Goal: Task Accomplishment & Management: Manage account settings

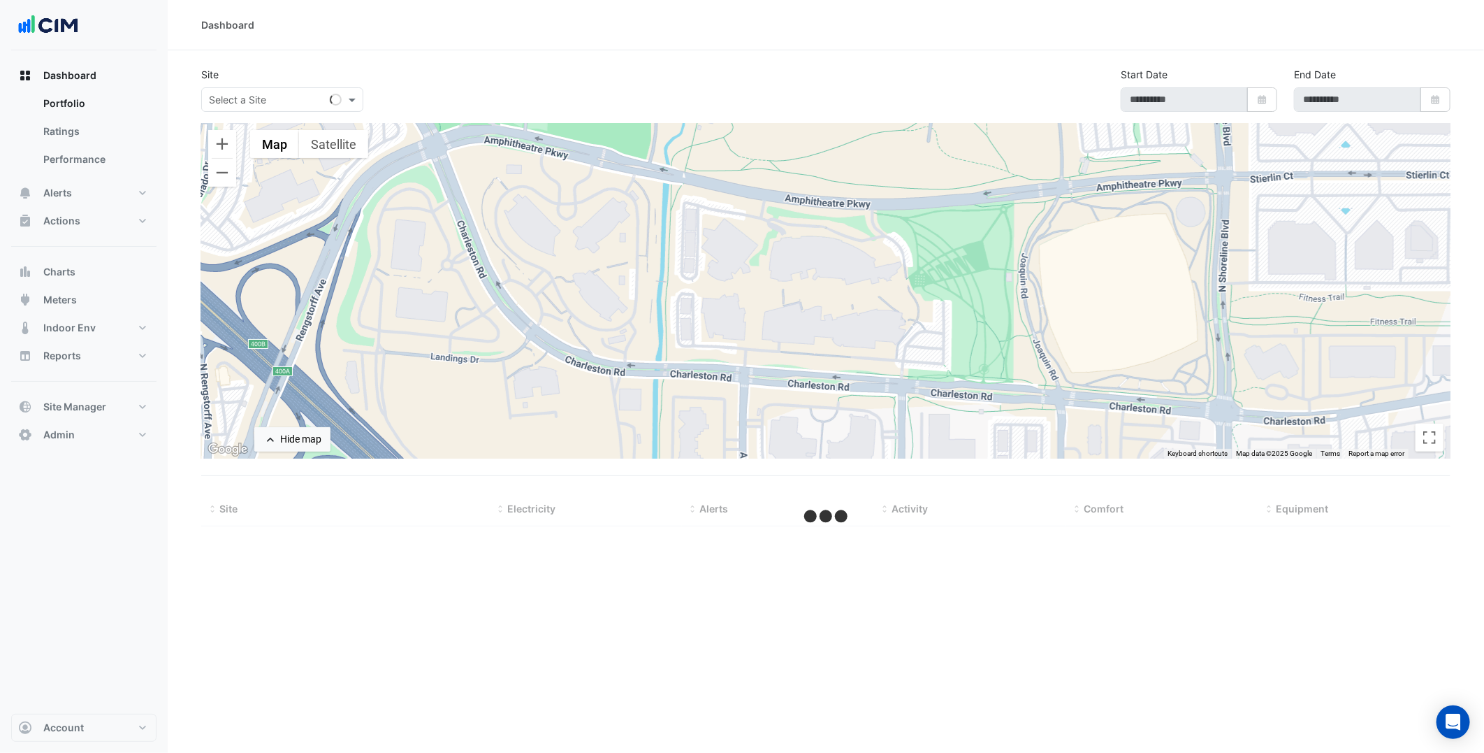
select select "***"
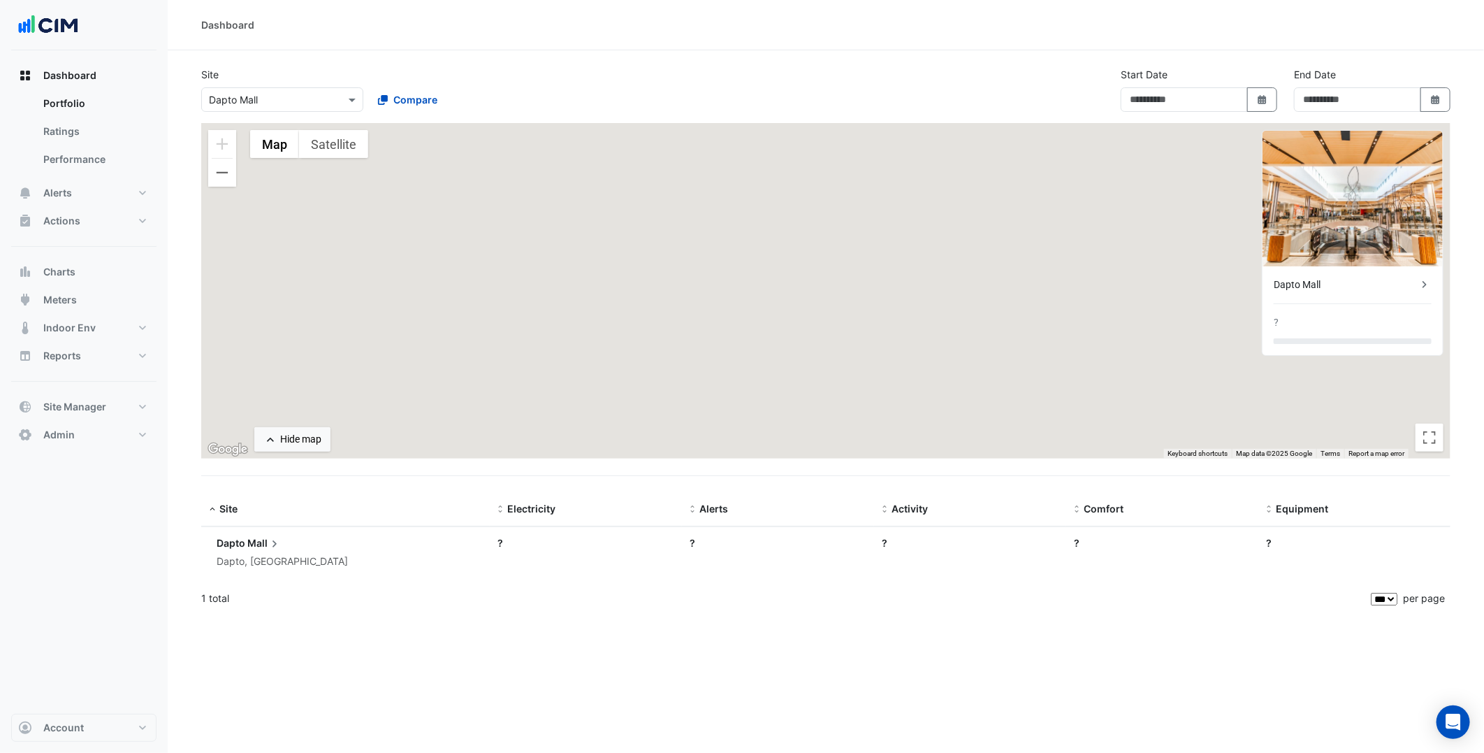
type input "**********"
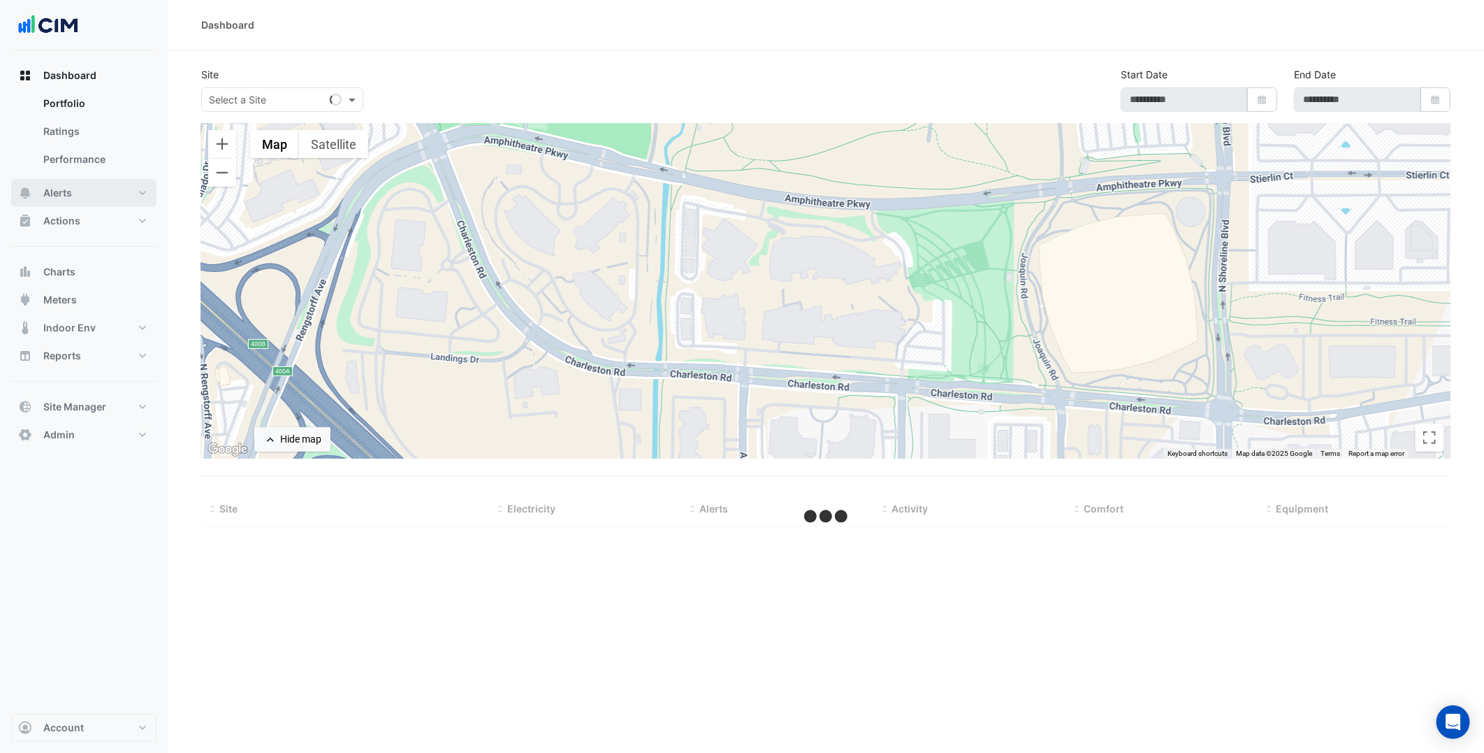
click at [128, 189] on button "Alerts" at bounding box center [83, 193] width 145 height 28
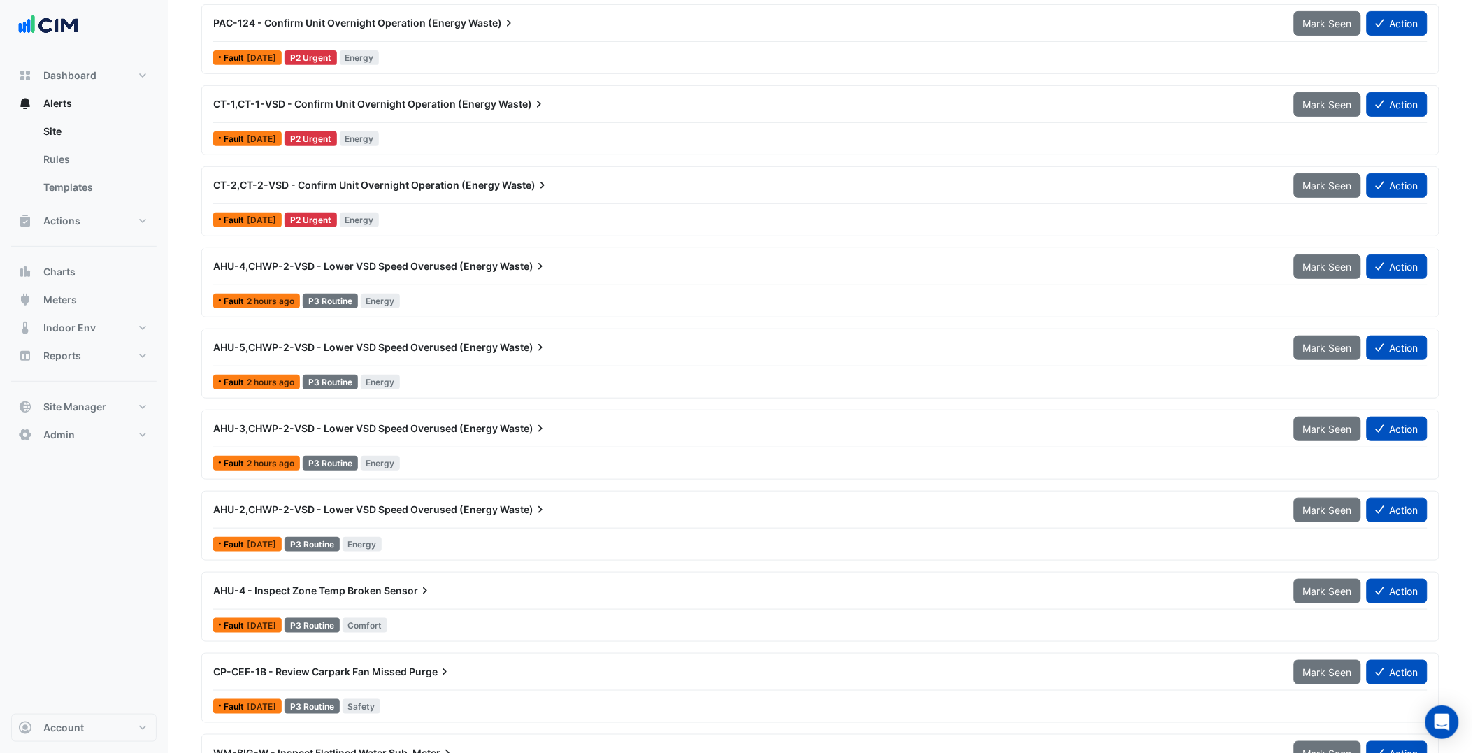
scroll to position [166, 0]
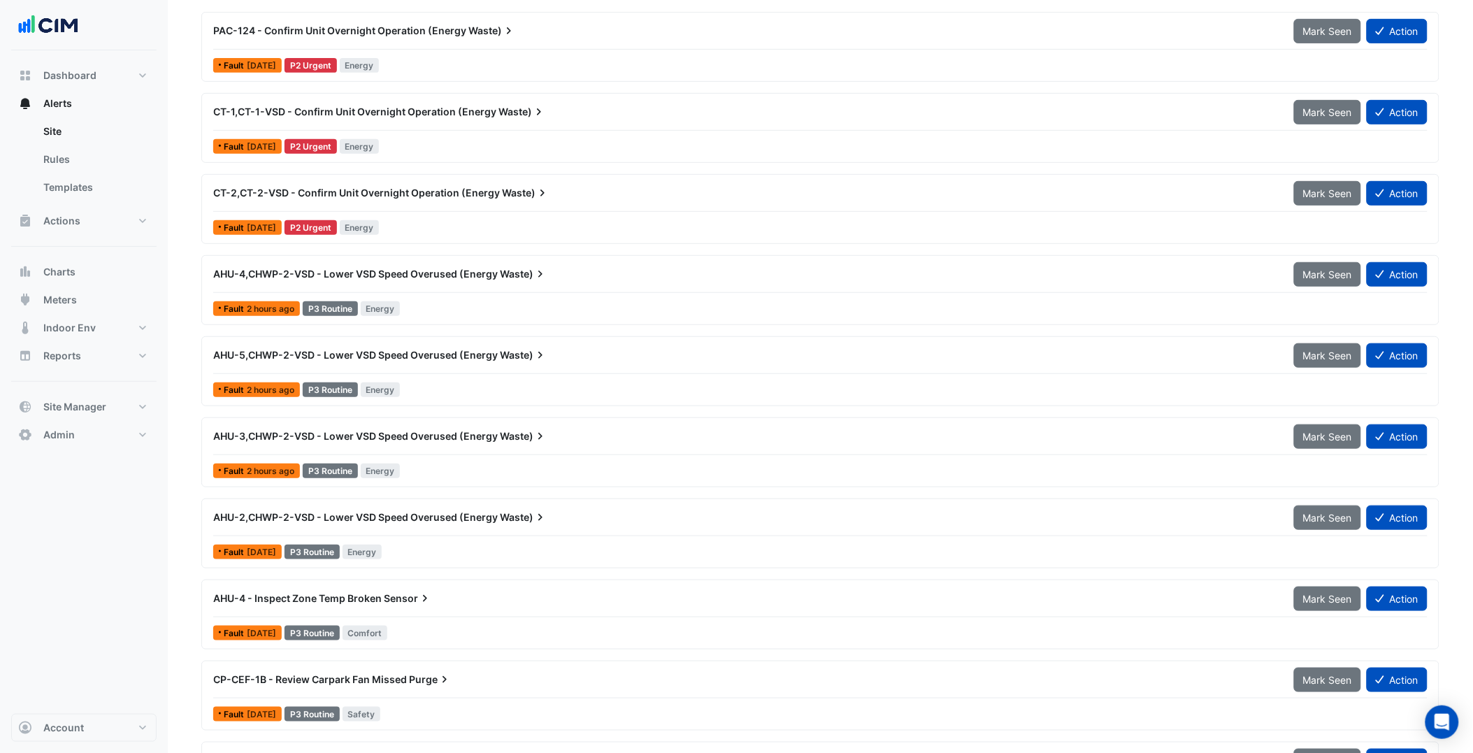
click at [472, 295] on div "AHU-4,CHWP-2-VSD - Lower VSD Speed Overused (Energy Waste) Mark Seen Action Fau…" at bounding box center [820, 289] width 1225 height 57
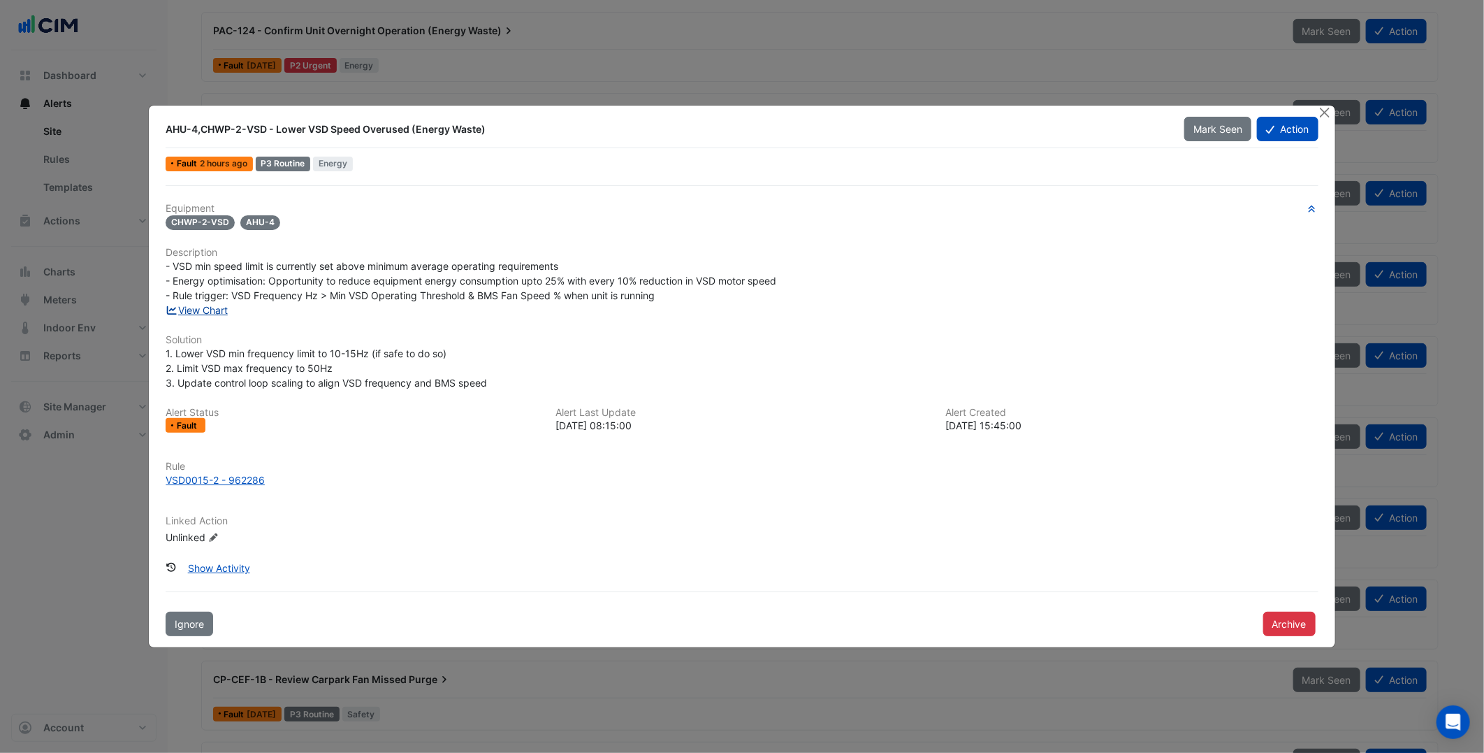
click at [210, 306] on link "View Chart" at bounding box center [197, 310] width 62 height 12
click at [410, 324] on div "Equipment CHWP-2-VSD AHU-4 Description - VSD min speed limit is currently set a…" at bounding box center [742, 380] width 1152 height 354
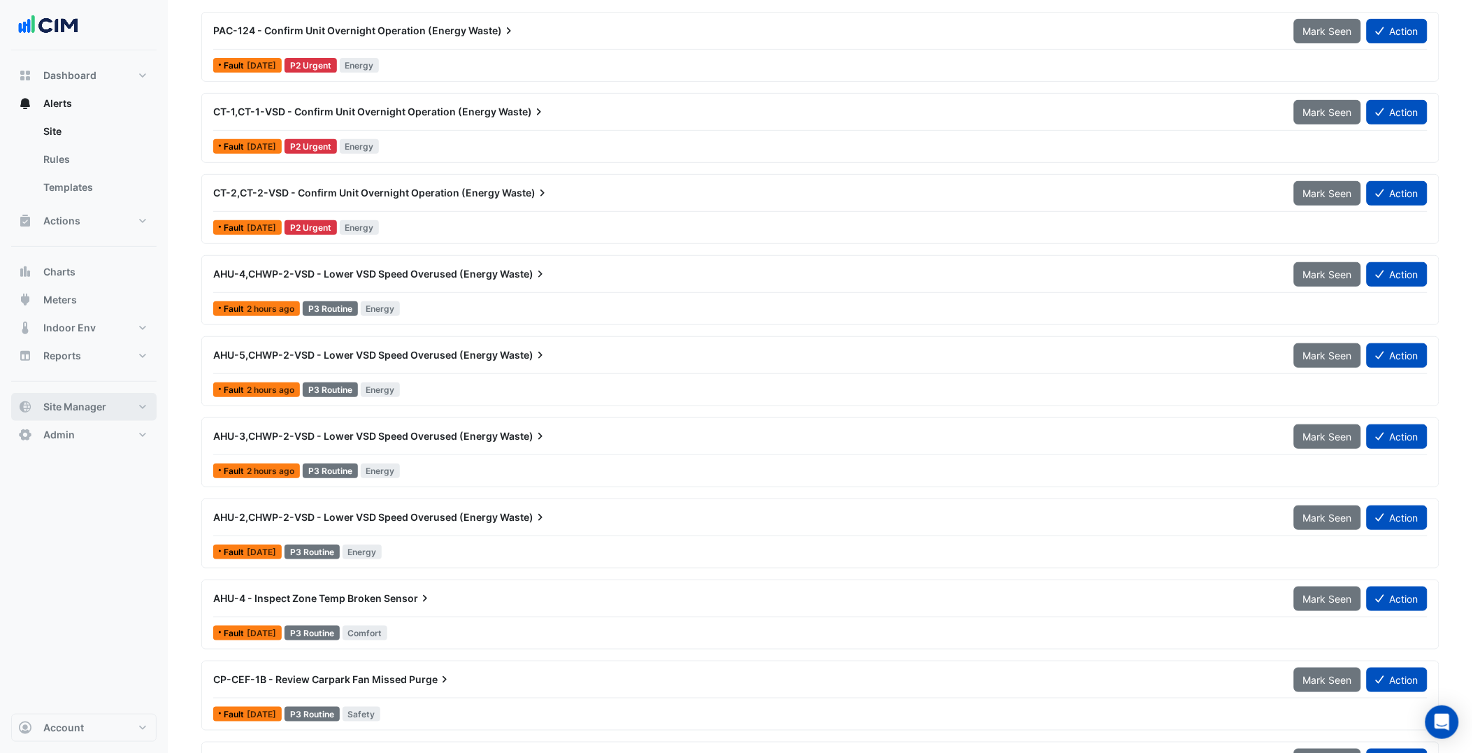
click at [114, 401] on button "Site Manager" at bounding box center [83, 407] width 145 height 28
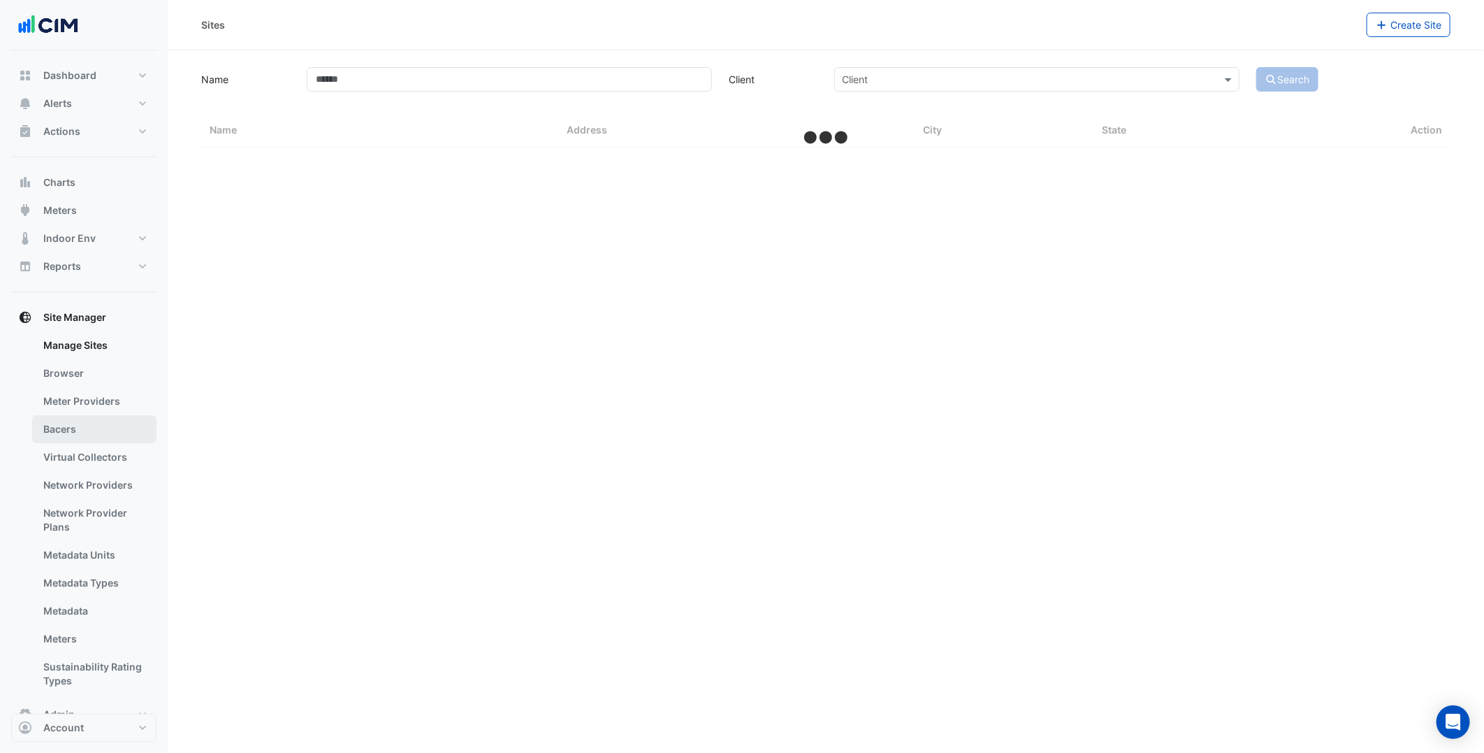
click at [92, 436] on link "Bacers" at bounding box center [94, 429] width 124 height 28
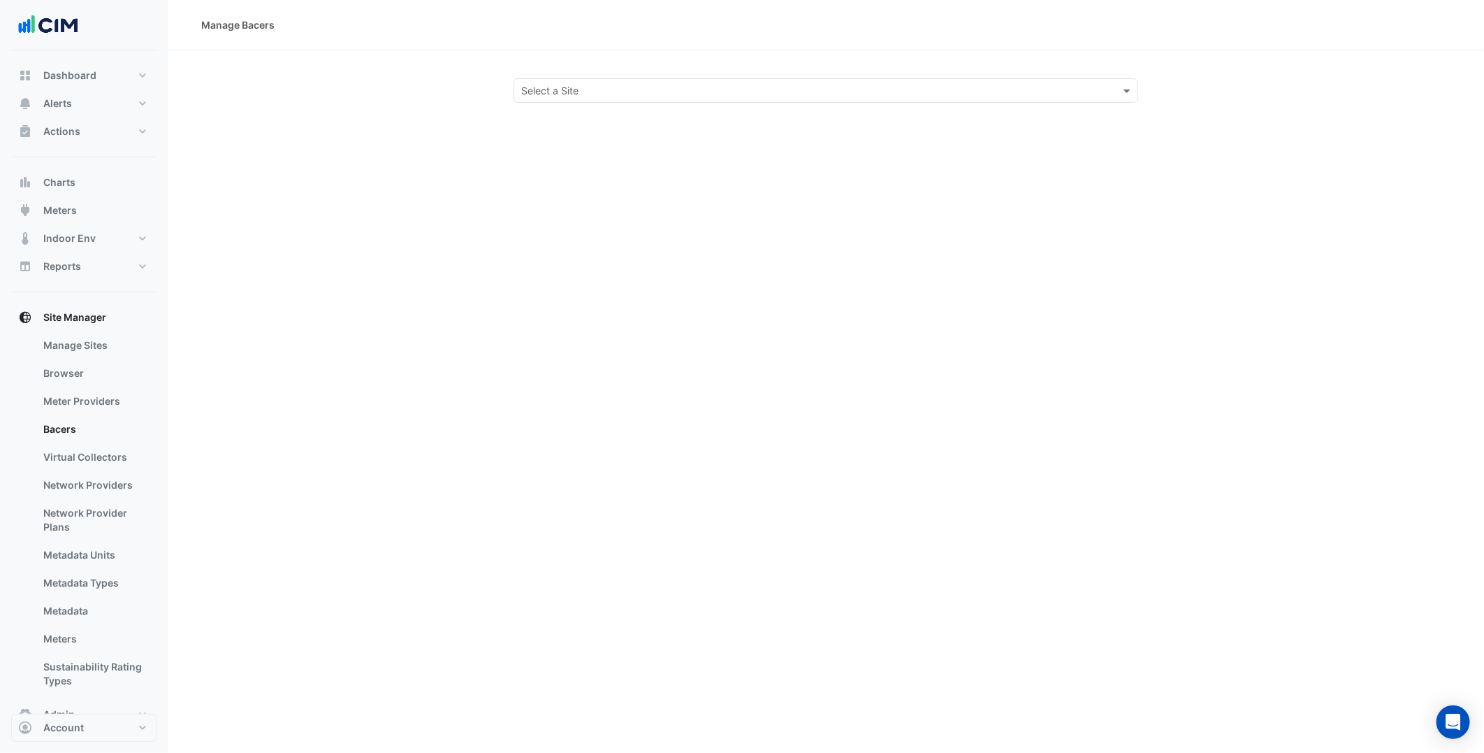
click at [576, 96] on input "text" at bounding box center [811, 91] width 581 height 15
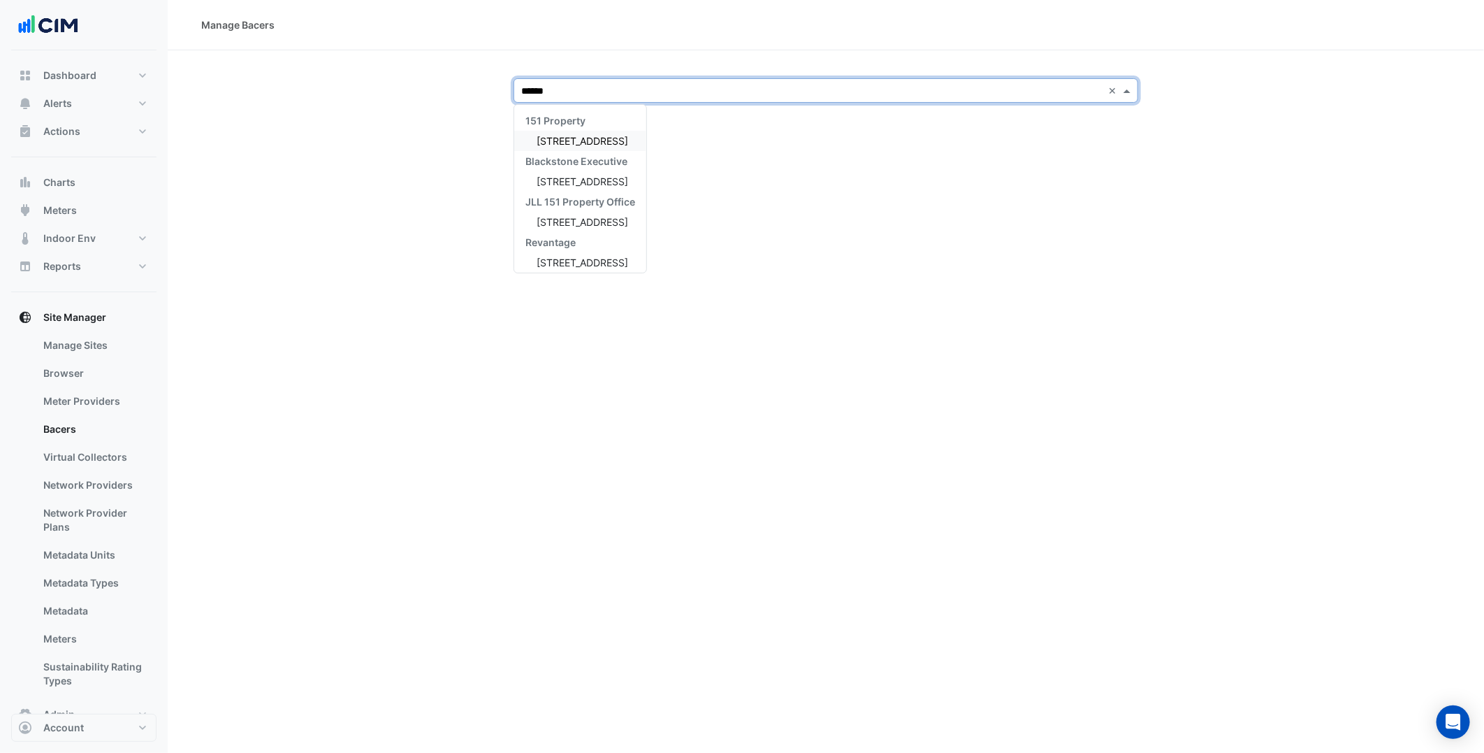
type input "******"
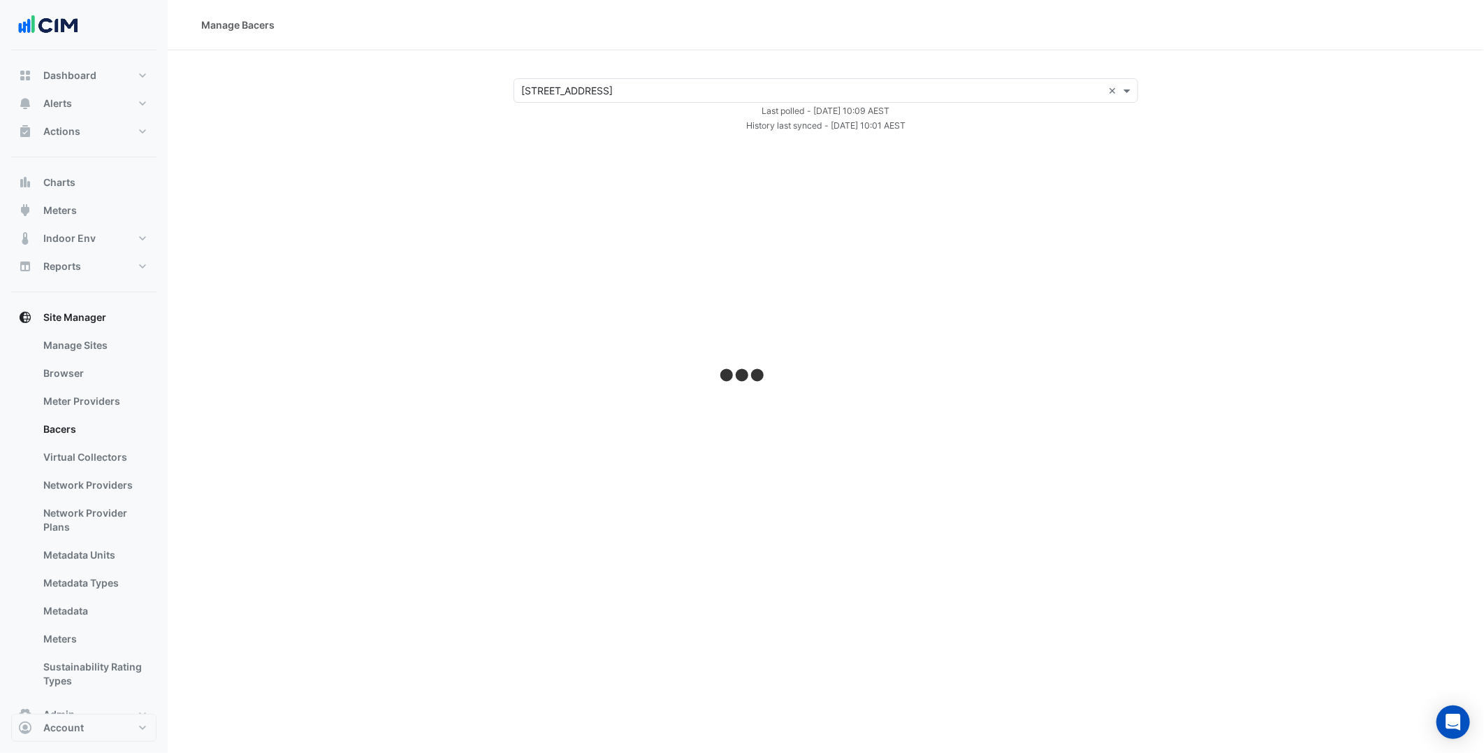
click at [448, 113] on div "× 1 York Street × Last polled - Fri 26-Sep-2025 10:09 AEST History last synced …" at bounding box center [826, 105] width 1283 height 55
select select "***"
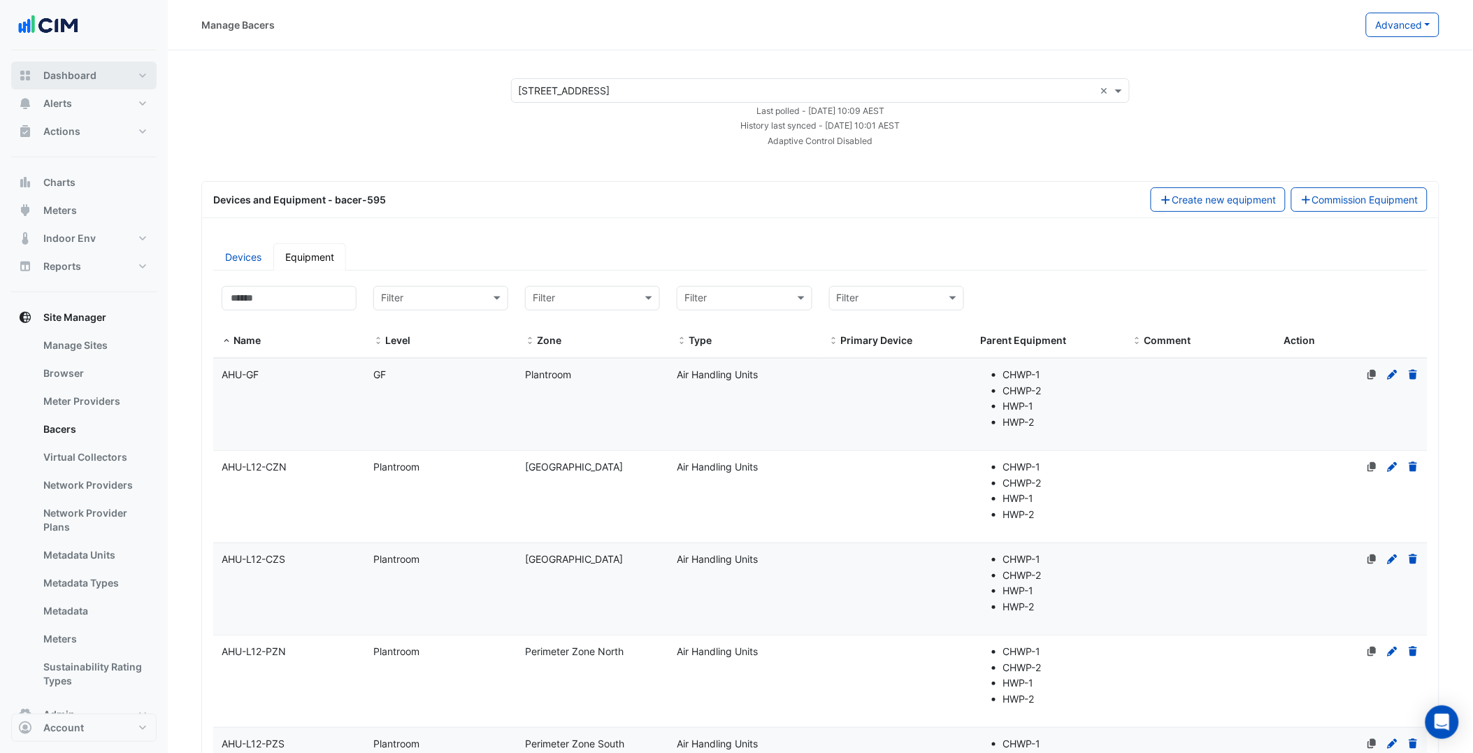
click at [98, 72] on button "Dashboard" at bounding box center [83, 76] width 145 height 28
select select "***"
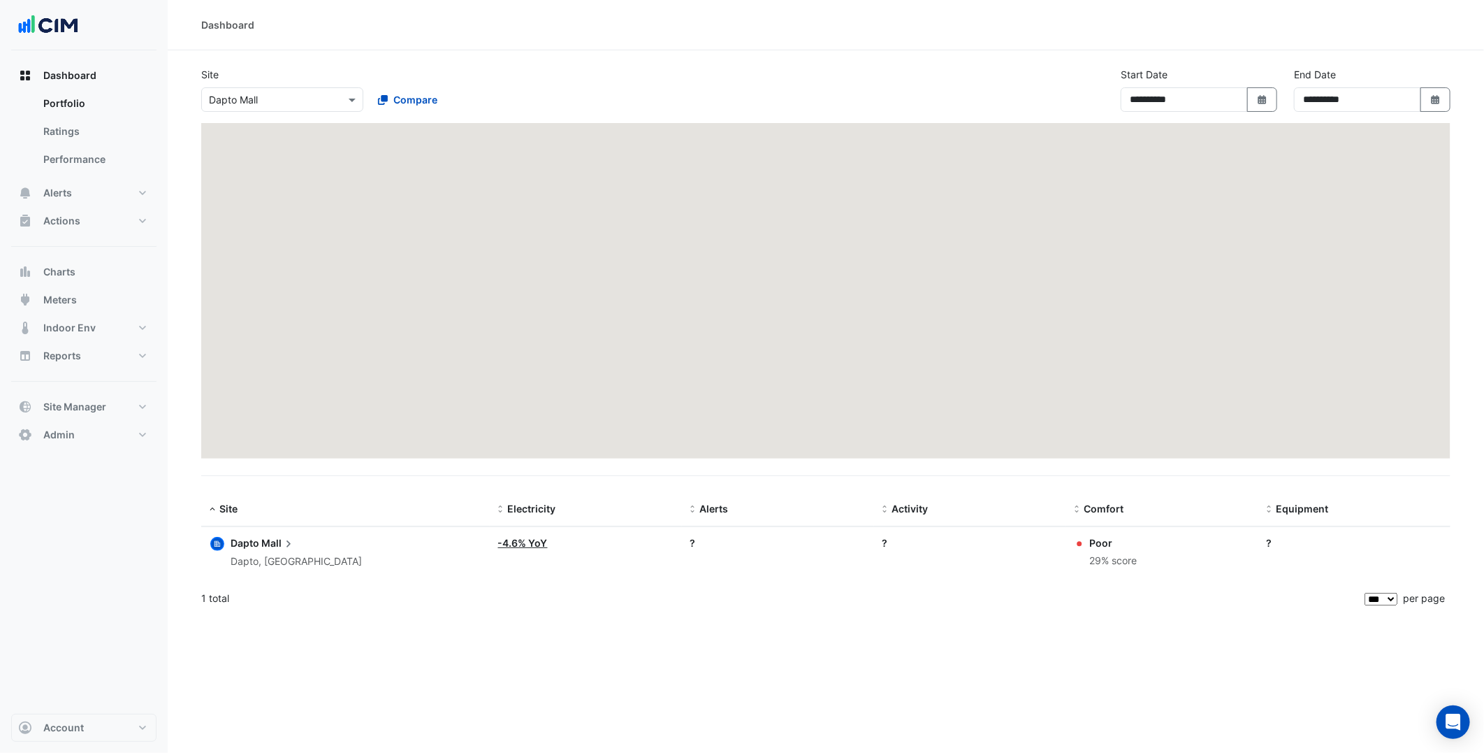
click at [267, 88] on div "× Dapto Mall" at bounding box center [282, 99] width 162 height 24
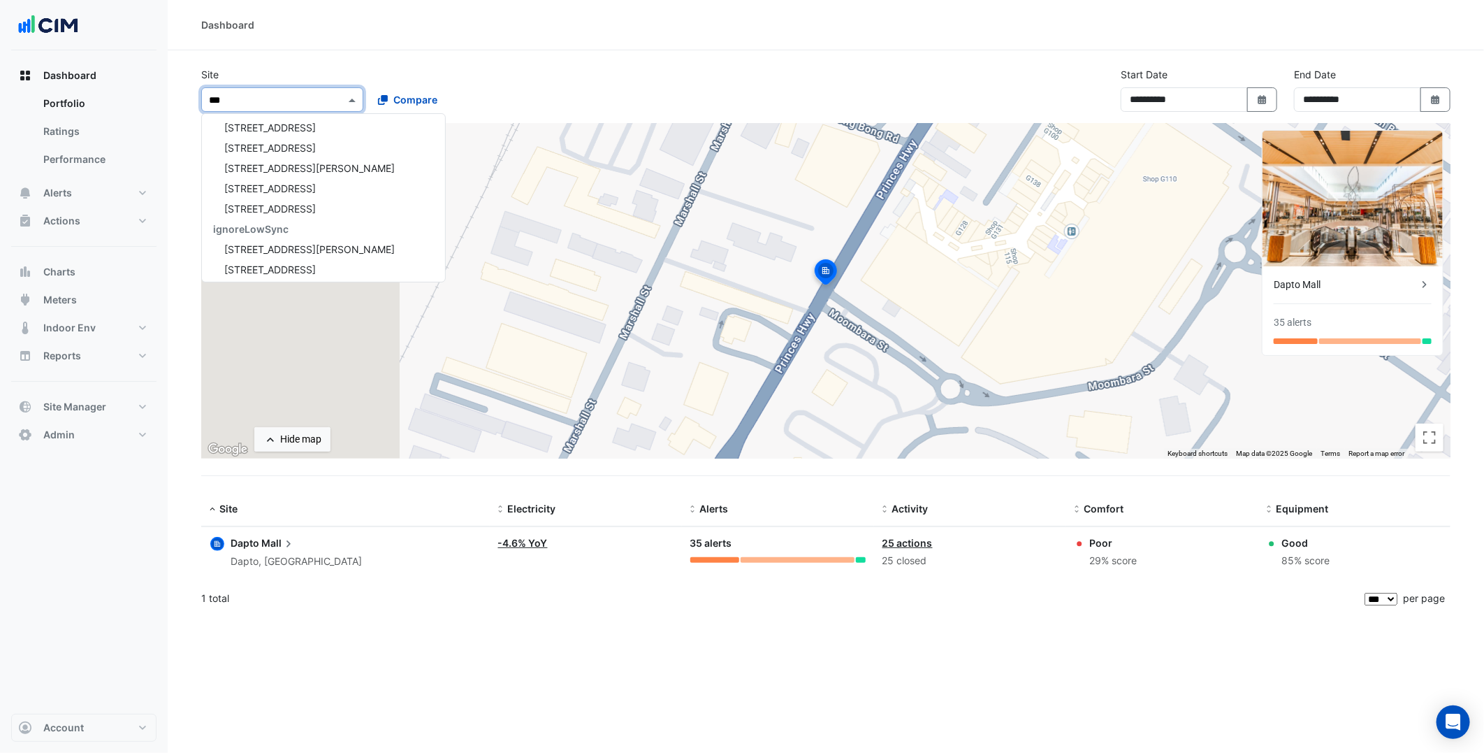
scroll to position [5, 0]
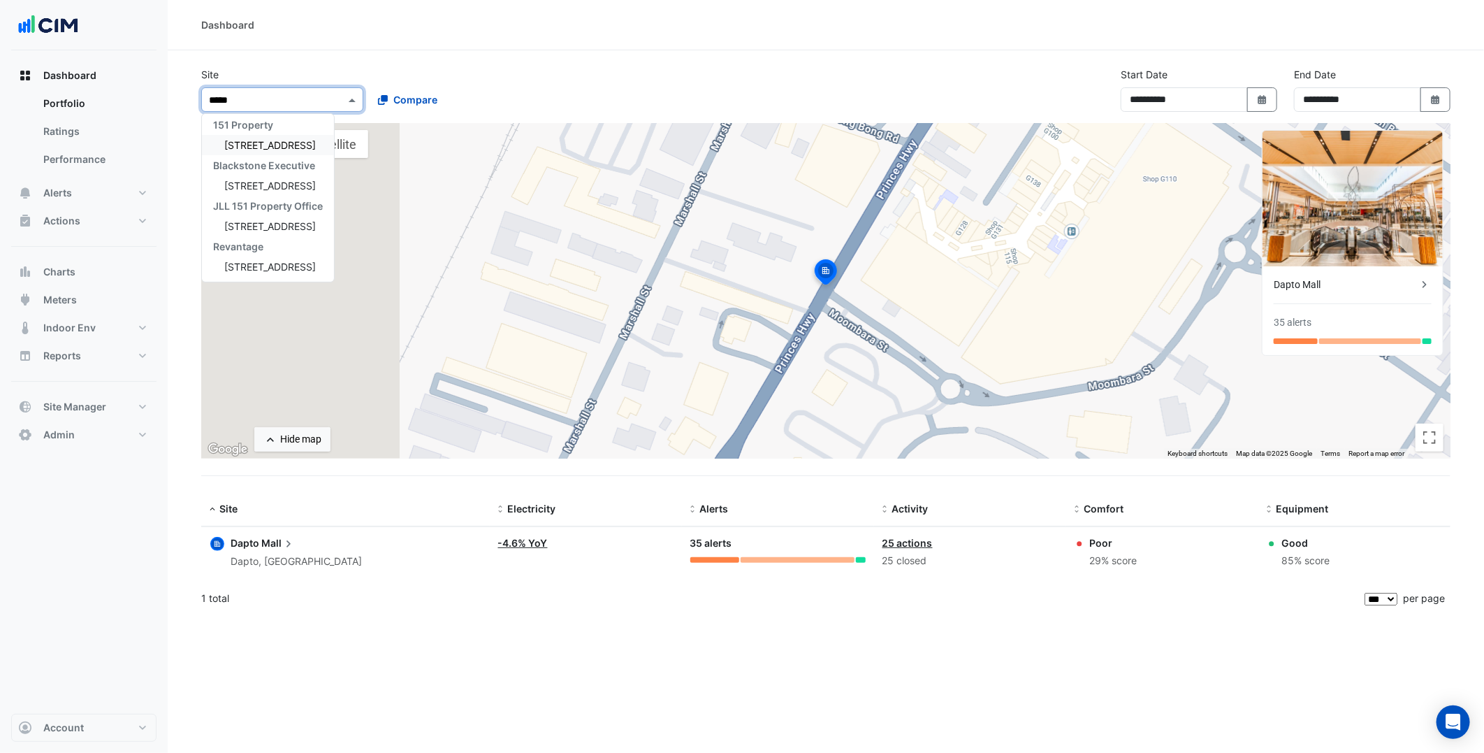
type input "******"
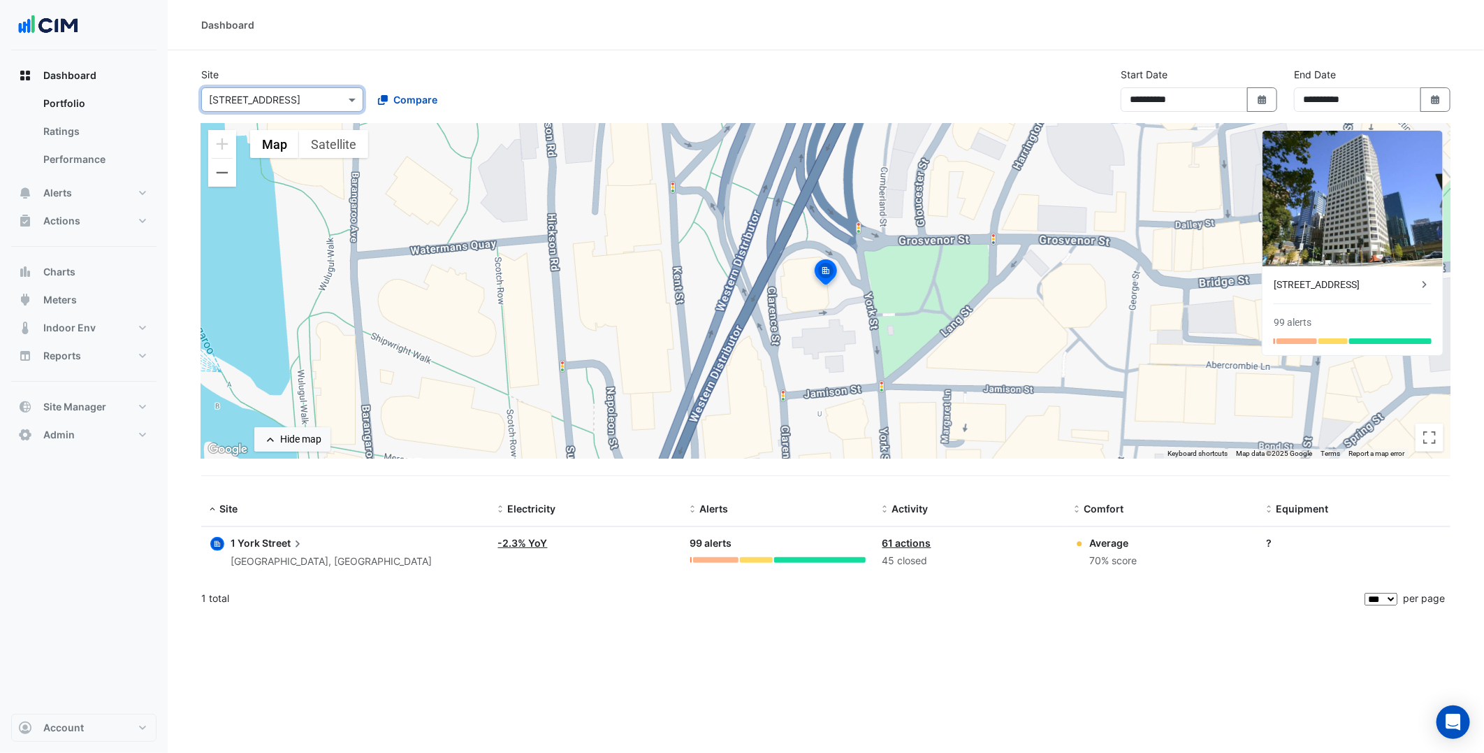
click at [276, 542] on span "Street" at bounding box center [283, 542] width 43 height 15
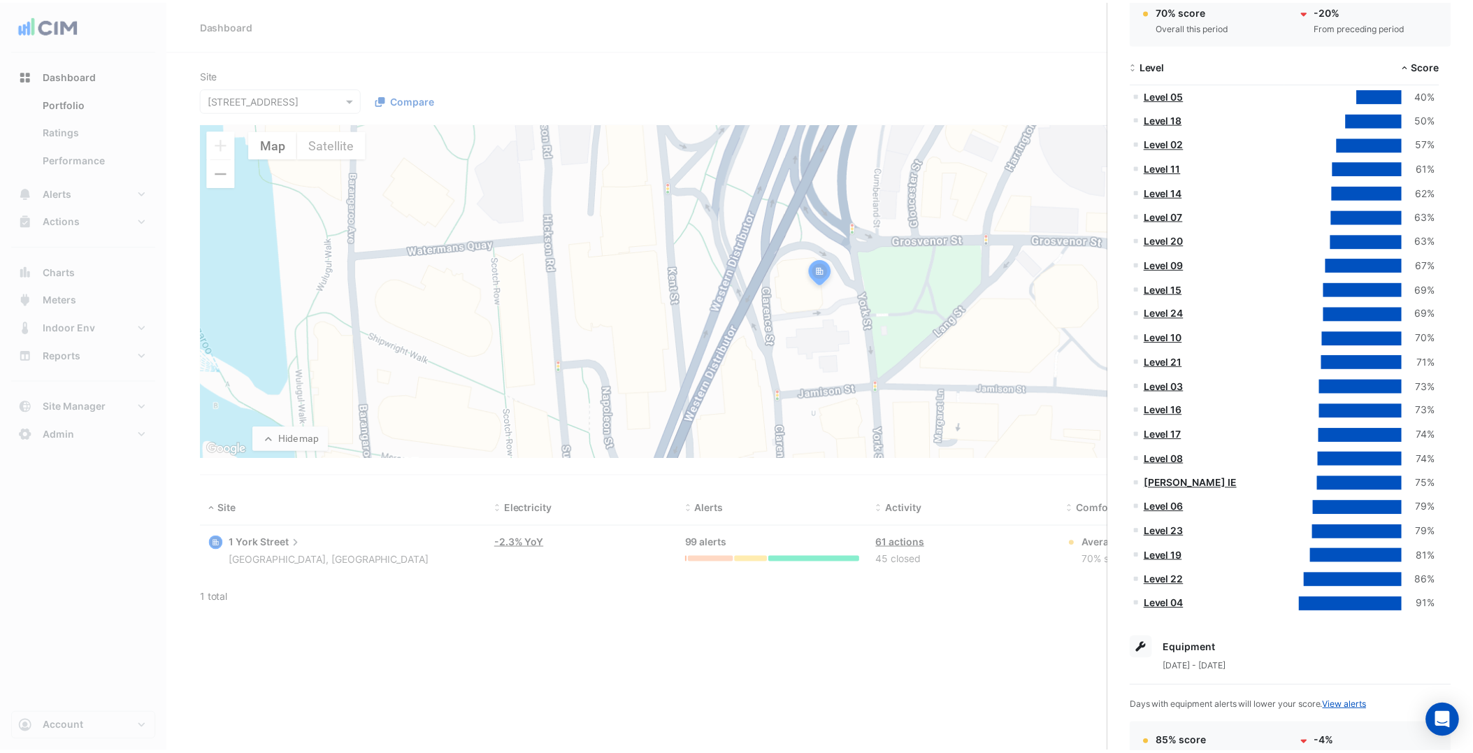
scroll to position [331, 0]
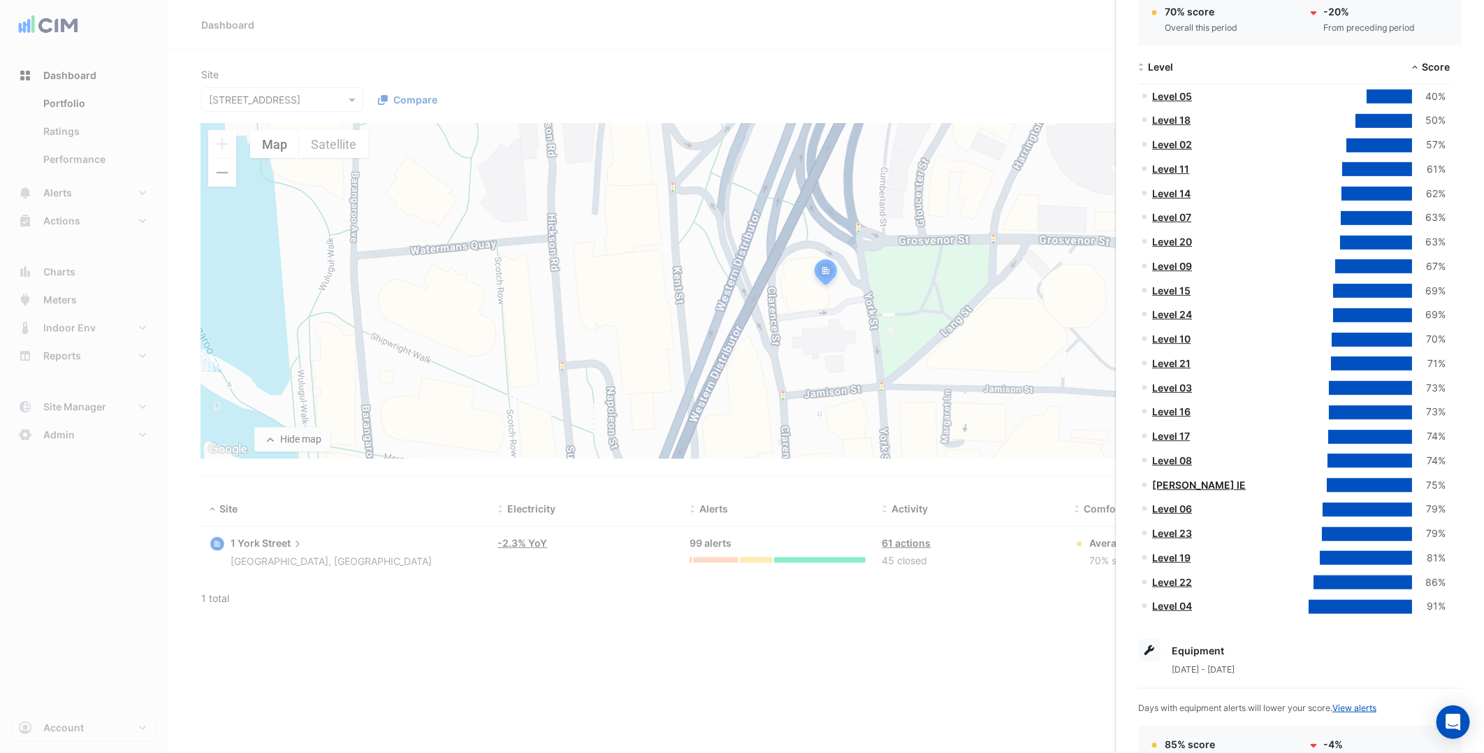
click at [1189, 479] on link "NABERS IE" at bounding box center [1199, 485] width 94 height 12
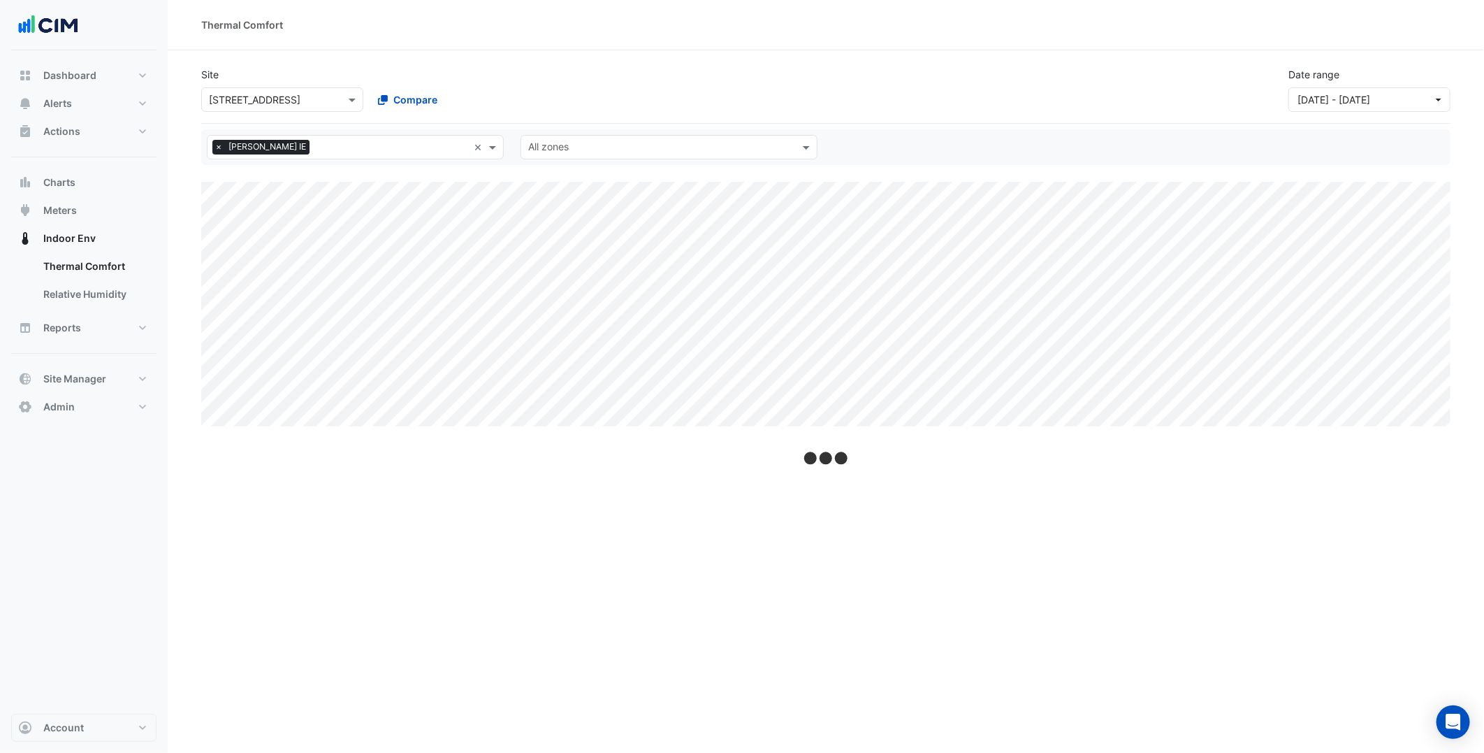
select select "***"
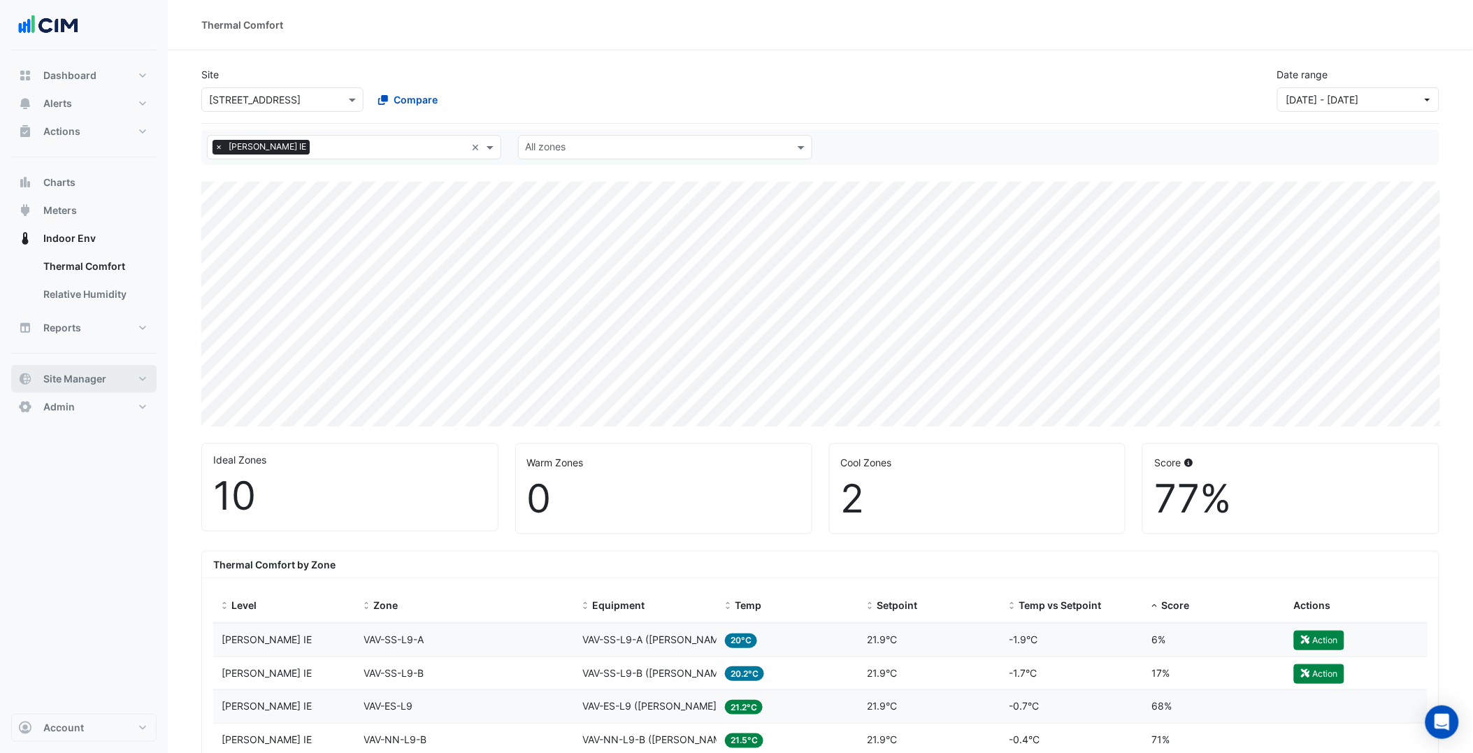
click at [113, 374] on button "Site Manager" at bounding box center [83, 379] width 145 height 28
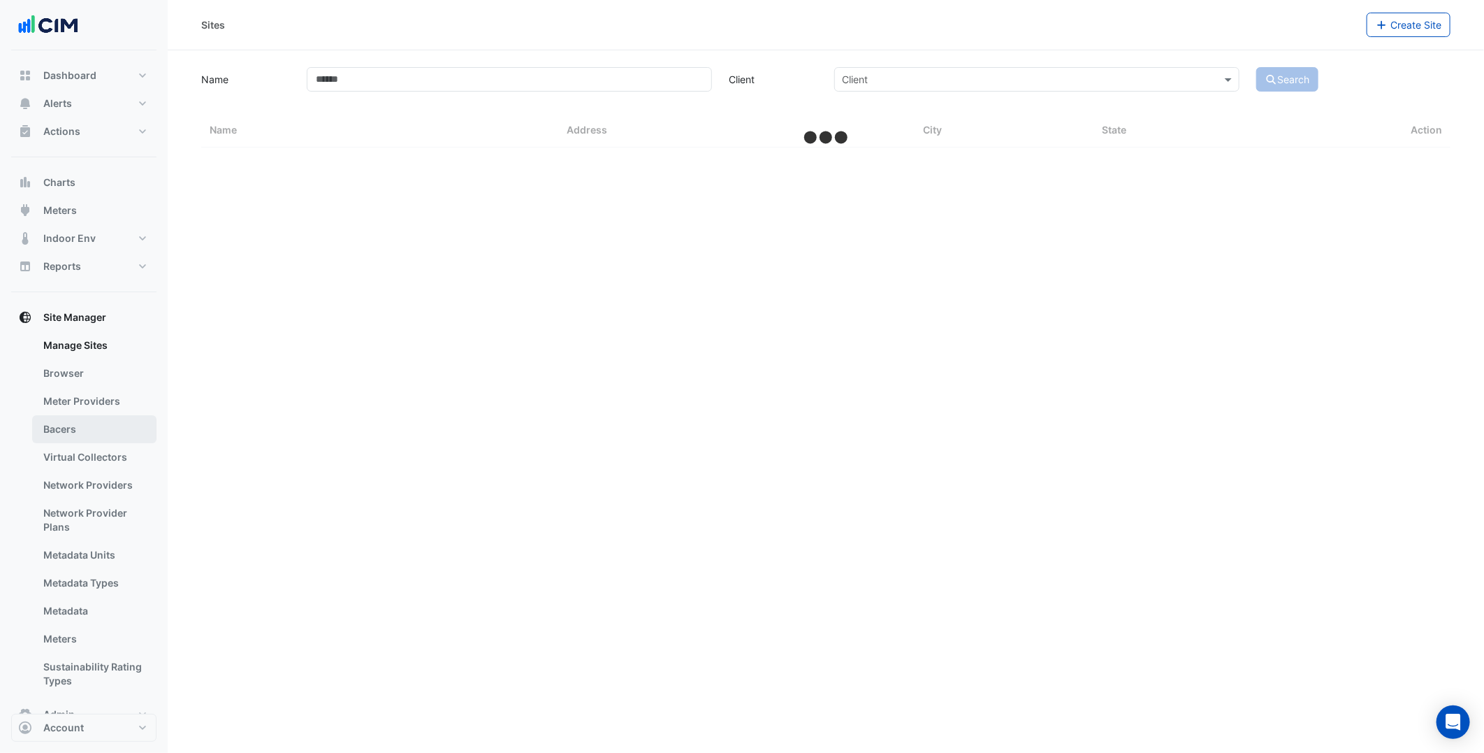
select select "***"
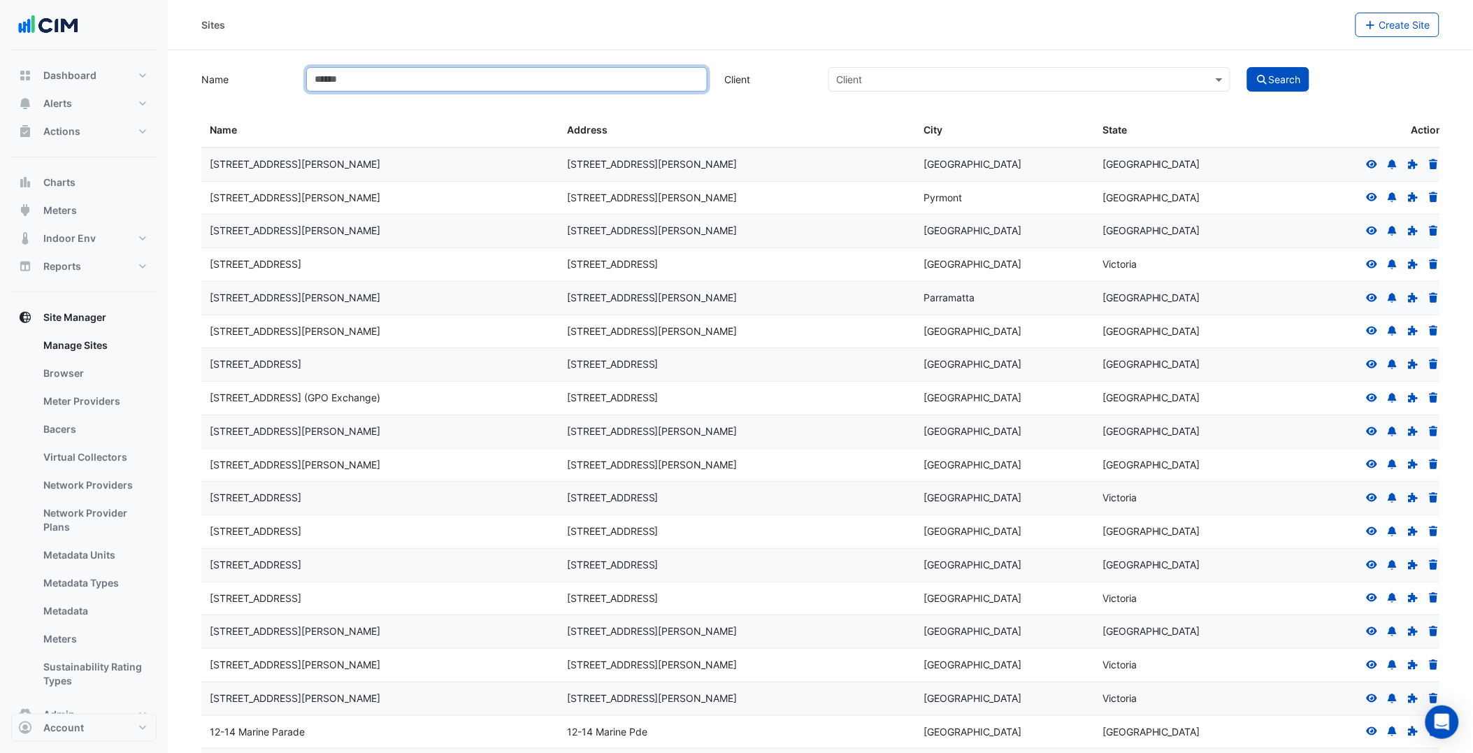
click at [499, 78] on input "Name" at bounding box center [506, 79] width 401 height 24
type input "******"
click at [1247, 67] on button "Search" at bounding box center [1278, 79] width 63 height 24
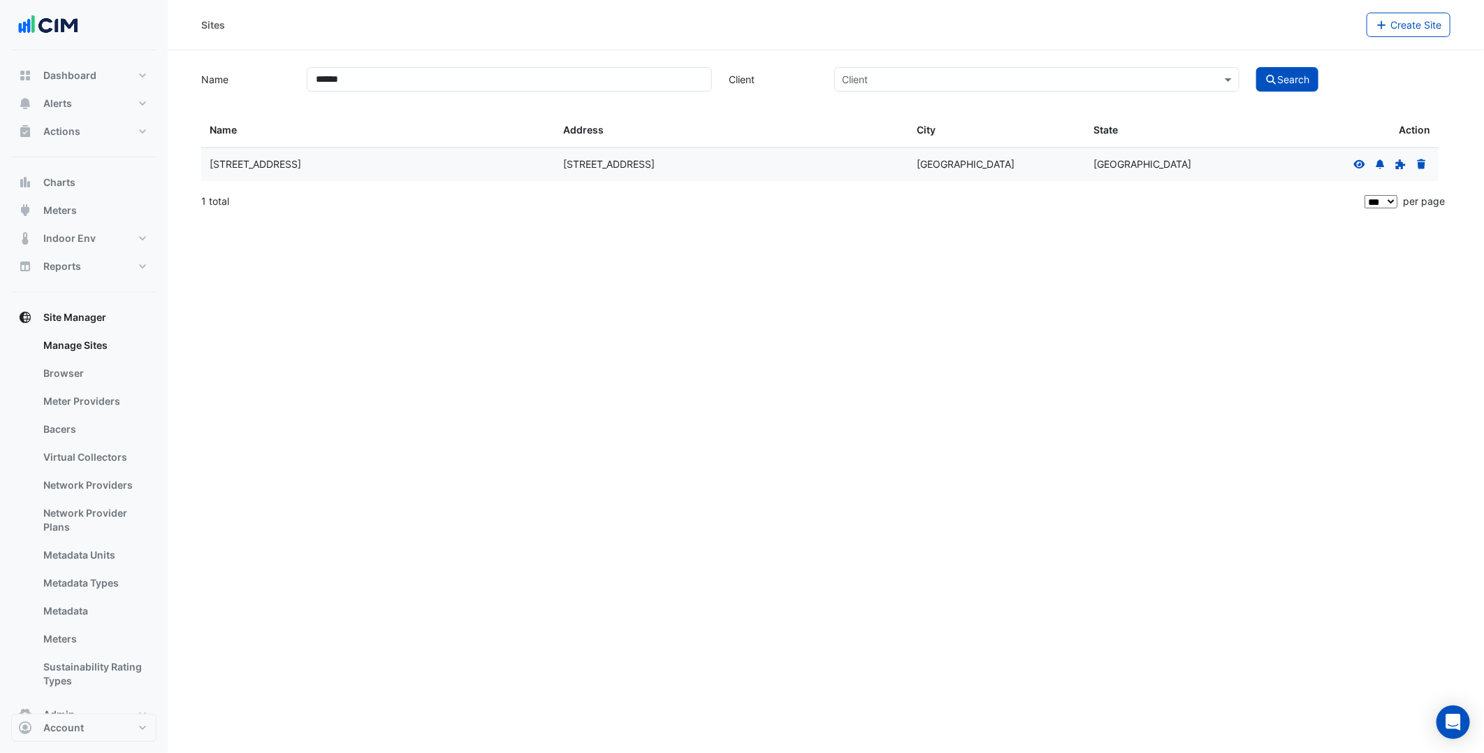
click at [1359, 166] on icon at bounding box center [1359, 163] width 11 height 8
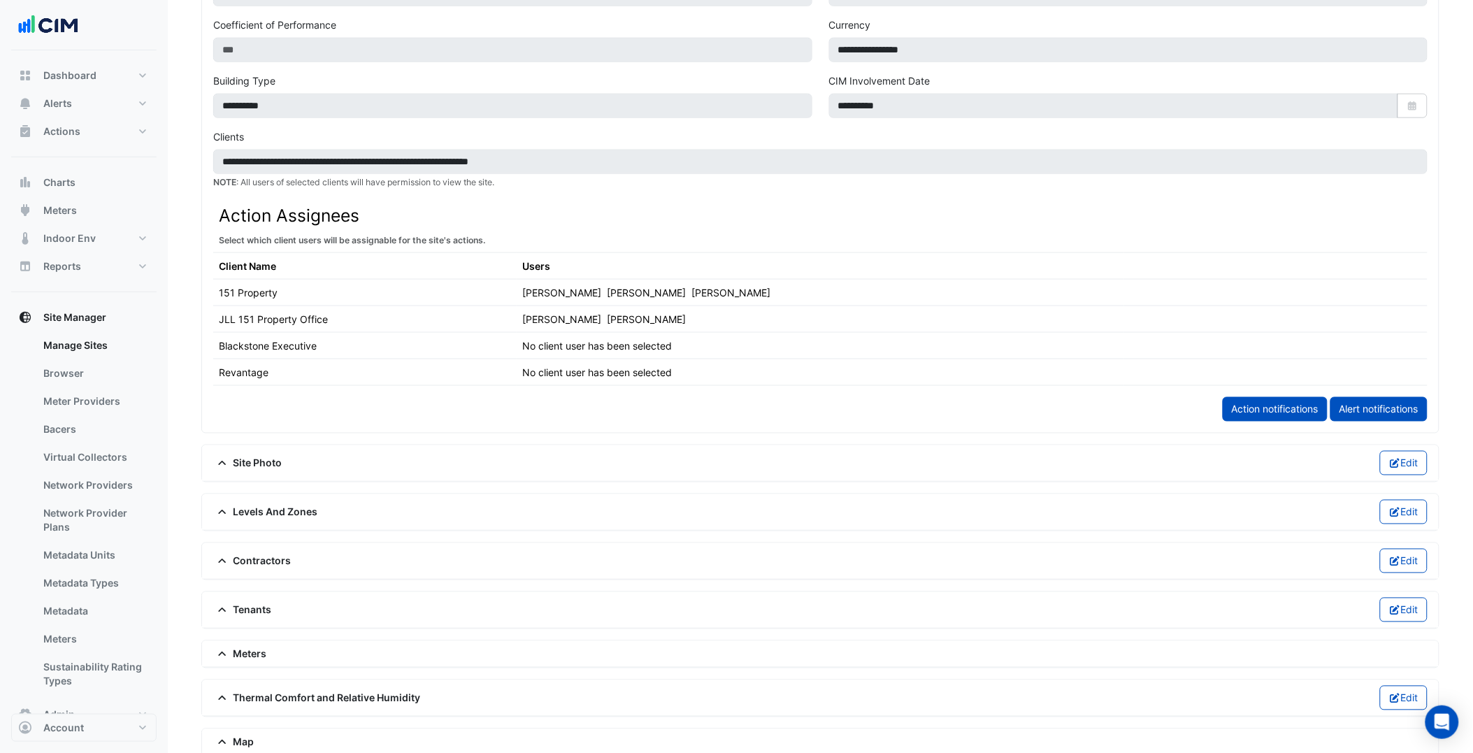
scroll to position [759, 0]
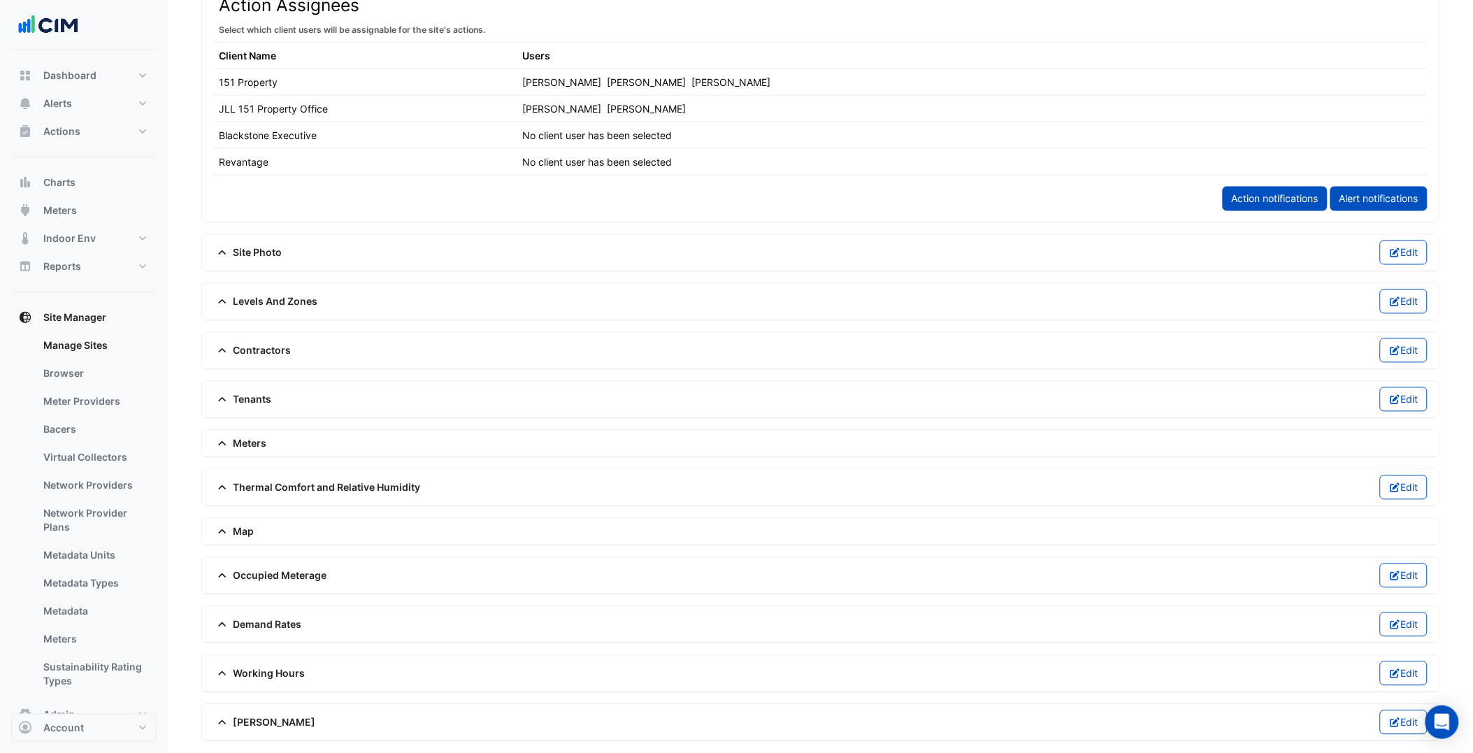
click at [266, 298] on span "Levels And Zones" at bounding box center [265, 301] width 105 height 15
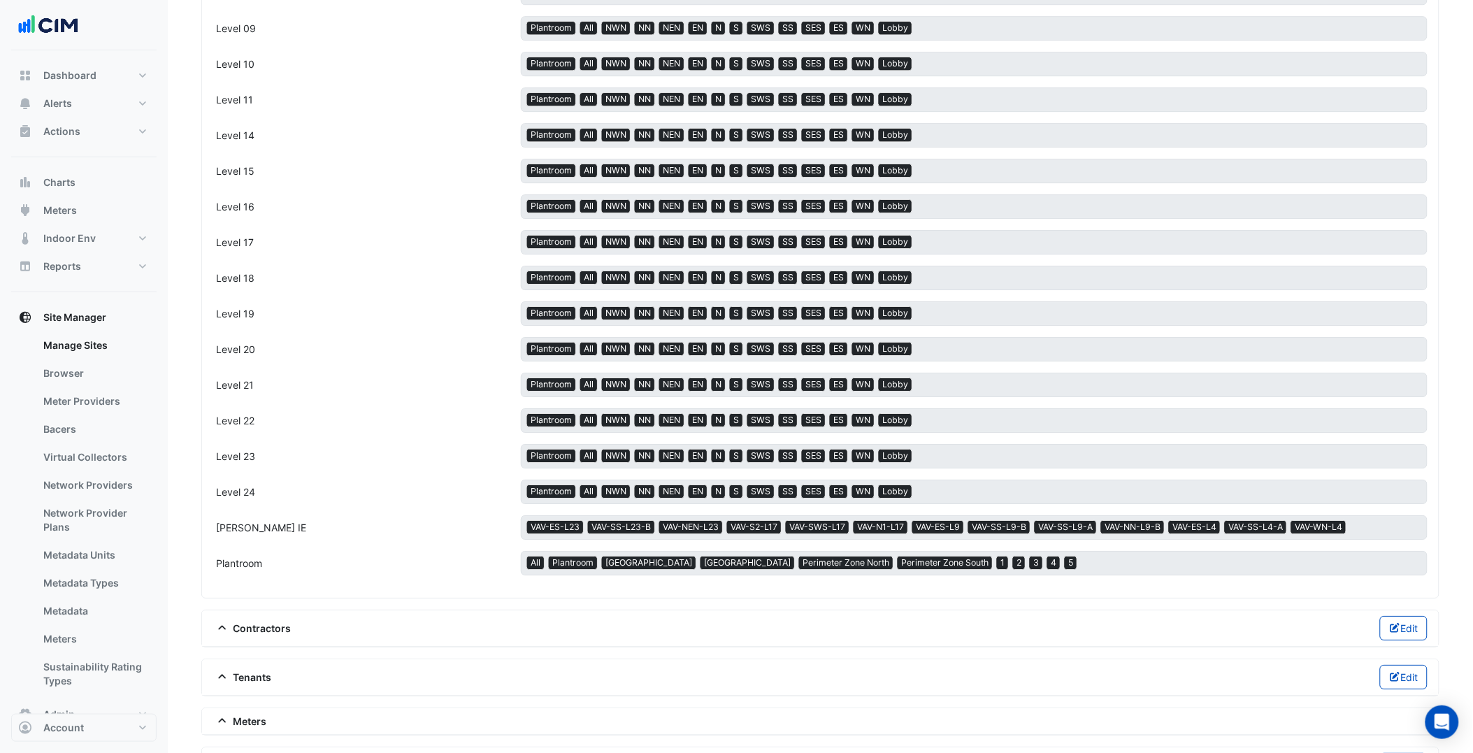
scroll to position [1501, 0]
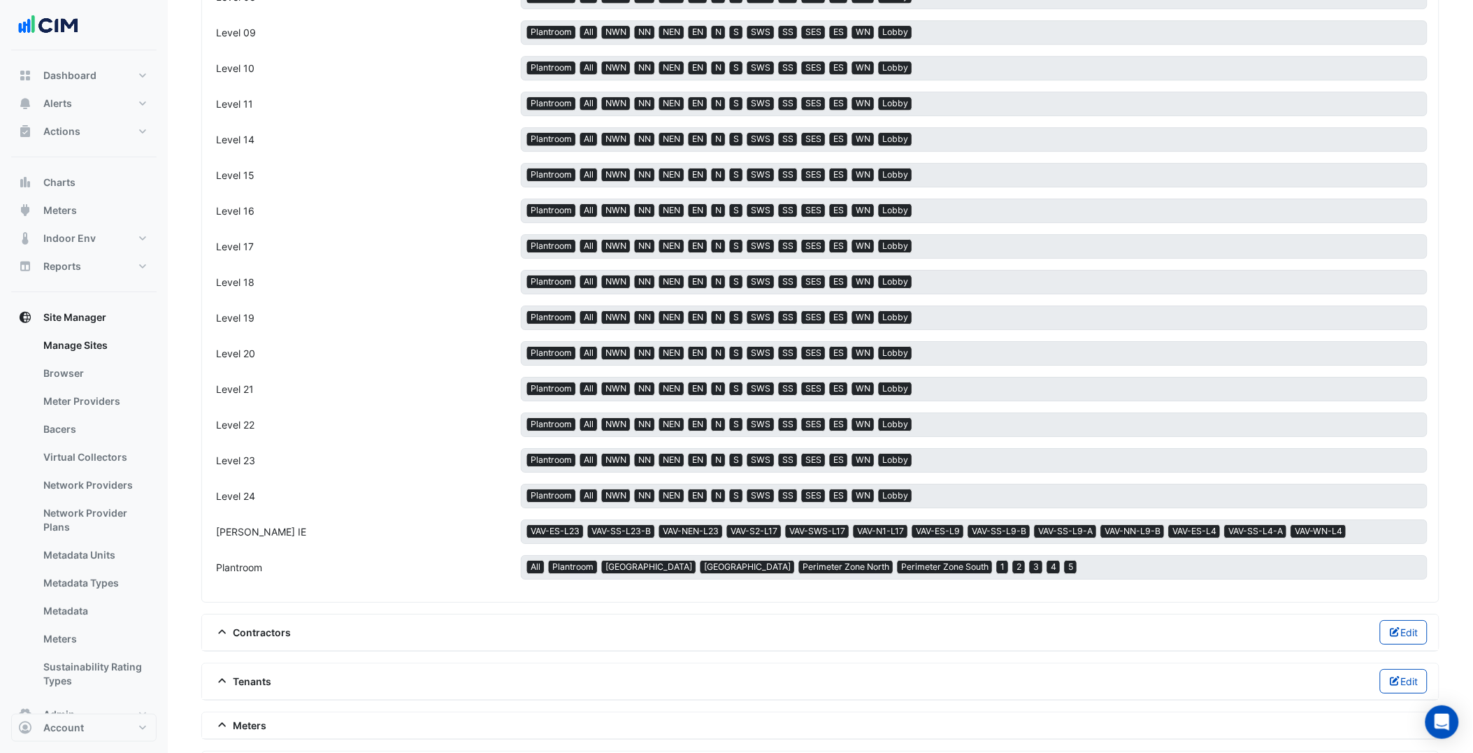
drag, startPoint x: 529, startPoint y: 535, endPoint x: 1076, endPoint y: 519, distance: 547.5
click at [1076, 519] on div "B1 × All × Plantroom × 1 × 2 B2 × All × Plantroom × 1 × 2 GF × Plantroom × All …" at bounding box center [820, 100] width 1231 height 978
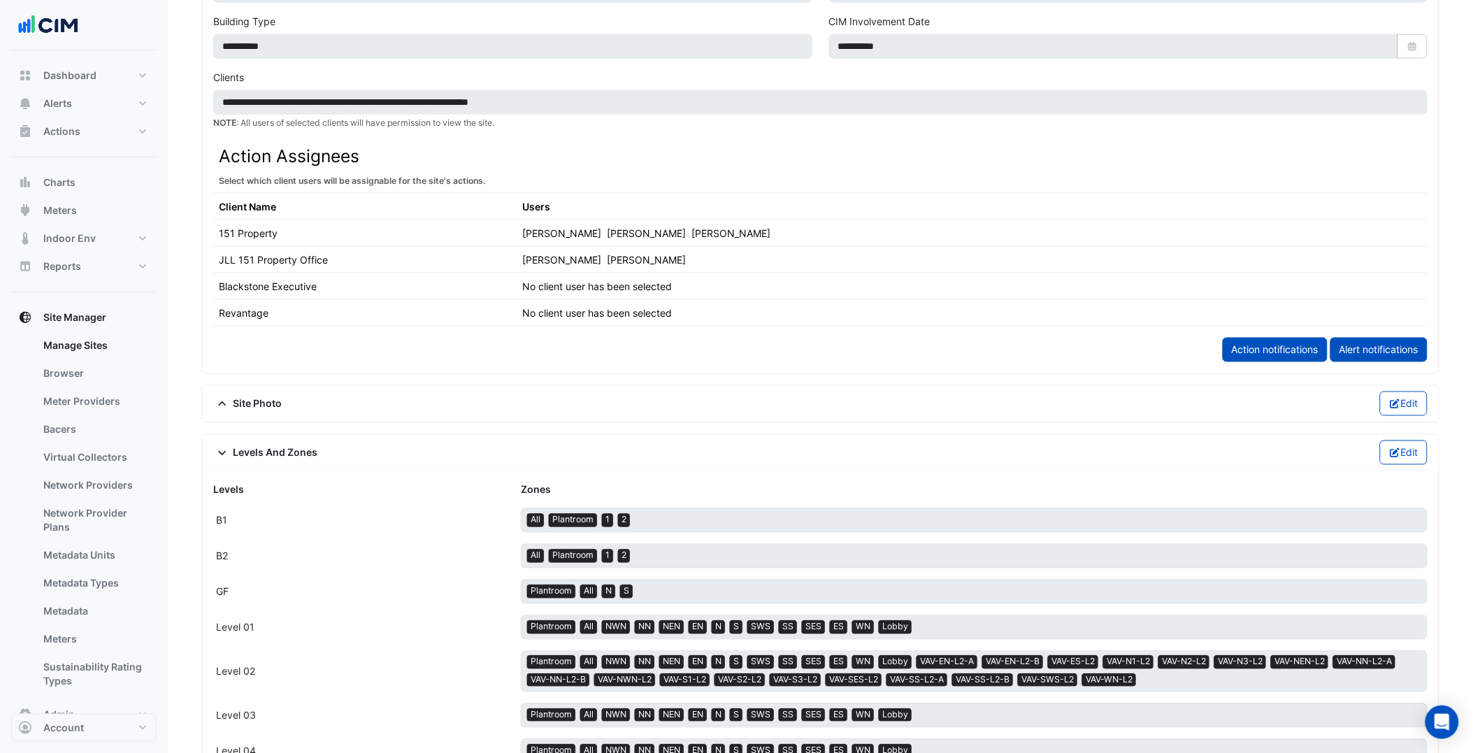
scroll to position [604, 0]
click at [112, 136] on button "Actions" at bounding box center [83, 131] width 145 height 28
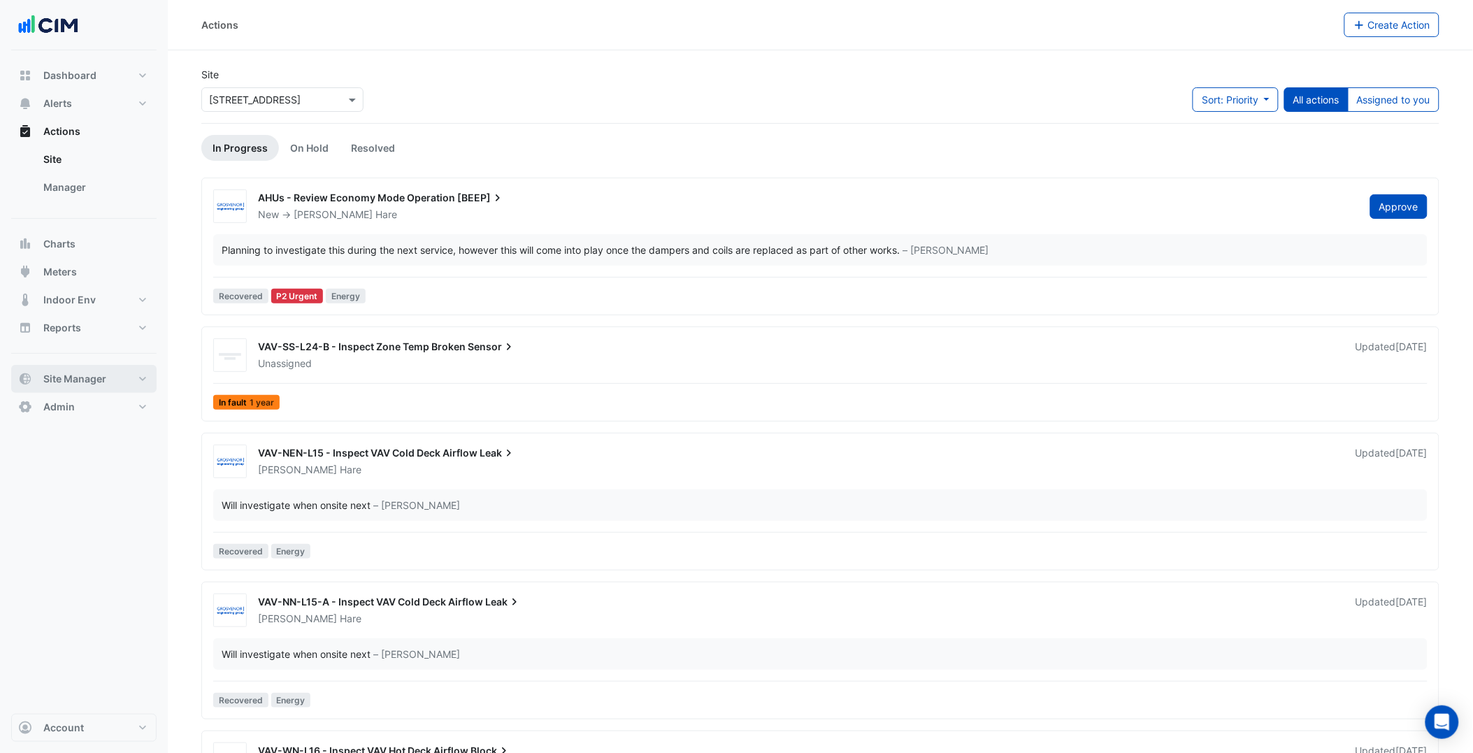
click at [99, 384] on span "Site Manager" at bounding box center [74, 379] width 63 height 14
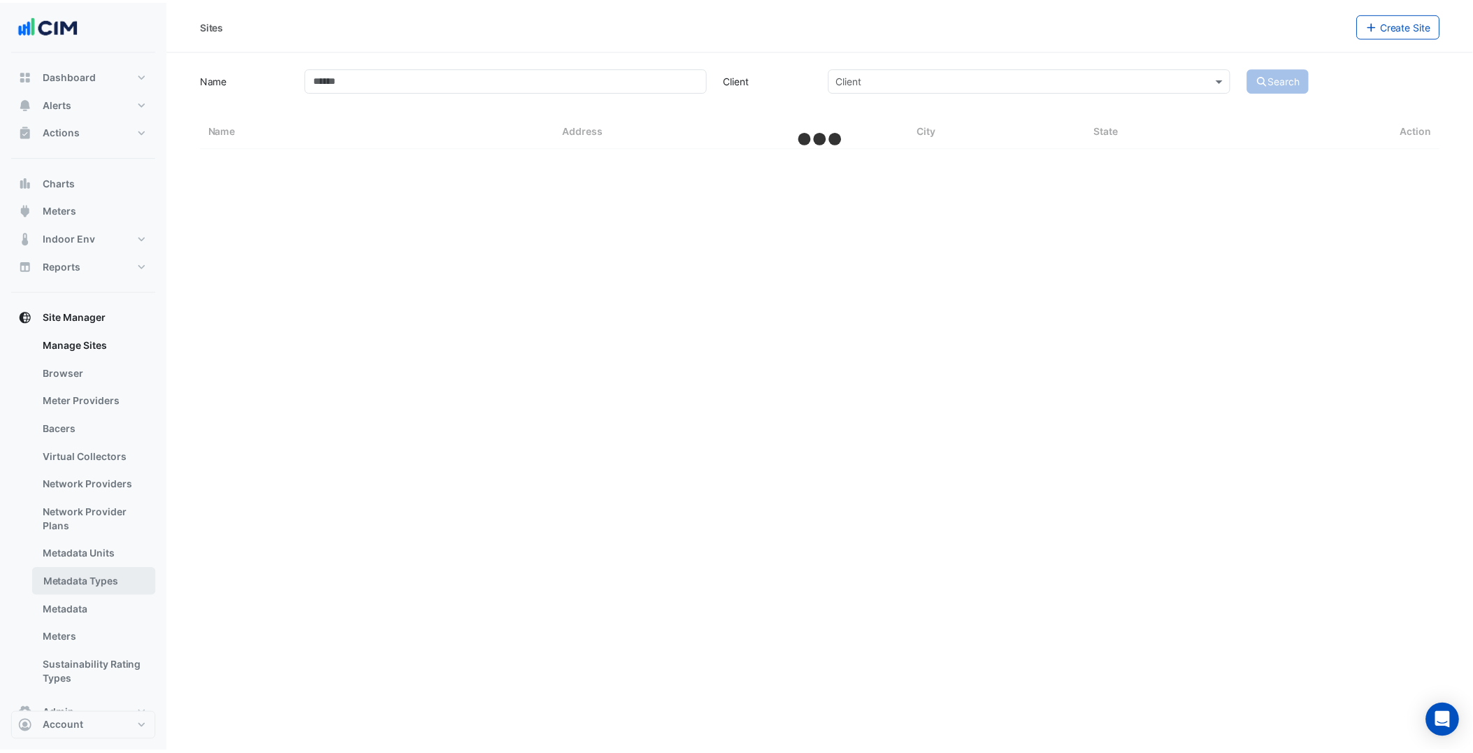
scroll to position [31, 0]
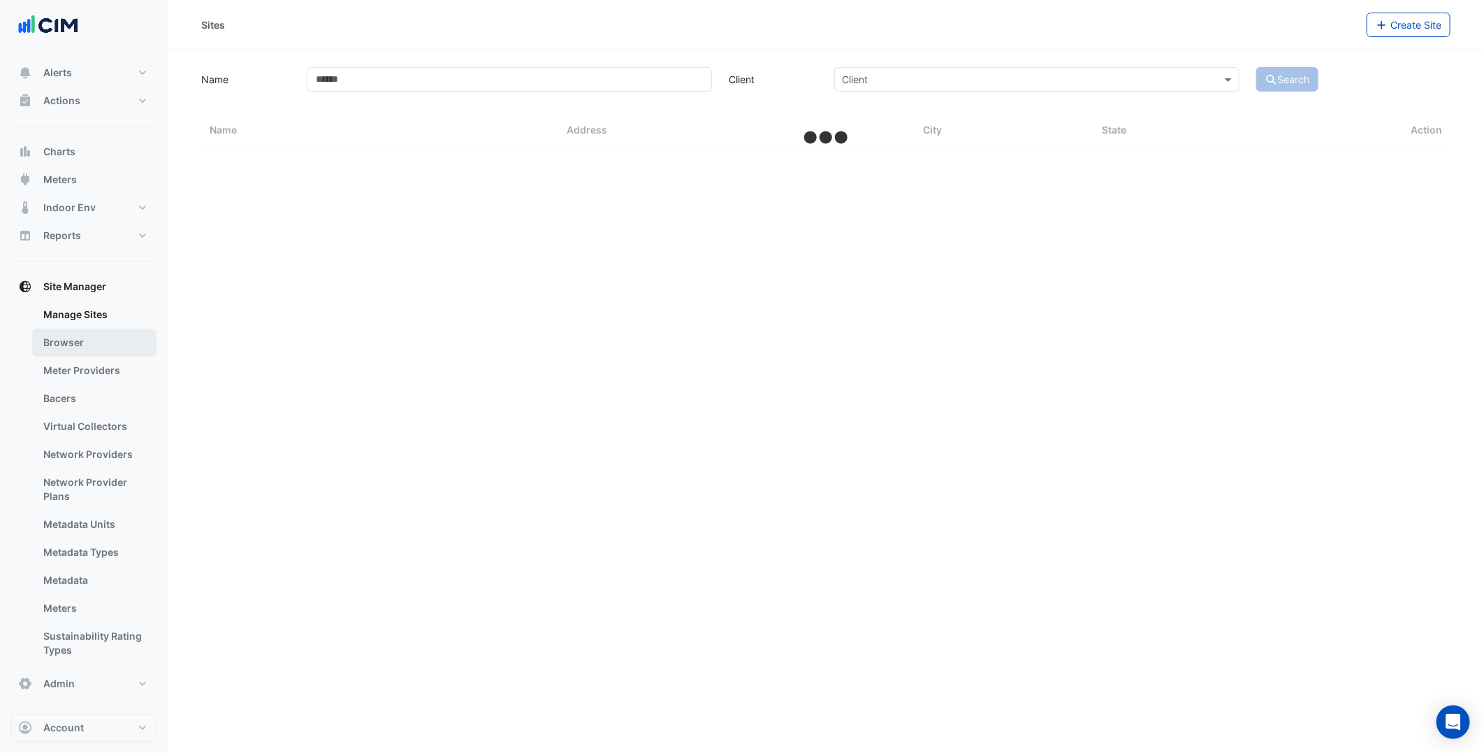
select select "***"
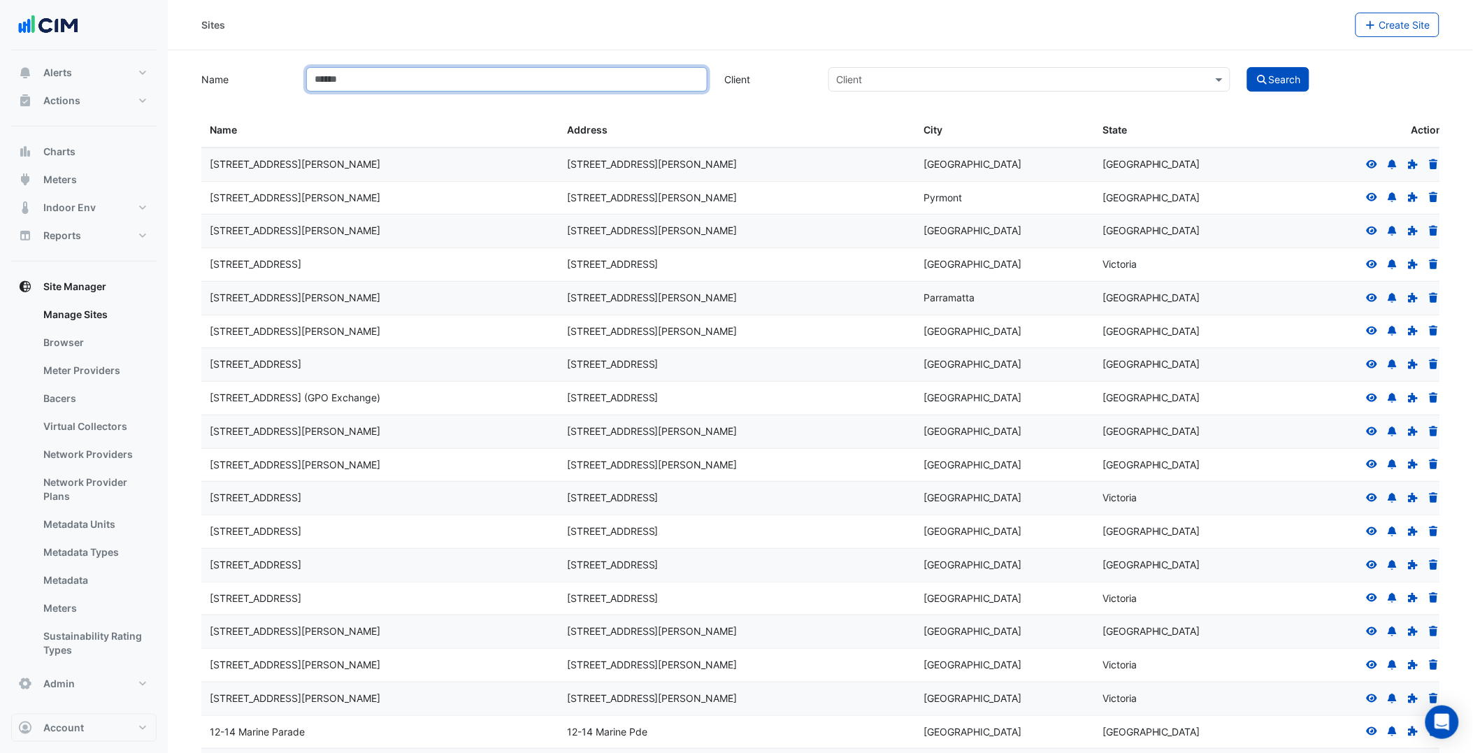
click at [574, 88] on input "Name" at bounding box center [506, 79] width 401 height 24
type input "*********"
click at [1247, 67] on button "Search" at bounding box center [1278, 79] width 63 height 24
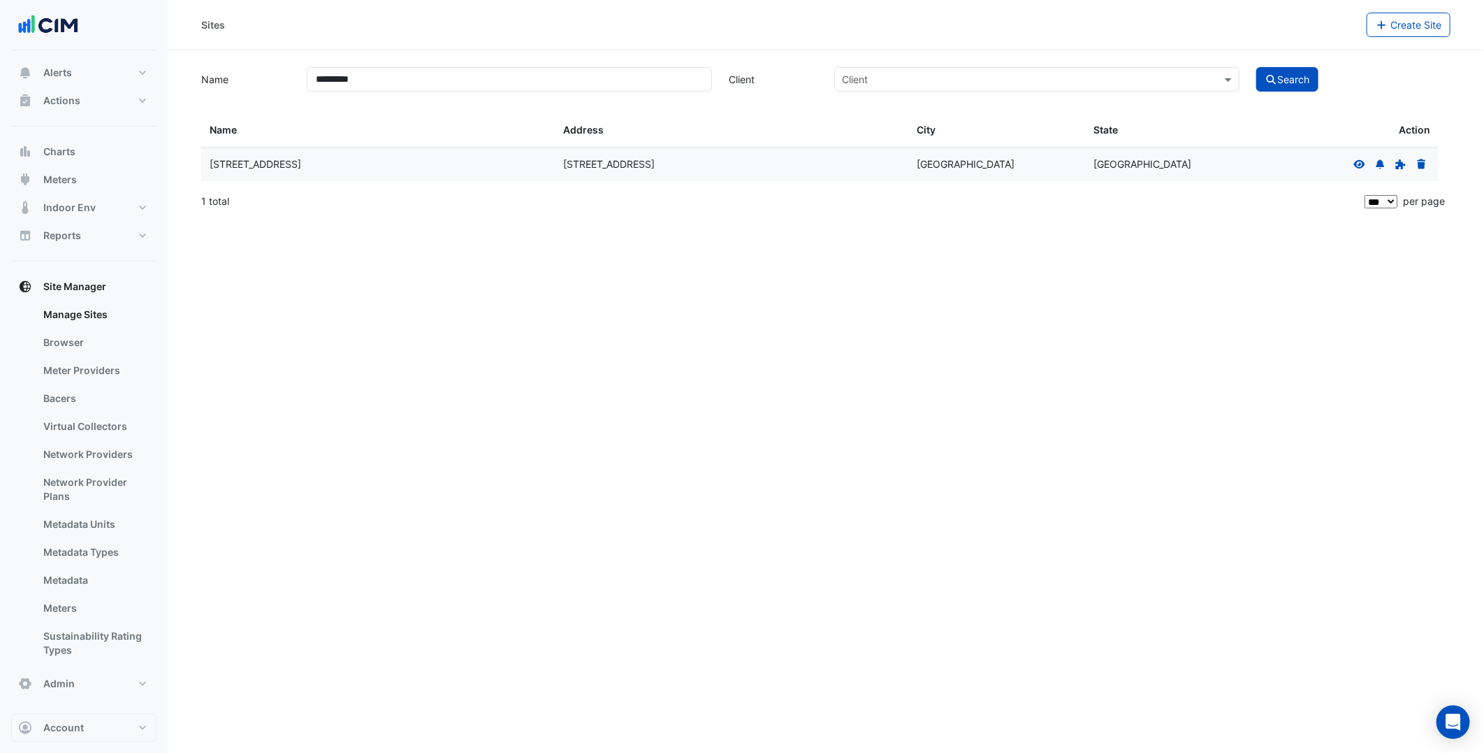
click at [1360, 159] on icon at bounding box center [1360, 164] width 13 height 10
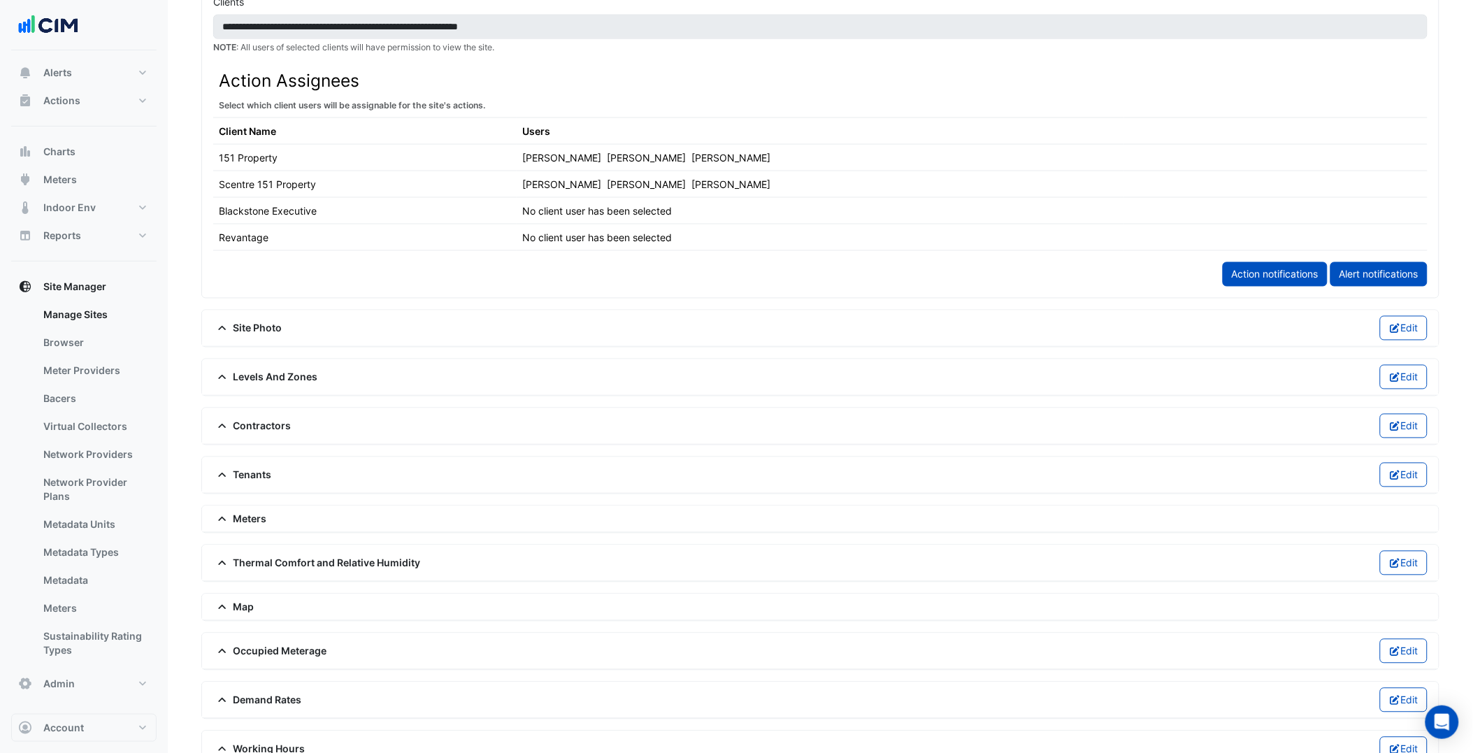
scroll to position [693, 0]
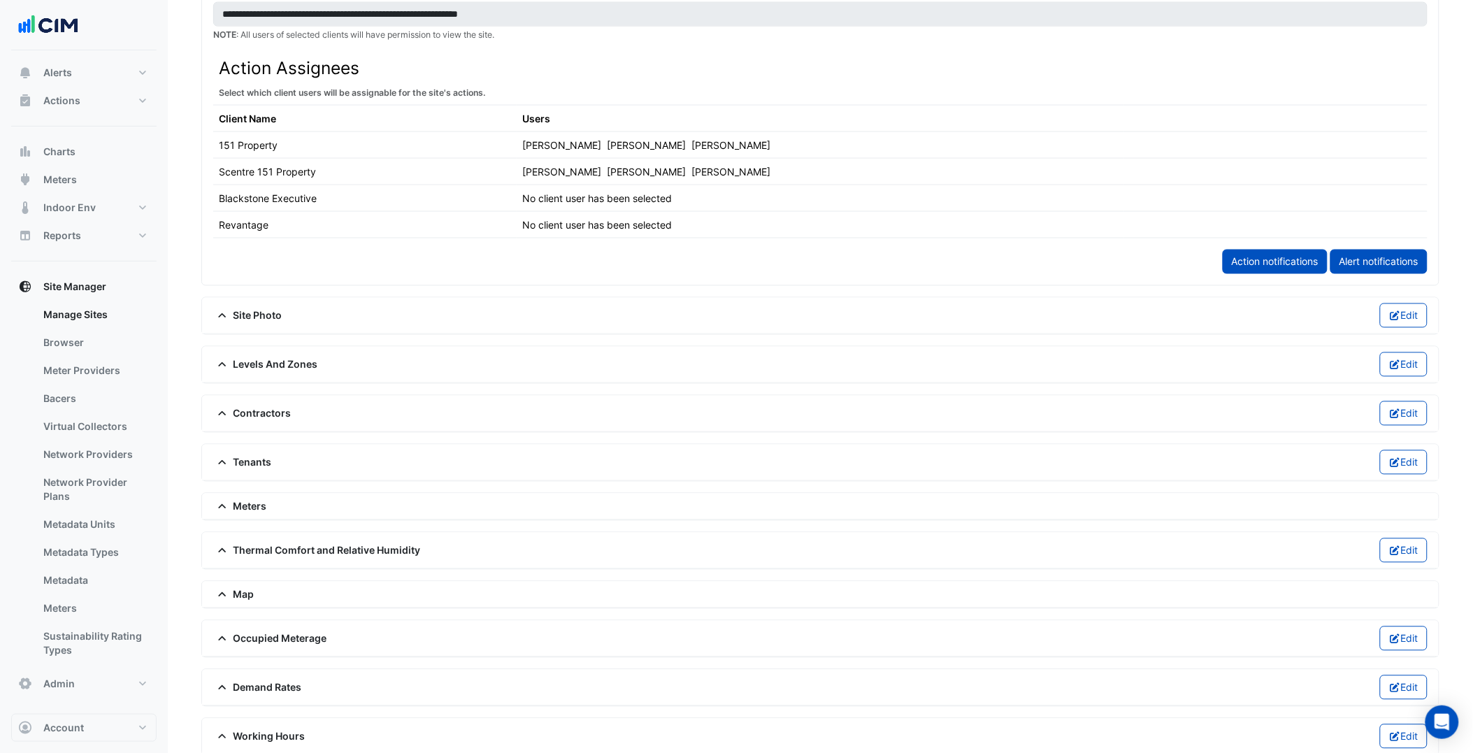
click at [250, 367] on span "Levels And Zones" at bounding box center [265, 364] width 105 height 15
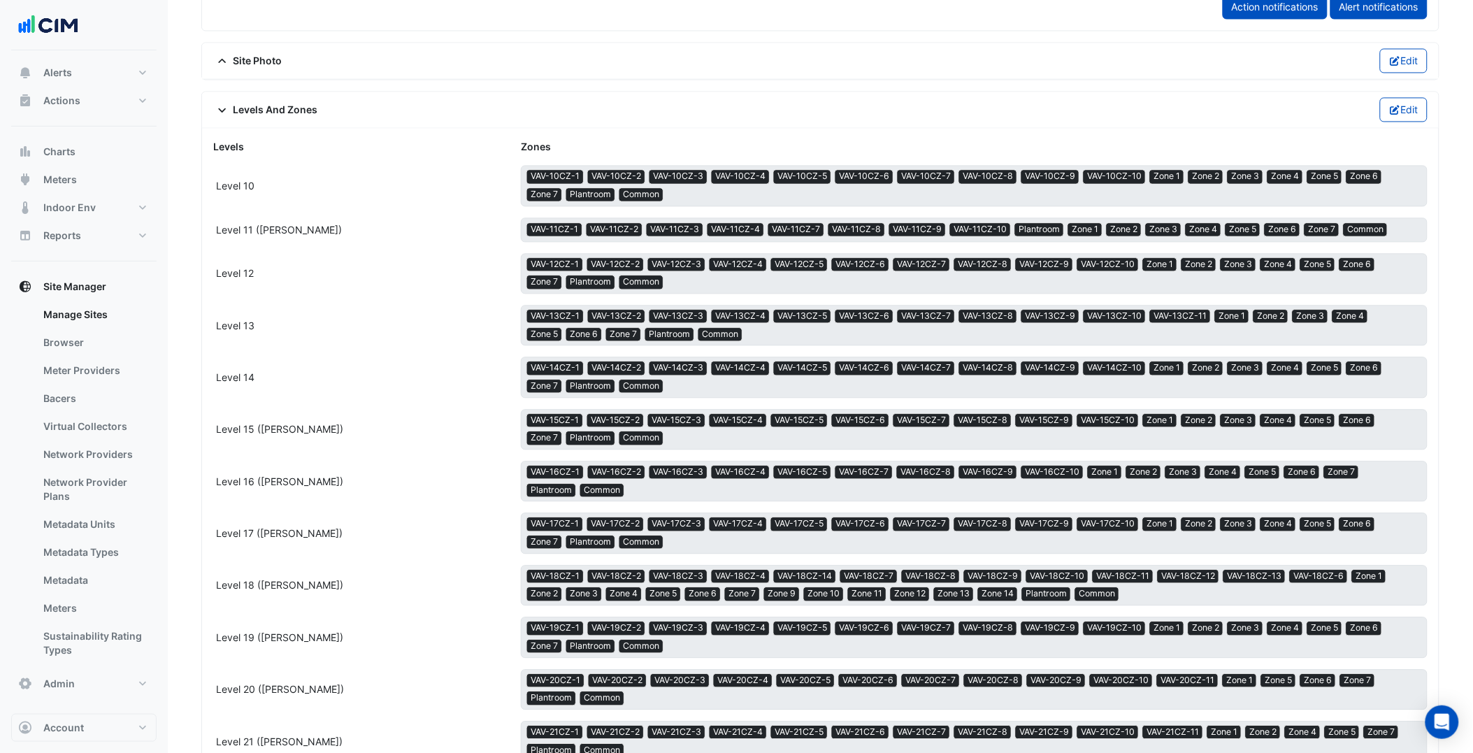
scroll to position [1254, 0]
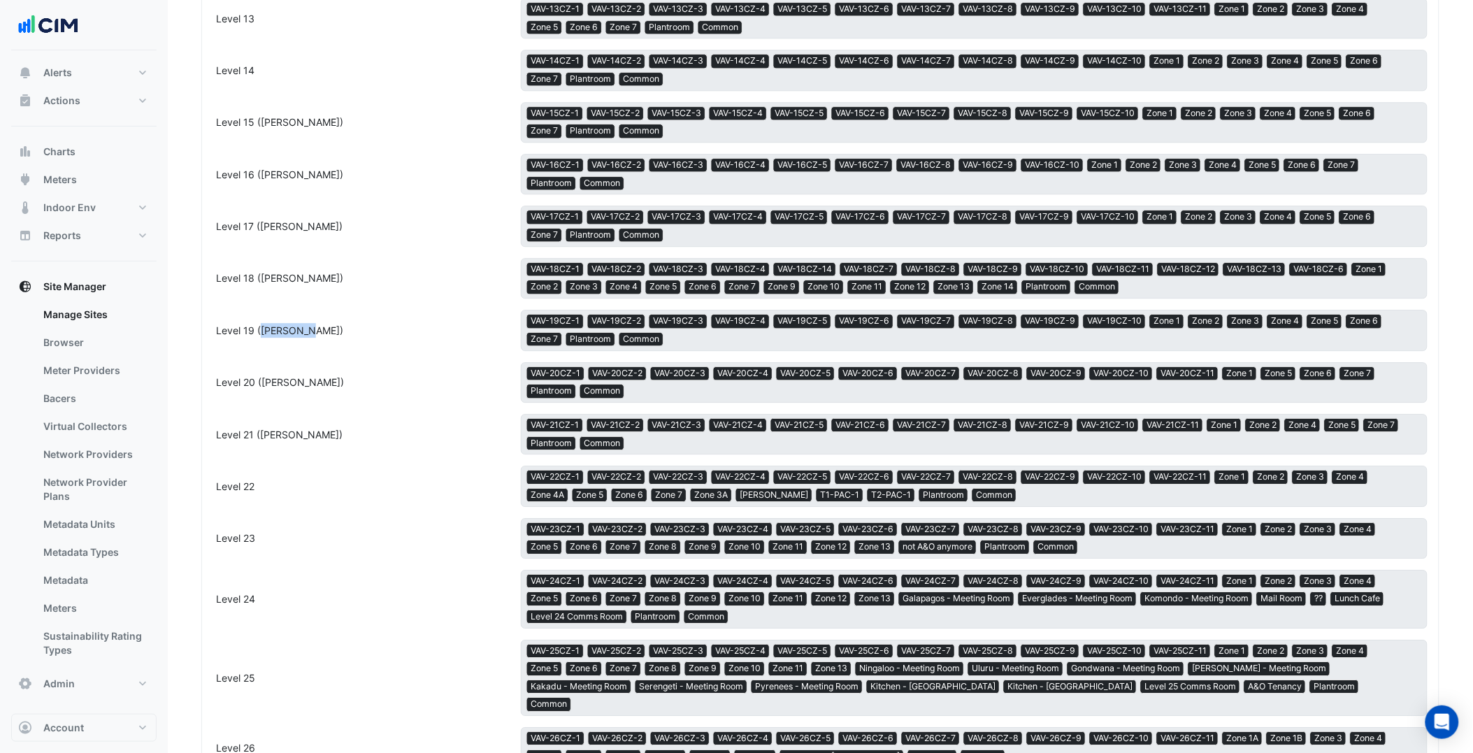
drag, startPoint x: 261, startPoint y: 332, endPoint x: 310, endPoint y: 333, distance: 48.9
click at [310, 333] on span "Level 19 (JP Morgan)" at bounding box center [279, 330] width 127 height 12
copy span "JP Morgan"
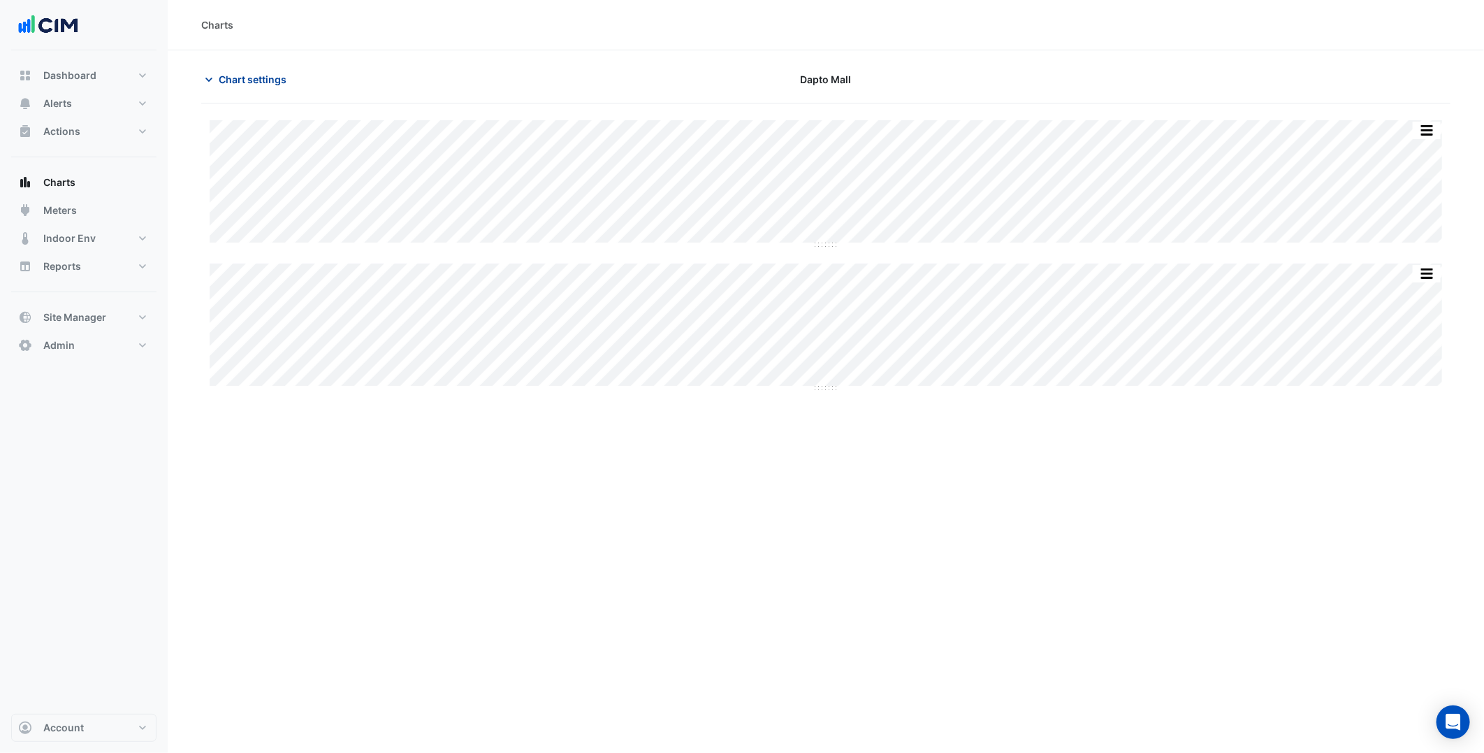
click at [259, 73] on span "Chart settings" at bounding box center [253, 79] width 68 height 15
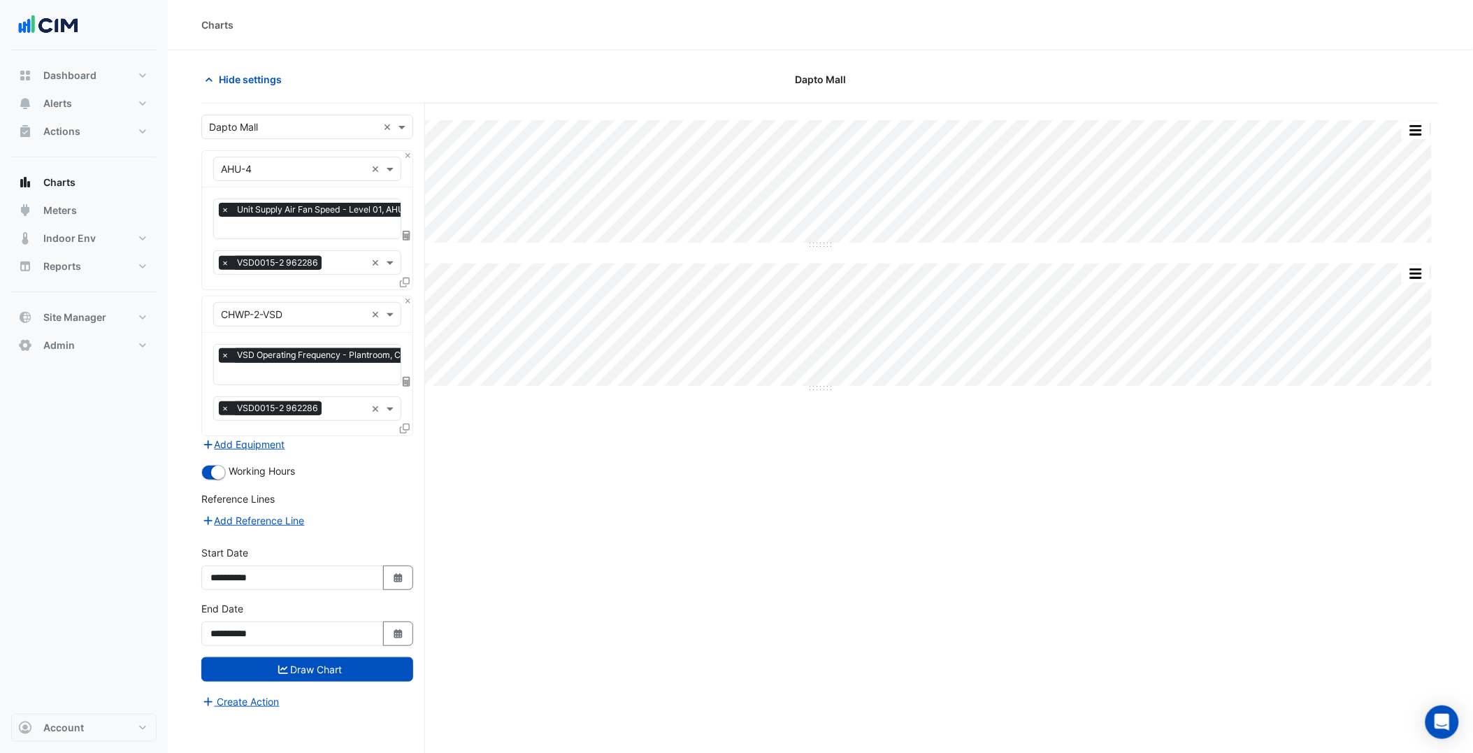
click at [402, 155] on div "× AHU-4 ×" at bounding box center [307, 169] width 210 height 36
click at [347, 137] on div "× Dapto Mall ×" at bounding box center [307, 127] width 212 height 24
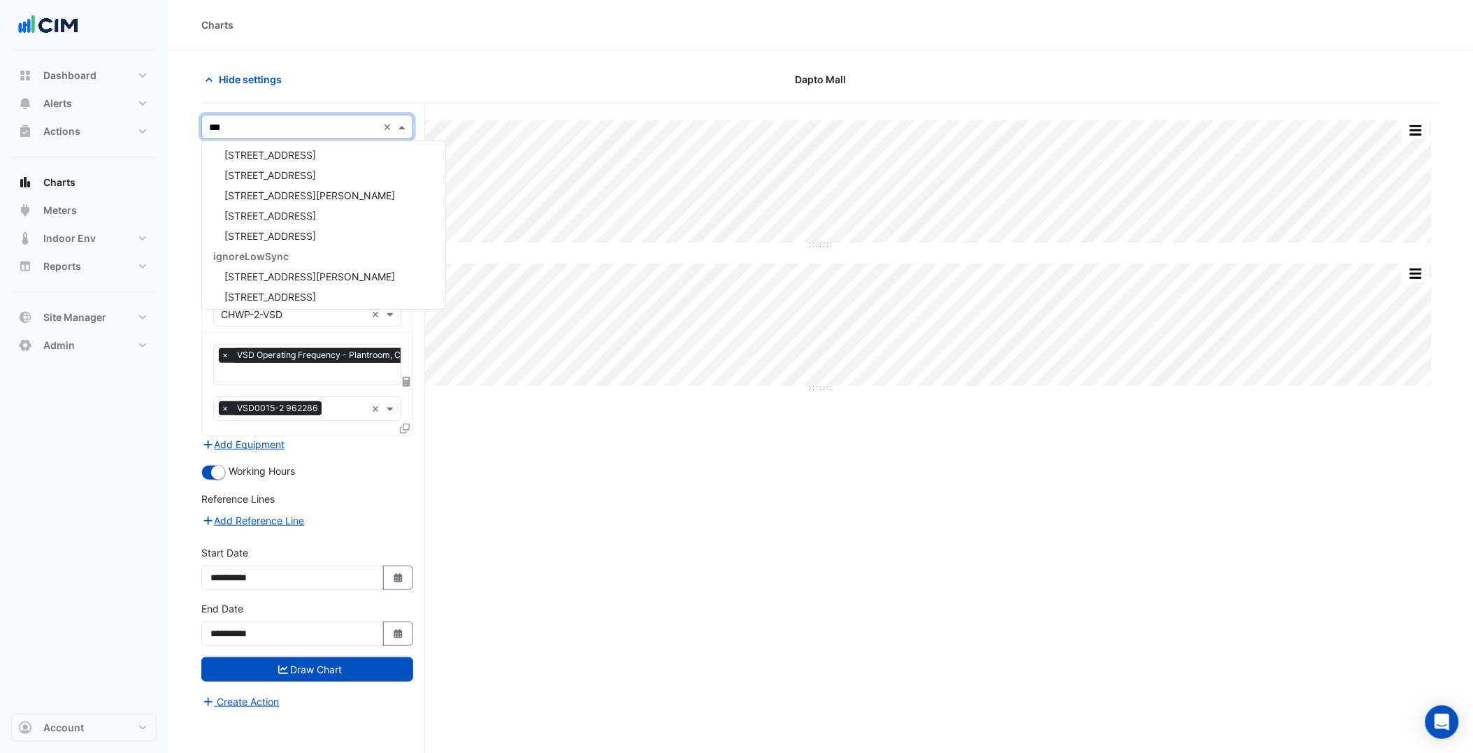
scroll to position [5, 0]
type input "******"
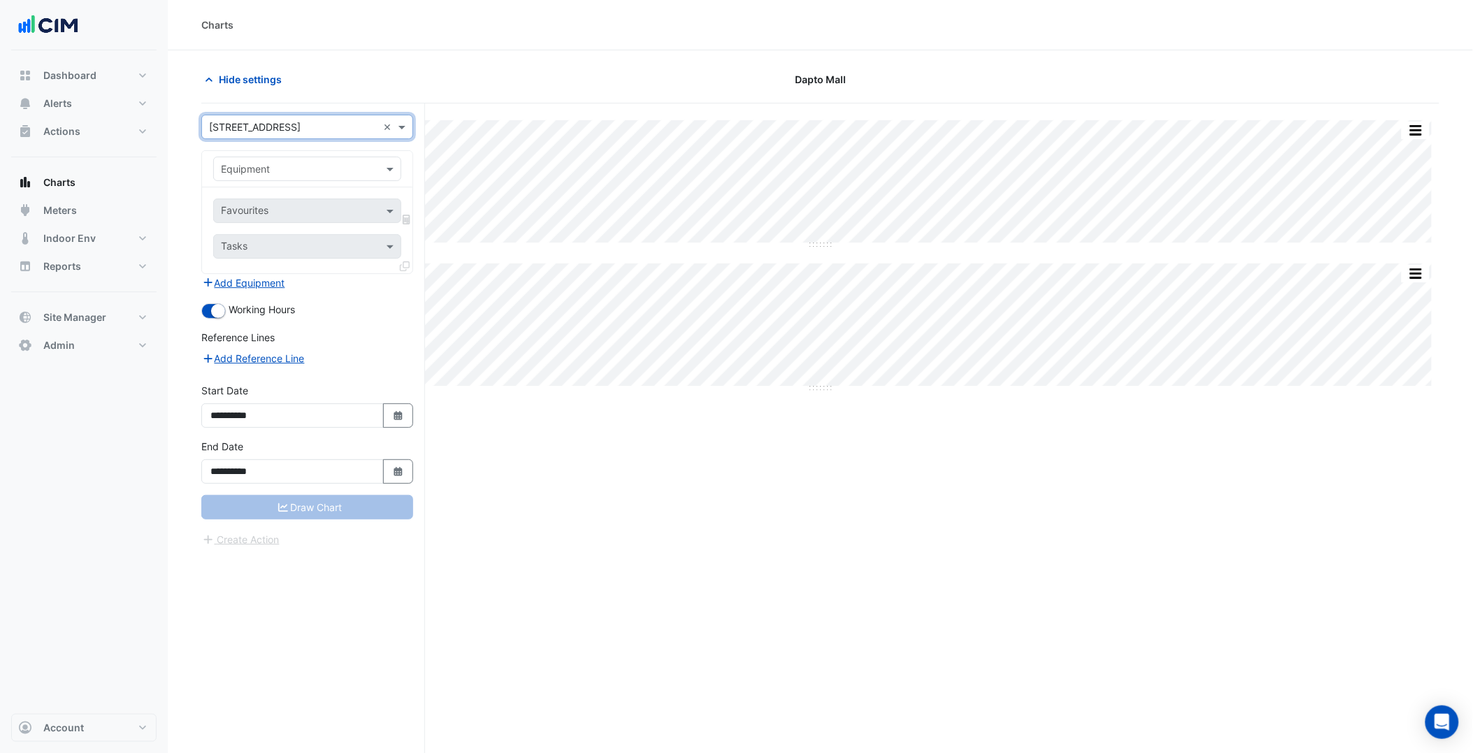
click at [311, 166] on input "text" at bounding box center [293, 169] width 145 height 15
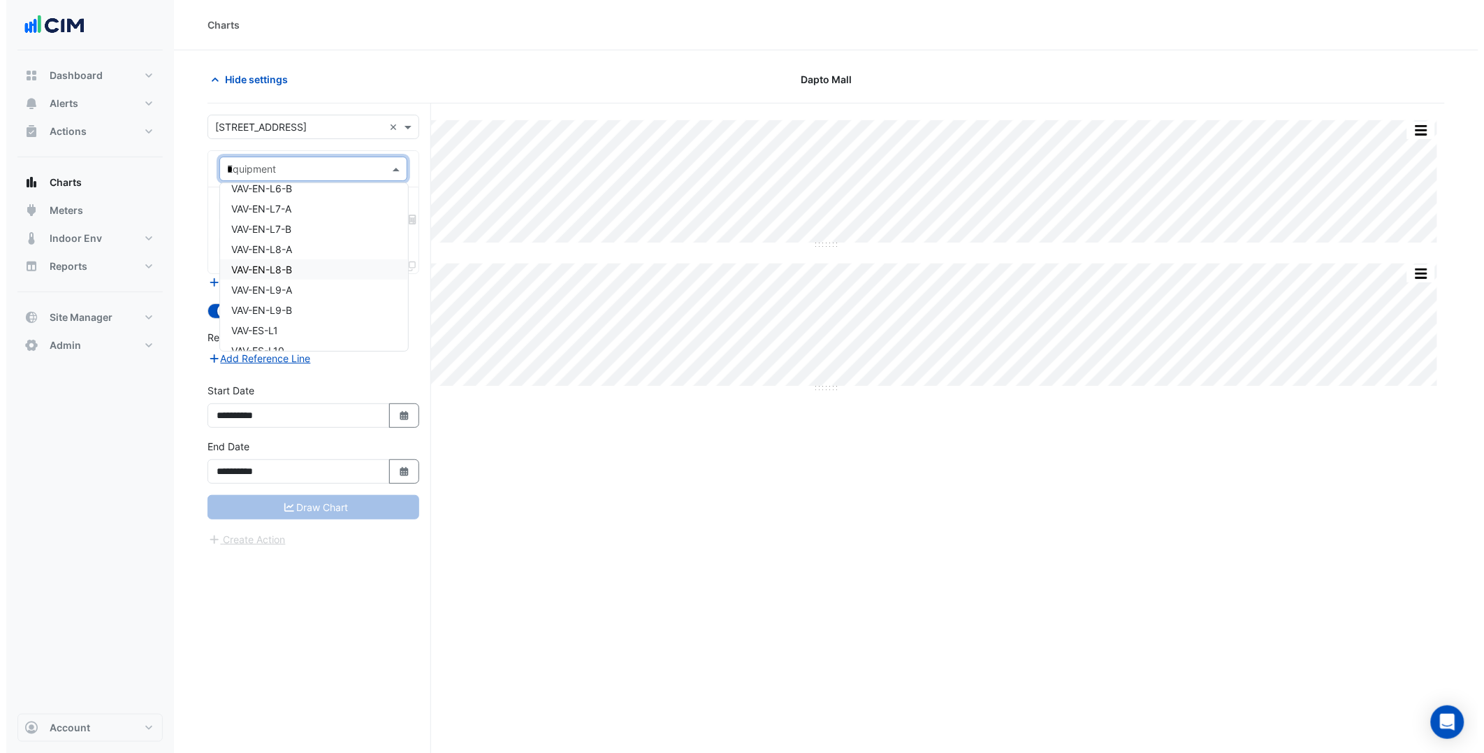
scroll to position [0, 0]
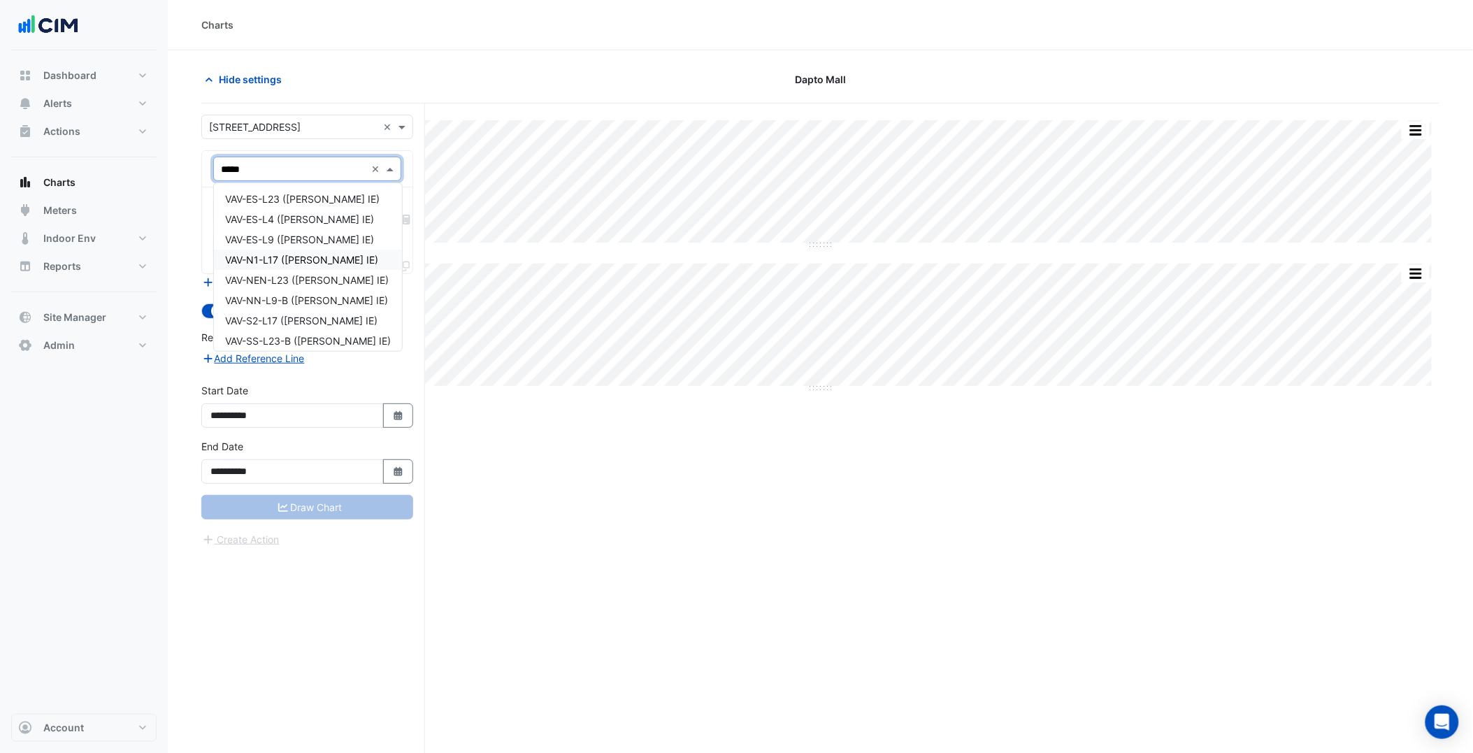
type input "******"
click at [276, 198] on span "VAV-ES-L23 (NABERS IE)" at bounding box center [302, 199] width 154 height 12
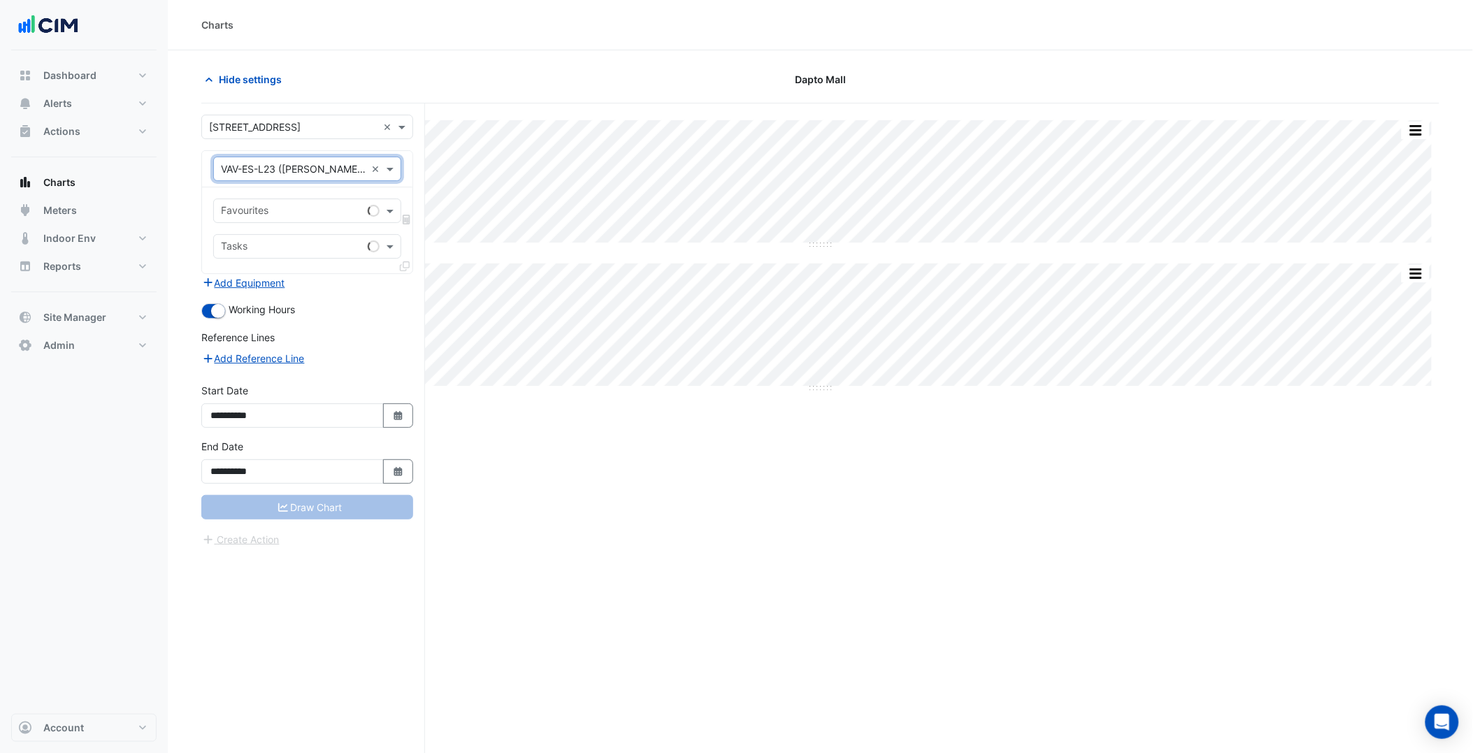
click at [296, 208] on input "text" at bounding box center [291, 212] width 141 height 15
type input "********"
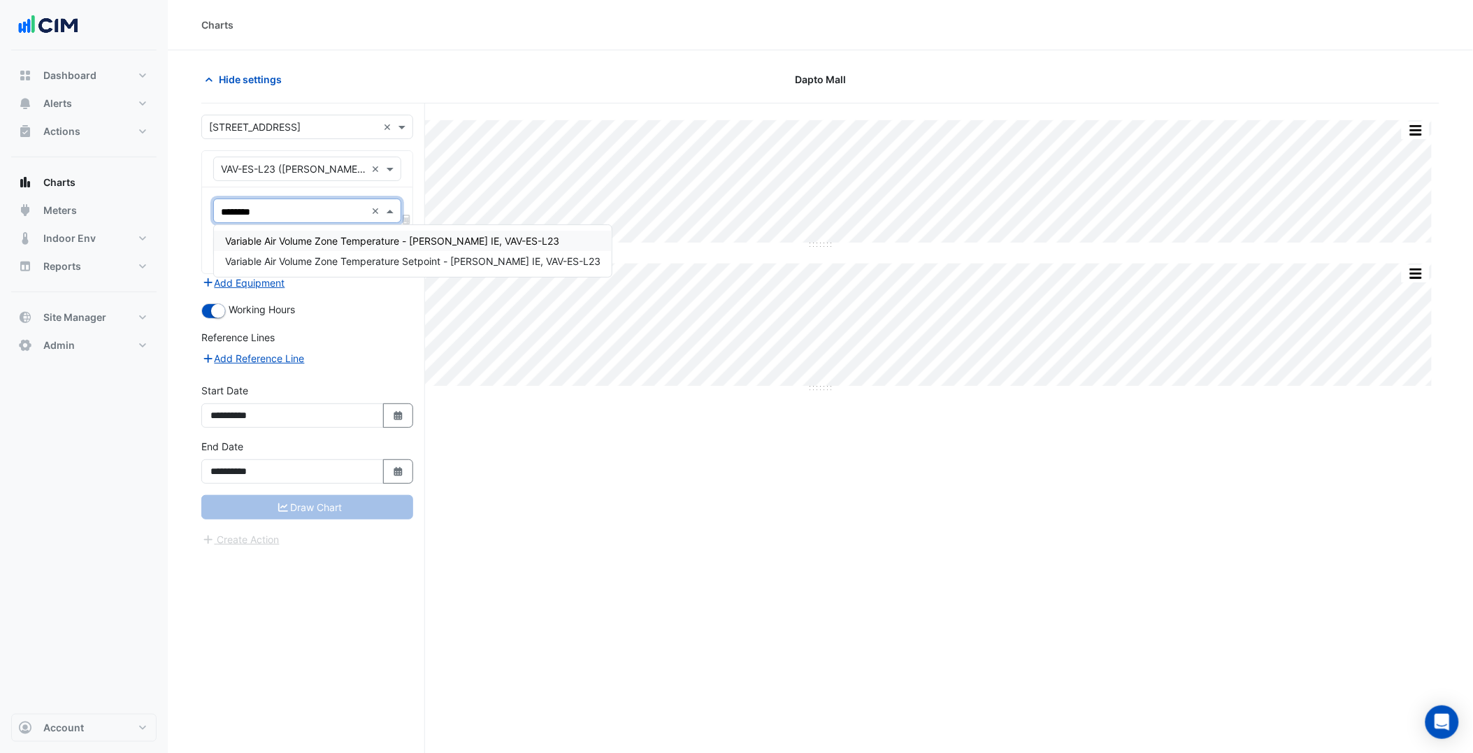
click at [329, 238] on span "Variable Air Volume Zone Temperature - NABERS IE, VAV-ES-L23" at bounding box center [392, 241] width 334 height 12
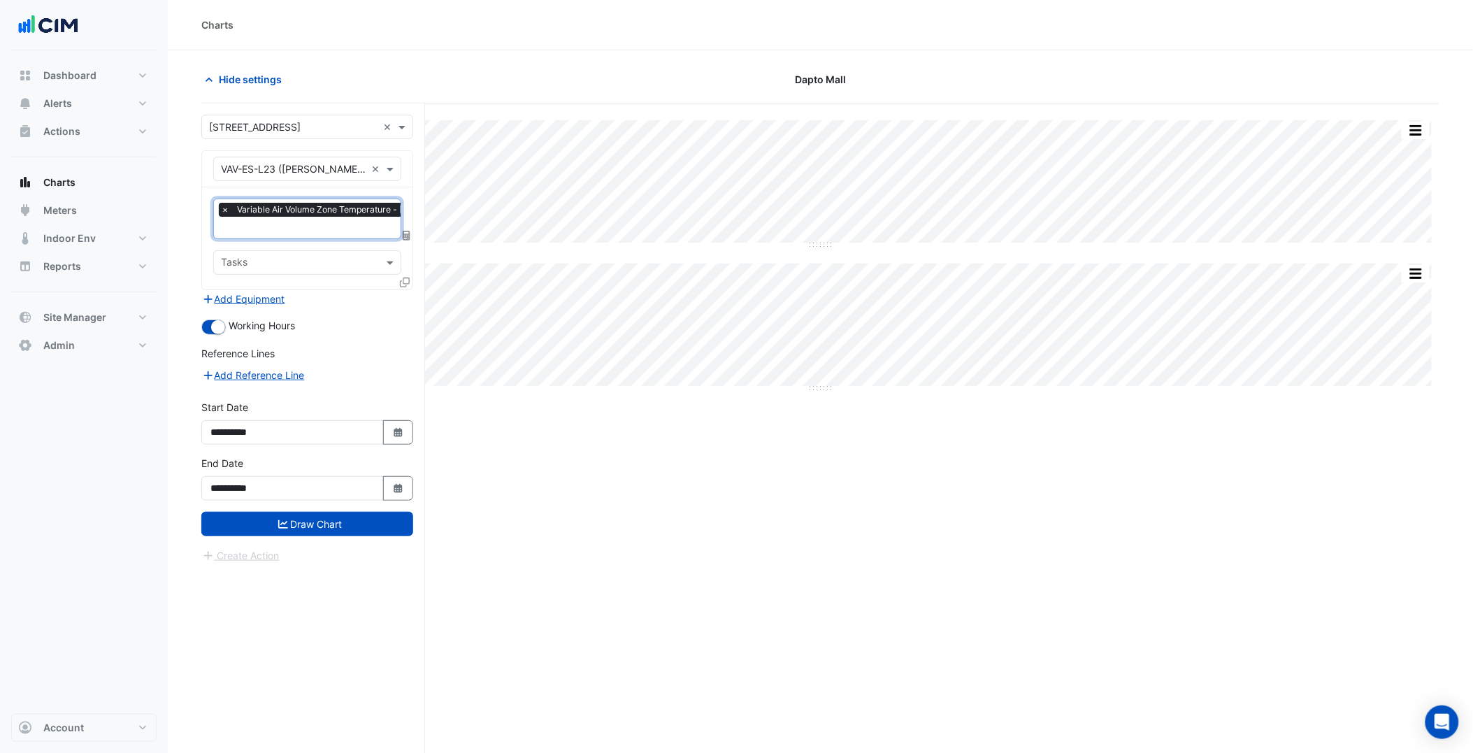
click at [324, 229] on input "text" at bounding box center [379, 229] width 316 height 15
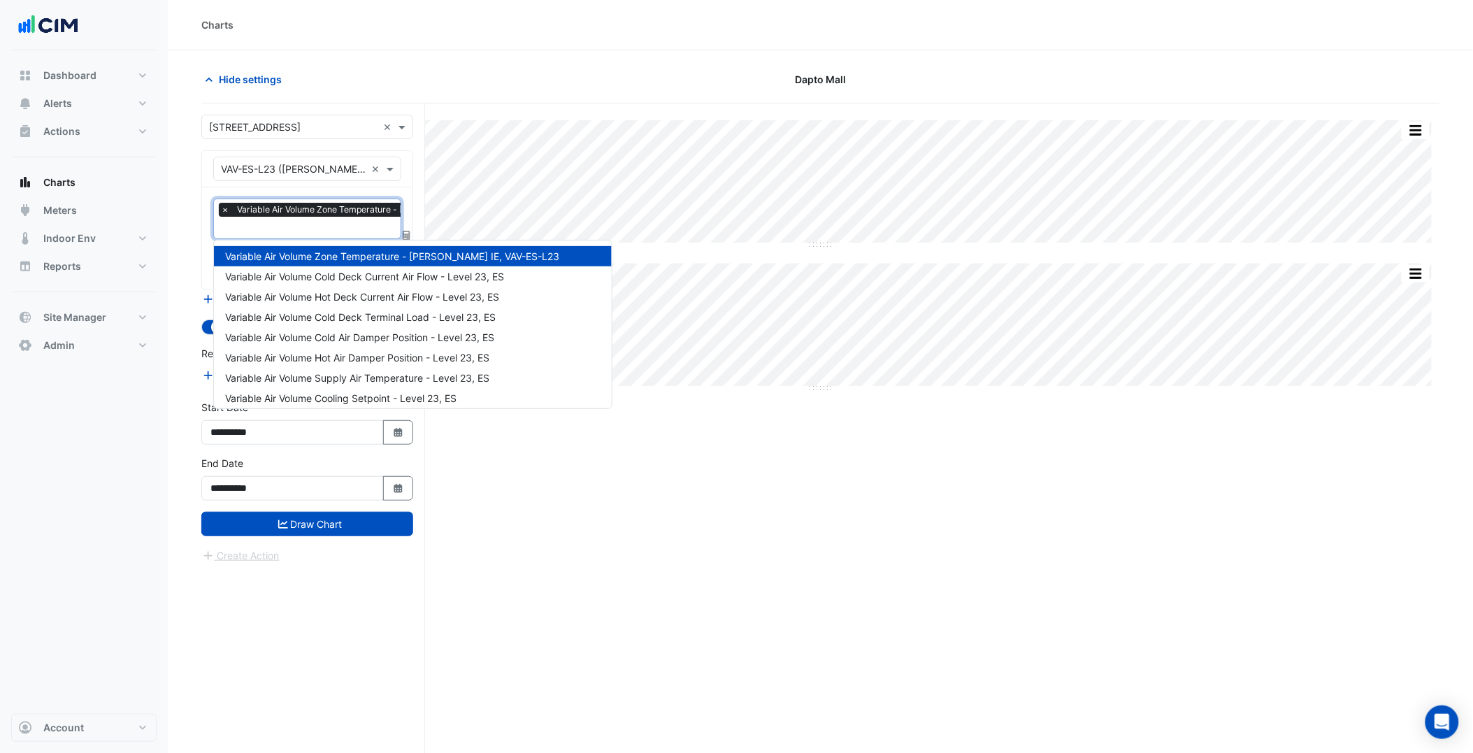
click at [186, 245] on section "Hide settings Dapto Mall Split by Equip Split All Split None Print Save as JPEG…" at bounding box center [820, 427] width 1305 height 755
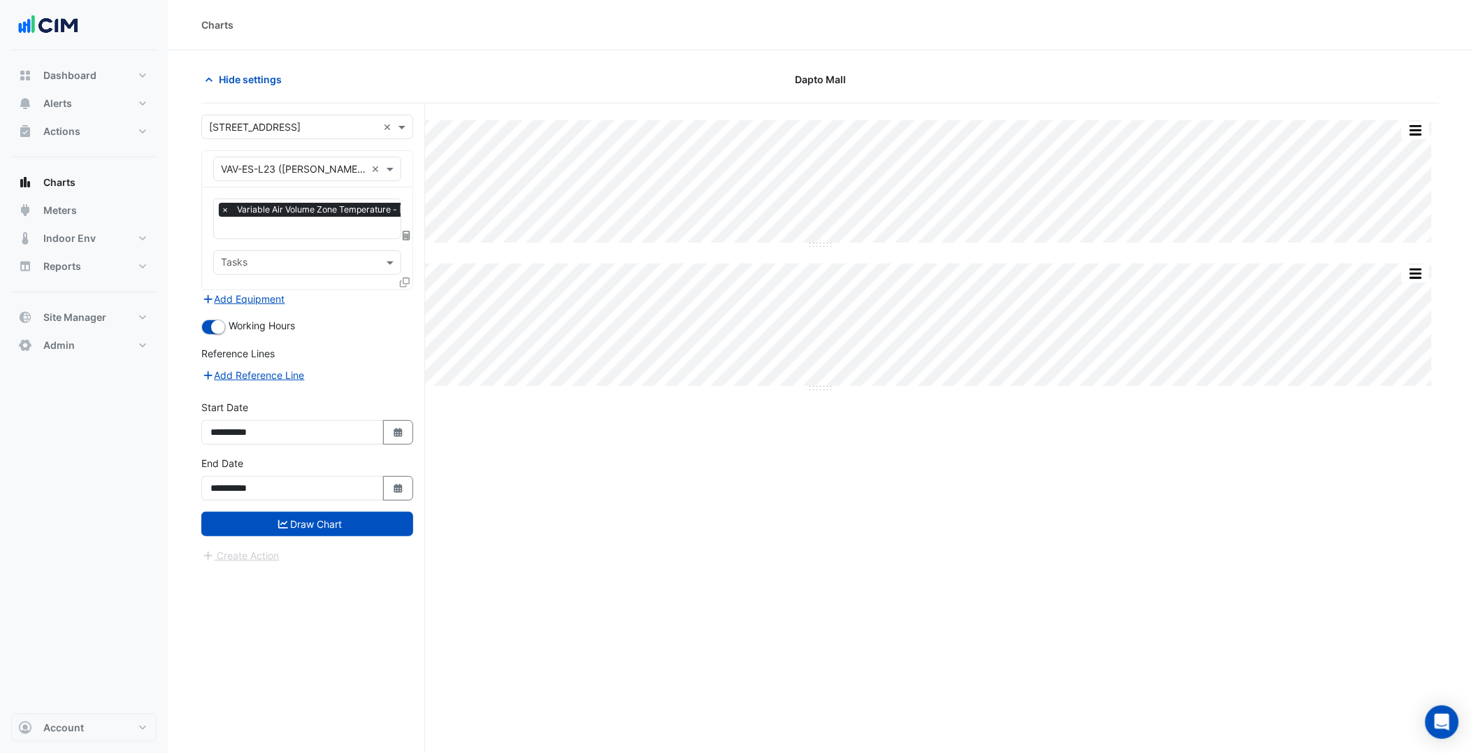
click at [403, 280] on icon at bounding box center [405, 282] width 10 height 10
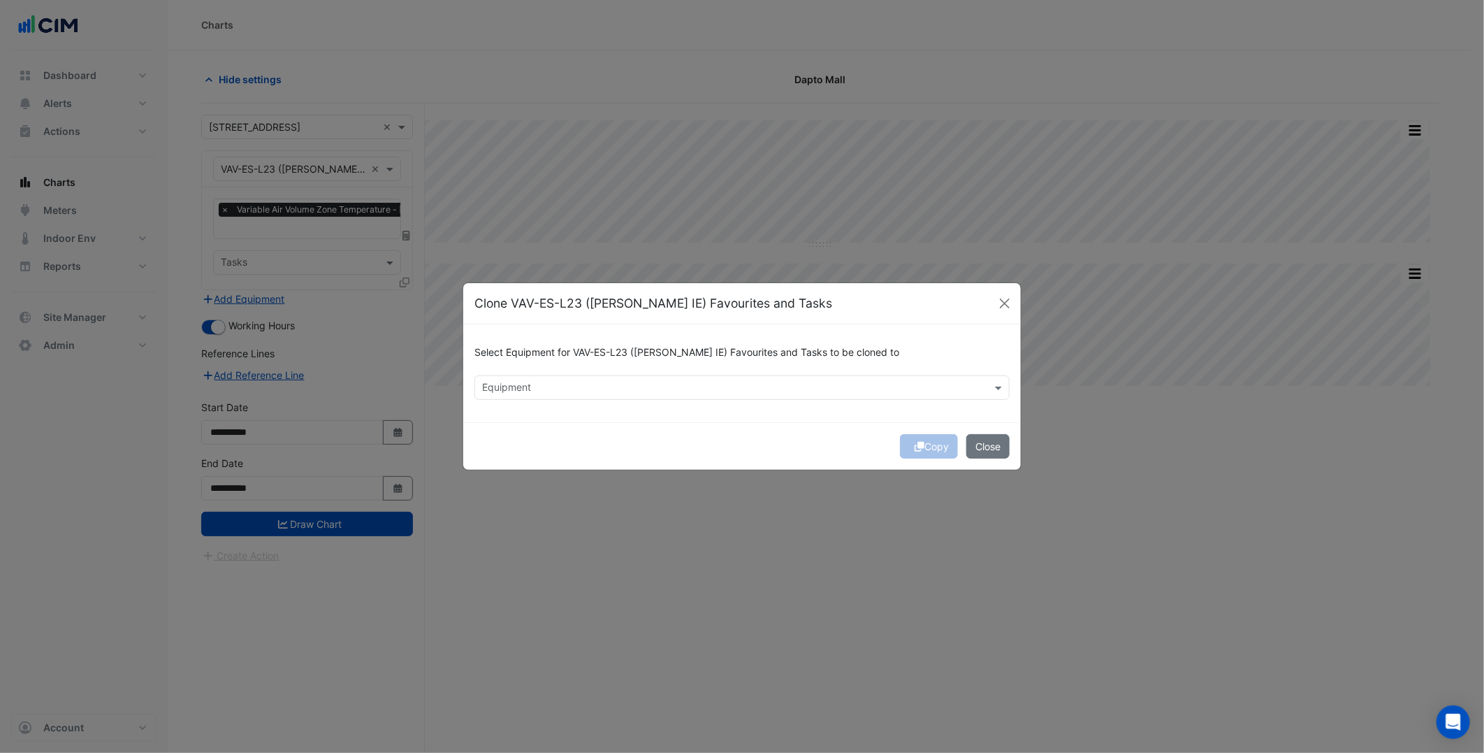
click at [505, 377] on div "Equipment" at bounding box center [730, 388] width 511 height 22
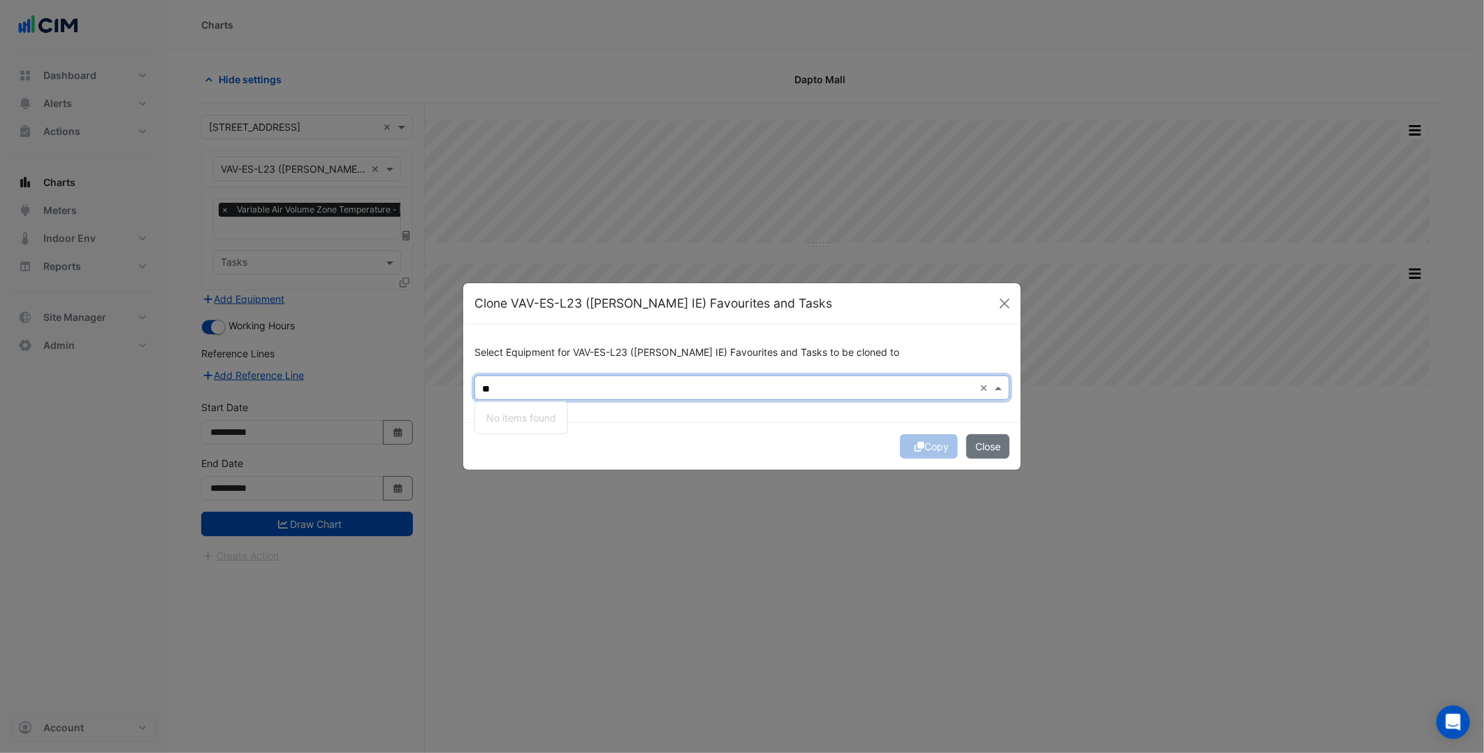
type input "*"
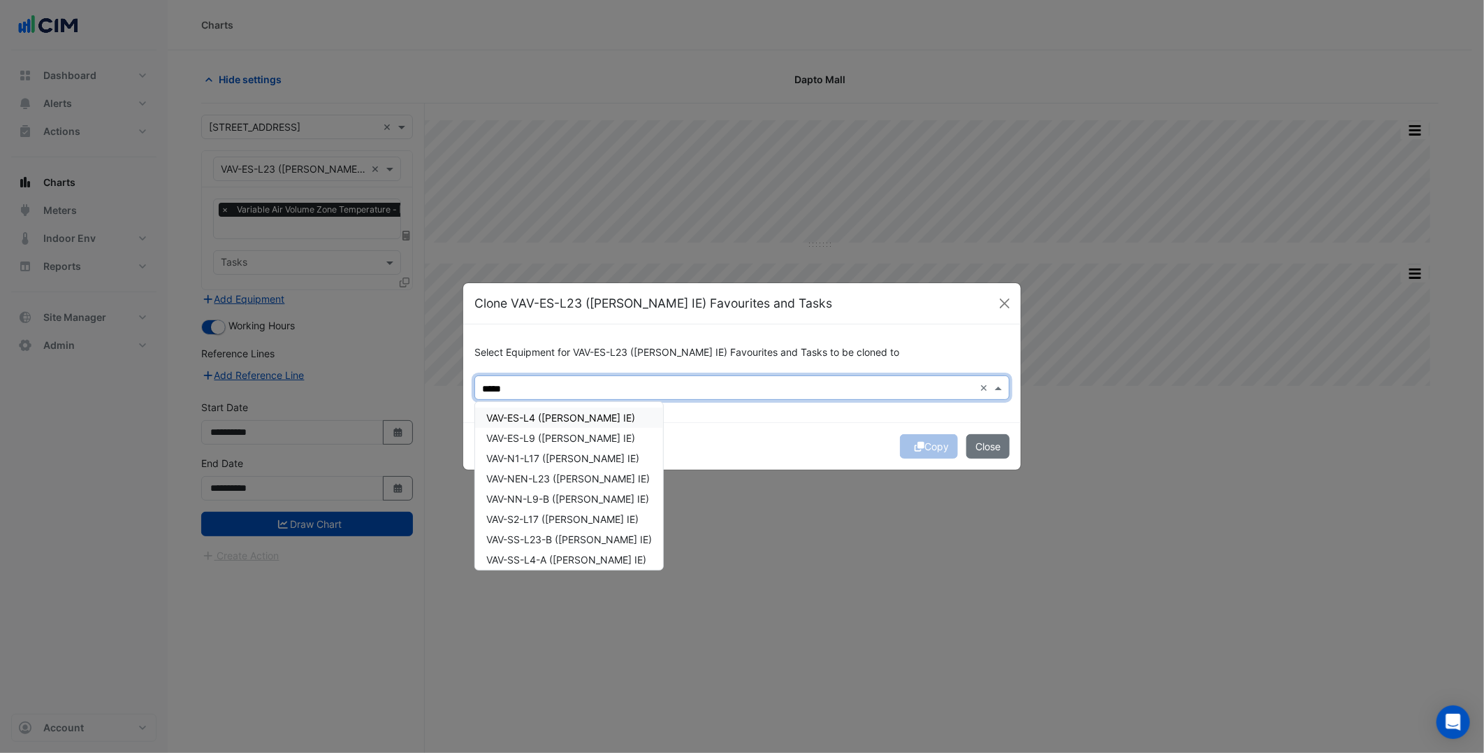
drag, startPoint x: 544, startPoint y: 410, endPoint x: 547, endPoint y: 420, distance: 11.1
click at [545, 410] on div "VAV-ES-L4 (NABERS IE)" at bounding box center [569, 417] width 188 height 20
click at [554, 449] on div "VAV-N1-L17 (NABERS IE)" at bounding box center [569, 458] width 188 height 20
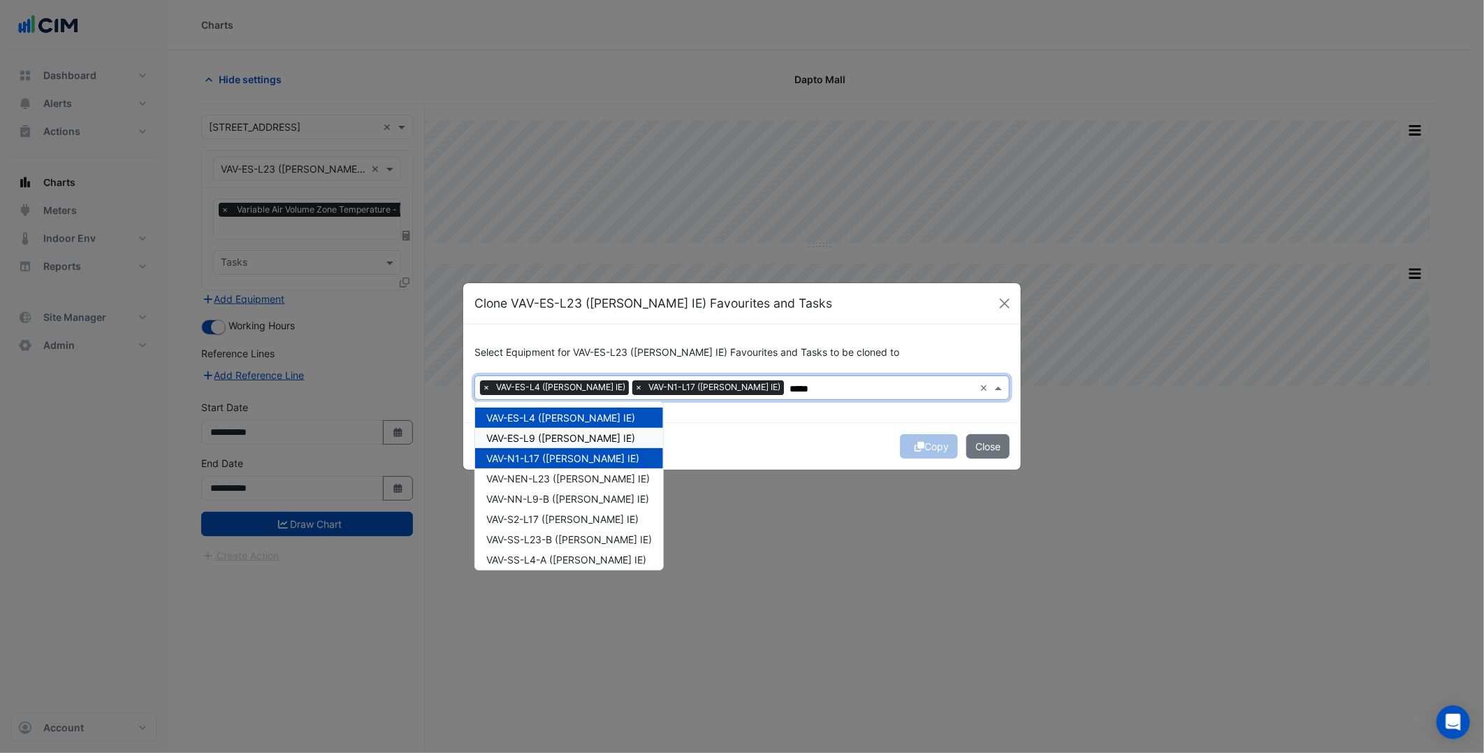
click at [572, 439] on span "VAV-ES-L9 (NABERS IE)" at bounding box center [560, 438] width 149 height 12
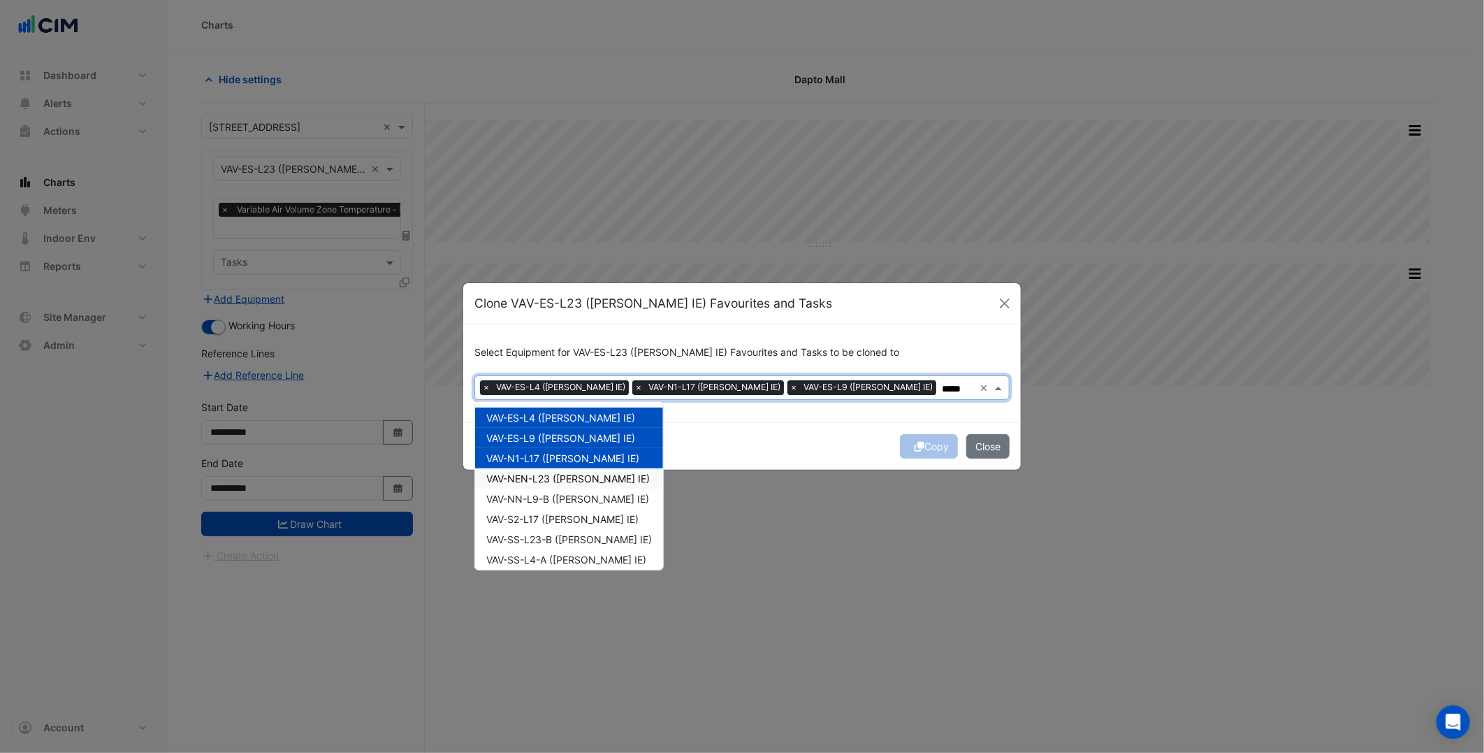
drag, startPoint x: 574, startPoint y: 478, endPoint x: 570, endPoint y: 487, distance: 9.7
click at [573, 478] on span "VAV-NEN-L23 (NABERS IE)" at bounding box center [568, 478] width 164 height 12
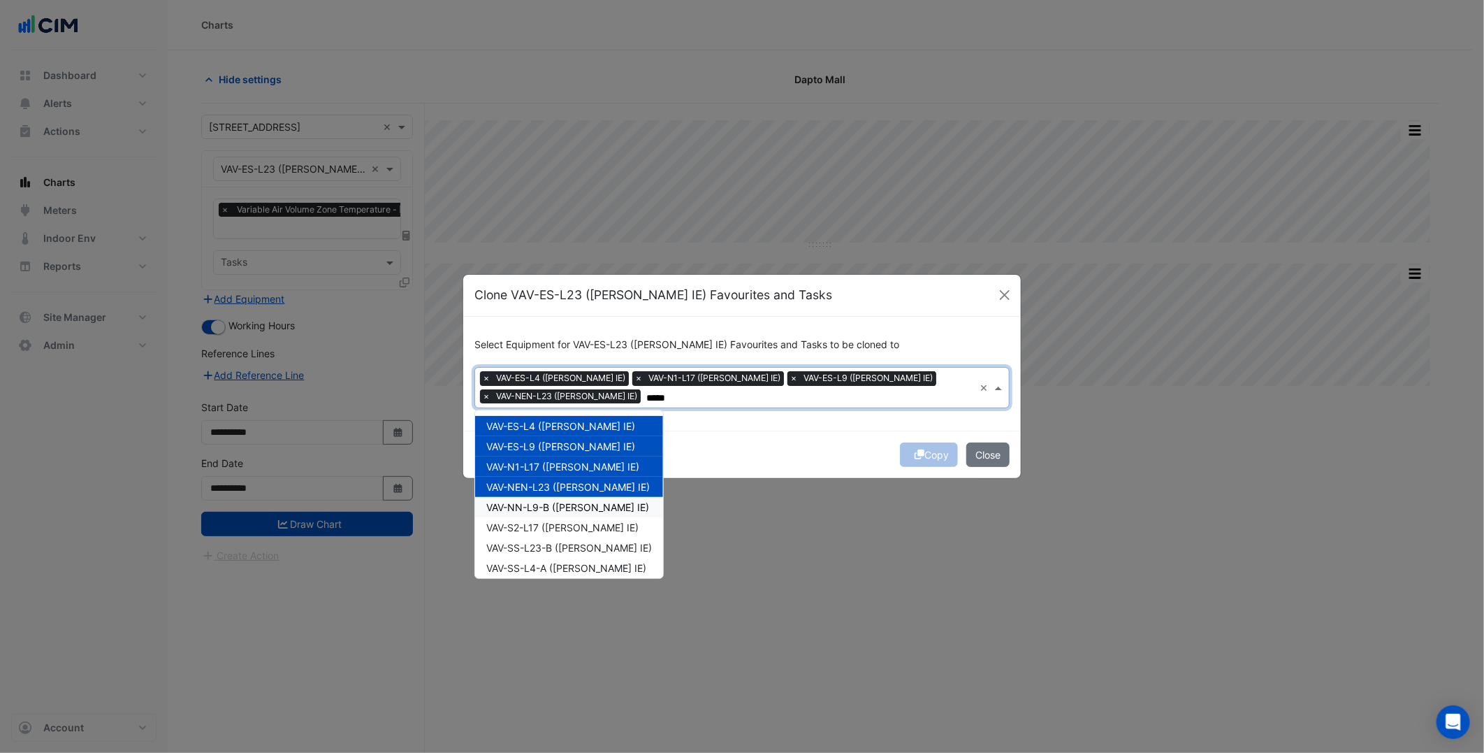
click at [561, 504] on span "VAV-NN-L9-B (NABERS IE)" at bounding box center [567, 507] width 163 height 12
click at [560, 515] on div "VAV-NN-L9-B (NABERS IE)" at bounding box center [569, 507] width 188 height 20
click at [562, 535] on div "VAV-S2-L17 (NABERS IE)" at bounding box center [569, 527] width 188 height 20
click at [573, 517] on div "VAV-S2-L17 (NABERS IE)" at bounding box center [569, 527] width 188 height 20
click at [576, 511] on span "VAV-NN-L9-B (NABERS IE)" at bounding box center [567, 507] width 163 height 12
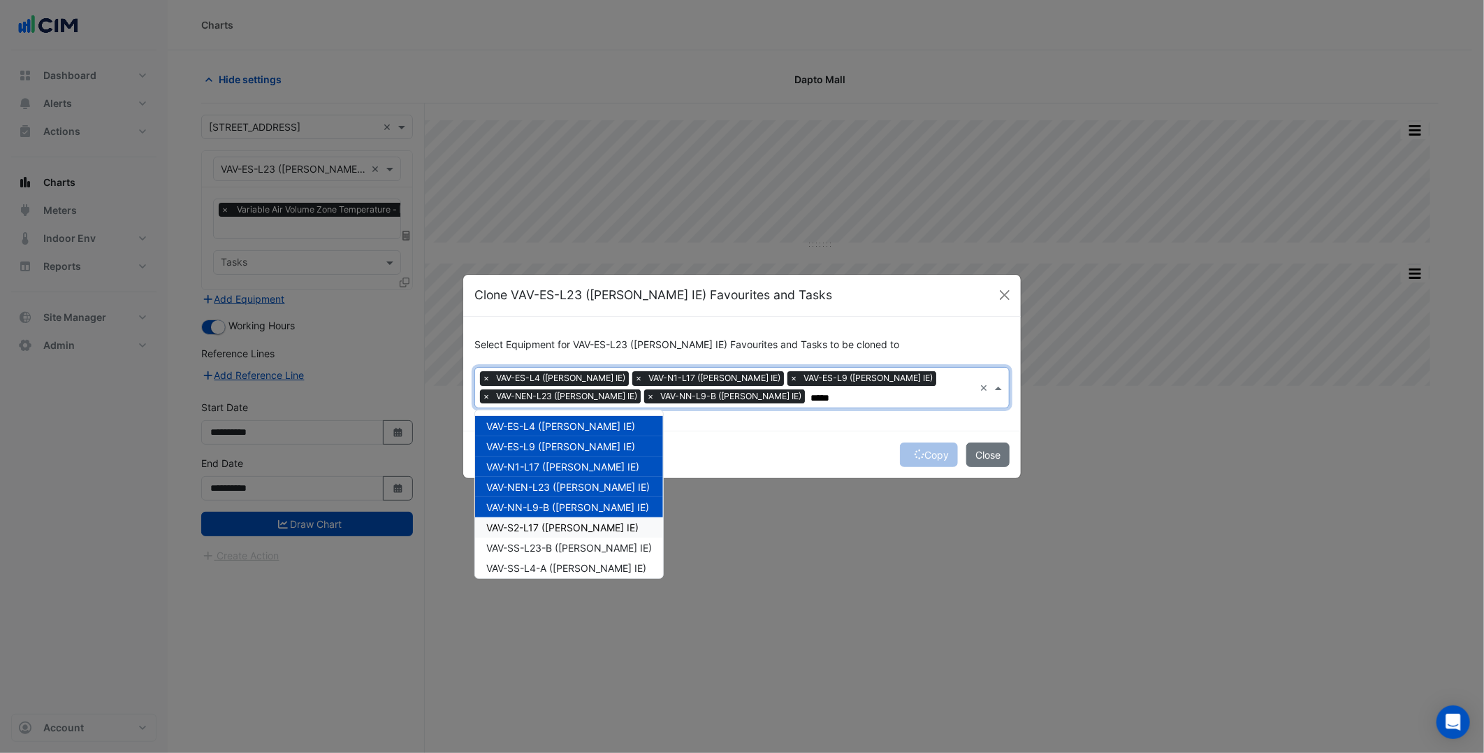
click at [564, 523] on span "VAV-S2-L17 (NABERS IE)" at bounding box center [562, 527] width 152 height 12
click at [568, 547] on span "VAV-SS-L23-B (NABERS IE)" at bounding box center [569, 548] width 166 height 12
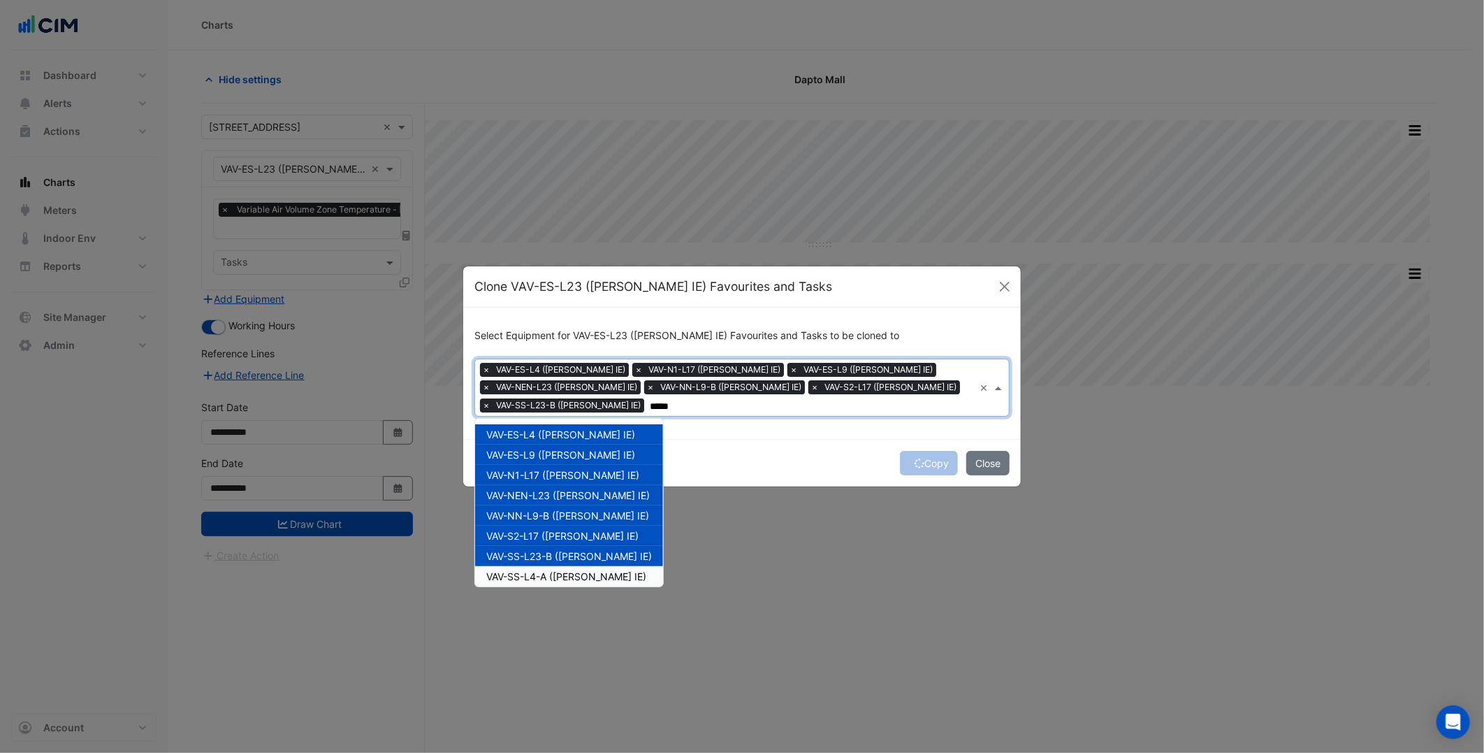
click at [568, 570] on span "VAV-SS-L4-A (NABERS IE)" at bounding box center [566, 576] width 160 height 12
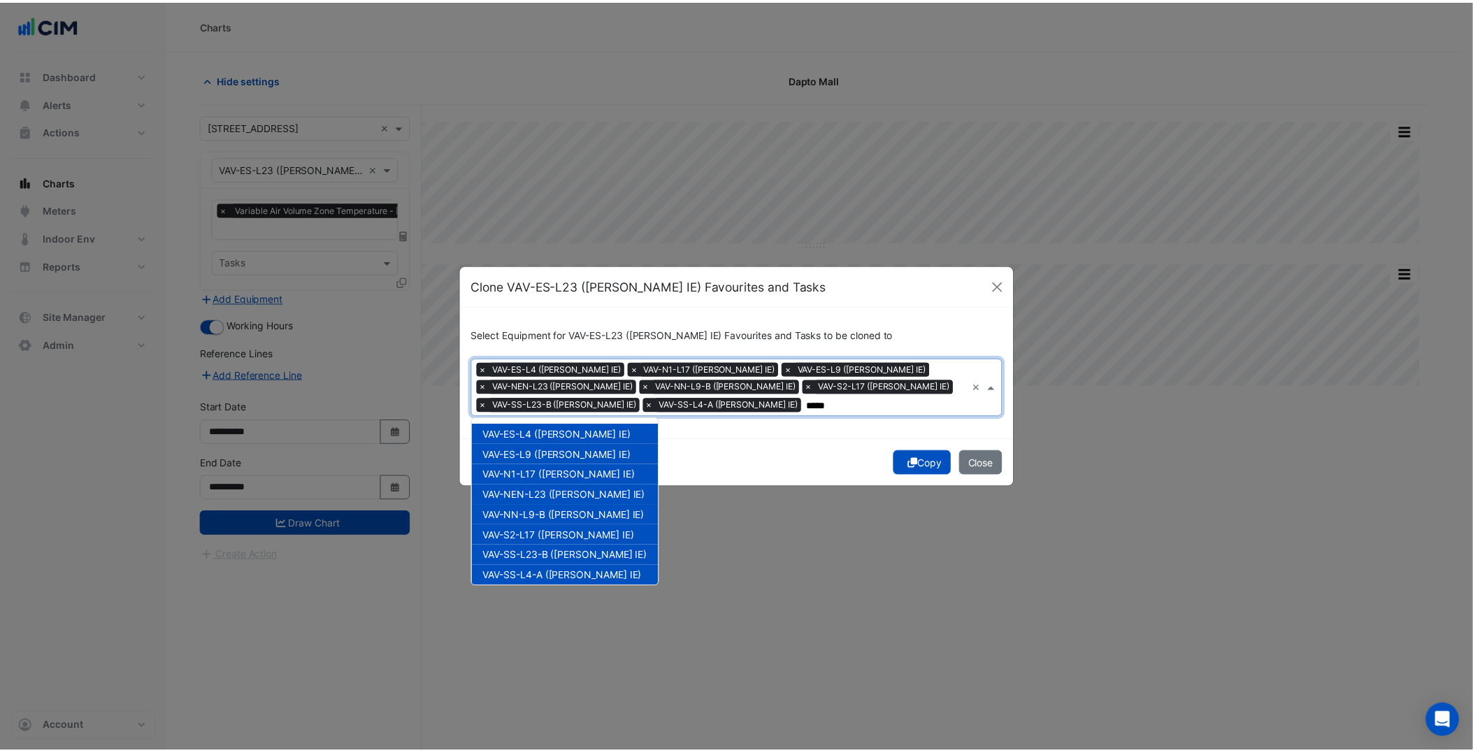
scroll to position [86, 0]
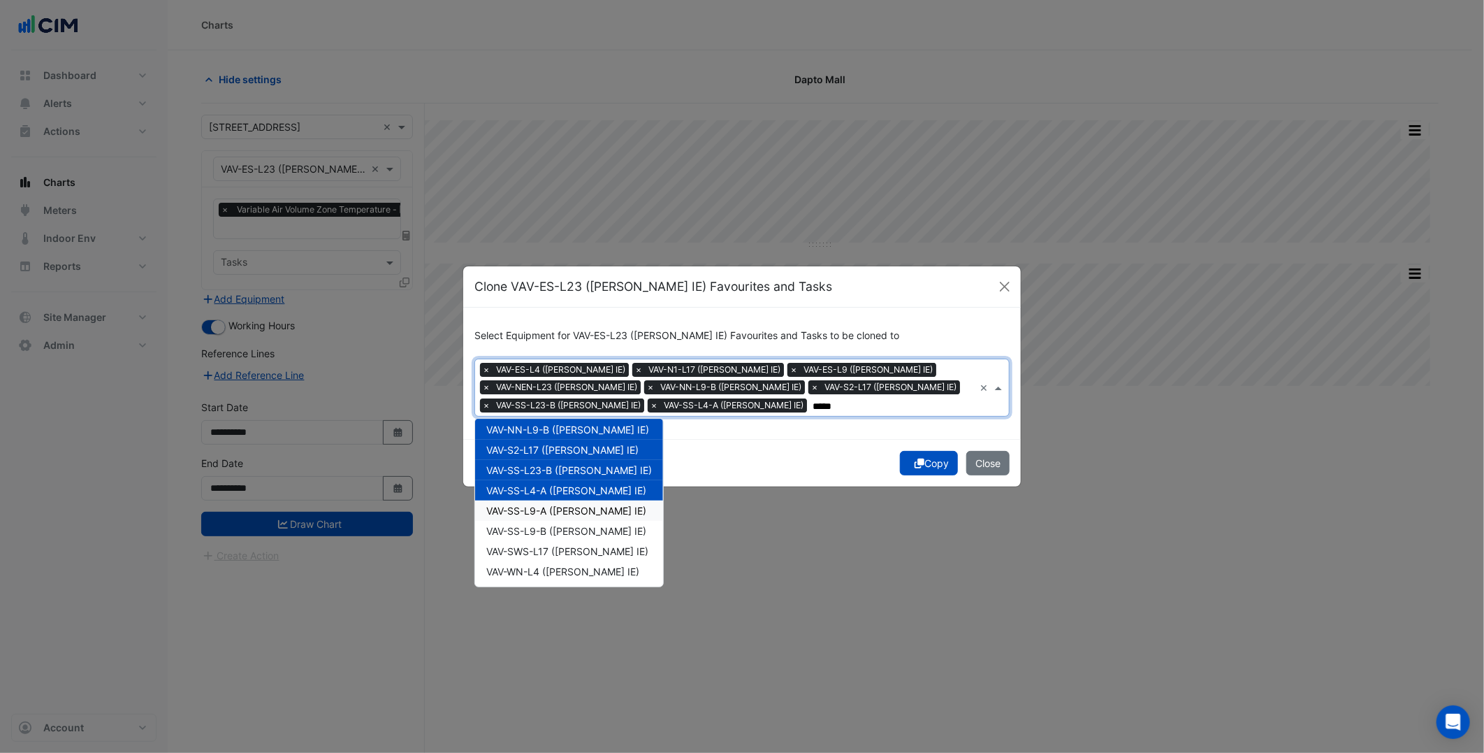
click at [570, 512] on span "VAV-SS-L9-A (NABERS IE)" at bounding box center [566, 511] width 160 height 12
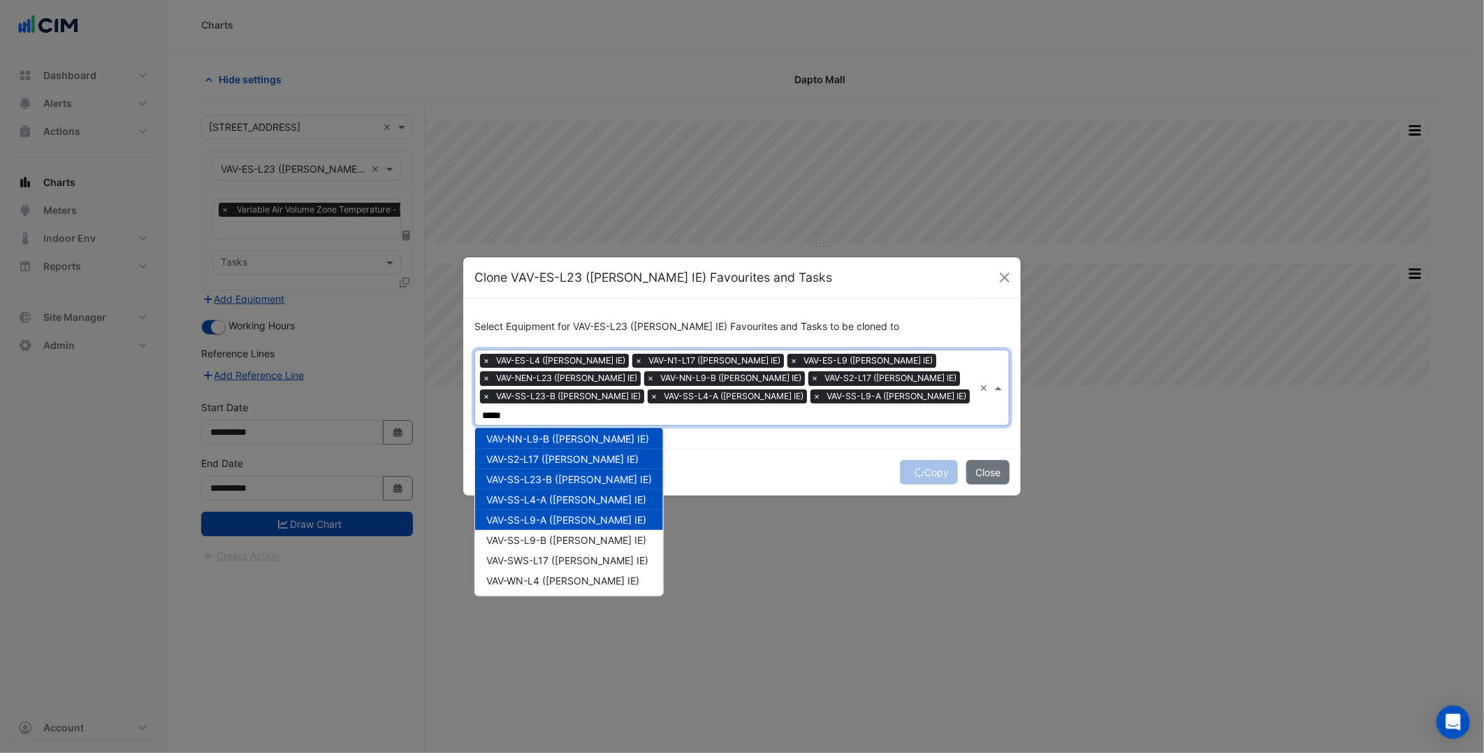
click at [568, 521] on div "VAV-ES-L4 (NABERS IE) VAV-ES-L9 (NABERS IE) VAV-N1-L17 (NABERS IE) VAV-NEN-L23 …" at bounding box center [569, 468] width 188 height 243
click at [568, 536] on div "VAV-SS-L9-B (NABERS IE)" at bounding box center [569, 540] width 188 height 20
click at [568, 557] on span "VAV-SWS-L17 (NABERS IE)" at bounding box center [567, 560] width 162 height 12
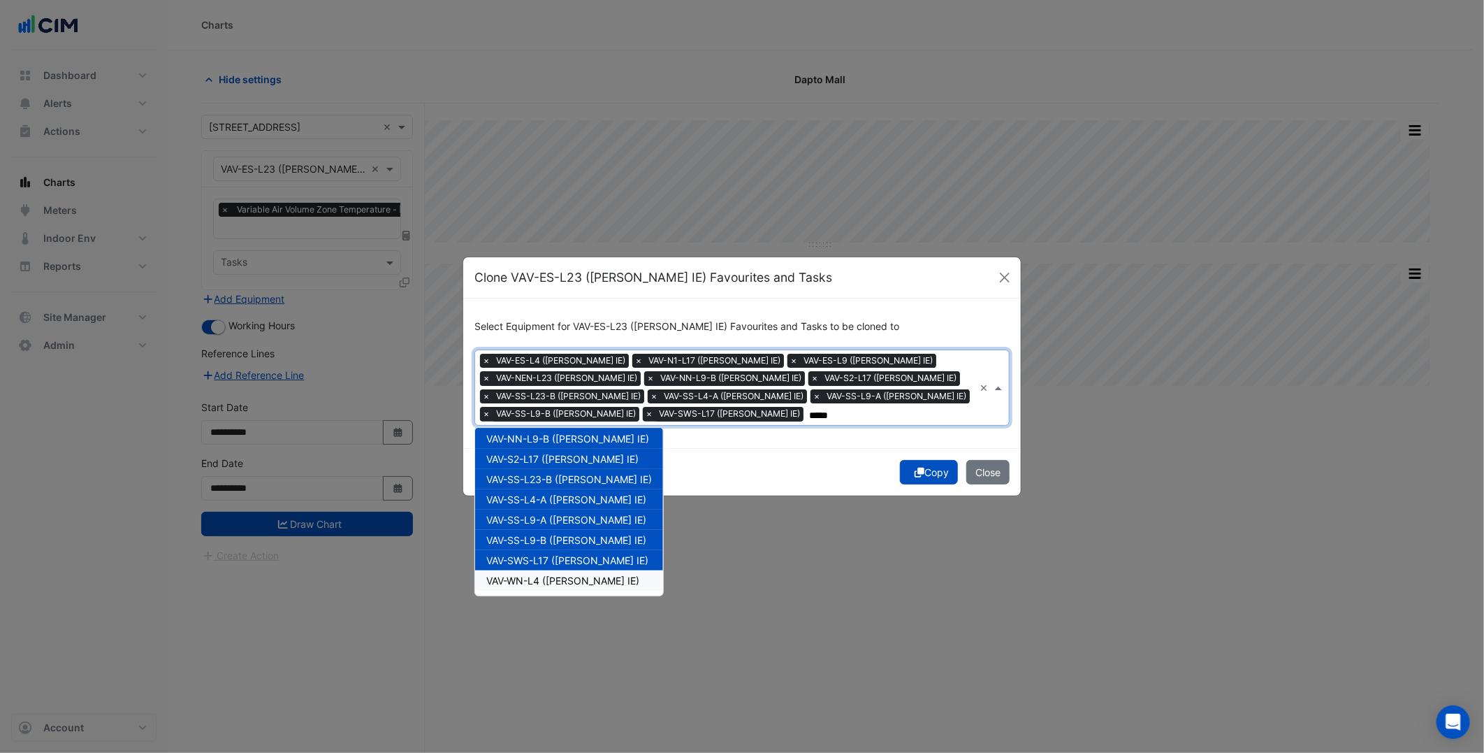
click at [567, 575] on span "VAV-WN-L4 (NABERS IE)" at bounding box center [562, 580] width 153 height 12
type input "*****"
click at [813, 449] on div "Copy Close" at bounding box center [742, 472] width 558 height 48
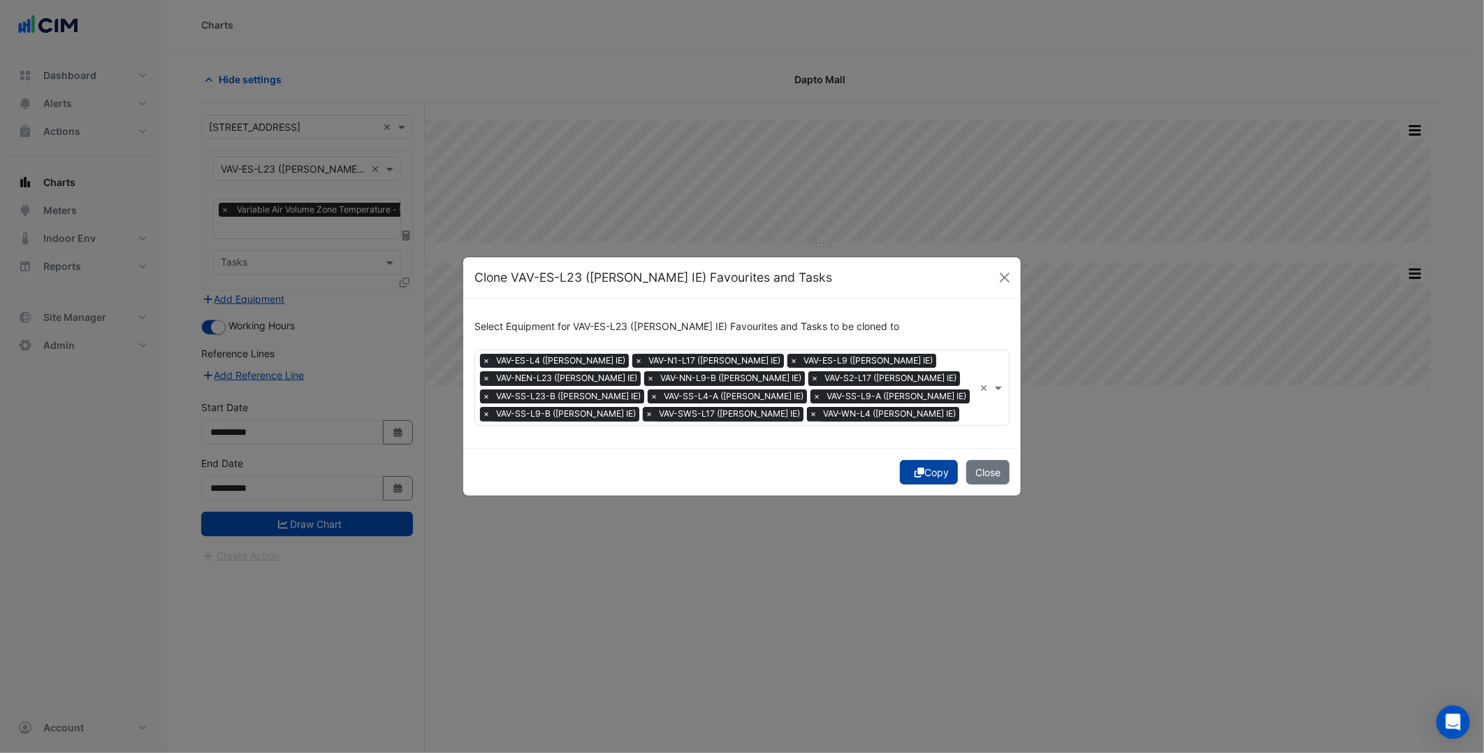
click at [931, 478] on button "Copy" at bounding box center [929, 472] width 58 height 24
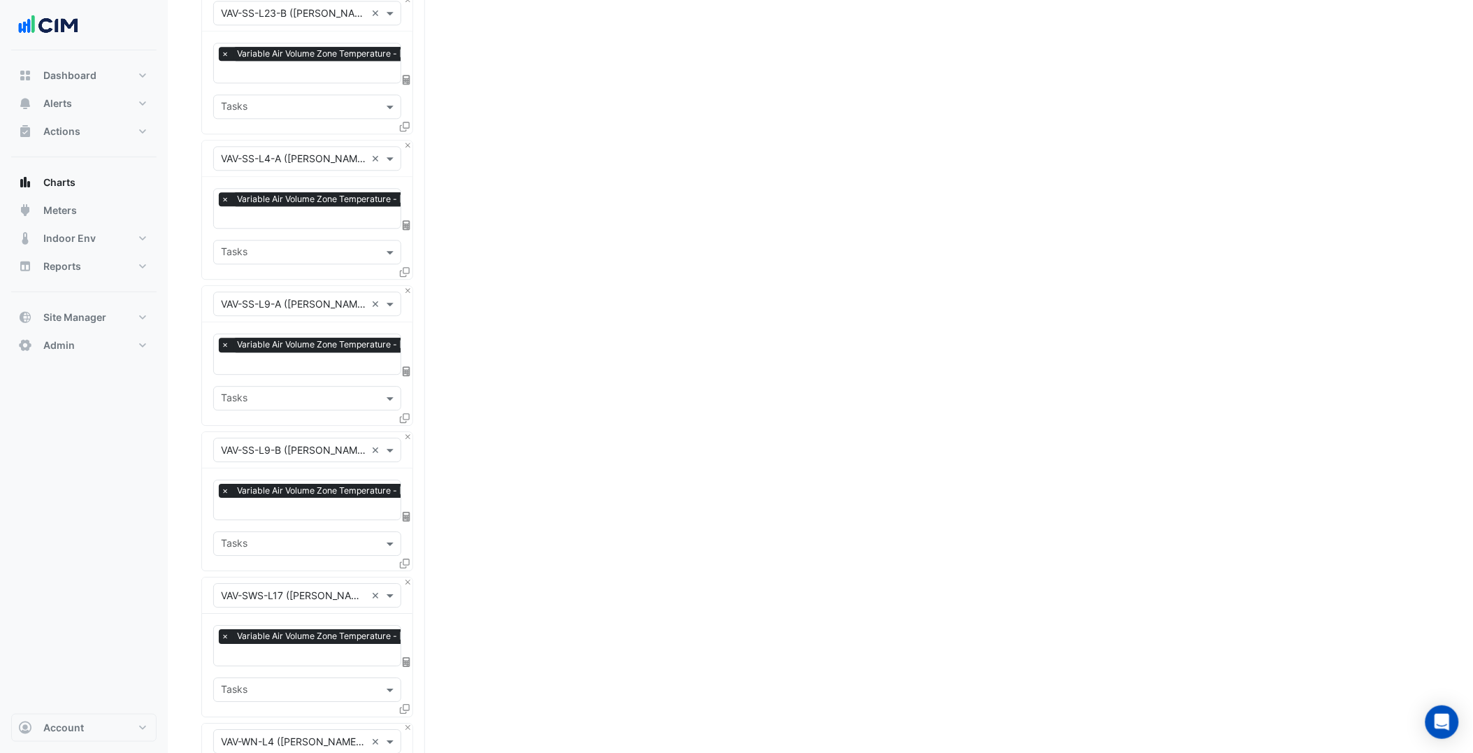
scroll to position [1554, 0]
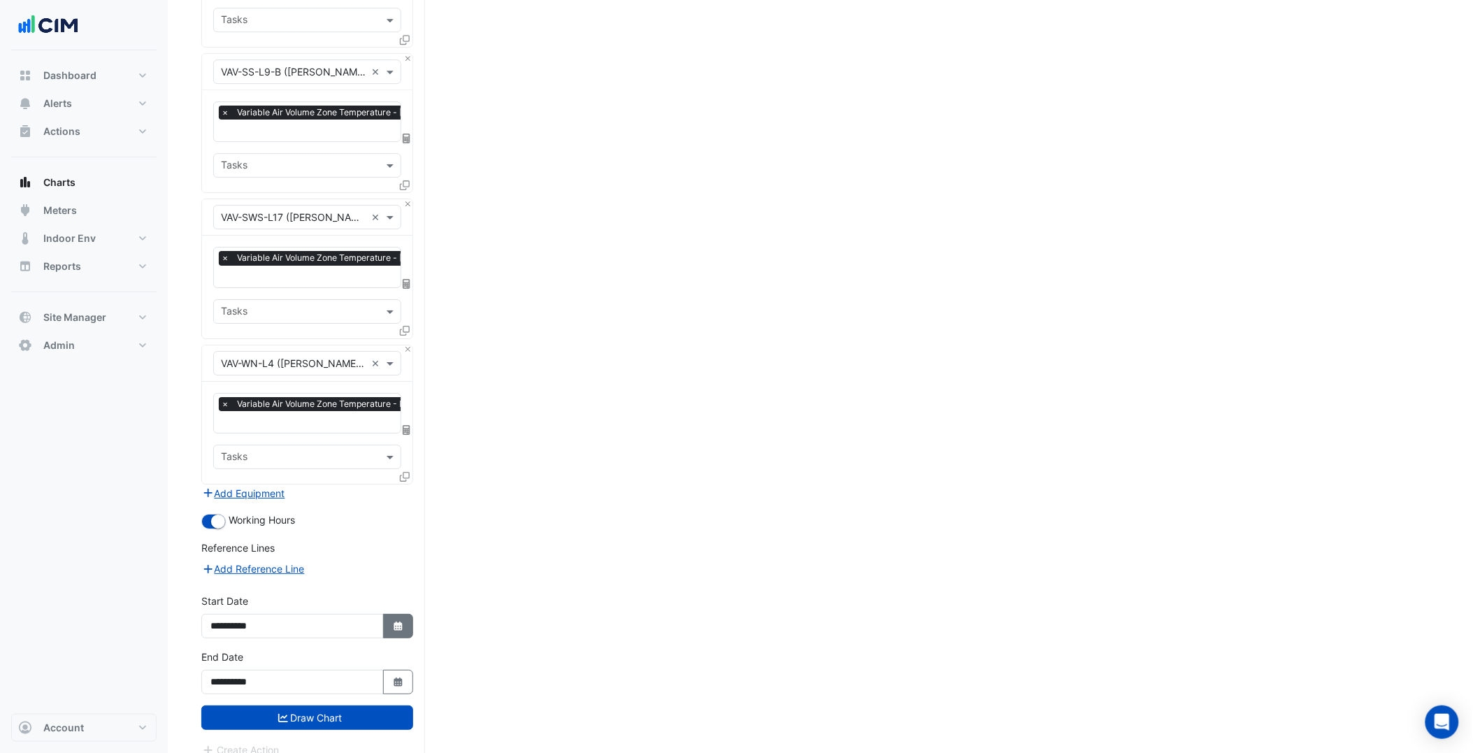
click at [387, 614] on button "Select Date" at bounding box center [398, 626] width 31 height 24
select select "*"
select select "****"
click at [233, 472] on div "1" at bounding box center [225, 470] width 22 height 22
type input "**********"
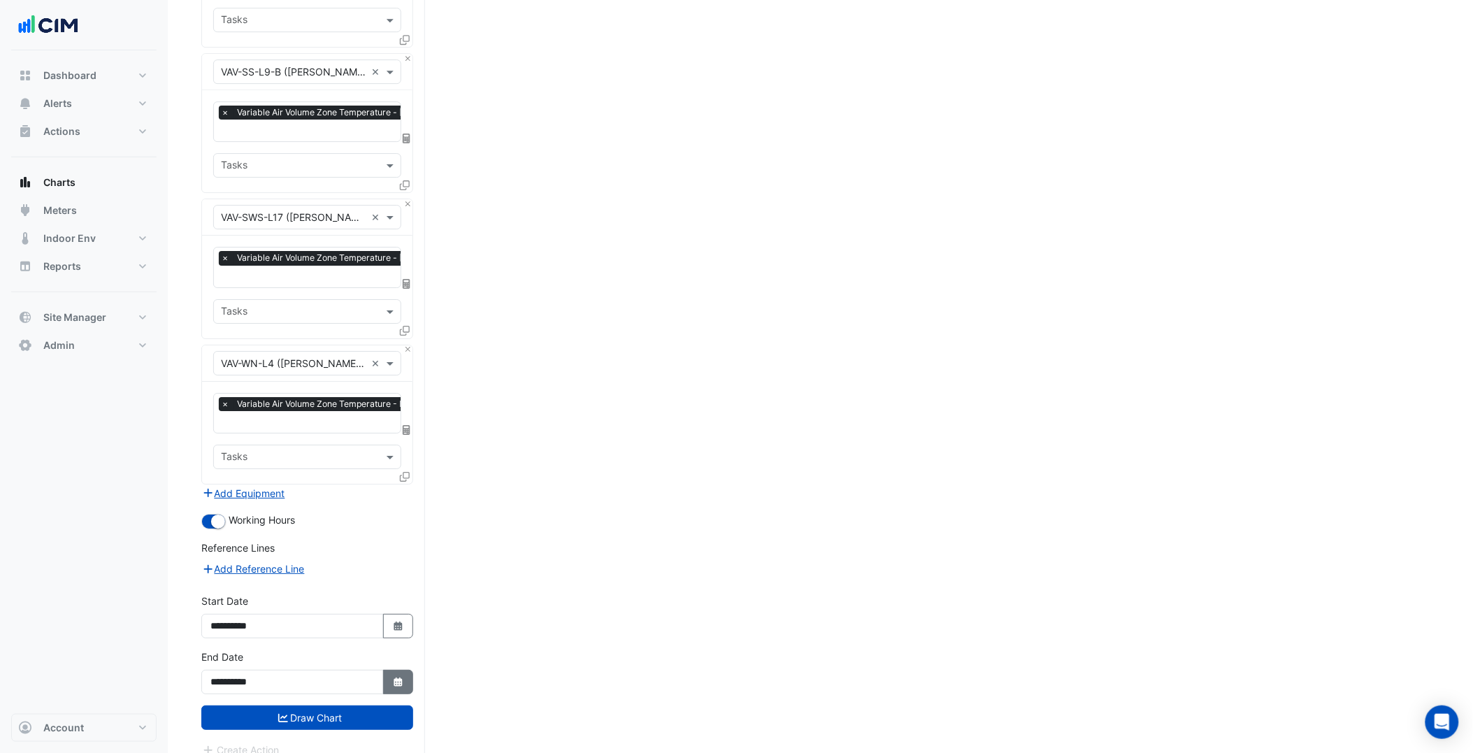
click at [396, 670] on button "Select Date" at bounding box center [398, 682] width 31 height 24
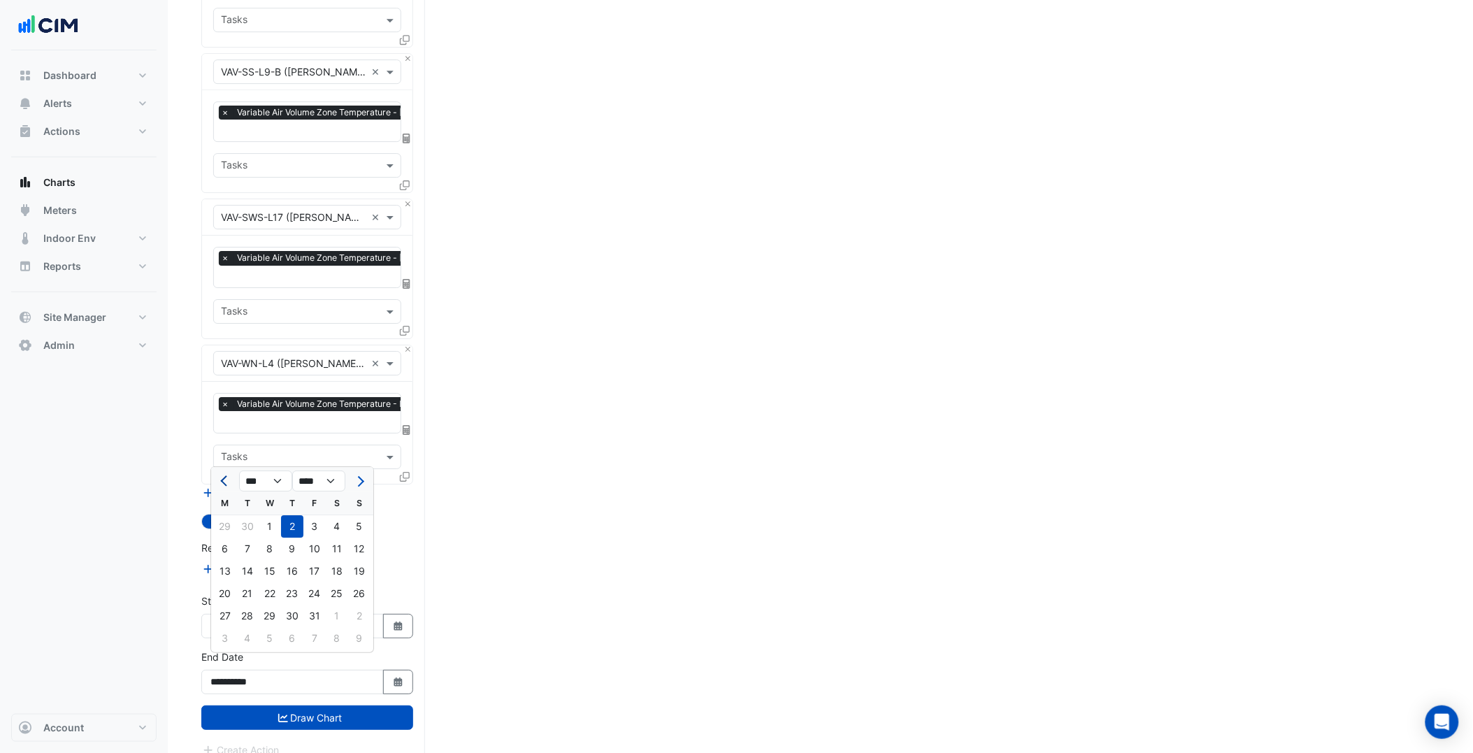
click at [222, 489] on button "Previous month" at bounding box center [225, 481] width 17 height 22
select select "*"
click at [247, 613] on div "30" at bounding box center [247, 616] width 22 height 22
type input "**********"
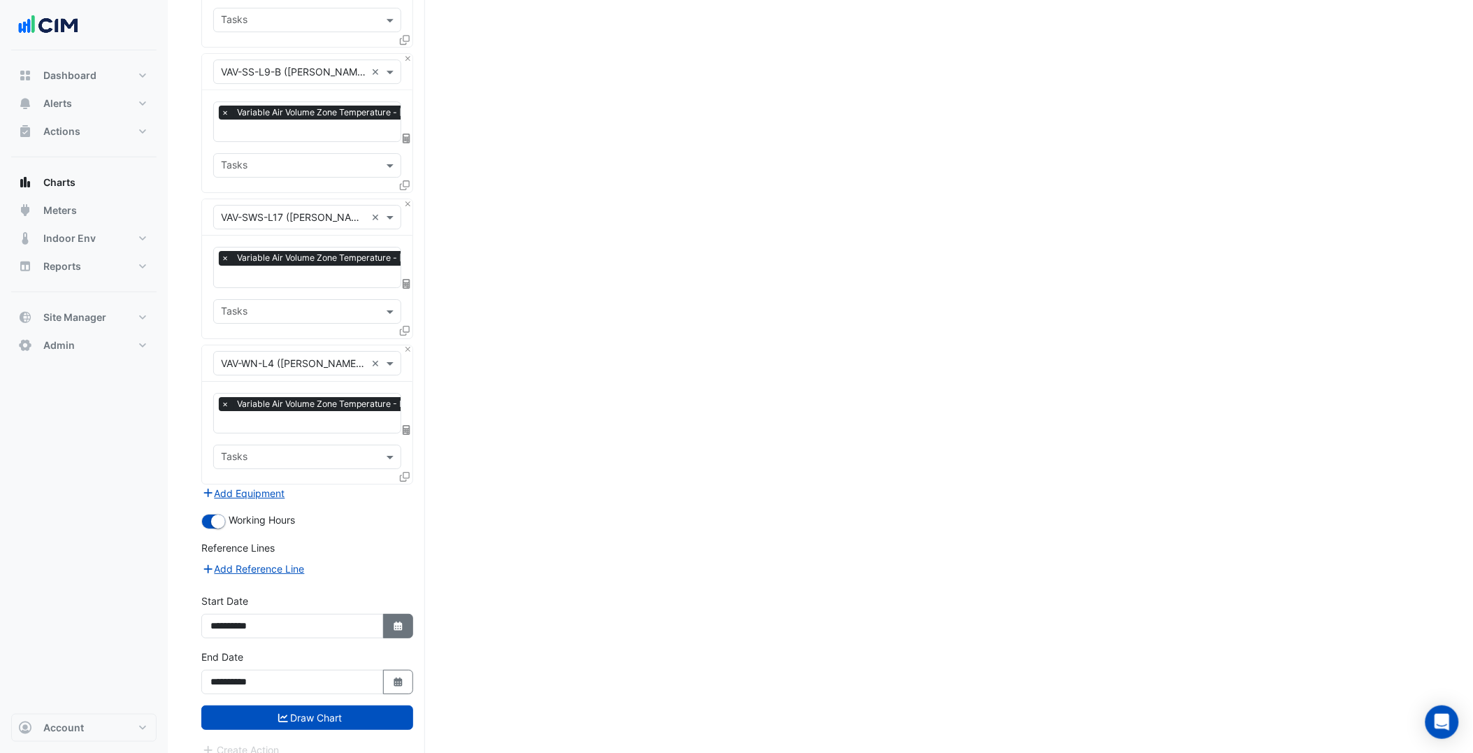
click at [396, 621] on icon "button" at bounding box center [397, 625] width 8 height 9
select select "*"
select select "****"
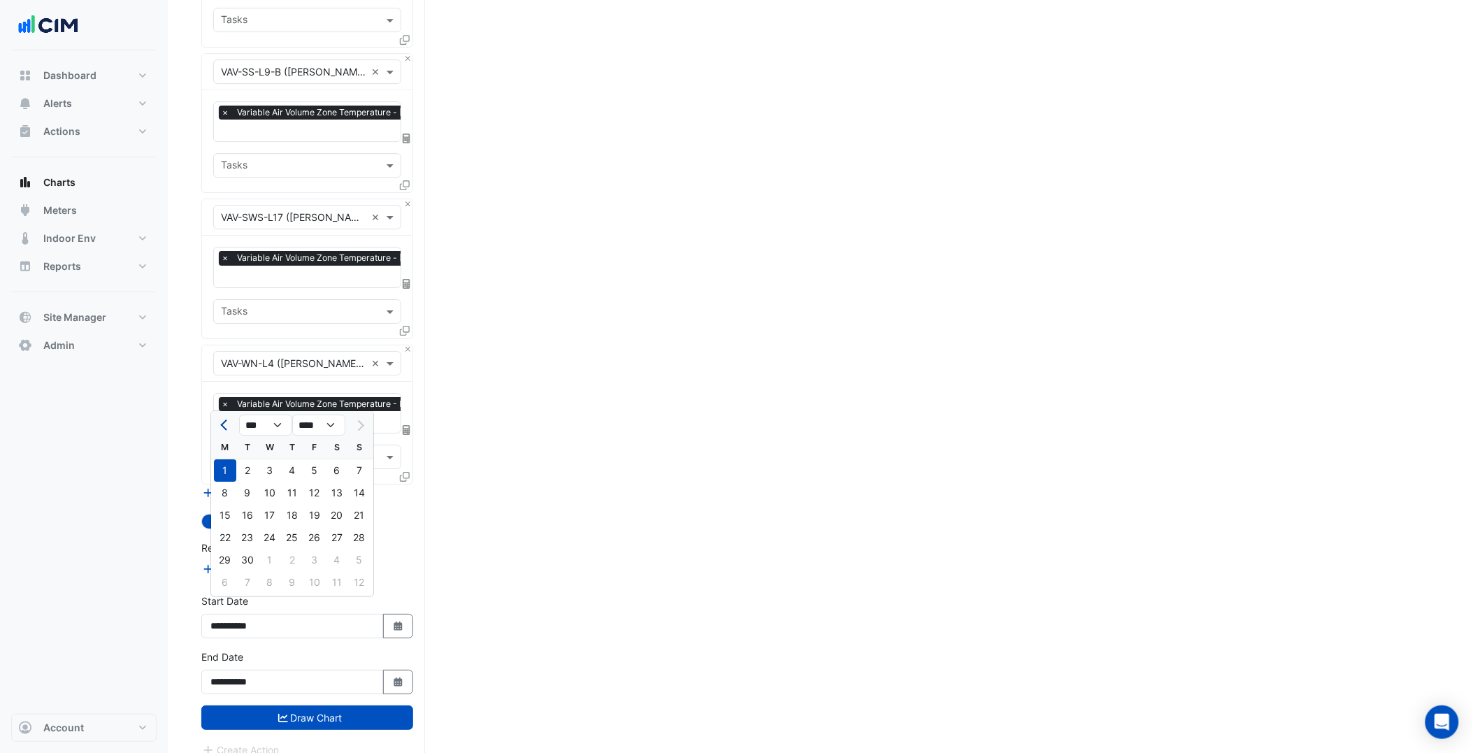
click at [218, 430] on button "Previous month" at bounding box center [225, 425] width 17 height 22
click at [219, 428] on button "Previous month" at bounding box center [225, 425] width 17 height 22
select select "*"
click at [254, 466] on div "1" at bounding box center [247, 470] width 22 height 22
type input "**********"
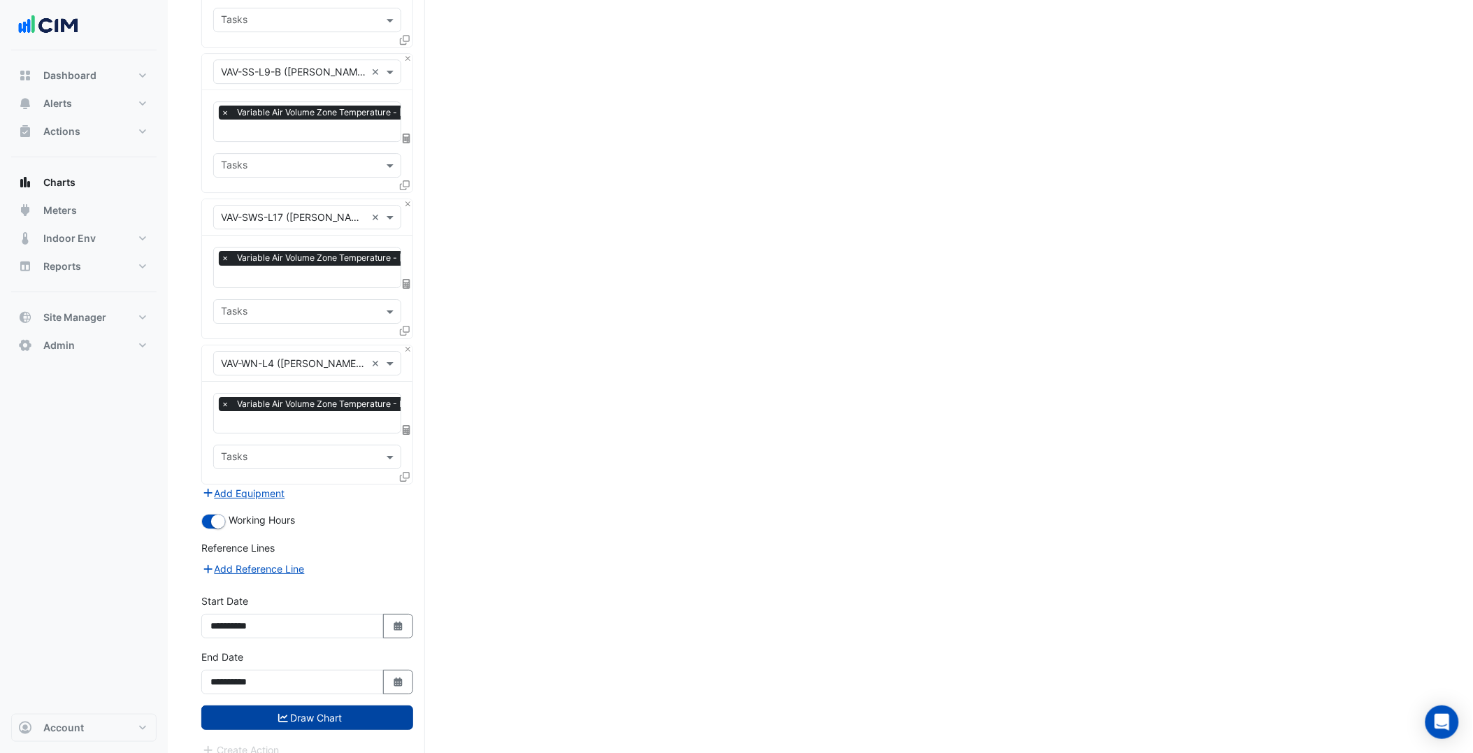
click at [304, 705] on button "Draw Chart" at bounding box center [307, 717] width 212 height 24
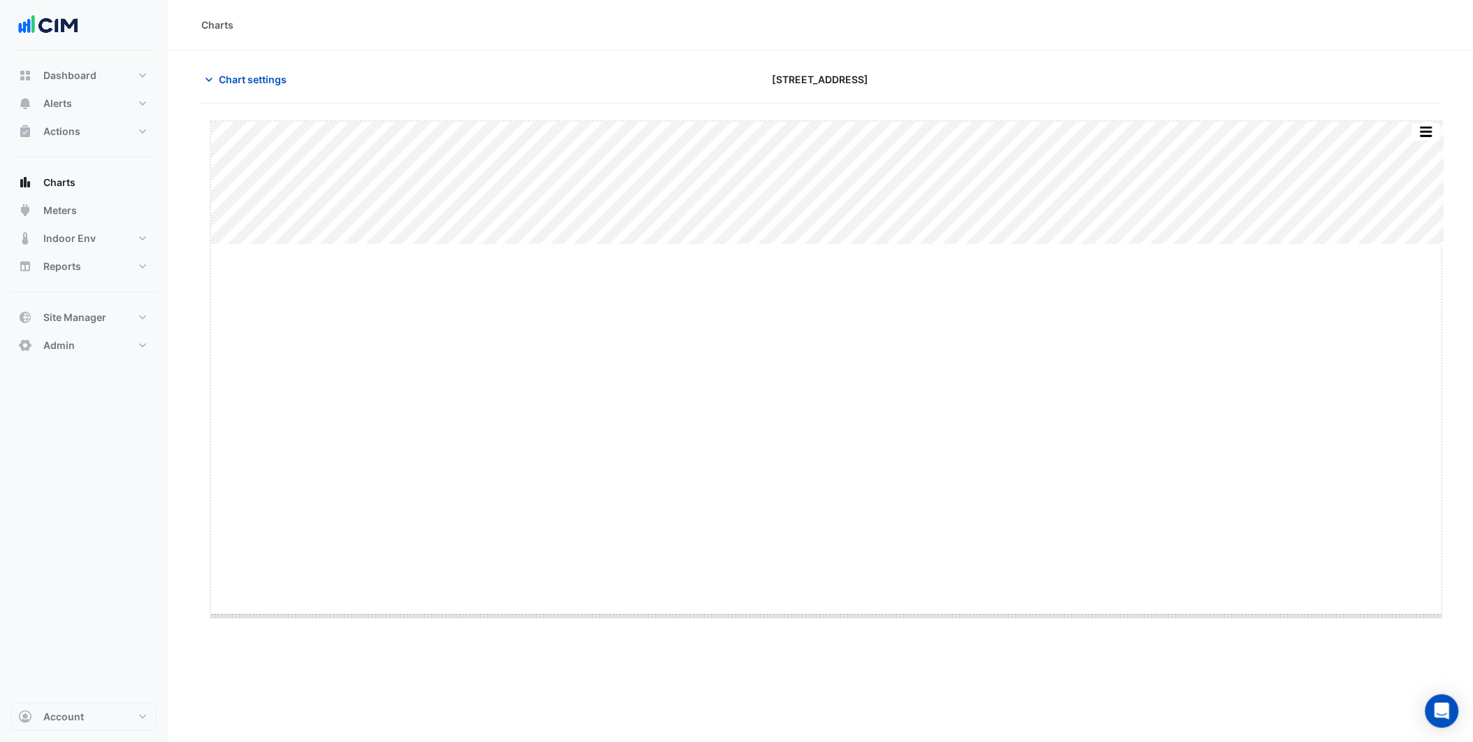
drag, startPoint x: 826, startPoint y: 243, endPoint x: 797, endPoint y: 614, distance: 372.3
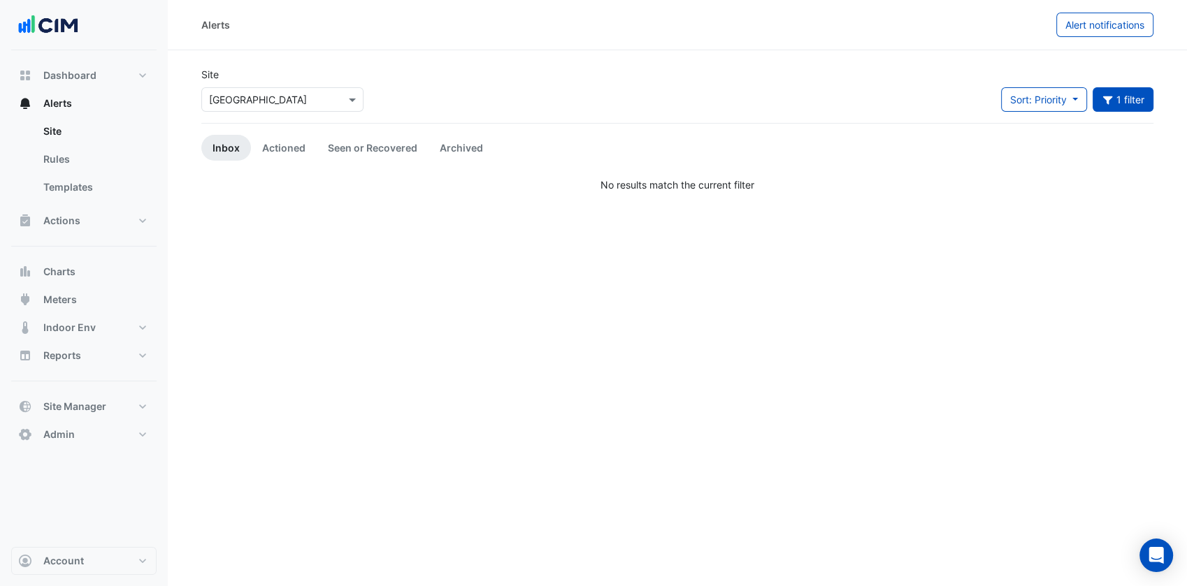
click at [320, 101] on input "text" at bounding box center [268, 100] width 119 height 15
type input "****"
click at [1116, 101] on button "Title: 1.21 1 filter" at bounding box center [1123, 99] width 62 height 24
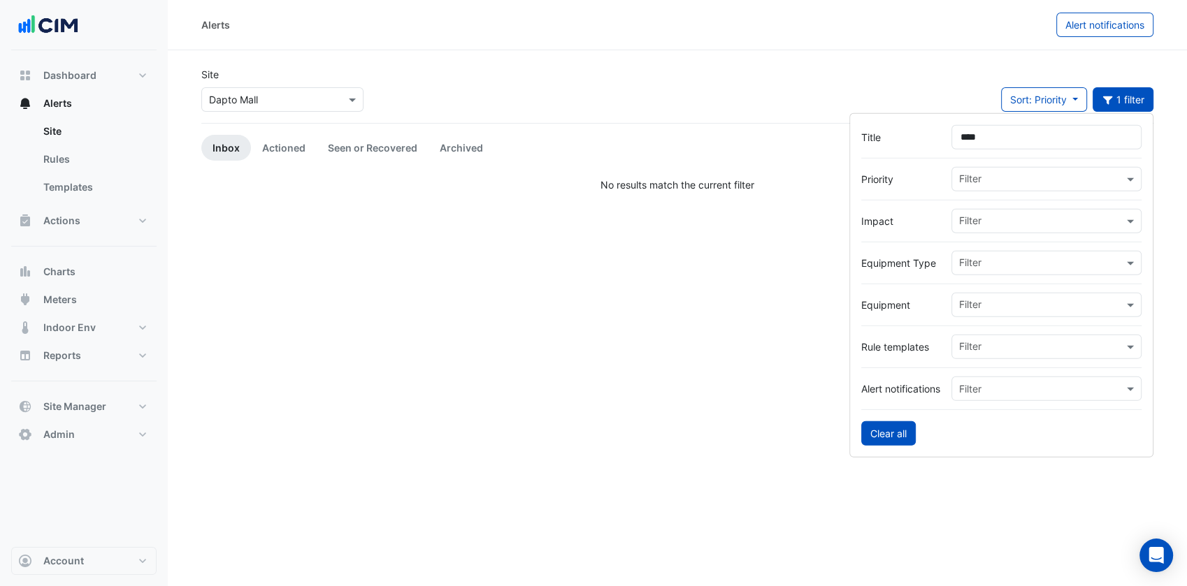
click at [901, 423] on button "Clear all" at bounding box center [888, 433] width 55 height 24
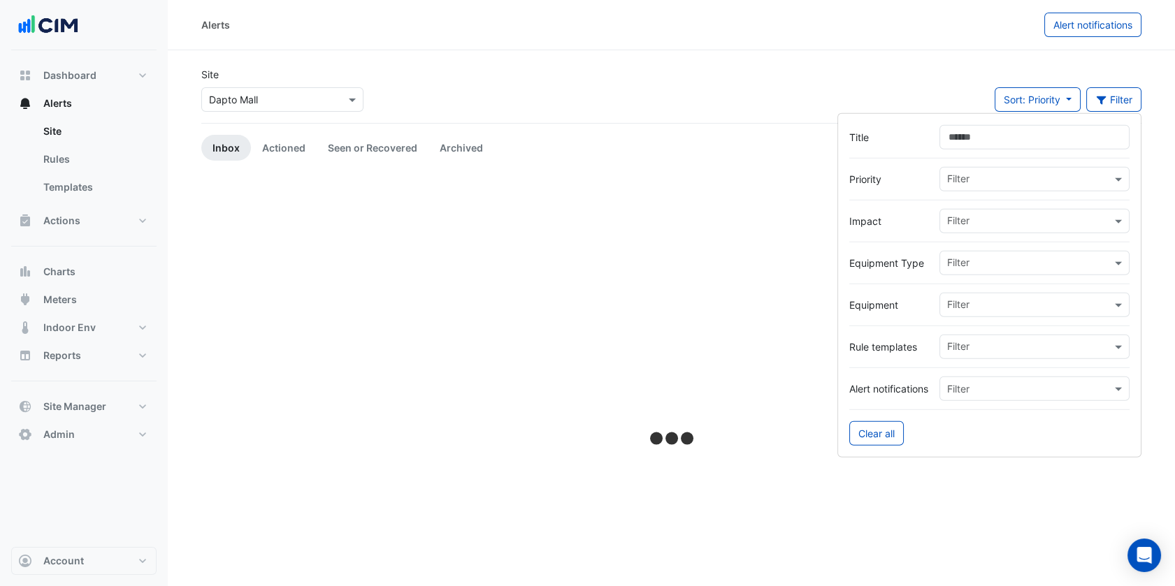
click at [660, 80] on div "Site × Dapto Mall Sort: Priority Priority Updated Filter" at bounding box center [671, 95] width 957 height 56
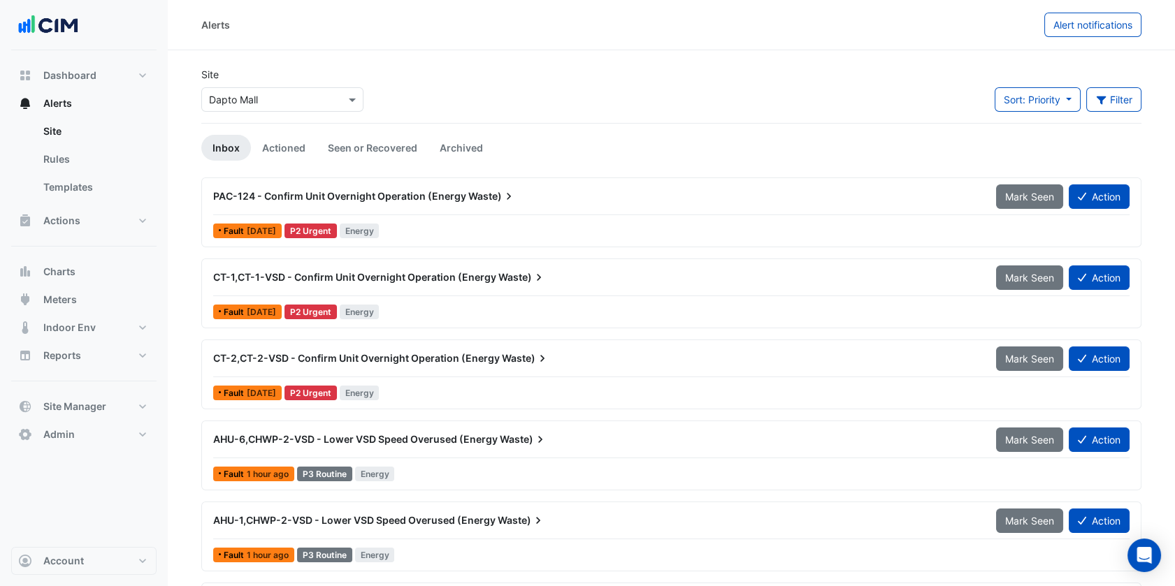
click at [416, 210] on div "PAC-124 - Confirm Unit Overnight Operation (Energy Waste) Mark Seen Action" at bounding box center [671, 199] width 916 height 31
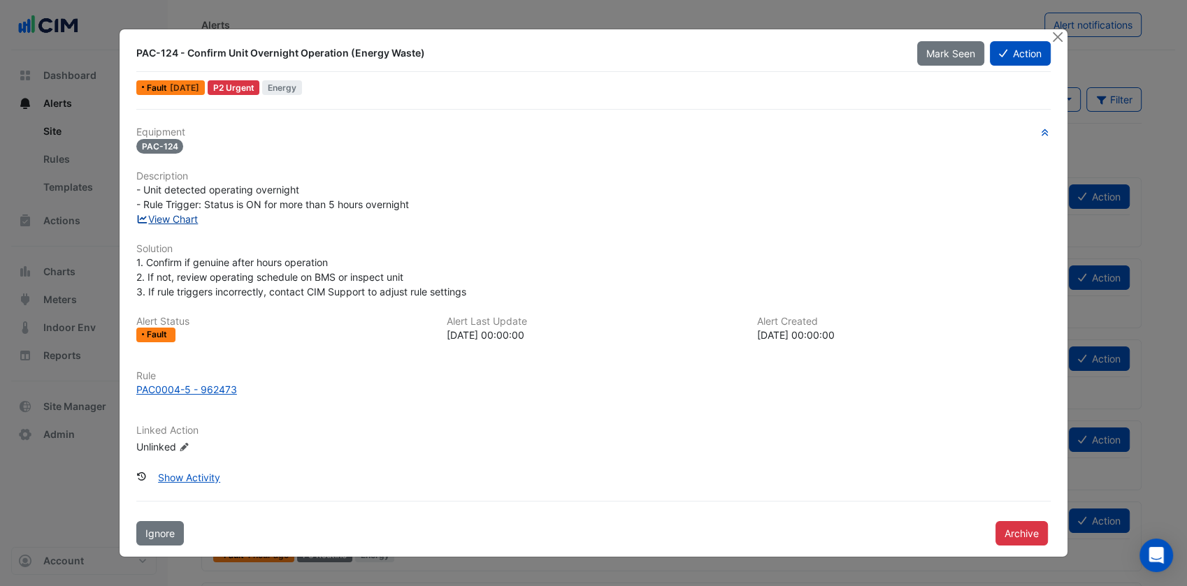
click at [189, 218] on link "View Chart" at bounding box center [167, 219] width 62 height 12
click at [1058, 37] on button "Close" at bounding box center [1057, 36] width 15 height 15
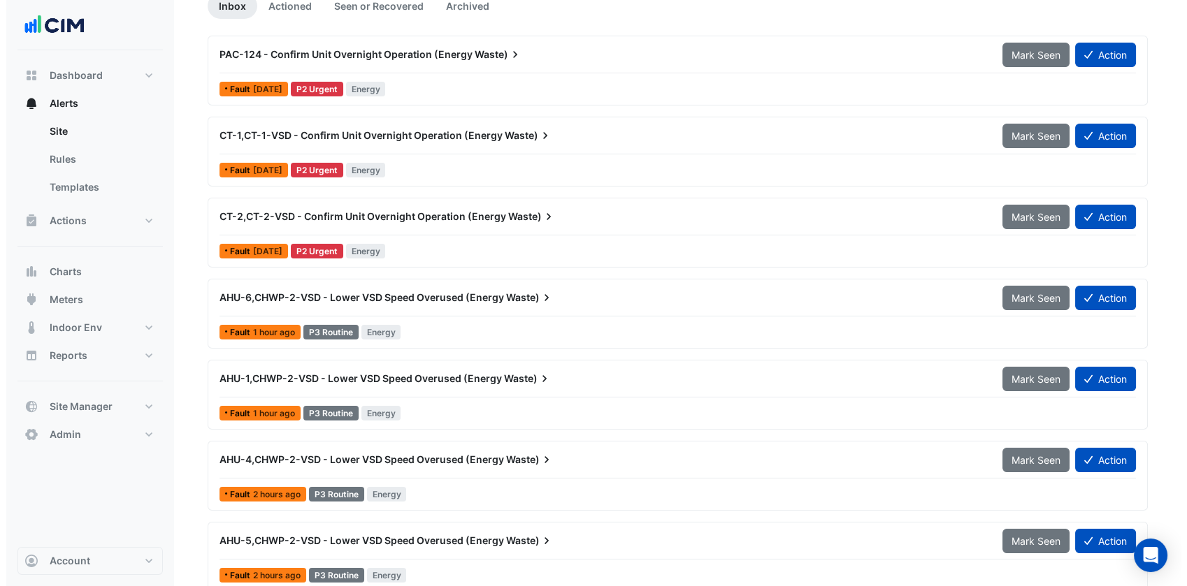
scroll to position [152, 0]
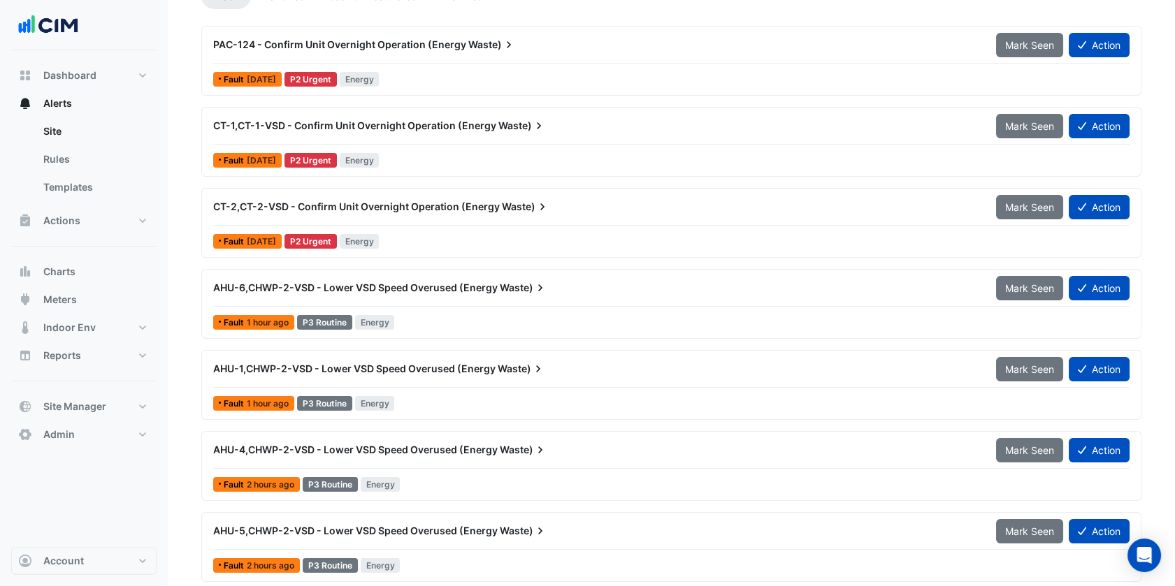
click at [460, 381] on div "AHU-1,CHWP-2-VSD - Lower VSD Speed Overused (Energy Waste) Mark Seen Action" at bounding box center [671, 371] width 916 height 31
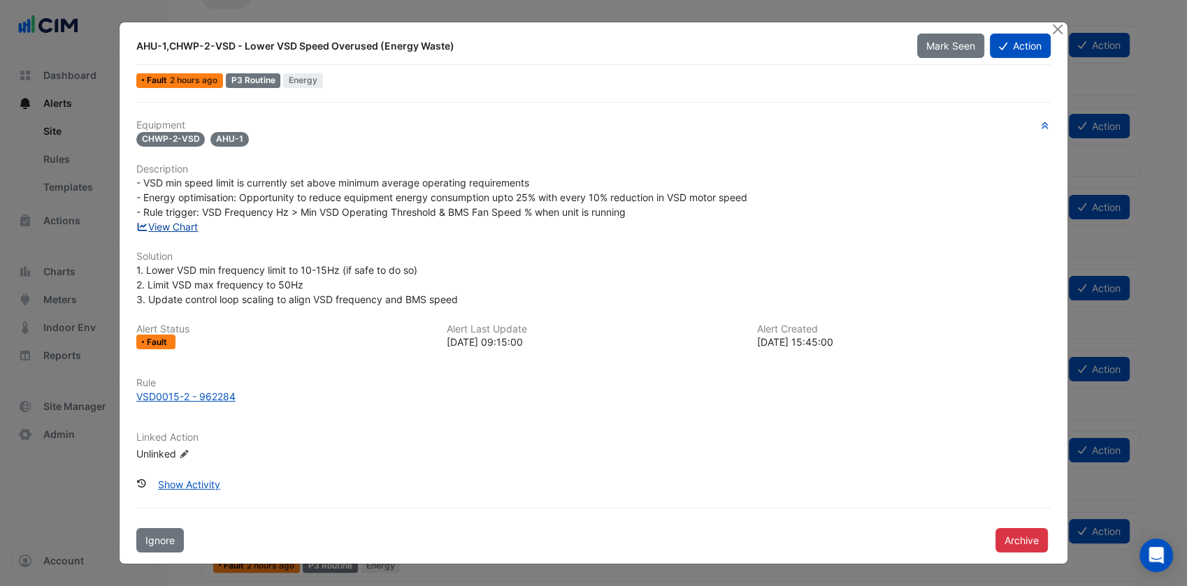
click at [176, 224] on link "View Chart" at bounding box center [167, 227] width 62 height 12
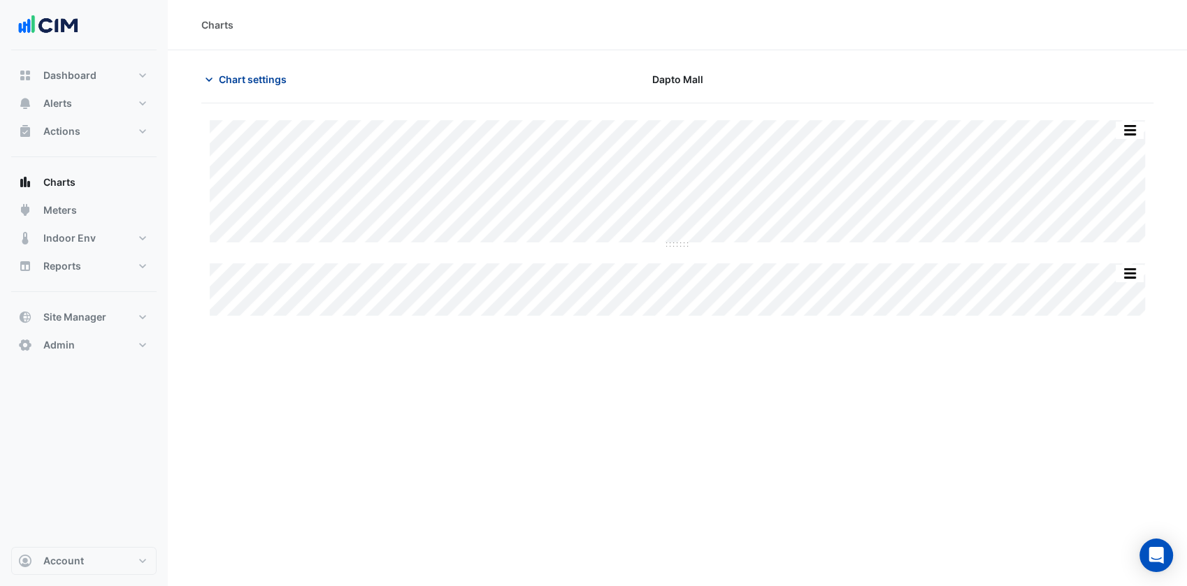
click at [240, 73] on span "Chart settings" at bounding box center [253, 79] width 68 height 15
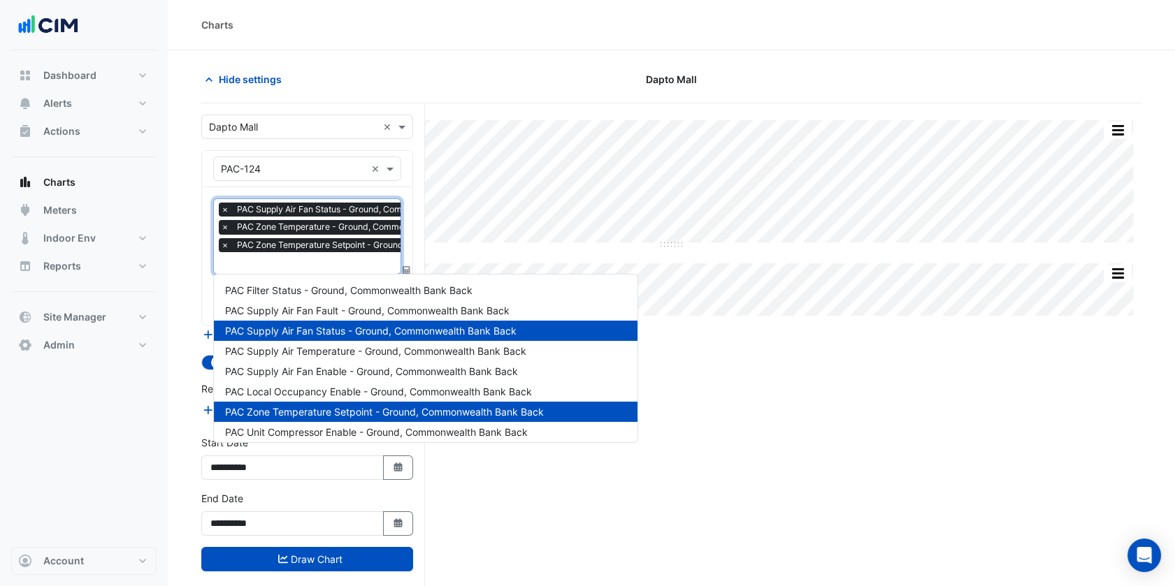
click at [297, 253] on div "× PAC Supply Air Fan Status - Ground, Commonwealth Bank Back × PAC Zone Tempera…" at bounding box center [370, 229] width 303 height 53
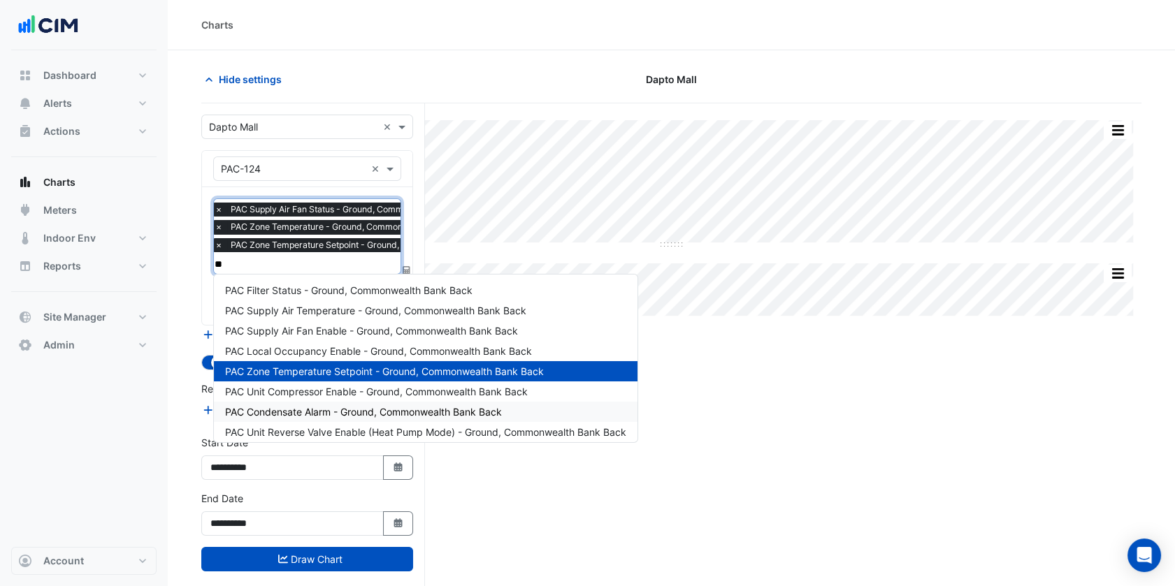
type input "***"
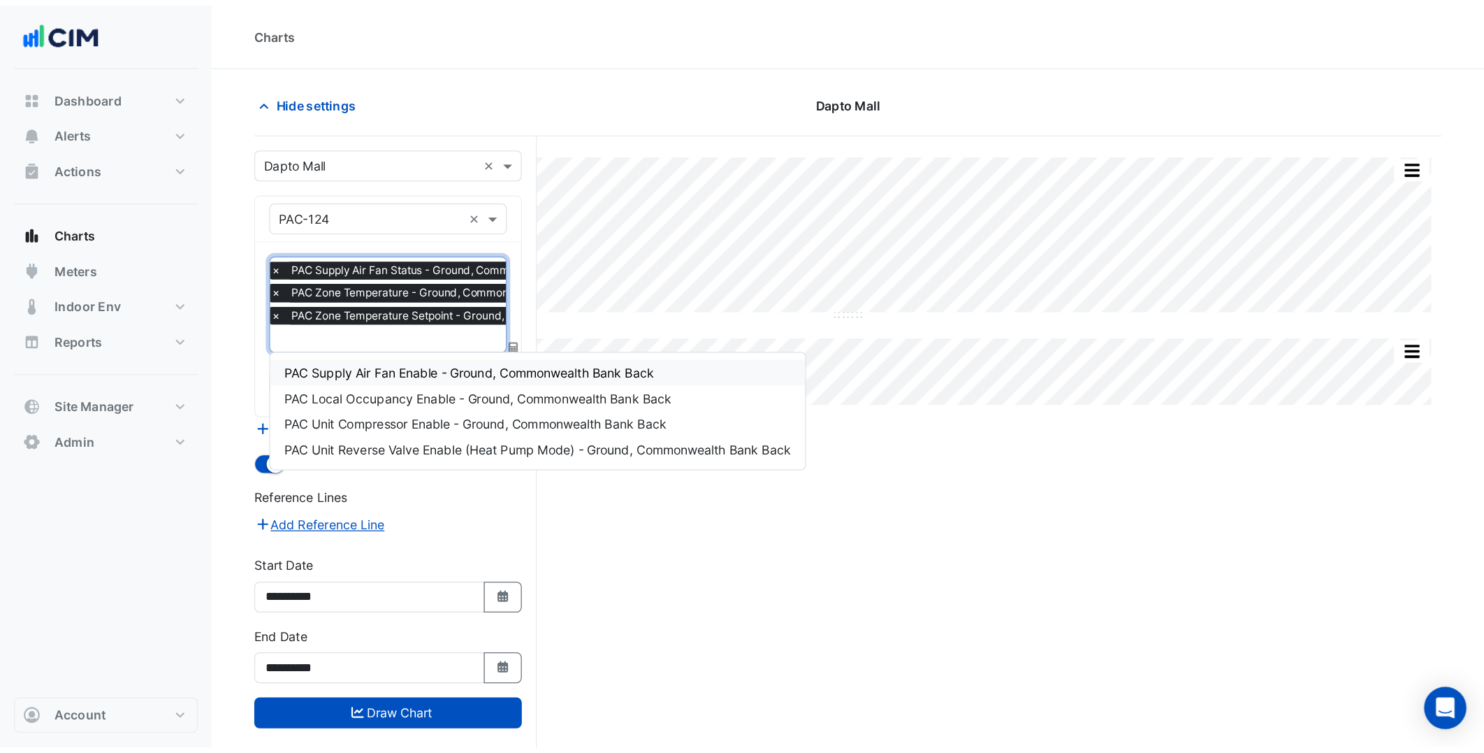
scroll to position [0, 0]
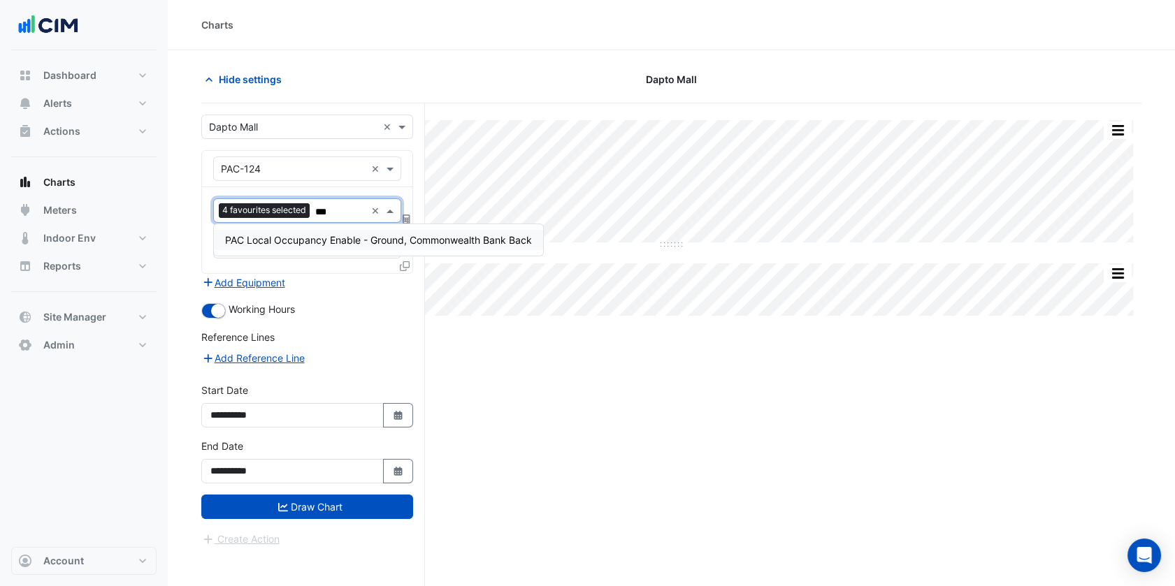
type input "****"
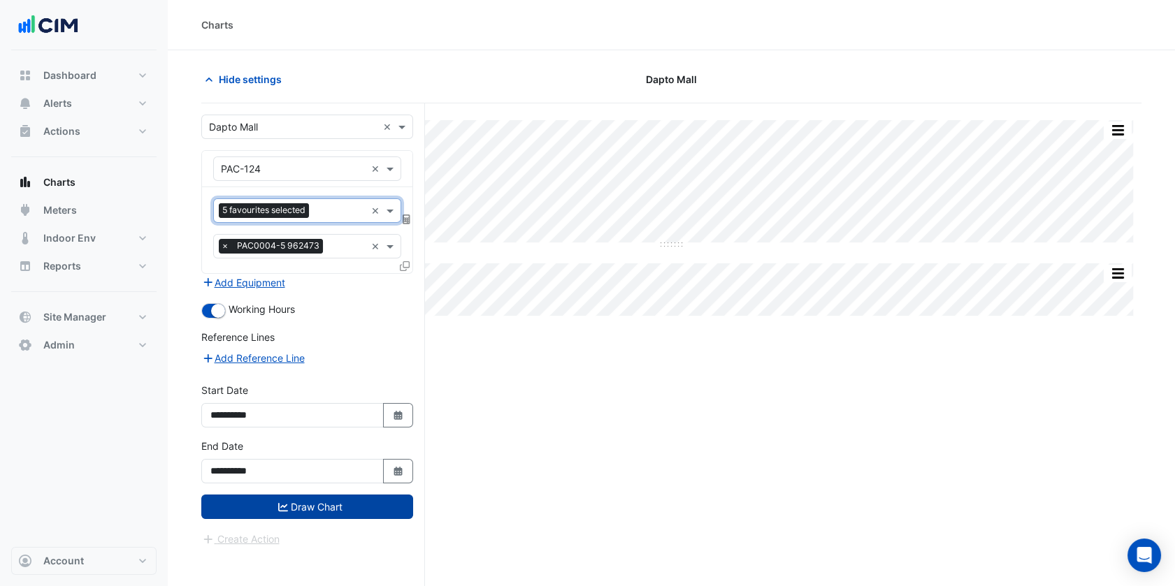
click at [313, 498] on button "Draw Chart" at bounding box center [307, 507] width 212 height 24
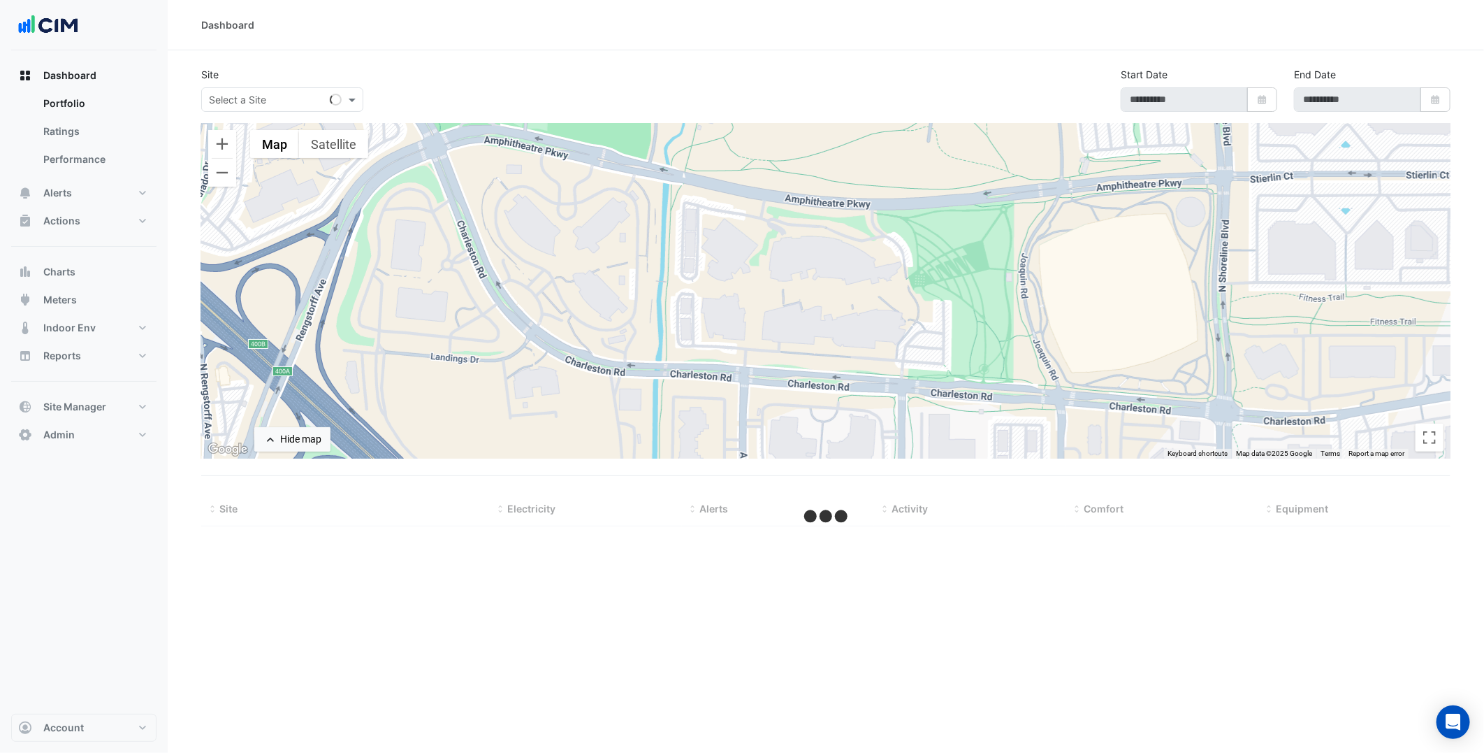
select select "***"
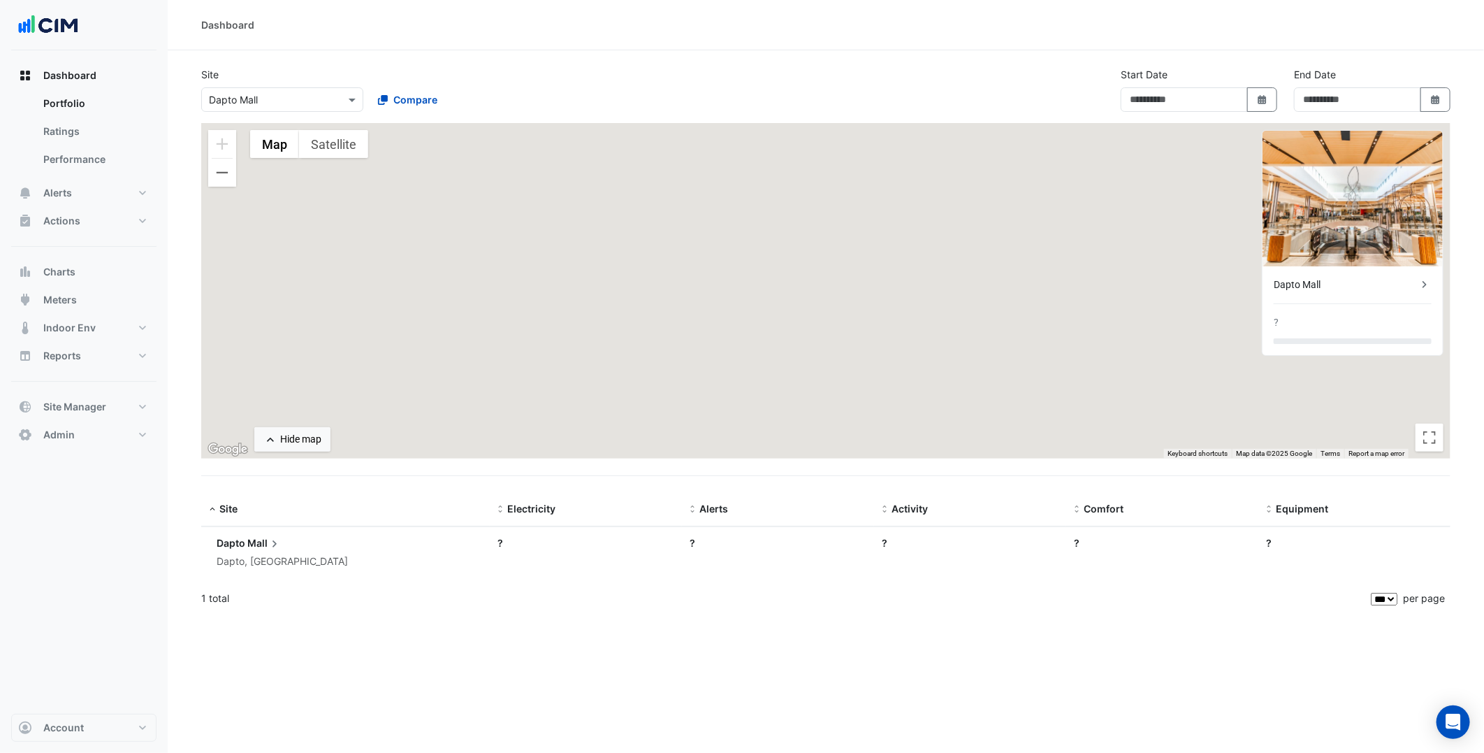
type input "**********"
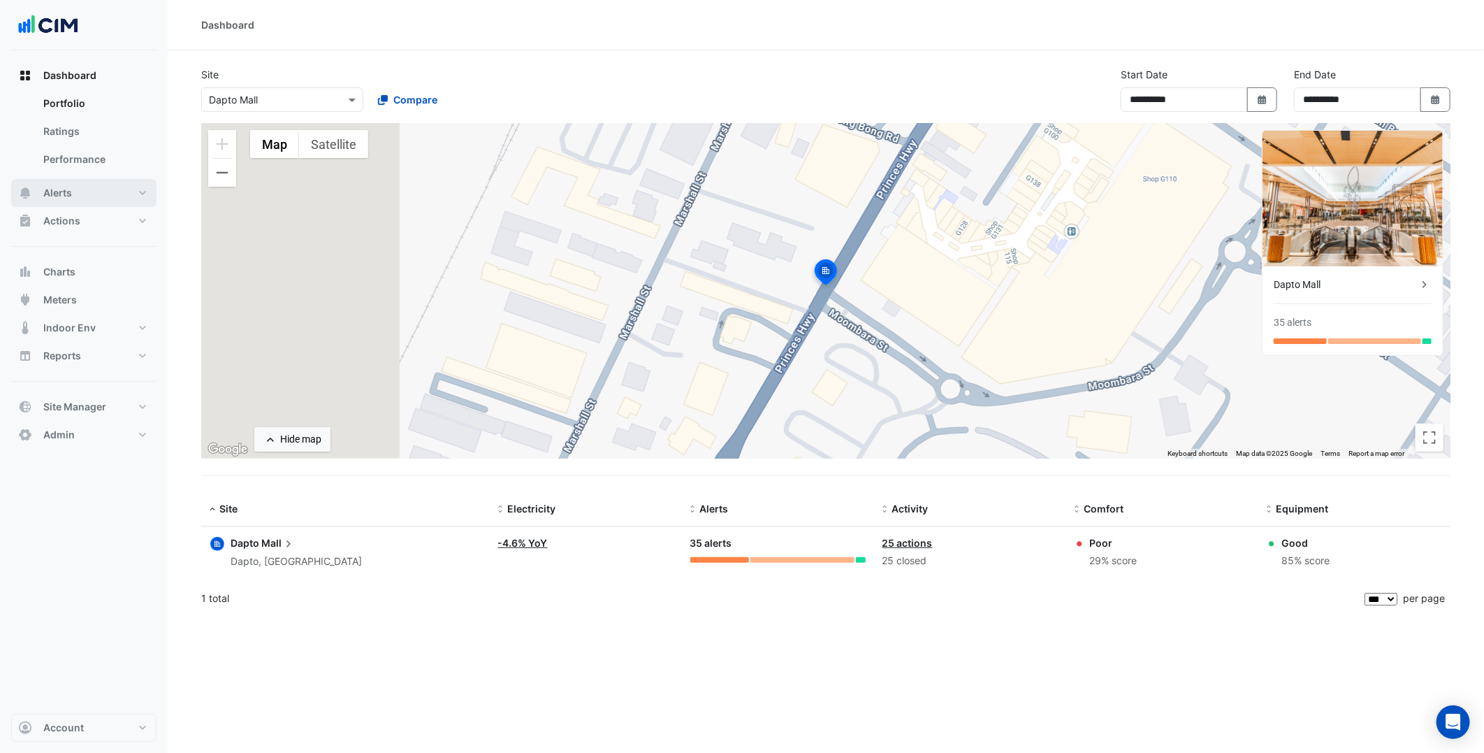
click at [94, 190] on button "Alerts" at bounding box center [83, 193] width 145 height 28
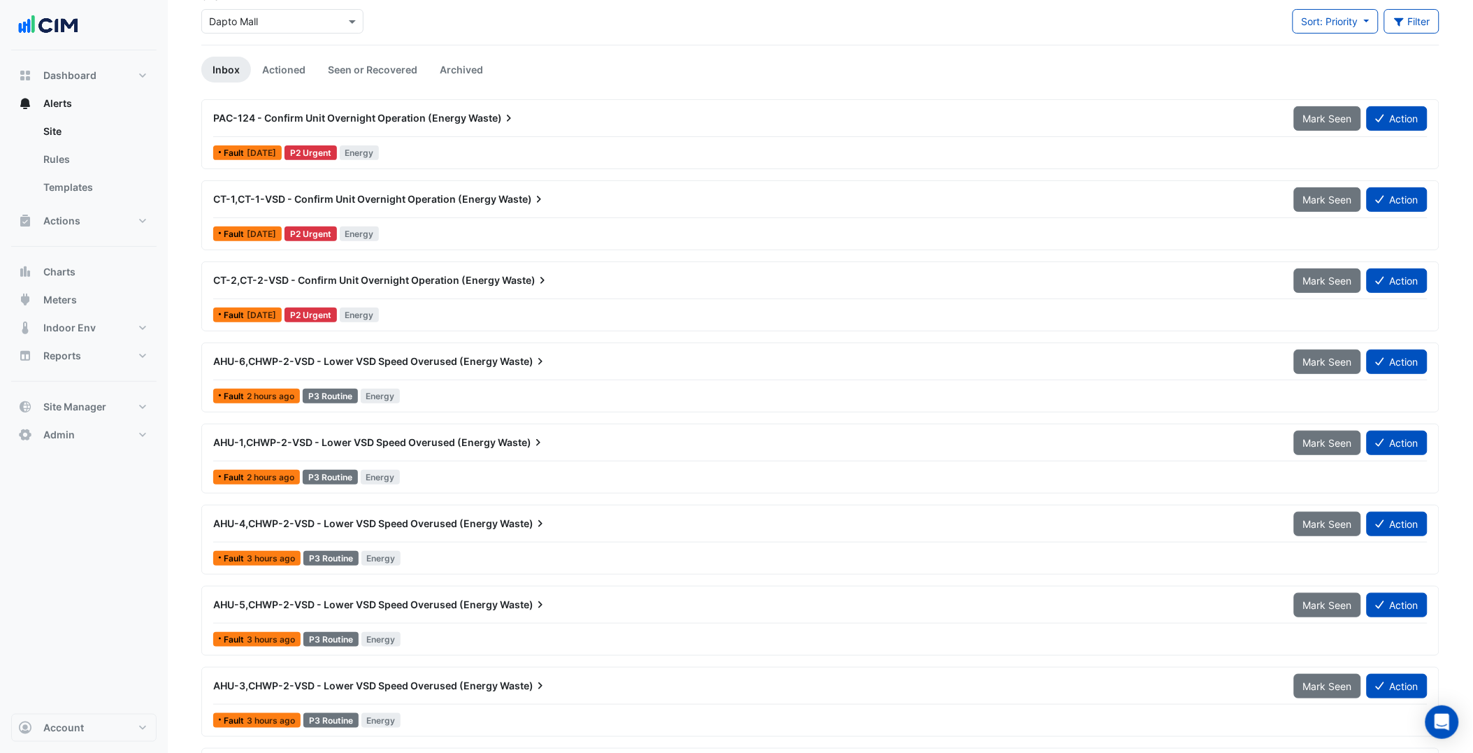
scroll to position [79, 0]
click at [1330, 364] on span "Mark Seen" at bounding box center [1327, 361] width 49 height 12
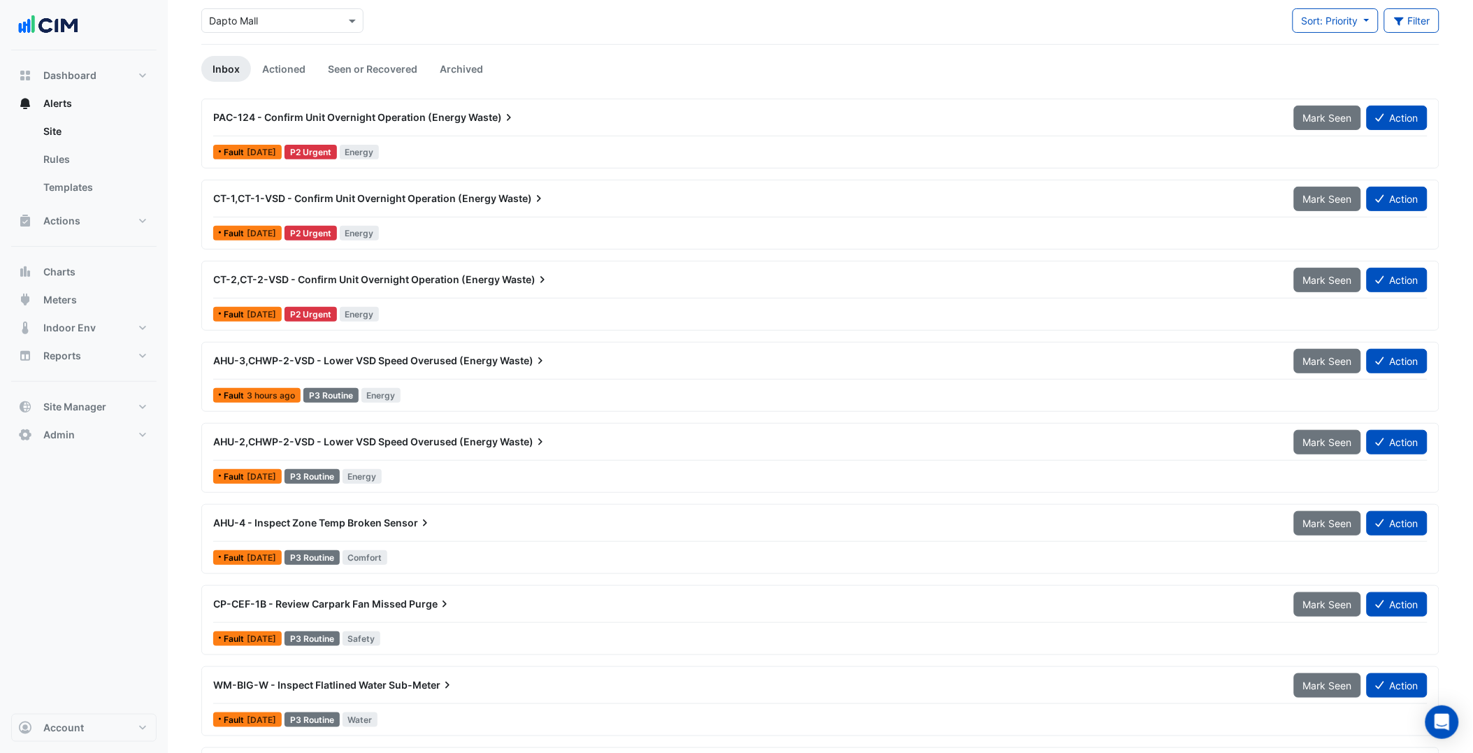
click at [1330, 364] on span "Mark Seen" at bounding box center [1327, 361] width 49 height 12
click at [366, 73] on link "Seen or Recovered" at bounding box center [373, 69] width 112 height 26
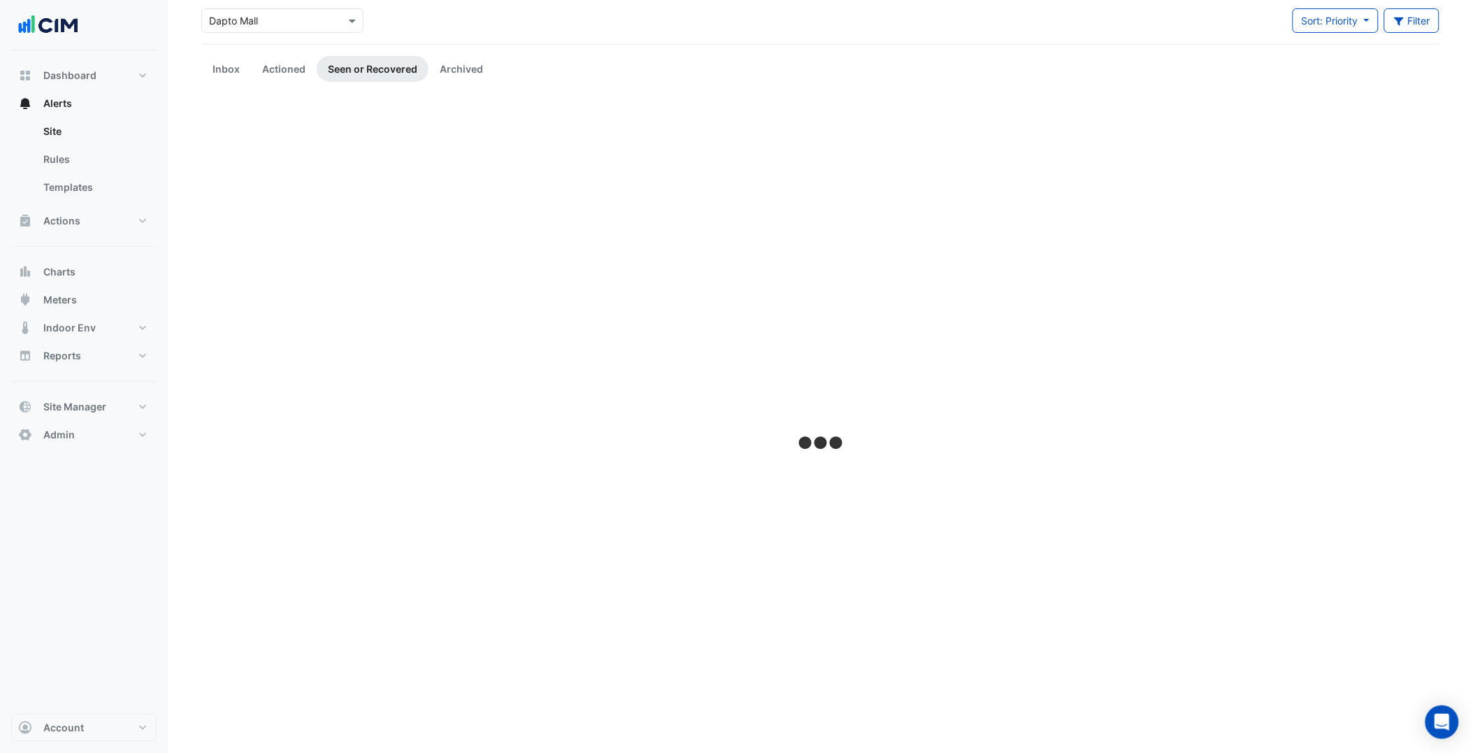
scroll to position [0, 0]
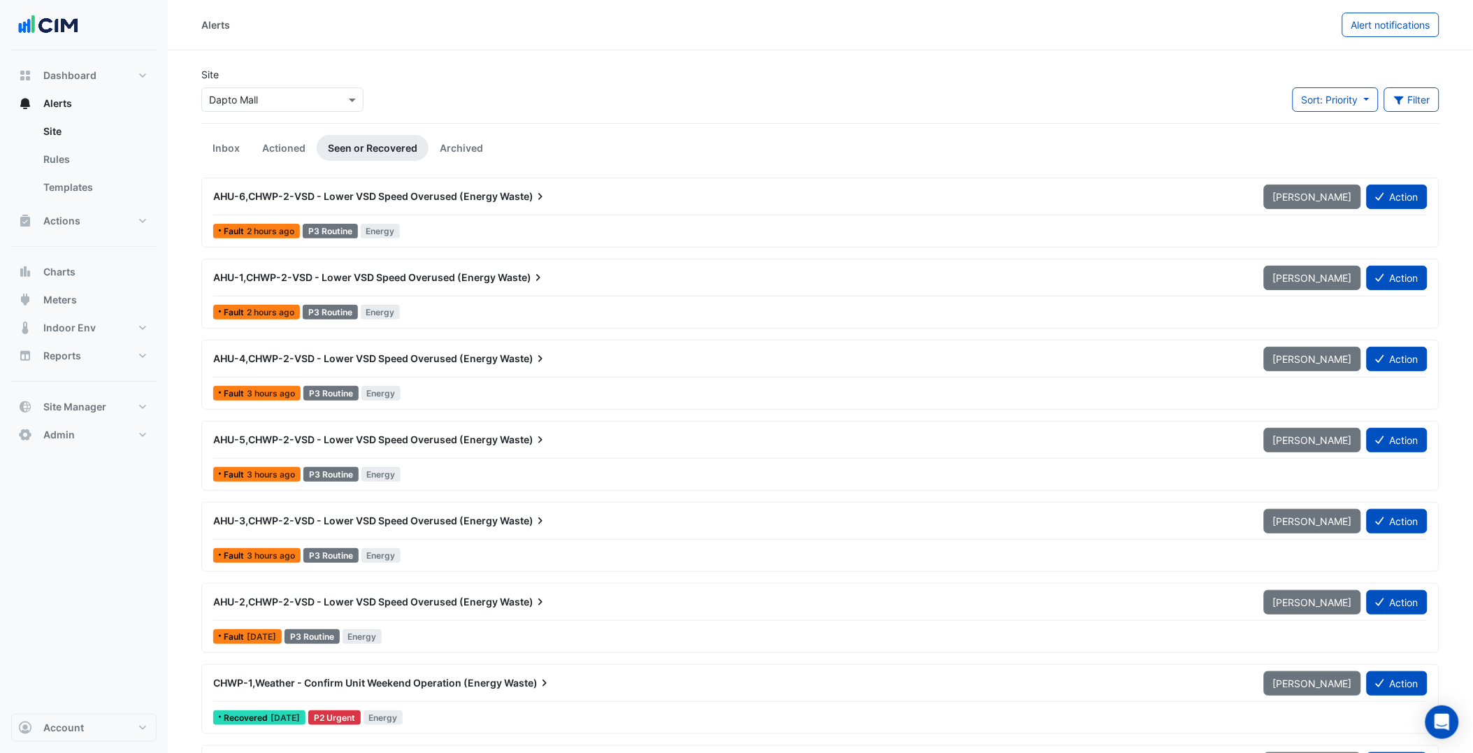
click at [412, 227] on div "Fault 2 hours ago P3 Routine Energy" at bounding box center [820, 231] width 1217 height 20
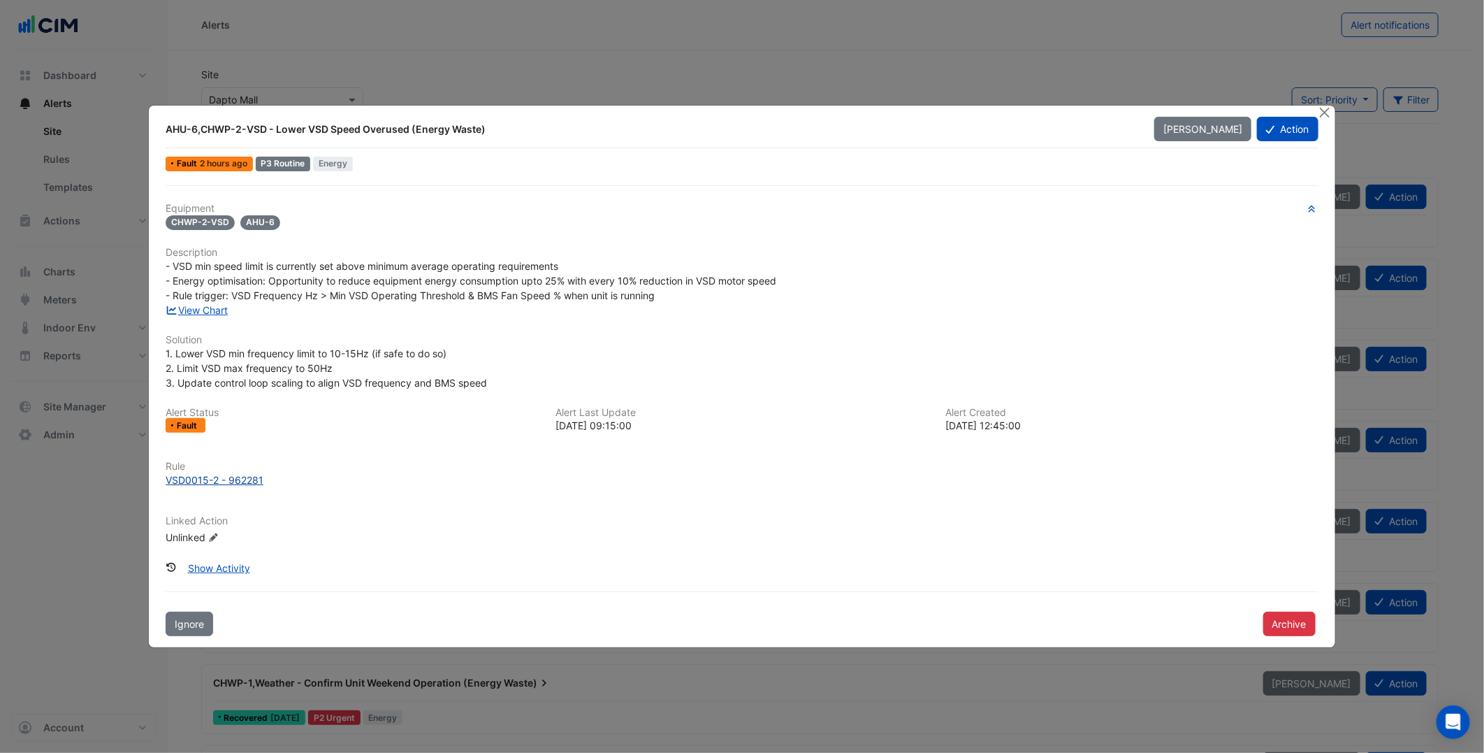
click at [227, 483] on div "VSD0015-2 - 962281" at bounding box center [215, 479] width 98 height 15
click at [1132, 343] on div "Equipment CHWP-2-VSD AHU-6 Description - VSD min speed limit is currently set a…" at bounding box center [742, 380] width 1152 height 354
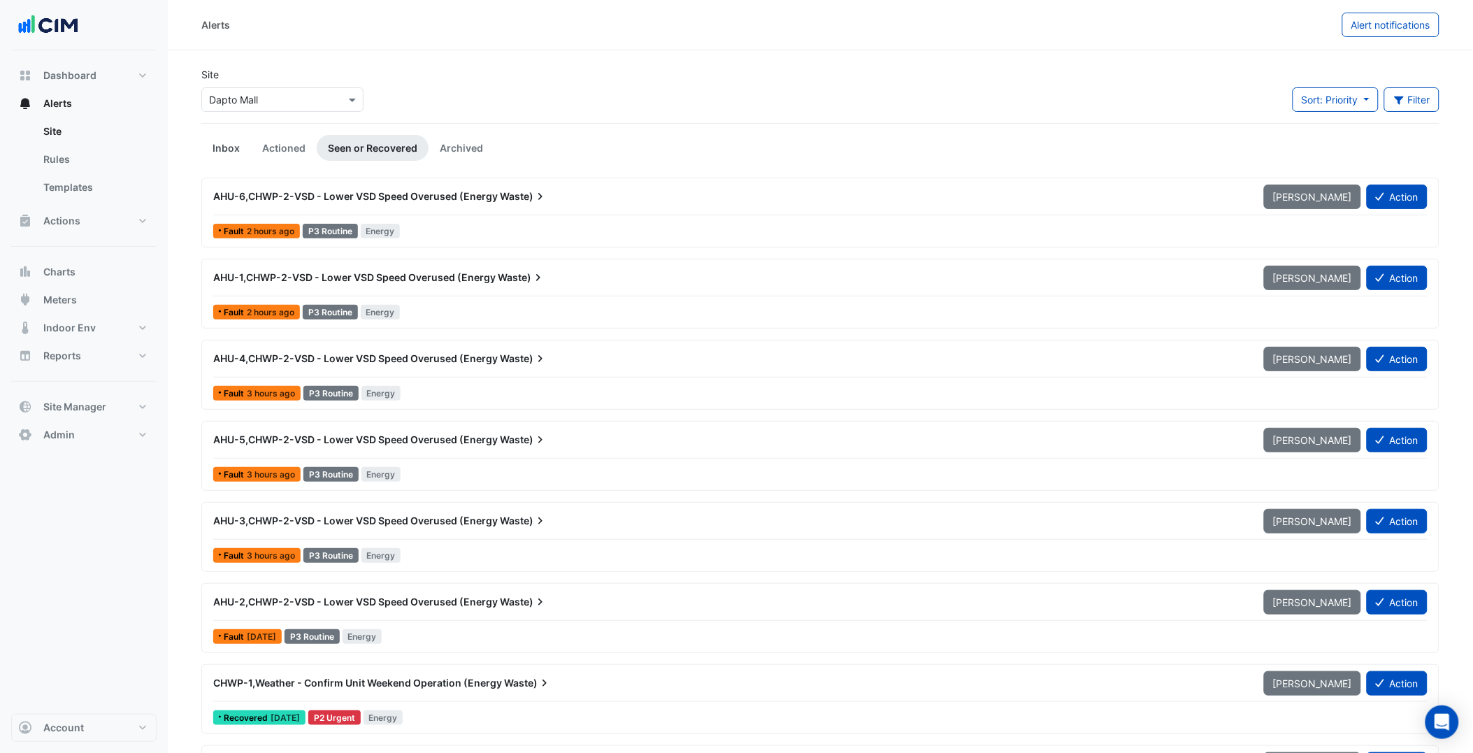
click at [208, 156] on link "Inbox" at bounding box center [226, 148] width 50 height 26
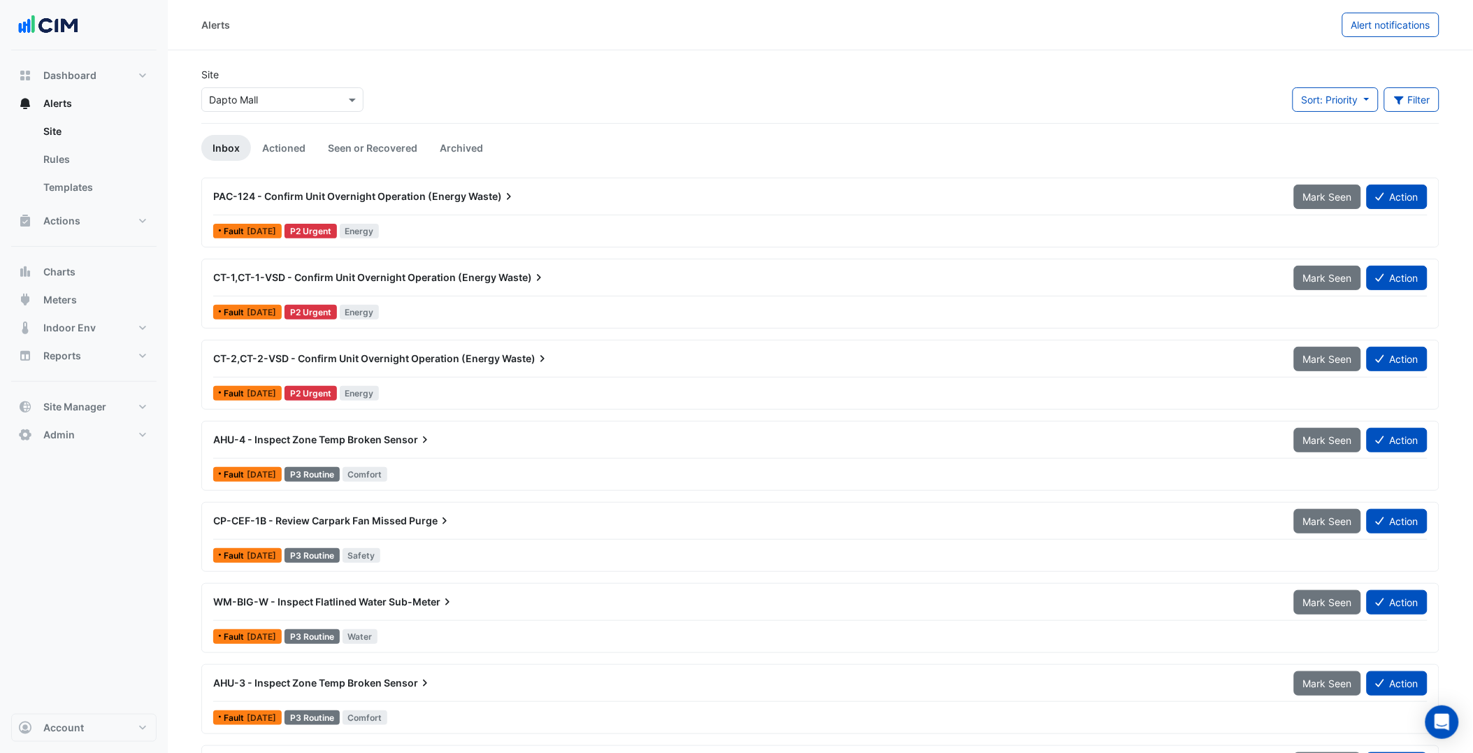
click at [792, 73] on div "Site × Dapto Mall Sort: Priority Priority Updated Filter Title Priority Filter …" at bounding box center [820, 95] width 1254 height 56
click at [1011, 123] on div "Site × Dapto Mall Sort: Priority Priority Updated Filter Title Priority Filter …" at bounding box center [820, 95] width 1238 height 57
click at [80, 77] on span "Dashboard" at bounding box center [69, 75] width 53 height 14
select select "***"
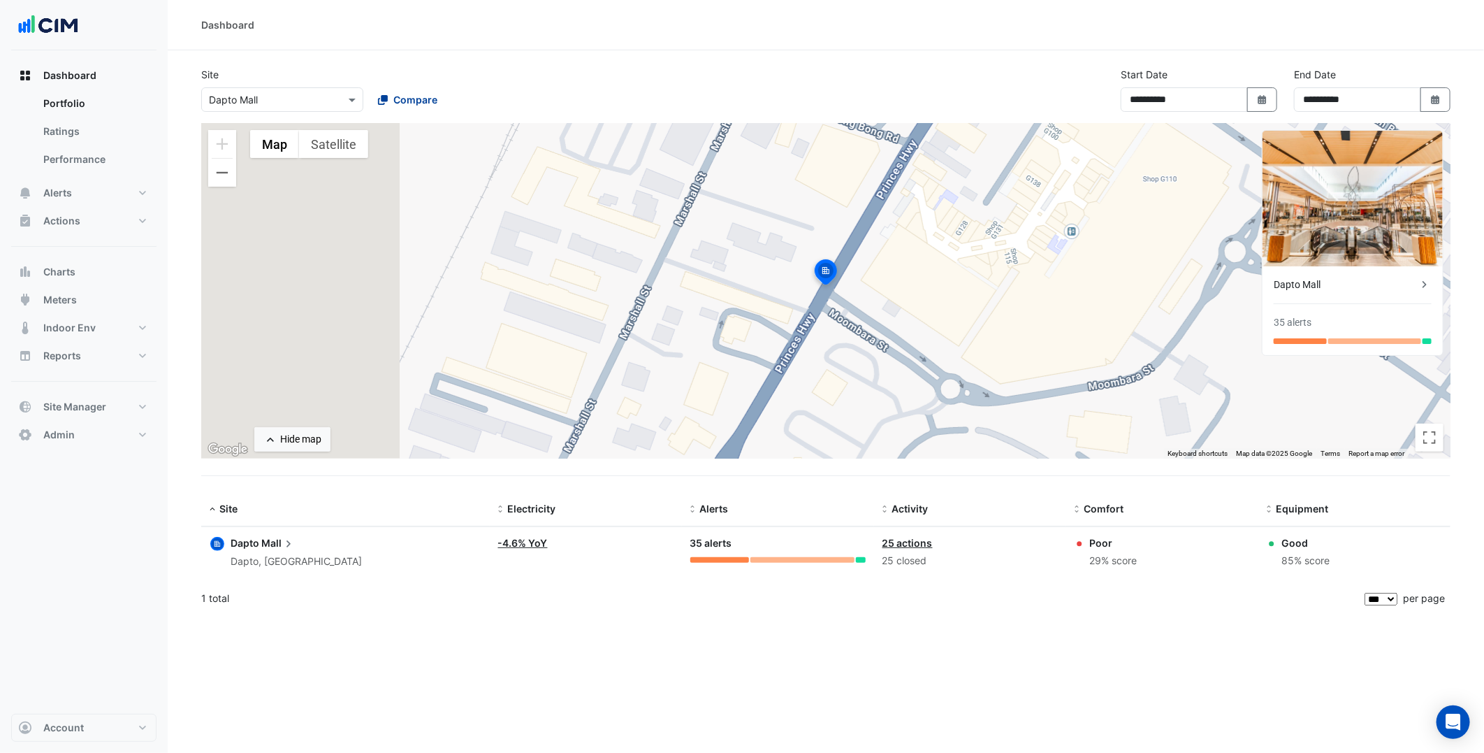
click at [405, 88] on button "Compare" at bounding box center [408, 99] width 78 height 24
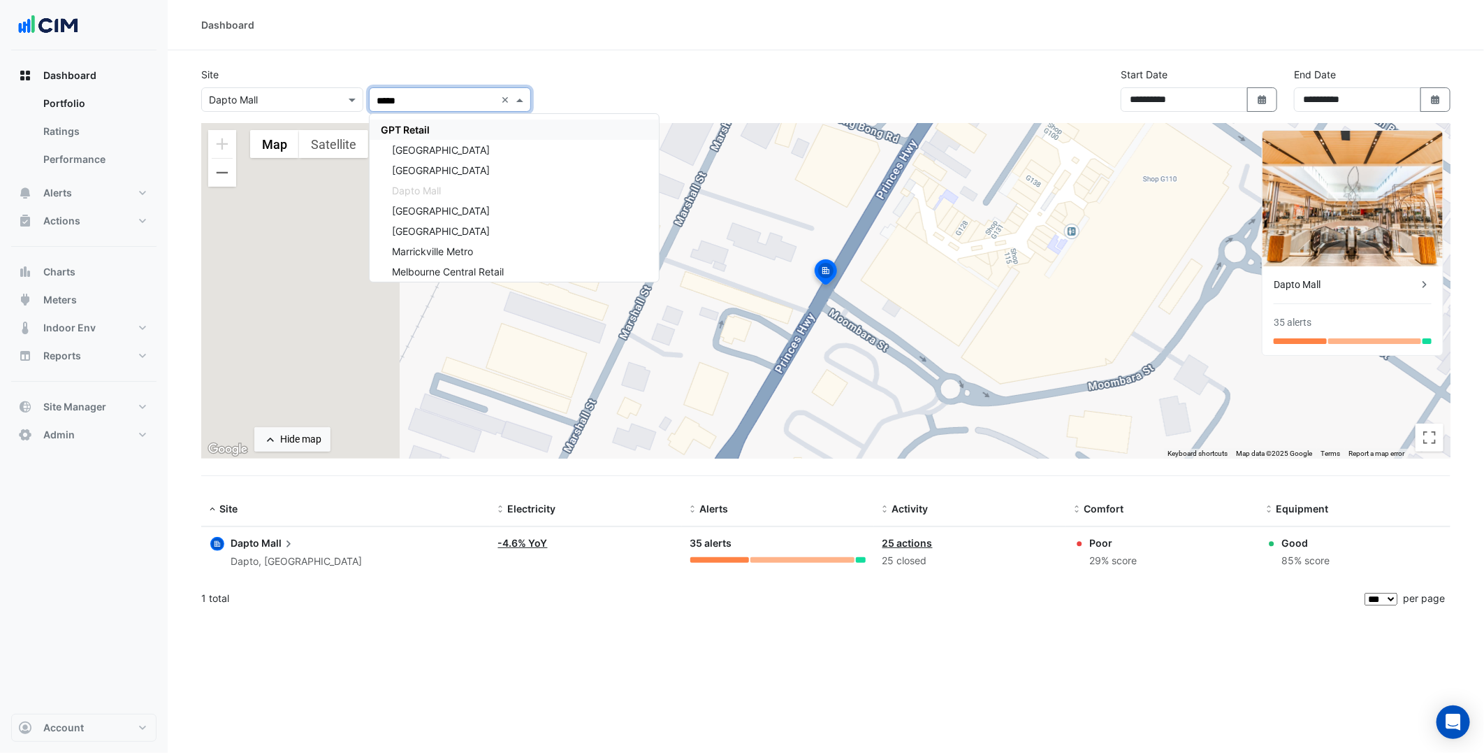
type input "******"
click at [436, 128] on div "GPT Retail" at bounding box center [514, 130] width 289 height 20
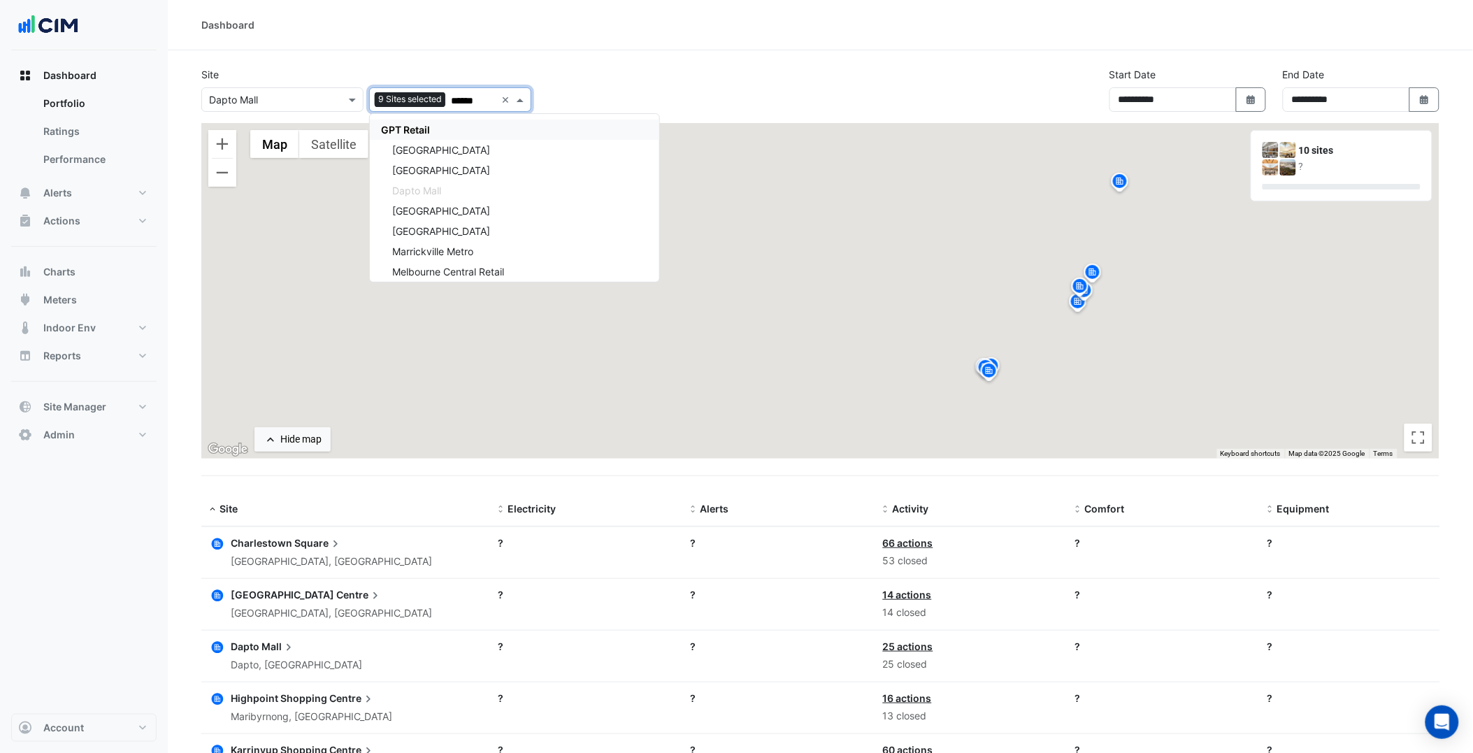
click at [654, 71] on div "**********" at bounding box center [820, 95] width 1254 height 56
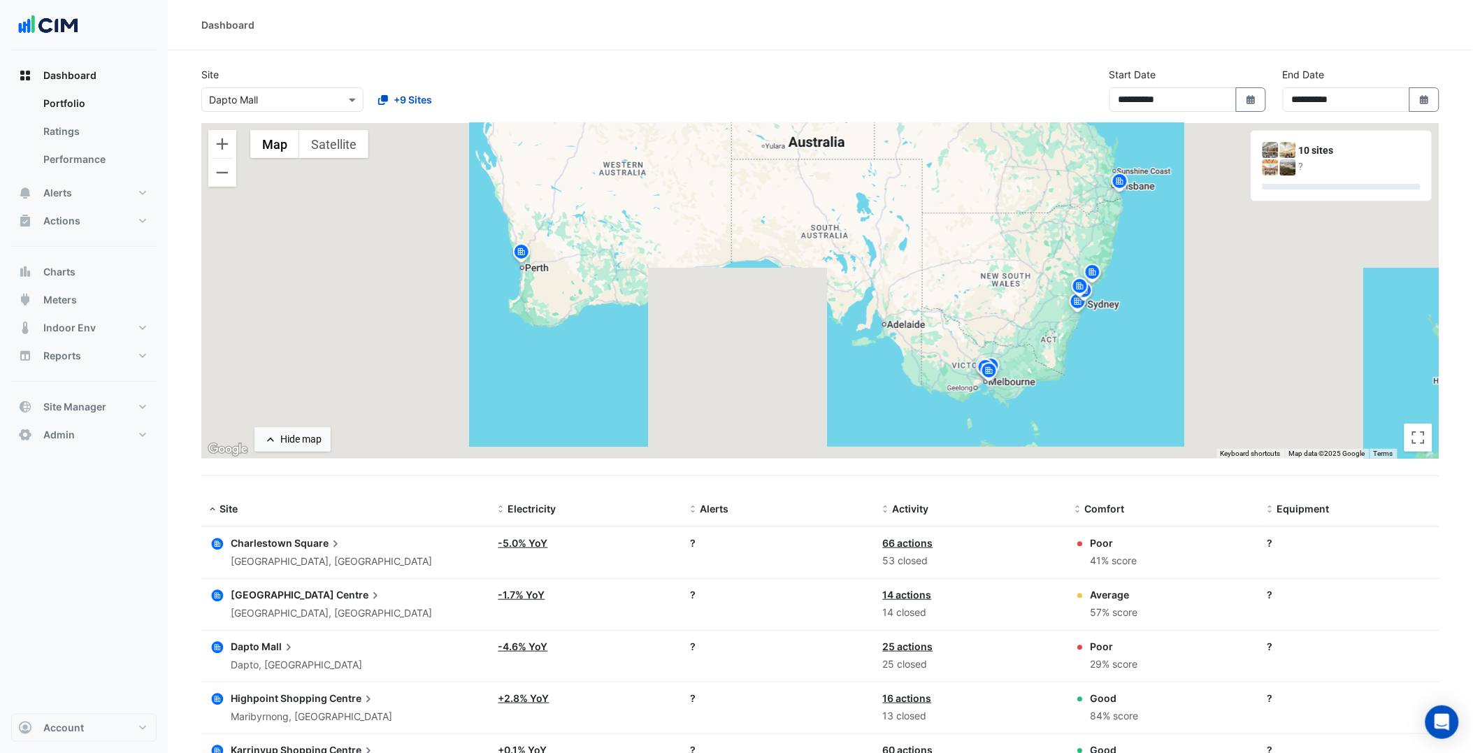
drag, startPoint x: 1157, startPoint y: 285, endPoint x: 1150, endPoint y: 288, distance: 7.5
click at [1150, 288] on div "To activate drag with keyboard, press Alt + Enter. Once in keyboard drag state,…" at bounding box center [820, 290] width 1238 height 335
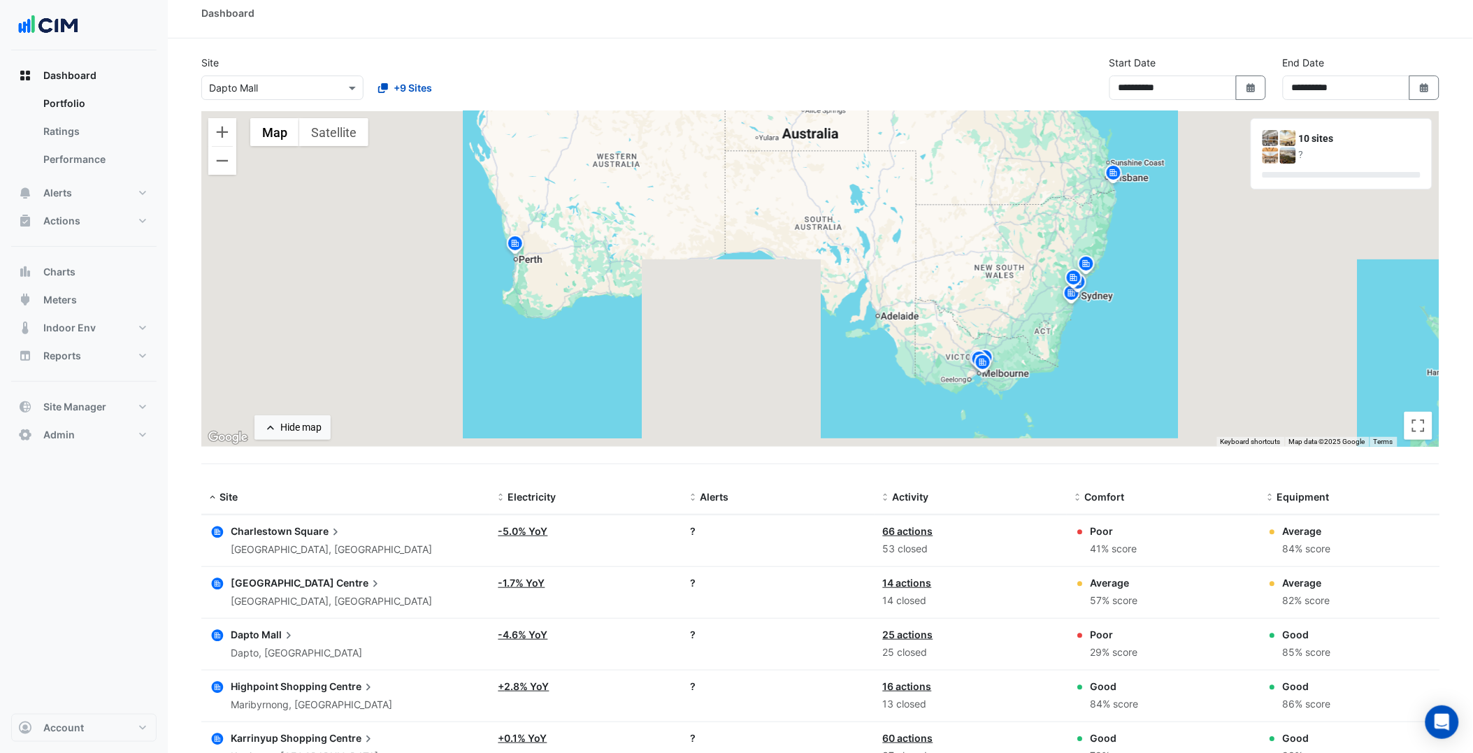
scroll to position [11, 0]
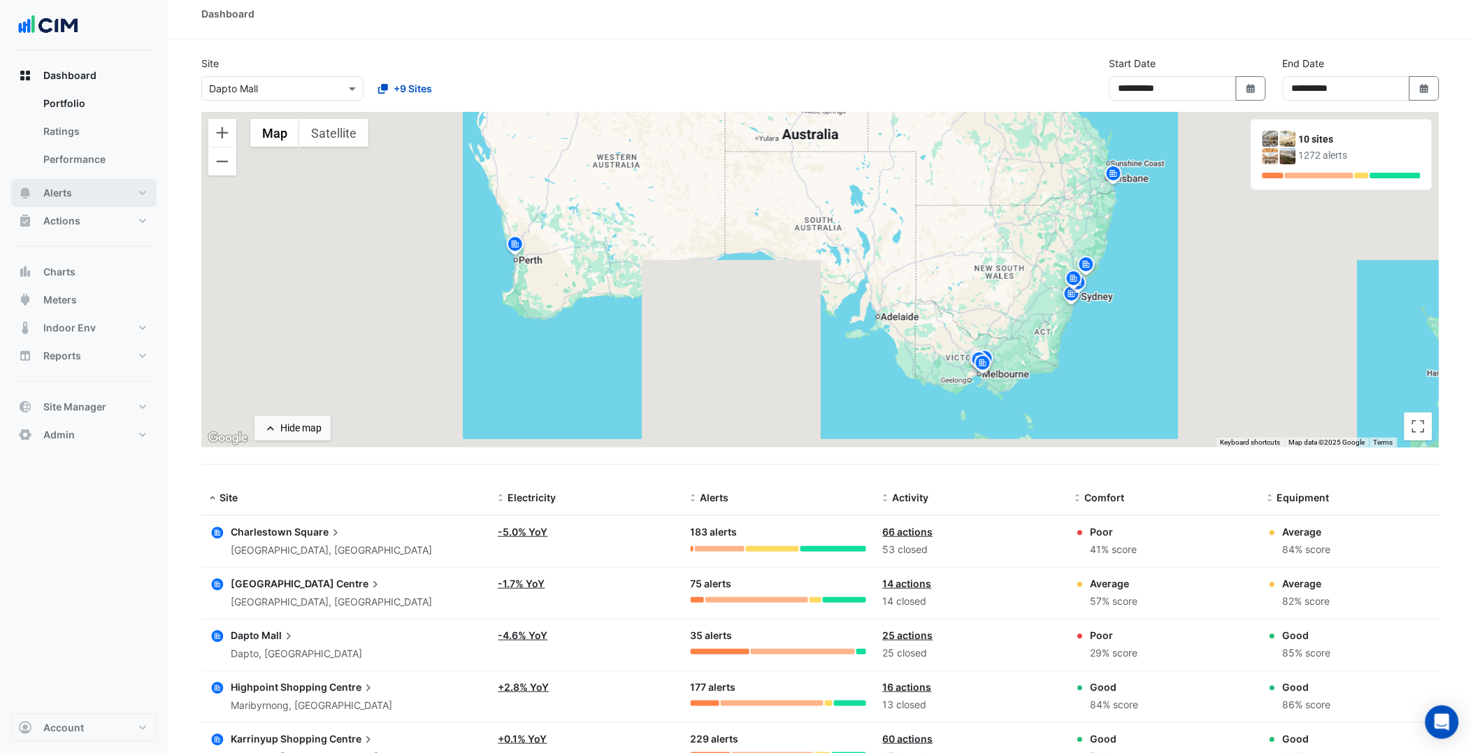
click at [55, 186] on span "Alerts" at bounding box center [57, 193] width 29 height 14
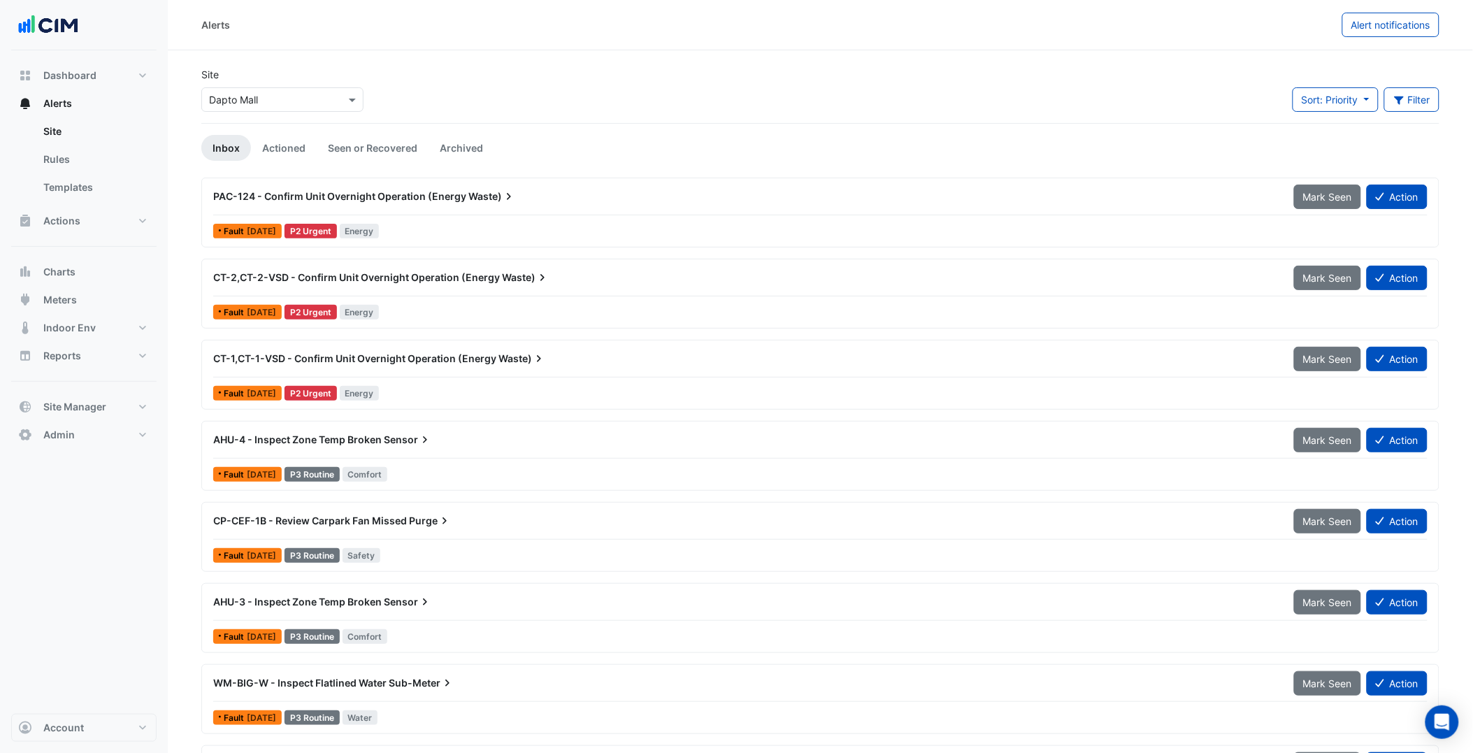
click at [617, 95] on div "Site × Dapto Mall Sort: Priority Priority Updated Filter Title Priority Filter …" at bounding box center [820, 95] width 1254 height 56
click at [1364, 96] on button "Sort: Priority" at bounding box center [1335, 99] width 86 height 24
click at [1338, 143] on li "Updated" at bounding box center [1347, 150] width 110 height 20
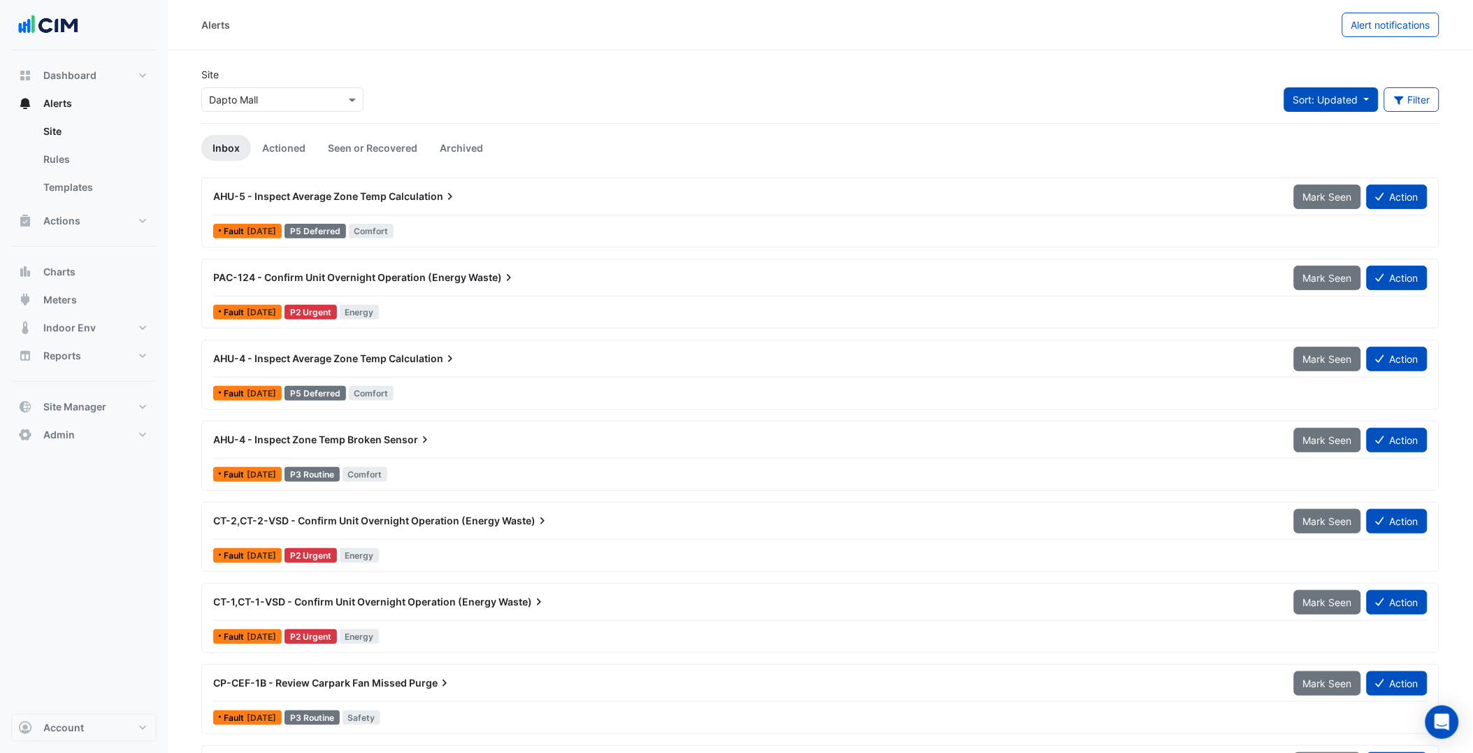
click at [1366, 95] on button "Sort: Updated" at bounding box center [1331, 99] width 94 height 24
click at [1338, 122] on li "Priority" at bounding box center [1340, 130] width 110 height 20
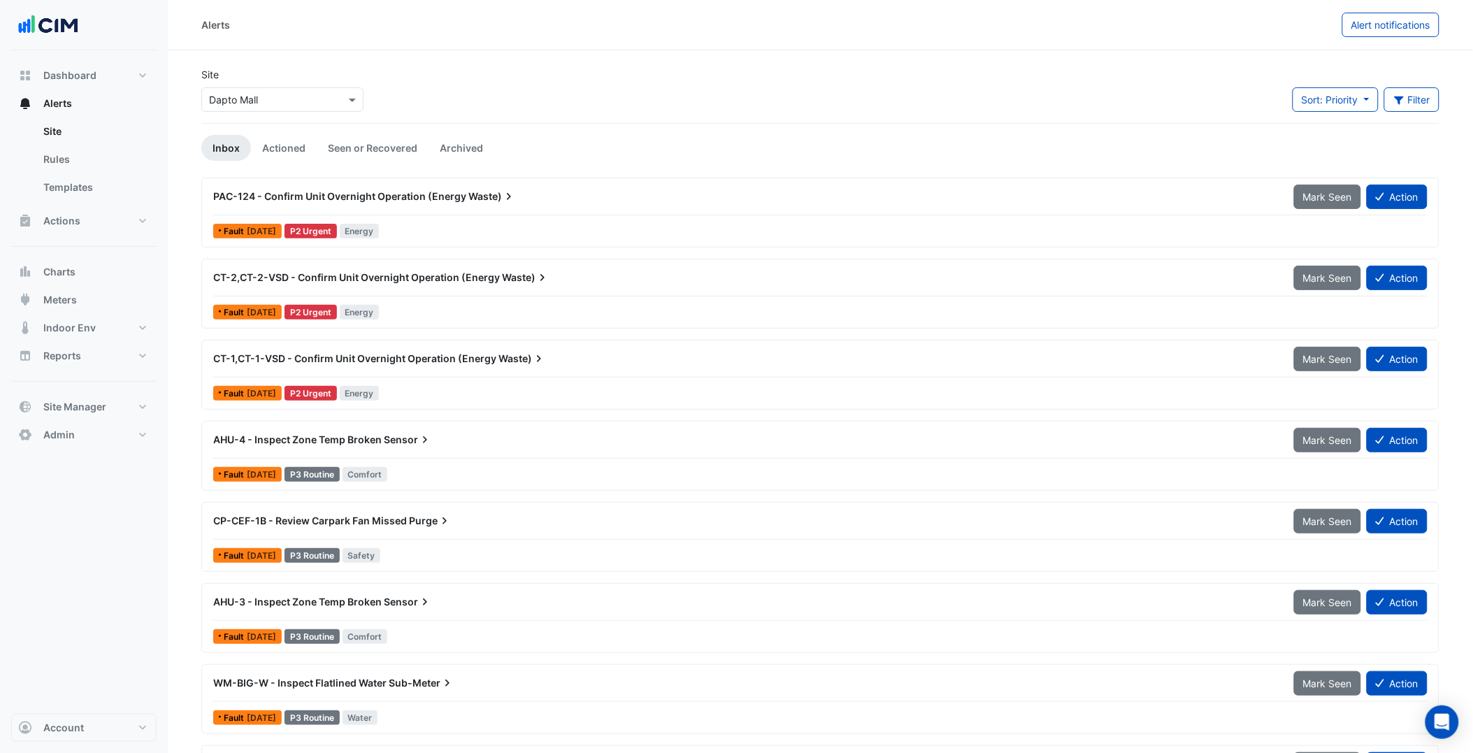
click at [1152, 140] on ul "Inbox Actioned Seen or Recovered Archived" at bounding box center [820, 148] width 1238 height 26
click at [427, 368] on div "CT-1,CT-1-VSD - Confirm Unit Overnight Operation (Energy Waste)" at bounding box center [745, 358] width 1080 height 25
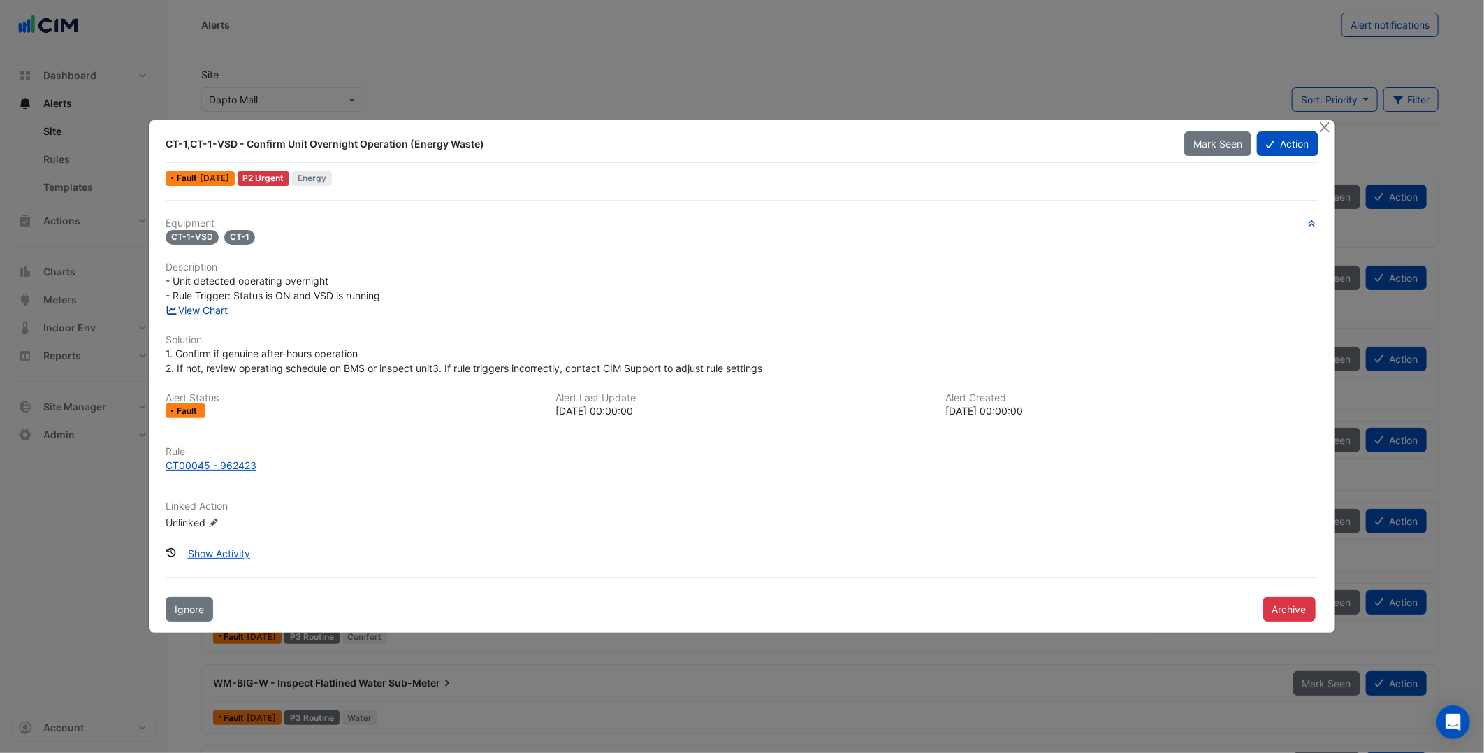
click at [208, 308] on link "View Chart" at bounding box center [197, 310] width 62 height 12
click at [1280, 145] on button "Action" at bounding box center [1287, 143] width 61 height 24
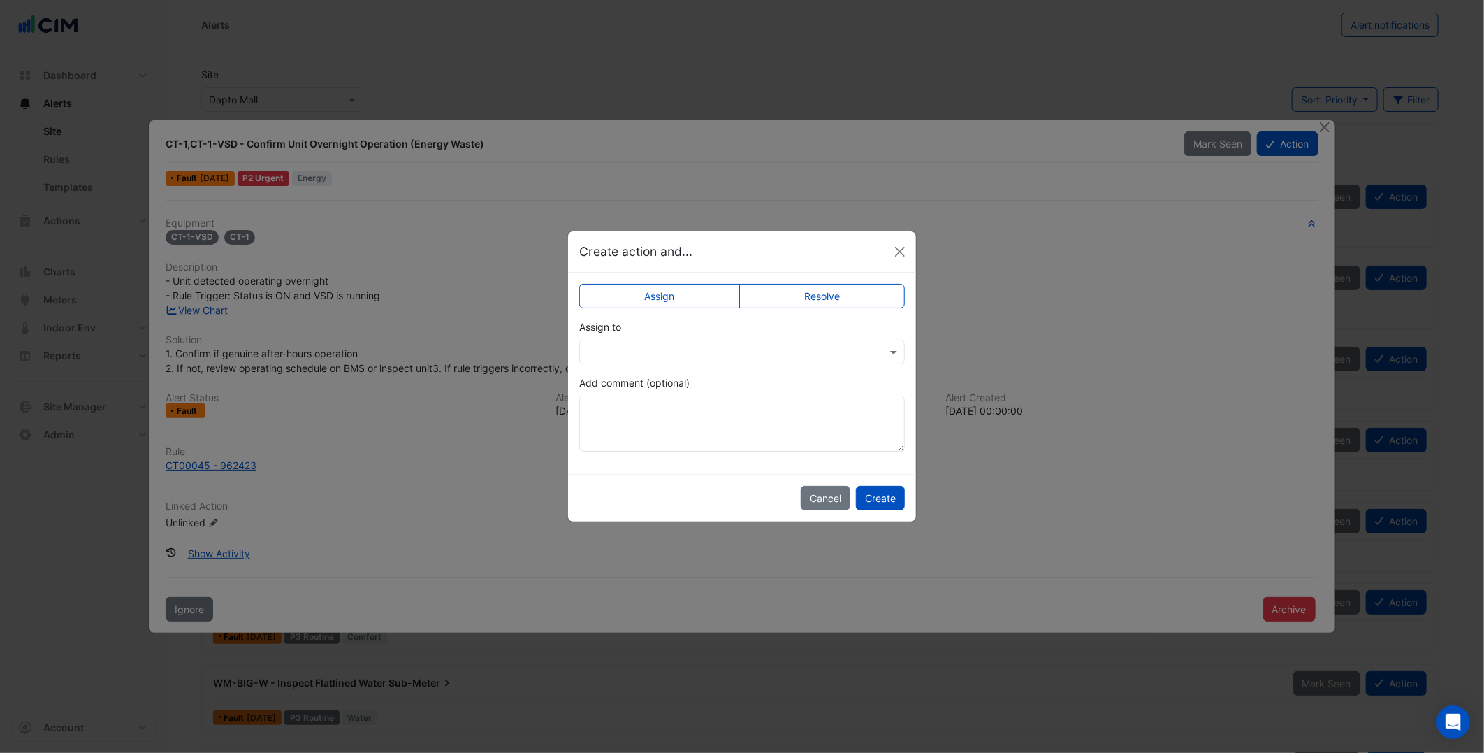
click at [801, 366] on app-escalated-ticket-simple-upsert "Assign Resolve Assign to Add comment (optional)" at bounding box center [742, 372] width 326 height 157
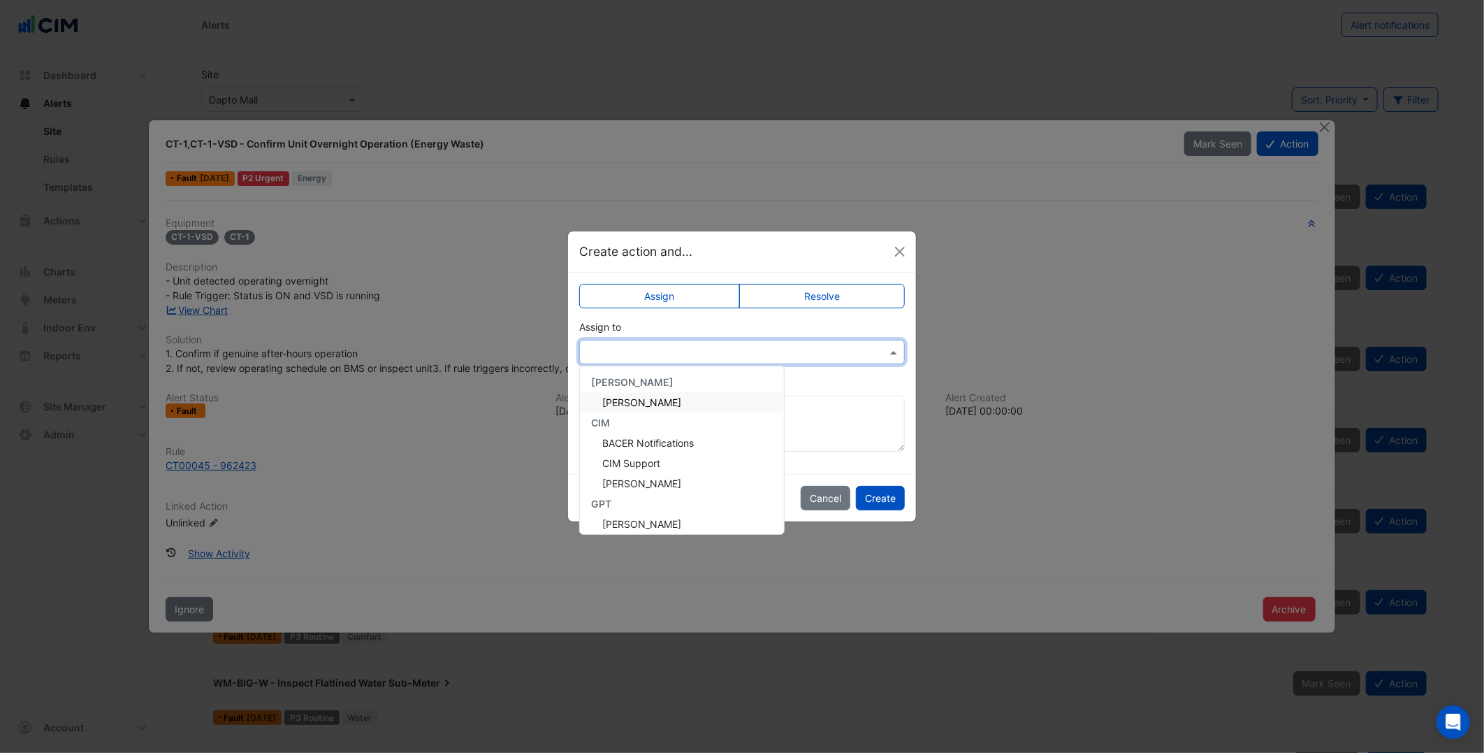
click at [786, 359] on div at bounding box center [742, 352] width 326 height 24
click at [663, 474] on div "[PERSON_NAME]" at bounding box center [682, 478] width 204 height 20
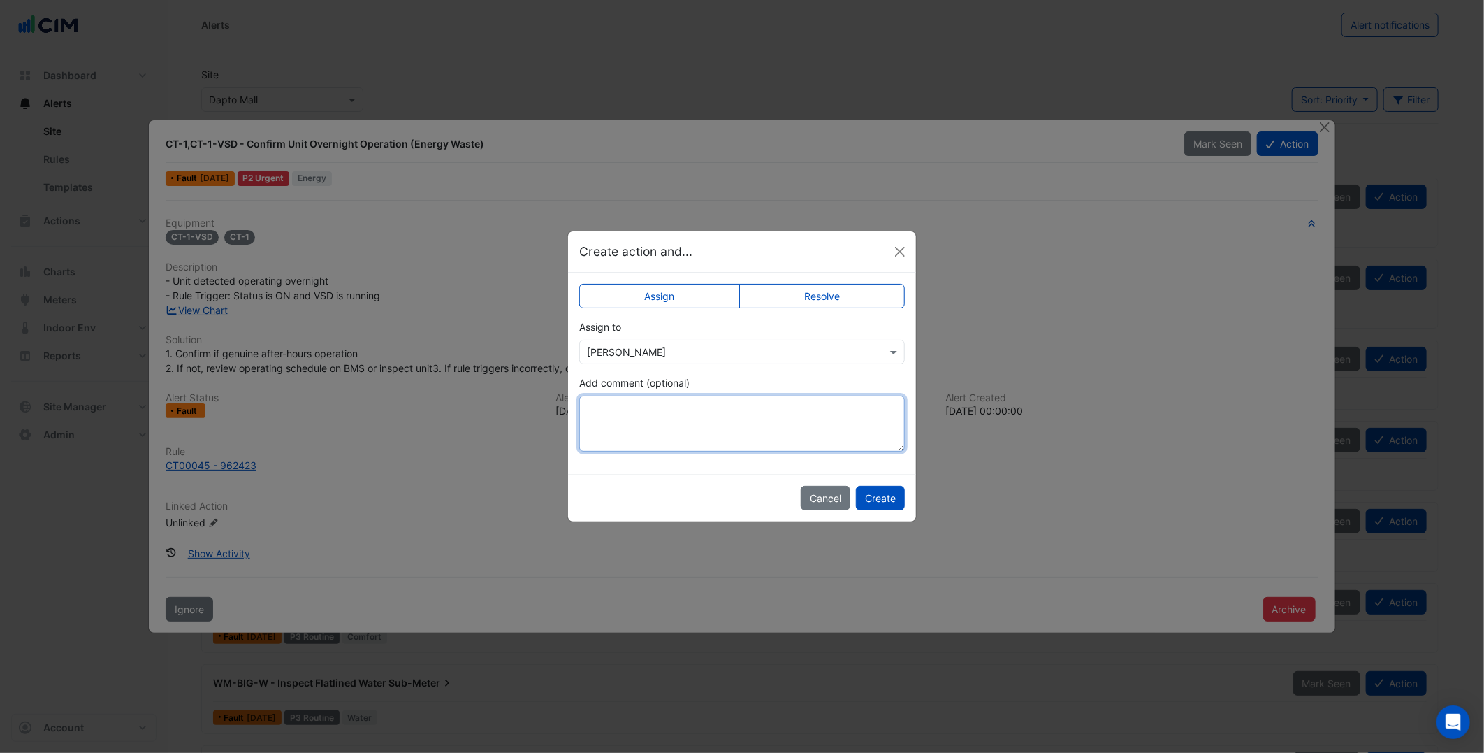
click at [708, 415] on textarea "Add comment (optional)" at bounding box center [742, 424] width 326 height 56
type textarea "*********"
click at [738, 487] on div "Cancel Create" at bounding box center [742, 498] width 348 height 48
click at [878, 492] on button "Create" at bounding box center [880, 498] width 49 height 24
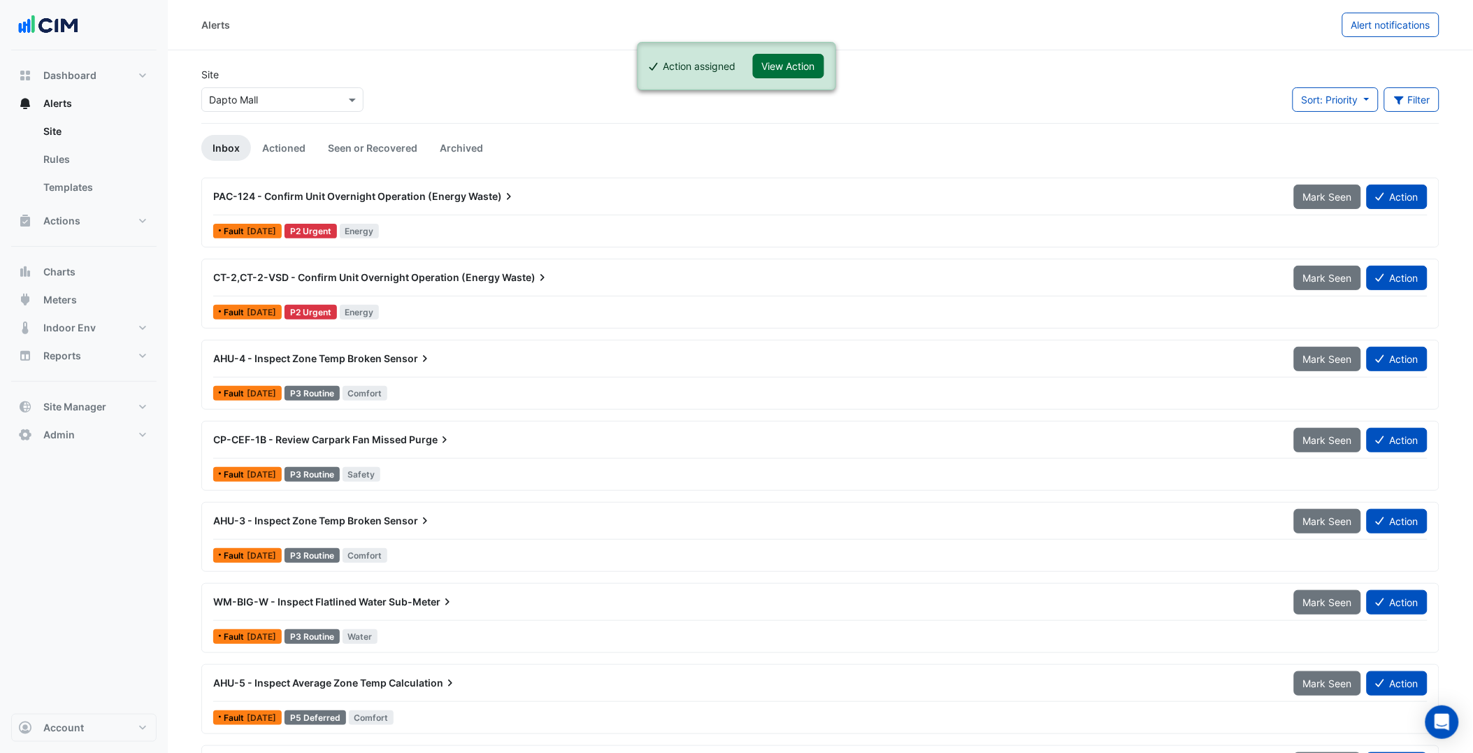
click at [801, 72] on button "View Action" at bounding box center [788, 66] width 71 height 24
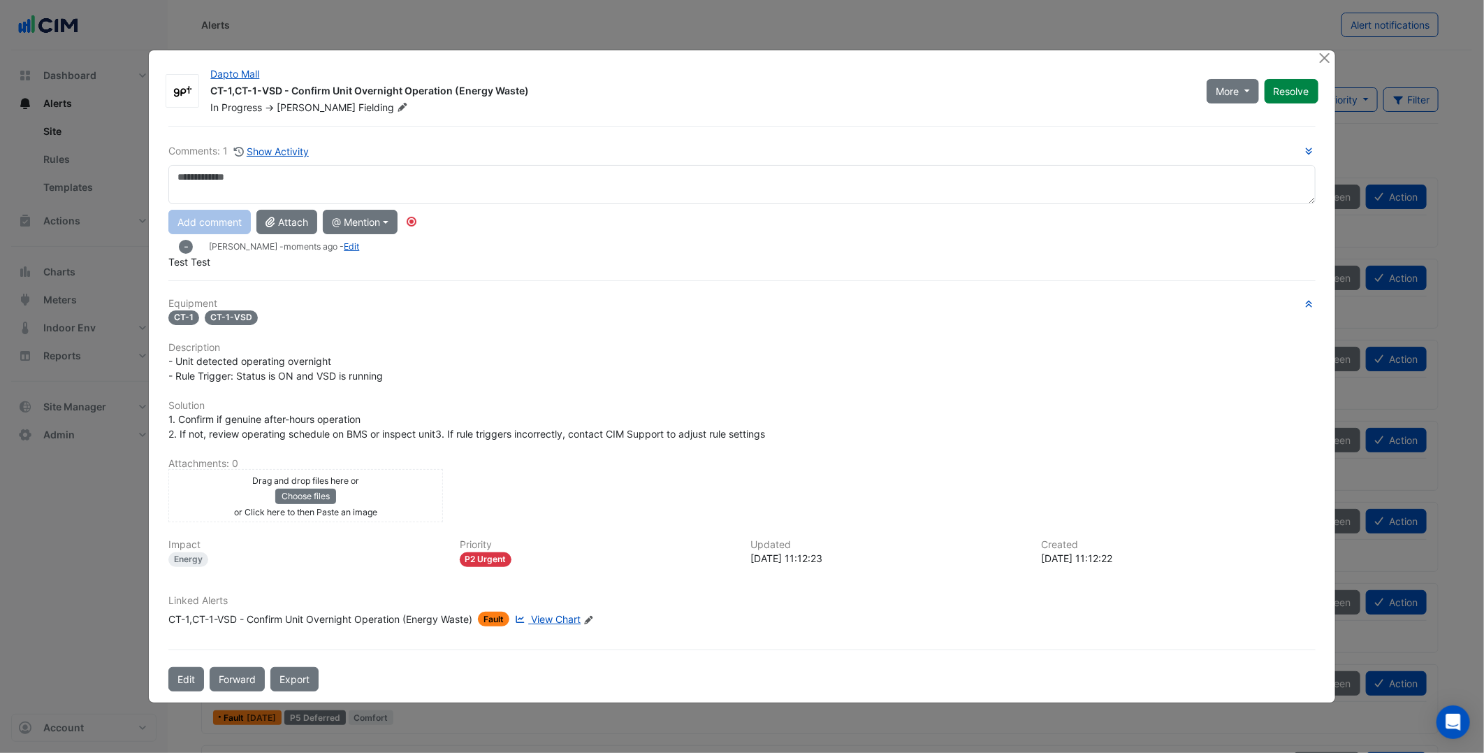
click at [636, 187] on textarea at bounding box center [741, 184] width 1147 height 39
click at [566, 381] on div "Equipment CT-1 CT-1-VSD Description - Unit detected operating overnight - Rule …" at bounding box center [741, 468] width 1147 height 340
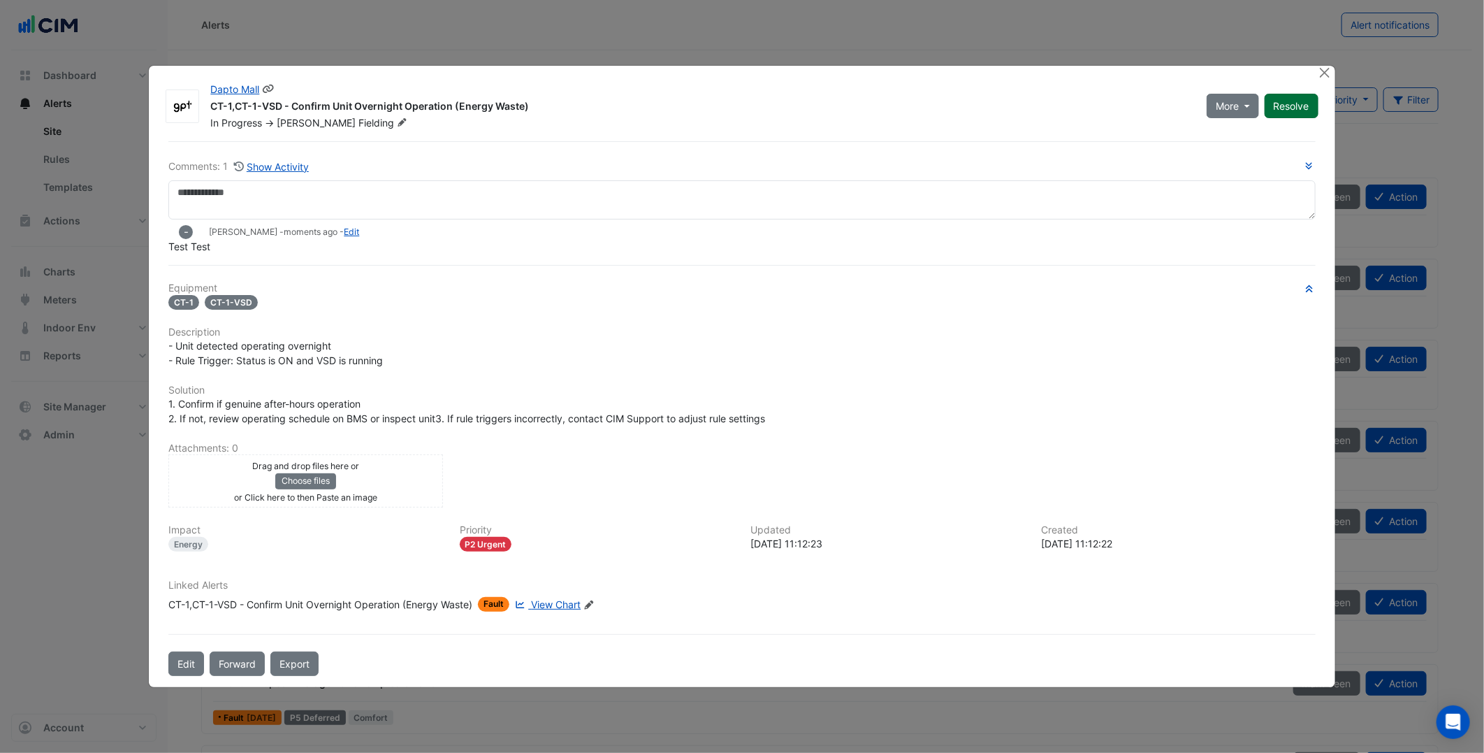
click at [1294, 107] on button "Resolve" at bounding box center [1292, 106] width 54 height 24
click at [988, 354] on div "- Unit detected operating overnight - Rule Trigger: Status is ON and VSD is run…" at bounding box center [741, 352] width 1147 height 29
click at [1326, 71] on button "Close" at bounding box center [1325, 73] width 15 height 15
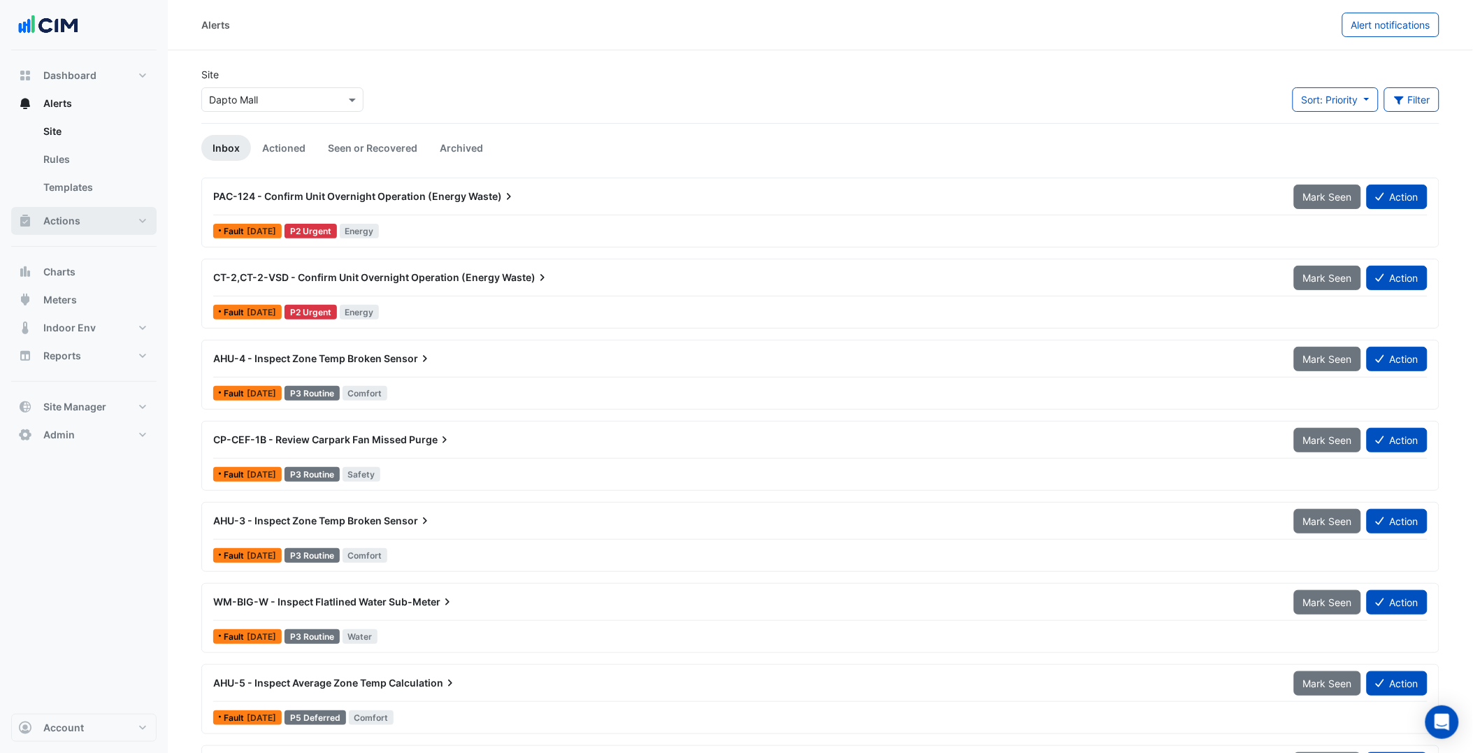
click at [106, 219] on button "Actions" at bounding box center [83, 221] width 145 height 28
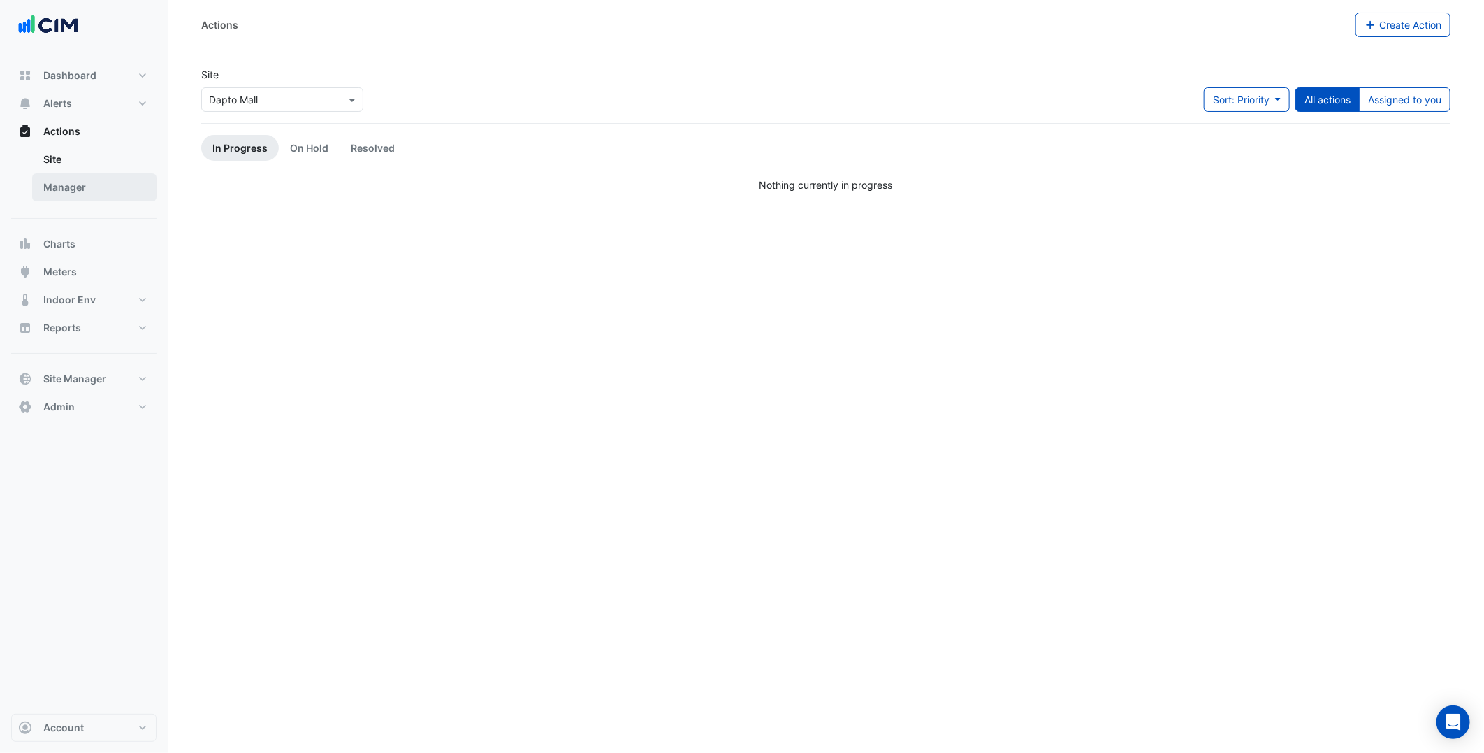
click at [106, 189] on link "Manager" at bounding box center [94, 187] width 124 height 28
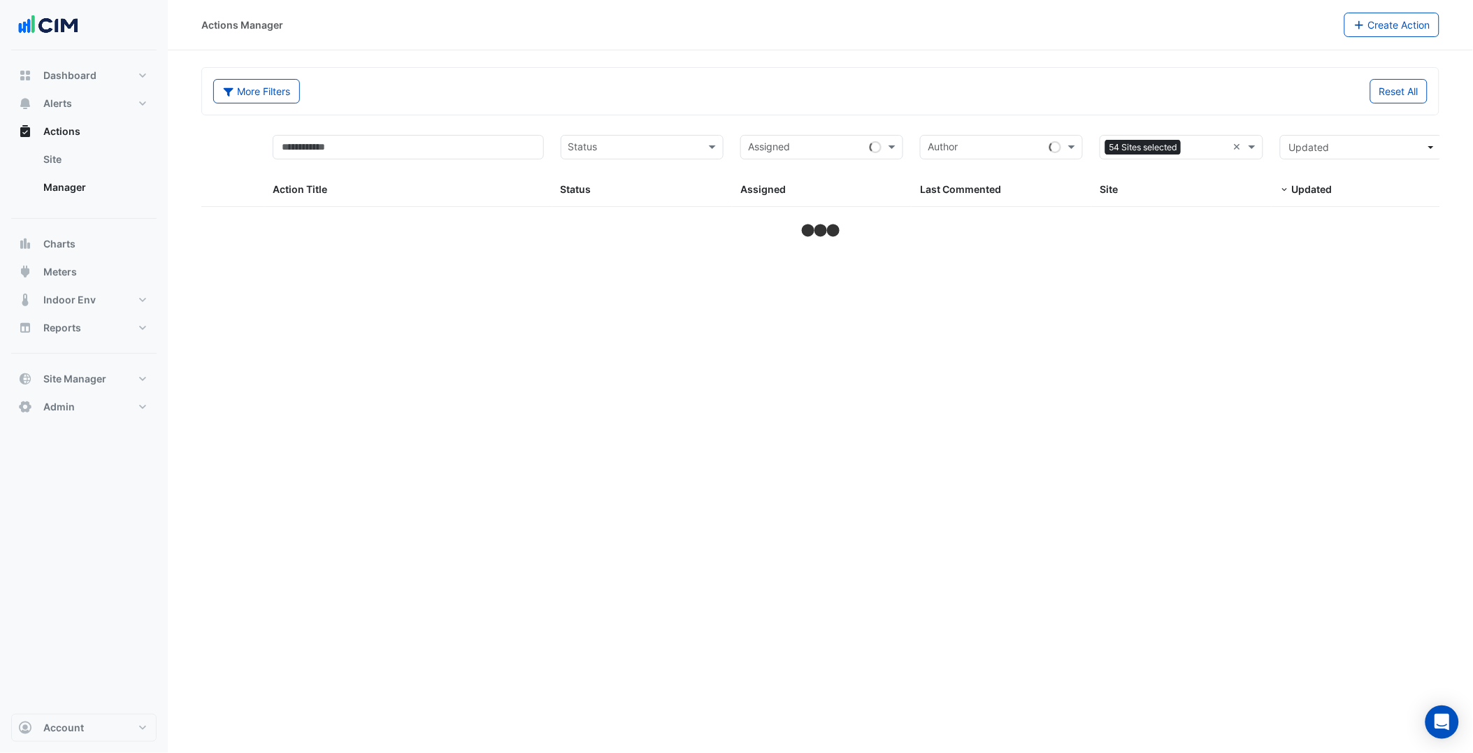
select select "***"
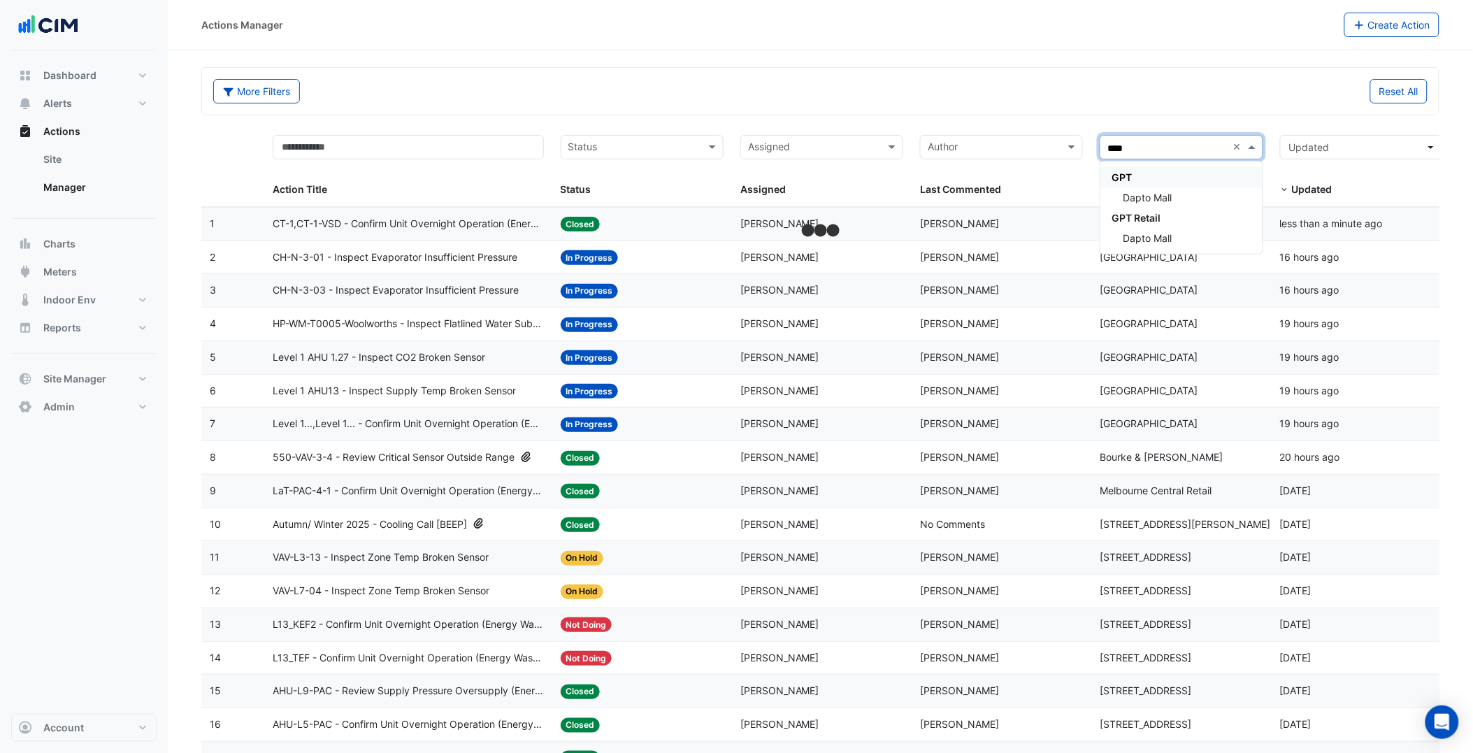
type input "*****"
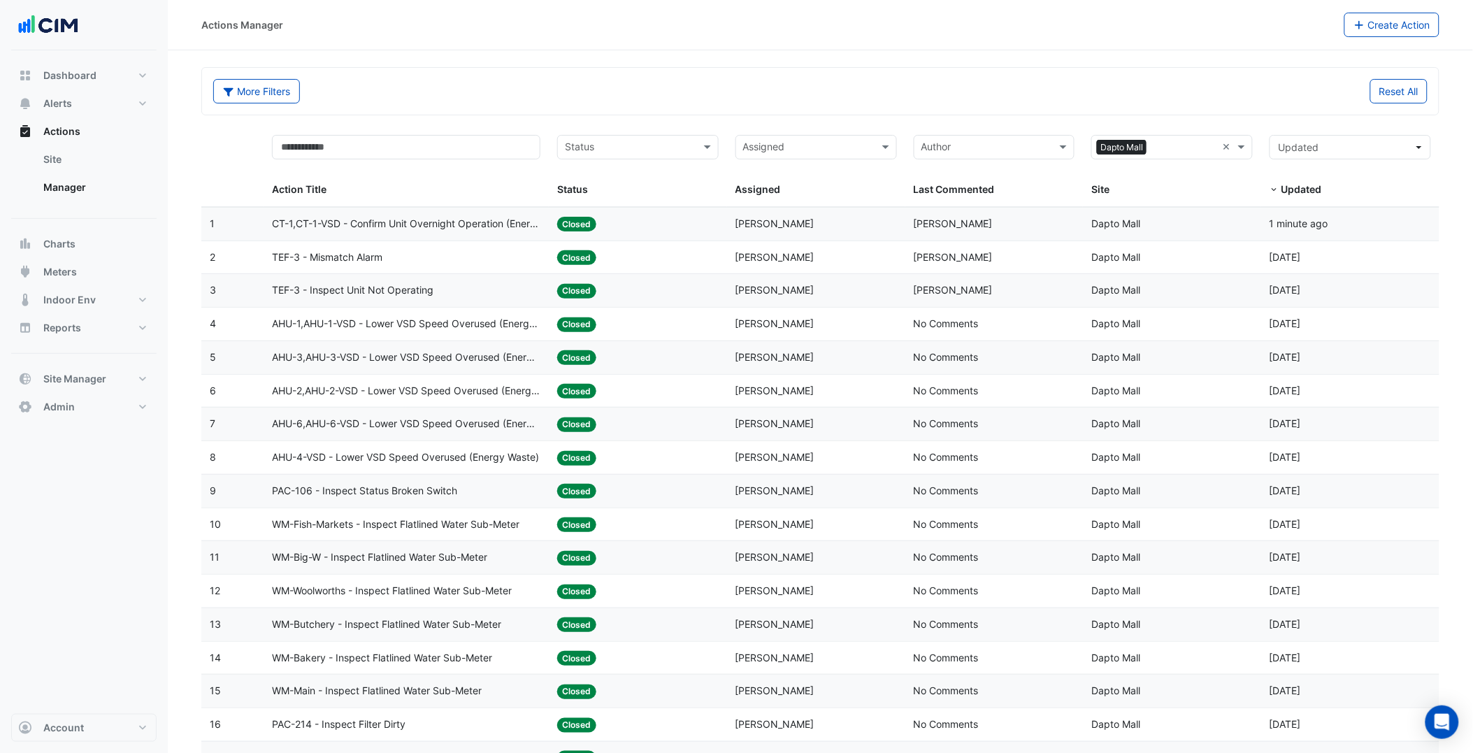
click at [931, 222] on span "Ritvick Mohan" at bounding box center [952, 223] width 79 height 12
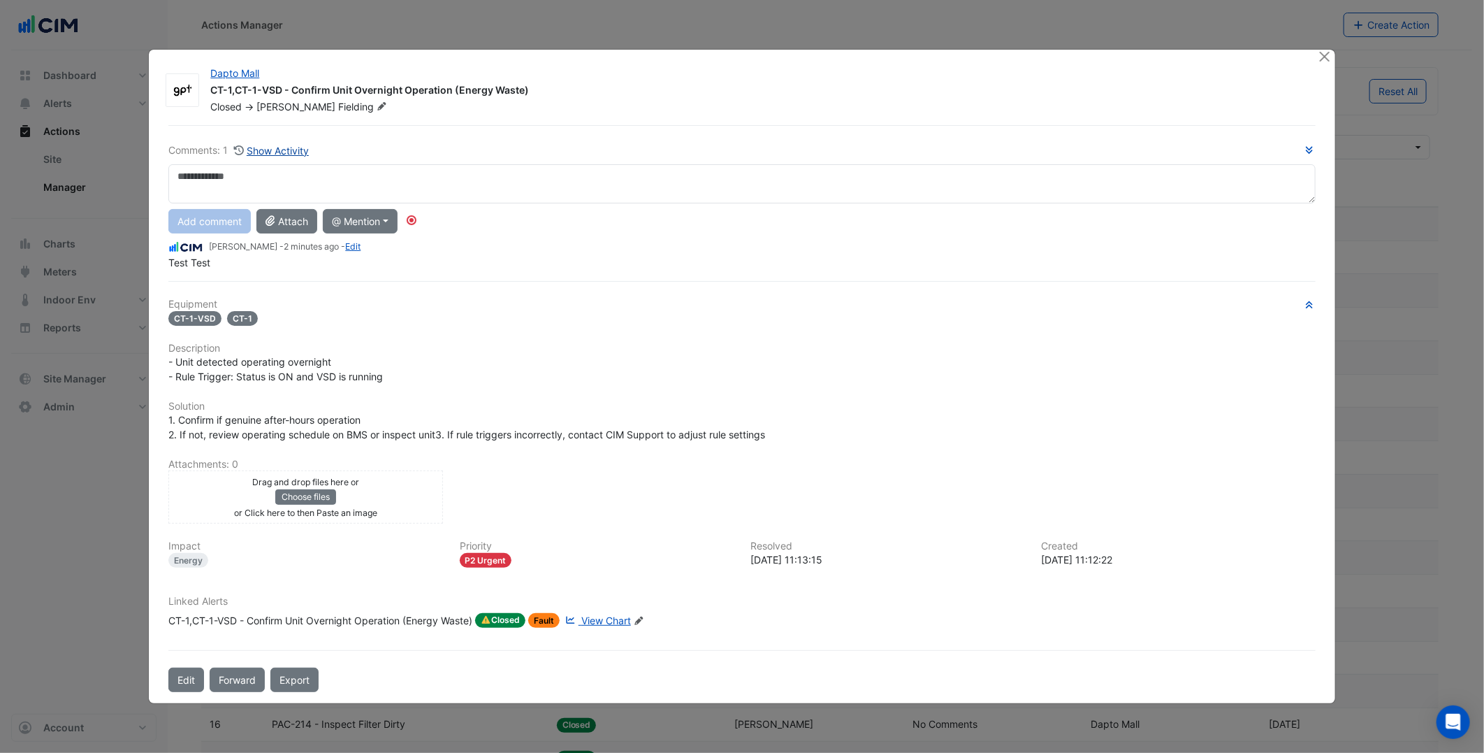
click at [288, 148] on button "Show Activity" at bounding box center [271, 151] width 76 height 16
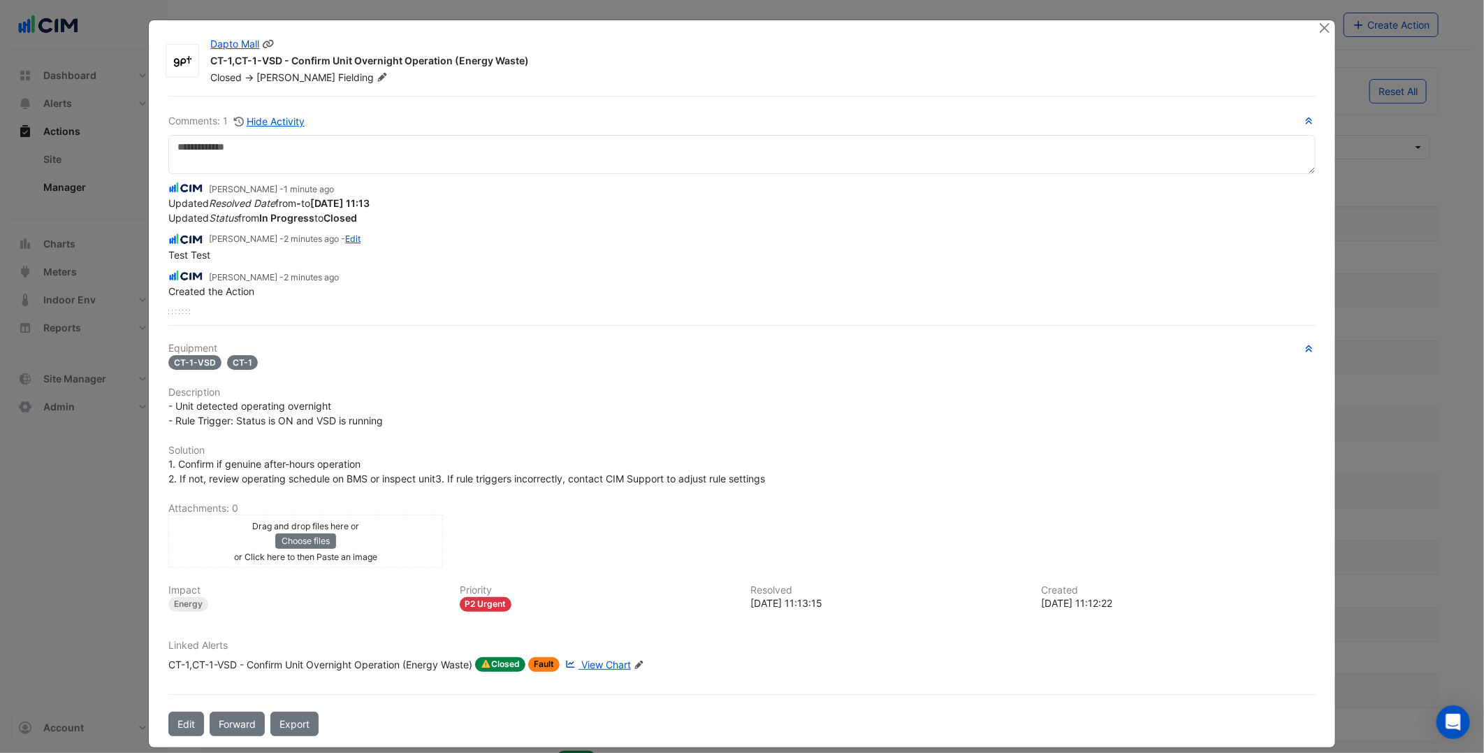
click at [377, 78] on icon at bounding box center [382, 77] width 10 height 8
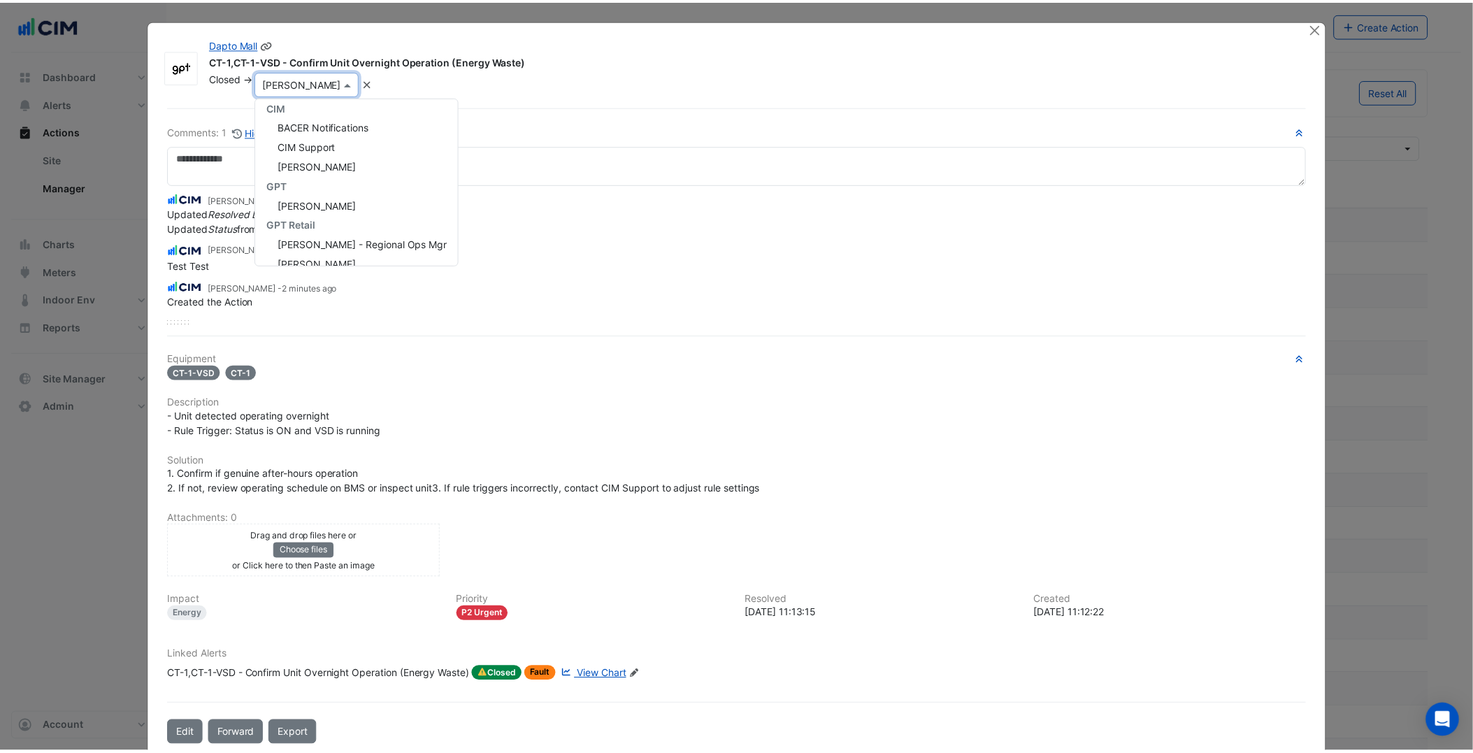
scroll to position [63, 0]
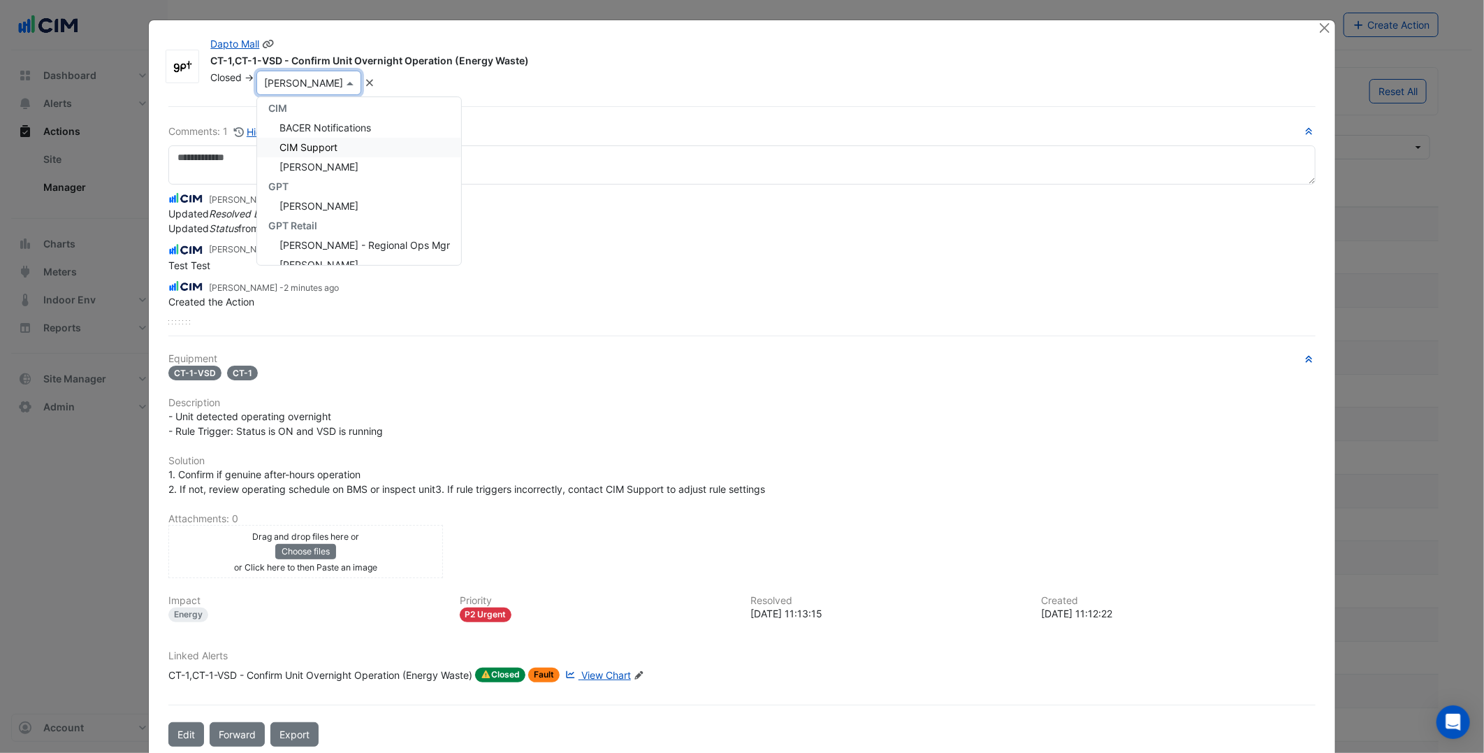
click at [329, 147] on span "CIM Support" at bounding box center [309, 147] width 58 height 12
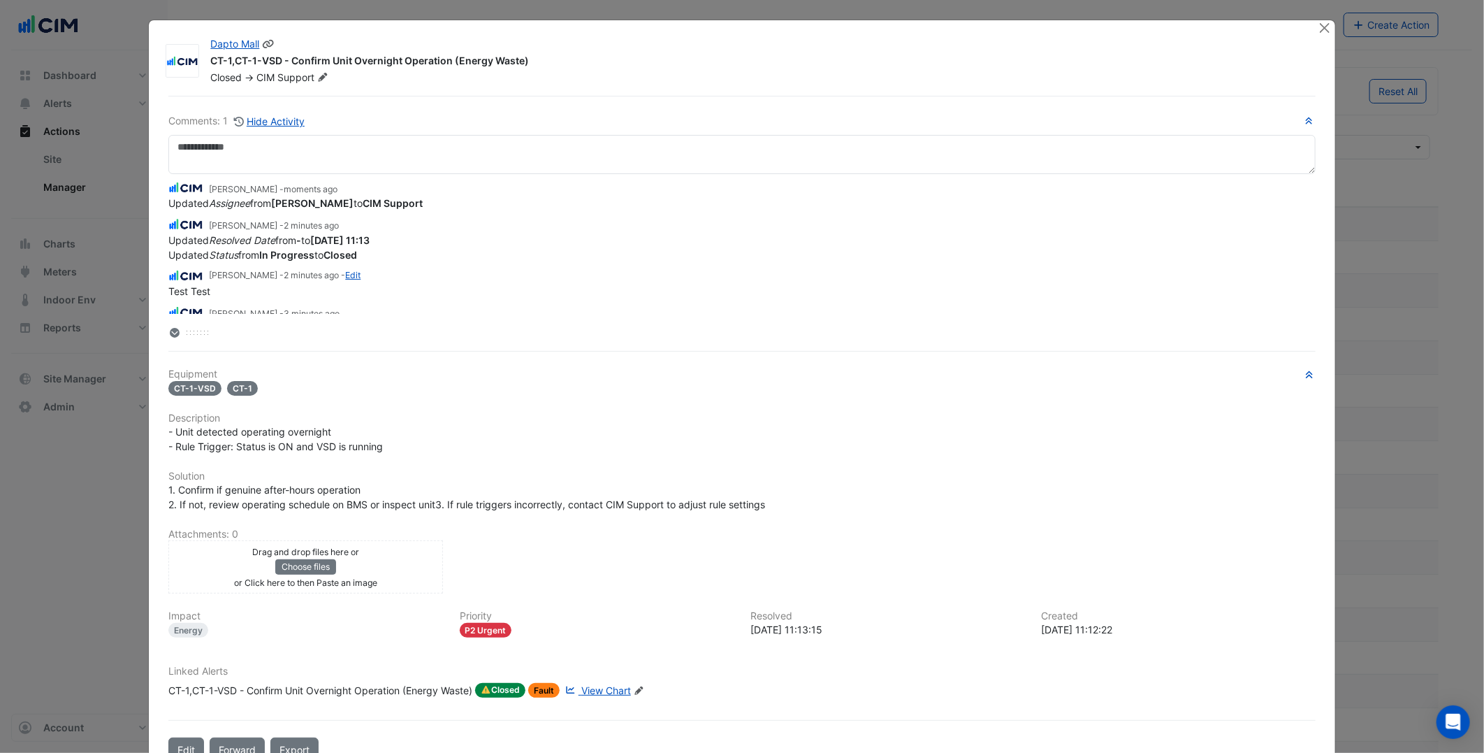
click at [767, 450] on div "- Unit detected operating overnight - Rule Trigger: Status is ON and VSD is run…" at bounding box center [741, 438] width 1147 height 29
click at [1318, 24] on button "Close" at bounding box center [1325, 27] width 15 height 15
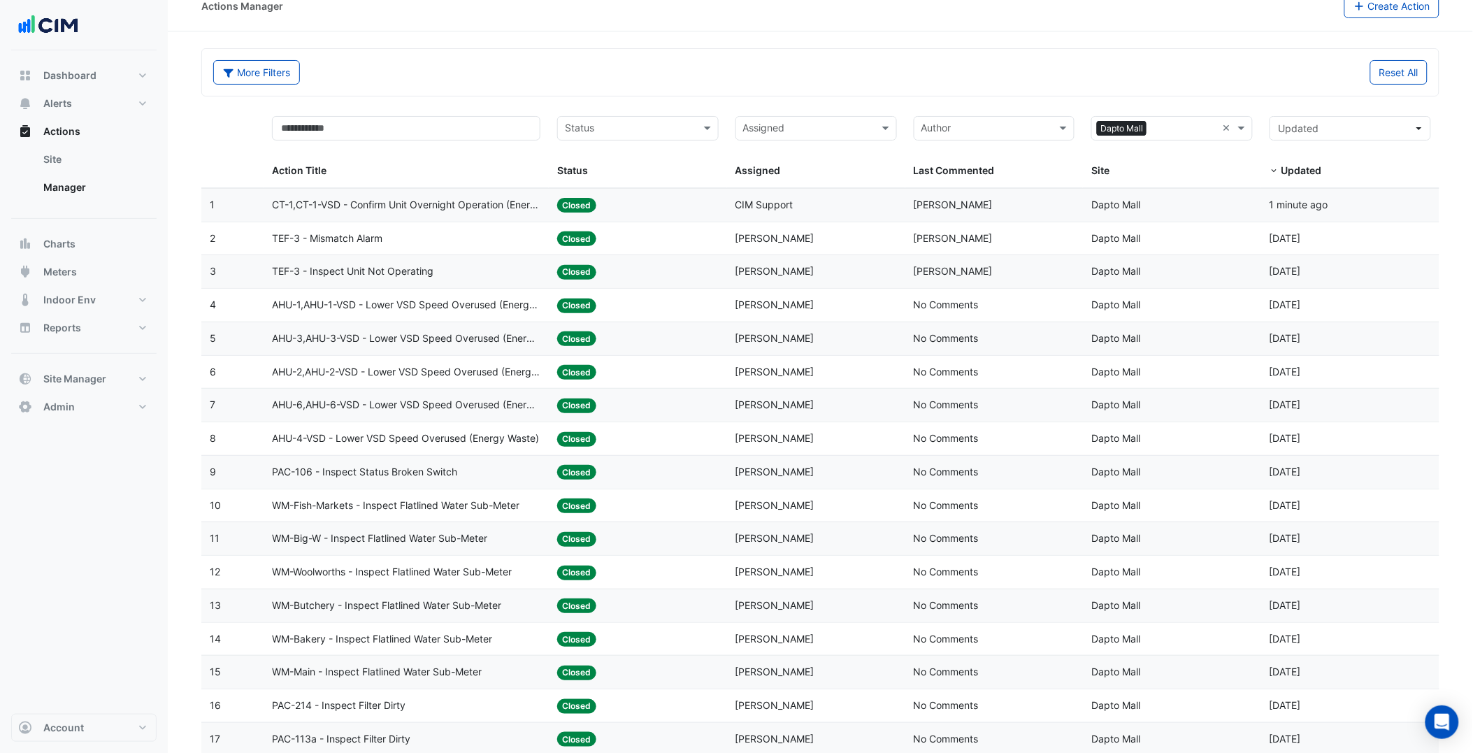
scroll to position [0, 0]
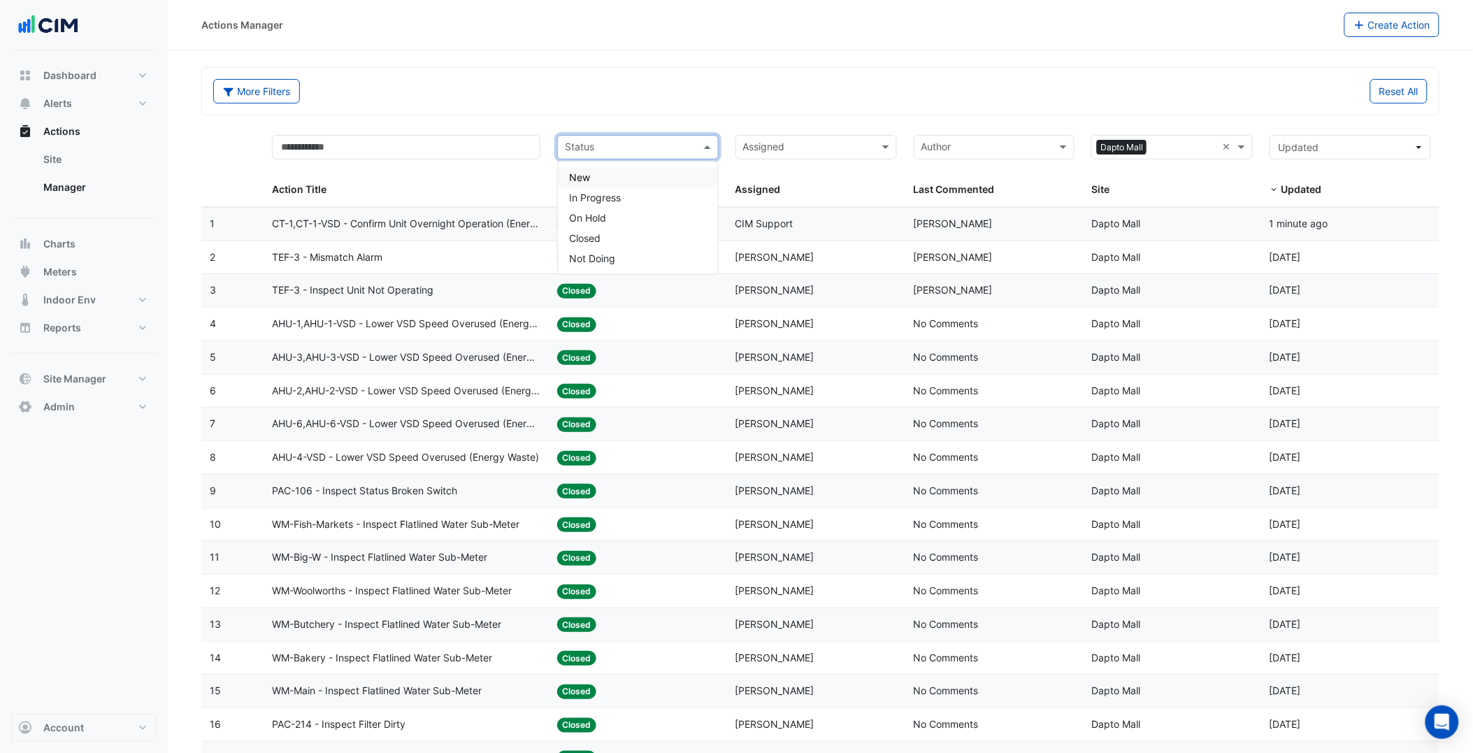
click at [686, 141] on input "text" at bounding box center [630, 148] width 130 height 16
click at [626, 194] on div "In Progress" at bounding box center [638, 197] width 160 height 20
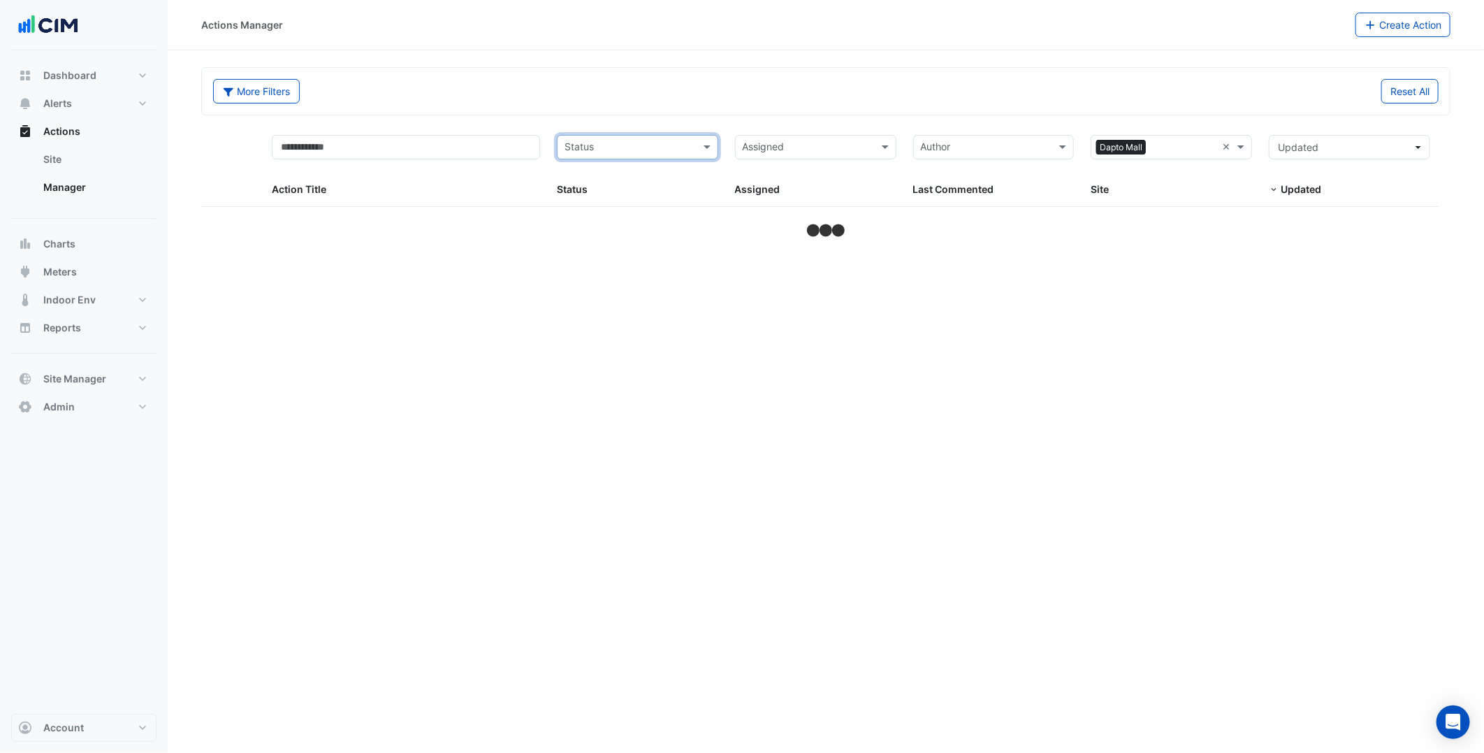
select select "***"
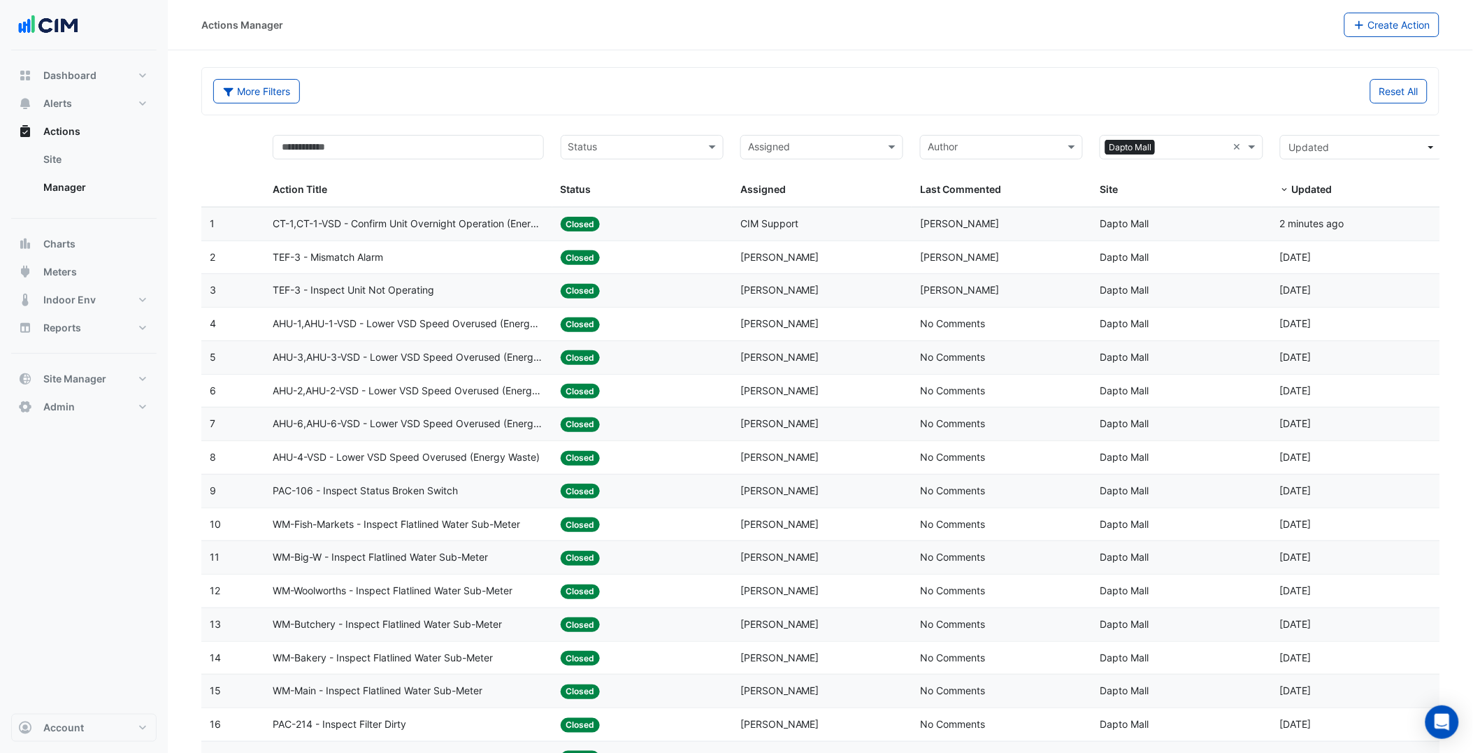
click at [751, 291] on span "Pierce Thompson" at bounding box center [779, 290] width 79 height 12
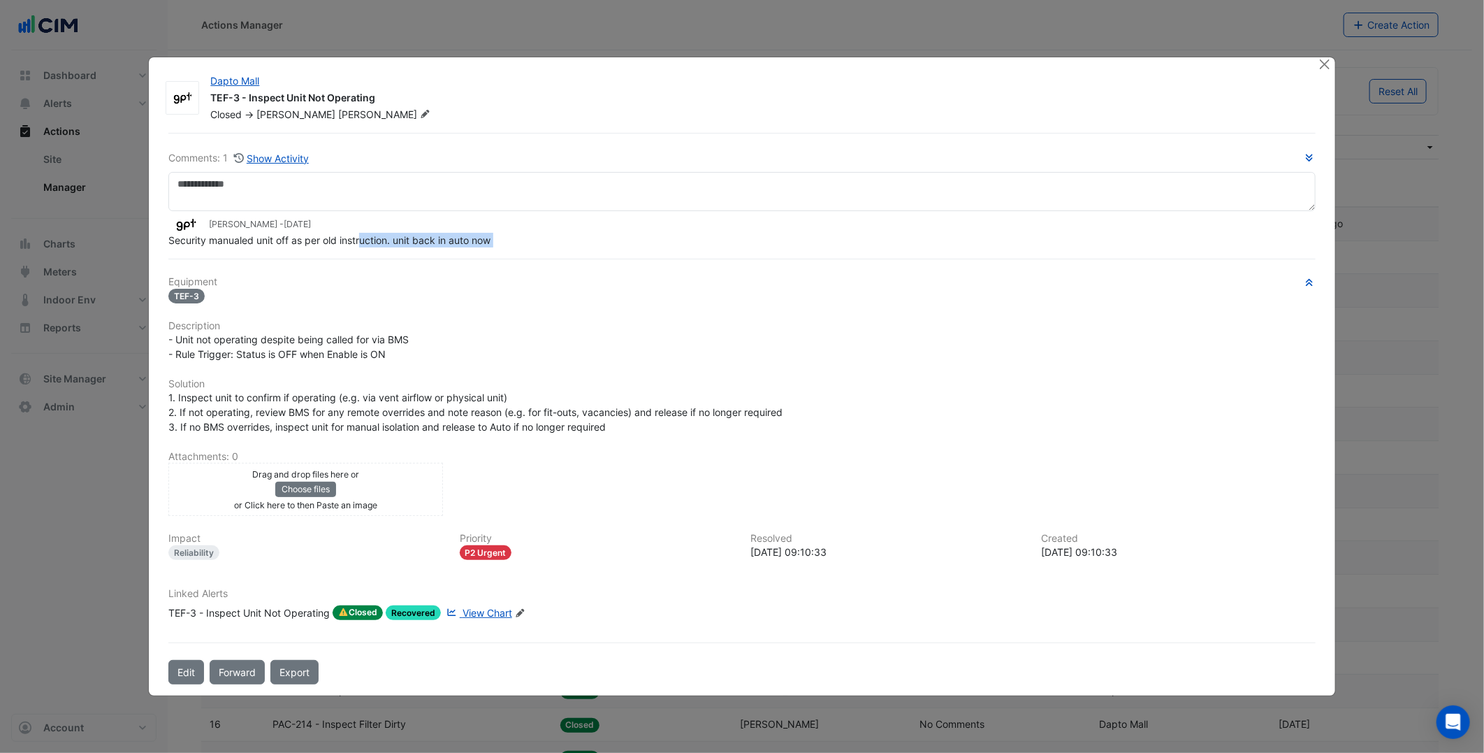
drag, startPoint x: 212, startPoint y: 254, endPoint x: 360, endPoint y: 239, distance: 149.0
click at [360, 239] on span "Security manualed unit off as per old instruction. unit back in auto now" at bounding box center [329, 240] width 322 height 12
click at [668, 340] on div "- Unit not operating despite being called for via BMS - Rule Trigger: Status is…" at bounding box center [741, 346] width 1147 height 29
click at [1321, 67] on button "Close" at bounding box center [1325, 64] width 15 height 15
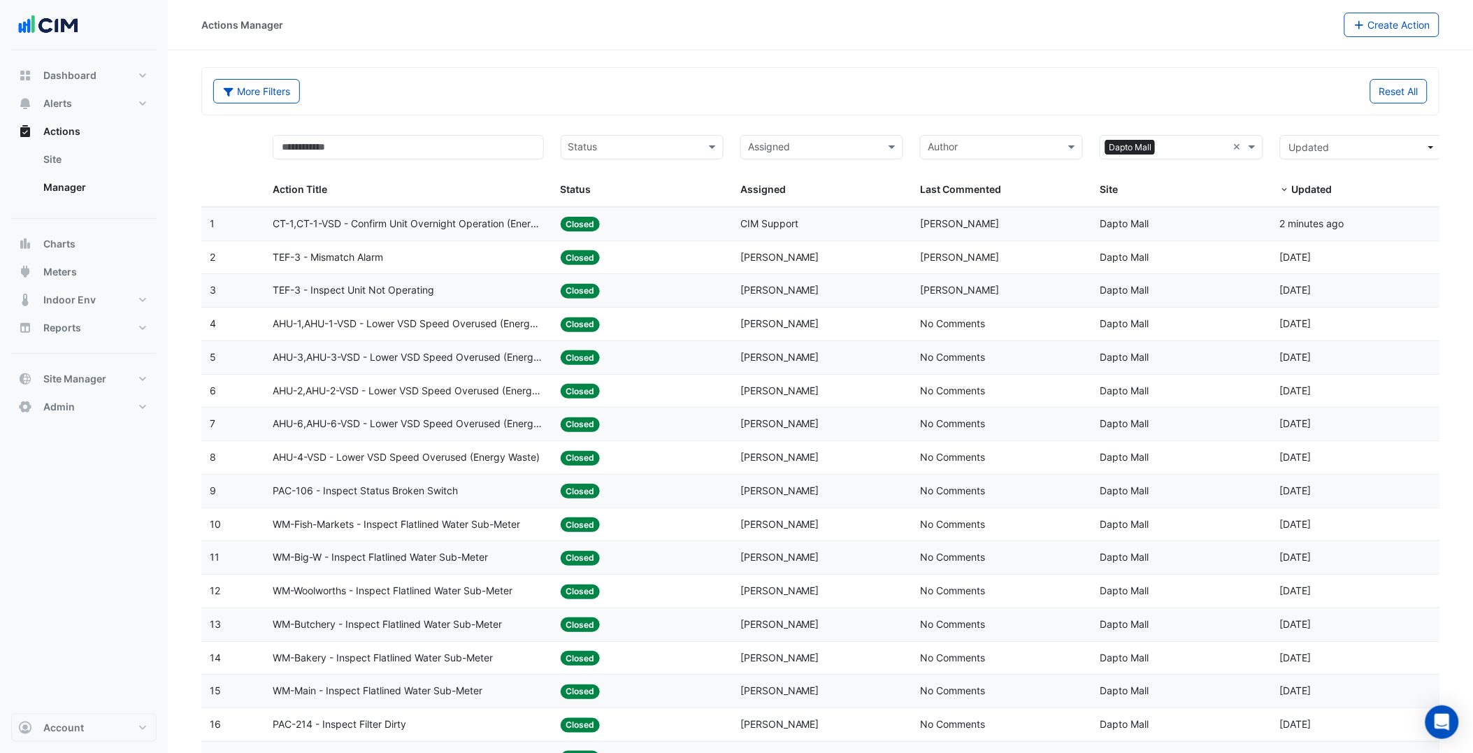
click at [889, 270] on datatable-body-cell "Assigned: Pierce Thompson" at bounding box center [822, 257] width 180 height 33
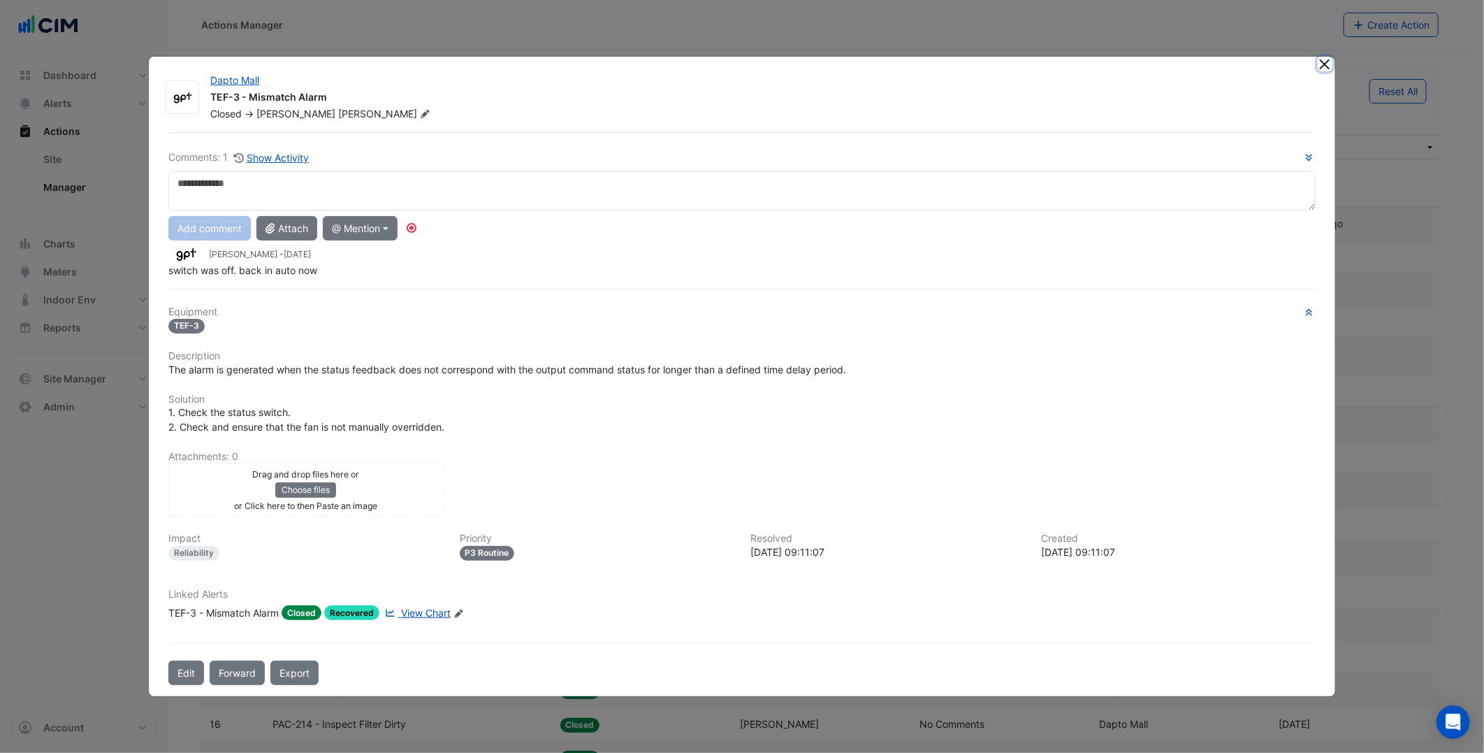
click at [1323, 67] on ngb-modal-window "Dapto Mall TEF-3 - Mismatch Alarm Closed -> Pierce Thompson Comments: 1 Show Ac…" at bounding box center [742, 376] width 1484 height 753
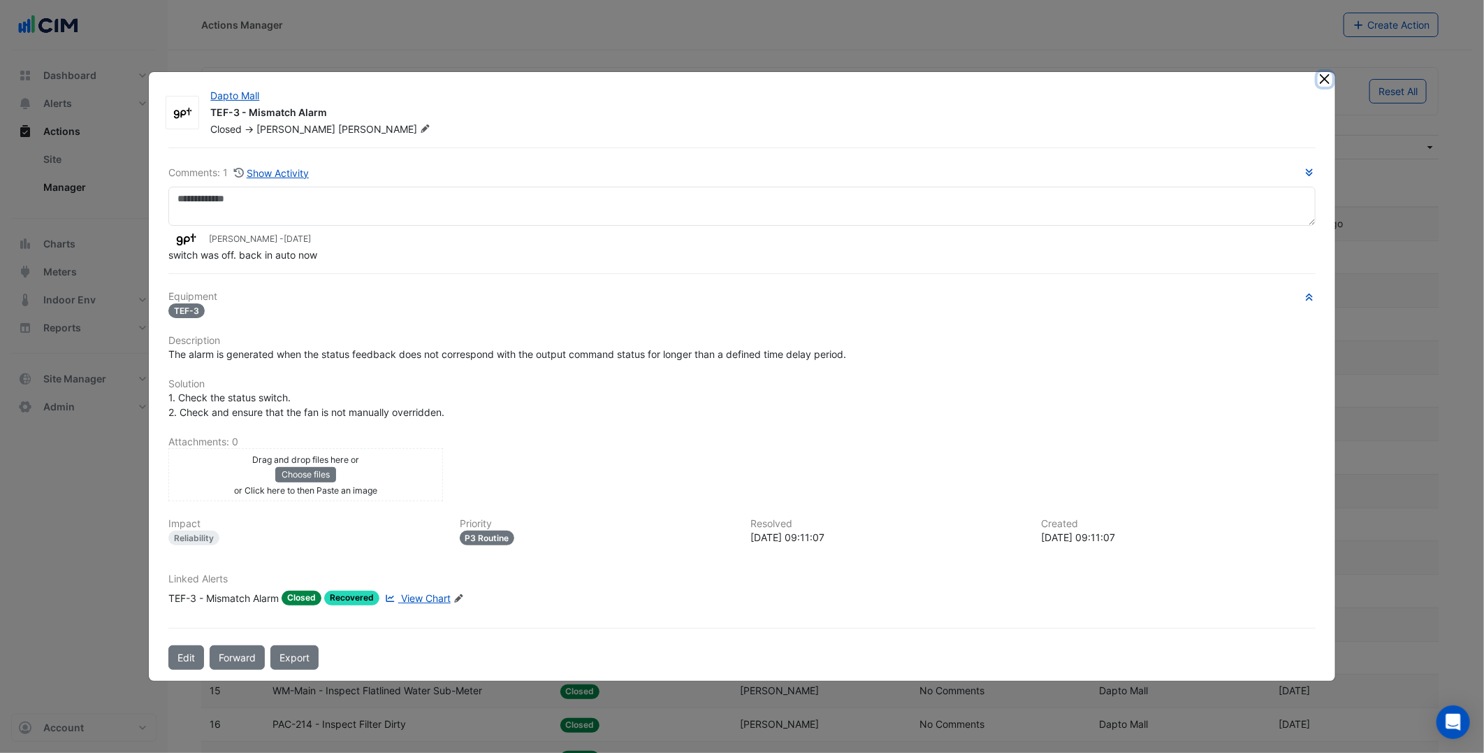
click at [1329, 78] on button "Close" at bounding box center [1325, 79] width 15 height 15
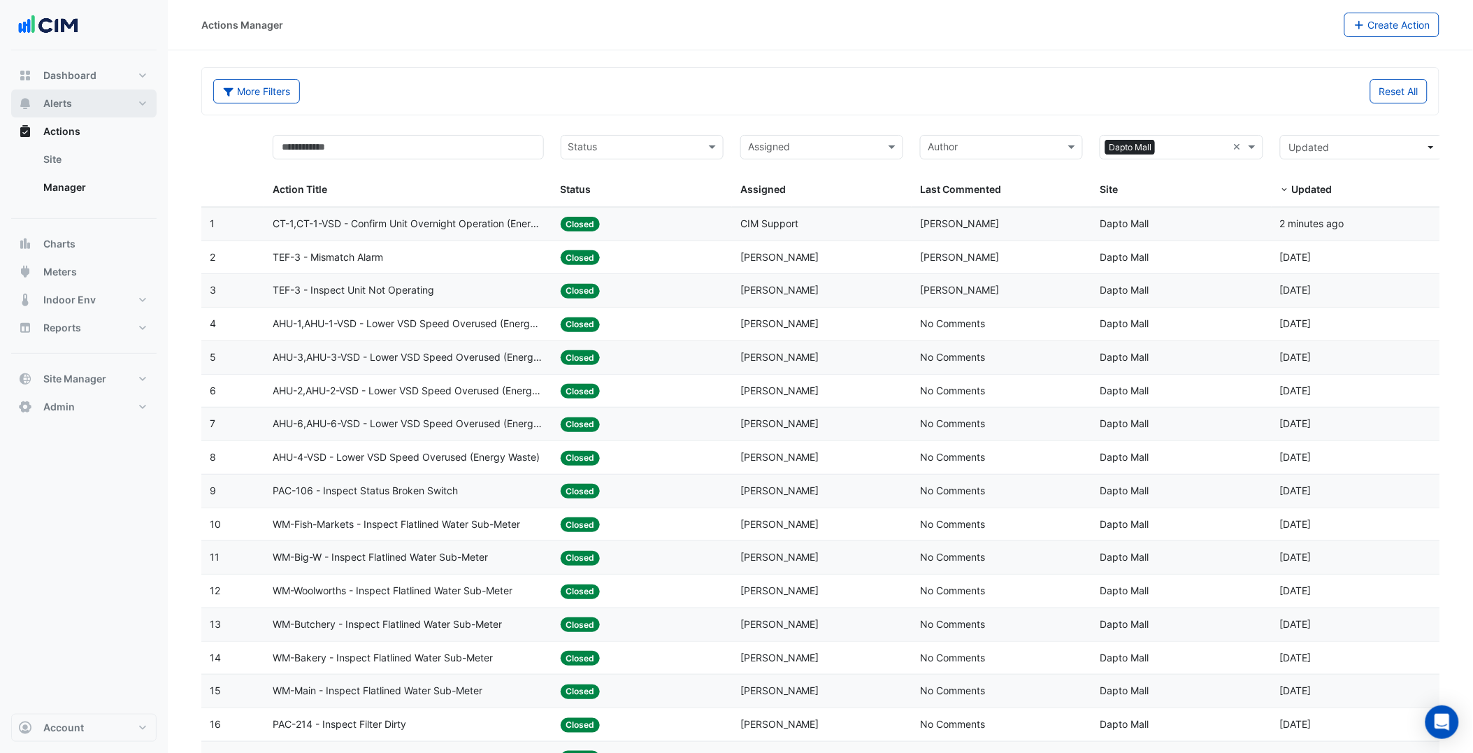
click at [73, 96] on button "Alerts" at bounding box center [83, 103] width 145 height 28
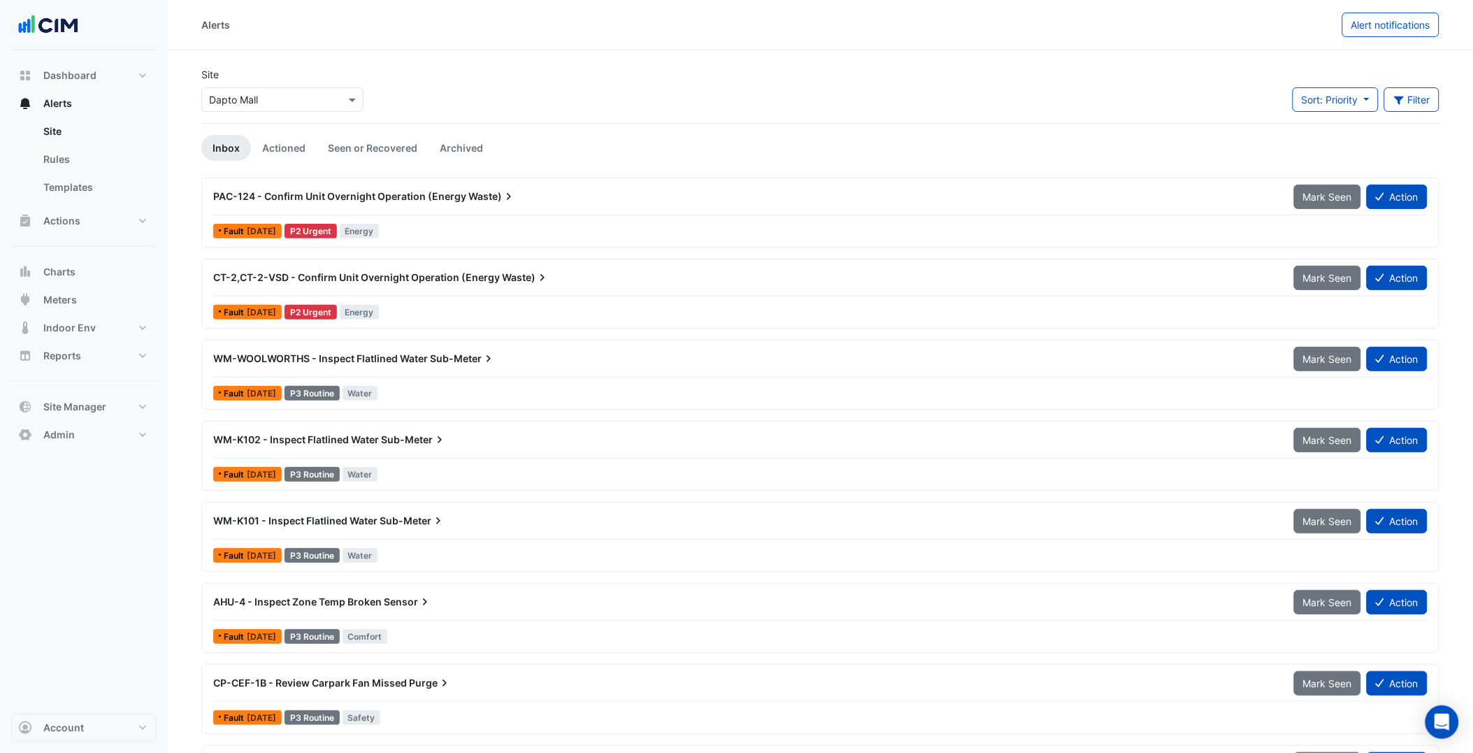
click at [467, 219] on div "PAC-124 - Confirm Unit Overnight Operation (Energy Waste) Mark Seen Action Faul…" at bounding box center [820, 212] width 1225 height 57
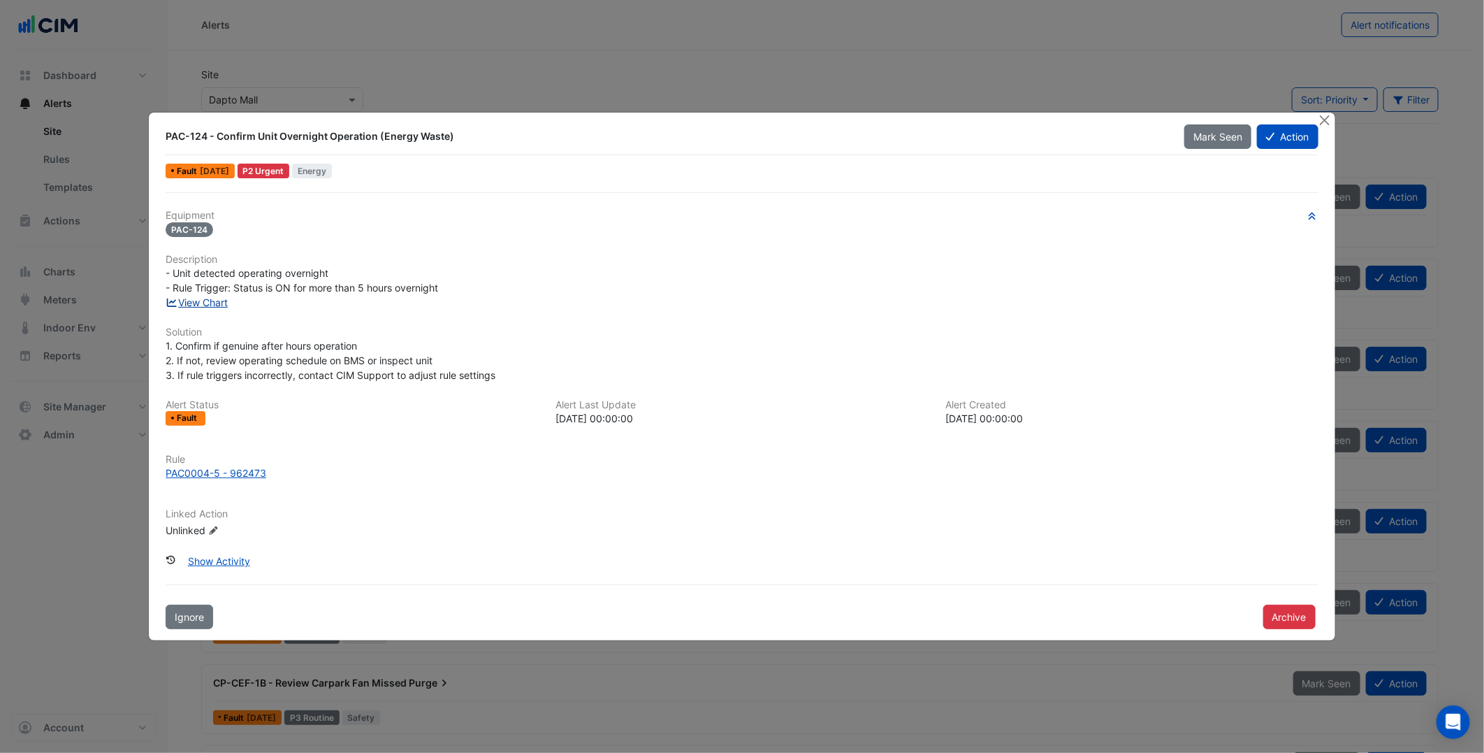
click at [220, 301] on link "View Chart" at bounding box center [197, 302] width 62 height 12
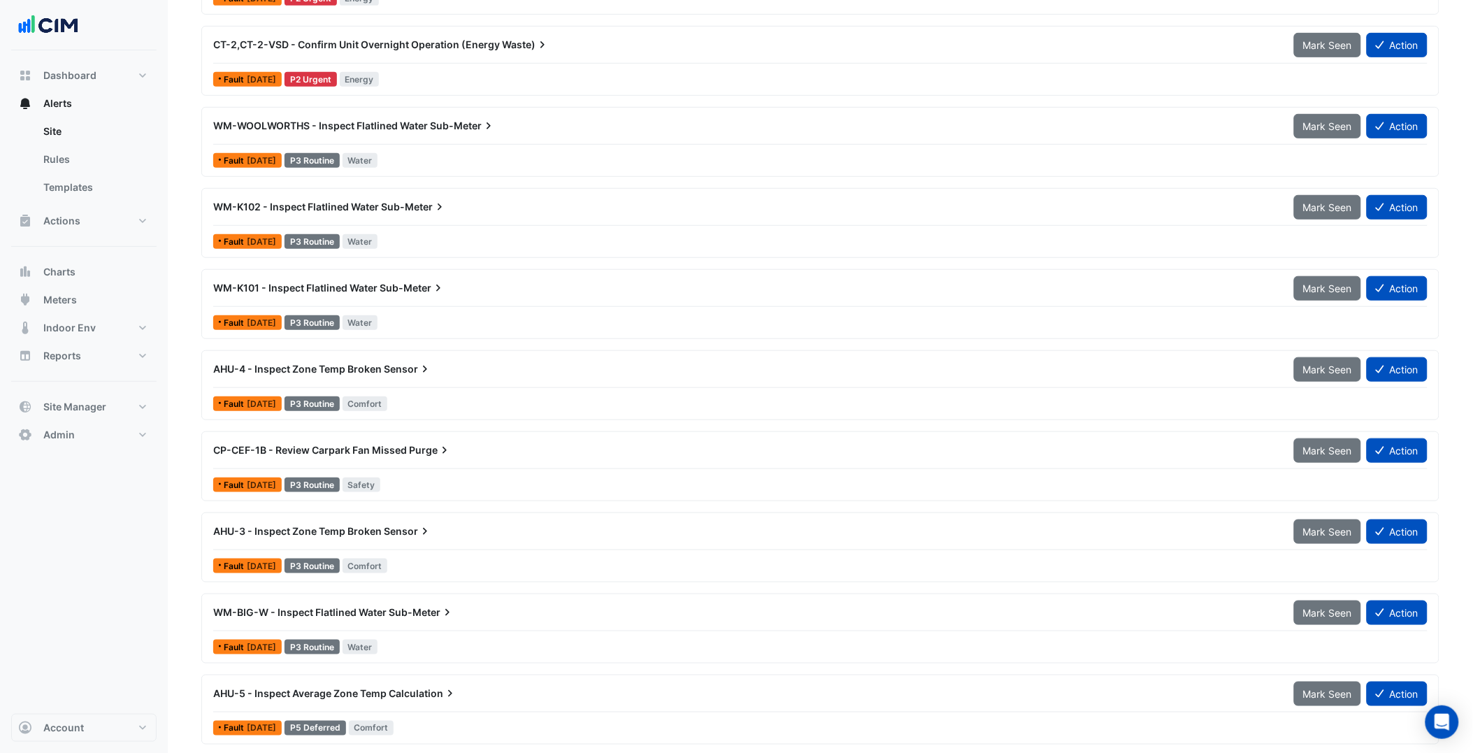
scroll to position [317, 0]
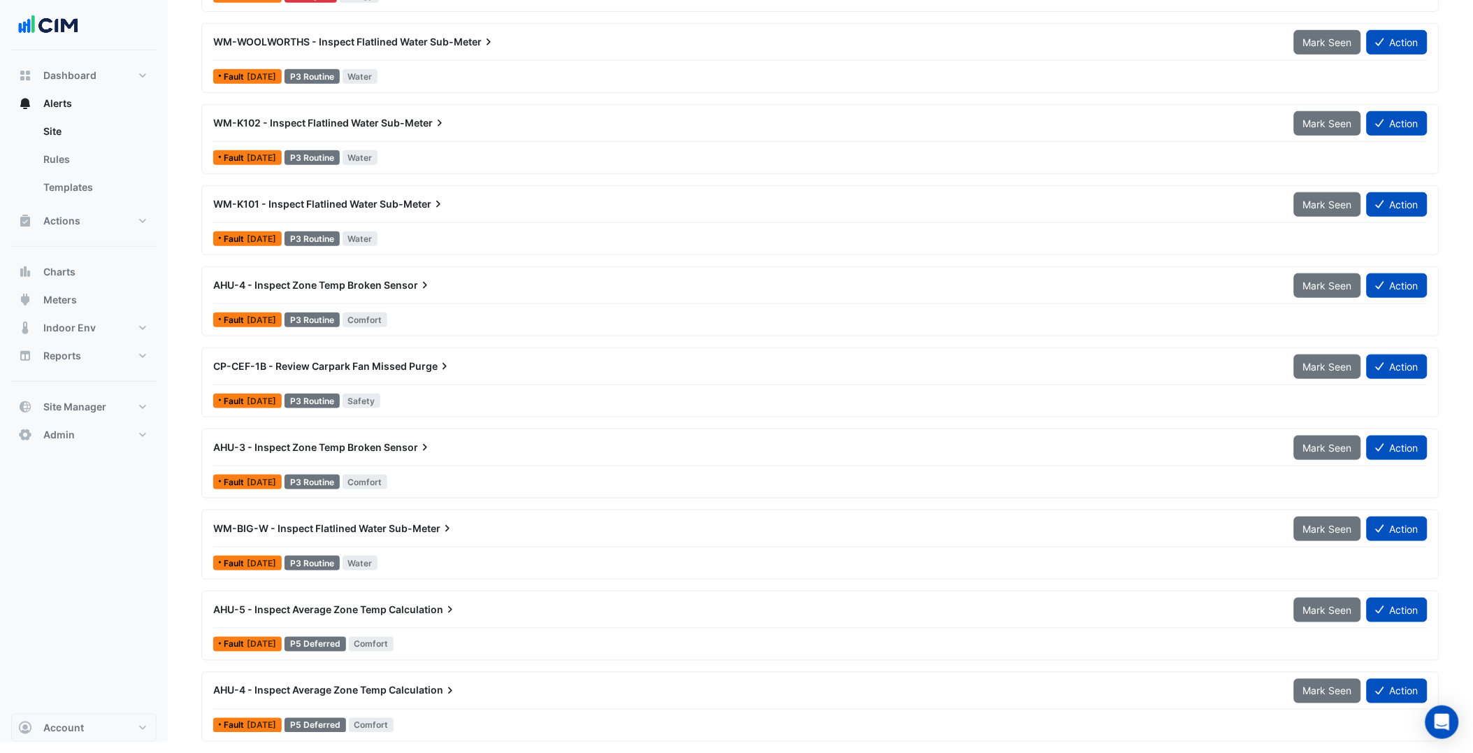
click at [493, 527] on div "WM-BIG-W - Inspect Flatlined Water Sub-Meter" at bounding box center [745, 528] width 1064 height 14
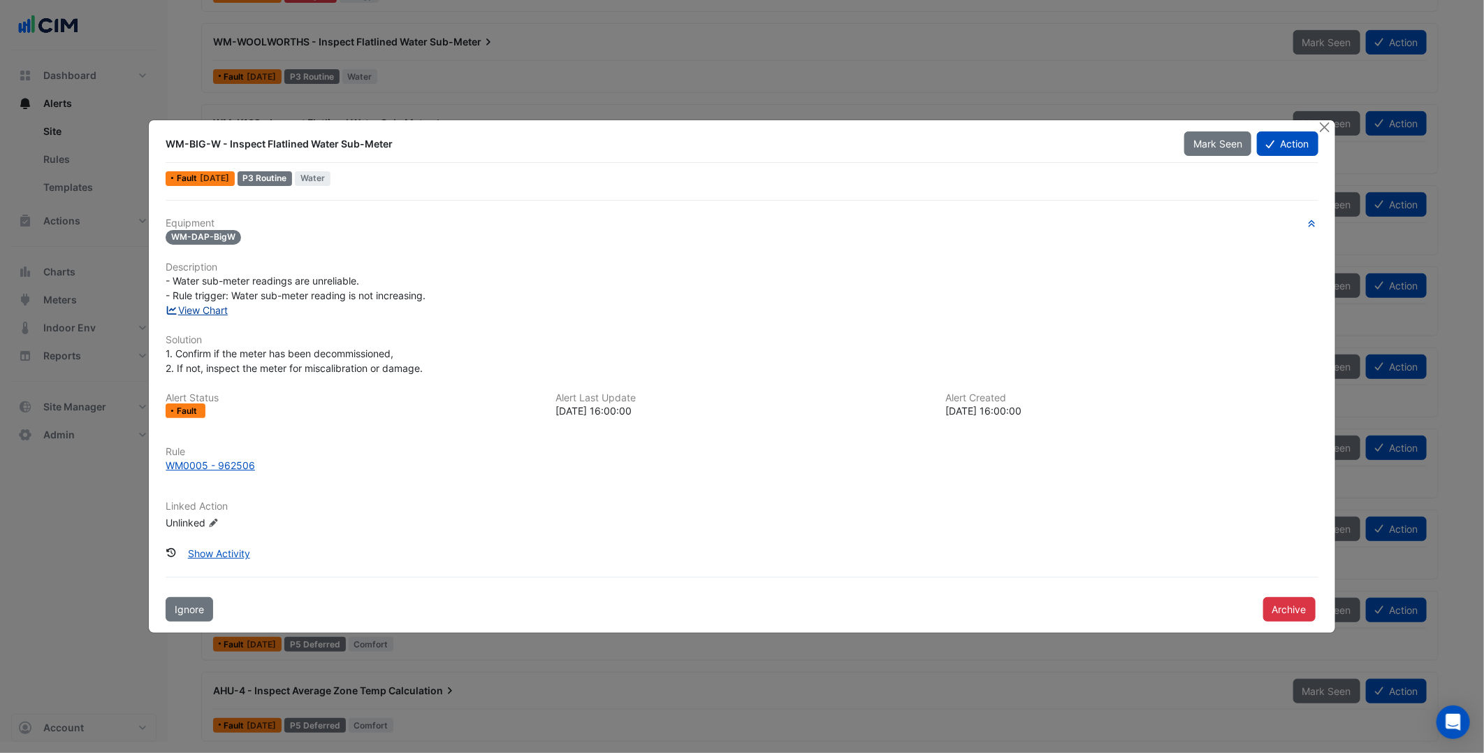
click at [210, 310] on link "View Chart" at bounding box center [197, 310] width 62 height 12
click at [1324, 128] on button "Close" at bounding box center [1325, 127] width 15 height 15
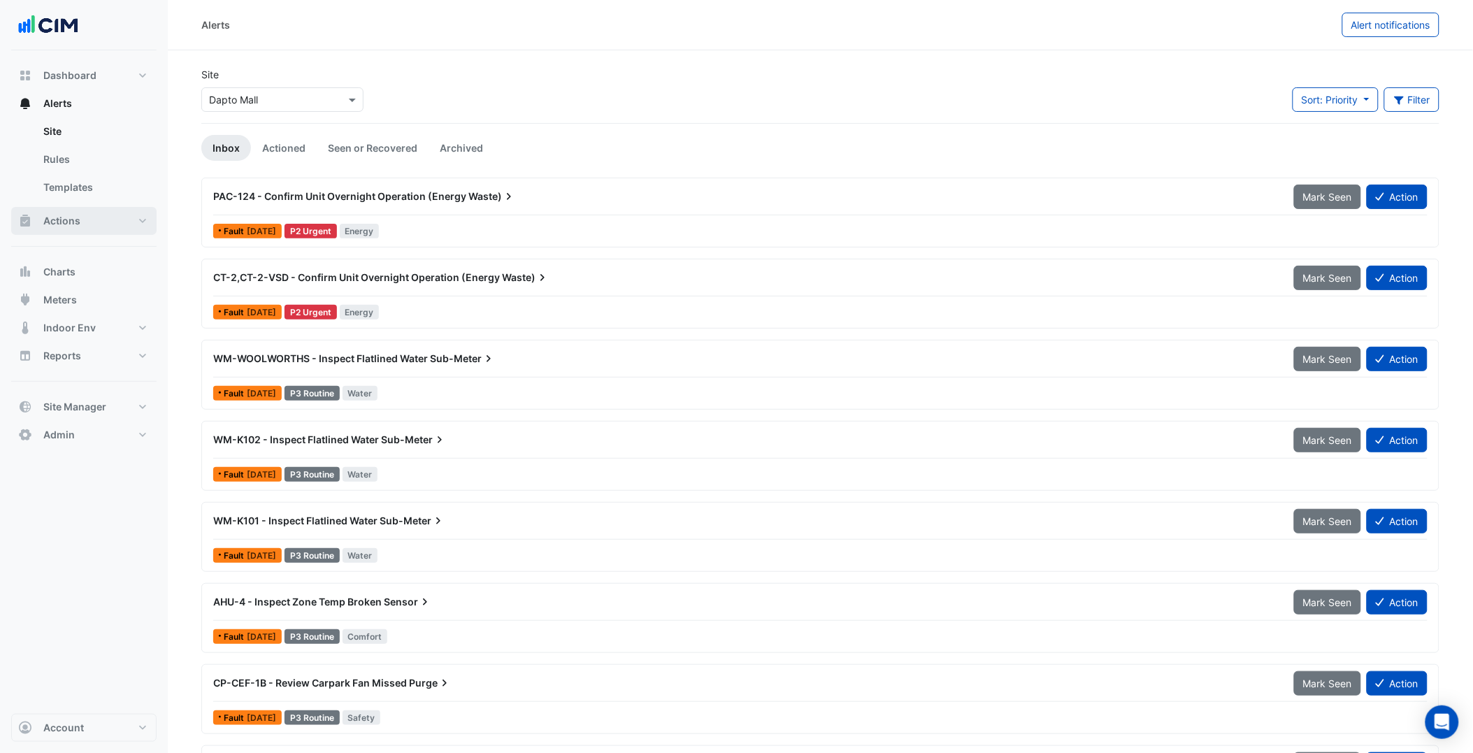
click at [103, 213] on button "Actions" at bounding box center [83, 221] width 145 height 28
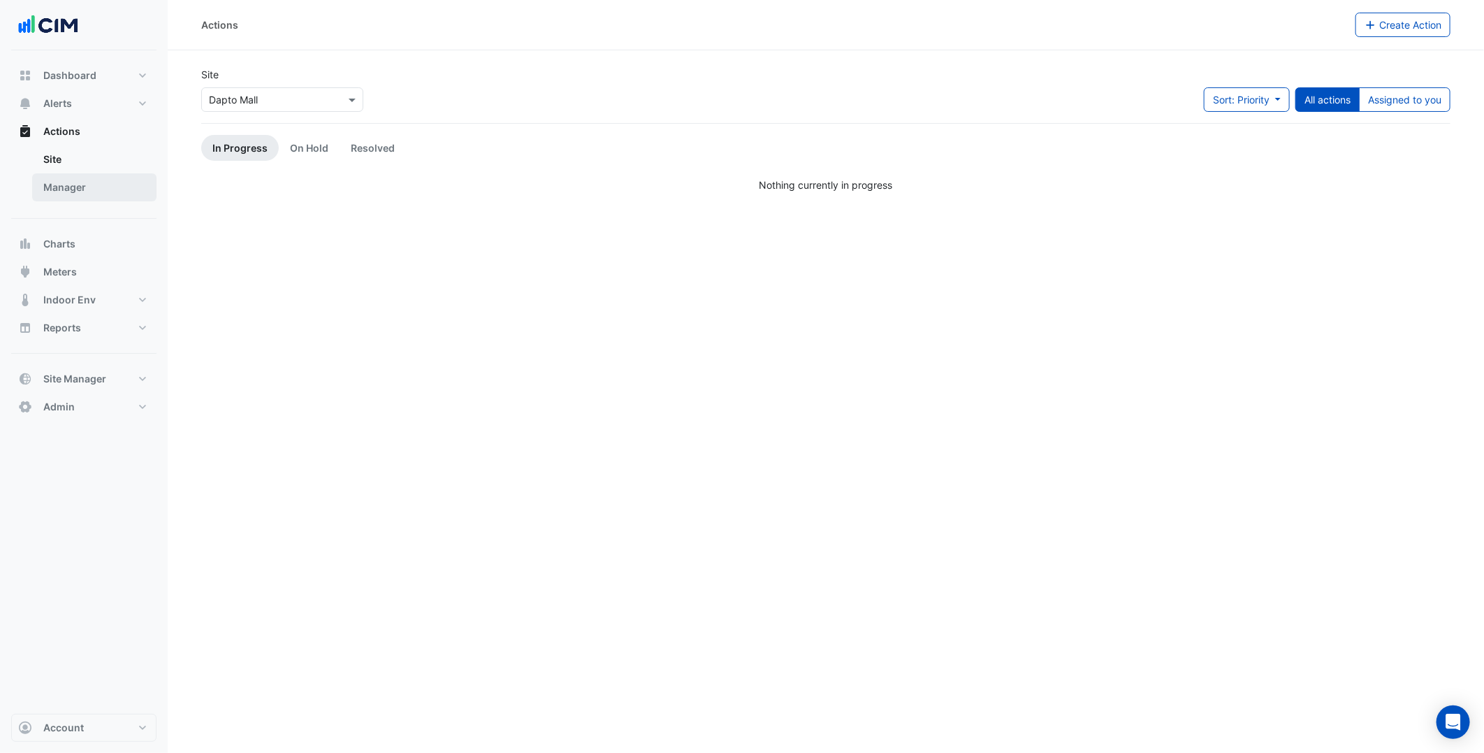
click at [107, 187] on link "Manager" at bounding box center [94, 187] width 124 height 28
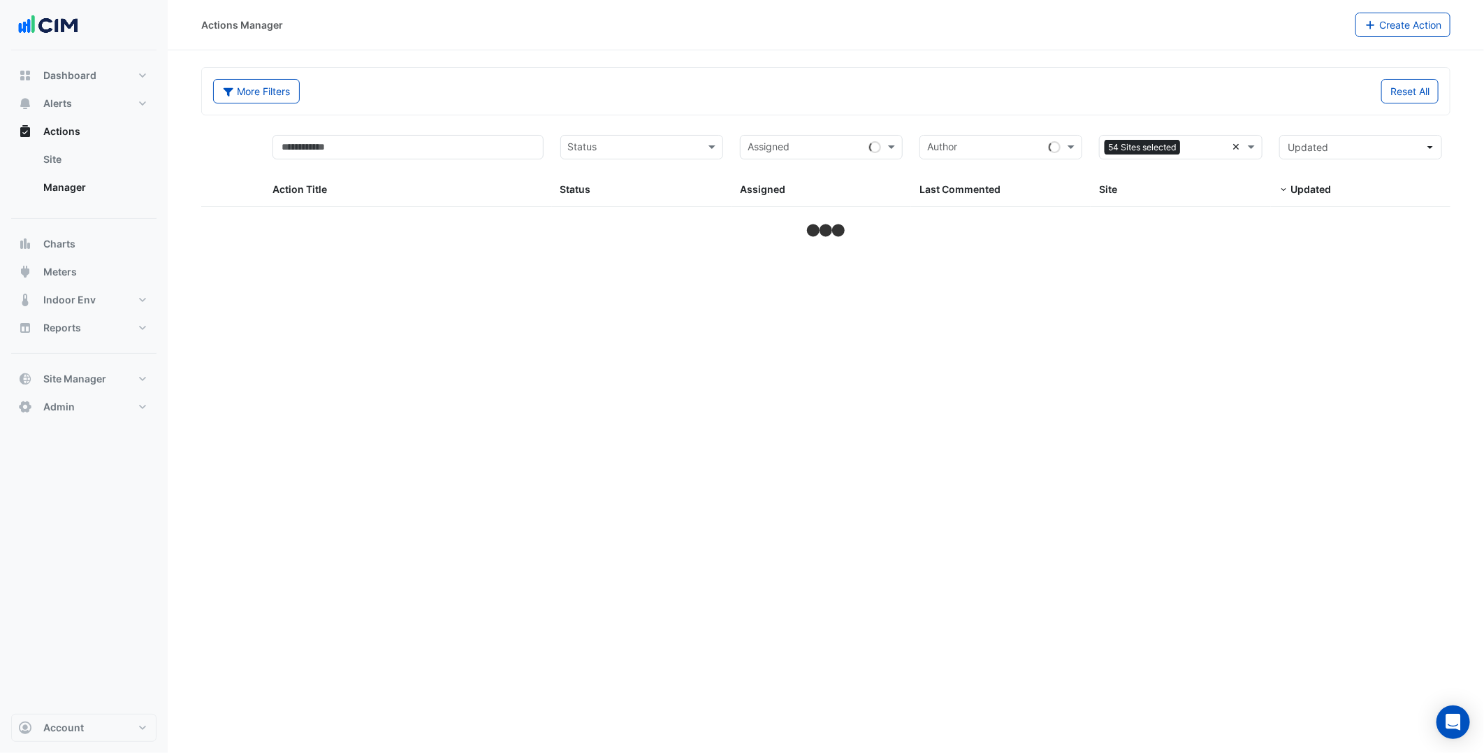
select select "***"
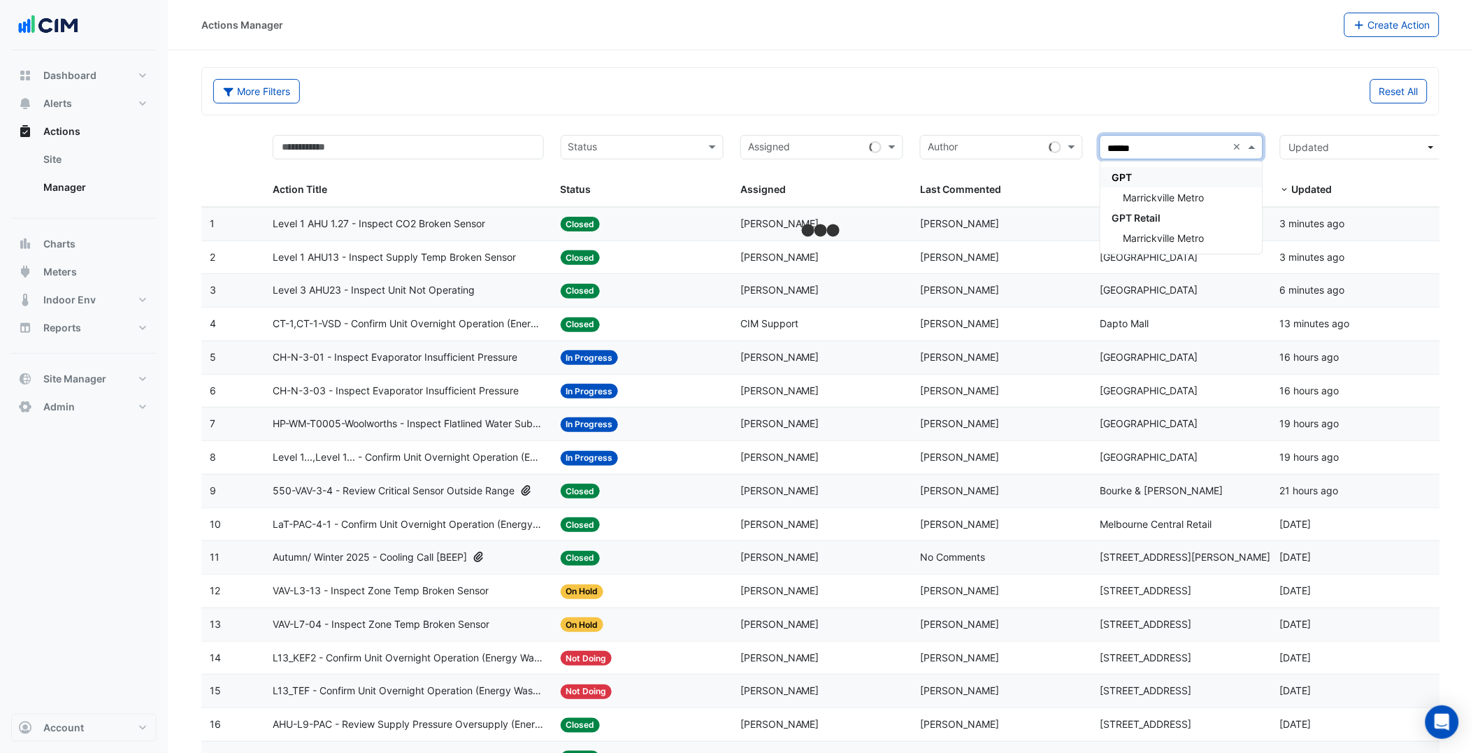
type input "*******"
click at [1192, 187] on div "Marrickville Metro" at bounding box center [1180, 197] width 161 height 20
click at [1024, 71] on div "More Filters Reset All" at bounding box center [820, 91] width 1236 height 47
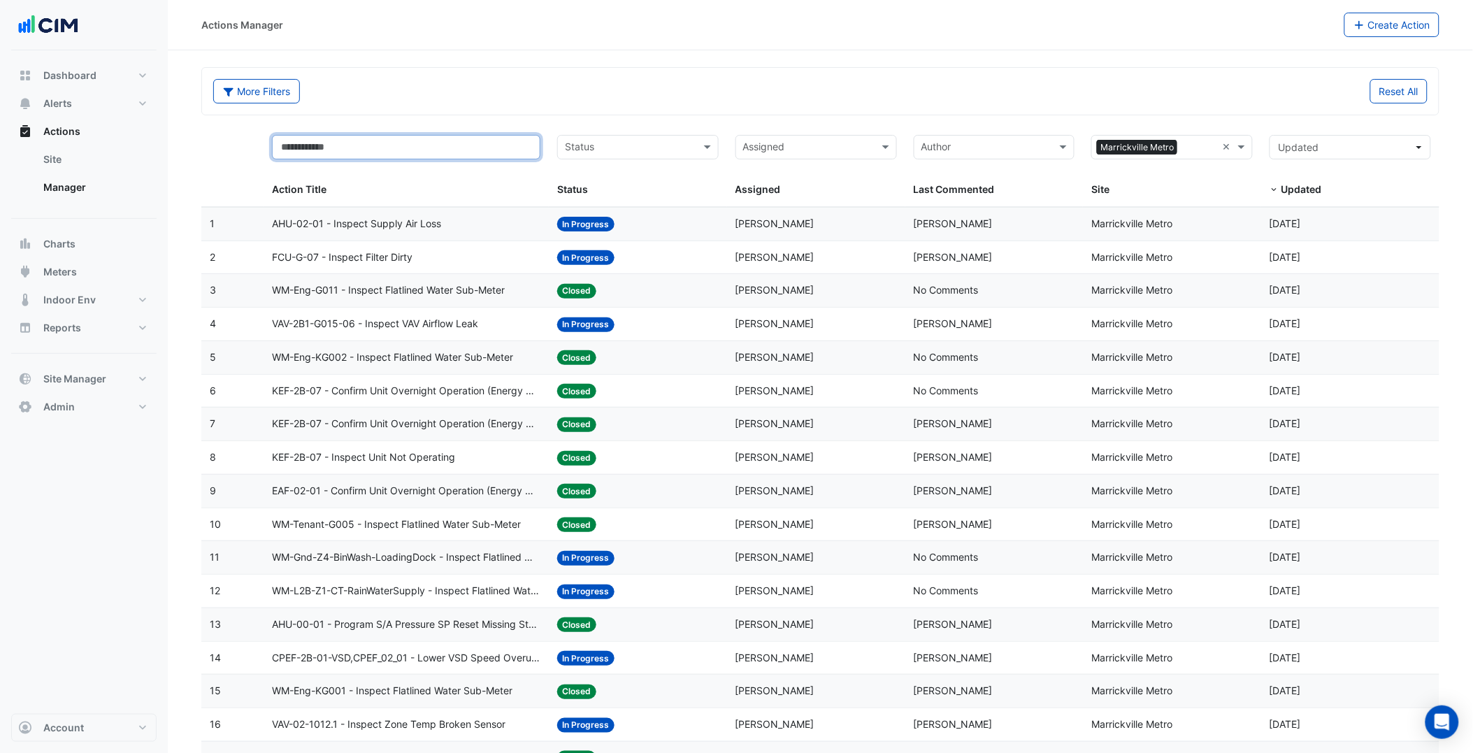
click at [403, 144] on input "text" at bounding box center [406, 147] width 268 height 24
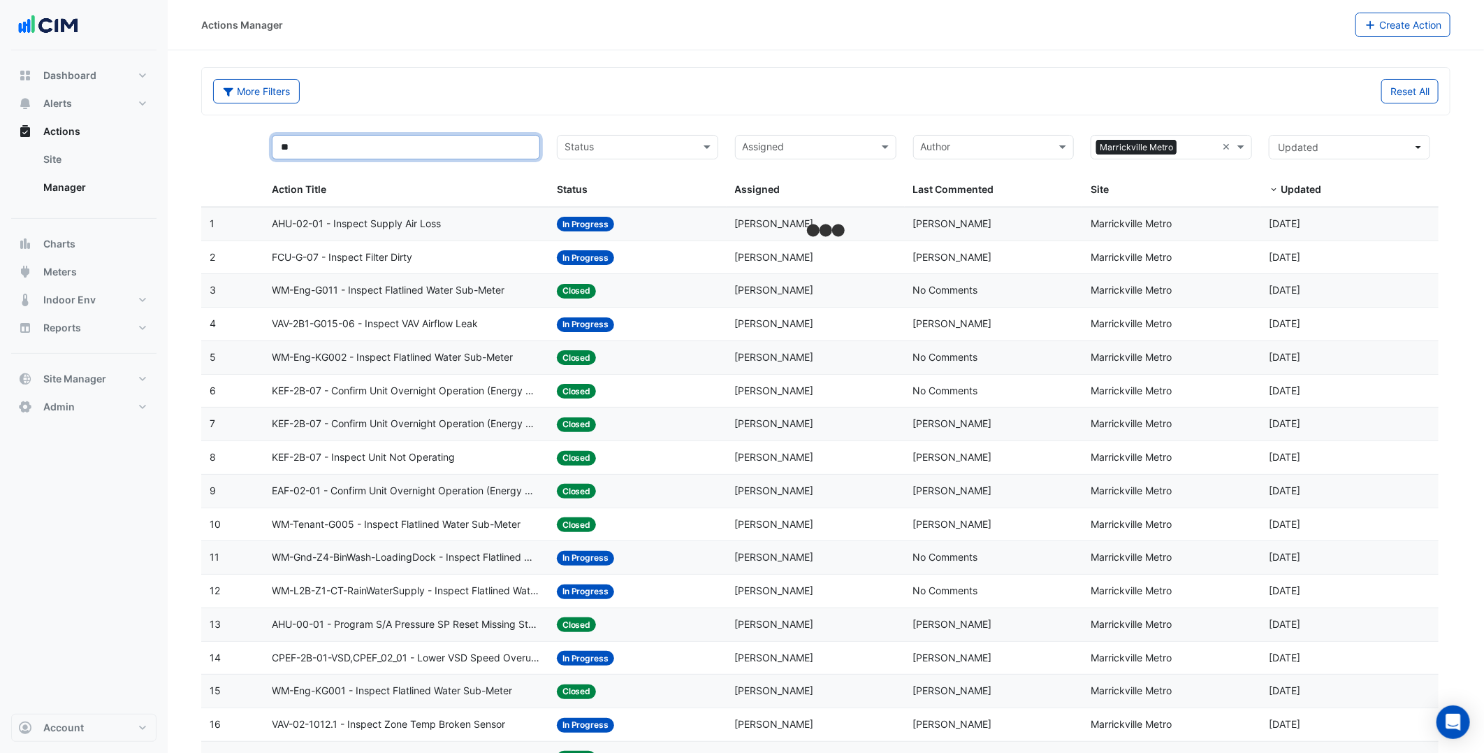
type input "***"
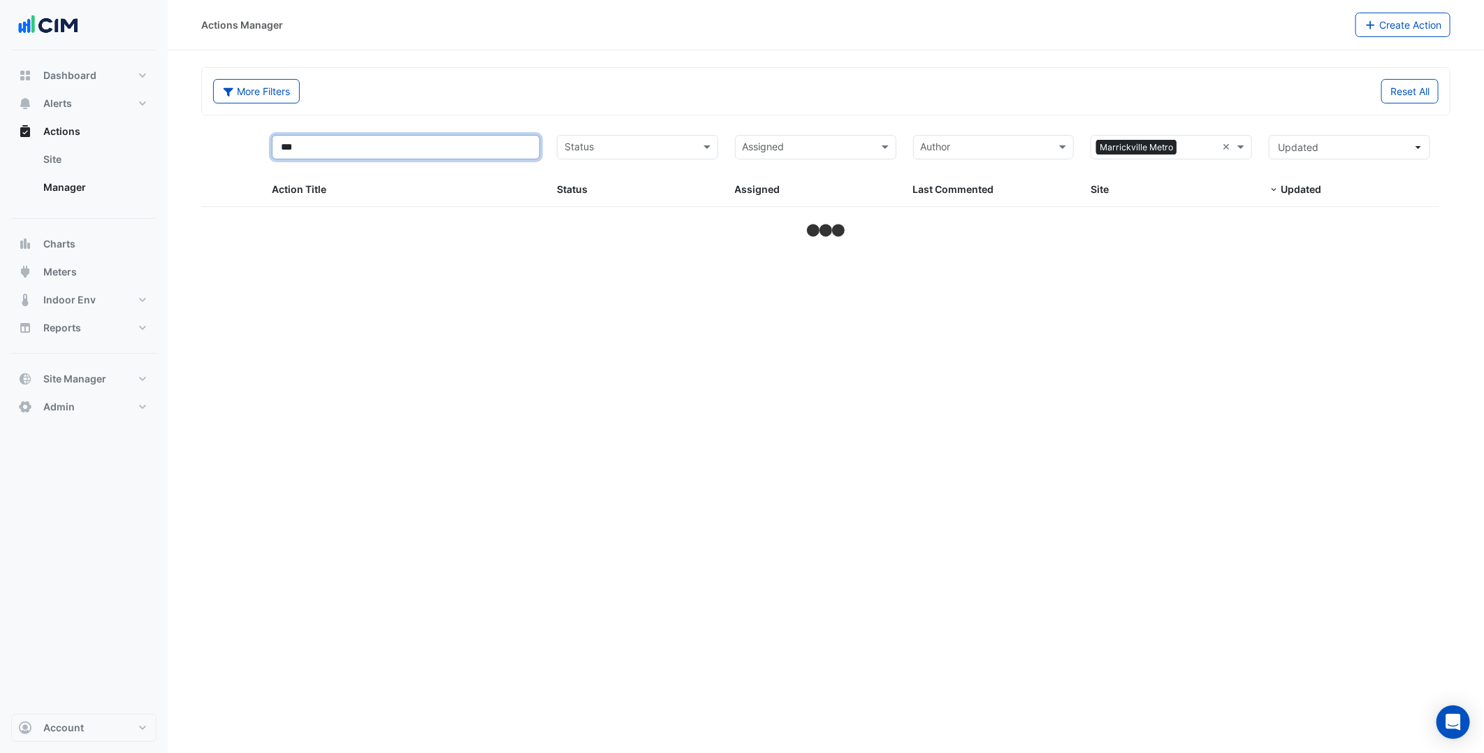
select select "***"
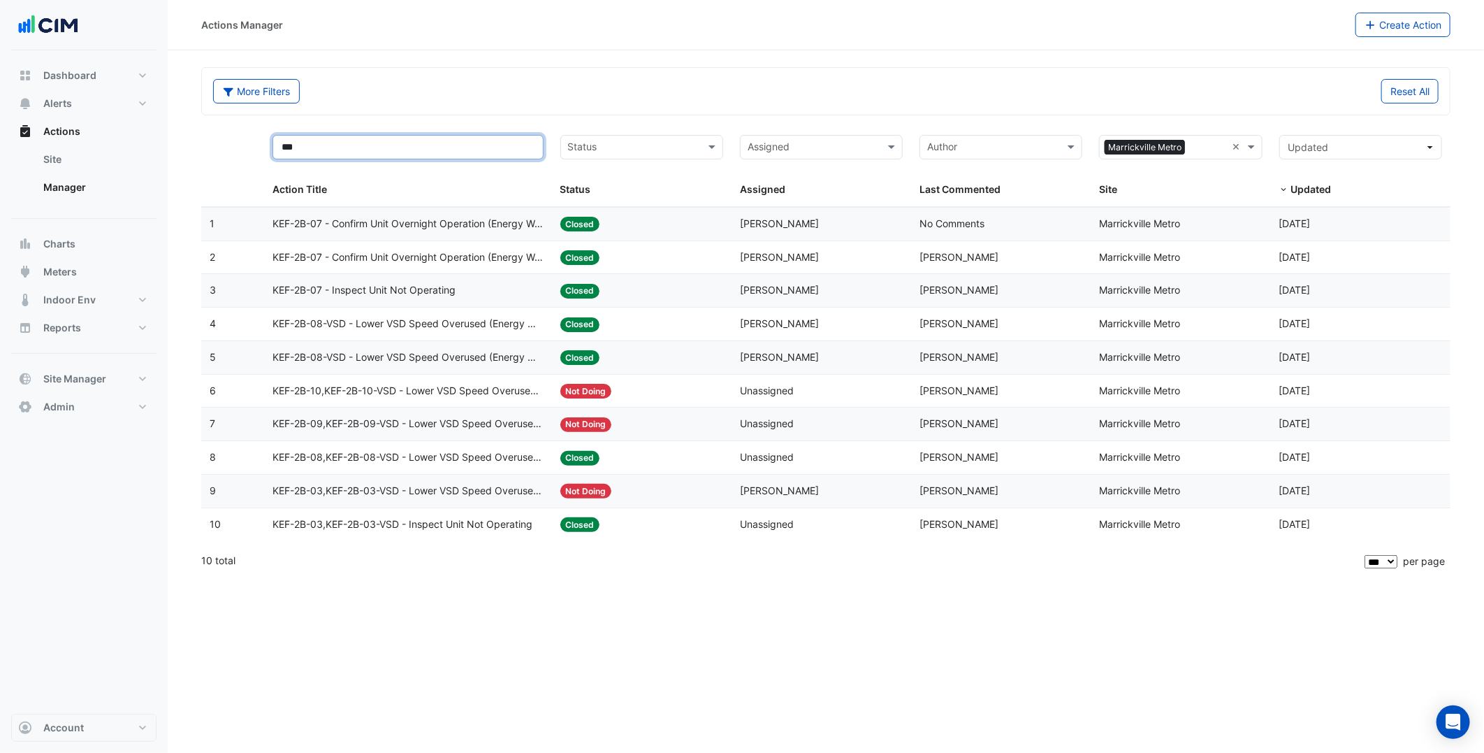
type input "***"
click at [451, 229] on span "KEF-2B-07 - Confirm Unit Overnight Operation (Energy Waste)" at bounding box center [408, 224] width 271 height 16
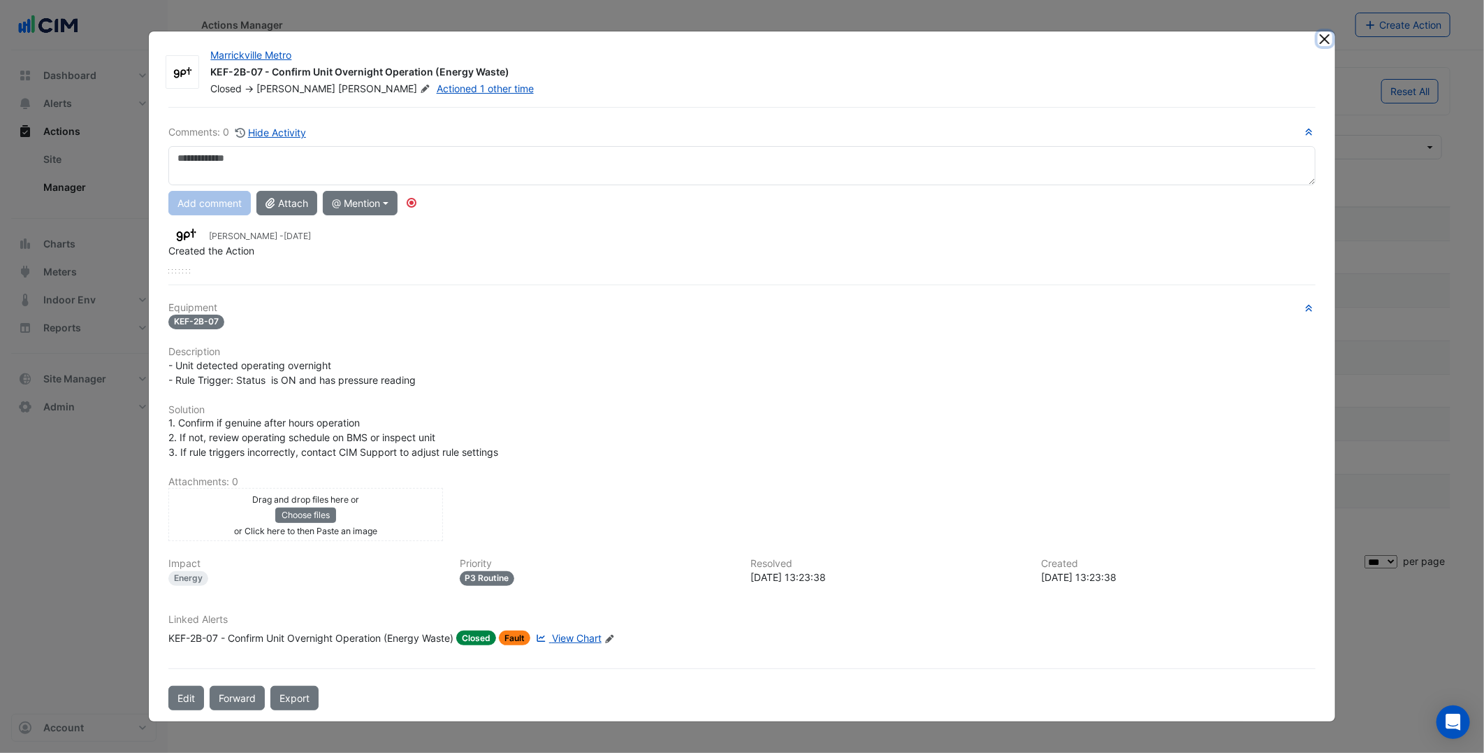
click at [1321, 43] on ngb-modal-window "Marrickville Metro KEF-2B-07 - Confirm Unit Overnight Operation (Energy Waste) …" at bounding box center [742, 376] width 1484 height 753
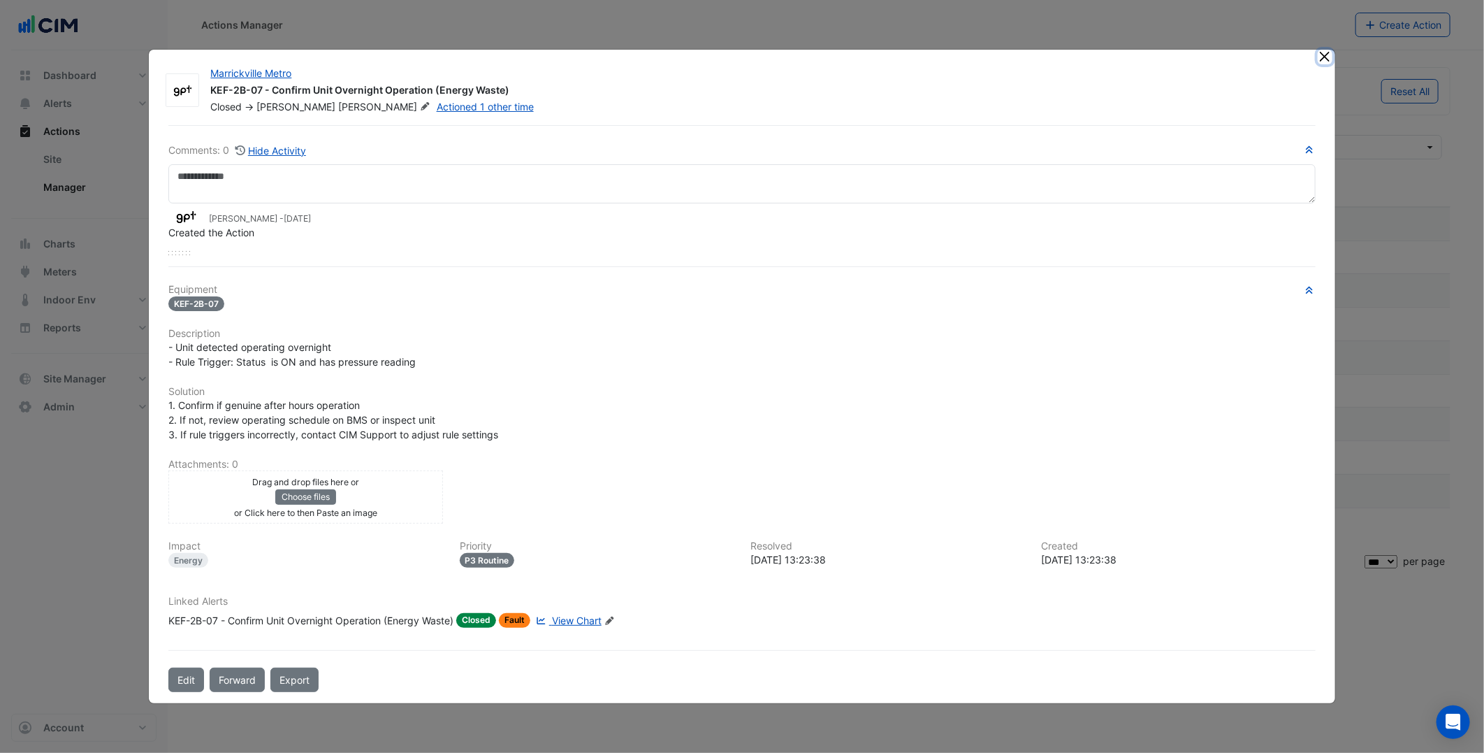
click at [1326, 64] on button "Close" at bounding box center [1325, 57] width 15 height 15
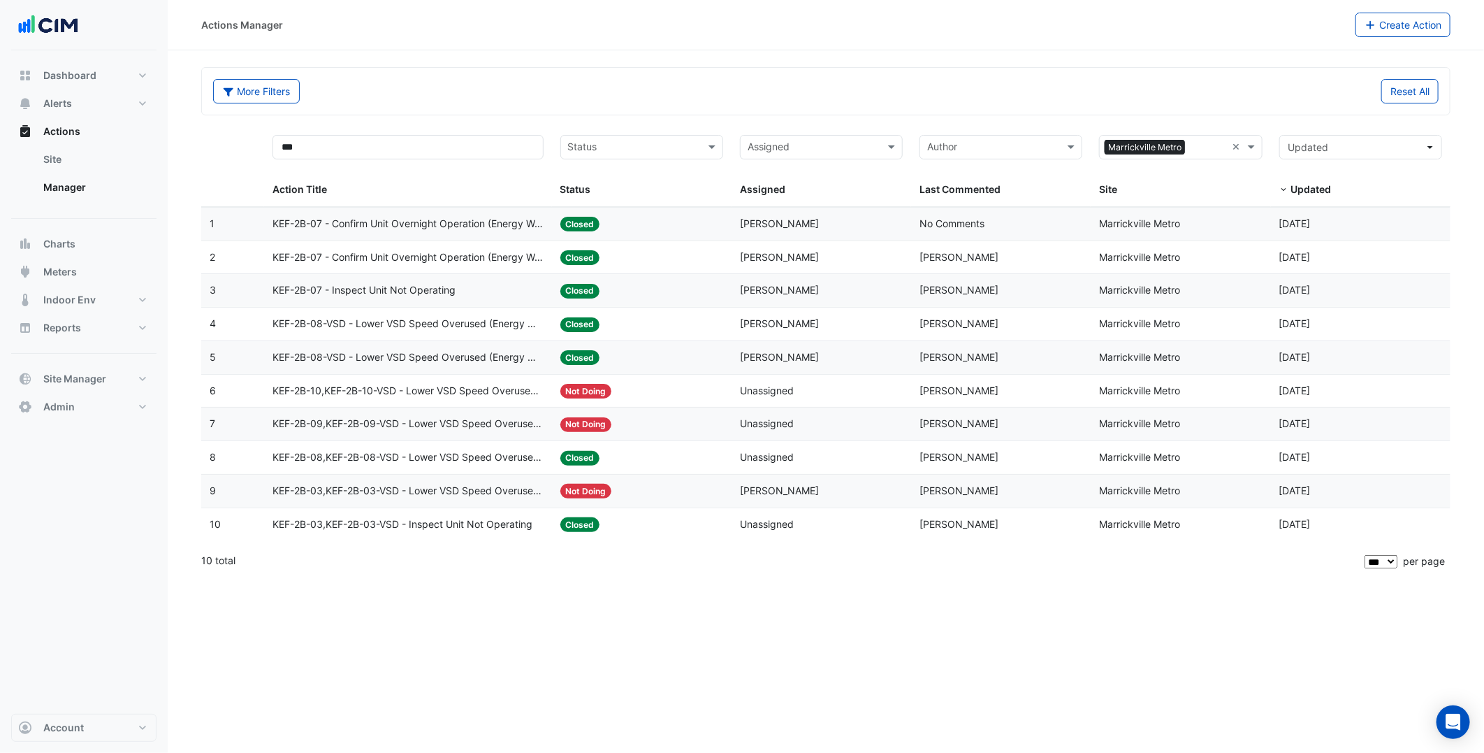
click at [888, 578] on div "10 total" at bounding box center [781, 560] width 1161 height 35
click at [1340, 697] on div "Actions Manager Create Action More Filters Reset All *** Status Assigned × Marr…" at bounding box center [826, 376] width 1317 height 753
click at [88, 113] on button "Alerts" at bounding box center [83, 103] width 145 height 28
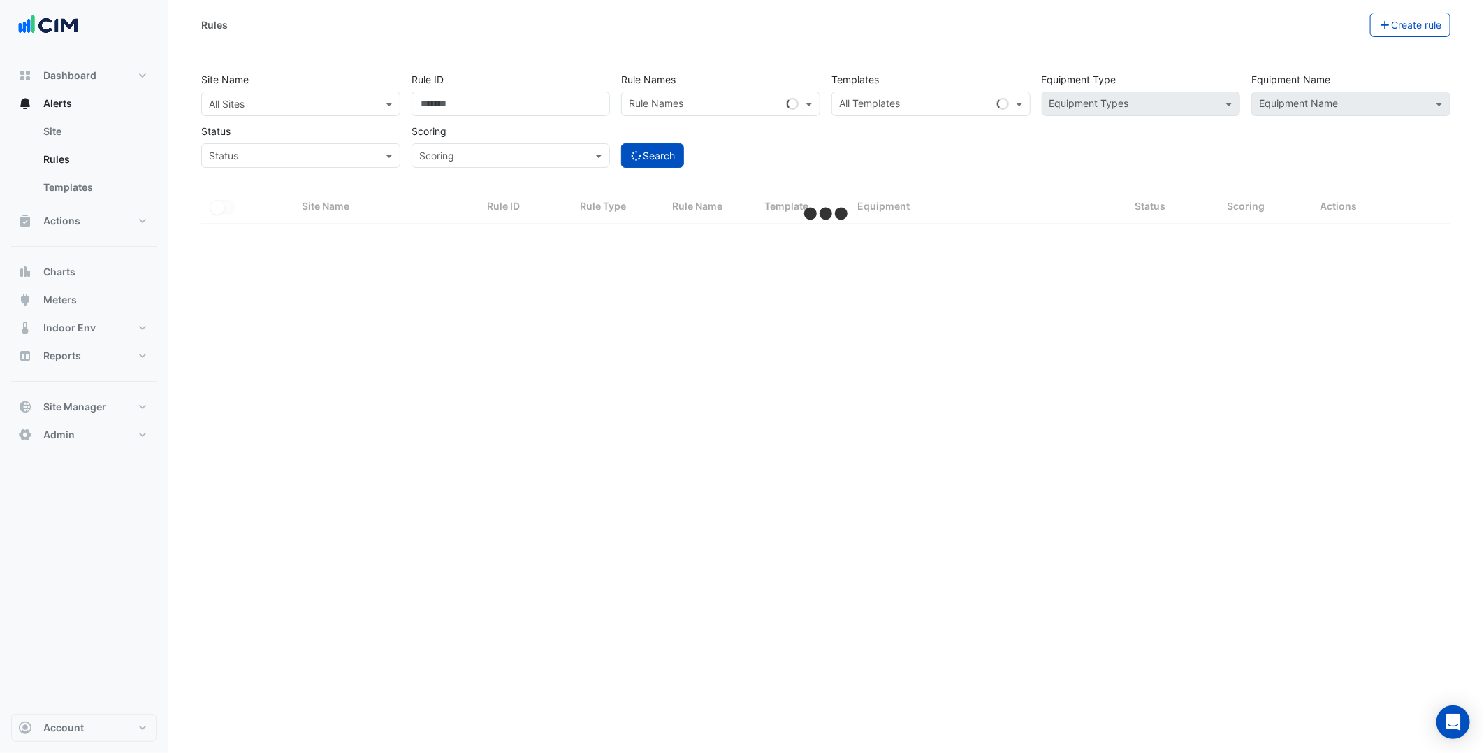
select select "***"
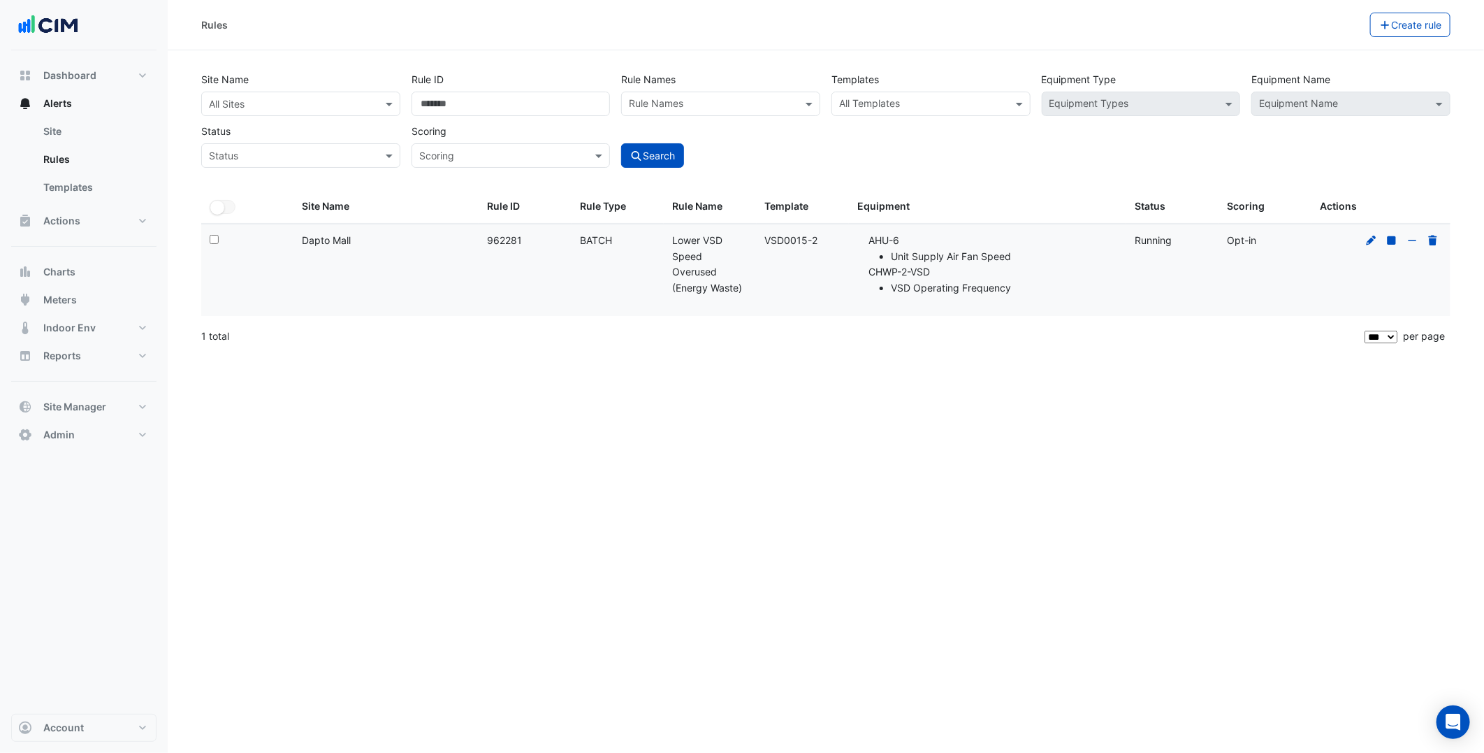
click at [340, 242] on div "Site Name: Dapto Mall" at bounding box center [386, 241] width 168 height 16
copy div "Mall"
click at [285, 245] on datatable-body-cell "Select:" at bounding box center [247, 270] width 92 height 92
drag, startPoint x: 285, startPoint y: 245, endPoint x: 360, endPoint y: 236, distance: 75.3
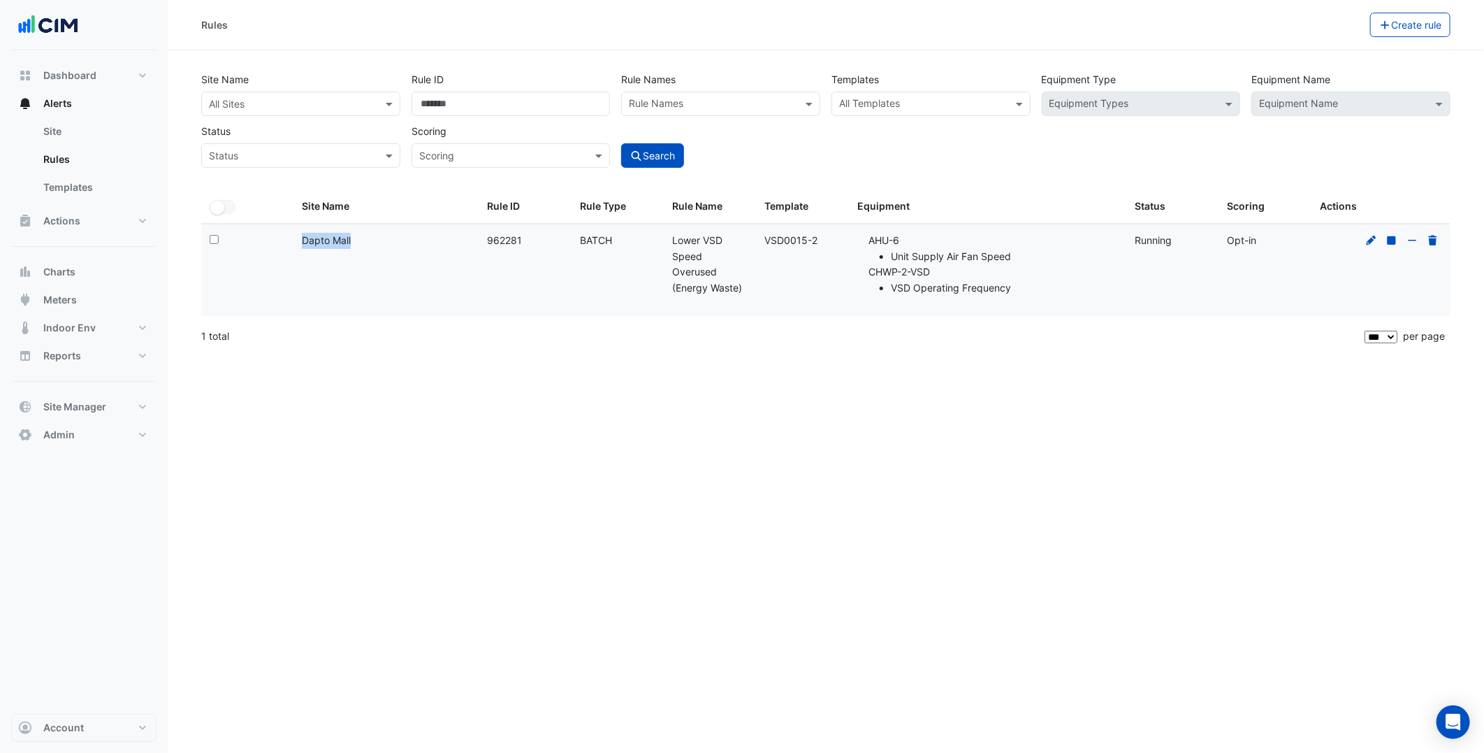
click at [360, 236] on div "Select: Site Name: Dapto Mall Rule ID: 962281 Rule Type: BATCH Rule Name: Lower…" at bounding box center [826, 270] width 1250 height 92
copy div "Site Name: Dapto Mall"
click at [238, 102] on input "text" at bounding box center [287, 104] width 156 height 15
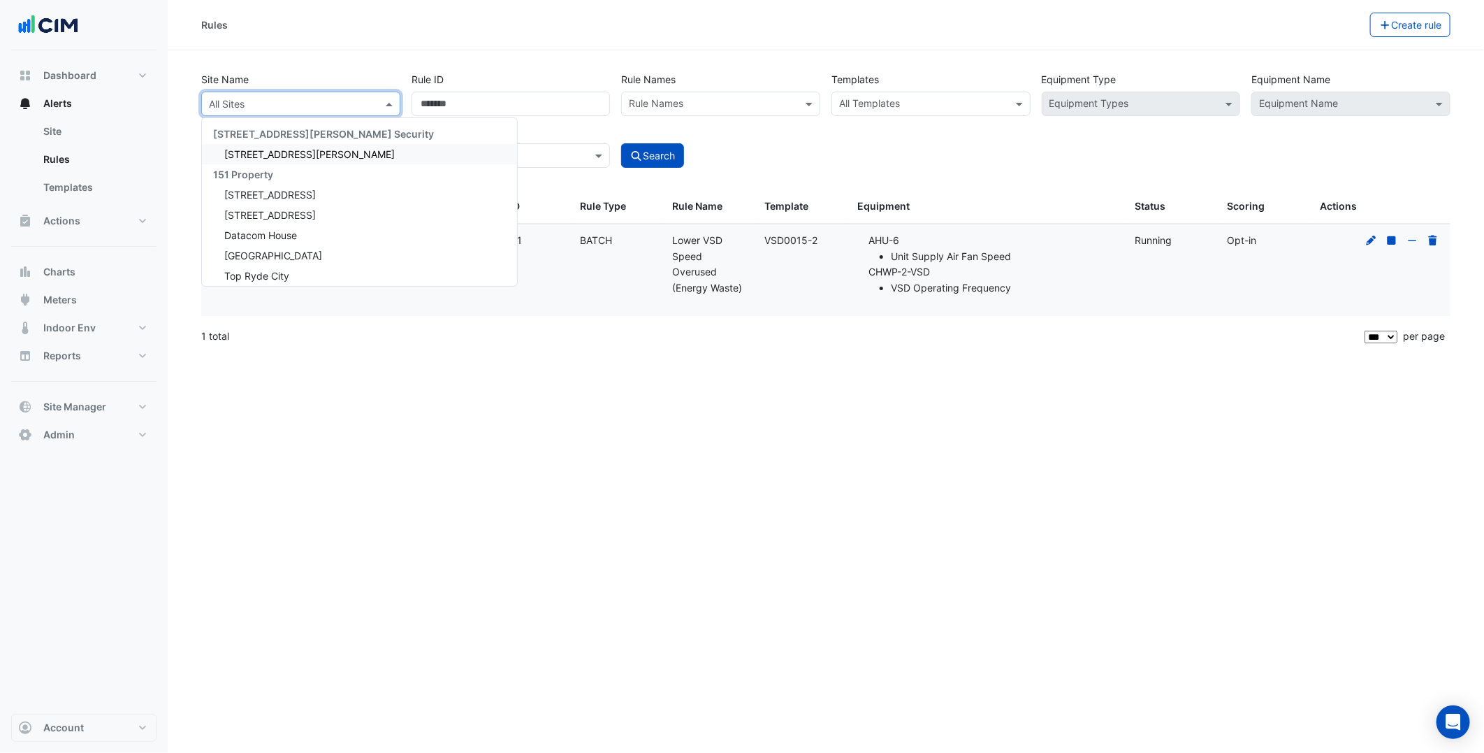
paste input "**********"
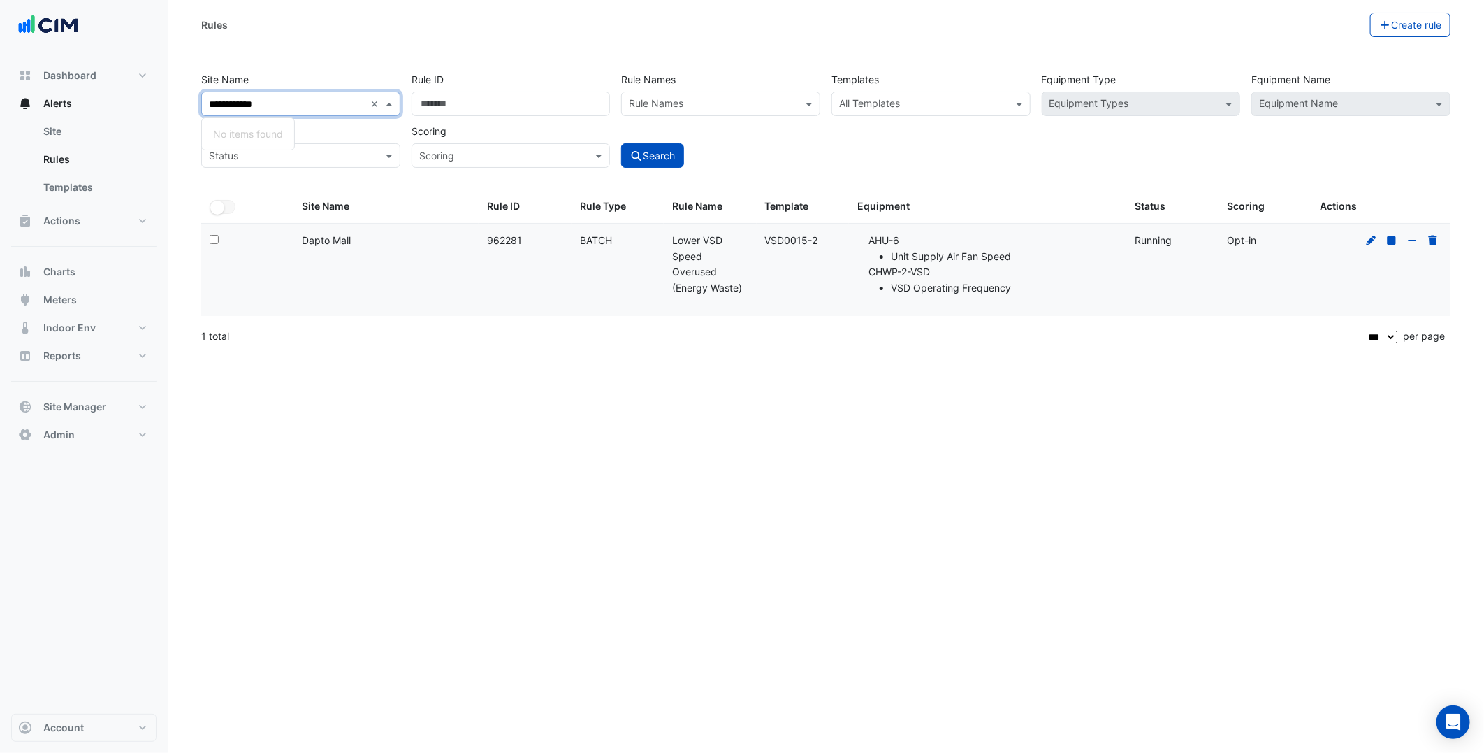
click at [232, 103] on input "**********" at bounding box center [287, 104] width 156 height 15
type input "**********"
click at [567, 330] on div "1 total" at bounding box center [781, 336] width 1161 height 35
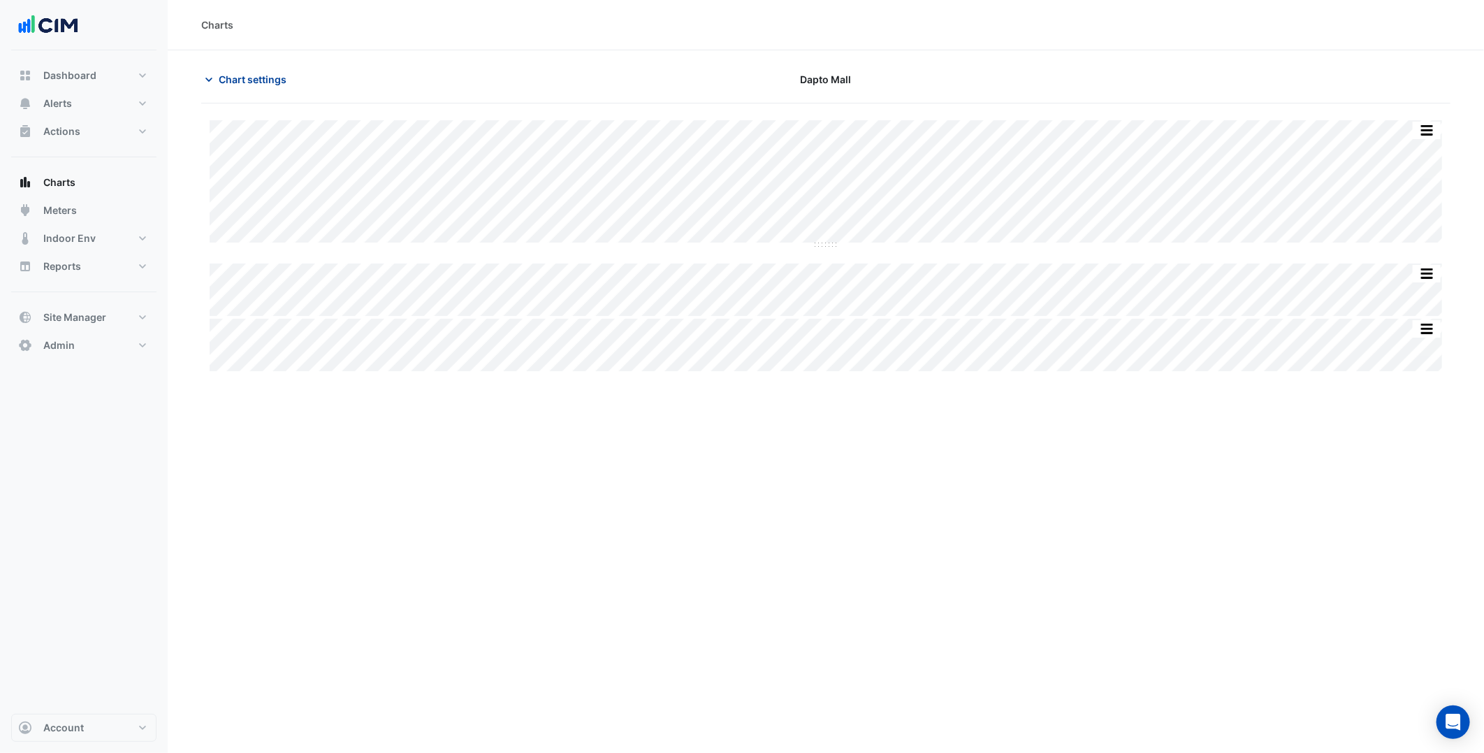
click at [235, 81] on span "Chart settings" at bounding box center [253, 79] width 68 height 15
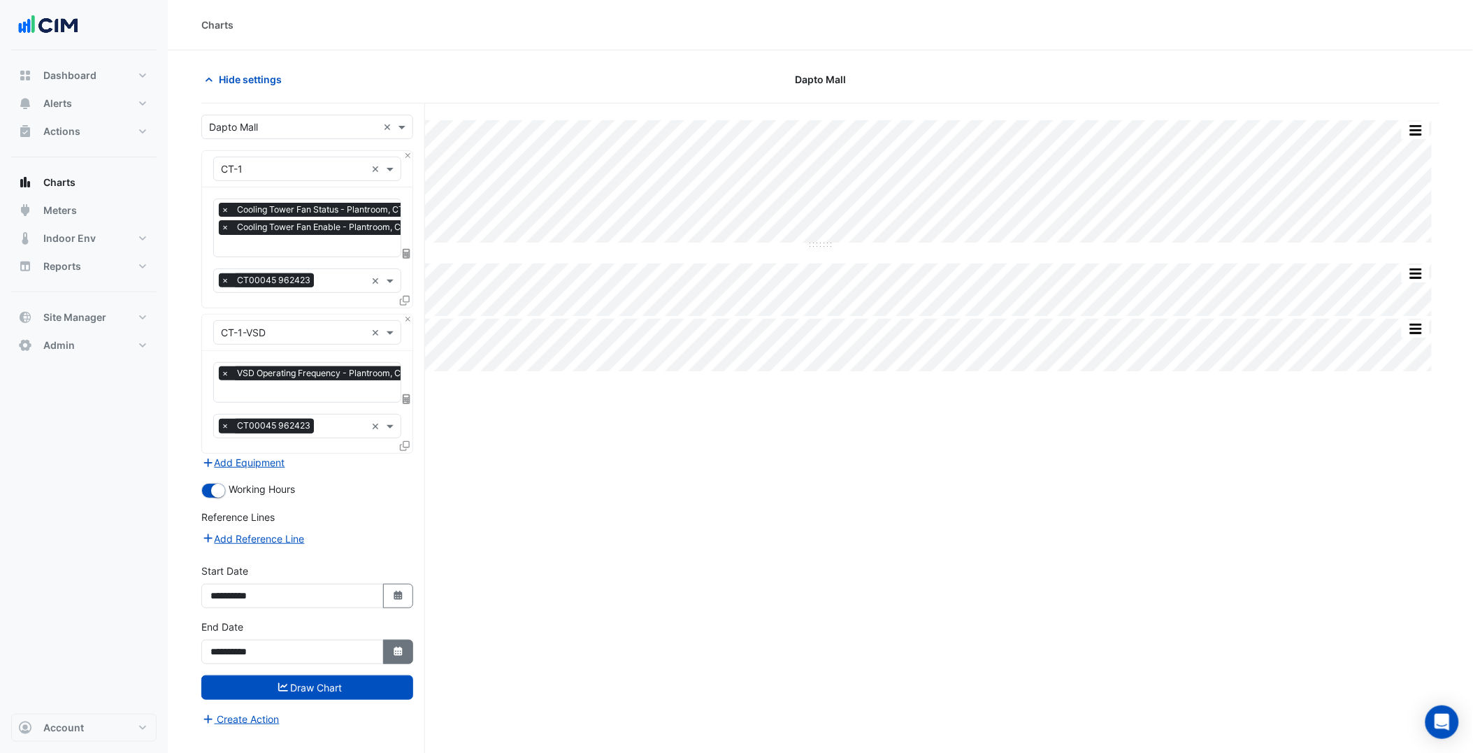
click at [403, 646] on icon "Select Date" at bounding box center [398, 651] width 13 height 10
click at [335, 575] on div "27" at bounding box center [337, 575] width 22 height 22
type input "**********"
click at [321, 688] on button "Draw Chart" at bounding box center [307, 687] width 212 height 24
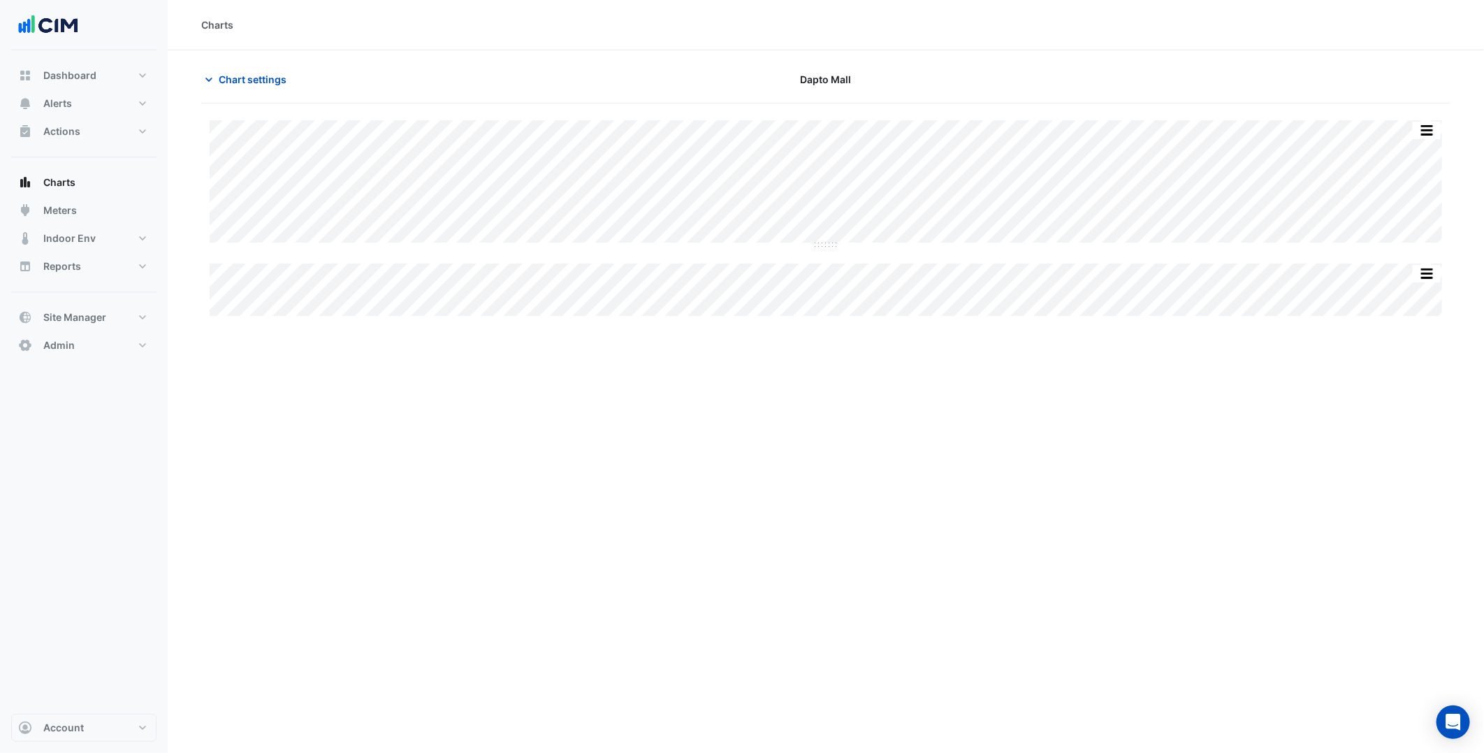
type input "**********"
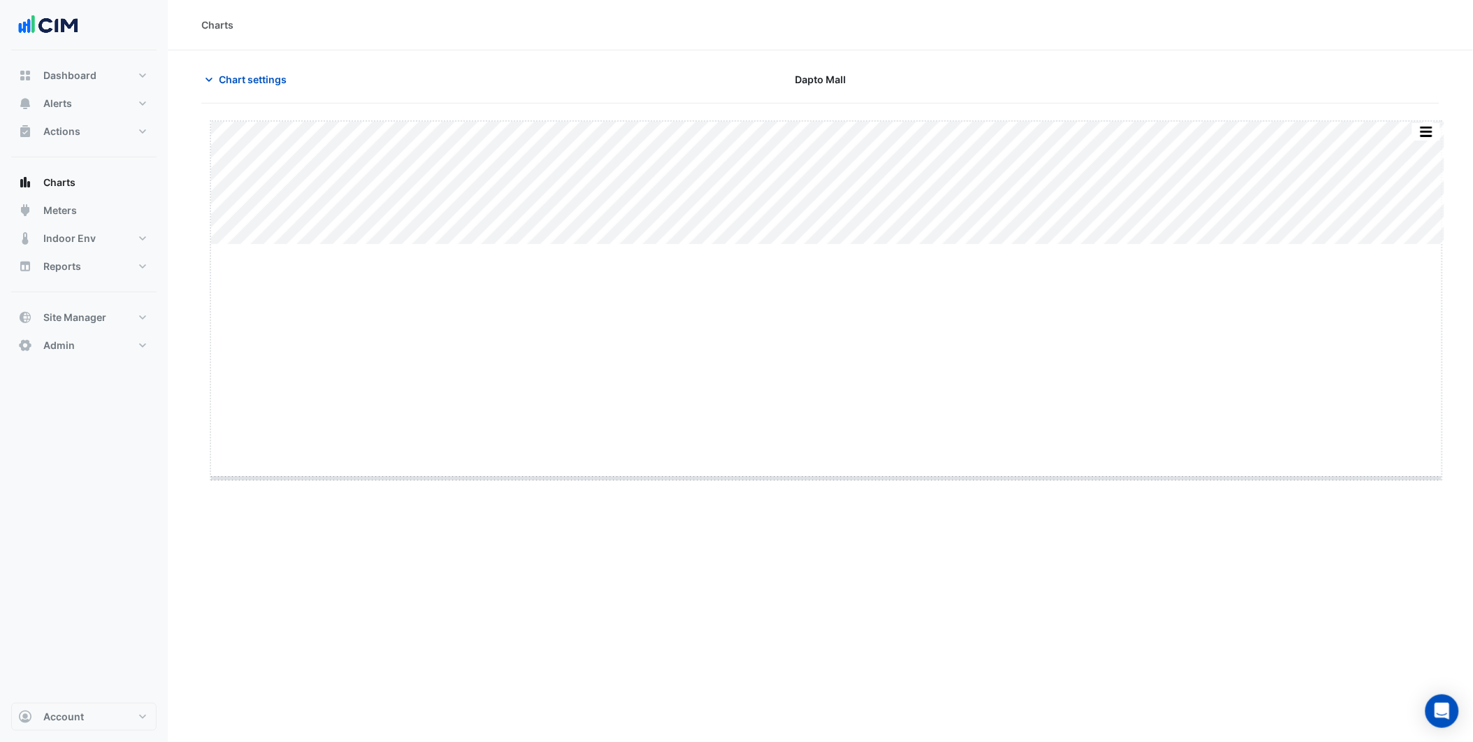
drag, startPoint x: 825, startPoint y: 245, endPoint x: 798, endPoint y: 478, distance: 234.3
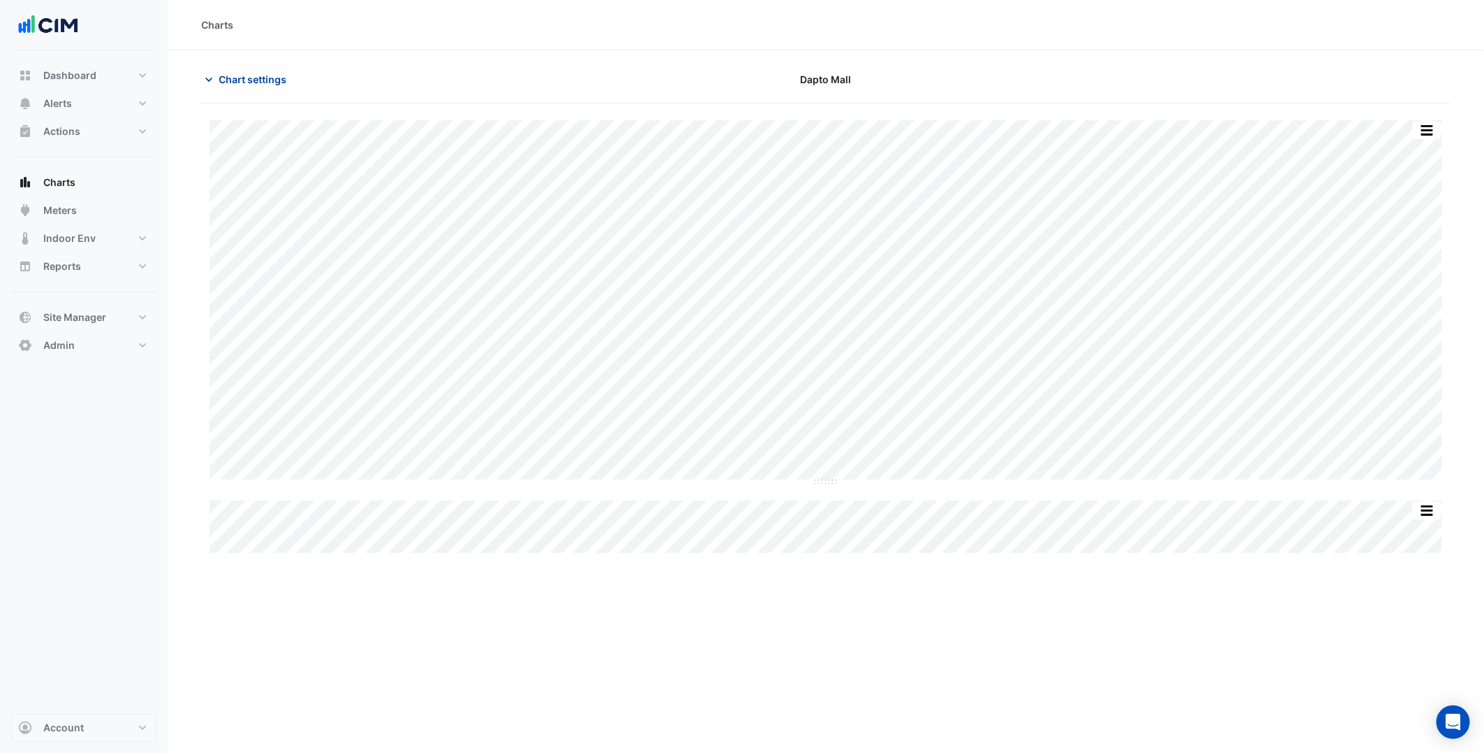
click at [252, 87] on button "Chart settings" at bounding box center [248, 79] width 94 height 24
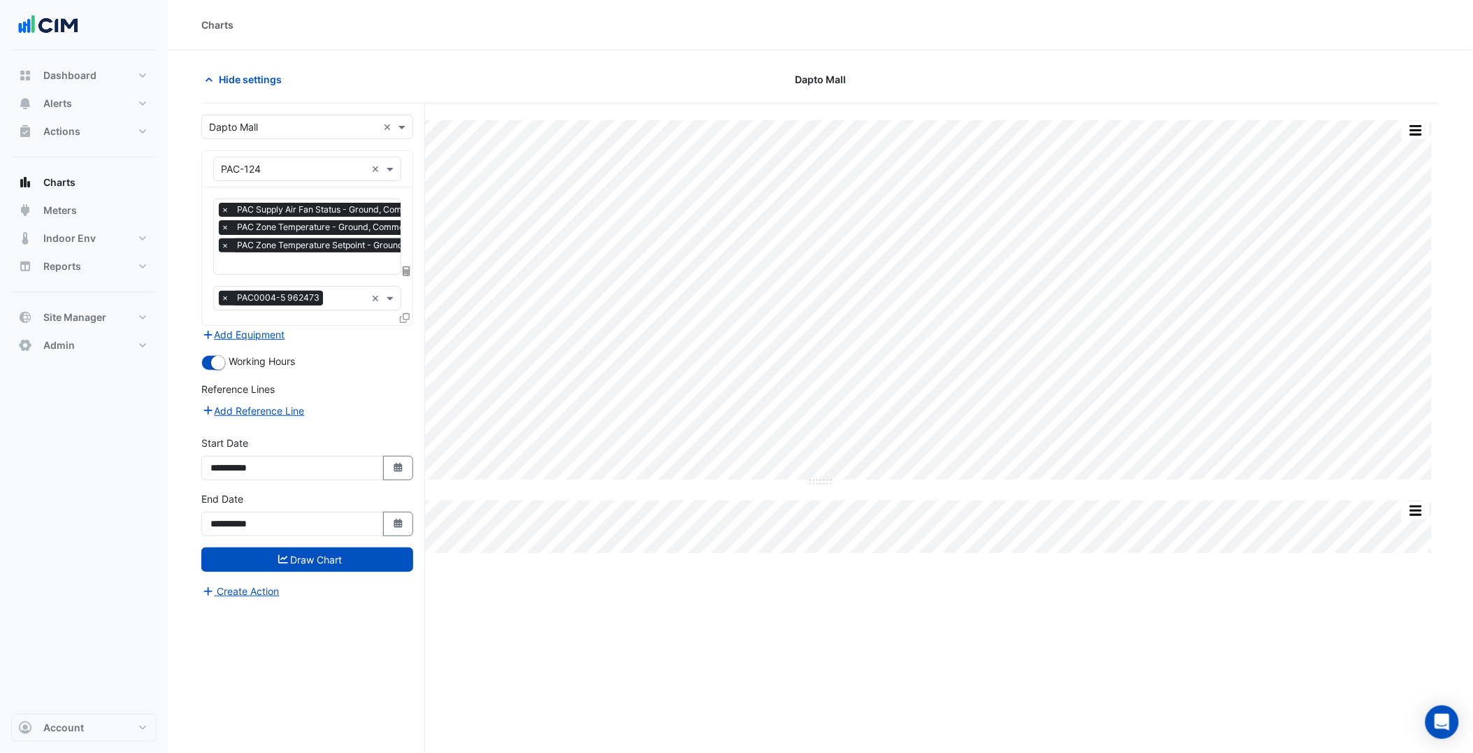
click at [309, 274] on div "× PAC Supply Air Fan Status - Ground, Commonwealth Bank Back × PAC Zone Tempera…" at bounding box center [307, 256] width 210 height 138
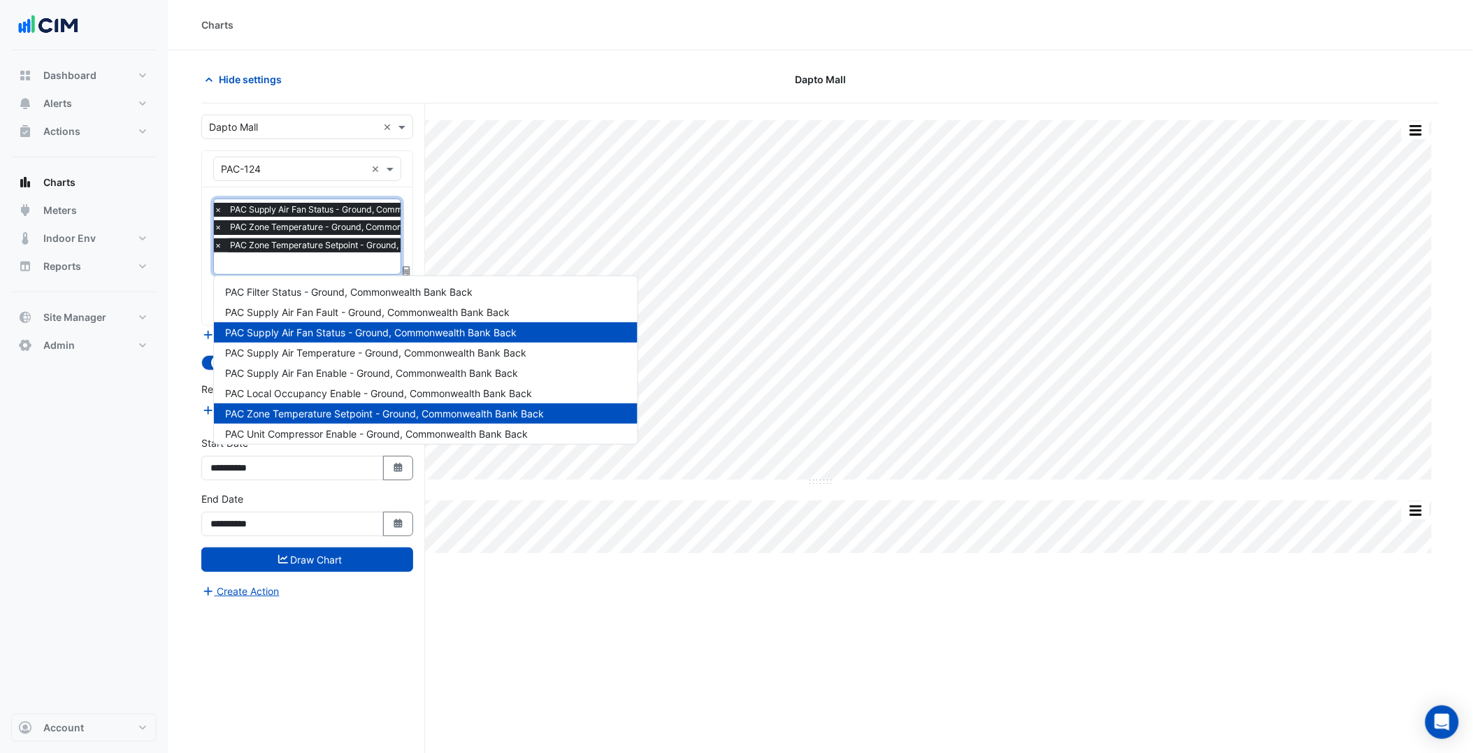
click at [324, 260] on input "text" at bounding box center [364, 264] width 301 height 15
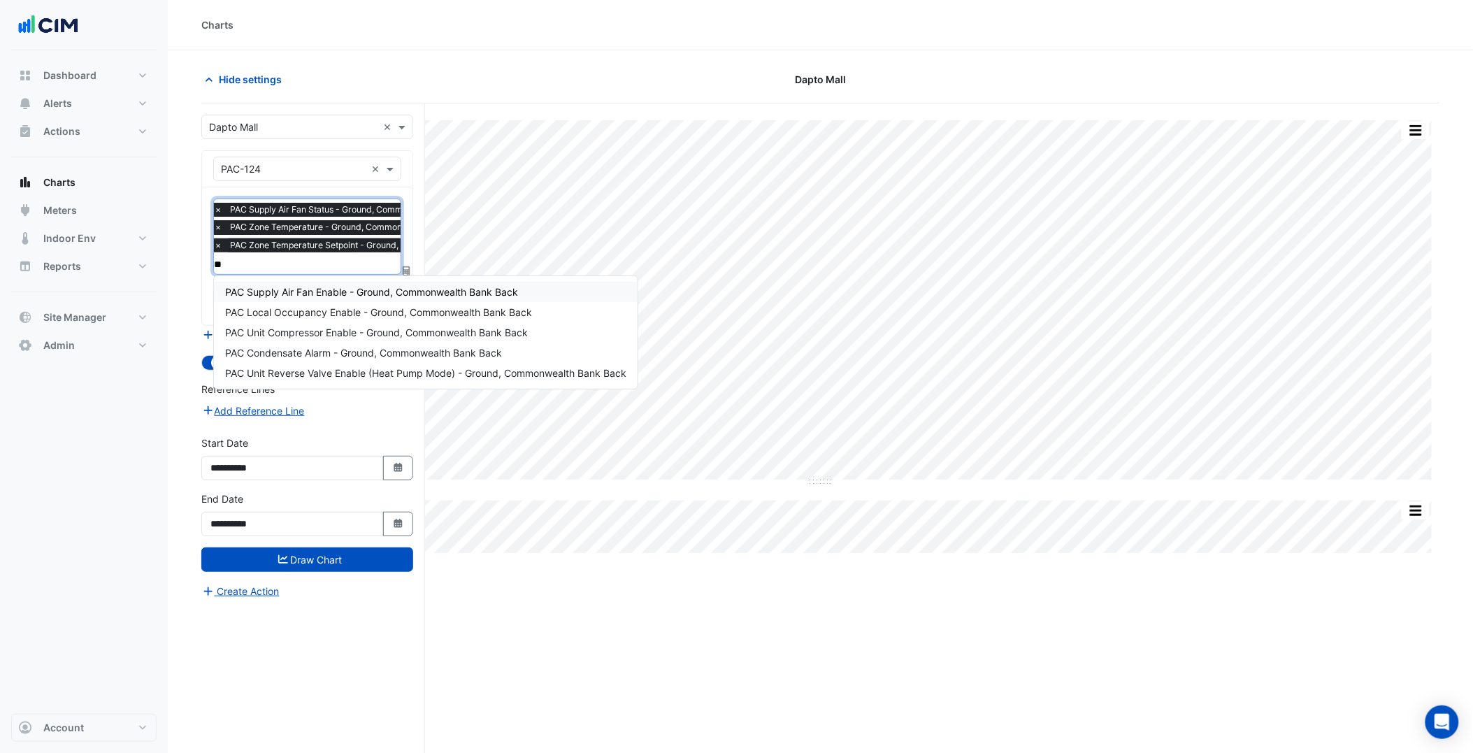
type input "***"
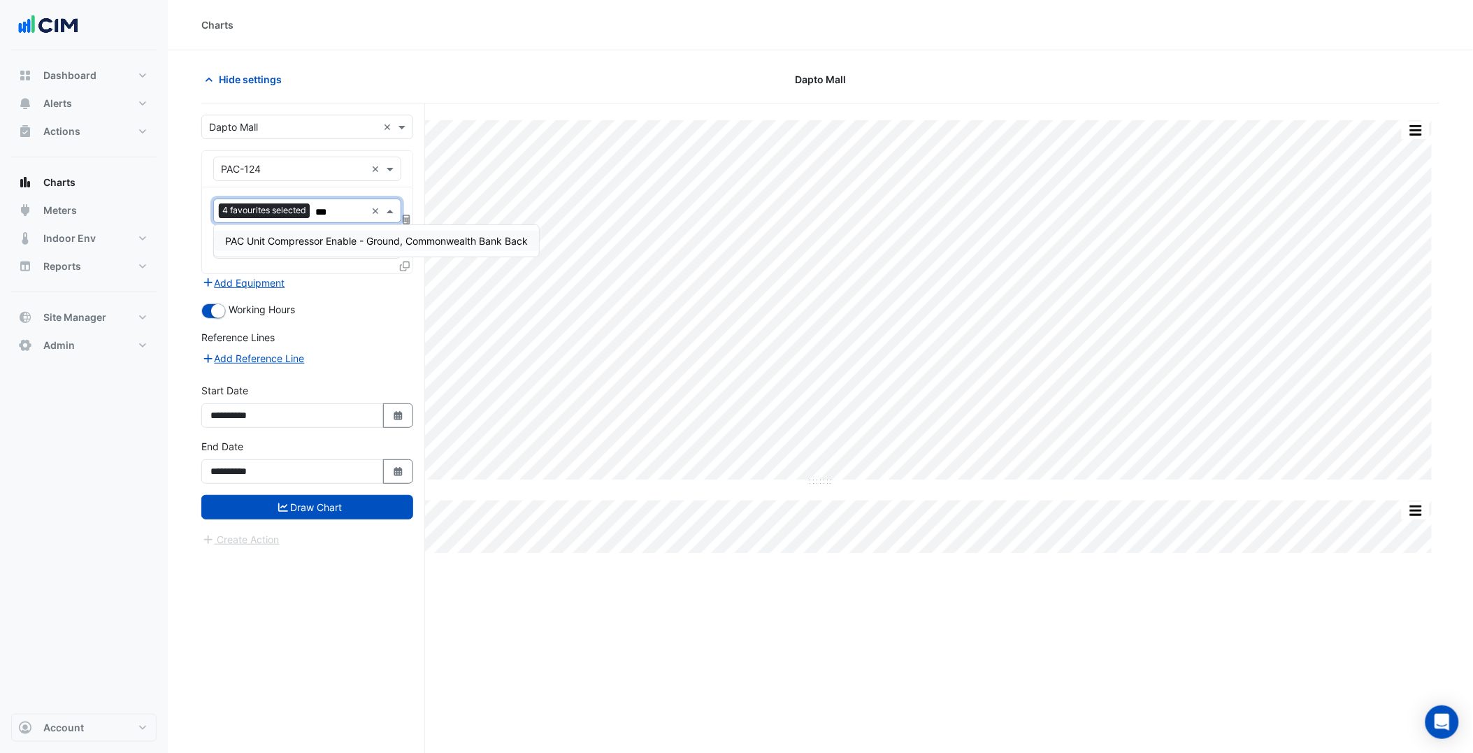
type input "****"
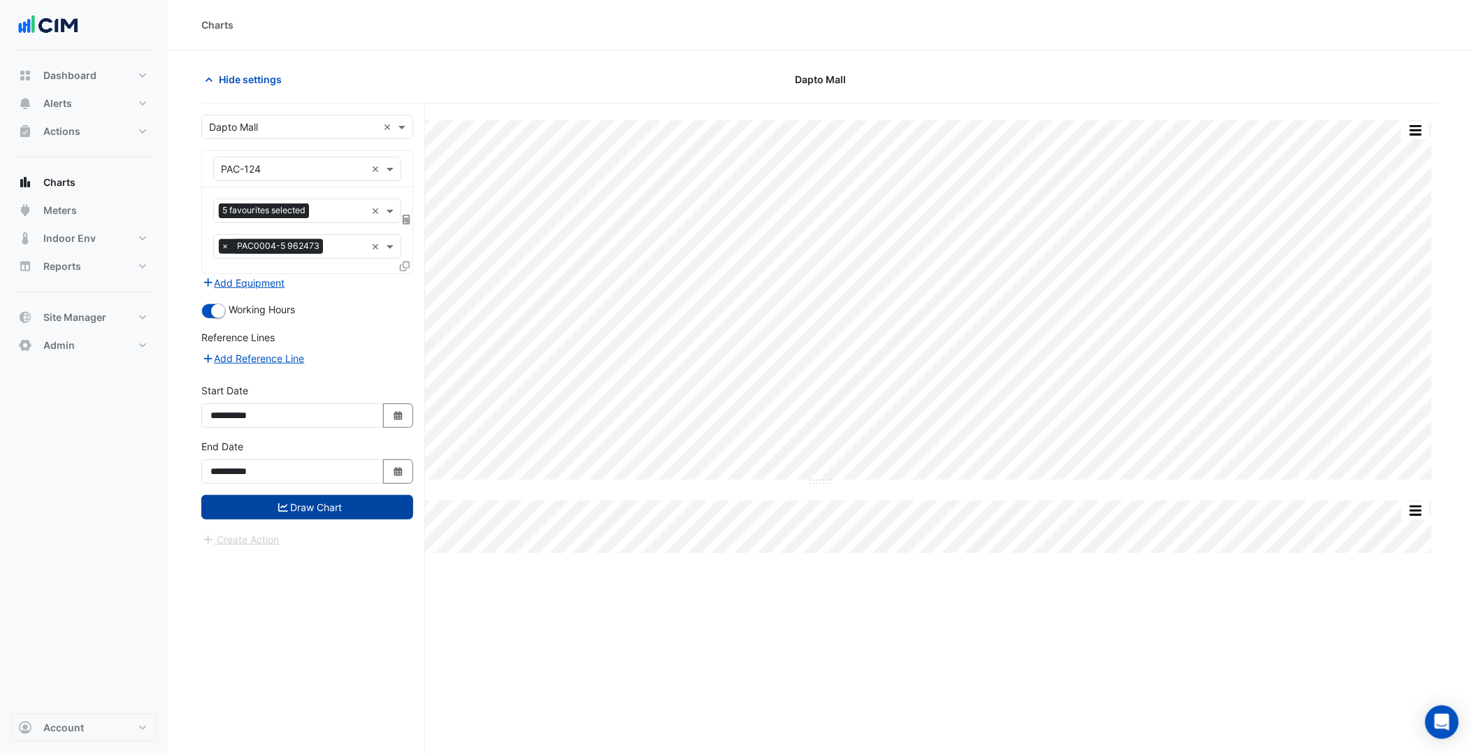
click at [333, 505] on button "Draw Chart" at bounding box center [307, 507] width 212 height 24
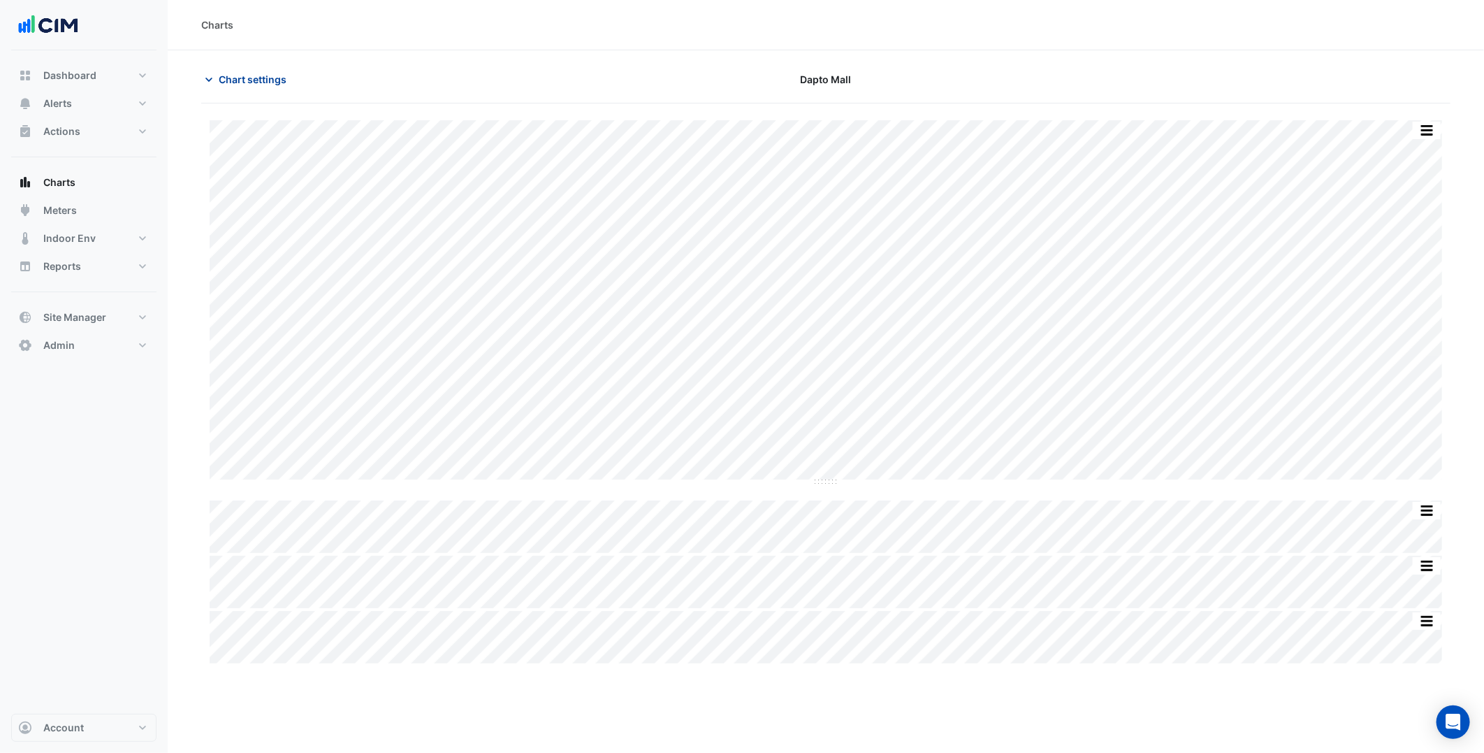
click at [260, 86] on span "Chart settings" at bounding box center [253, 79] width 68 height 15
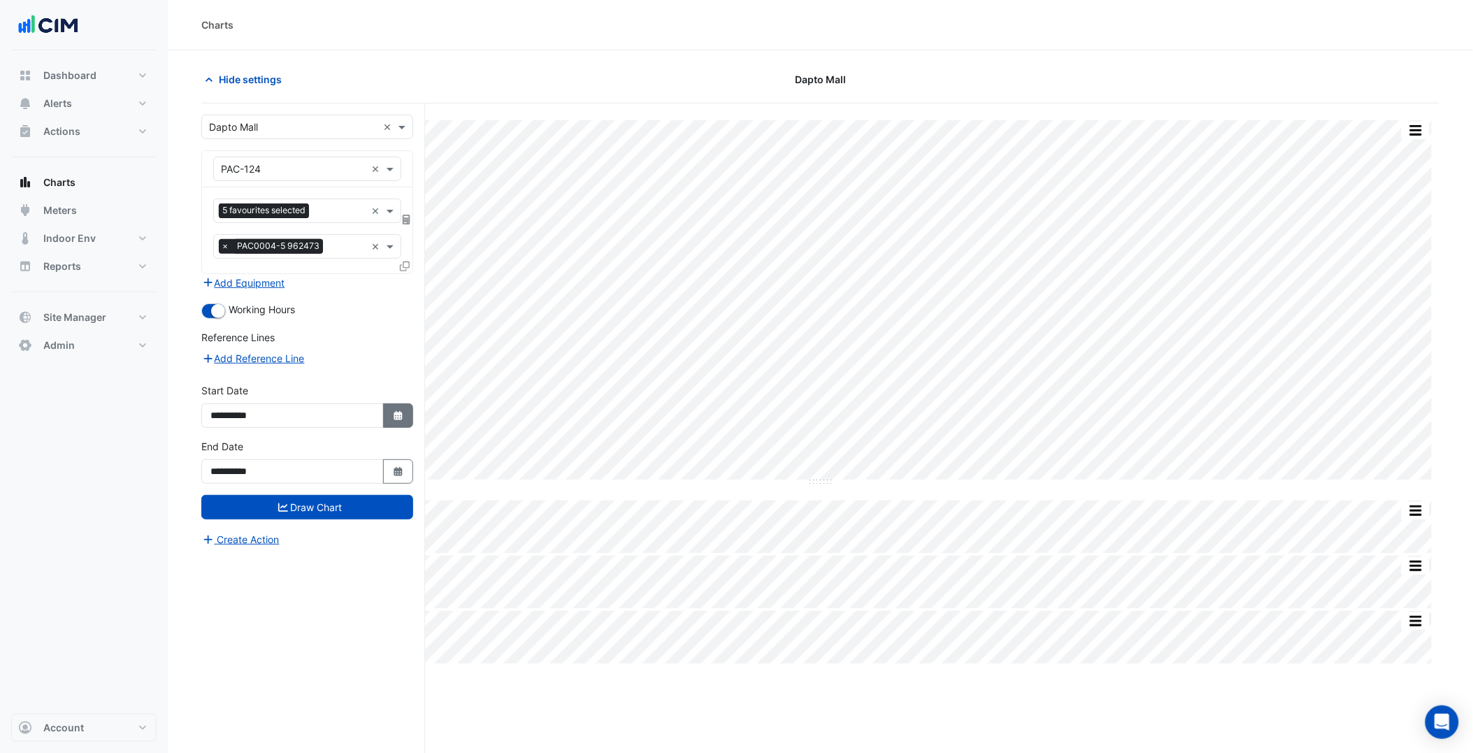
click at [389, 418] on button "Select Date" at bounding box center [398, 415] width 31 height 24
select select "*"
select select "****"
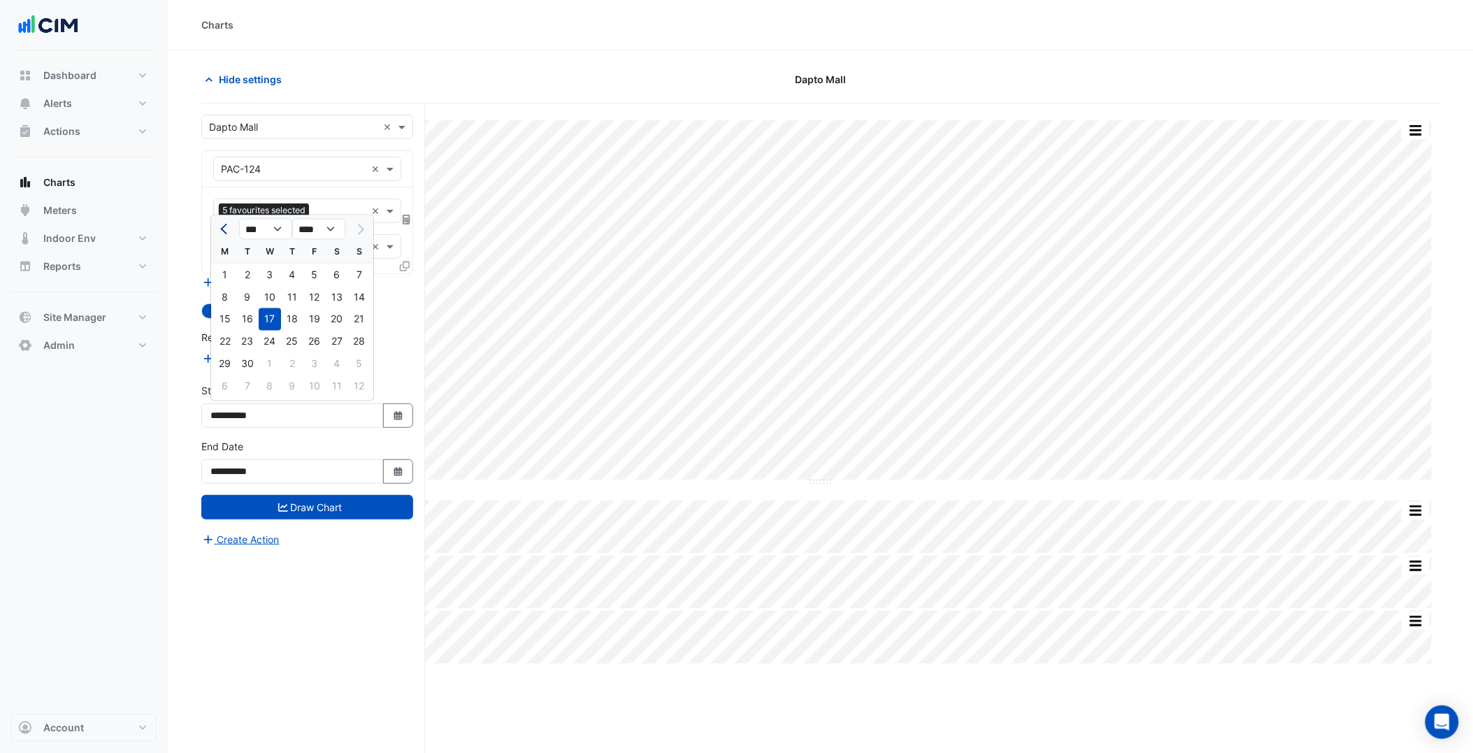
click at [222, 229] on span "Previous month" at bounding box center [225, 229] width 10 height 10
select select "*"
click at [305, 273] on div "1" at bounding box center [314, 274] width 22 height 22
type input "**********"
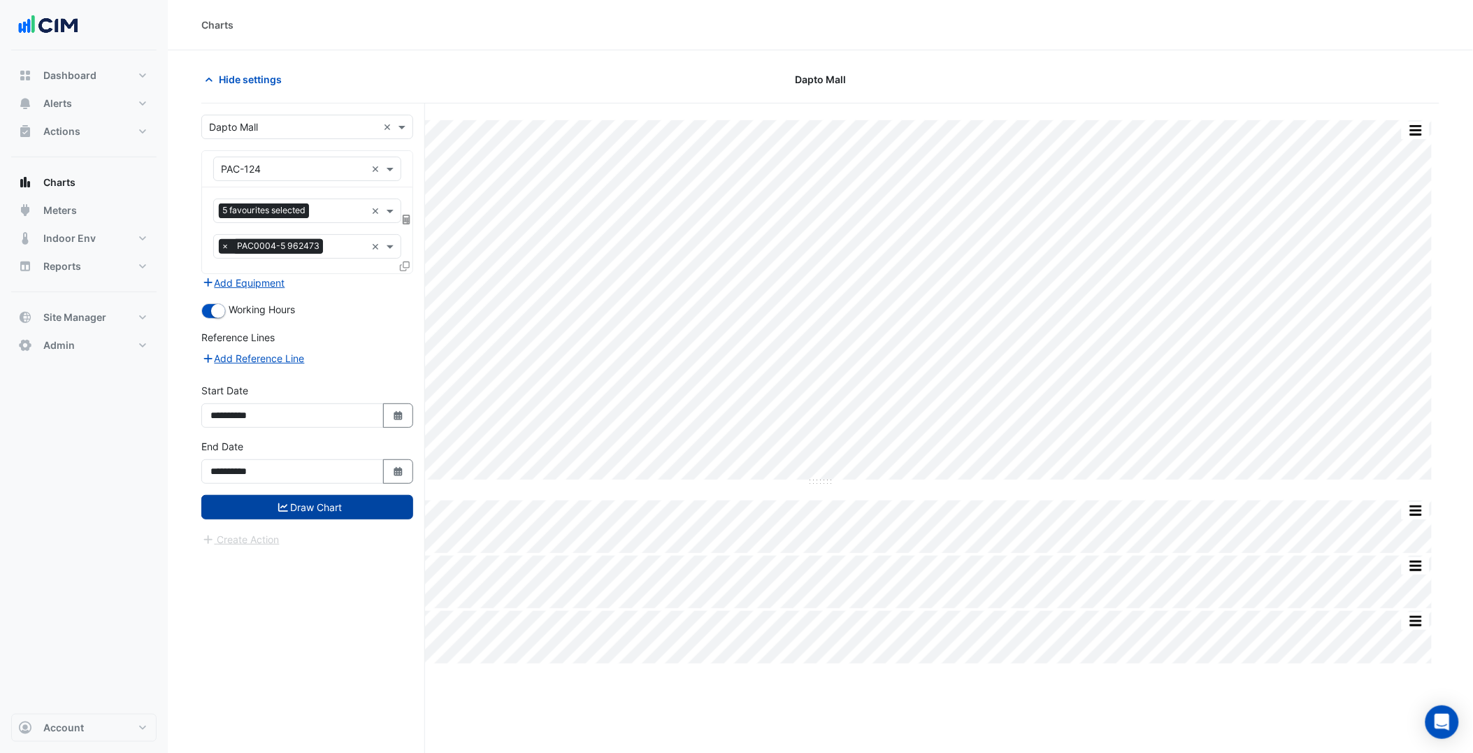
click at [361, 512] on button "Draw Chart" at bounding box center [307, 507] width 212 height 24
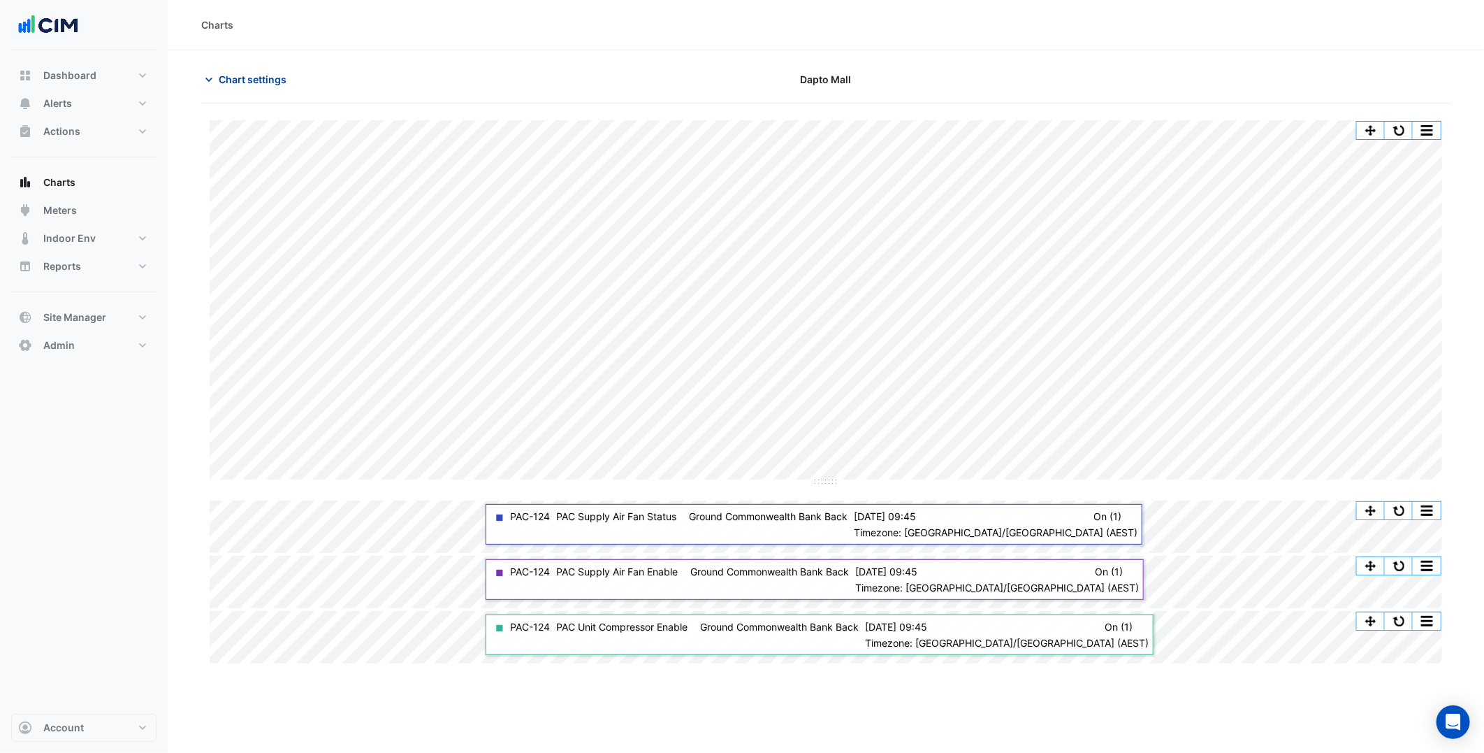
click at [280, 74] on span "Chart settings" at bounding box center [253, 79] width 68 height 15
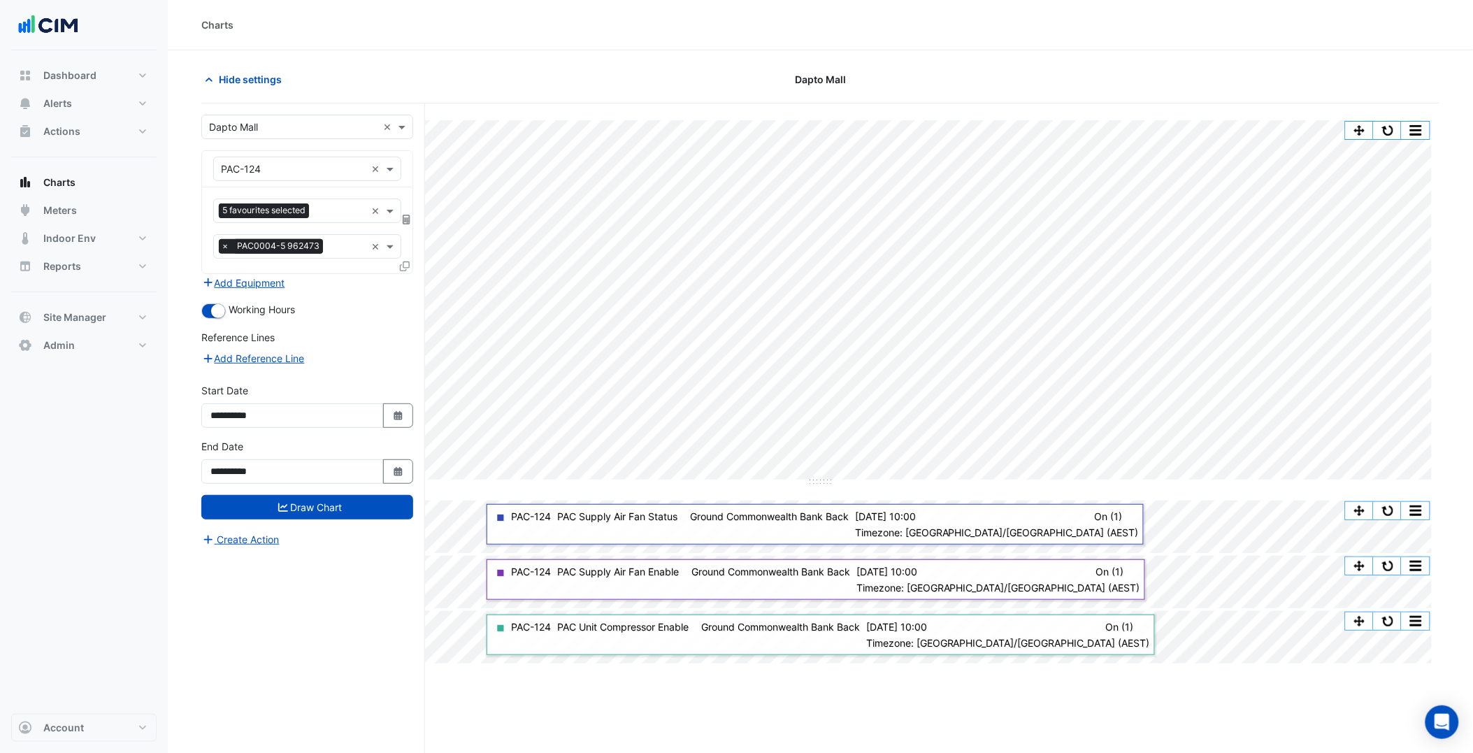
click at [325, 201] on div "5 favourites selected ×" at bounding box center [307, 210] width 188 height 24
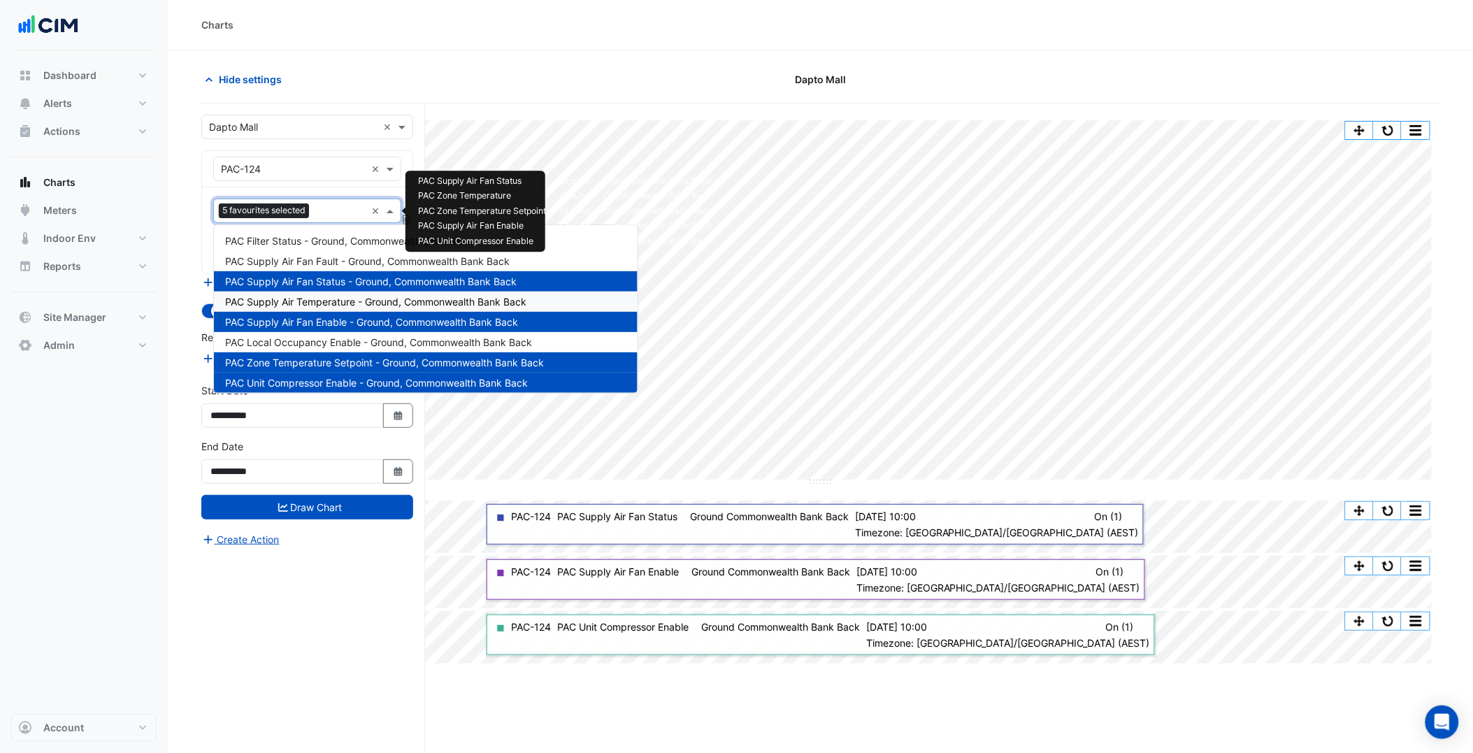
click at [316, 308] on div "PAC Supply Air Temperature - Ground, Commonwealth Bank Back" at bounding box center [426, 301] width 424 height 20
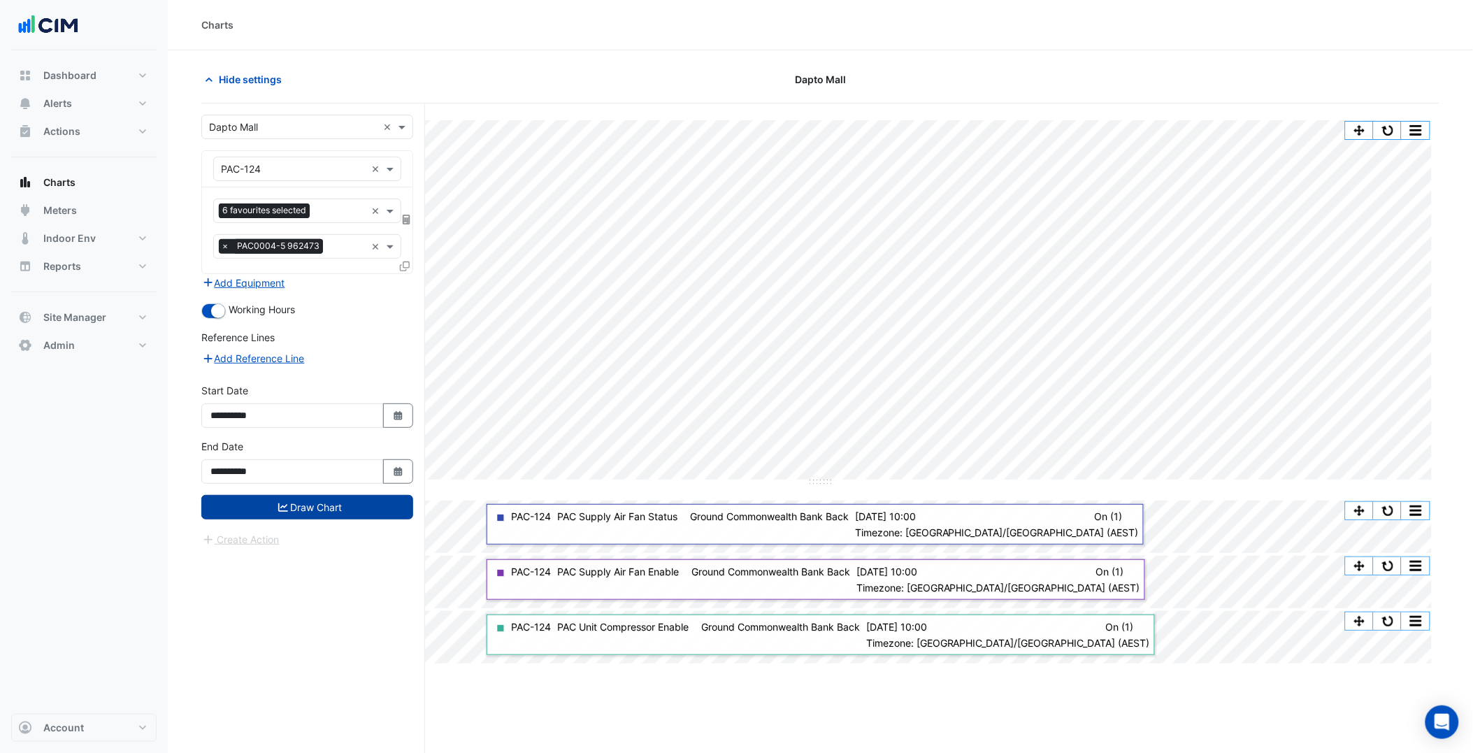
click at [343, 510] on button "Draw Chart" at bounding box center [307, 507] width 212 height 24
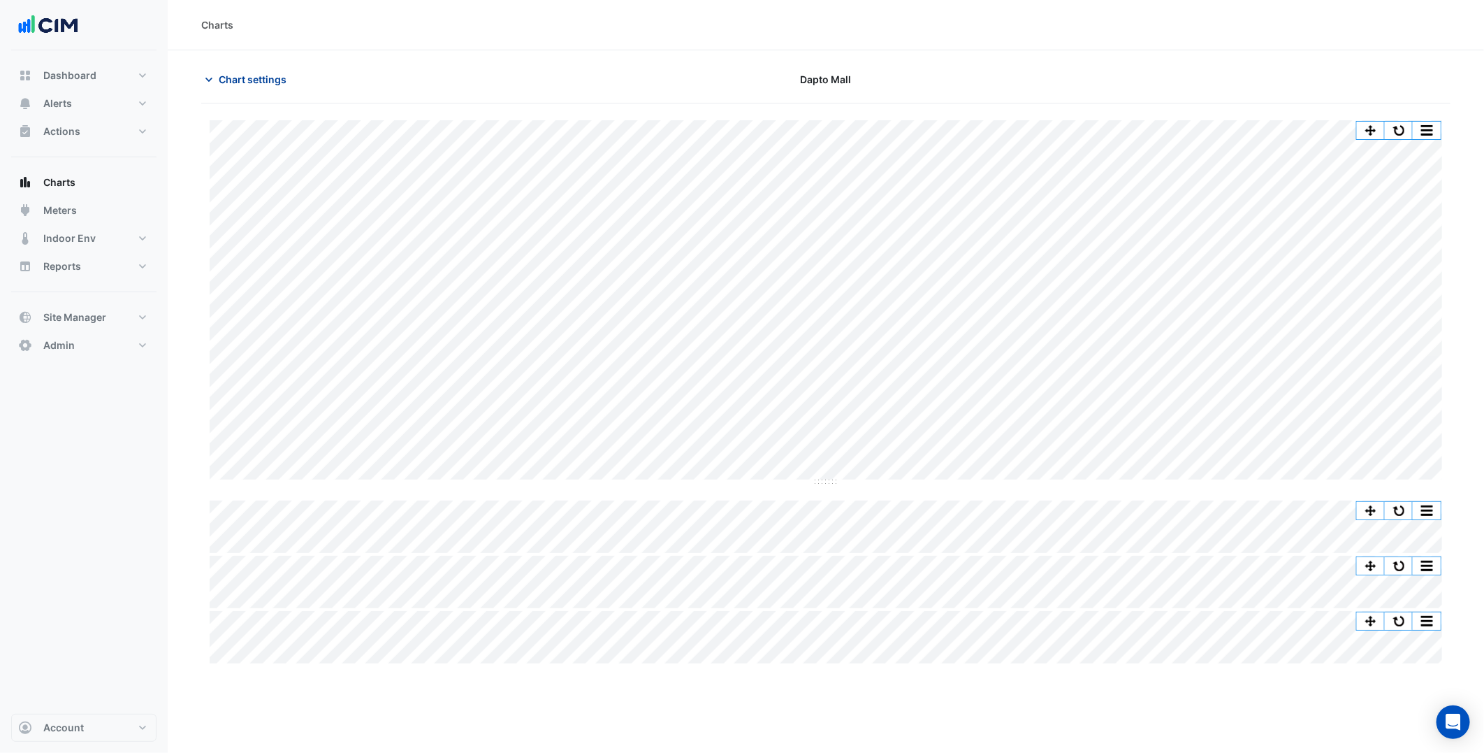
click at [268, 85] on span "Chart settings" at bounding box center [253, 79] width 68 height 15
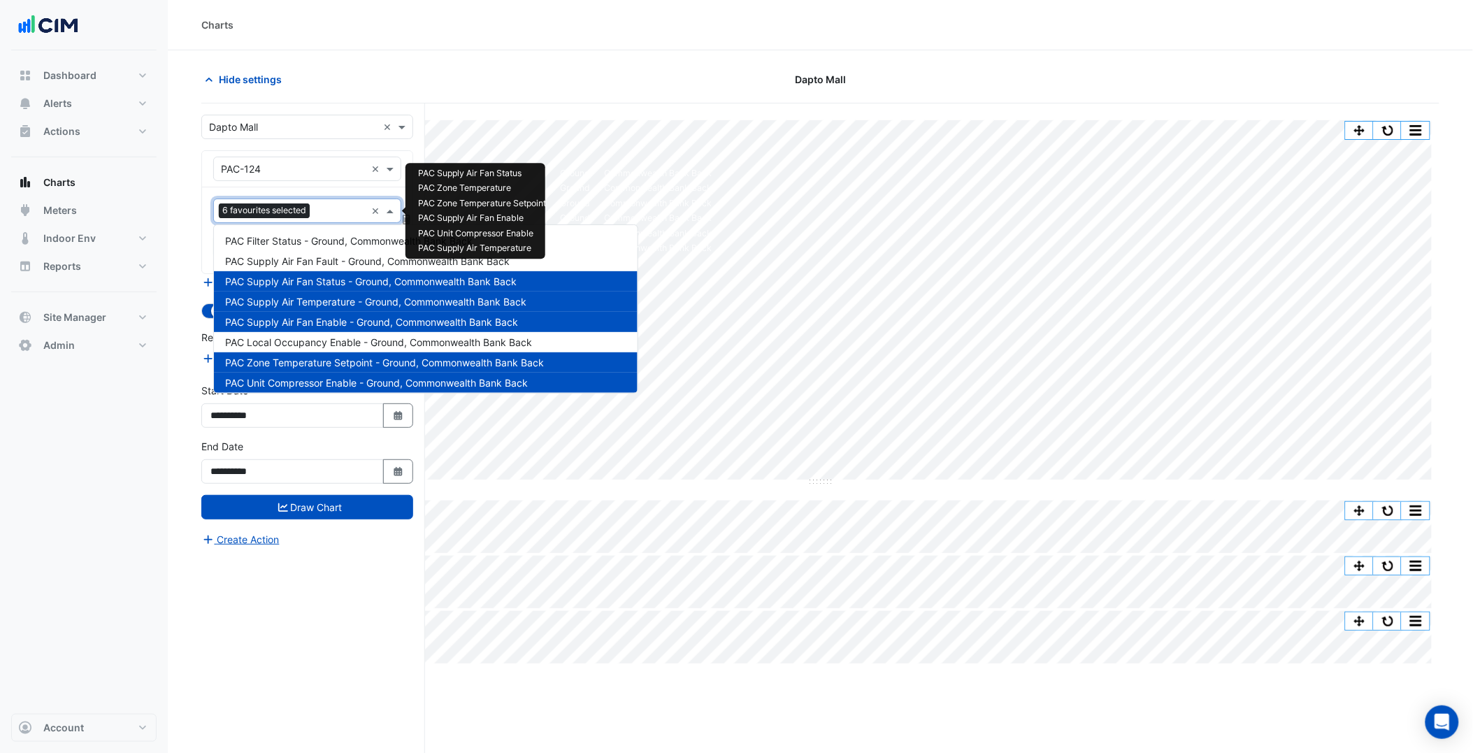
click at [326, 211] on input "text" at bounding box center [340, 212] width 50 height 15
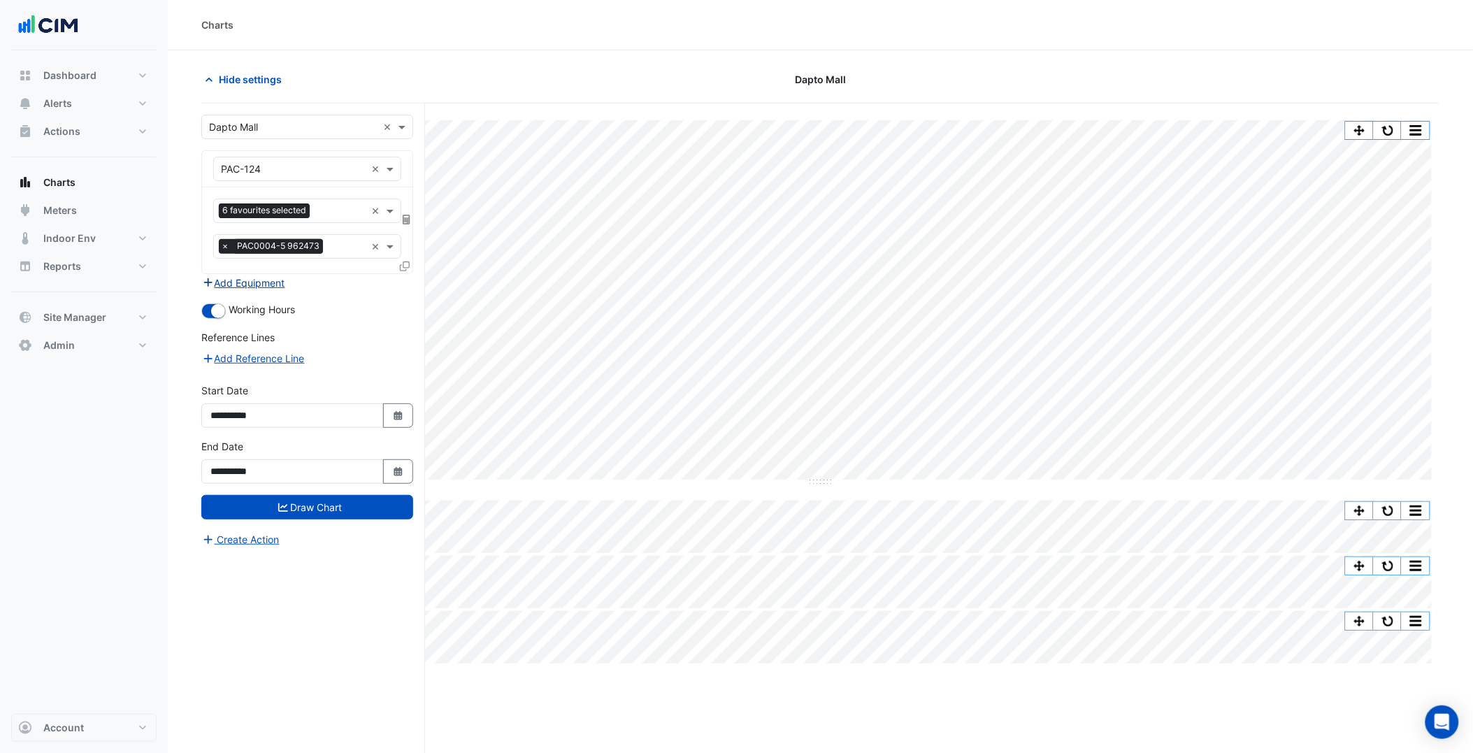
click at [269, 285] on button "Add Equipment" at bounding box center [243, 283] width 85 height 16
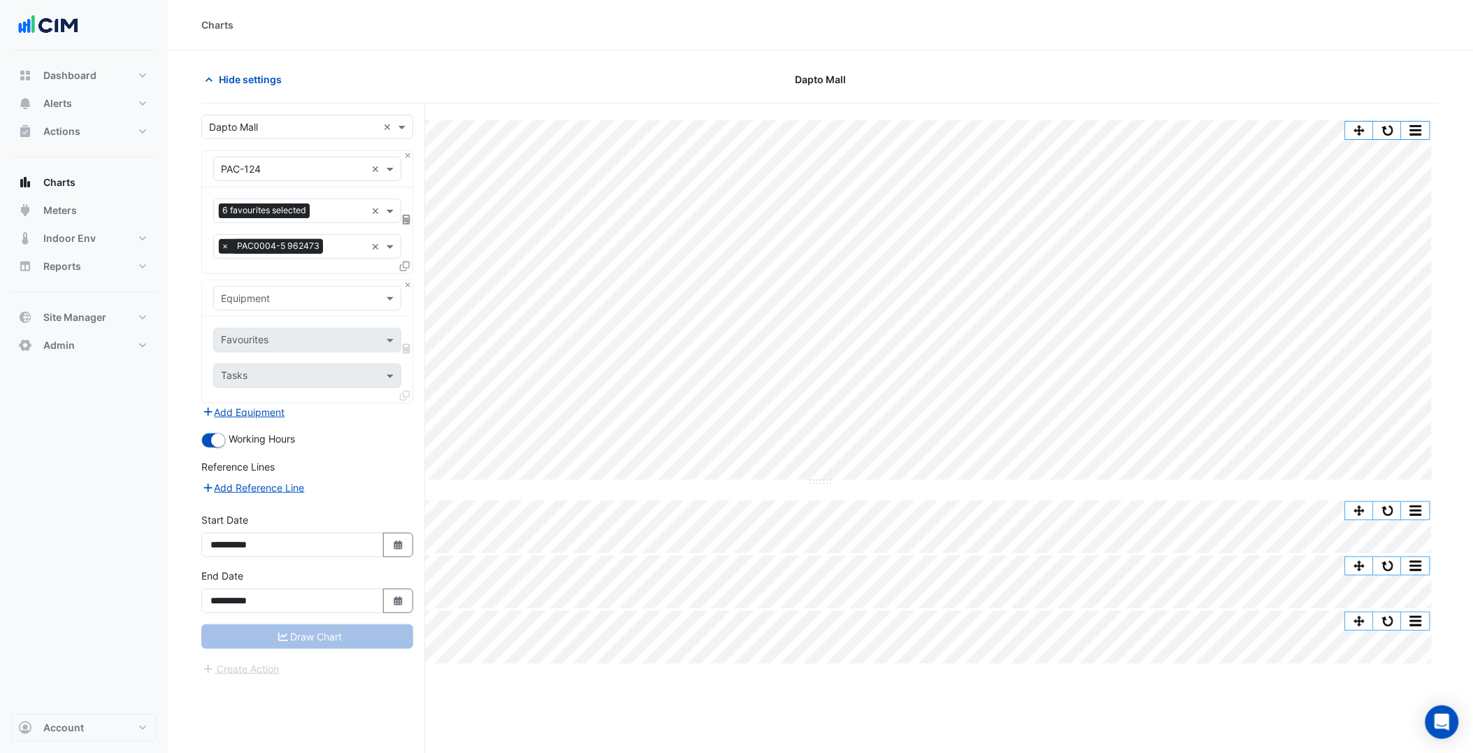
click at [291, 295] on input "text" at bounding box center [293, 298] width 145 height 15
type input "***"
type input "*****"
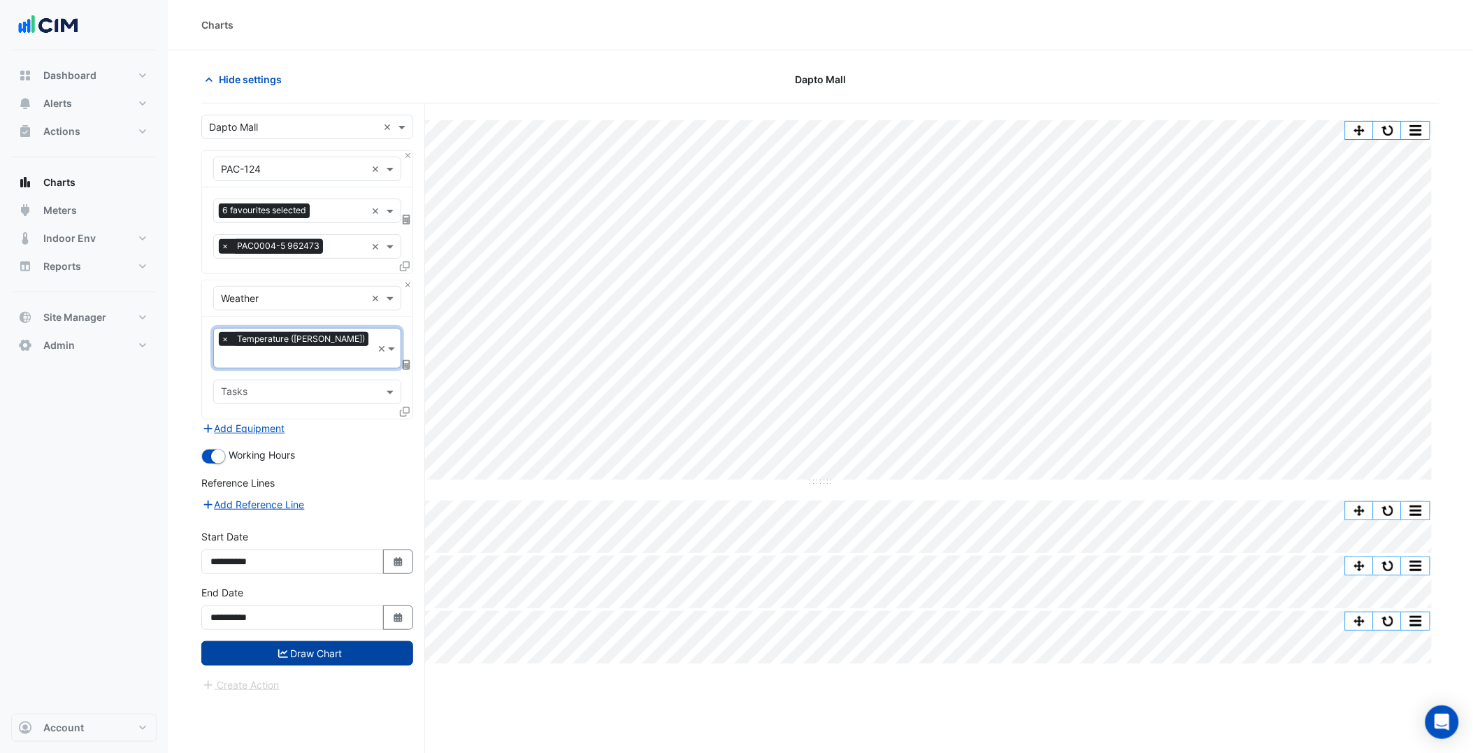
click at [349, 641] on button "Draw Chart" at bounding box center [307, 653] width 212 height 24
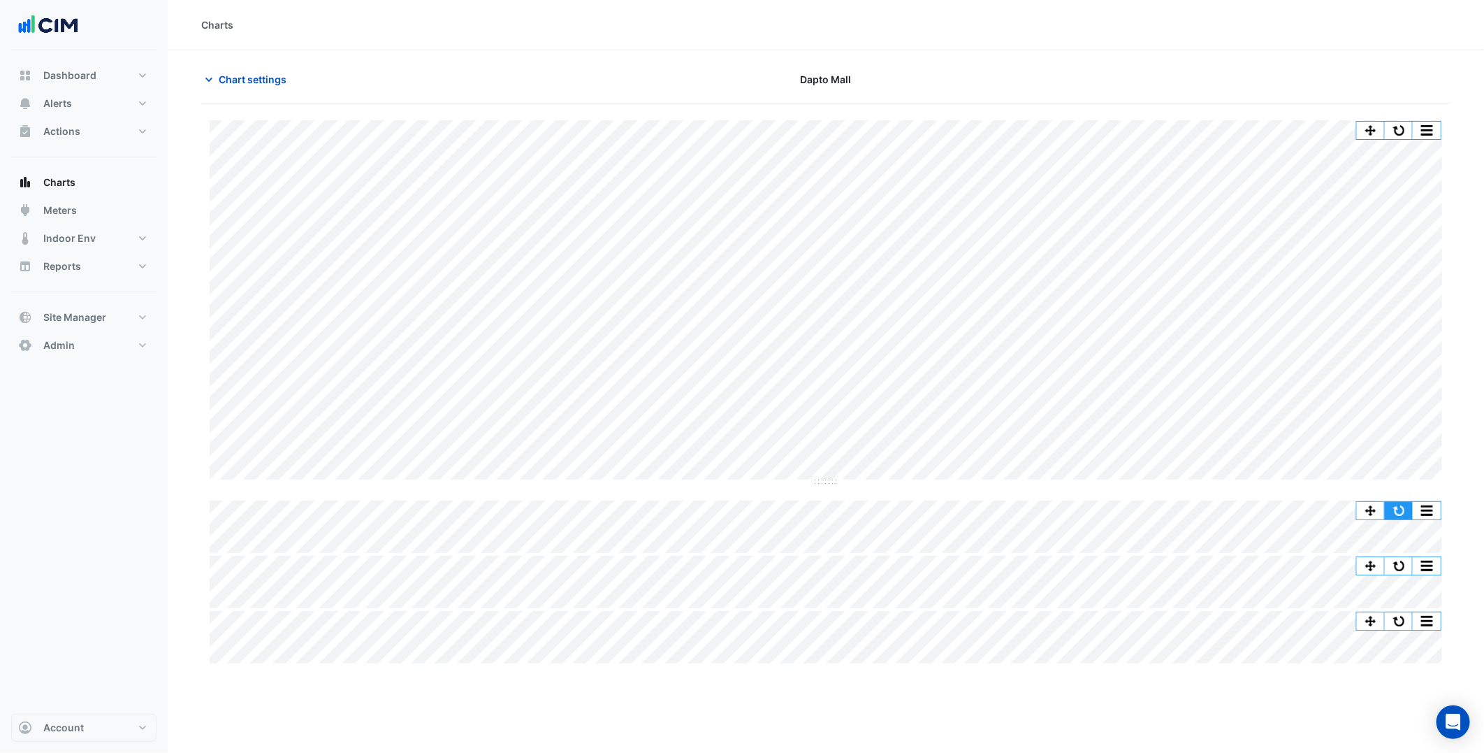
click at [1394, 512] on button "button" at bounding box center [1399, 510] width 28 height 17
click at [1395, 562] on button "button" at bounding box center [1399, 565] width 28 height 17
click at [1408, 505] on button "button" at bounding box center [1399, 510] width 28 height 17
click at [261, 78] on span "Chart settings" at bounding box center [253, 79] width 68 height 15
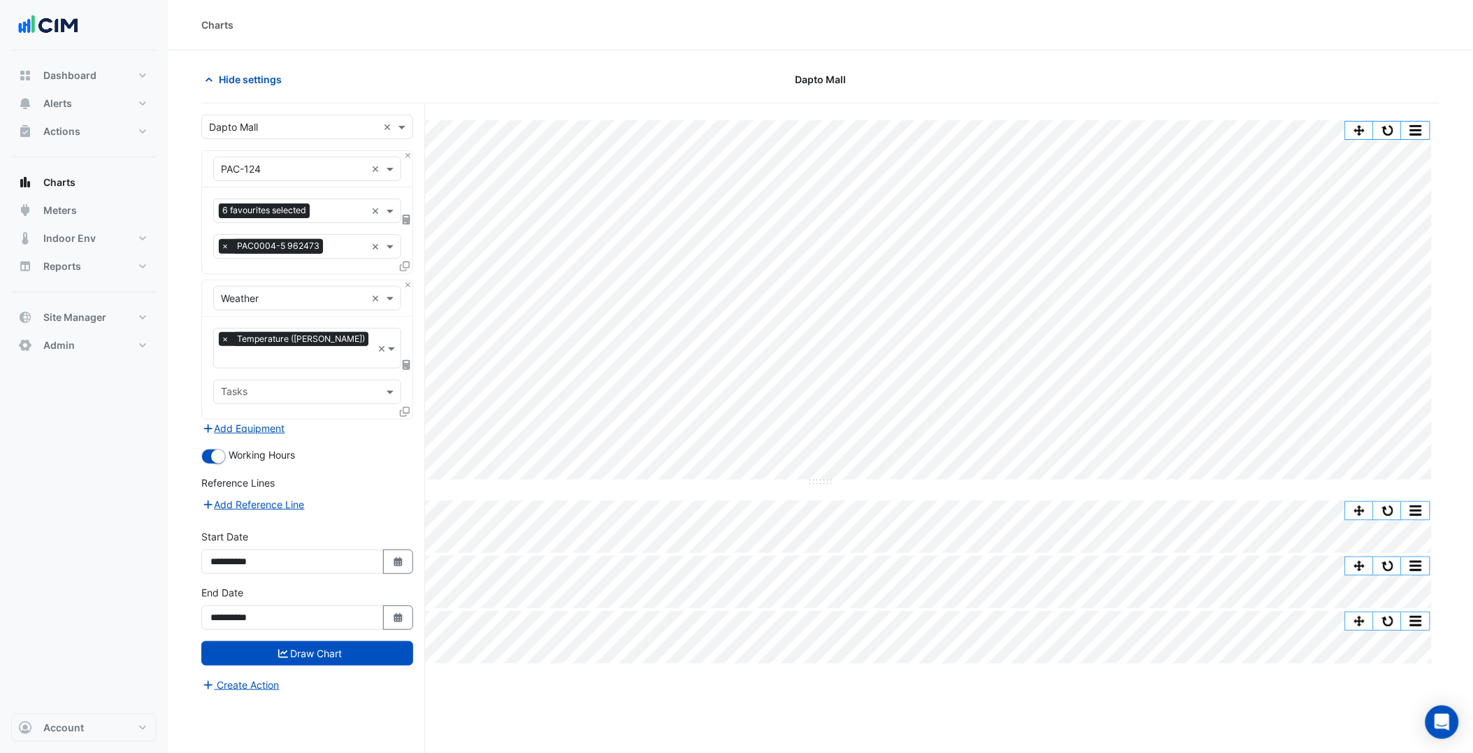
scroll to position [52, 0]
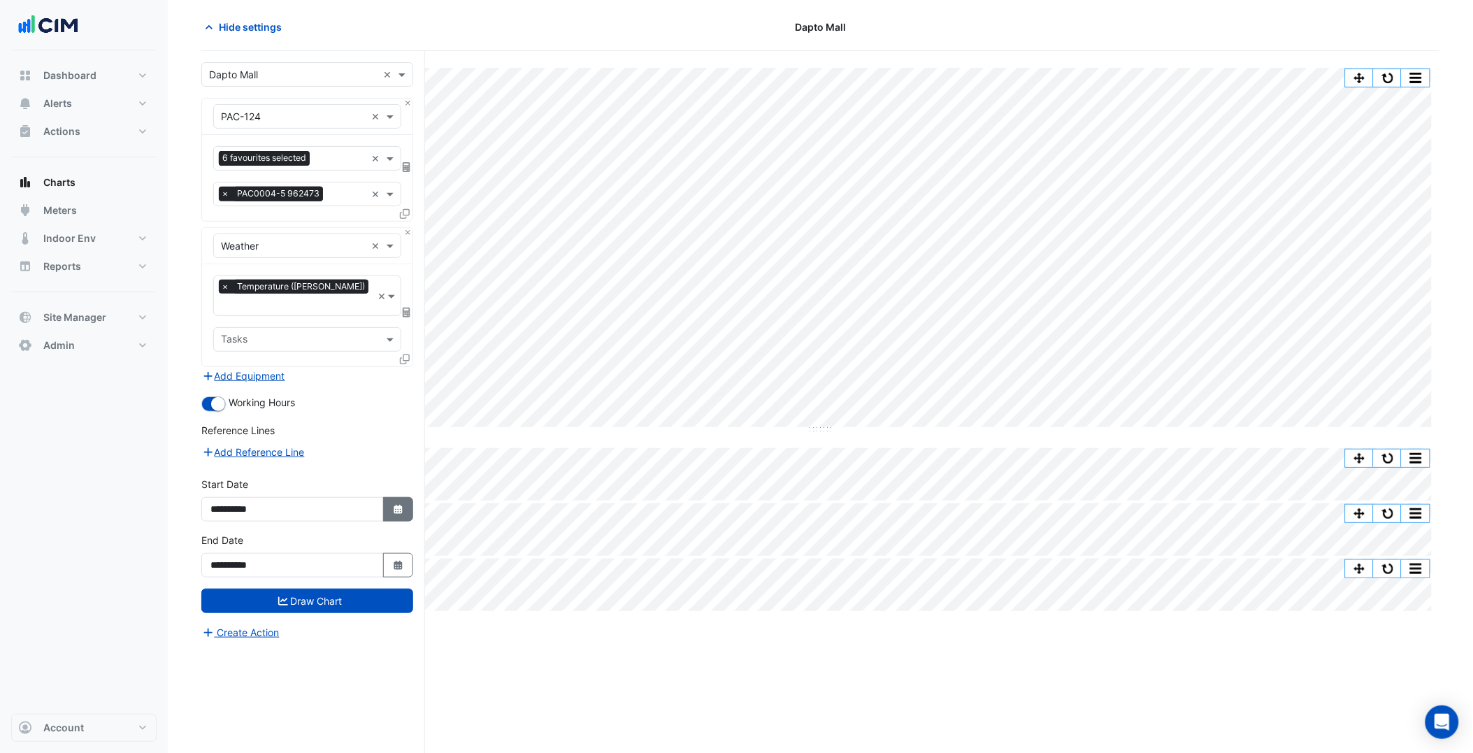
click at [385, 497] on button "Select Date" at bounding box center [398, 509] width 31 height 24
select select "*"
select select "****"
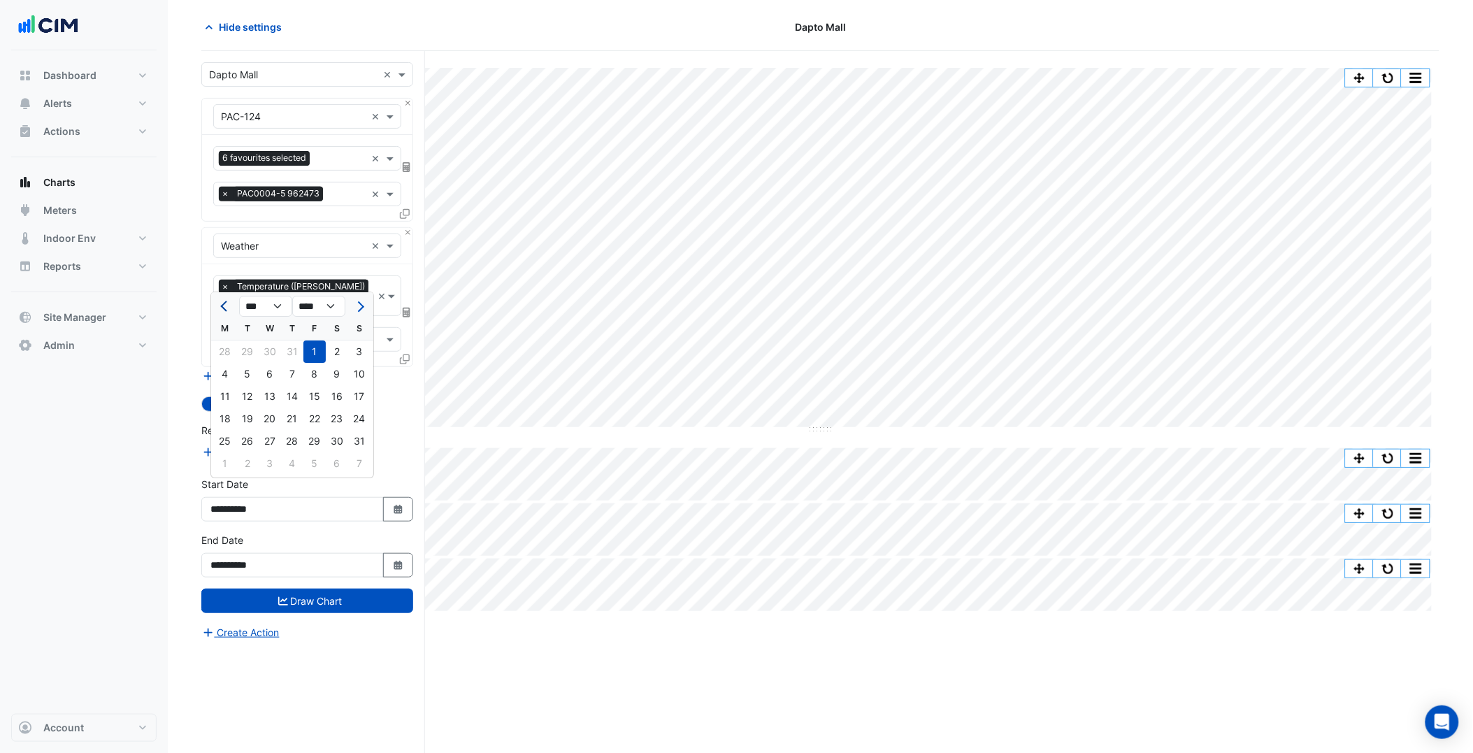
click at [220, 305] on button "Previous month" at bounding box center [225, 306] width 17 height 22
click at [220, 305] on span "Previous month" at bounding box center [225, 306] width 10 height 10
select select "*"
click at [288, 354] on div "1" at bounding box center [292, 351] width 22 height 22
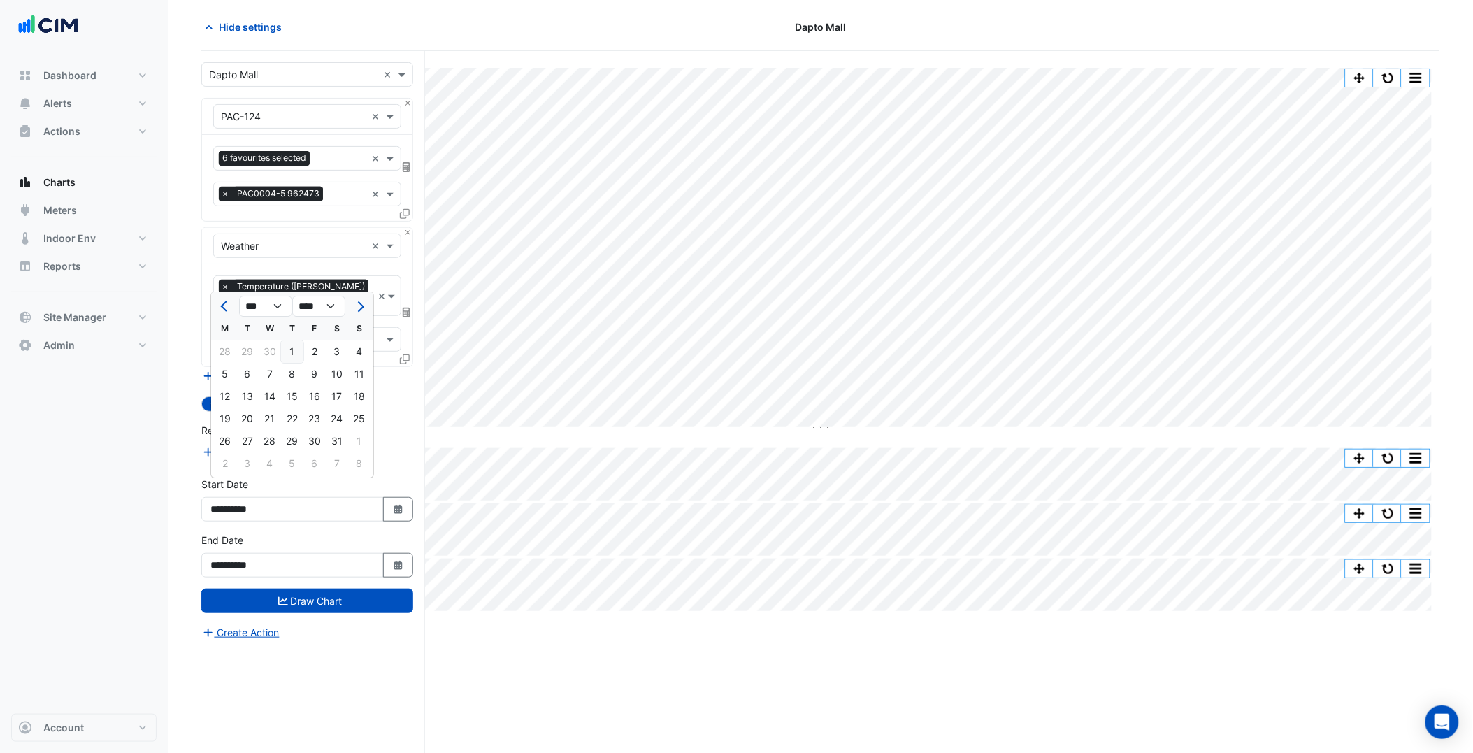
type input "**********"
click at [329, 604] on form "× Dapto Mall × × PAC-124 × 6 favourites selected × × PAC0004-5 962473 × × Weath…" at bounding box center [307, 351] width 212 height 578
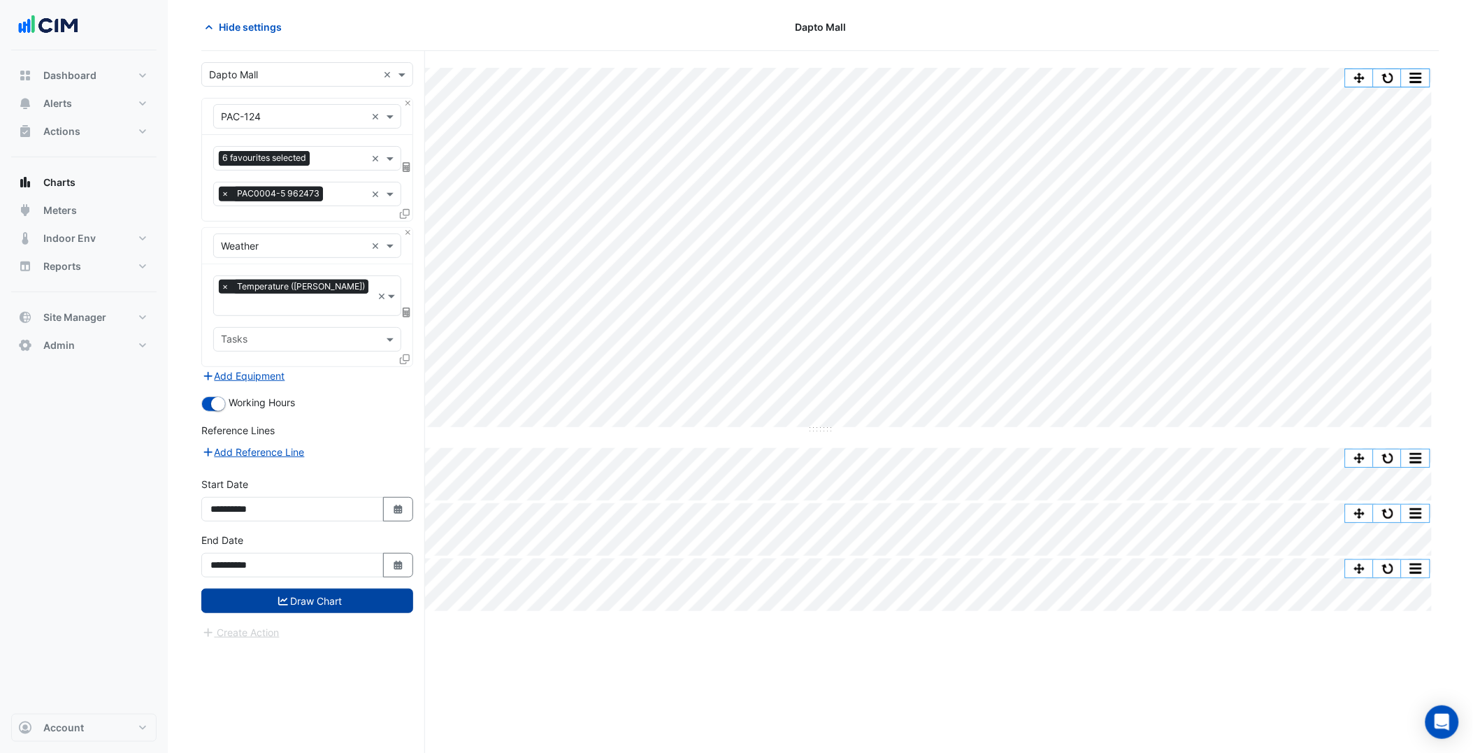
click at [341, 593] on button "Draw Chart" at bounding box center [307, 600] width 212 height 24
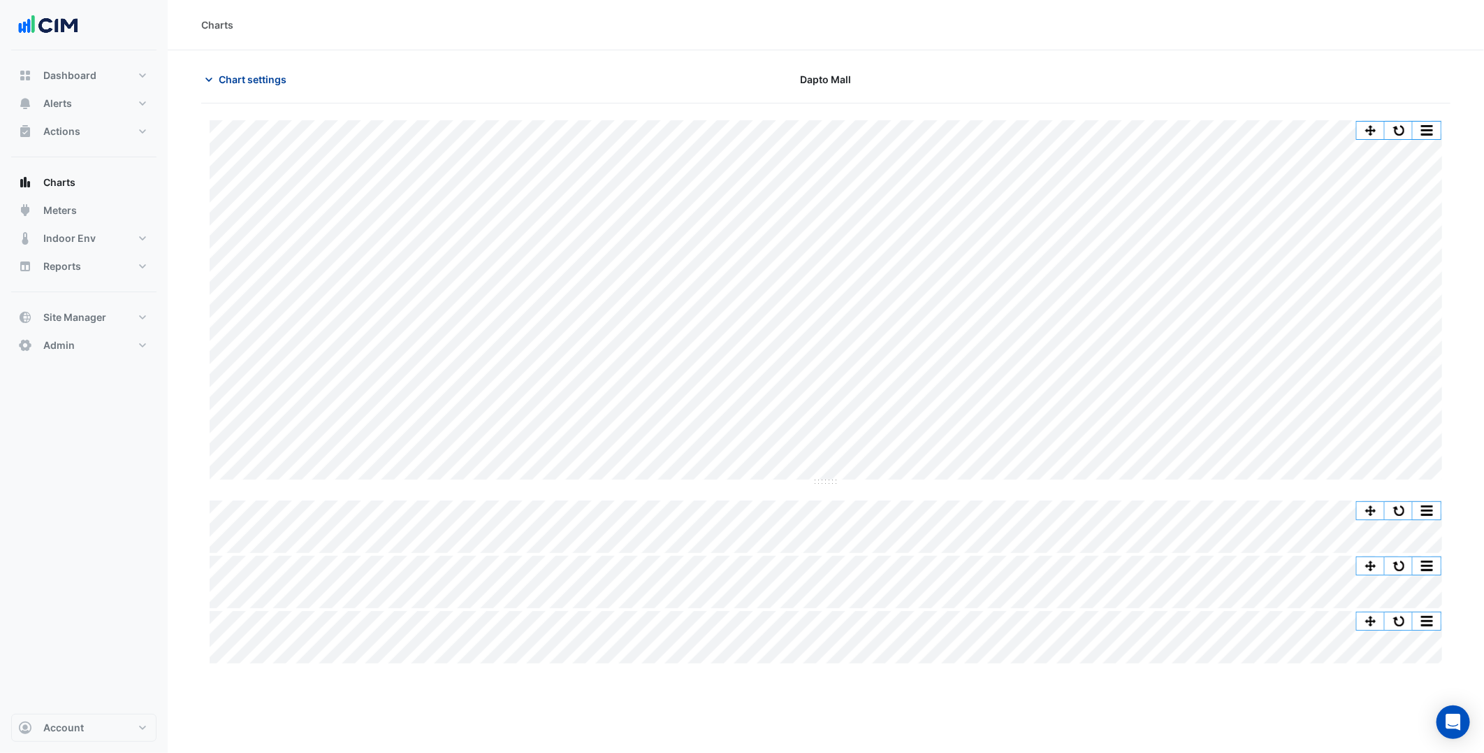
click at [268, 78] on span "Chart settings" at bounding box center [253, 79] width 68 height 15
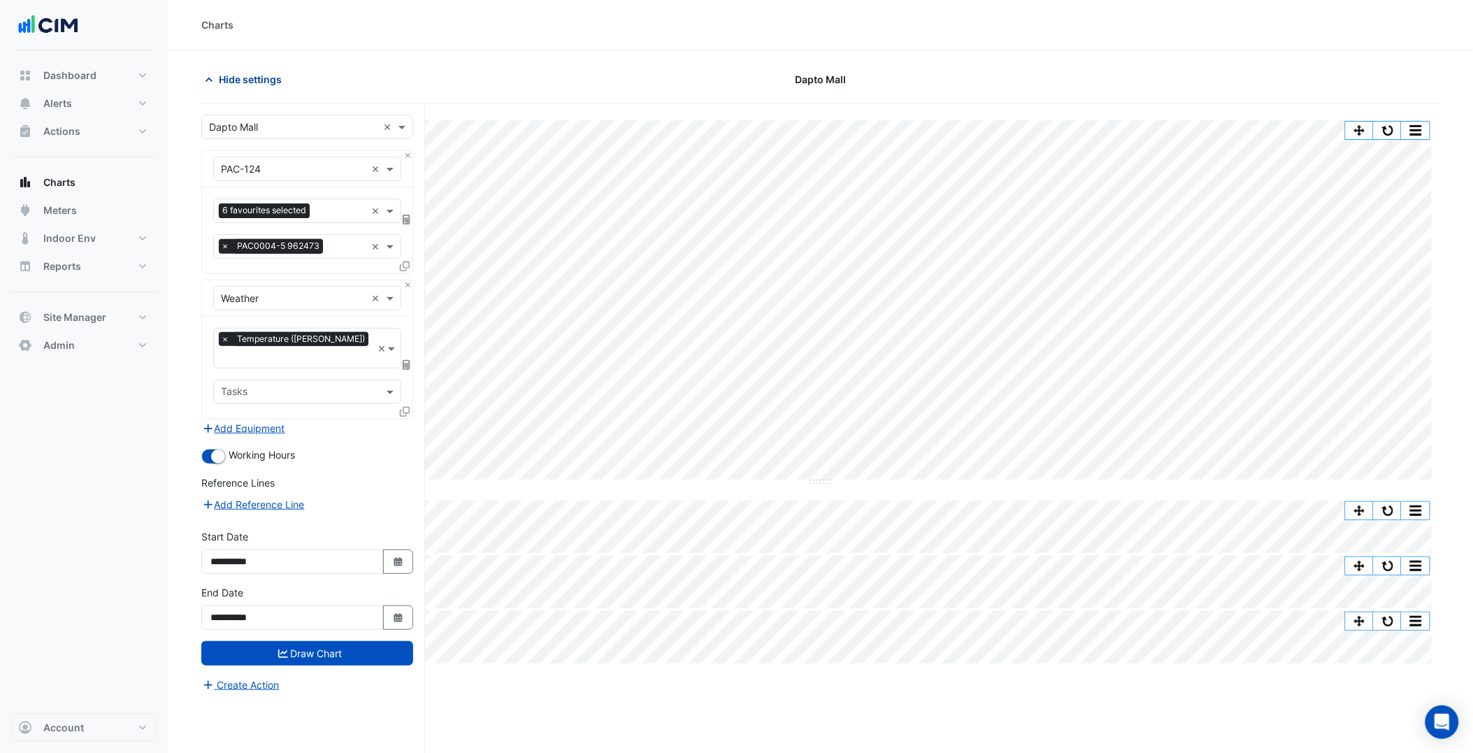
click at [252, 89] on button "Hide settings" at bounding box center [245, 79] width 89 height 24
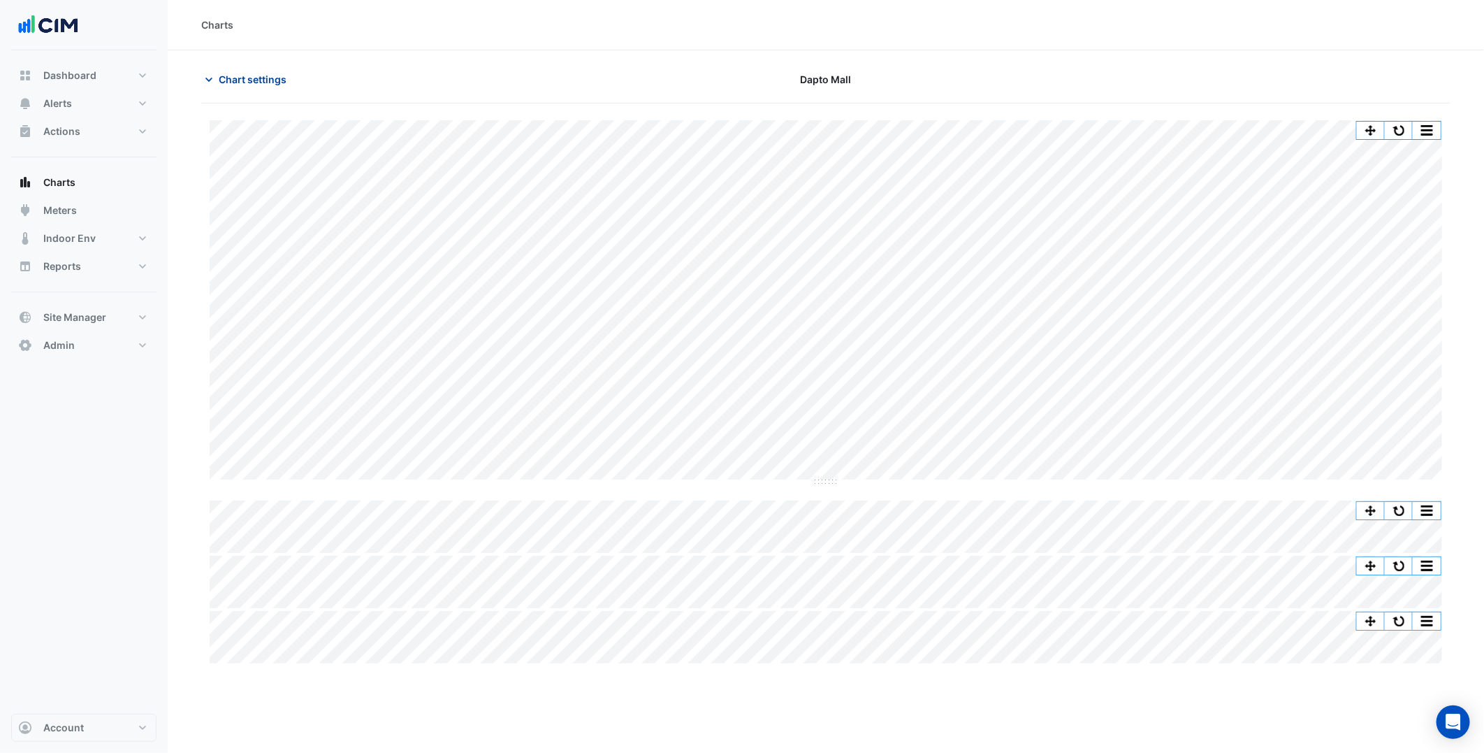
click at [249, 80] on span "Chart settings" at bounding box center [253, 79] width 68 height 15
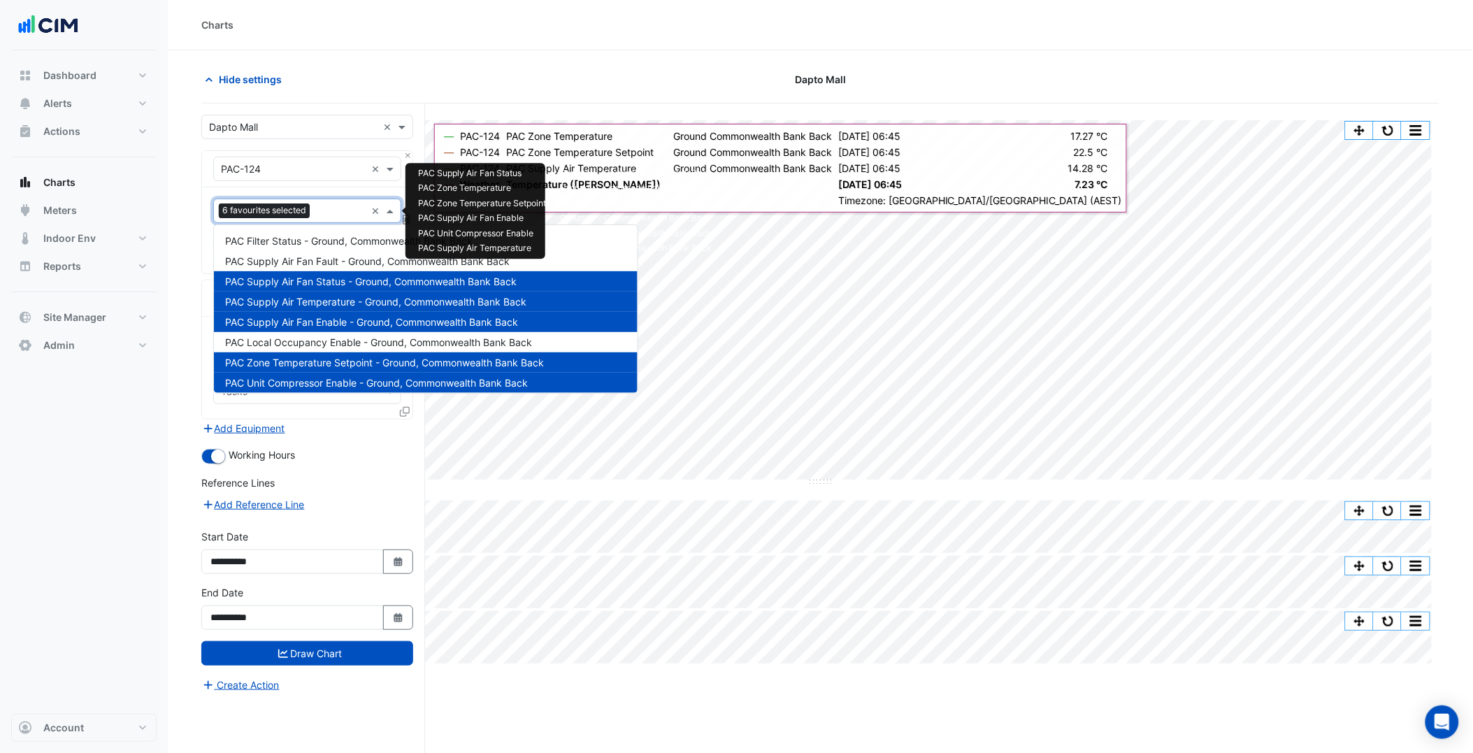
click at [343, 212] on input "text" at bounding box center [340, 212] width 50 height 15
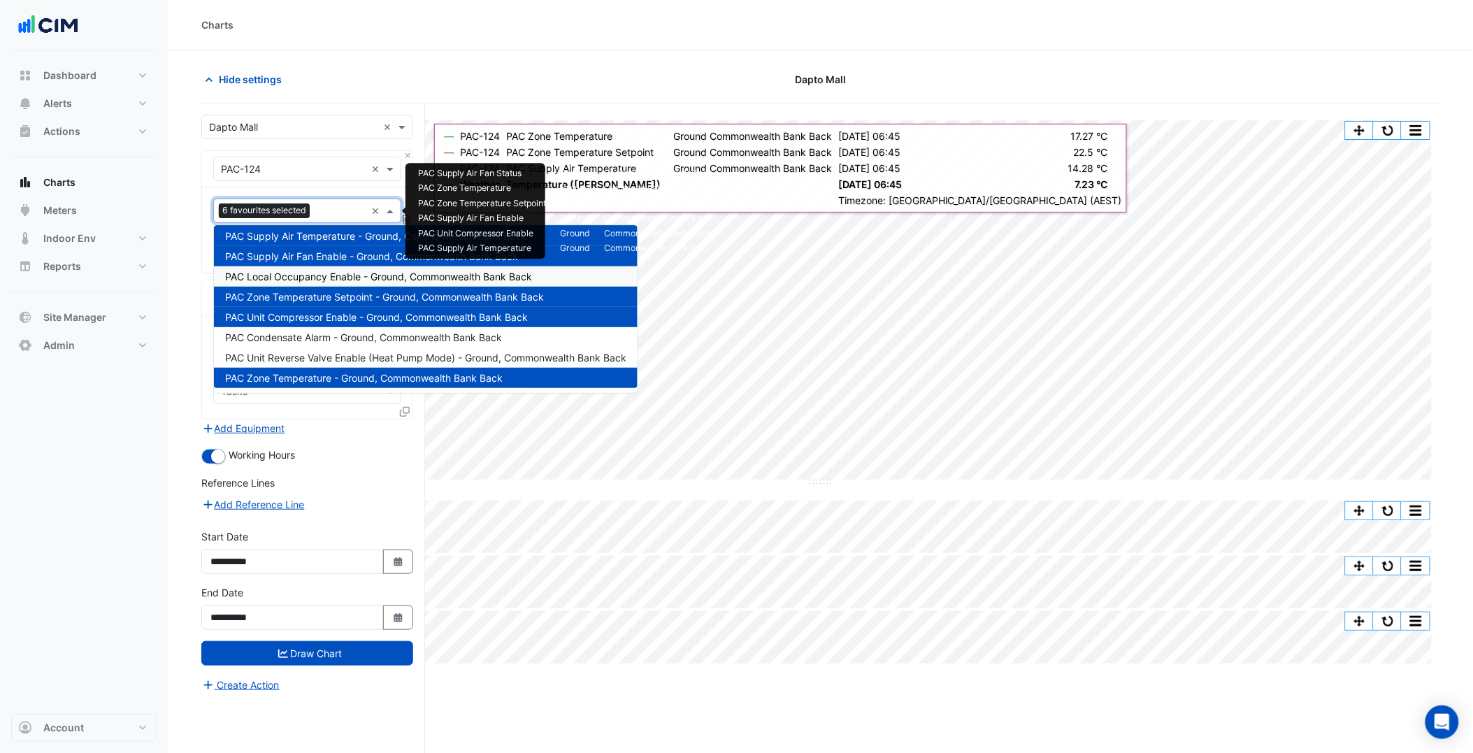
click at [358, 280] on span "PAC Local Occupancy Enable - Ground, Commonwealth Bank Back" at bounding box center [378, 276] width 307 height 12
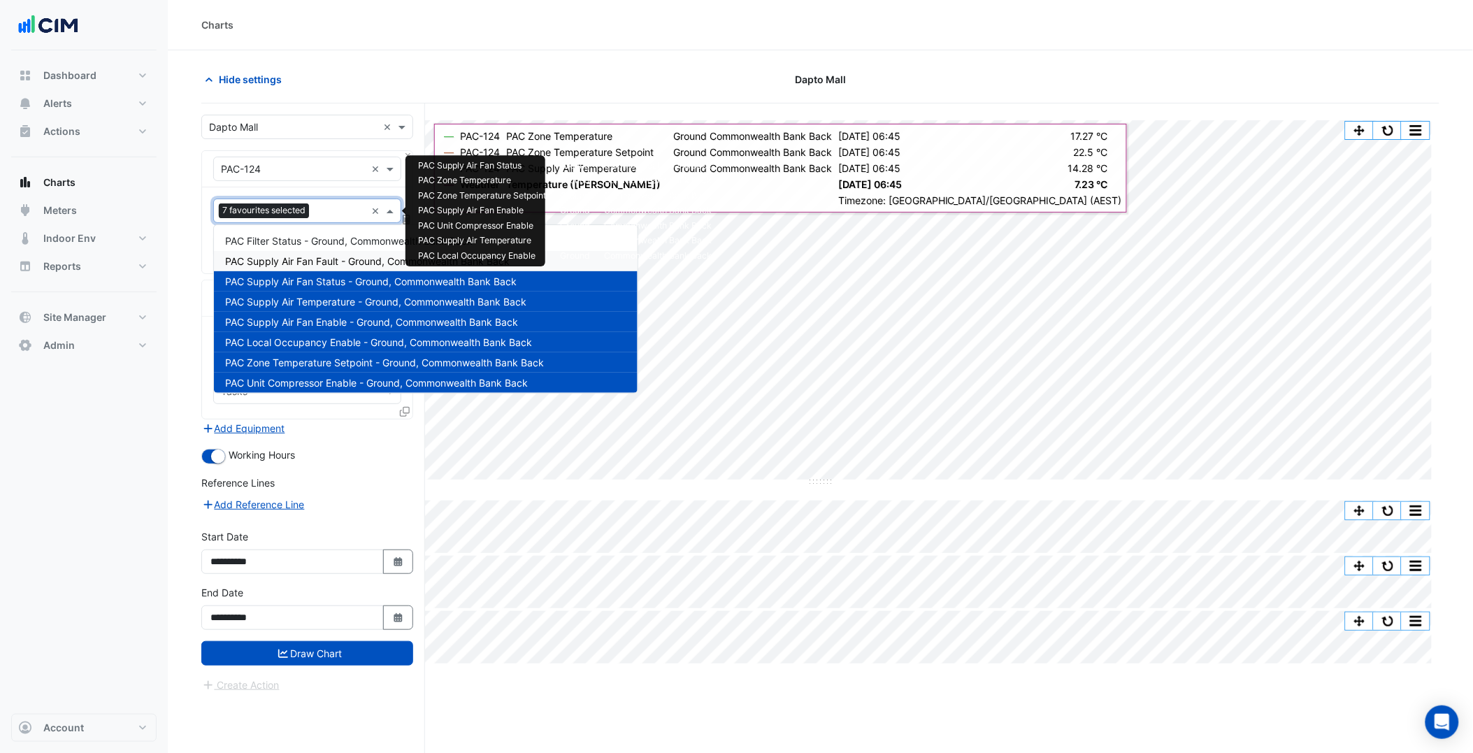
drag, startPoint x: 333, startPoint y: 215, endPoint x: 334, endPoint y: 255, distance: 40.5
click at [334, 255] on body "PAC Filter Status - Ground, Commonwealth Bank Back PAC Supply Air Fan Fault - G…" at bounding box center [736, 403] width 1473 height 806
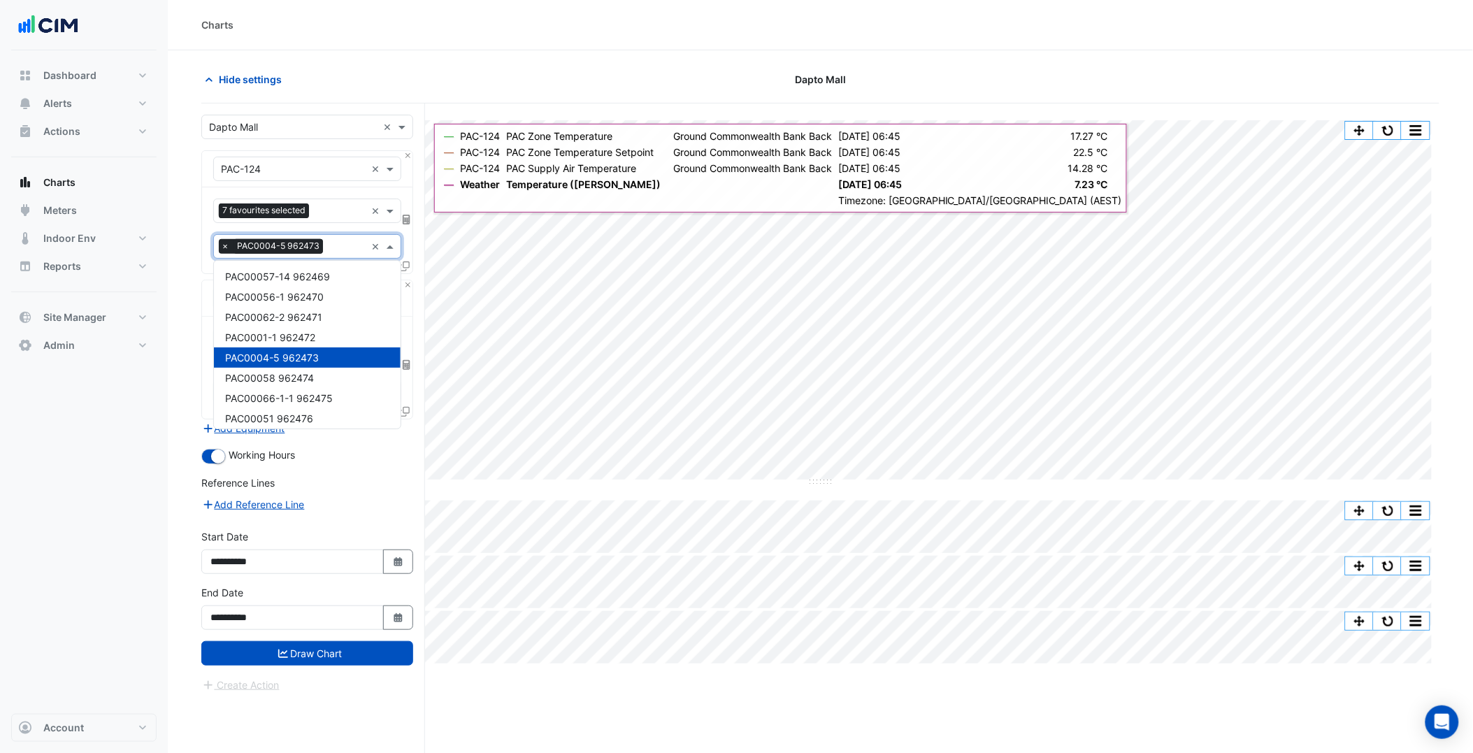
click at [334, 255] on div at bounding box center [345, 248] width 39 height 18
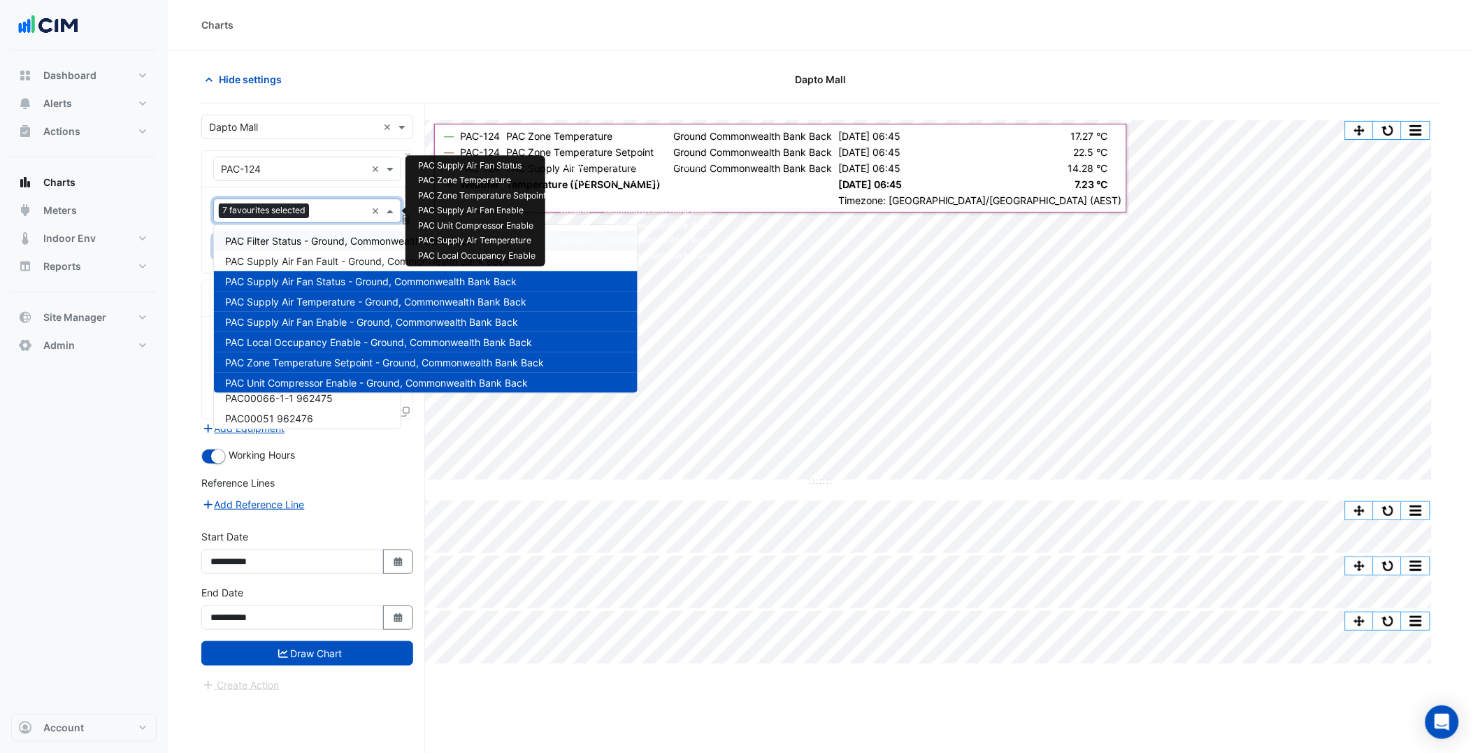
drag, startPoint x: 320, startPoint y: 213, endPoint x: 334, endPoint y: 238, distance: 28.8
click at [334, 238] on body "PAC00057-14 962469 PAC00056-1 962470 PAC00062-2 962471 PAC0001-1 962472 PAC0004…" at bounding box center [736, 403] width 1473 height 806
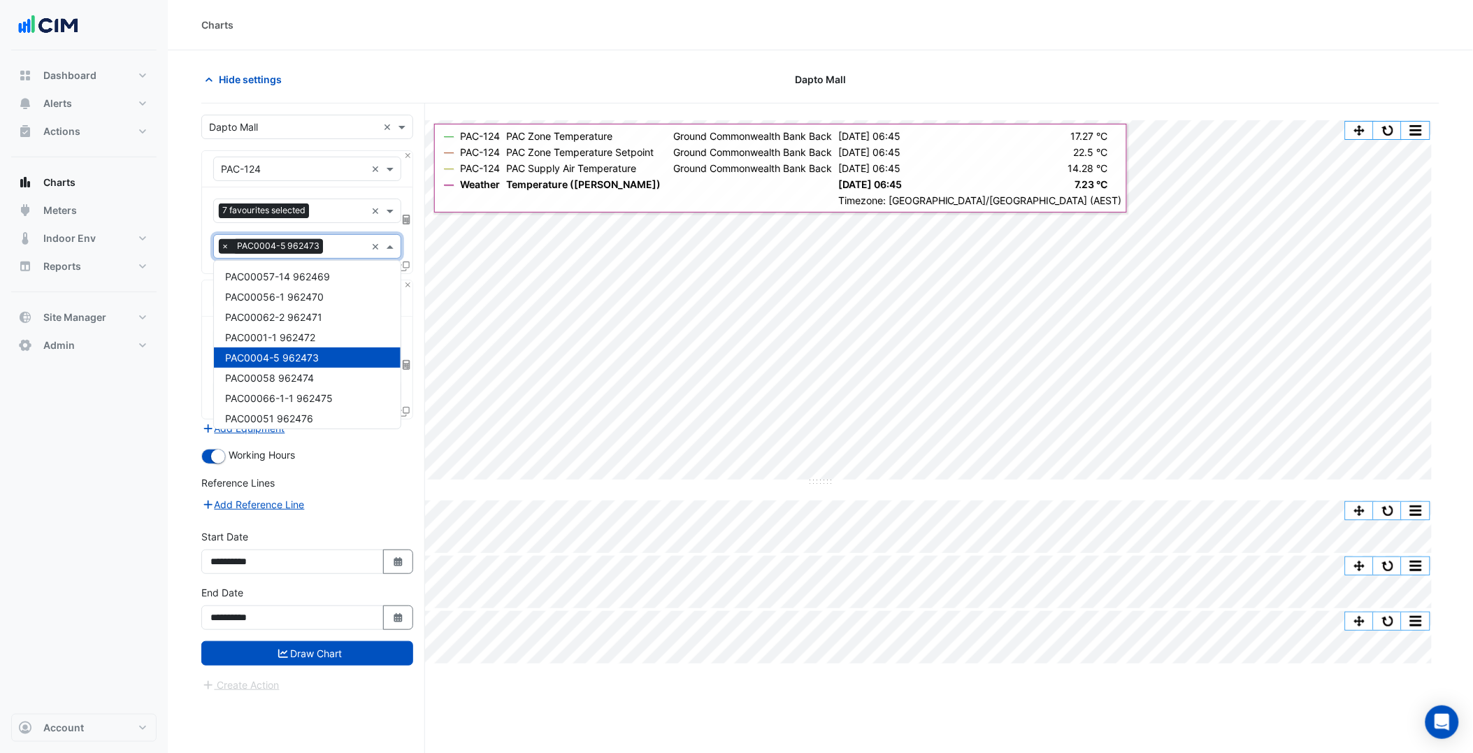
click at [334, 238] on div "× PAC0004-5 962473" at bounding box center [290, 247] width 152 height 22
click at [203, 243] on div "7 favourites selected × × PAC0004-5 962473 ×" at bounding box center [307, 230] width 210 height 86
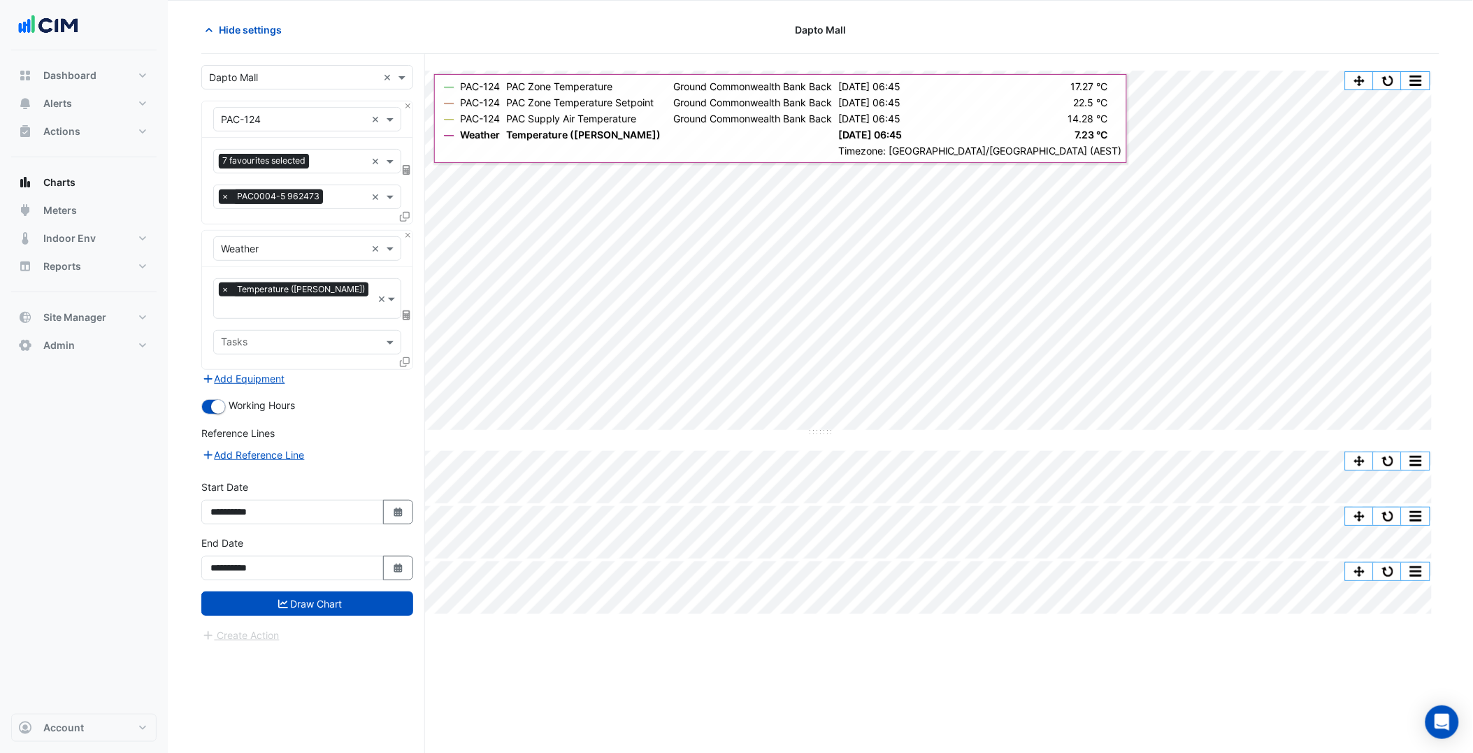
scroll to position [53, 0]
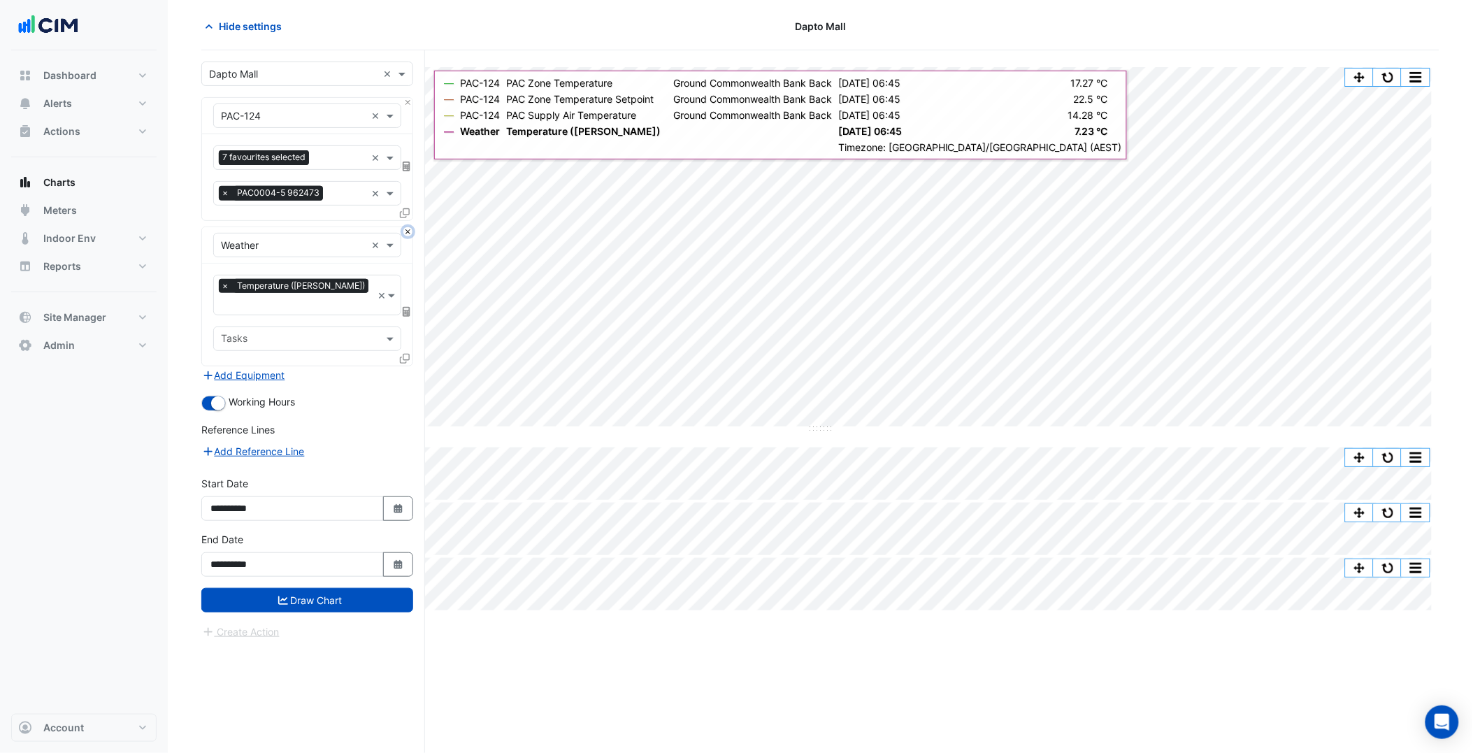
click at [408, 233] on button "Close" at bounding box center [407, 231] width 9 height 9
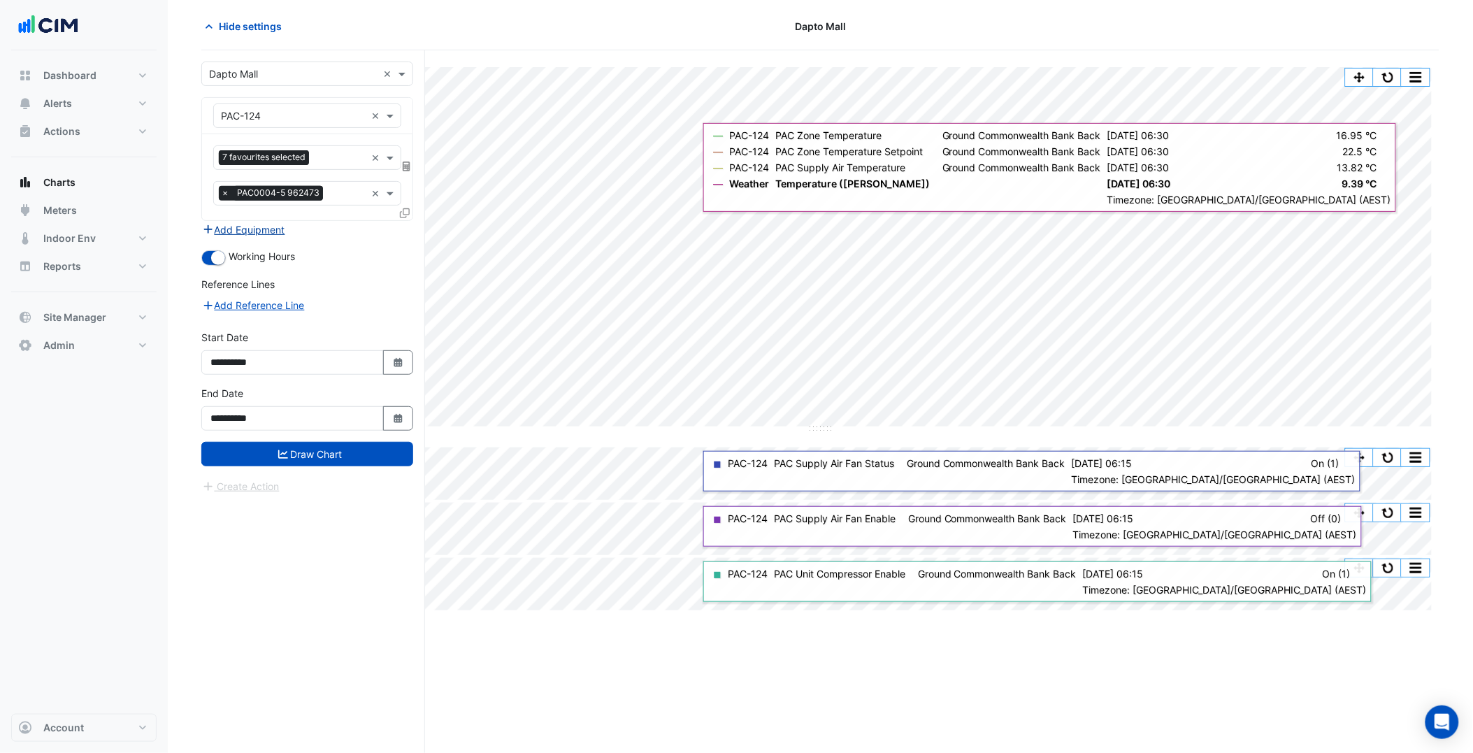
click at [242, 229] on button "Add Equipment" at bounding box center [243, 230] width 85 height 16
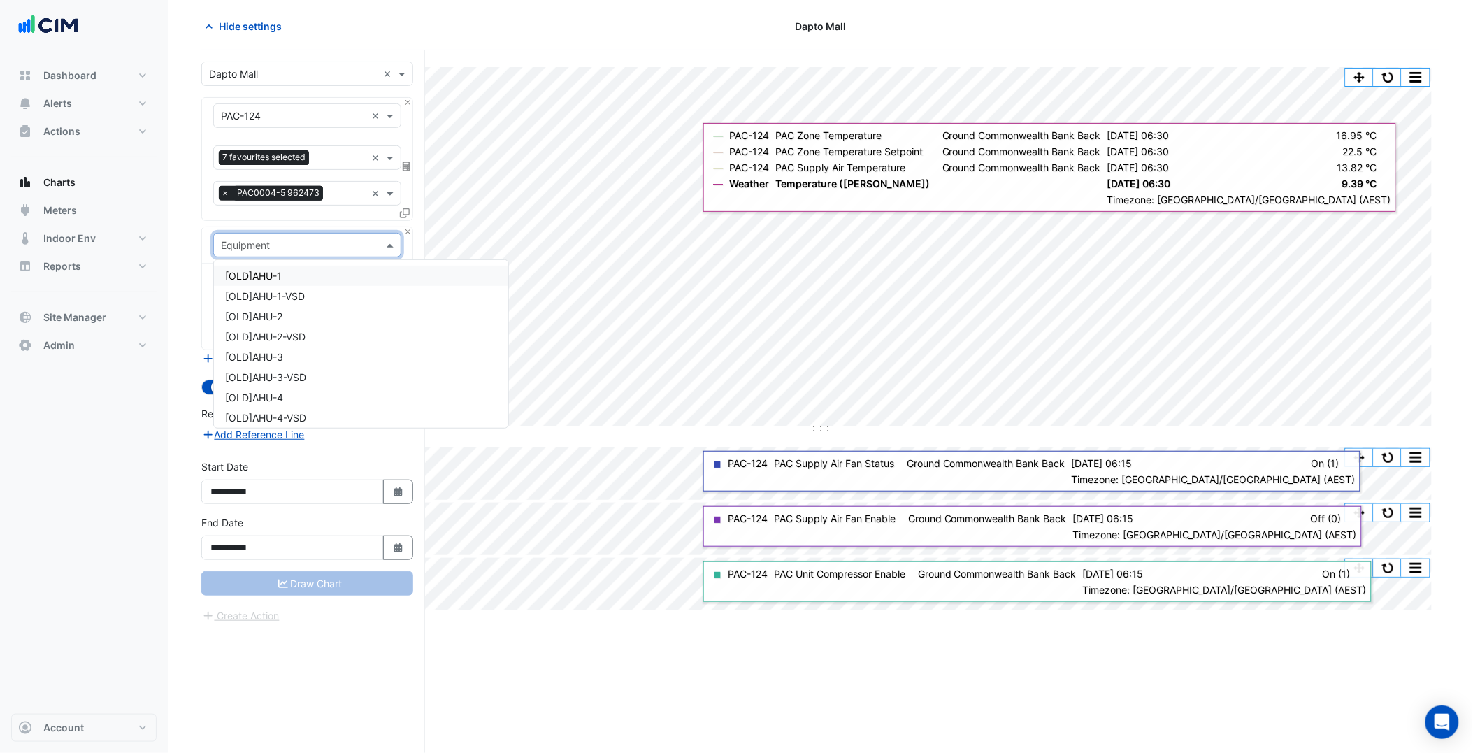
click at [261, 241] on input "text" at bounding box center [293, 245] width 145 height 15
type input "***"
click at [290, 287] on input "text" at bounding box center [299, 288] width 157 height 15
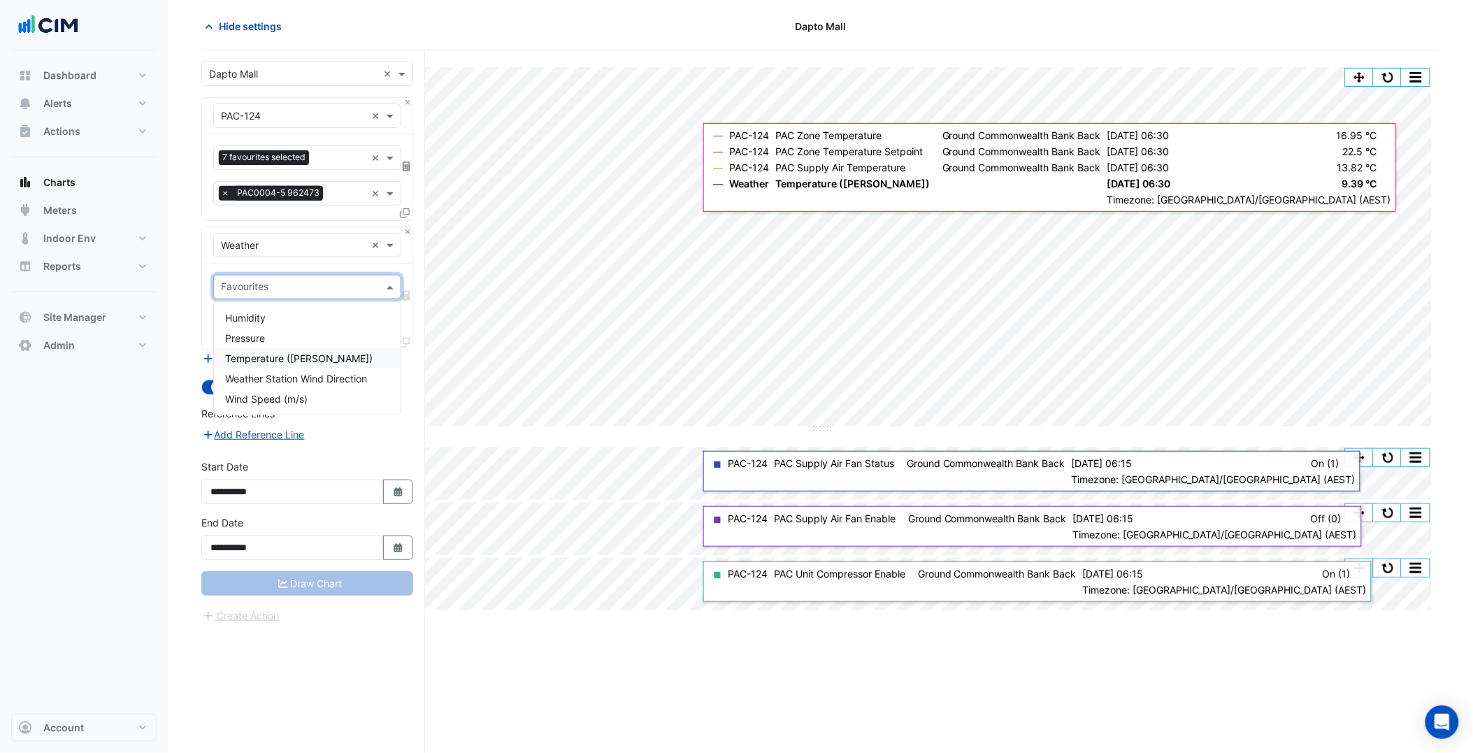
click at [298, 354] on span "Temperature (Celcius)" at bounding box center [298, 358] width 147 height 12
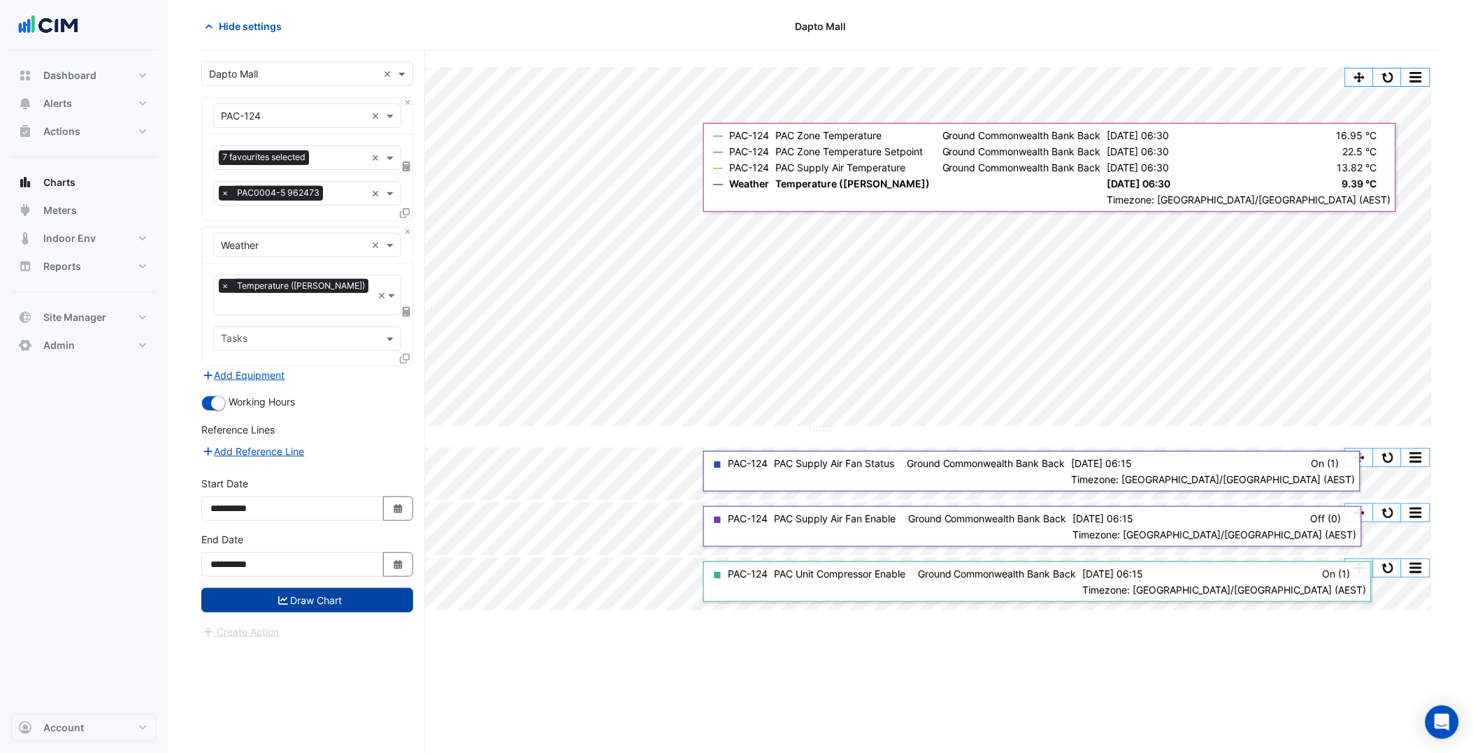
click at [339, 588] on button "Draw Chart" at bounding box center [307, 600] width 212 height 24
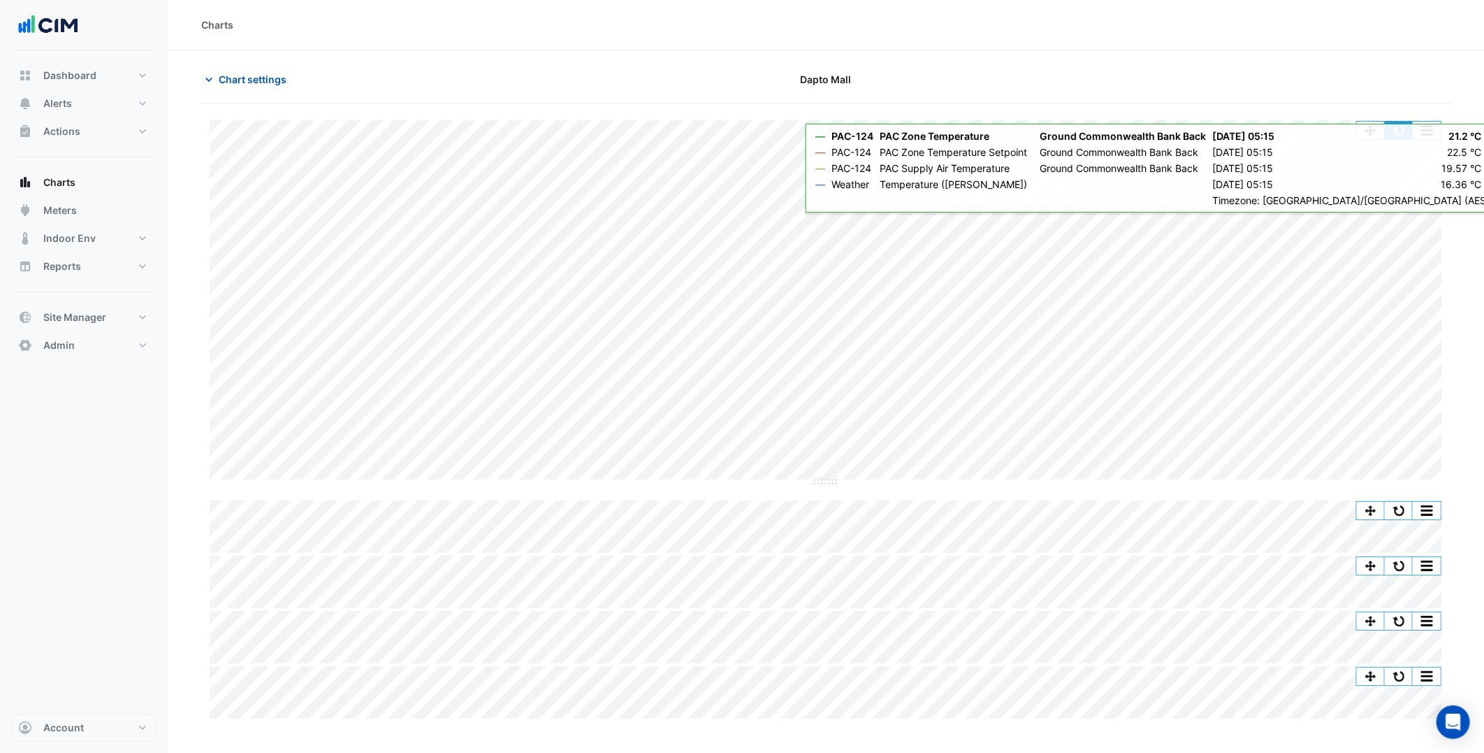
click at [1401, 126] on button "button" at bounding box center [1399, 130] width 28 height 17
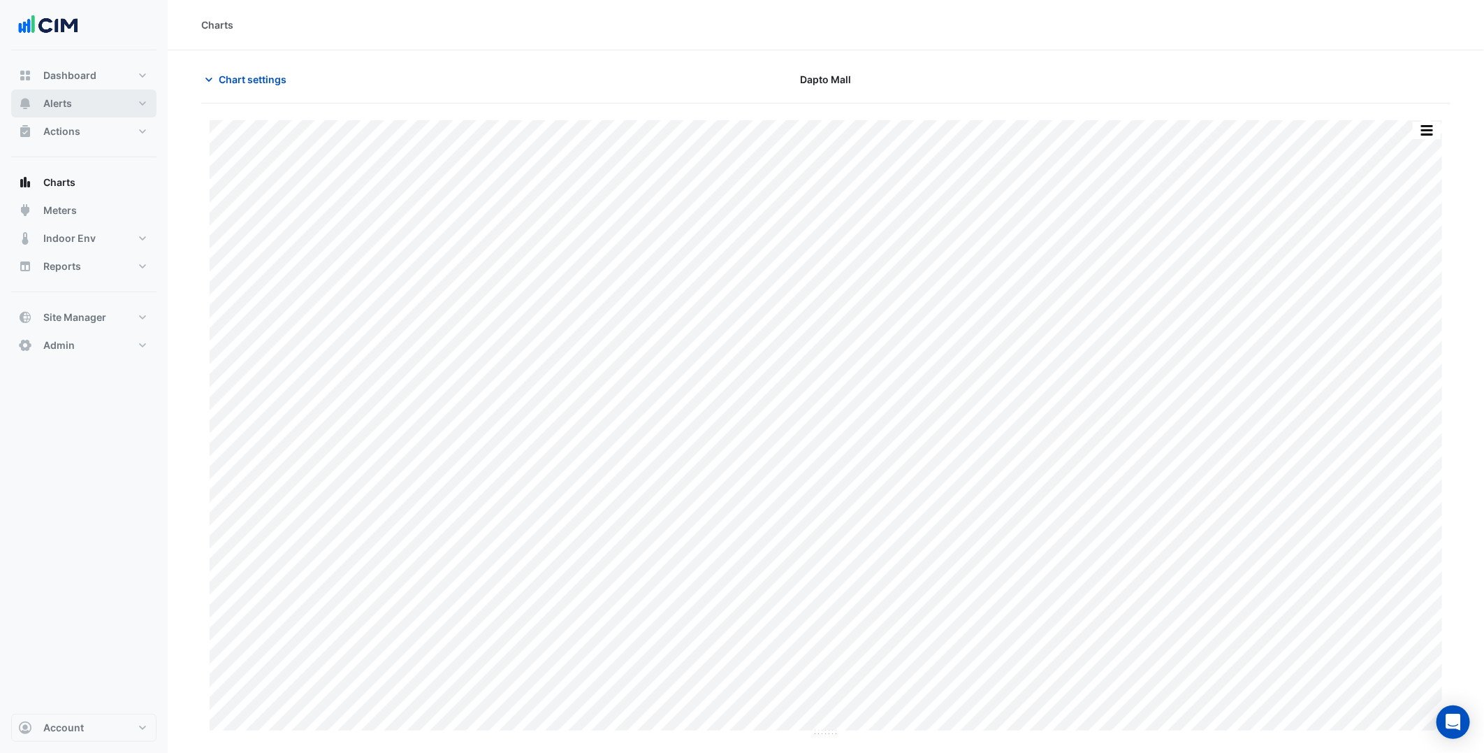
click at [131, 103] on button "Alerts" at bounding box center [83, 103] width 145 height 28
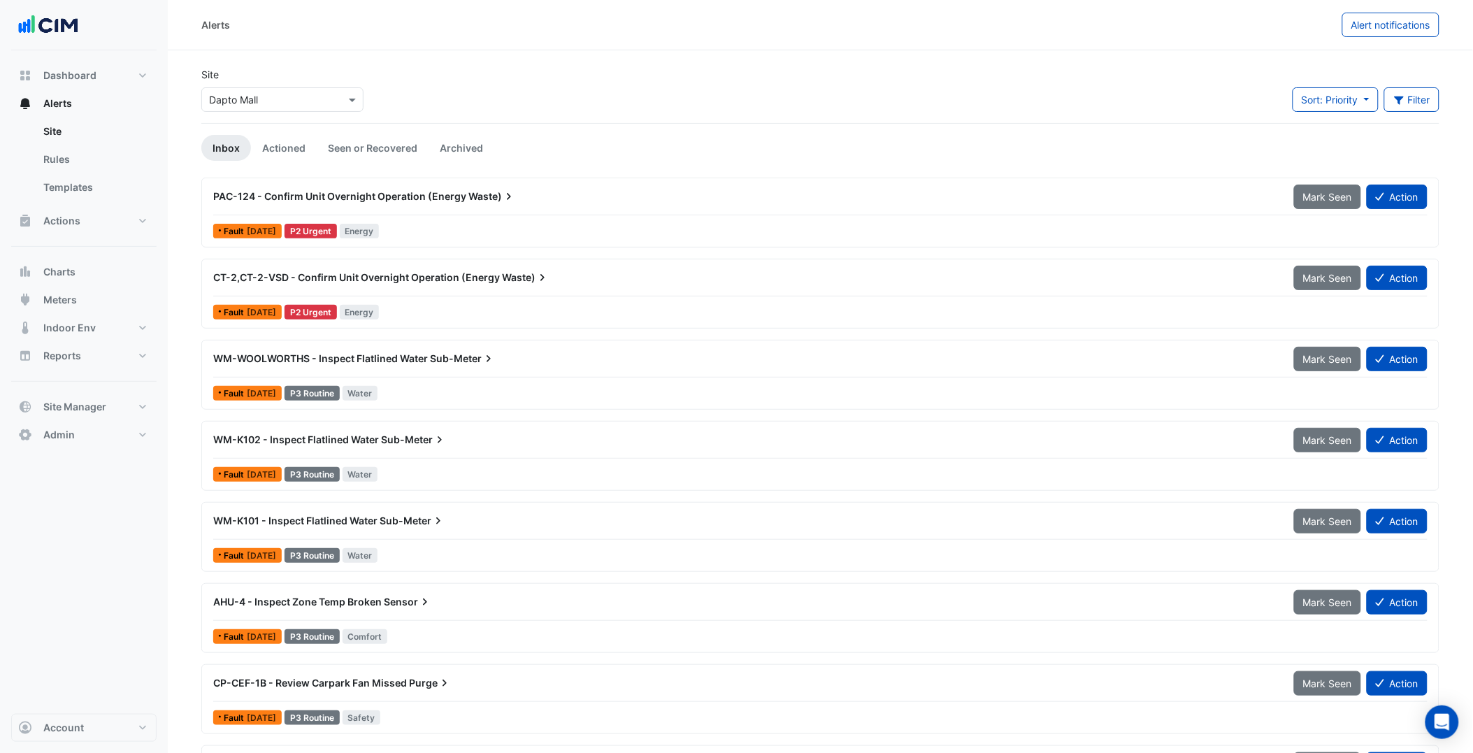
click at [241, 99] on input "text" at bounding box center [268, 100] width 119 height 15
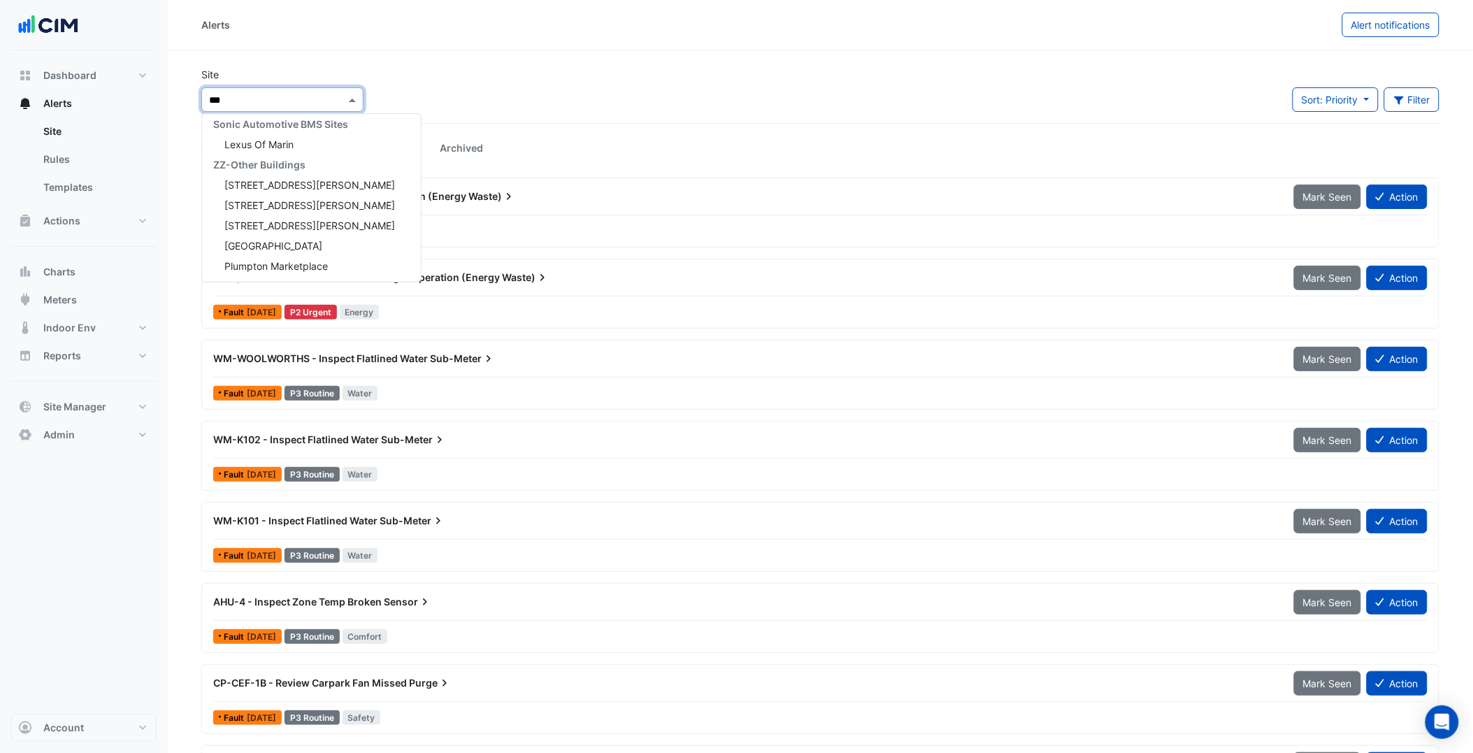
scroll to position [795, 0]
type input "****"
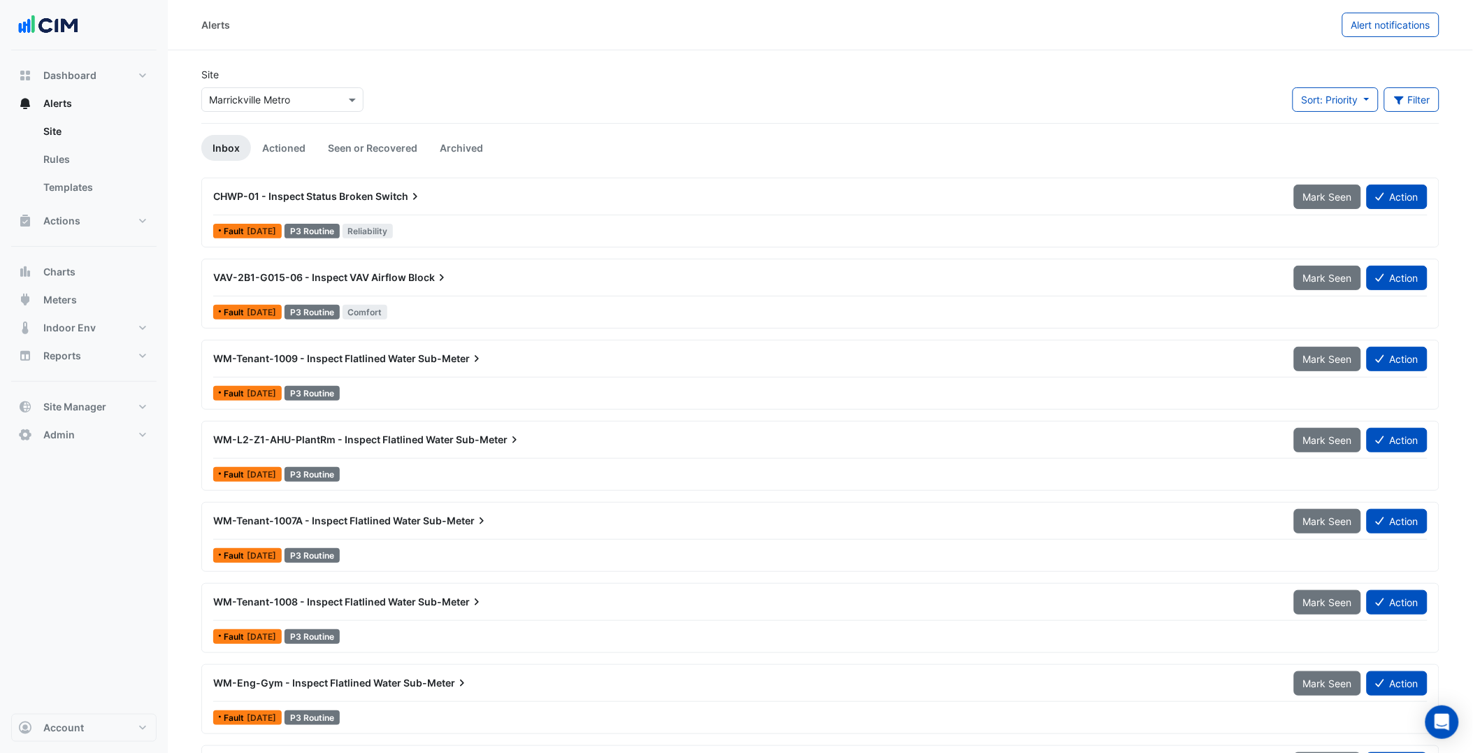
click at [664, 117] on div "Site × Marrickville Metro Sort: Priority Priority Updated Filter Title Priority…" at bounding box center [820, 95] width 1254 height 56
click at [308, 142] on link "Actioned" at bounding box center [284, 148] width 66 height 26
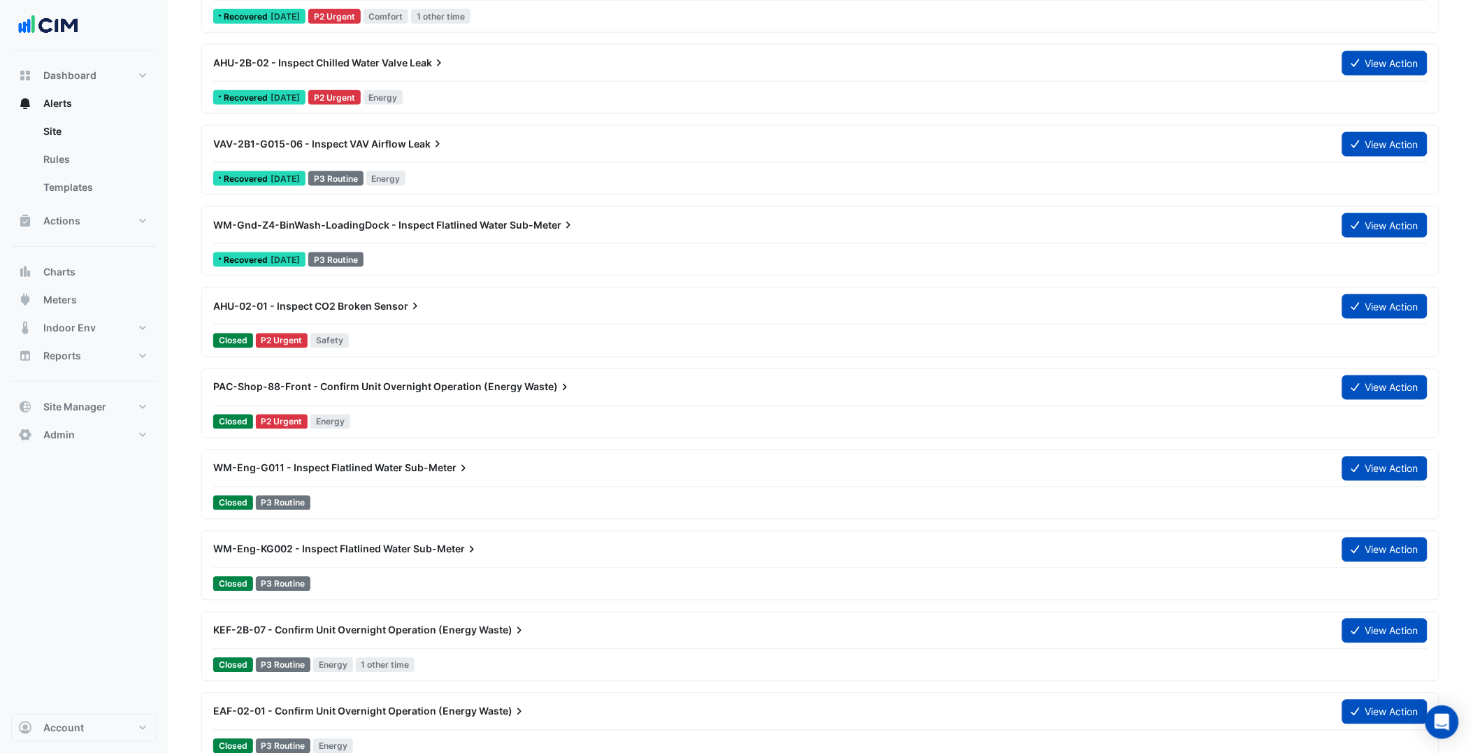
scroll to position [667, 0]
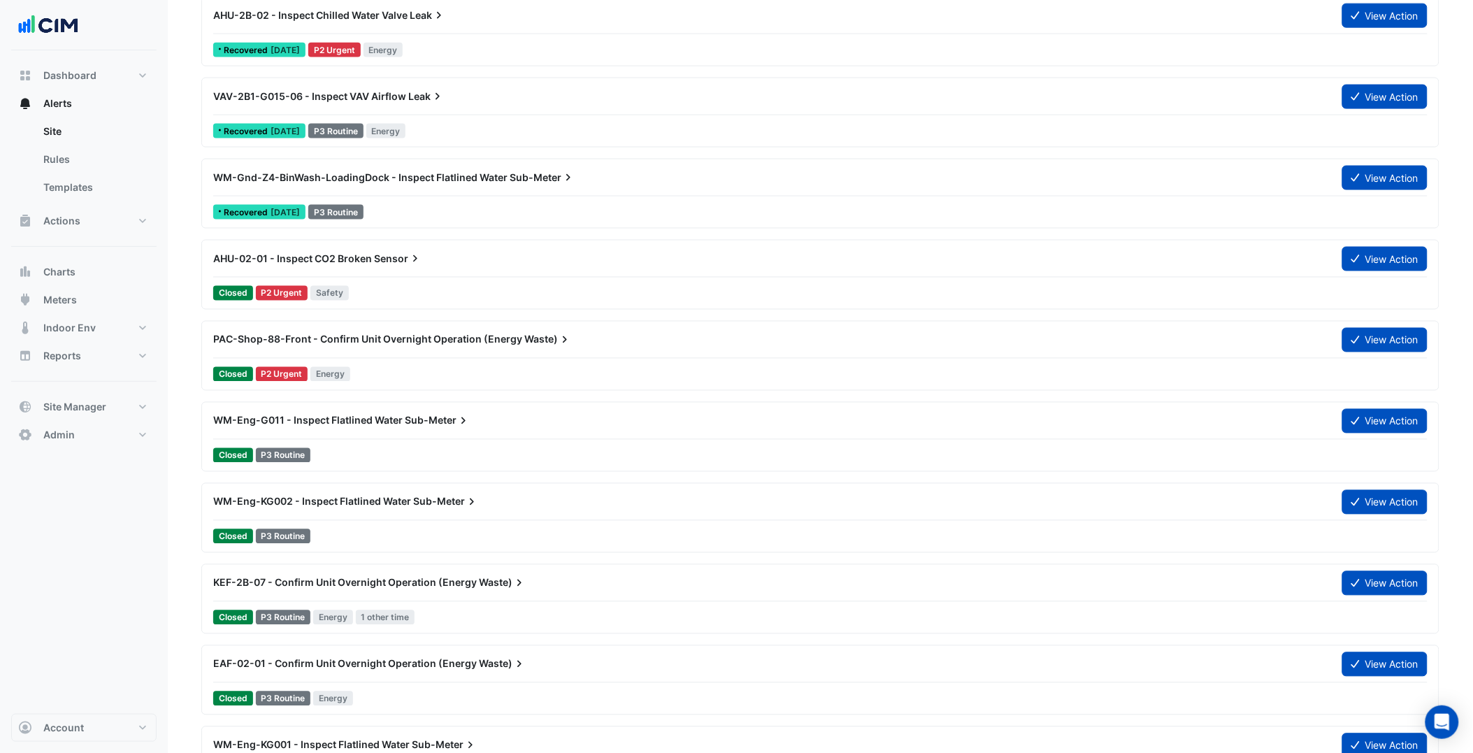
click at [393, 585] on span "KEF-2B-07 - Confirm Unit Overnight Operation (Energy" at bounding box center [344, 583] width 263 height 12
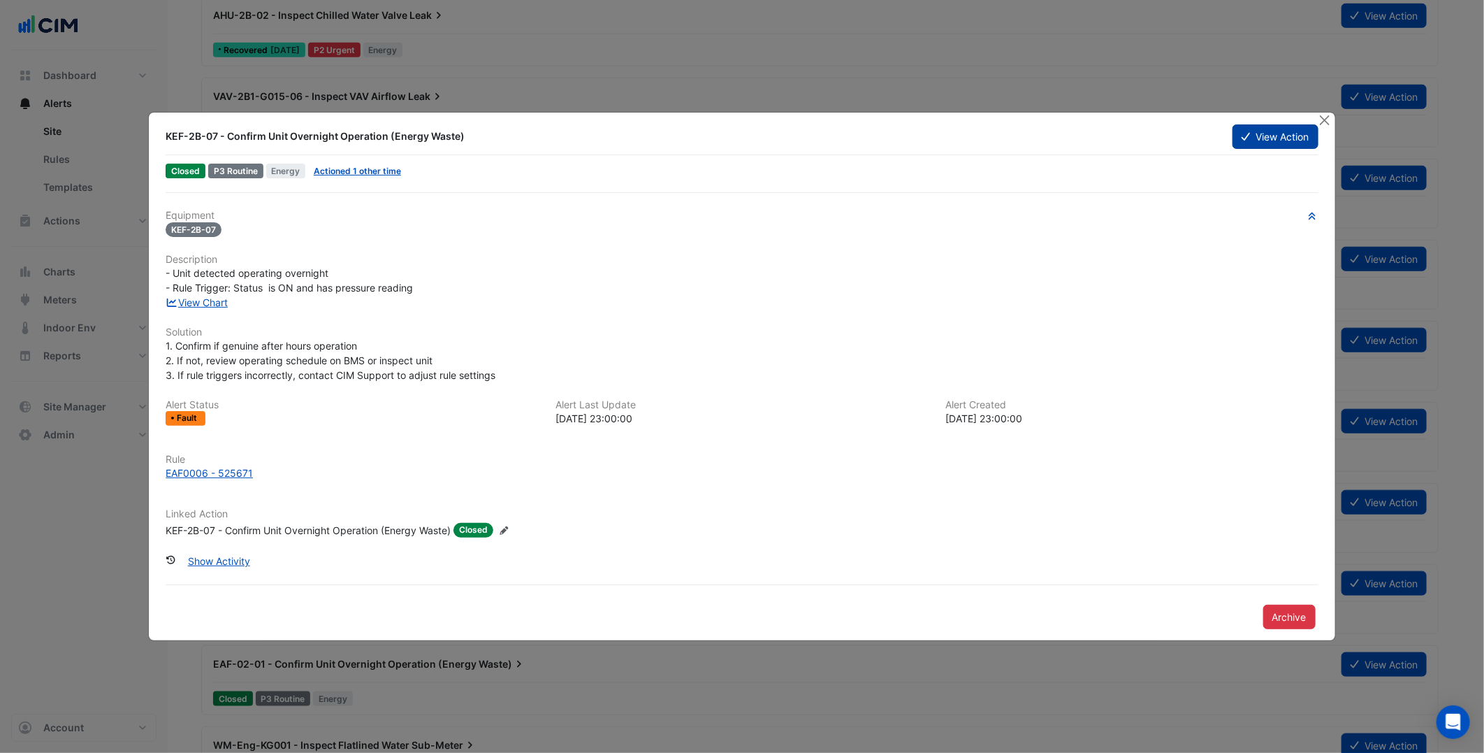
click at [1275, 145] on button "View Action" at bounding box center [1275, 136] width 85 height 24
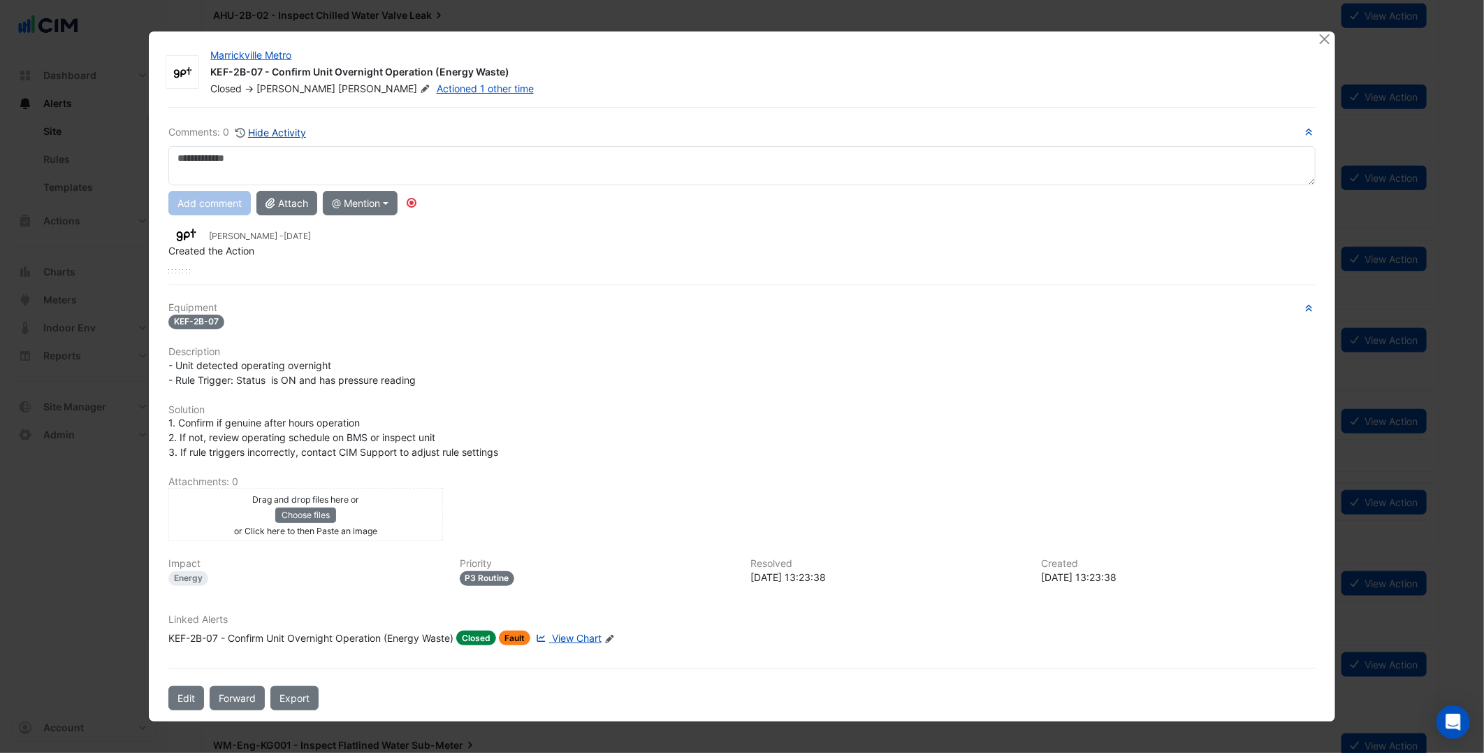
click at [281, 126] on div "Comments: 0 Hide Activity Add comment Attach @ Mention [GEOGRAPHIC_DATA] [PERSO…" at bounding box center [742, 408] width 1164 height 603
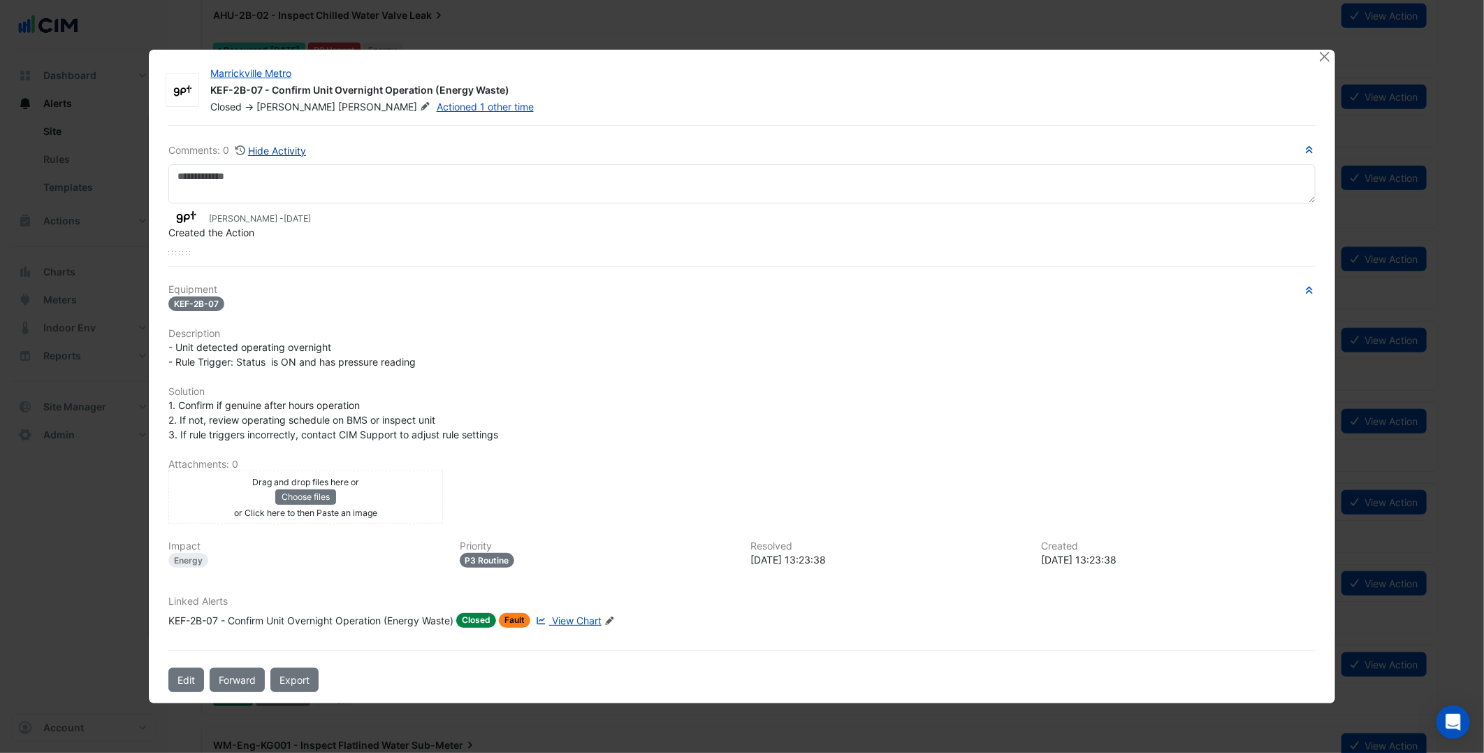
click at [273, 145] on button "Hide Activity" at bounding box center [271, 151] width 72 height 16
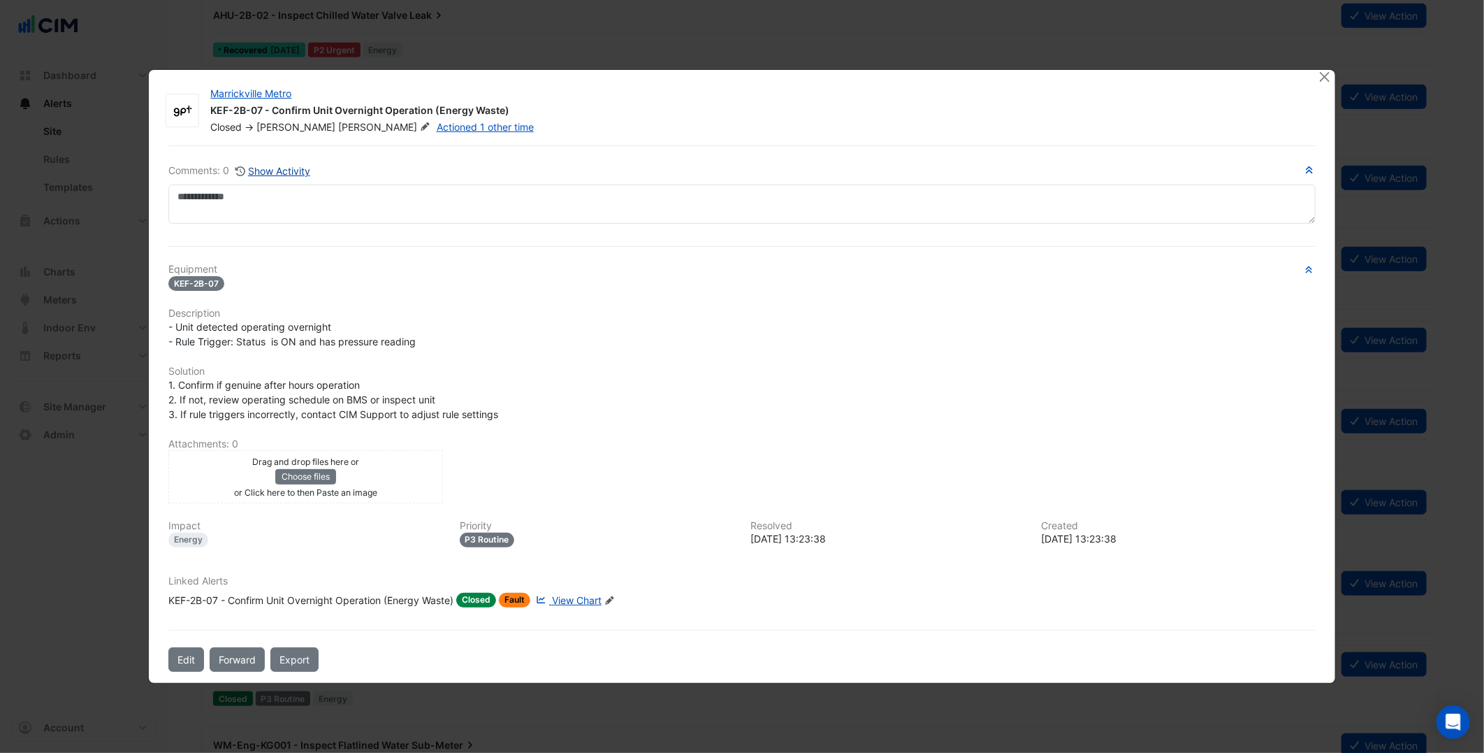
click at [294, 171] on button "Show Activity" at bounding box center [273, 171] width 76 height 16
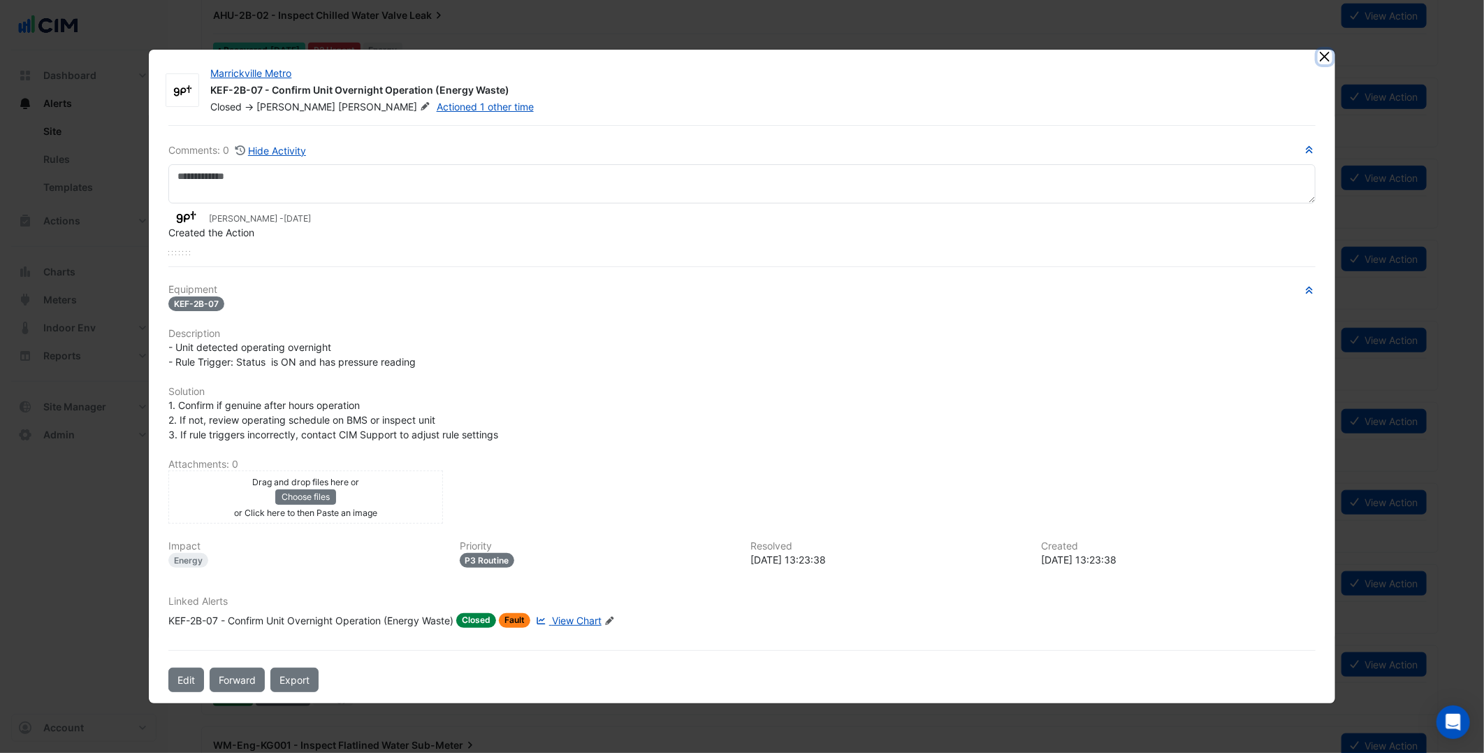
click at [1326, 59] on button "Close" at bounding box center [1325, 57] width 15 height 15
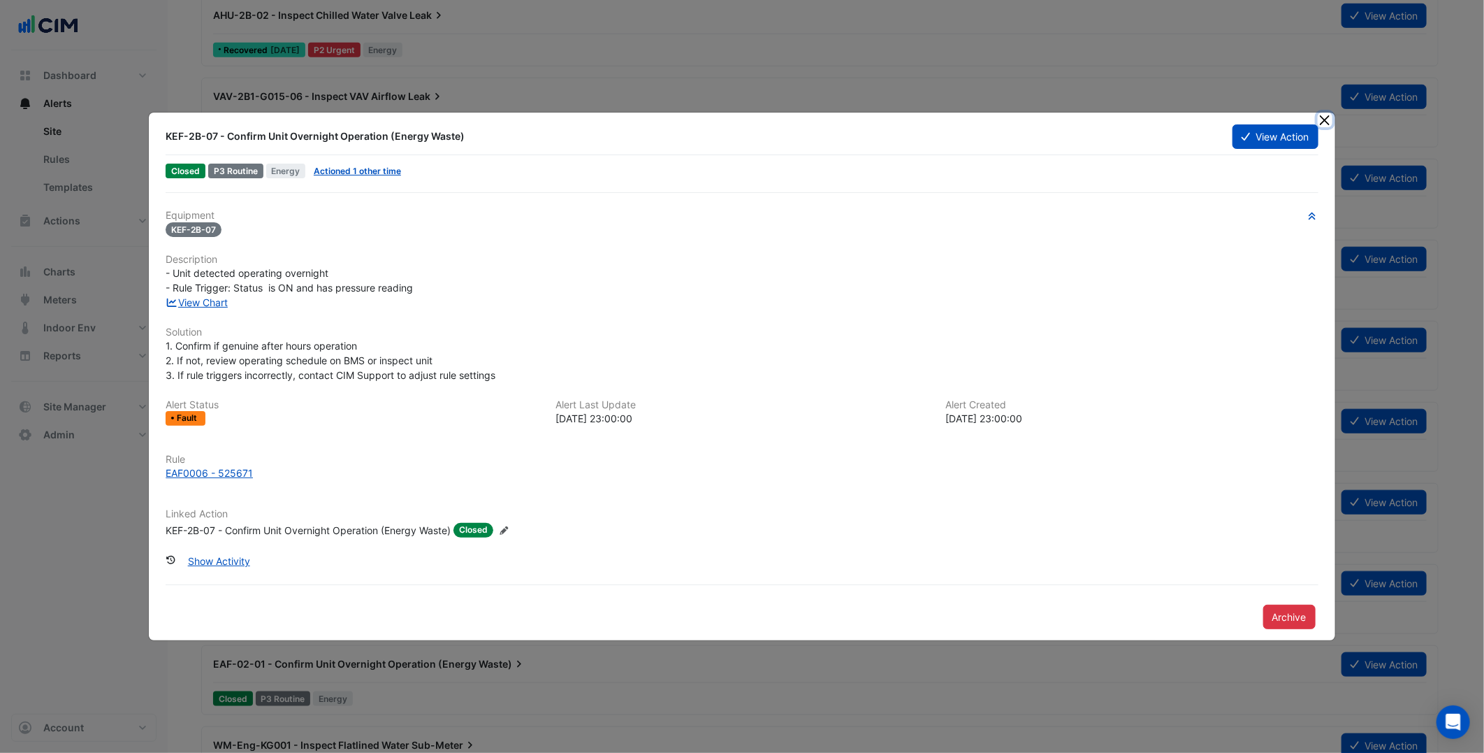
click at [1329, 116] on button "Close" at bounding box center [1325, 120] width 15 height 15
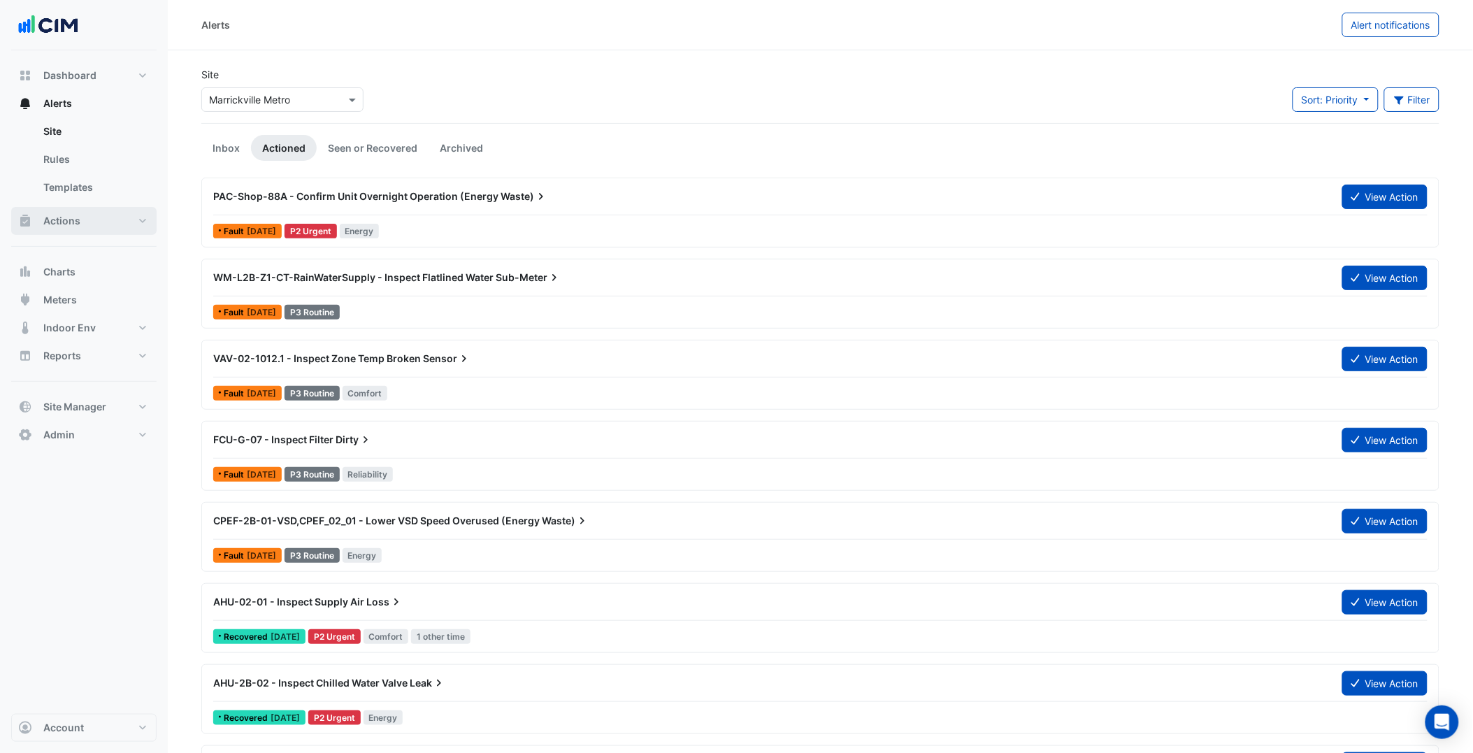
click at [117, 219] on button "Actions" at bounding box center [83, 221] width 145 height 28
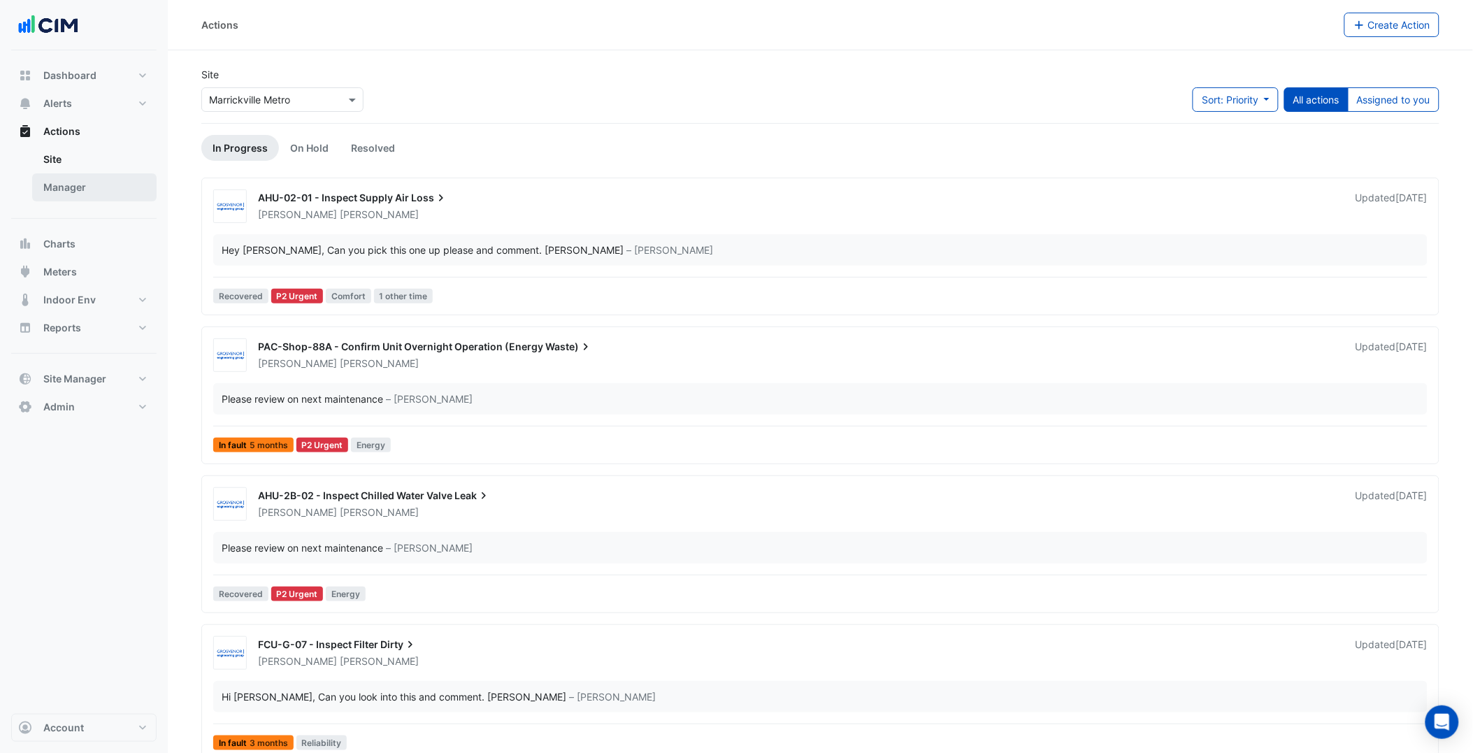
click at [89, 189] on link "Manager" at bounding box center [94, 187] width 124 height 28
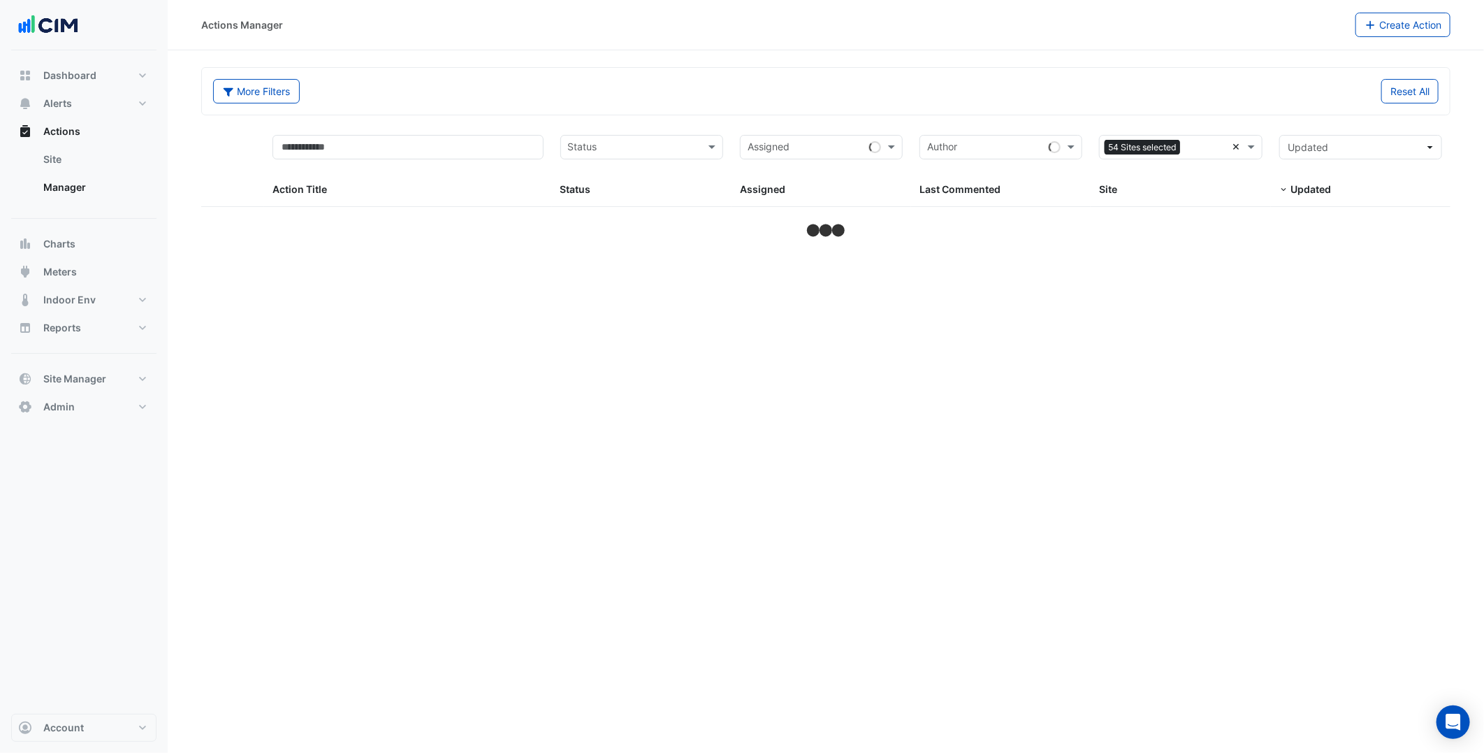
select select "***"
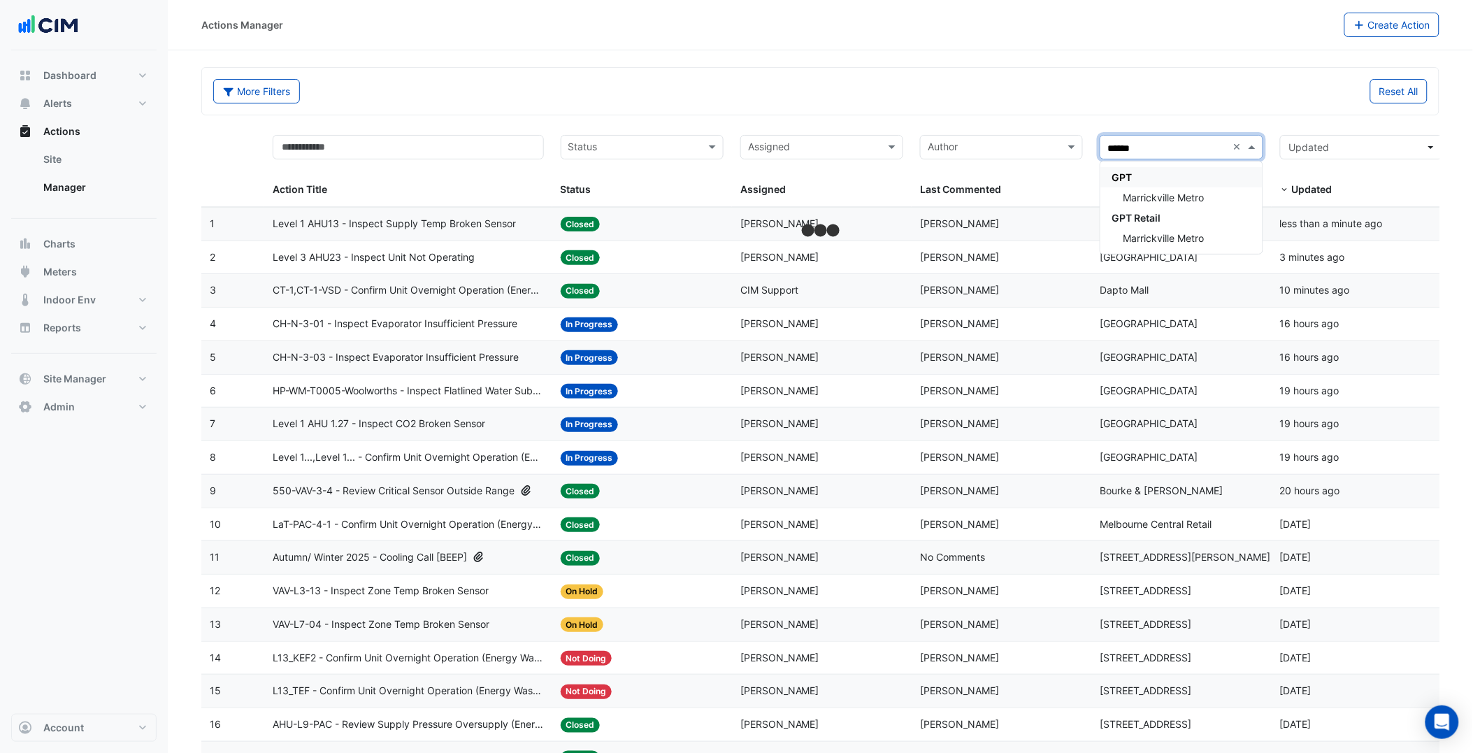
type input "*******"
click at [1202, 193] on span "Marrickville Metro" at bounding box center [1162, 197] width 81 height 12
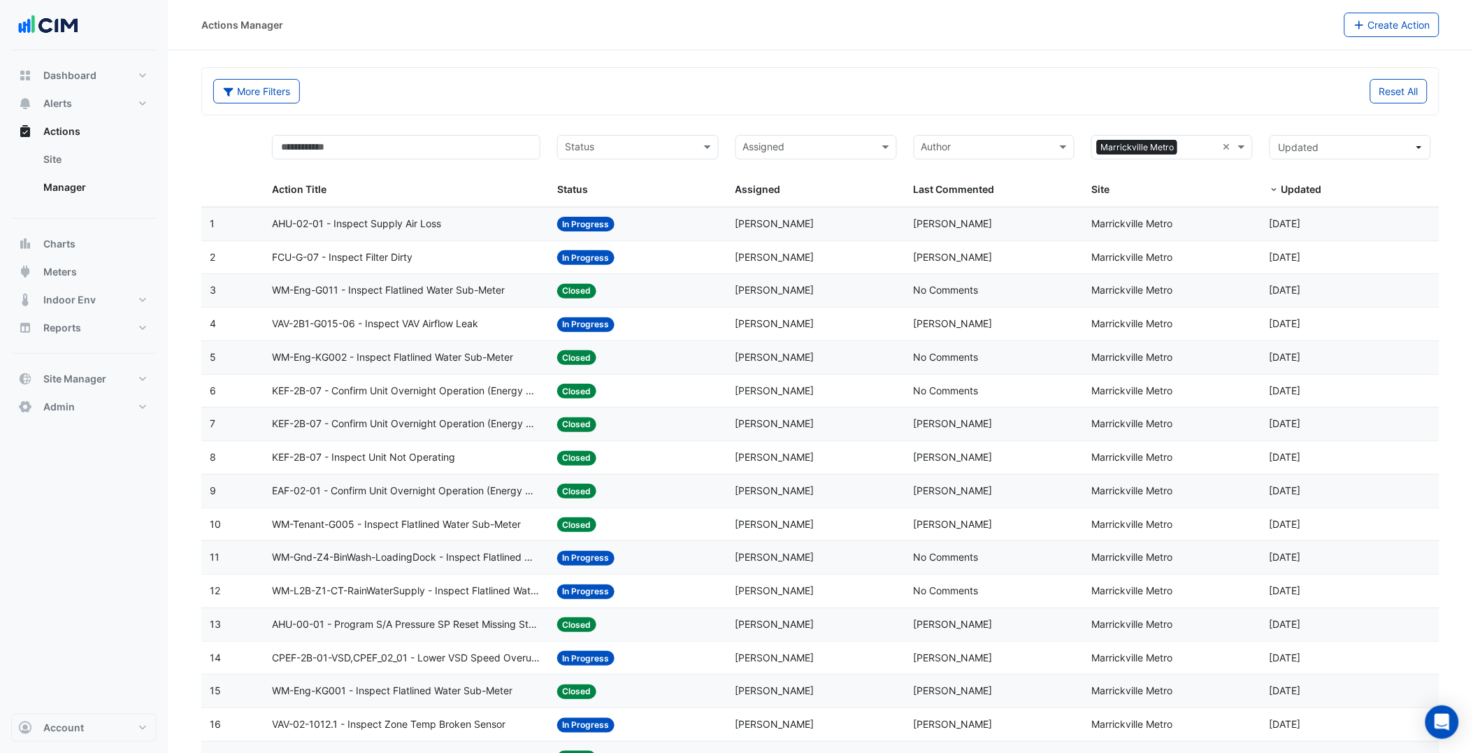
click at [1001, 43] on div "Actions Manager Create Action" at bounding box center [820, 25] width 1305 height 50
click at [93, 253] on button "Charts" at bounding box center [83, 244] width 145 height 28
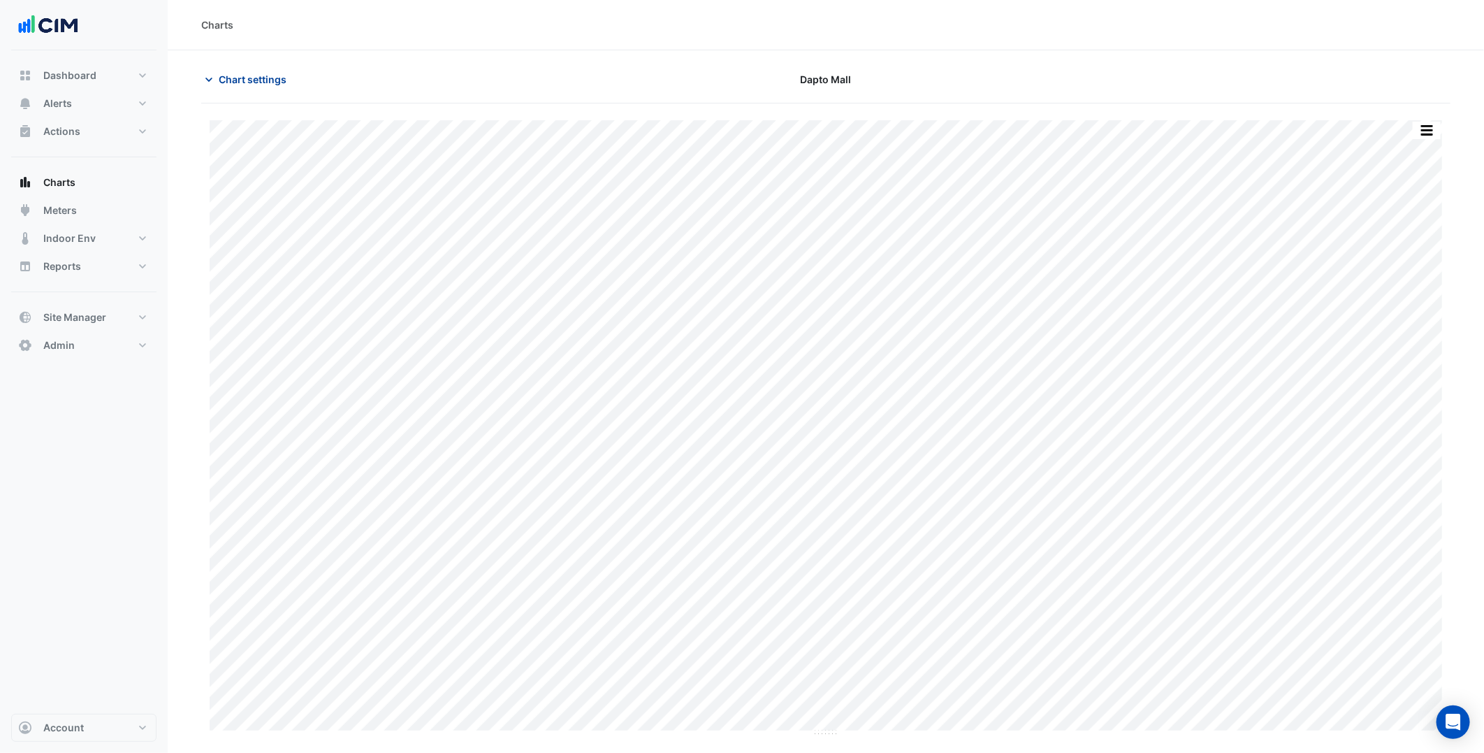
click at [262, 82] on span "Chart settings" at bounding box center [253, 79] width 68 height 15
type input "**********"
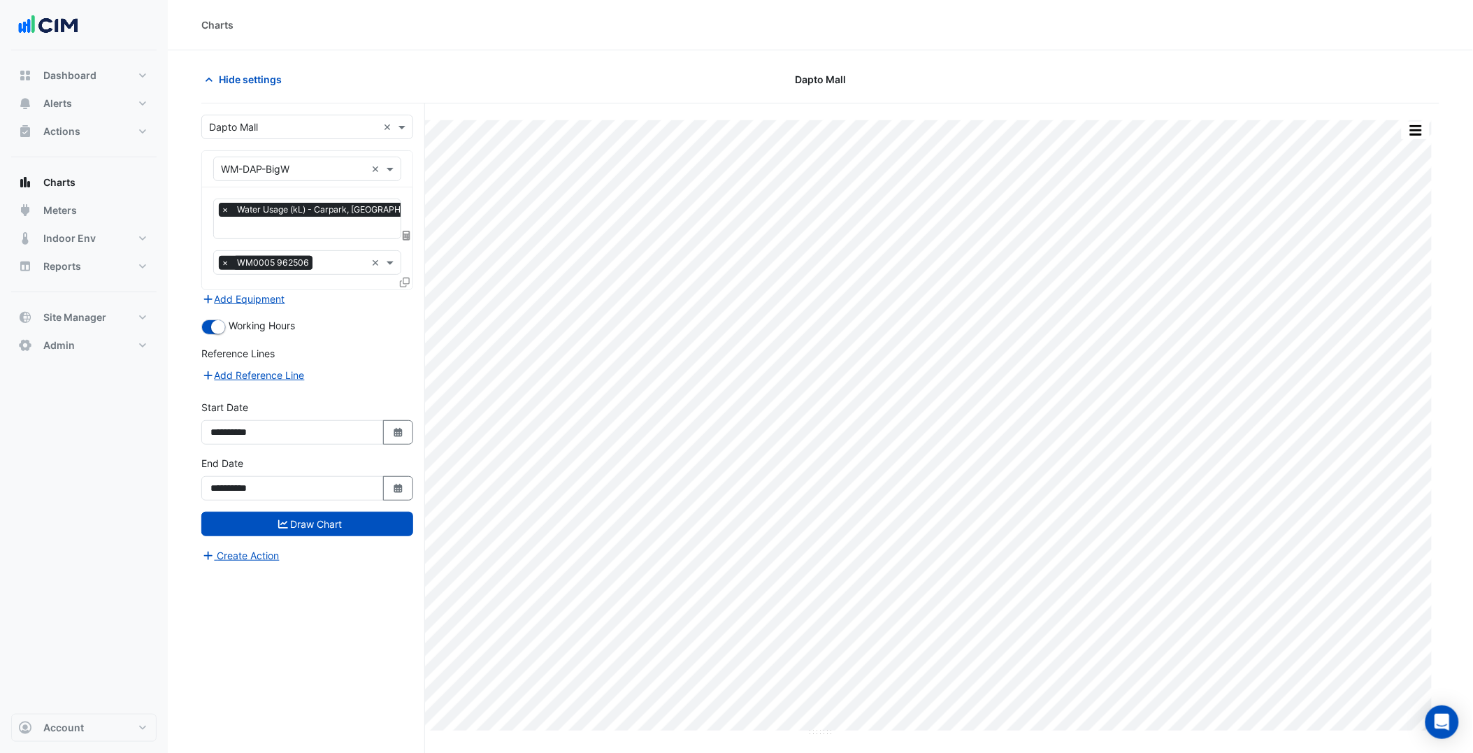
click at [280, 131] on input "text" at bounding box center [293, 127] width 168 height 15
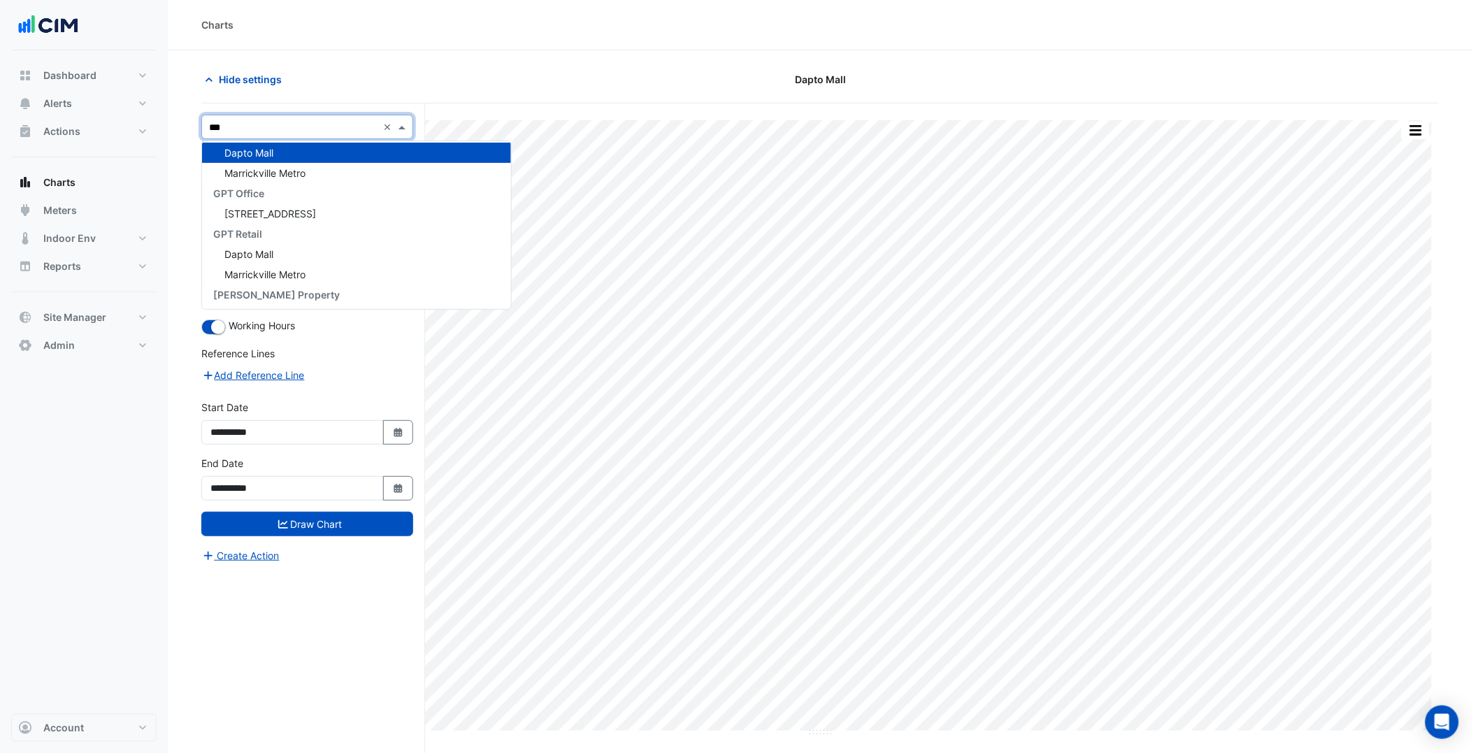
scroll to position [795, 0]
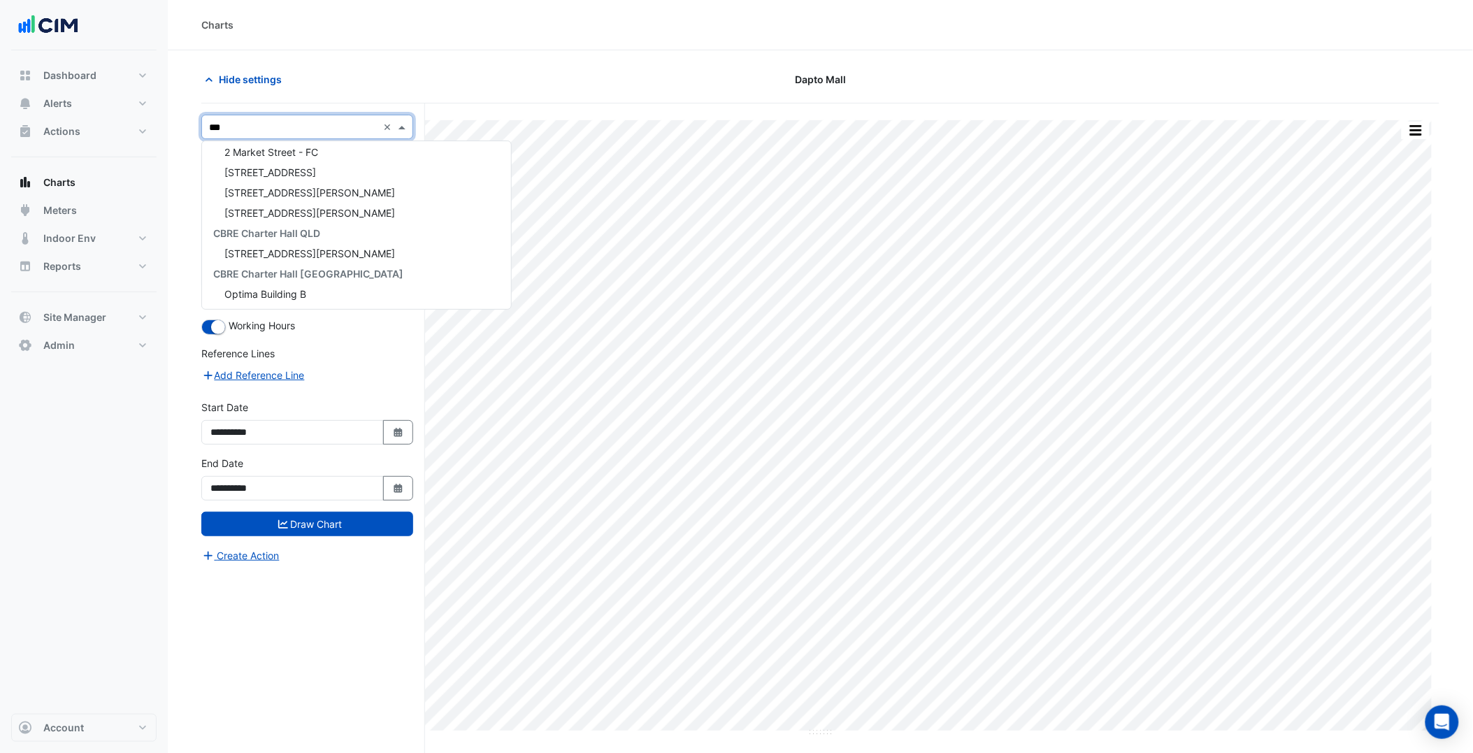
type input "****"
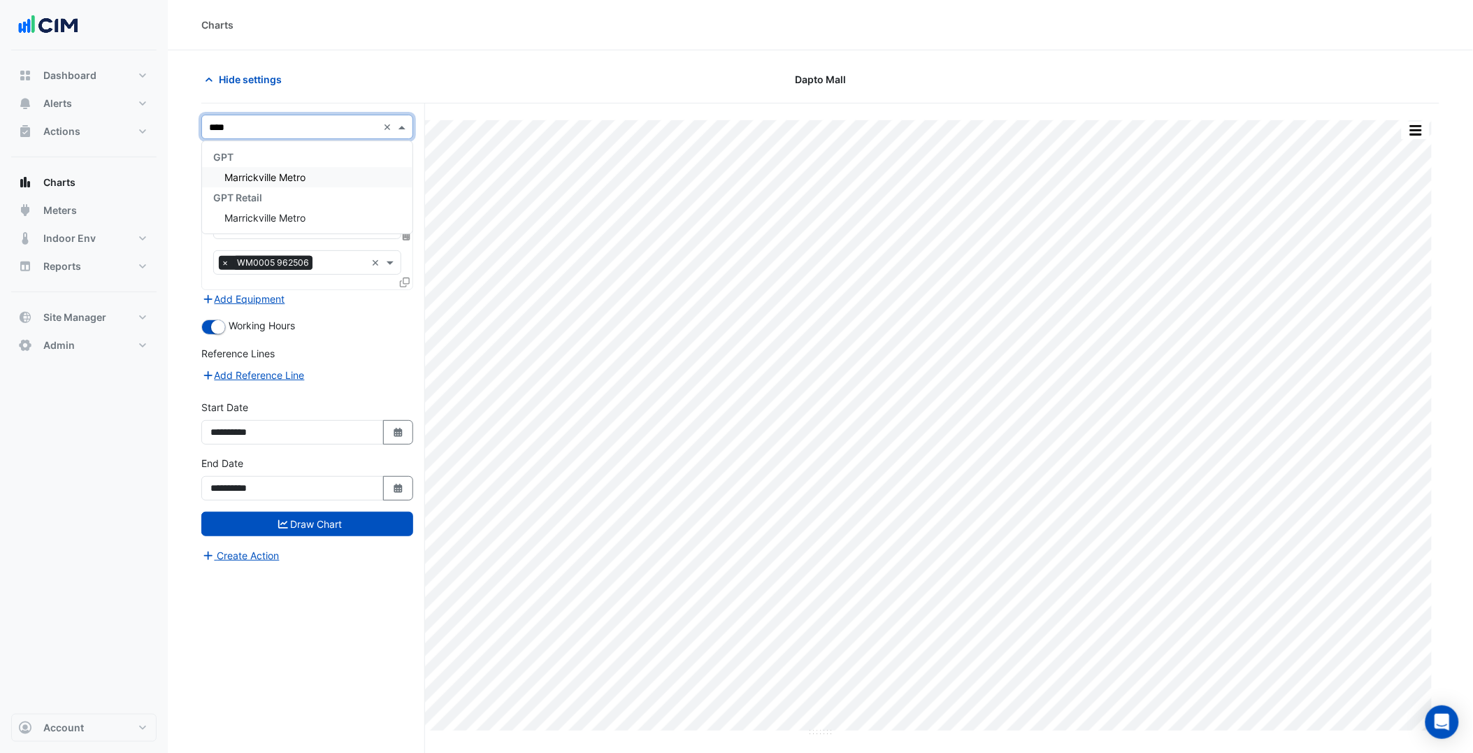
scroll to position [0, 0]
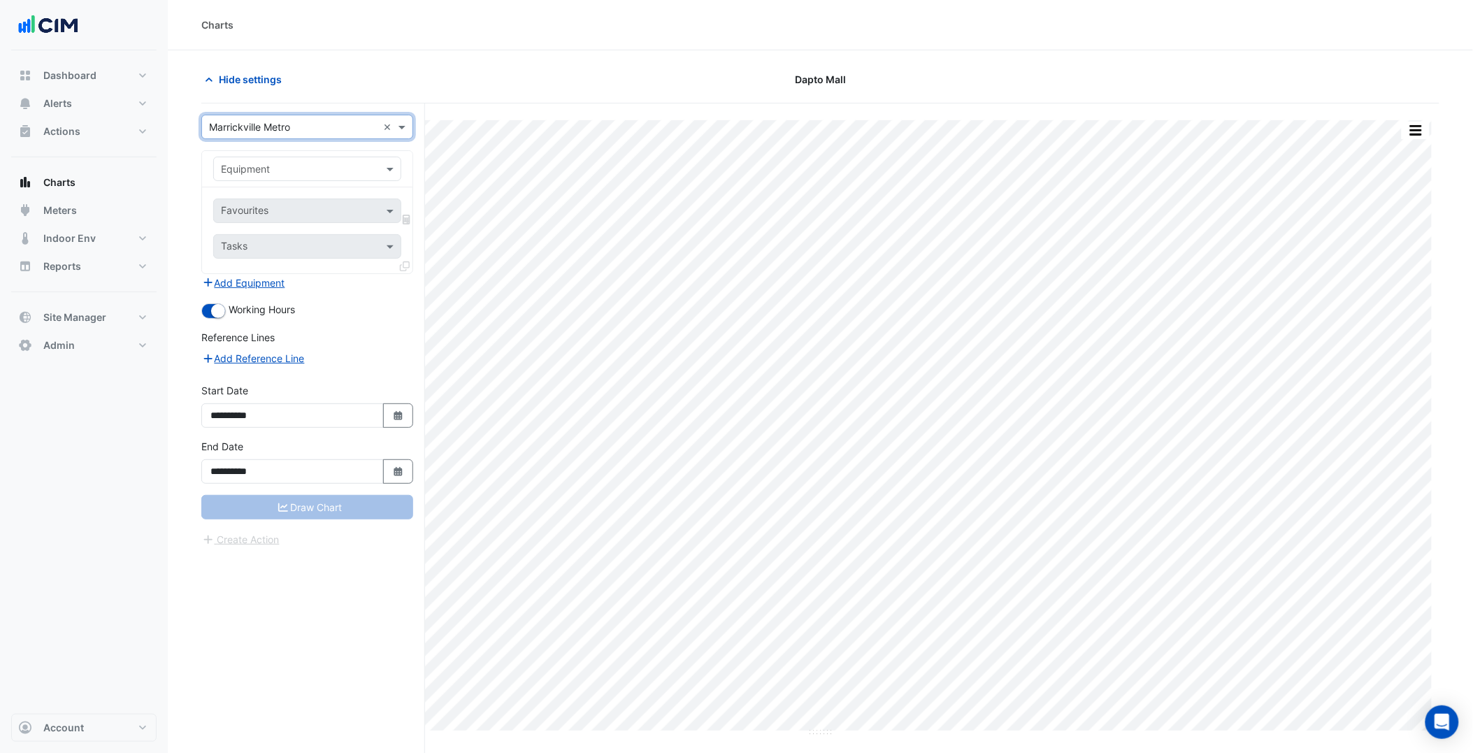
click at [301, 166] on input "text" at bounding box center [293, 169] width 145 height 15
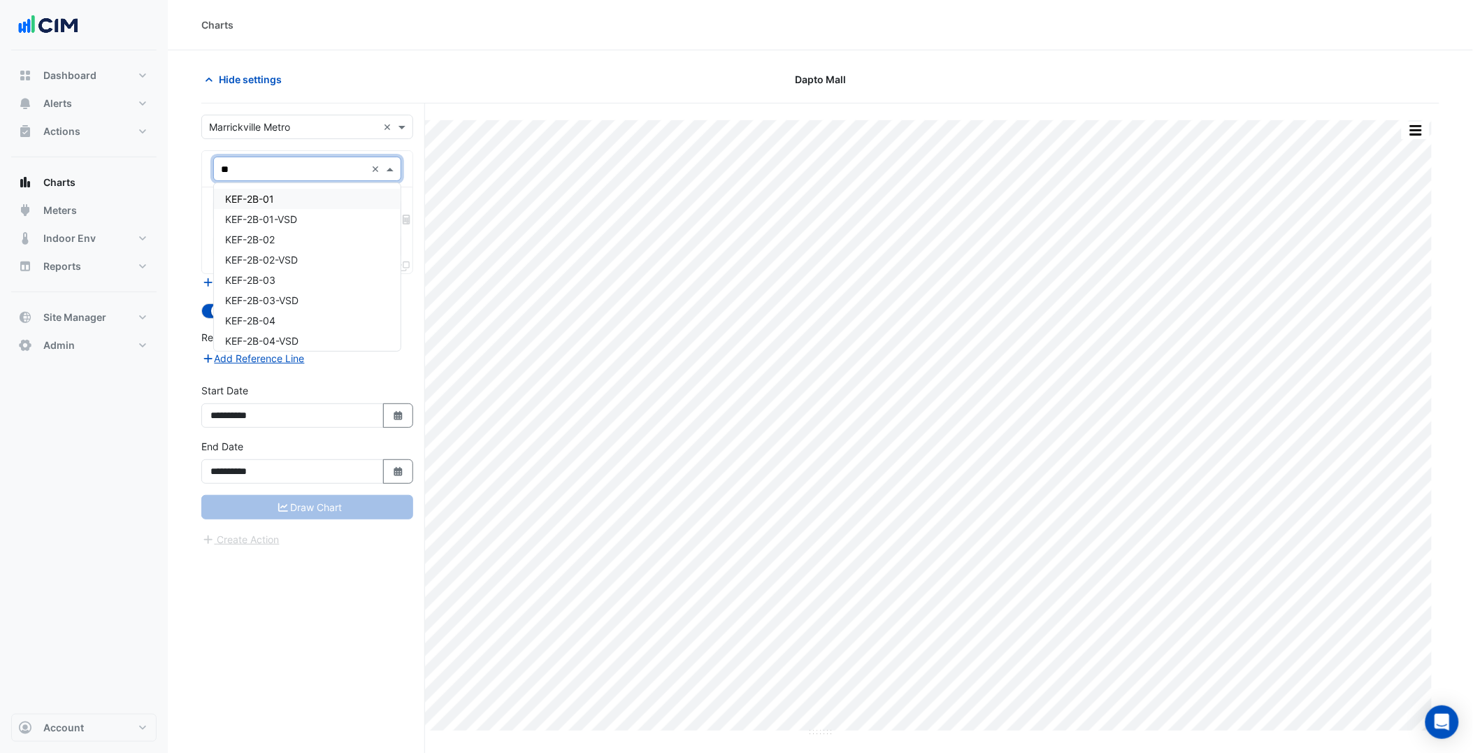
type input "***"
click at [260, 297] on span "KEF-2B-07" at bounding box center [250, 303] width 50 height 12
click at [214, 212] on div "Favourites" at bounding box center [288, 211] width 148 height 22
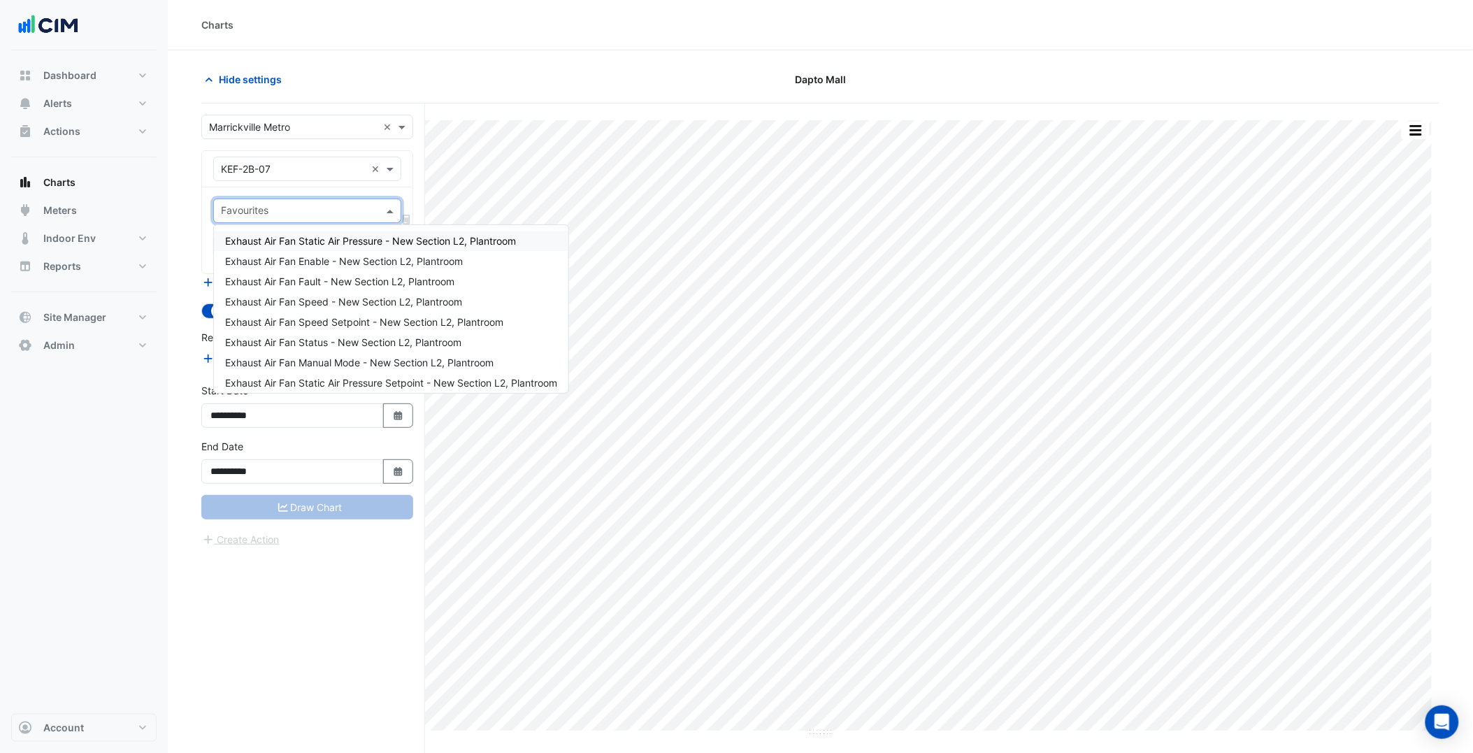
click at [187, 171] on section "**********" at bounding box center [820, 427] width 1305 height 755
click at [278, 205] on input "text" at bounding box center [299, 212] width 157 height 15
click at [313, 261] on span "Exhaust Air Fan Enable - New Section L2, Plantroom" at bounding box center [344, 261] width 238 height 12
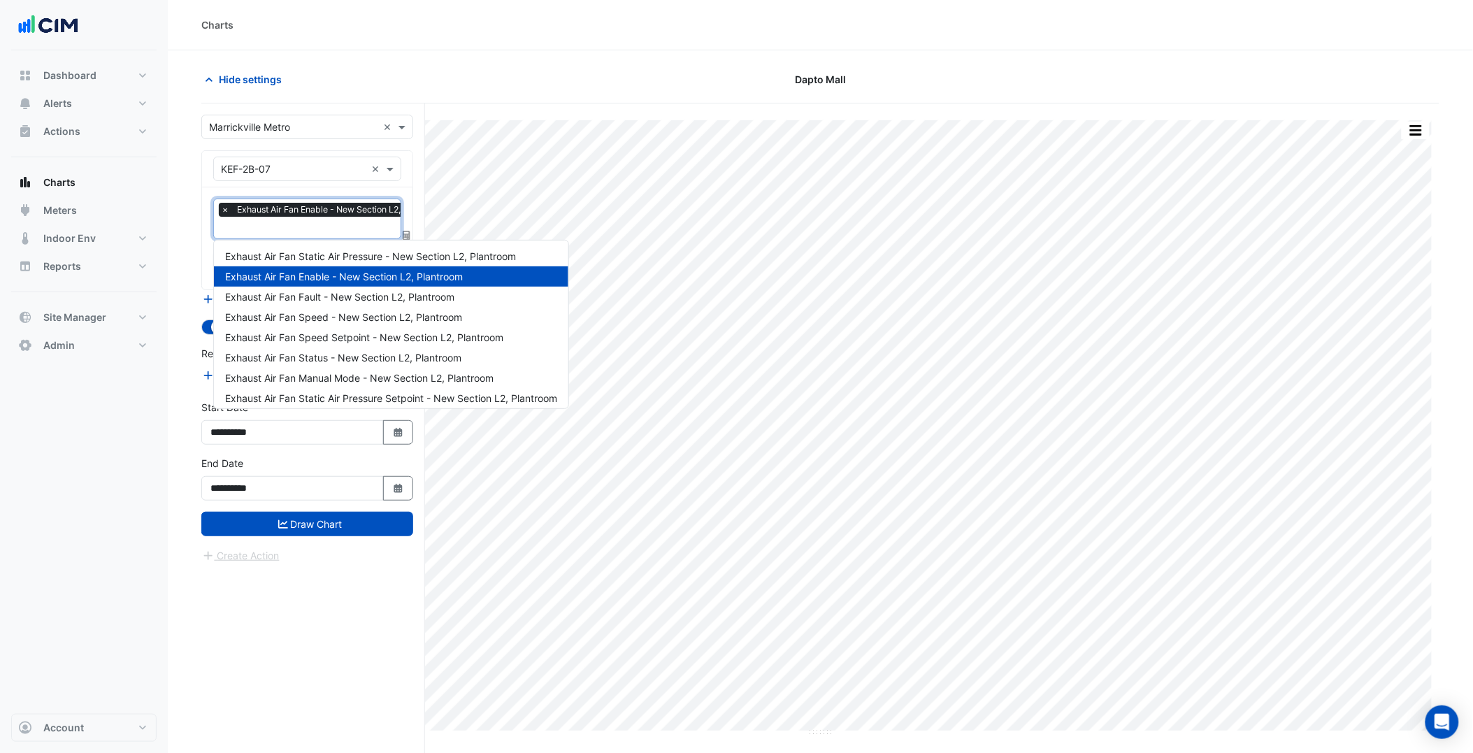
click at [291, 229] on input "text" at bounding box center [336, 229] width 230 height 15
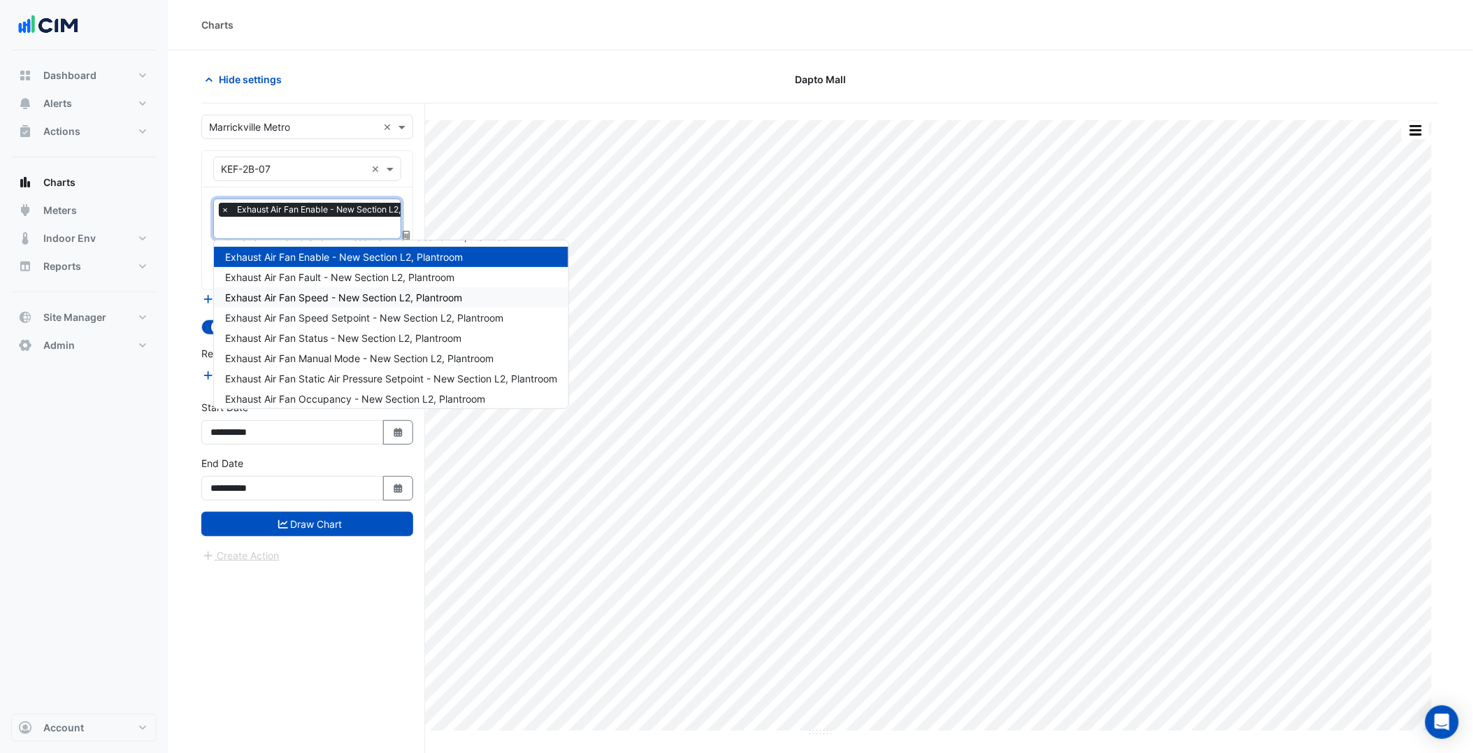
scroll to position [25, 0]
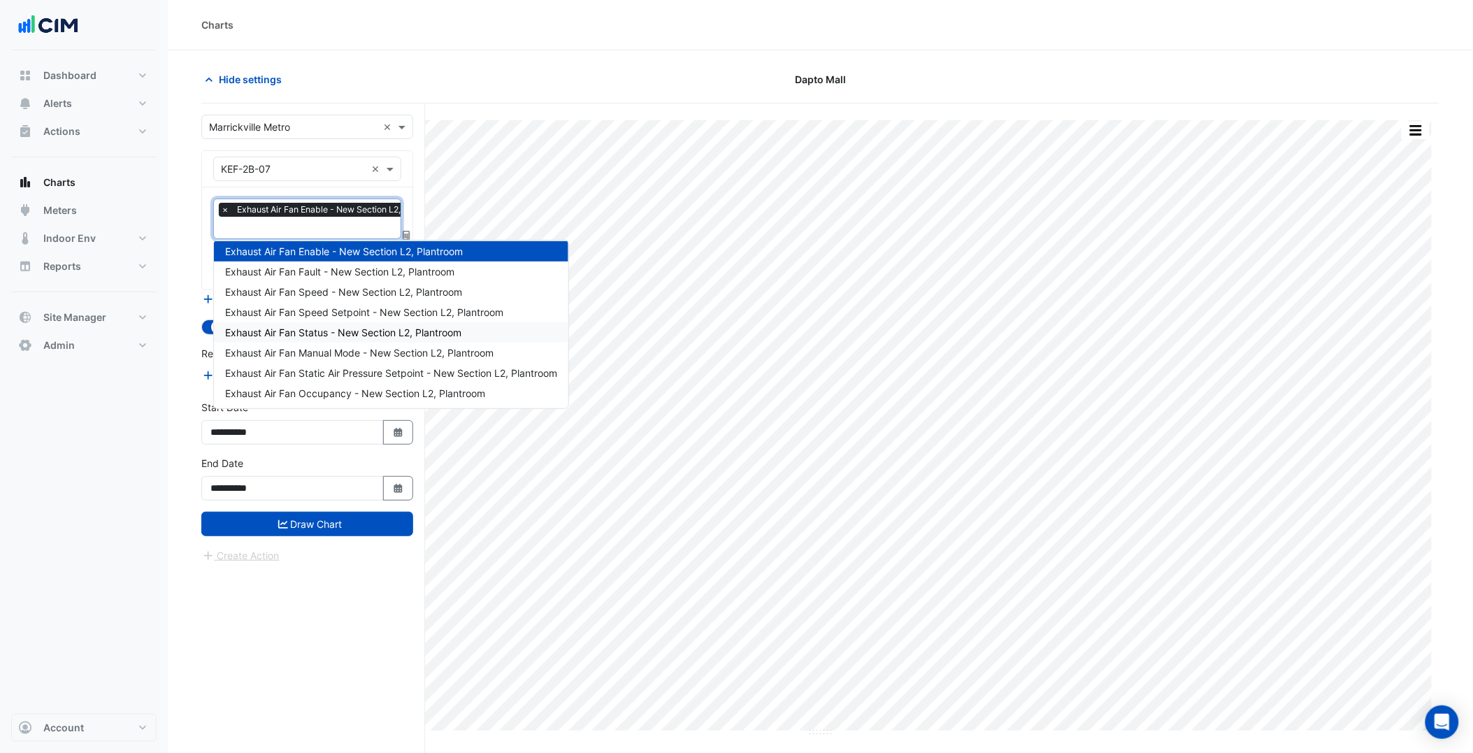
click at [343, 326] on span "Exhaust Air Fan Status - New Section L2, Plantroom" at bounding box center [343, 332] width 236 height 12
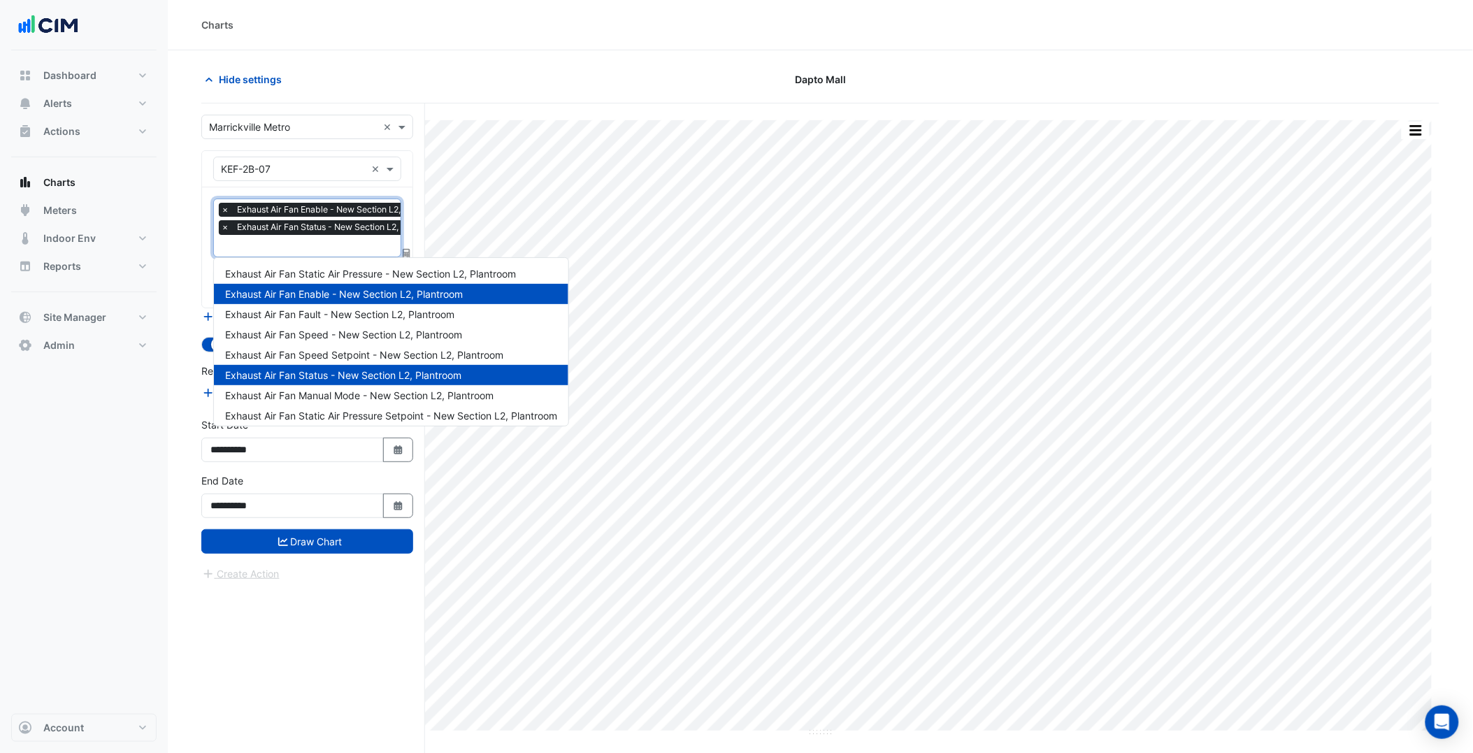
click at [311, 247] on input "text" at bounding box center [336, 247] width 230 height 15
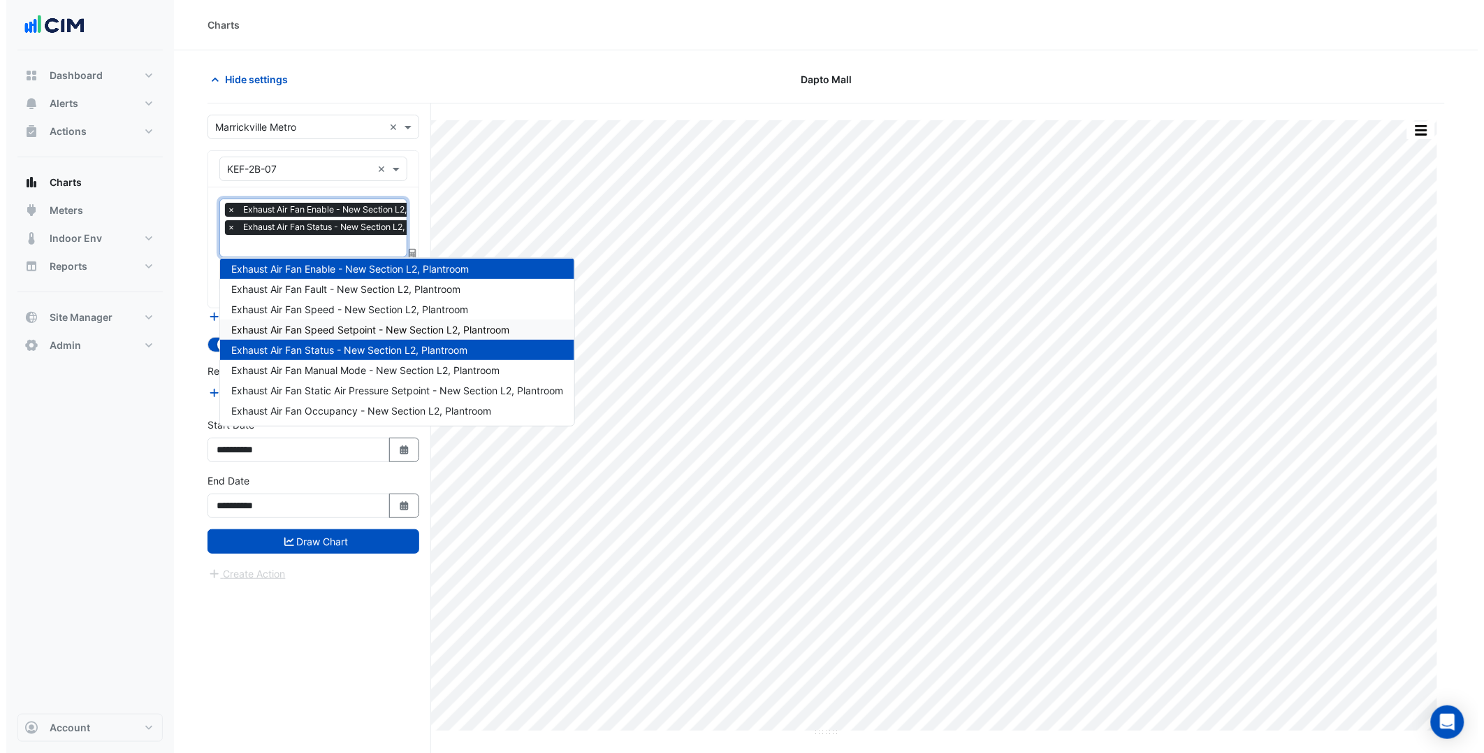
scroll to position [0, 0]
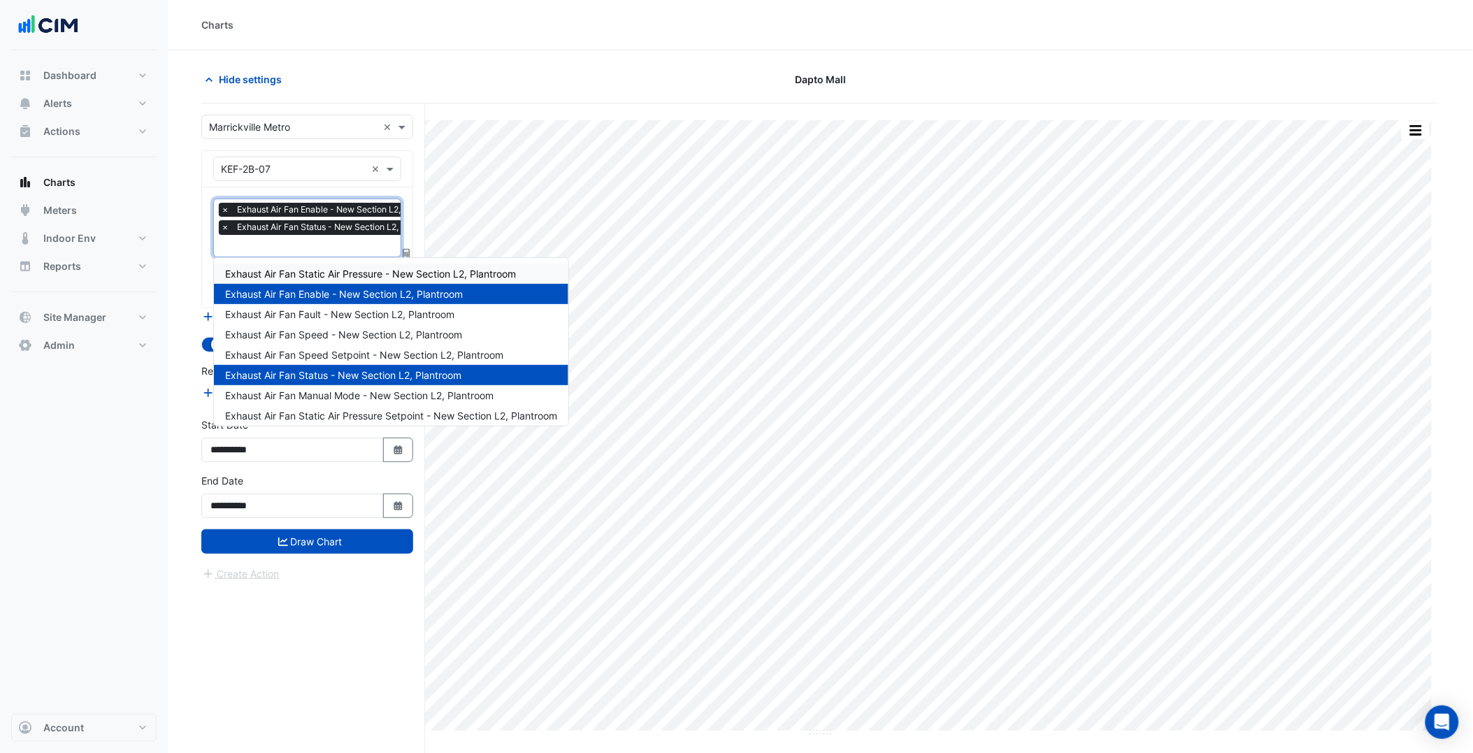
click at [333, 277] on span "Exhaust Air Fan Static Air Pressure - New Section L2, Plantroom" at bounding box center [370, 274] width 291 height 12
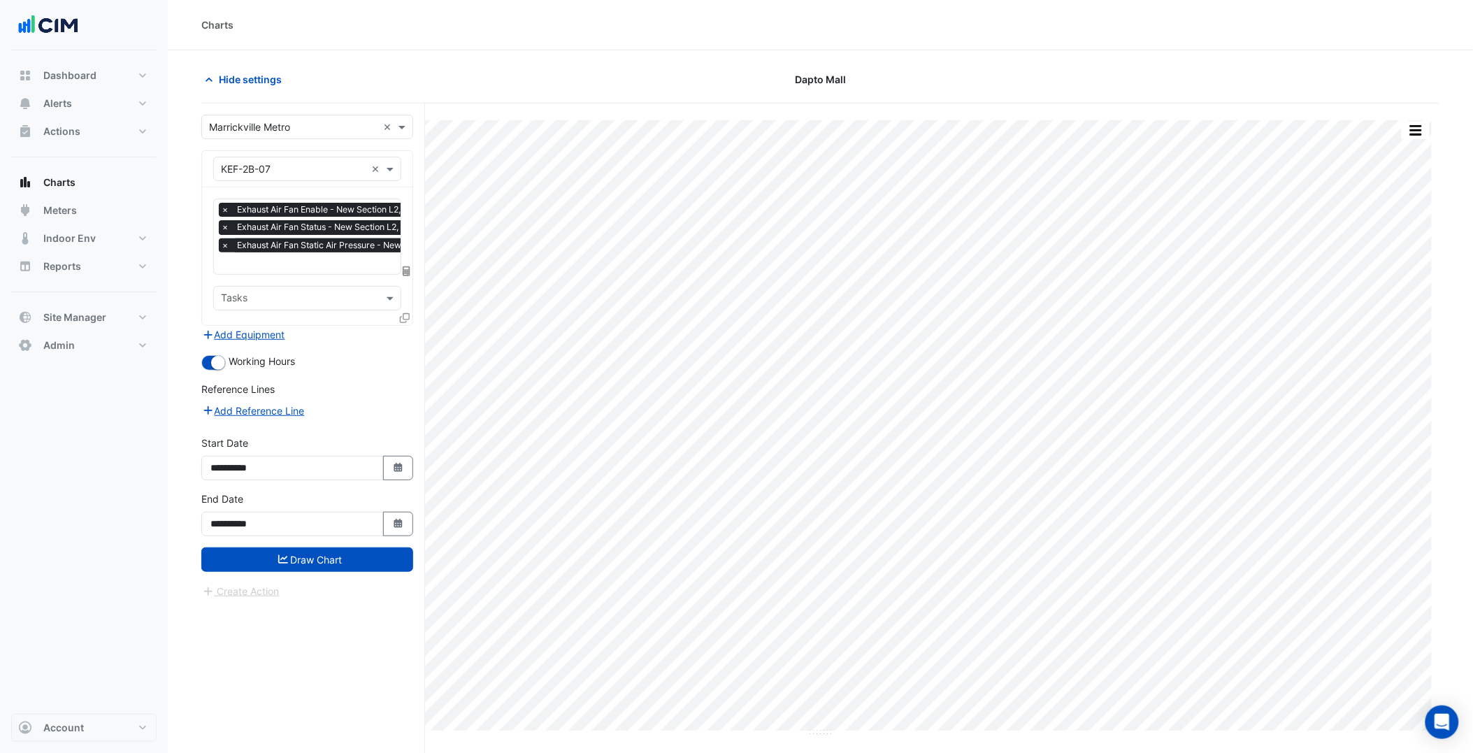
click at [338, 347] on form "**********" at bounding box center [307, 357] width 212 height 484
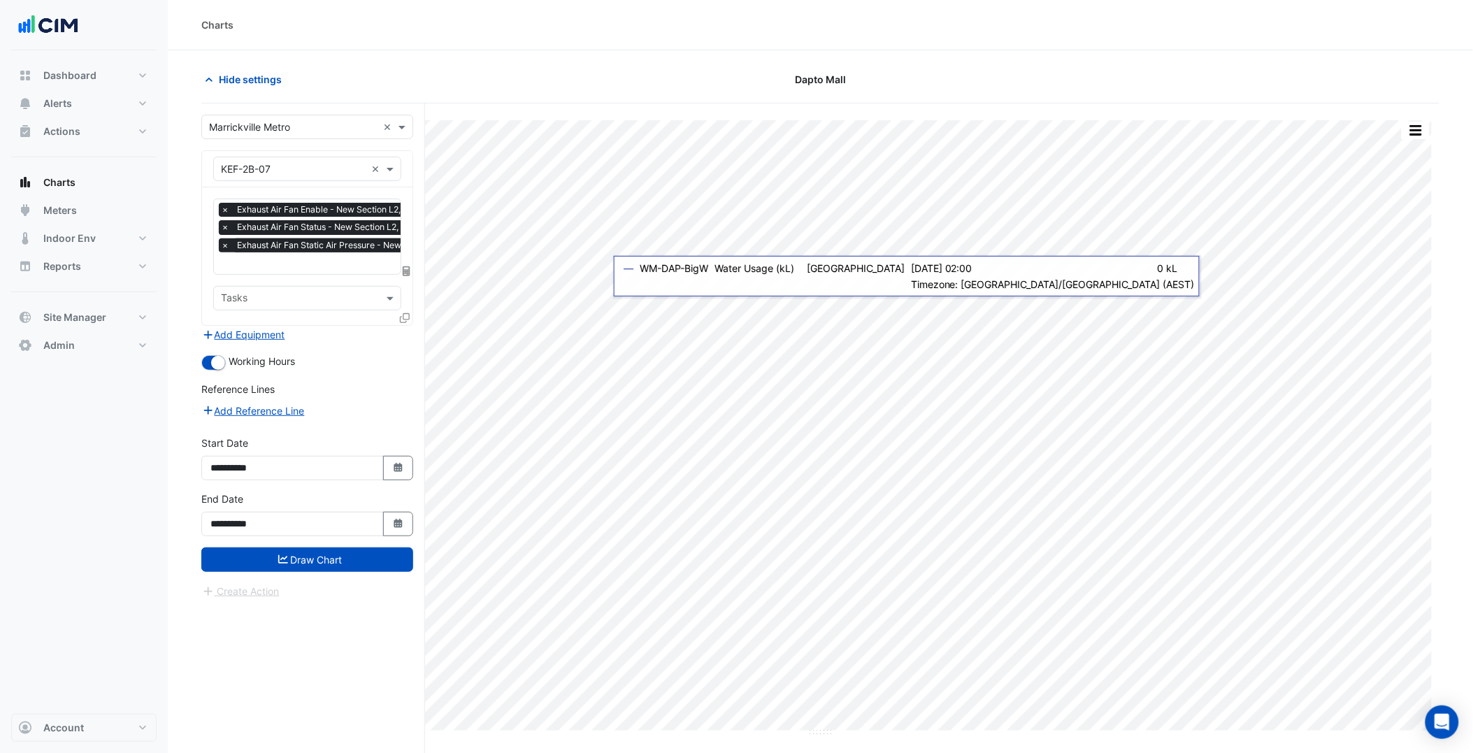
click at [406, 315] on icon at bounding box center [405, 318] width 10 height 10
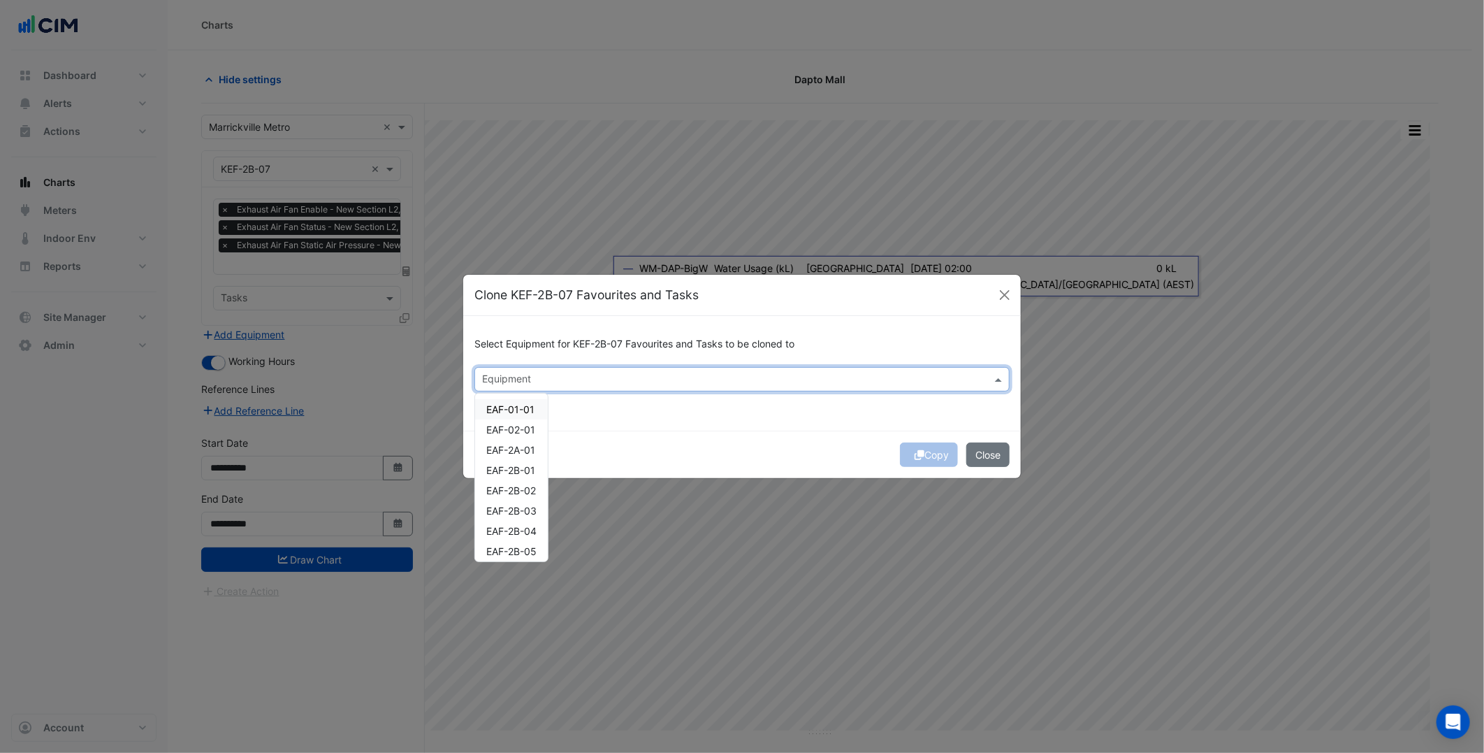
click at [544, 371] on div "Equipment" at bounding box center [730, 379] width 511 height 22
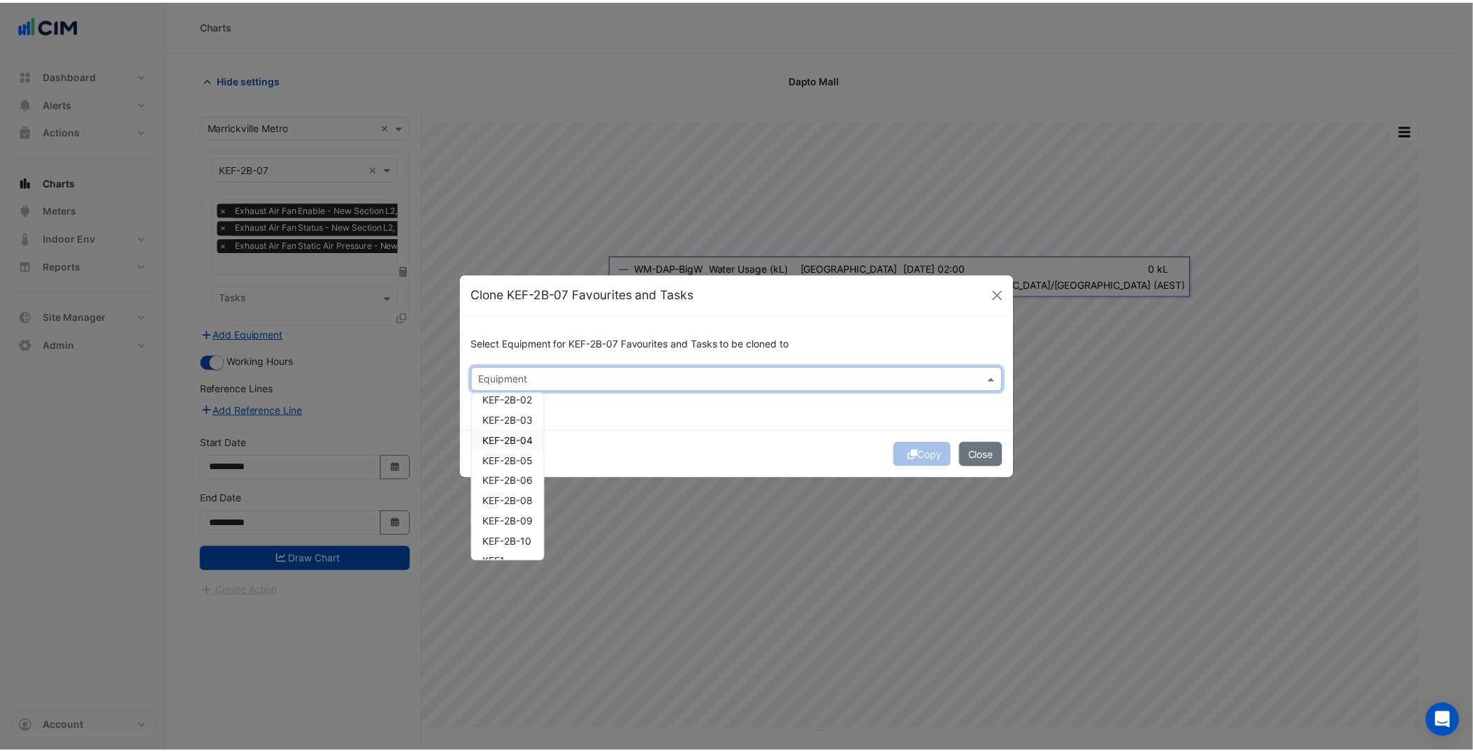
scroll to position [212, 0]
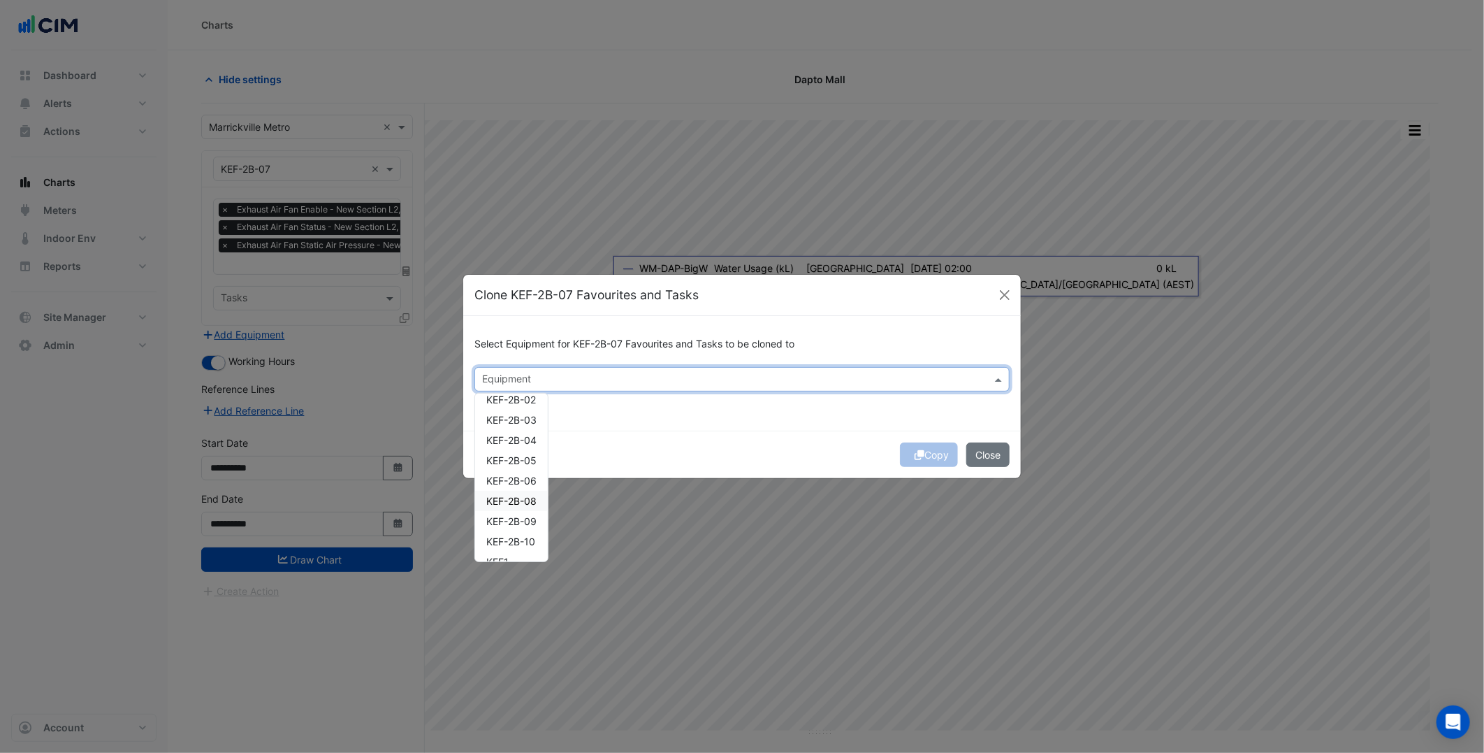
click at [519, 493] on div "KEF-2B-08" at bounding box center [511, 501] width 73 height 20
click at [718, 422] on div "Select Equipment for KEF-2B-07 Favourites and Tasks to be cloned to × KEF-2B-08…" at bounding box center [742, 373] width 558 height 114
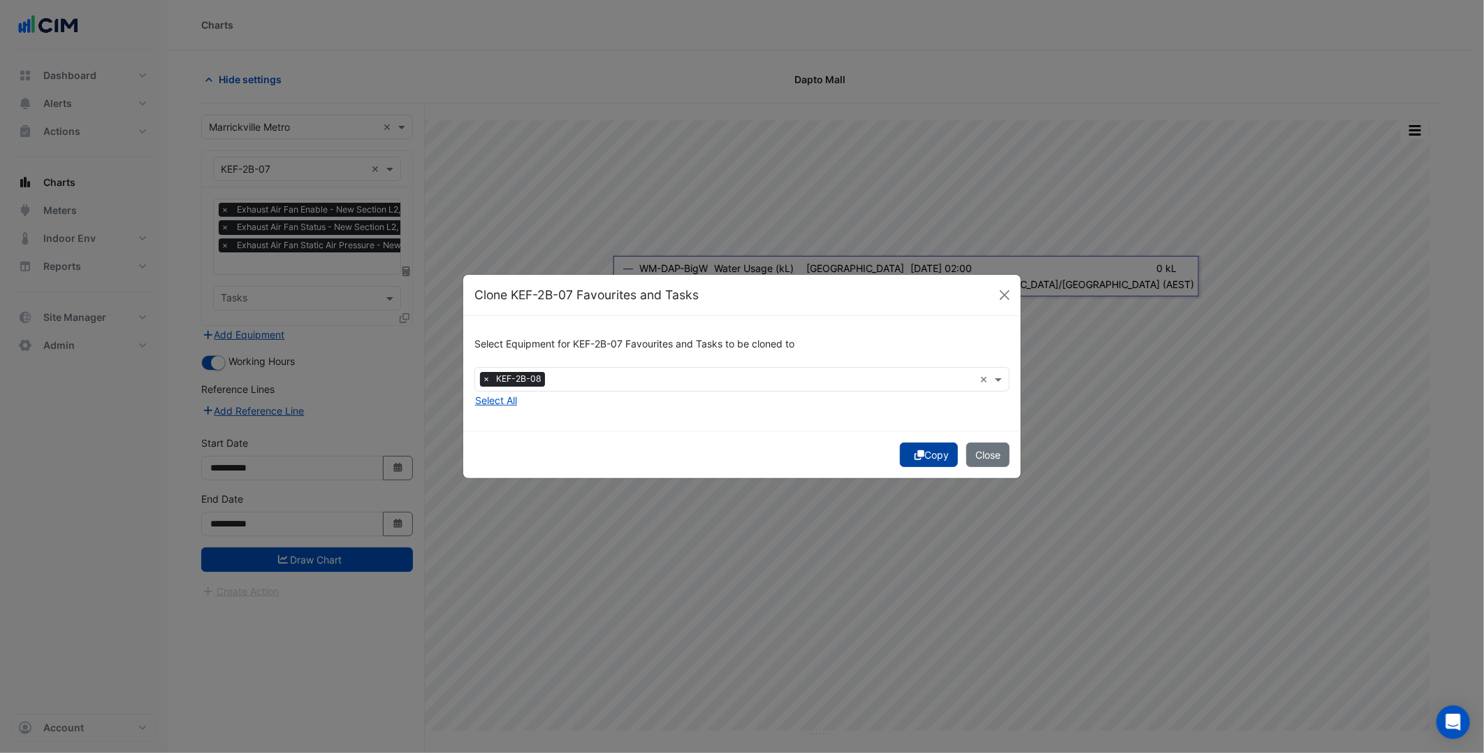
click at [931, 462] on button "Copy" at bounding box center [929, 454] width 58 height 24
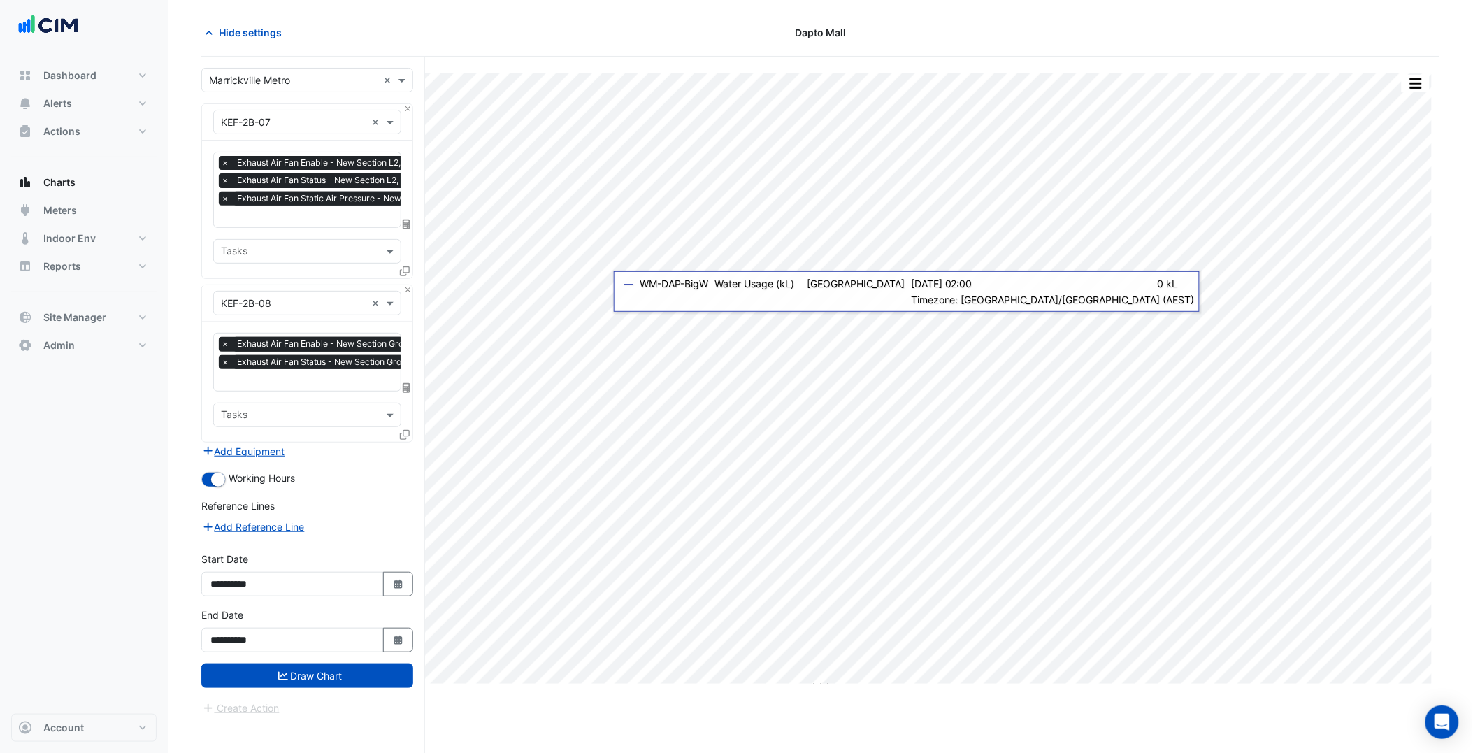
scroll to position [0, 7]
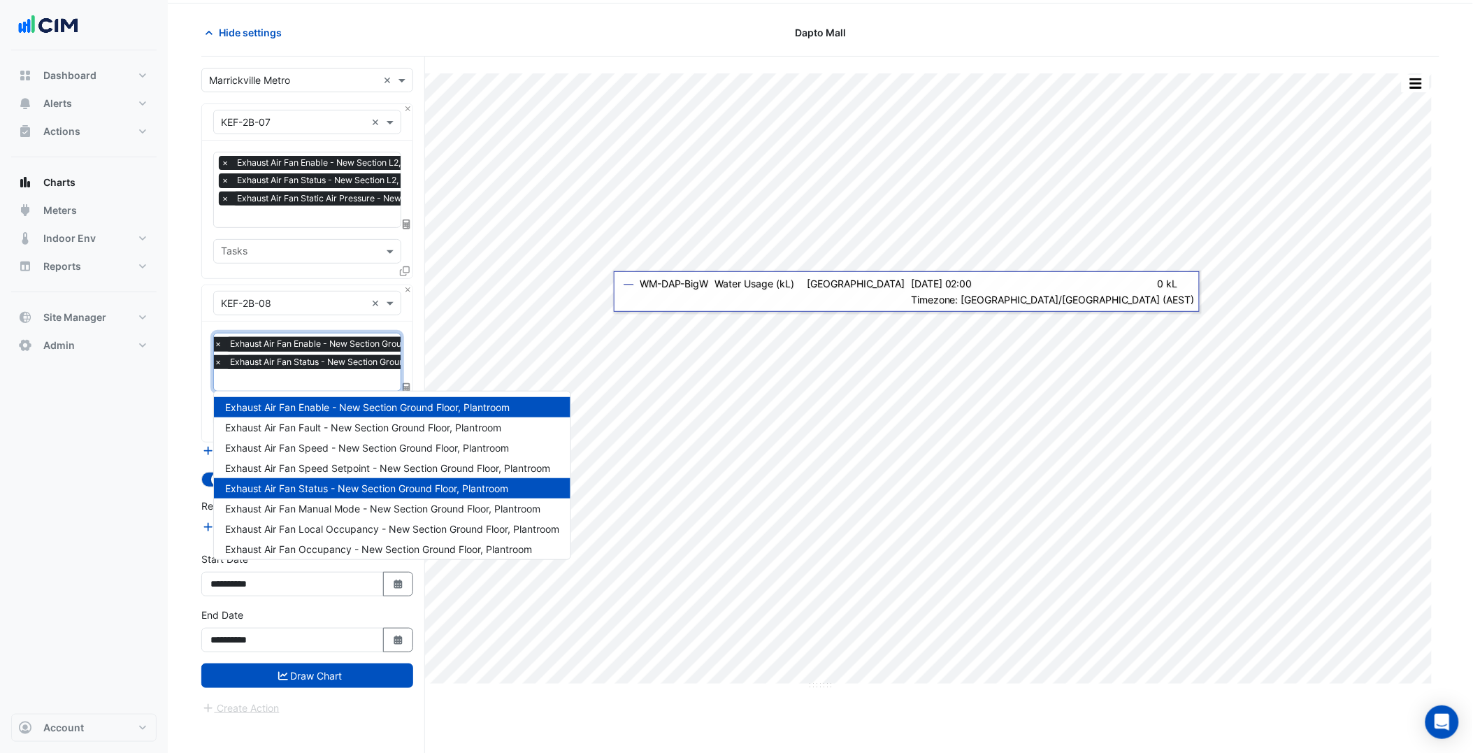
click at [333, 376] on input "text" at bounding box center [350, 381] width 272 height 15
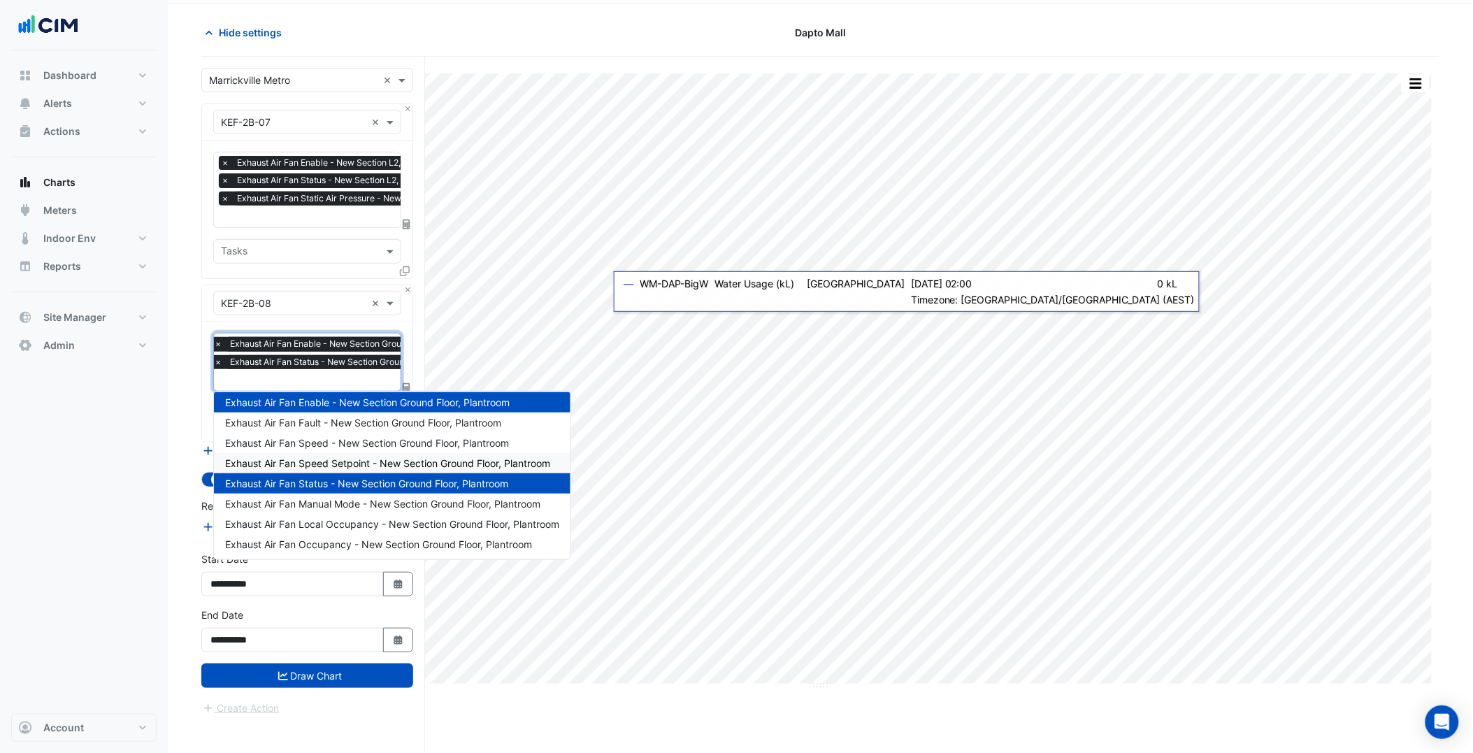
scroll to position [0, 0]
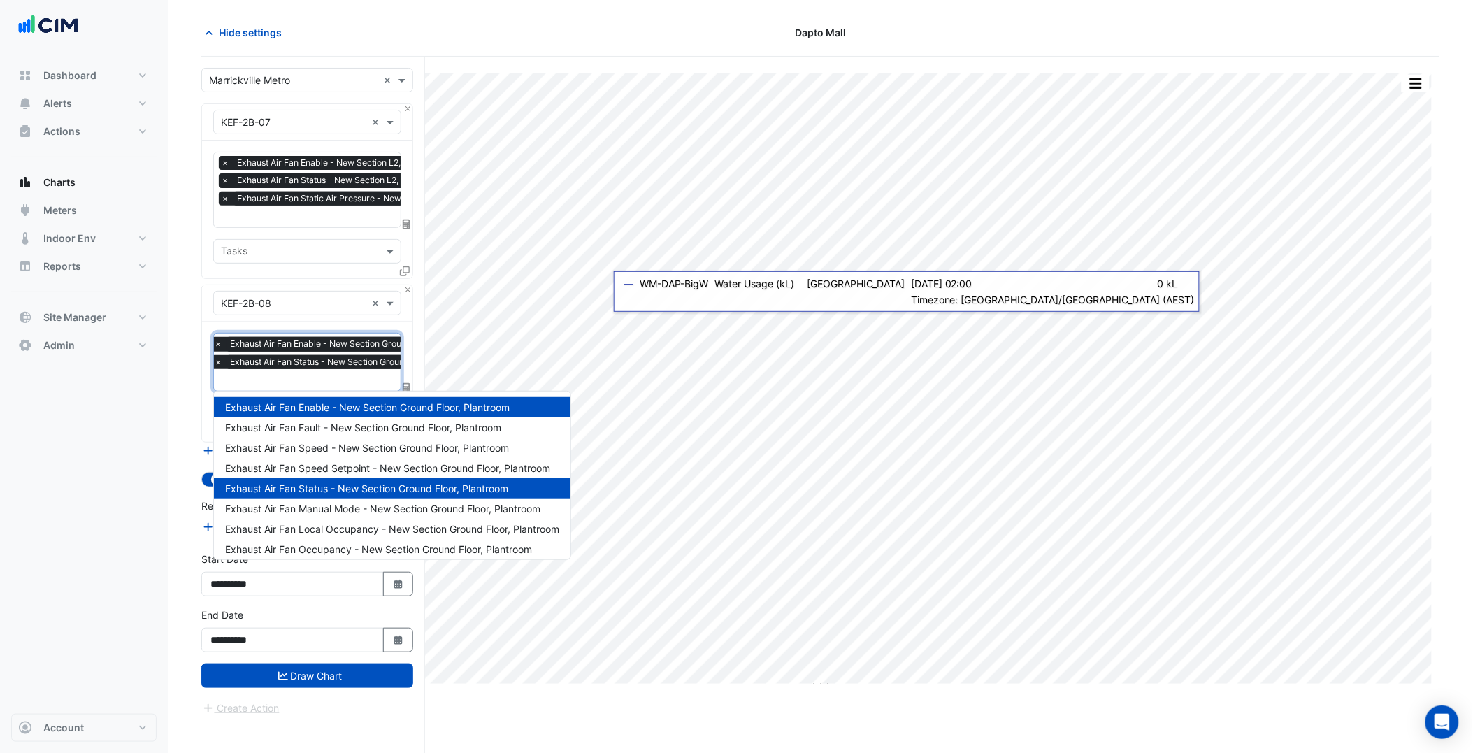
click at [145, 493] on div "Dashboard Portfolio Ratings Performance Alerts Site Rules Templates Actions Sit…" at bounding box center [83, 381] width 145 height 663
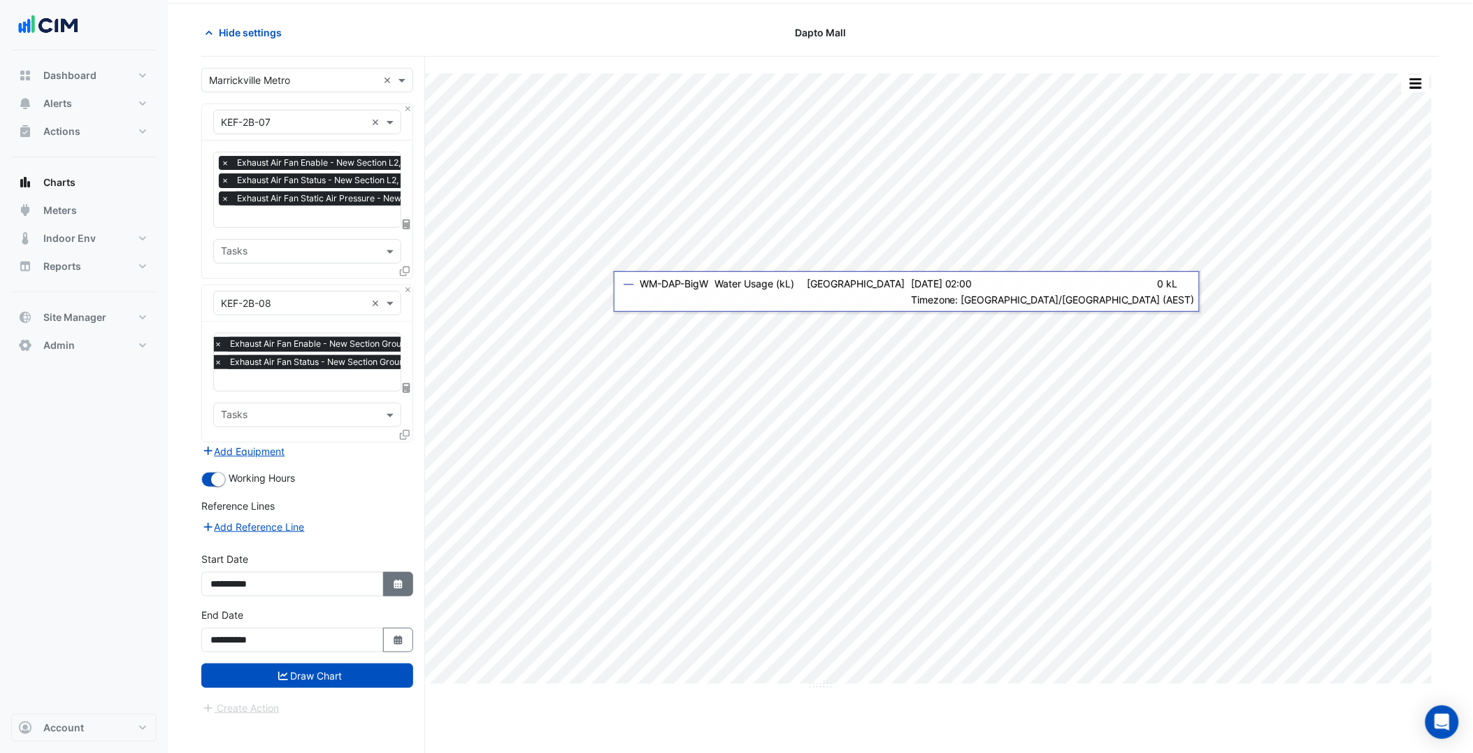
click at [396, 584] on fa-icon "Select Date" at bounding box center [398, 584] width 13 height 12
select select "*"
select select "****"
click at [240, 442] on div "1" at bounding box center [247, 440] width 22 height 22
type input "**********"
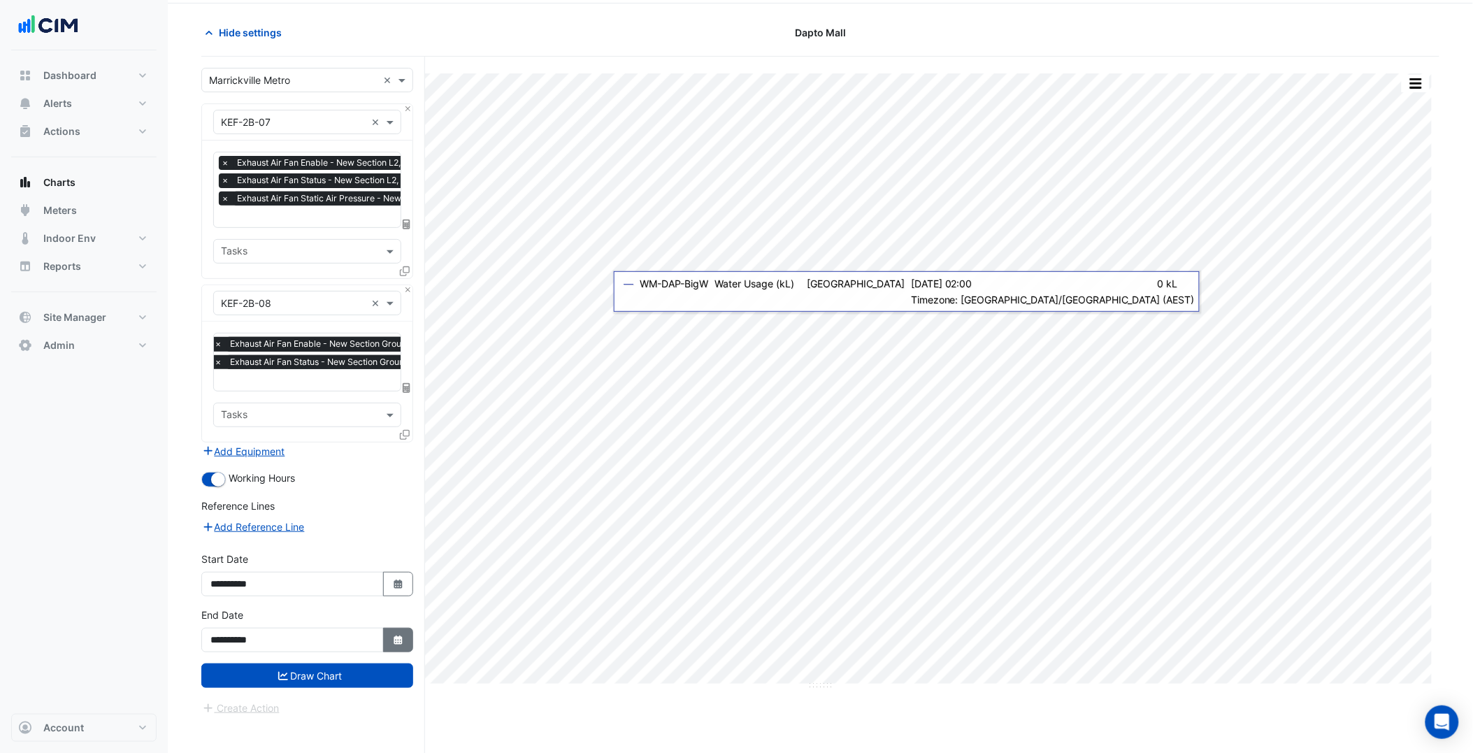
click at [393, 635] on icon "Select Date" at bounding box center [398, 640] width 13 height 10
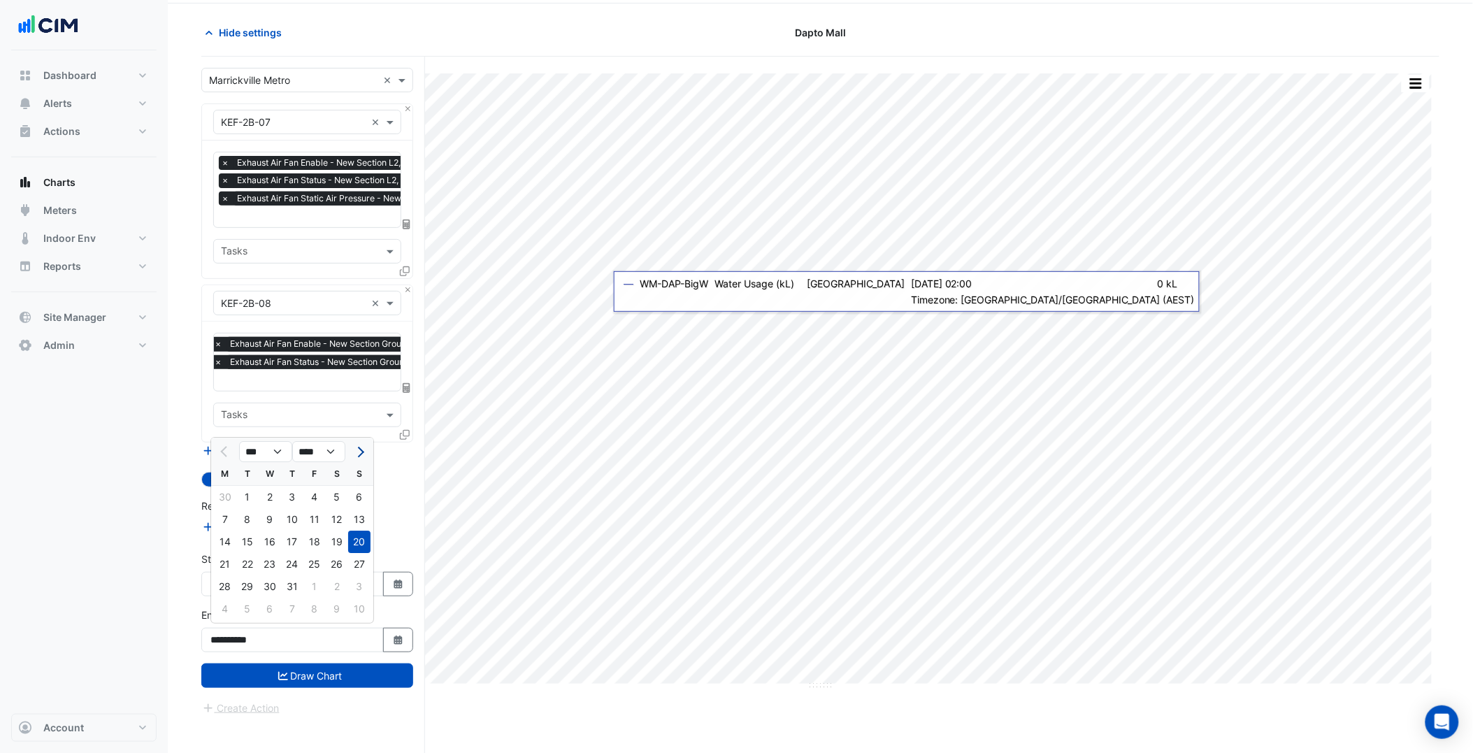
click at [360, 448] on span "Next month" at bounding box center [359, 452] width 10 height 10
select select "*"
click at [355, 564] on div "28" at bounding box center [359, 564] width 22 height 22
type input "**********"
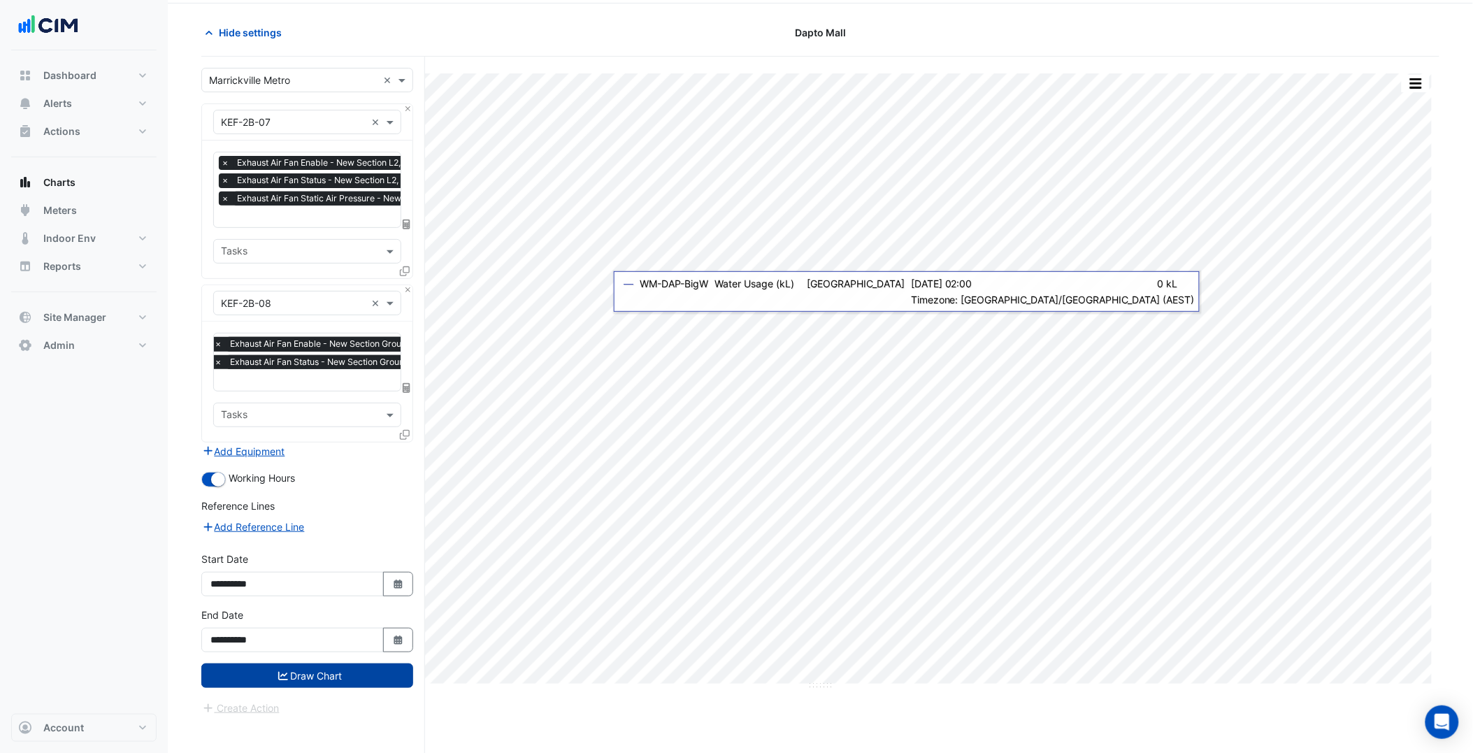
click at [360, 674] on button "Draw Chart" at bounding box center [307, 675] width 212 height 24
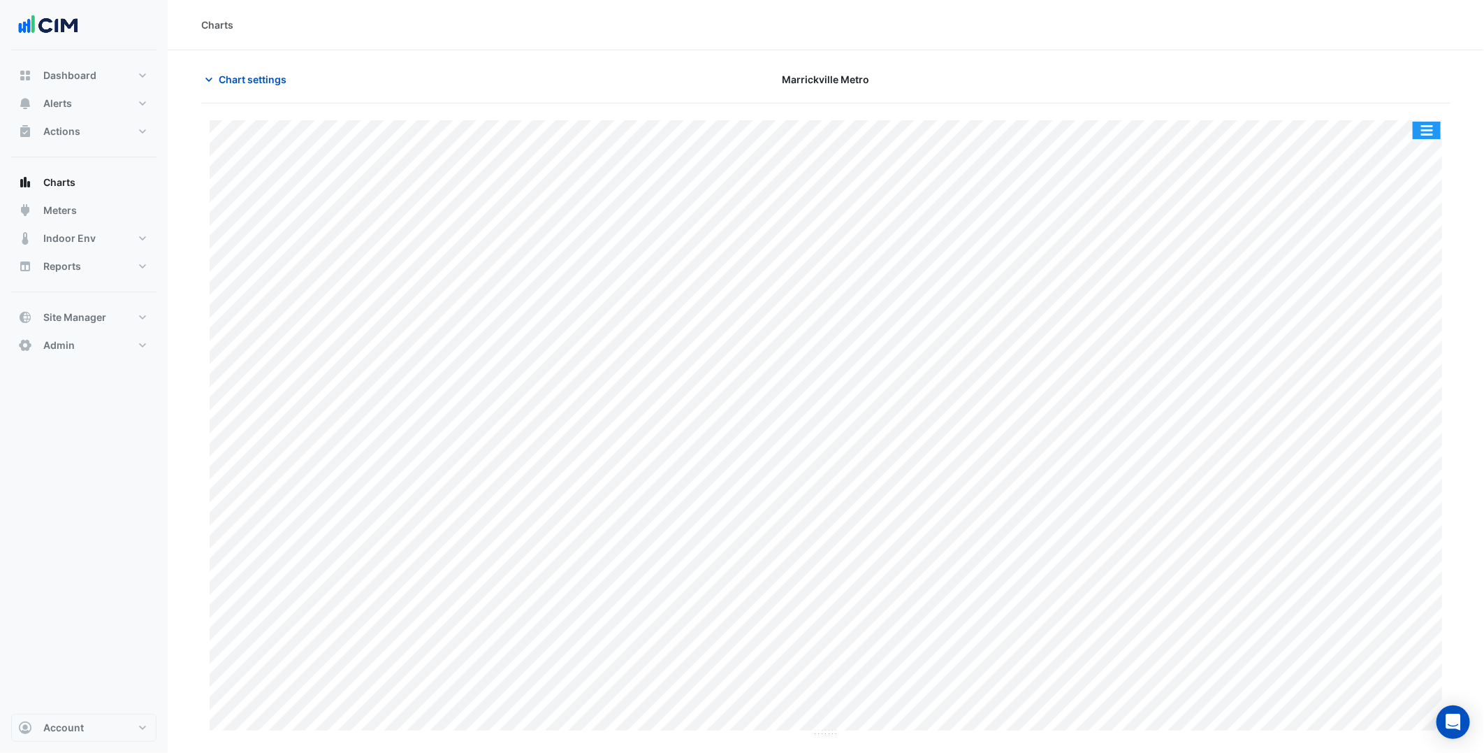
click at [1424, 129] on button "button" at bounding box center [1427, 130] width 28 height 17
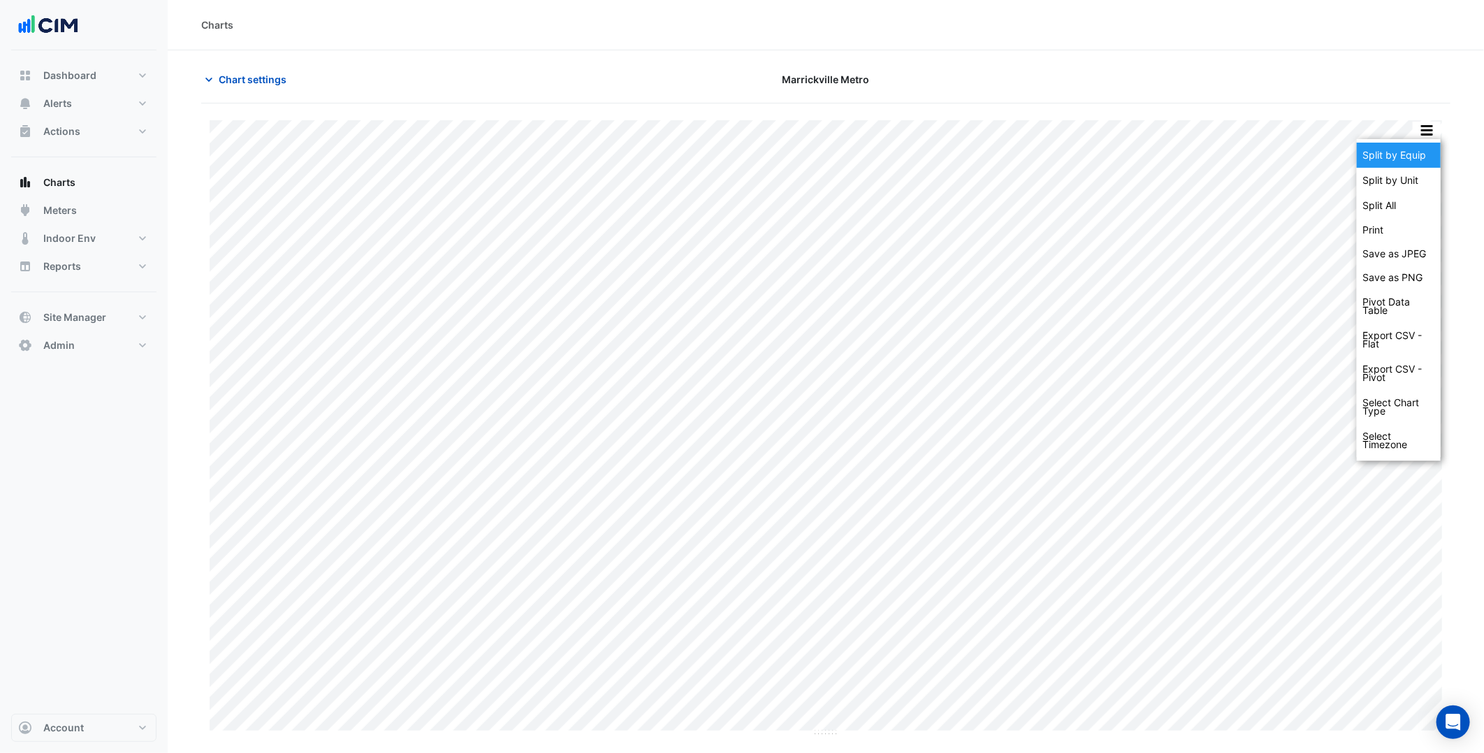
click at [1402, 149] on div "Split by Equip" at bounding box center [1399, 155] width 84 height 25
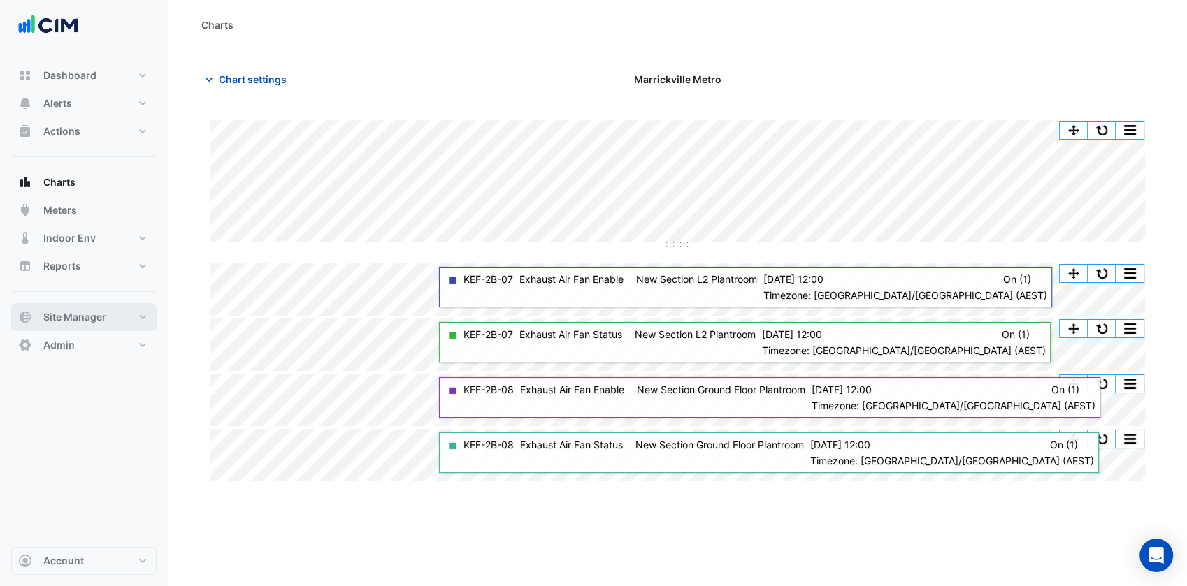
click at [108, 314] on button "Site Manager" at bounding box center [83, 317] width 145 height 28
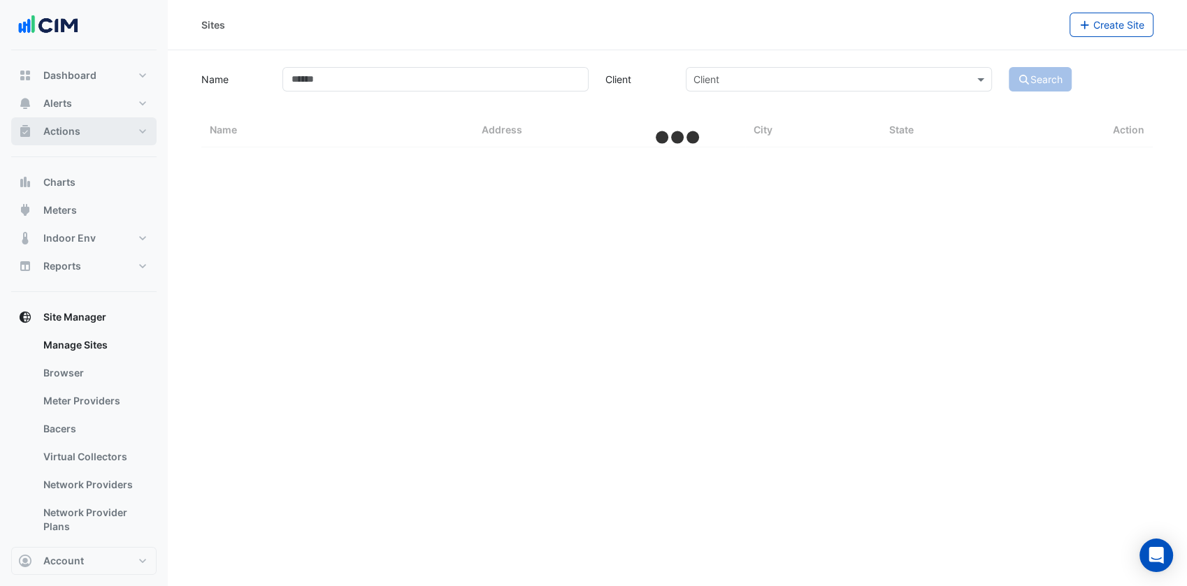
click at [126, 134] on button "Actions" at bounding box center [83, 131] width 145 height 28
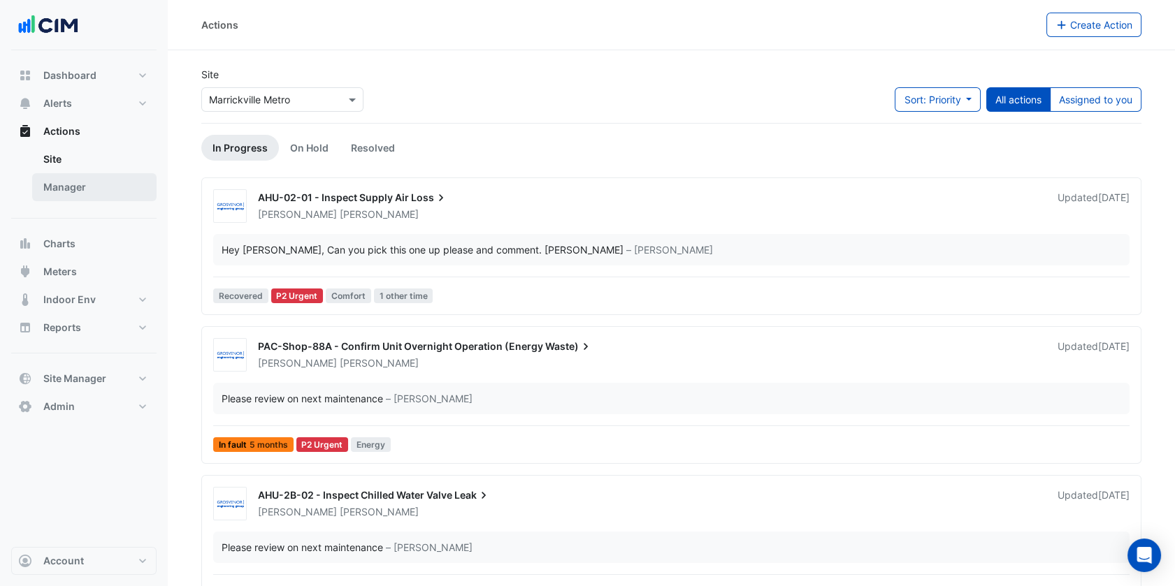
click at [109, 185] on link "Manager" at bounding box center [94, 187] width 124 height 28
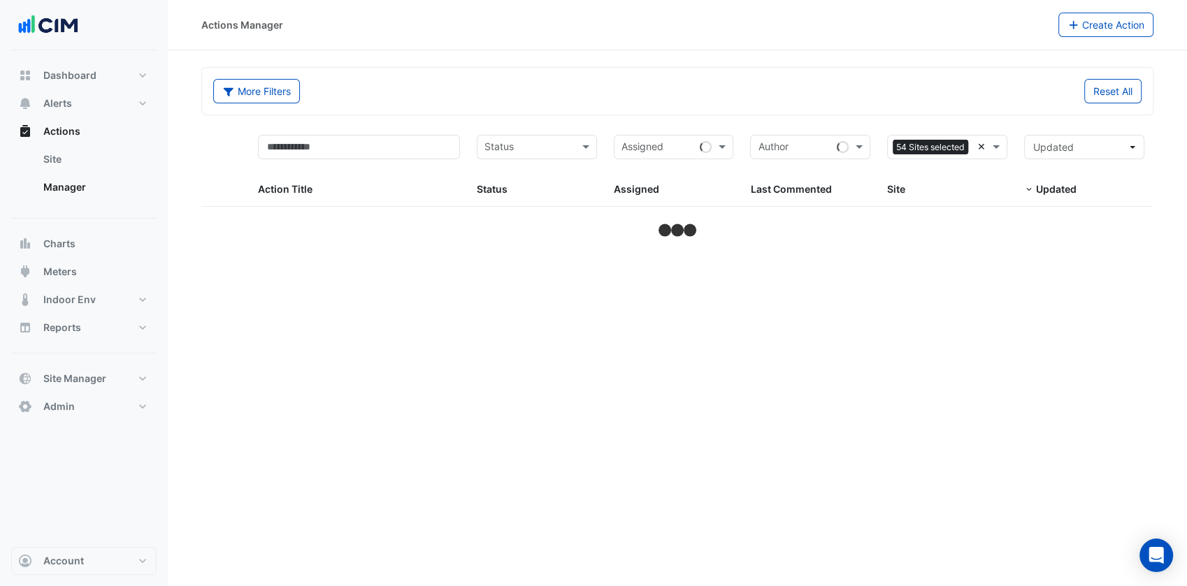
select select "***"
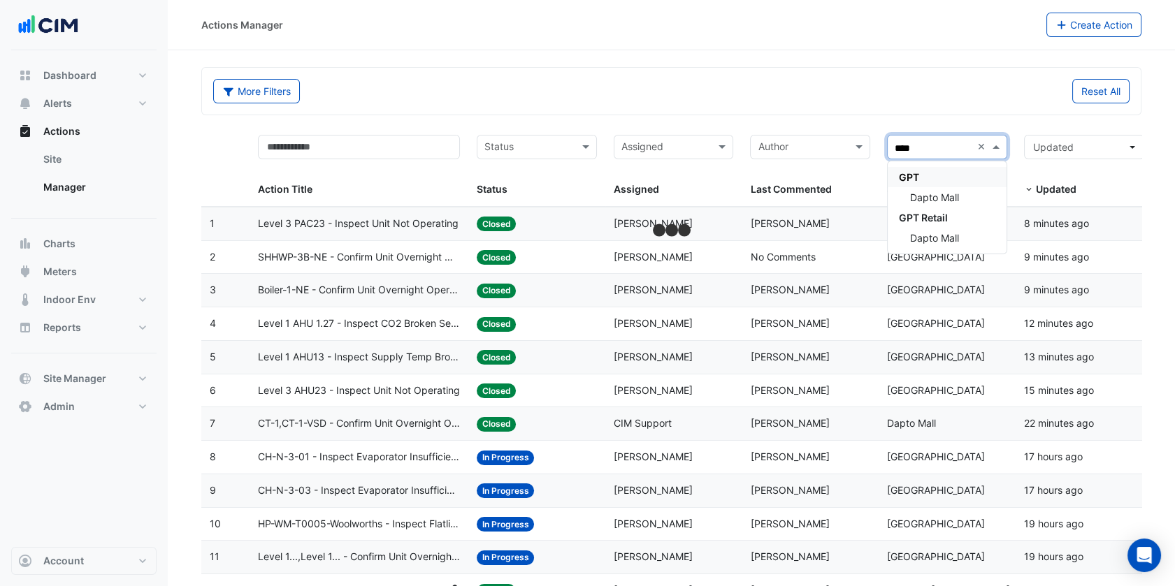
type input "*****"
click at [654, 112] on div "More Filters Reset All" at bounding box center [671, 91] width 939 height 47
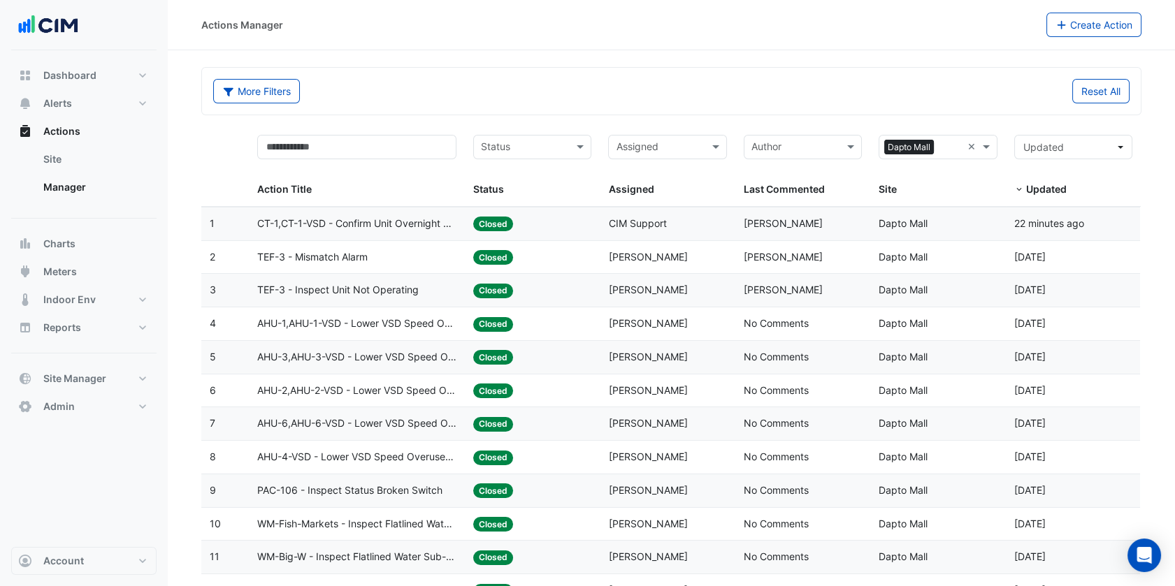
click at [637, 229] on div "Assigned: CIM Support" at bounding box center [667, 224] width 118 height 16
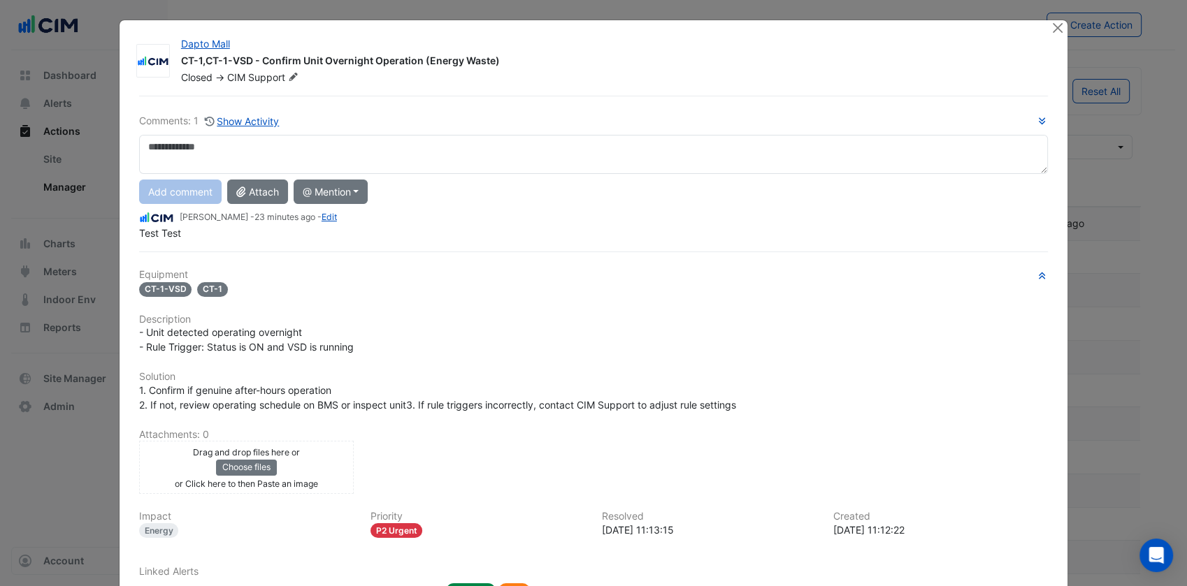
scroll to position [104, 0]
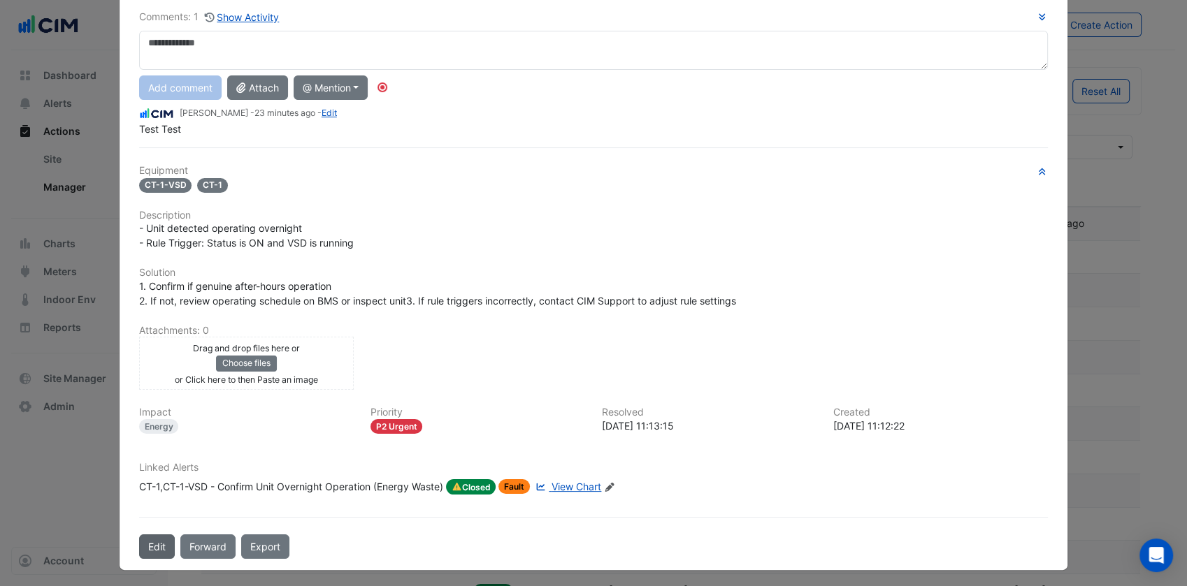
click at [145, 549] on button "Edit" at bounding box center [157, 547] width 36 height 24
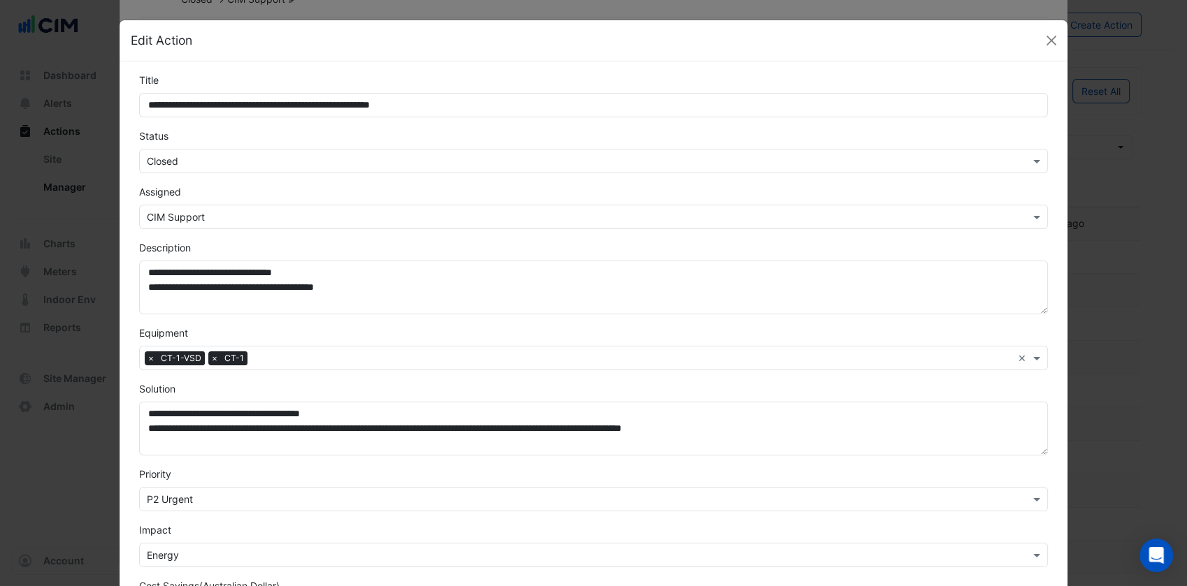
scroll to position [74, 0]
click at [224, 173] on form "**********" at bounding box center [593, 443] width 909 height 741
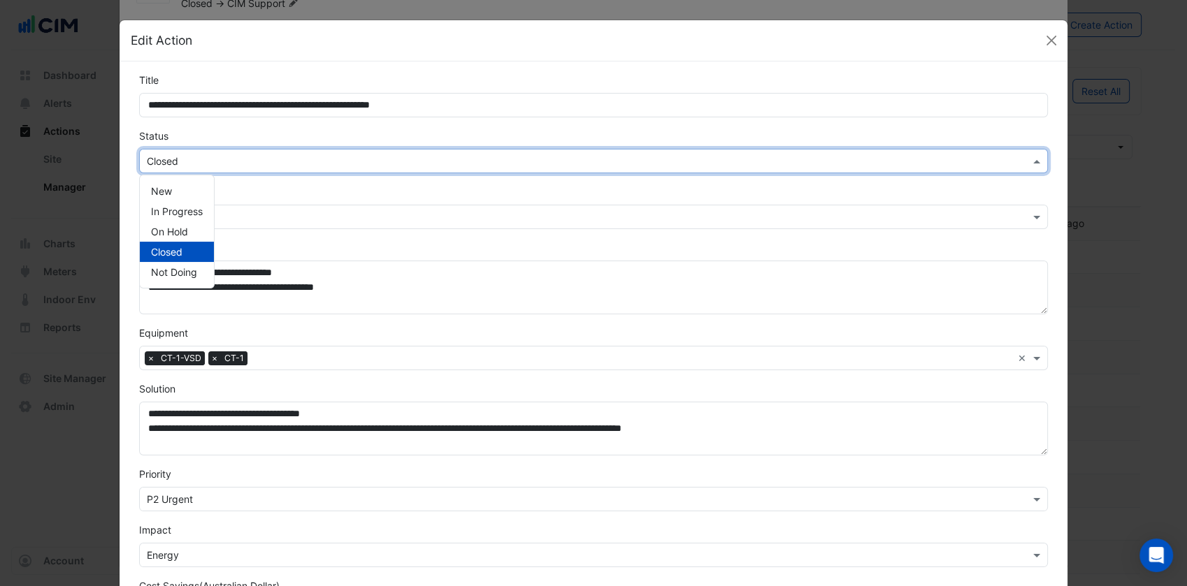
click at [190, 171] on div "× Closed" at bounding box center [593, 161] width 909 height 24
click at [185, 216] on span "In Progress" at bounding box center [177, 211] width 52 height 12
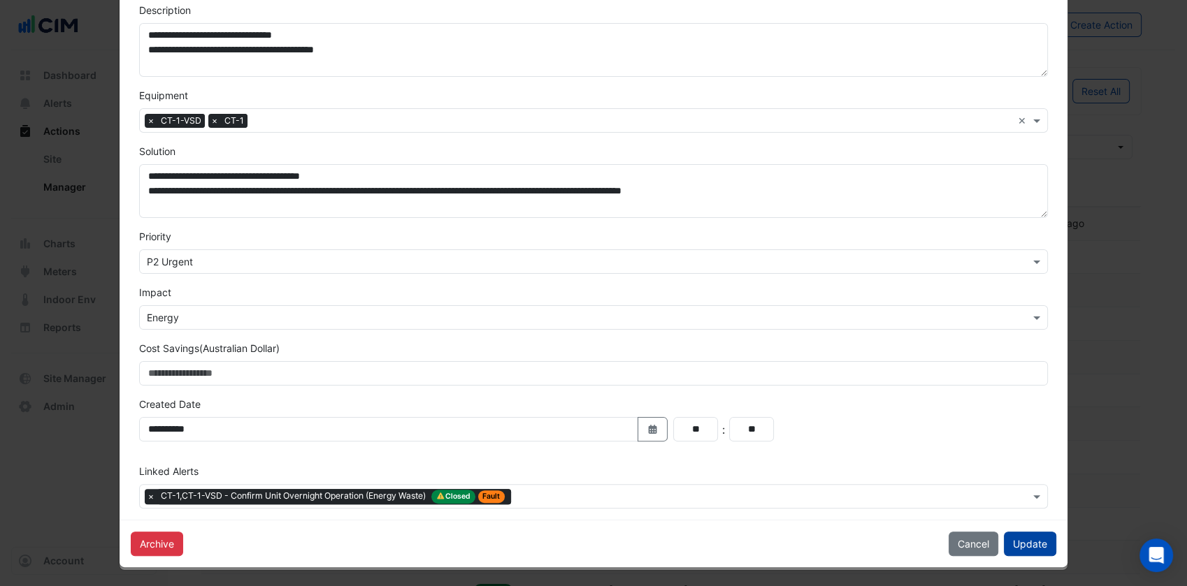
click at [1044, 551] on button "Update" at bounding box center [1030, 544] width 52 height 24
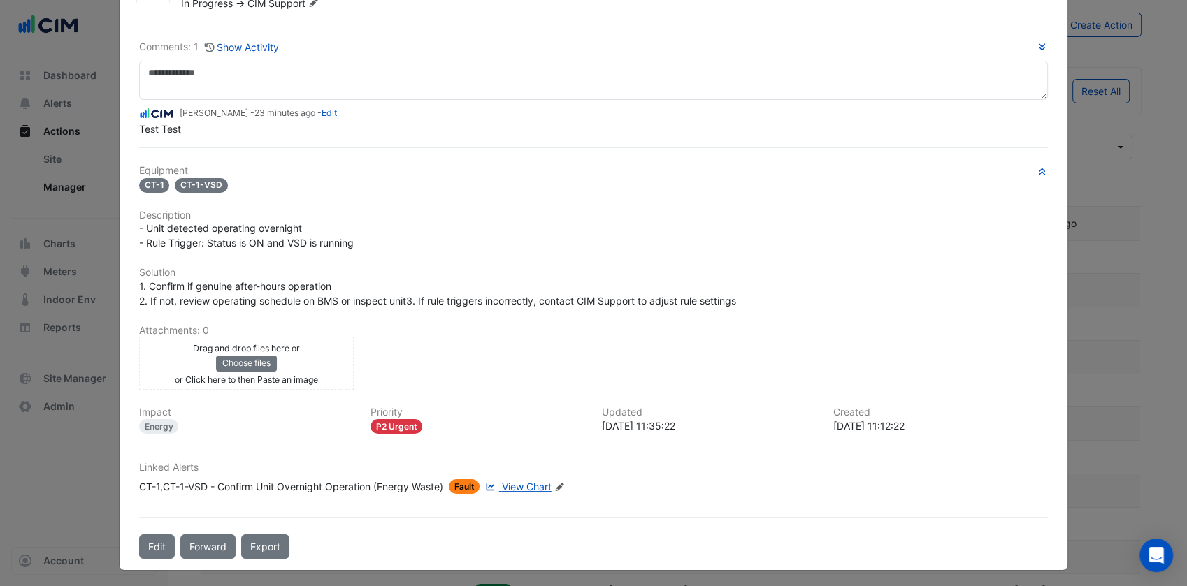
scroll to position [73, 0]
click at [559, 484] on icon at bounding box center [559, 488] width 8 height 8
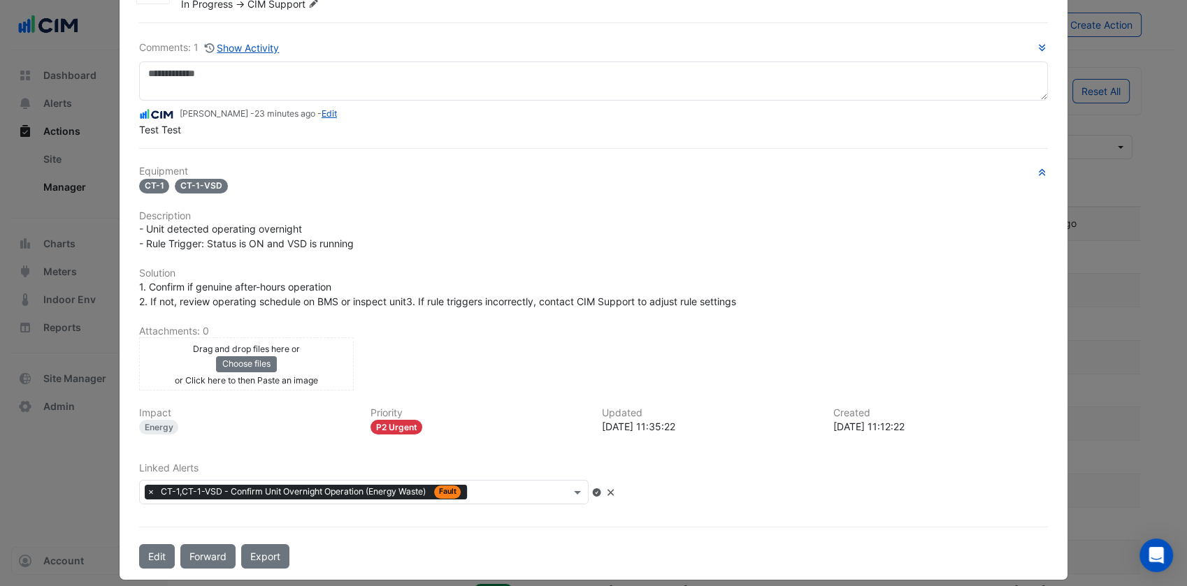
click at [145, 492] on span "×" at bounding box center [151, 492] width 13 height 14
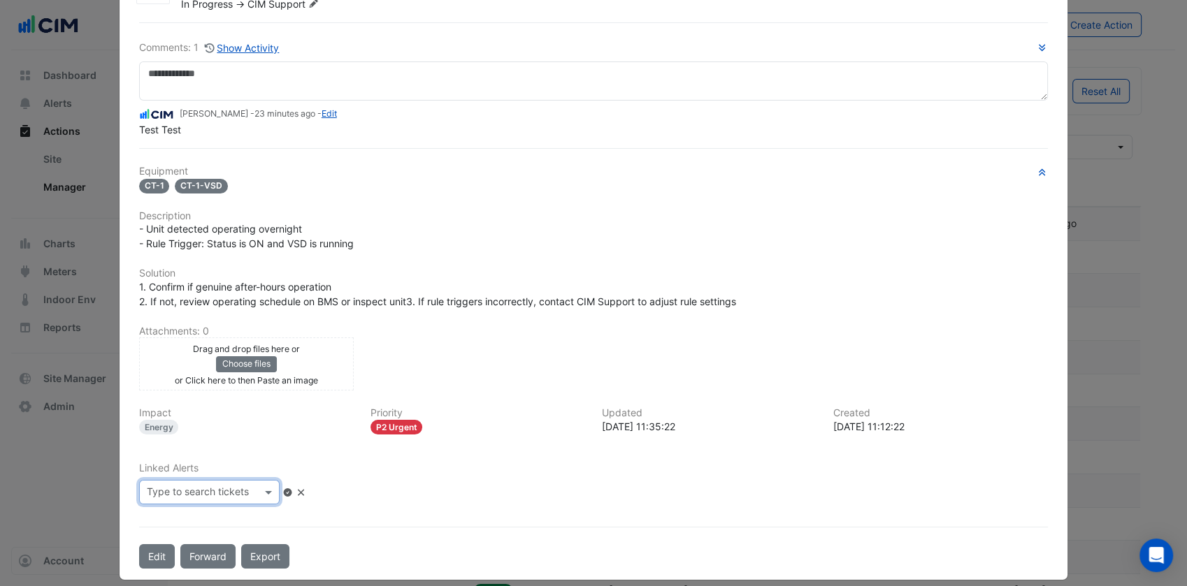
click at [292, 489] on icon at bounding box center [288, 493] width 8 height 8
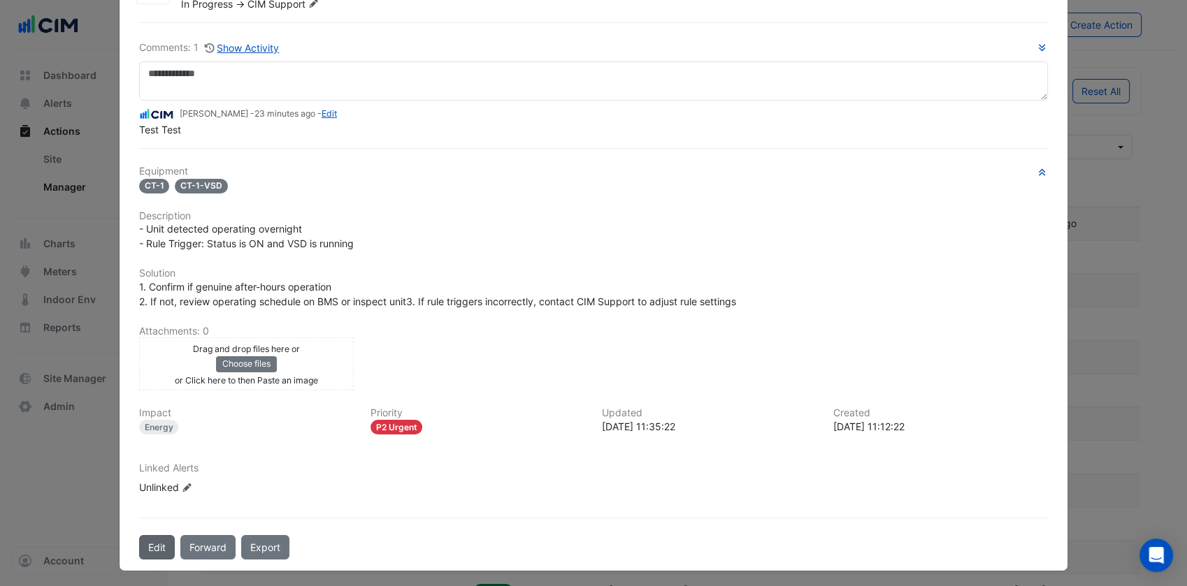
click at [154, 535] on button "Edit" at bounding box center [157, 547] width 36 height 24
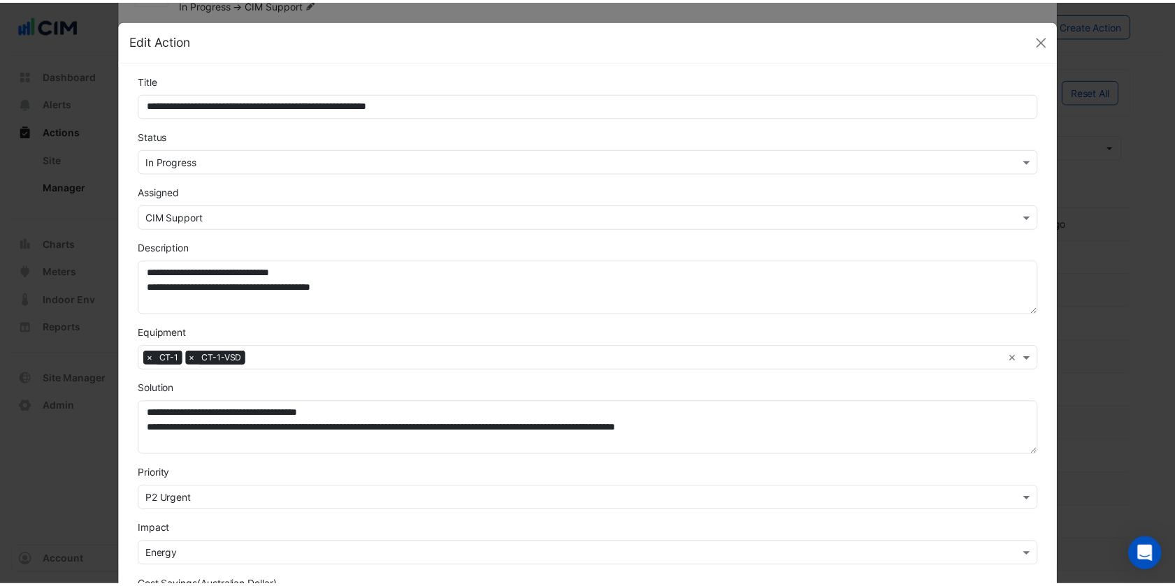
scroll to position [238, 0]
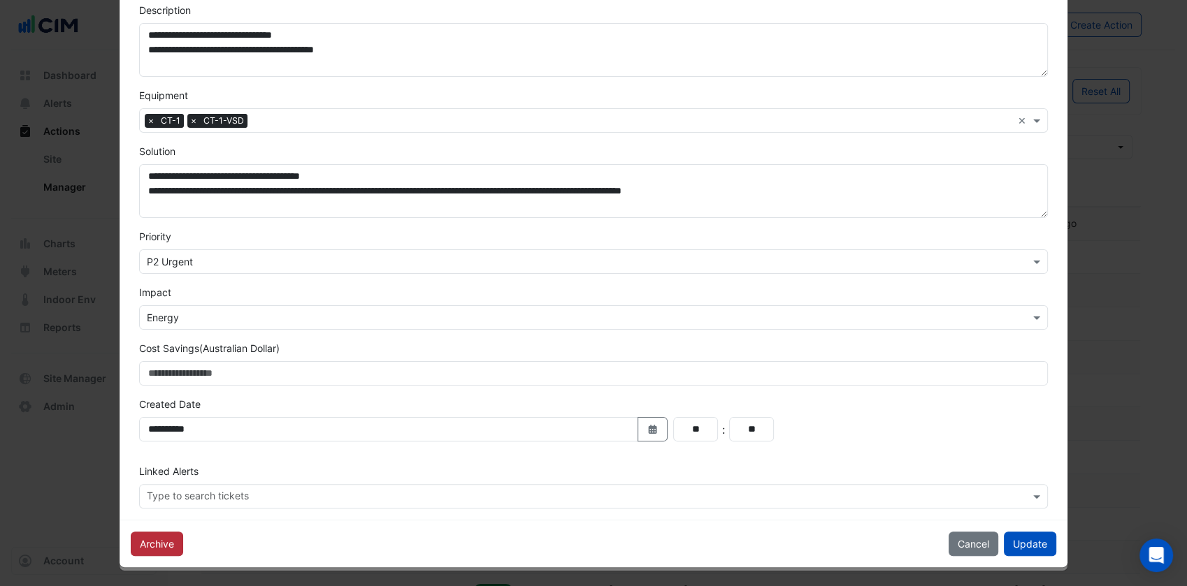
click at [171, 544] on button "Archive" at bounding box center [157, 544] width 52 height 24
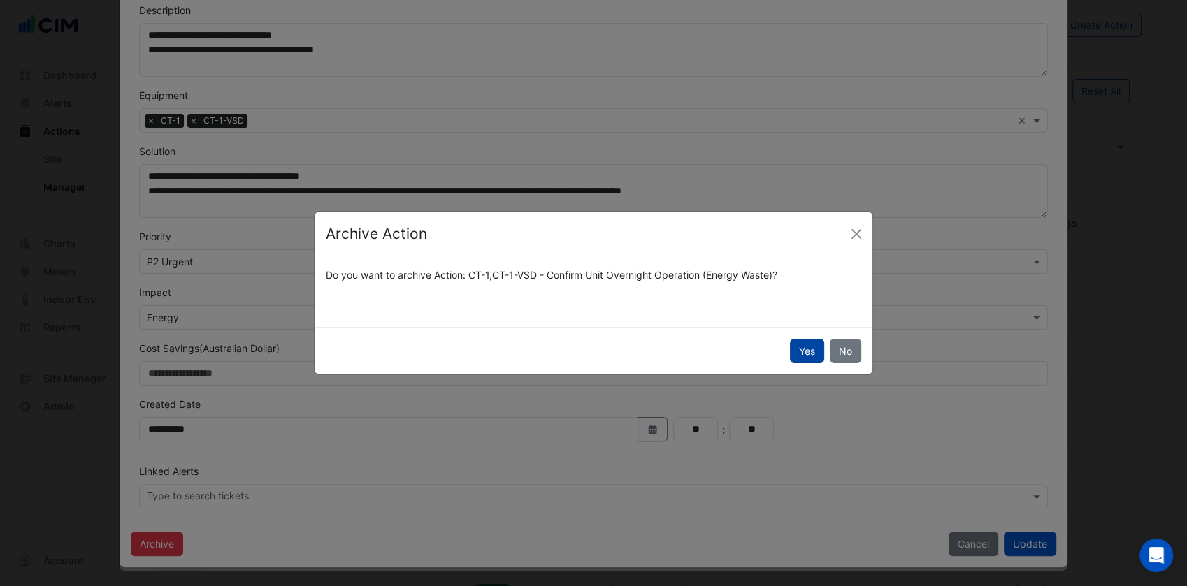
click at [823, 357] on button "Yes" at bounding box center [807, 351] width 34 height 24
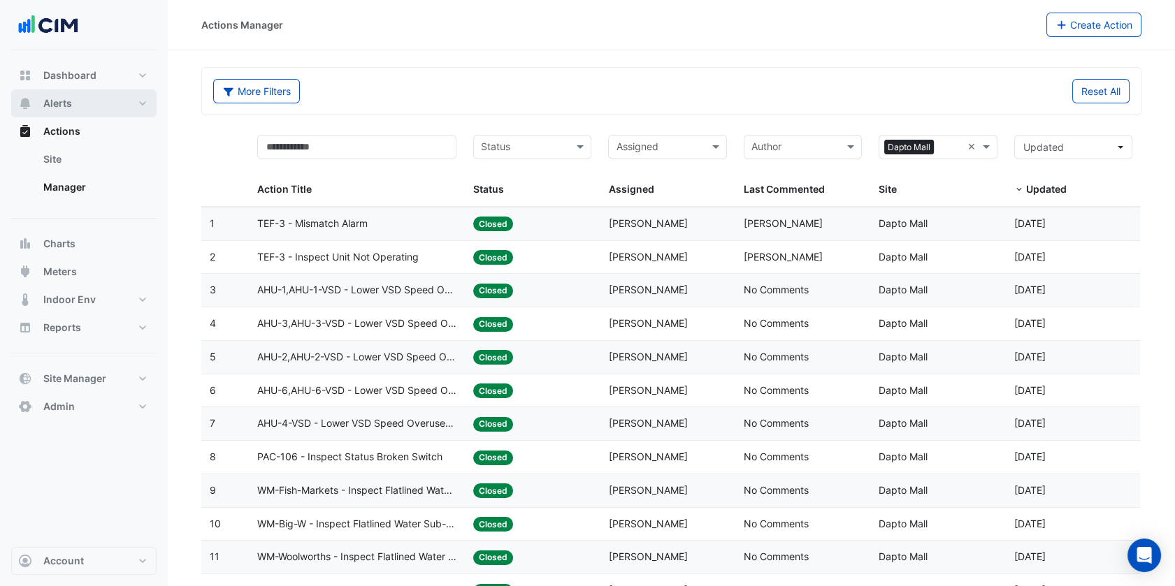
click at [78, 96] on button "Alerts" at bounding box center [83, 103] width 145 height 28
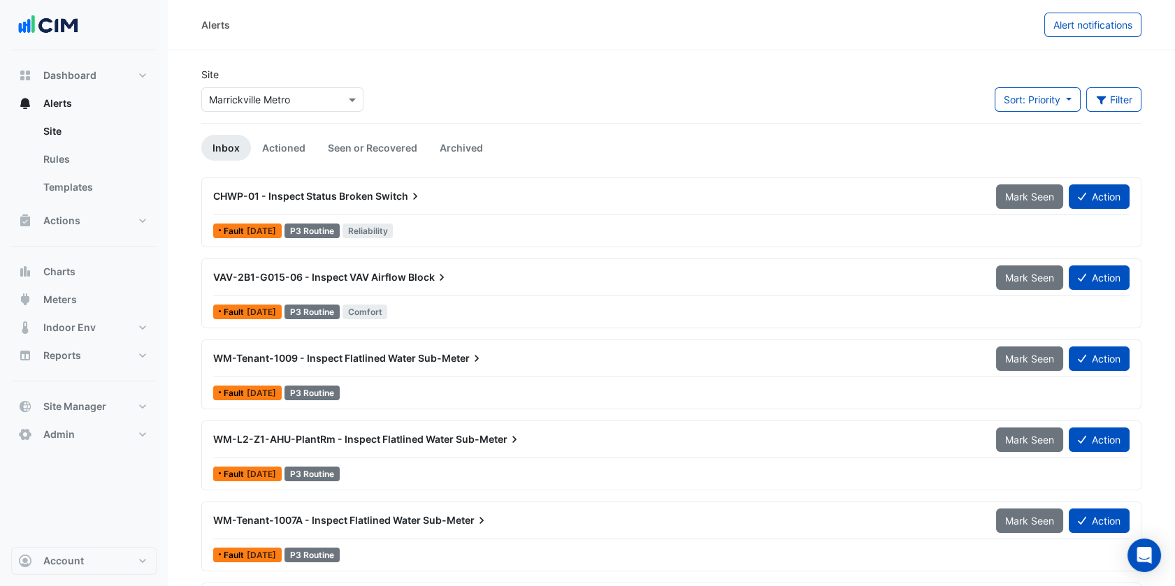
click at [266, 101] on input "text" at bounding box center [268, 100] width 119 height 15
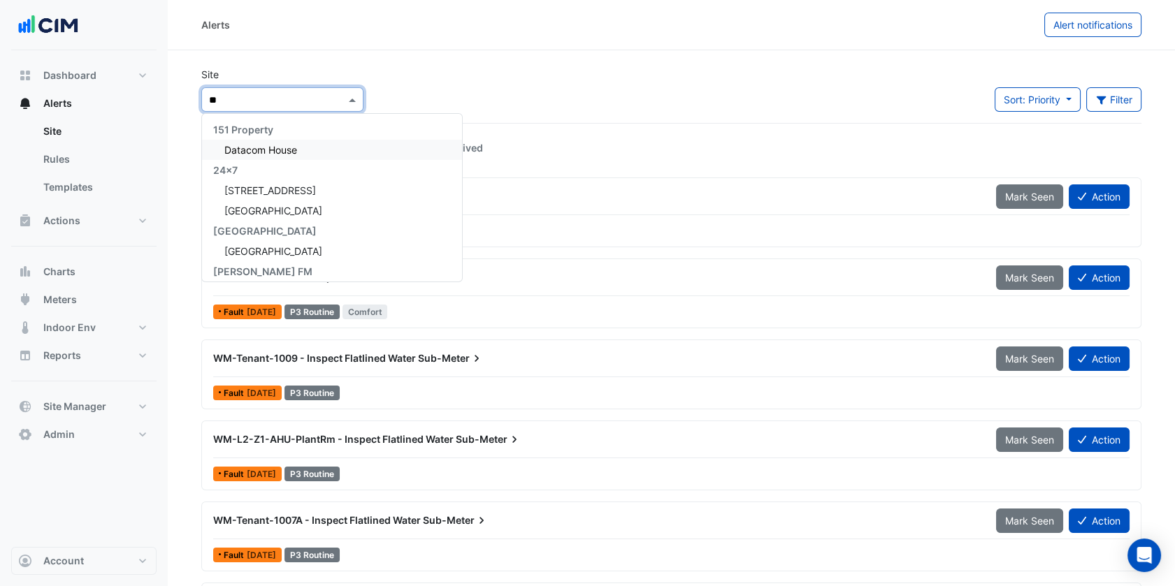
scroll to position [1141, 0]
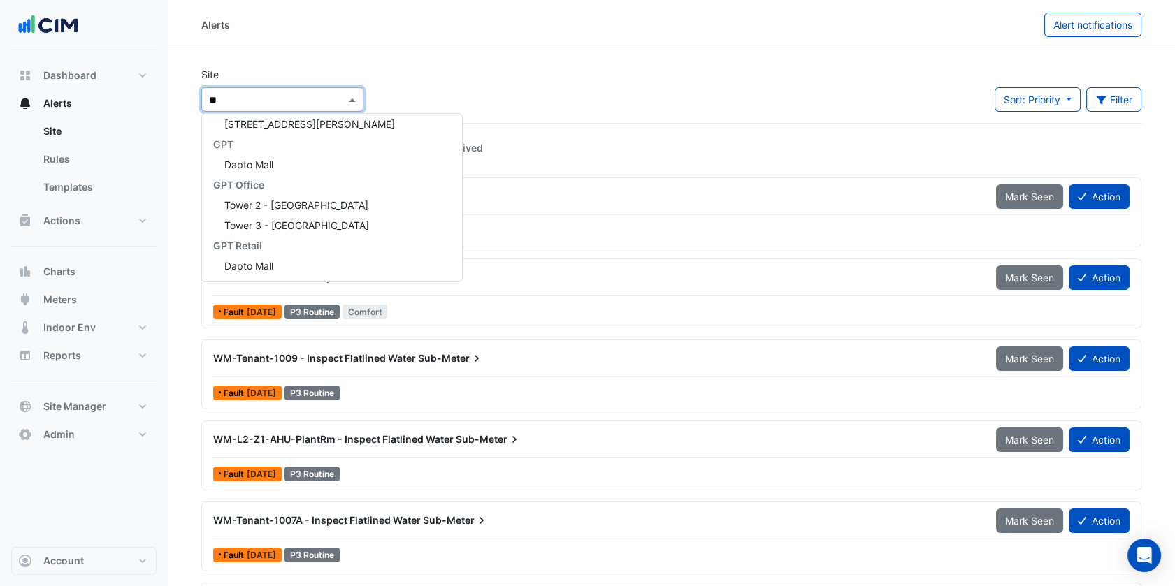
type input "***"
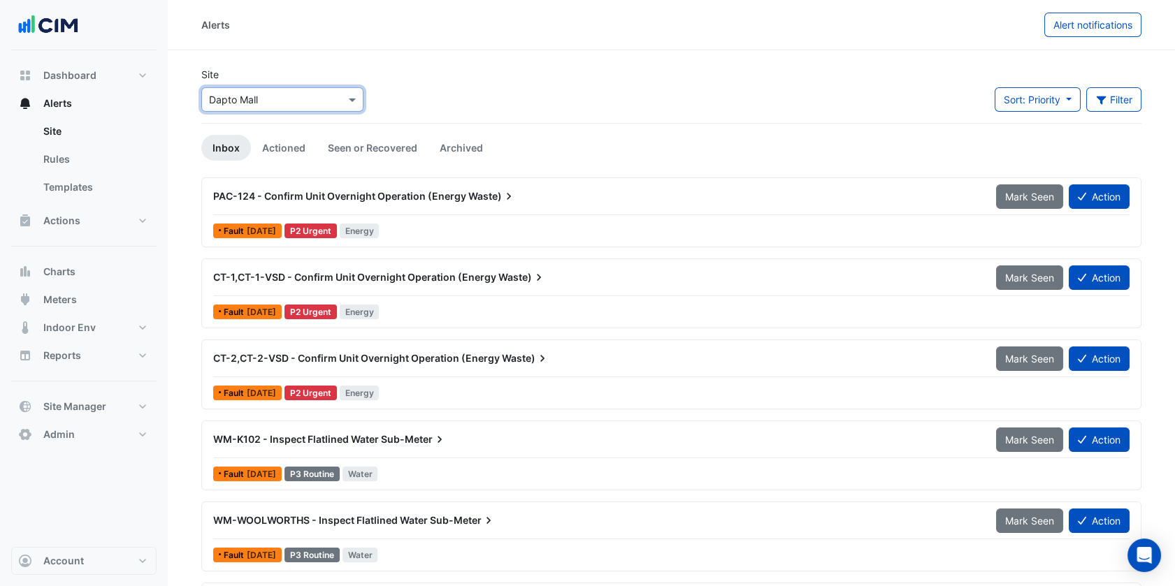
click at [279, 109] on div "× Dapto Mall" at bounding box center [282, 99] width 162 height 24
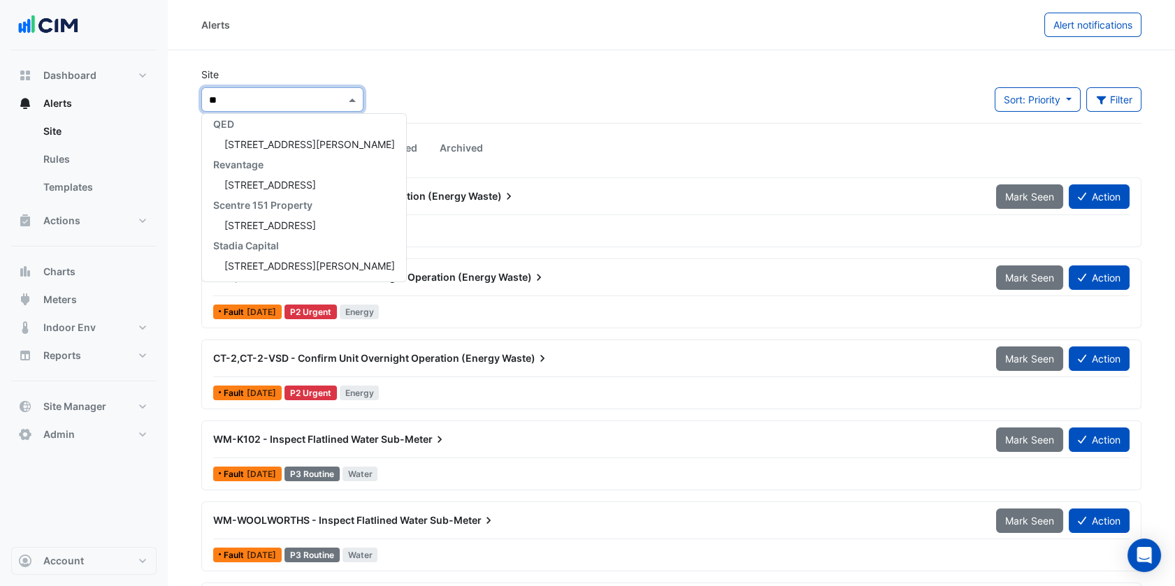
scroll to position [370, 0]
type input "**"
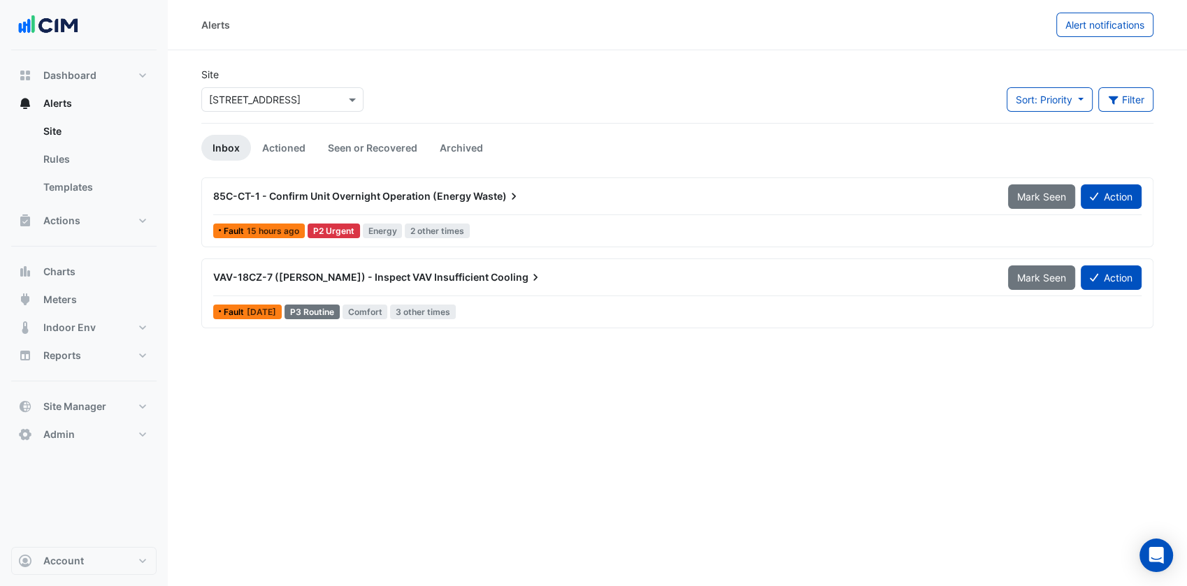
click at [324, 196] on span "85C-CT-1 - Confirm Unit Overnight Operation (Energy" at bounding box center [342, 196] width 258 height 12
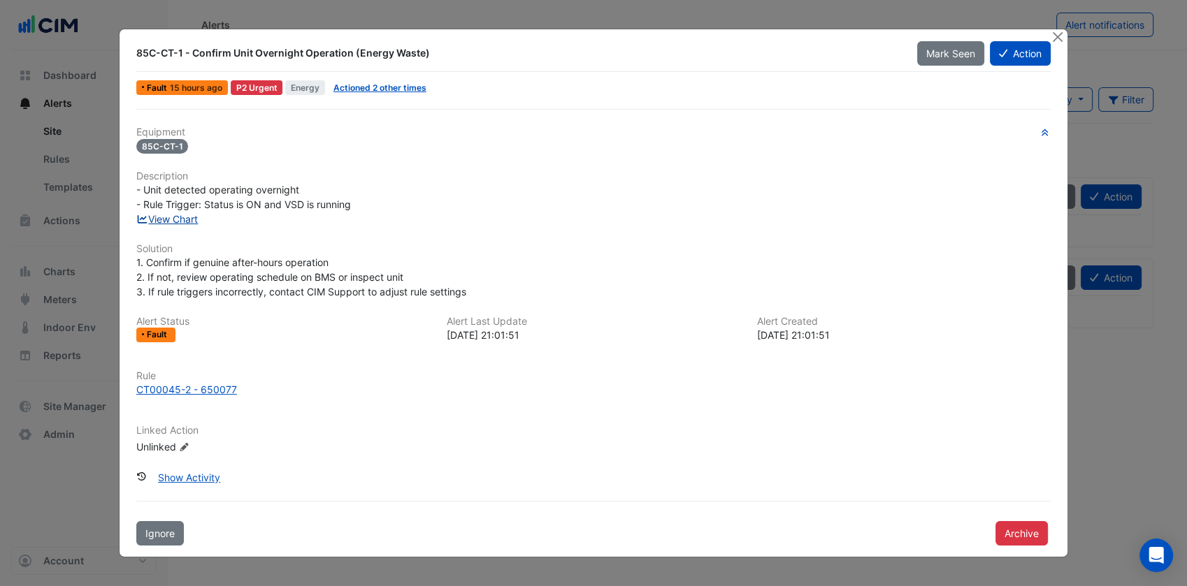
click at [166, 216] on link "View Chart" at bounding box center [167, 219] width 62 height 12
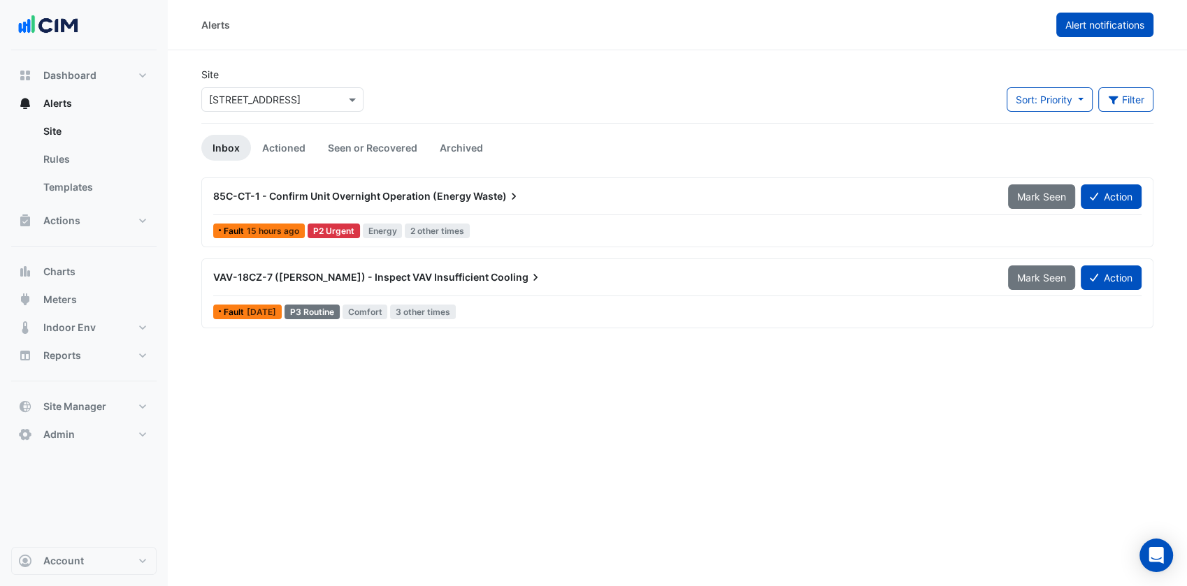
click at [1122, 27] on span "Alert notifications" at bounding box center [1104, 25] width 79 height 12
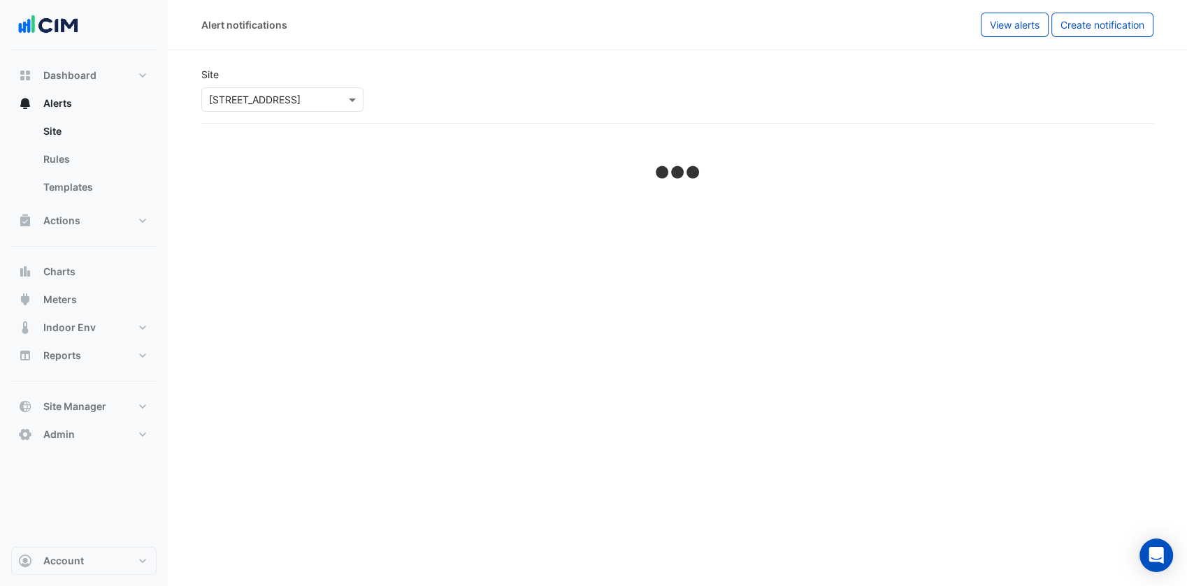
select select "******"
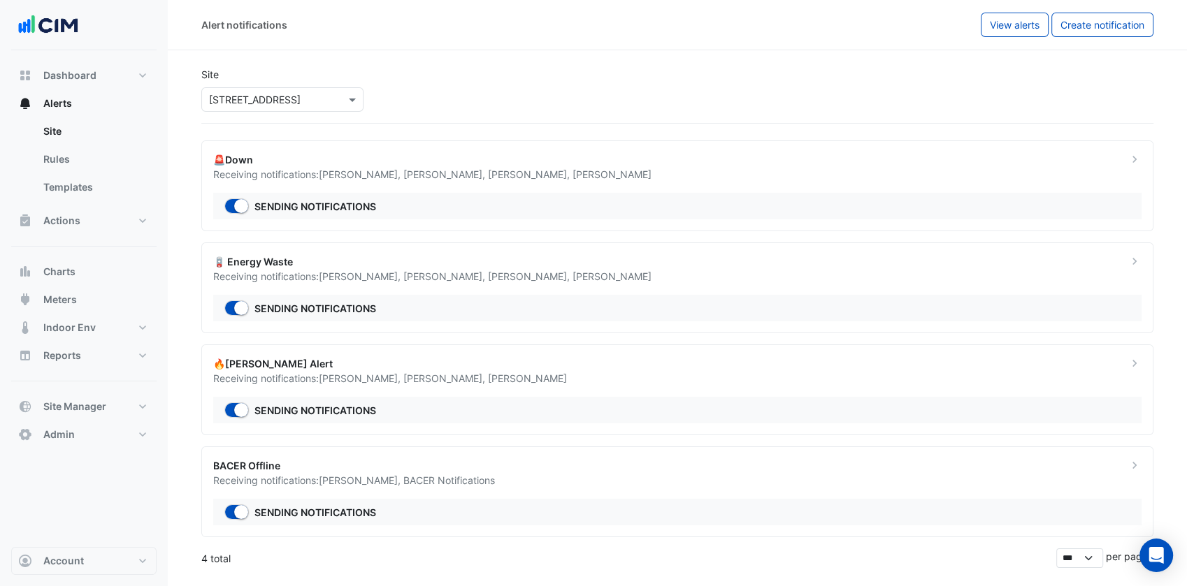
click at [526, 289] on div "🪫 Energy Waste Receiving notifications: Luke Putrino , Shadyn Kerr , Anthony Da…" at bounding box center [677, 288] width 952 height 91
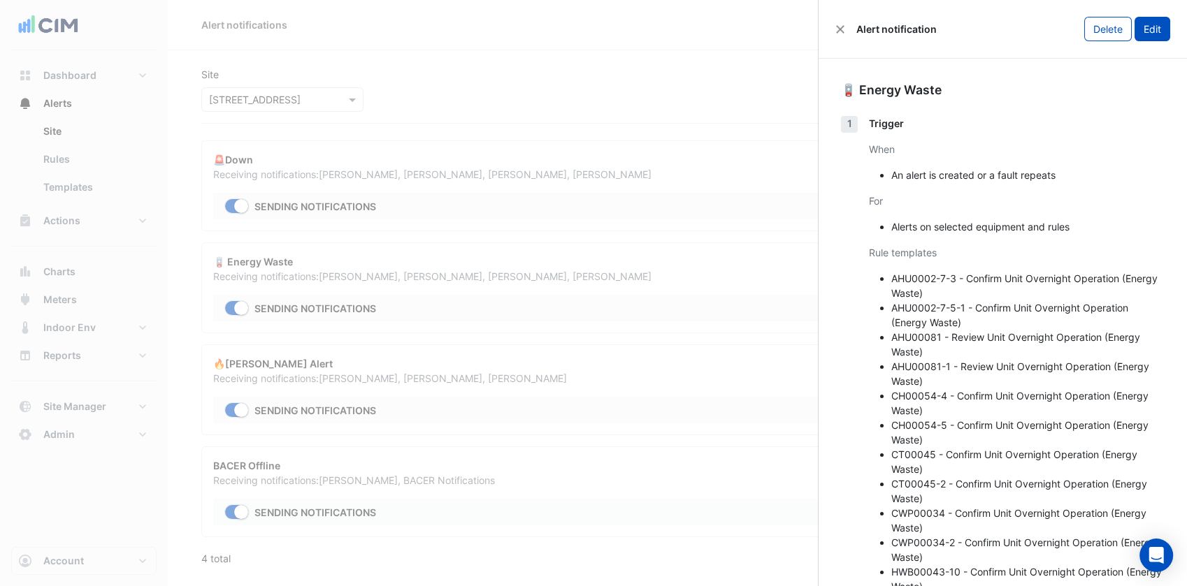
click at [1150, 30] on button "Edit" at bounding box center [1152, 29] width 36 height 24
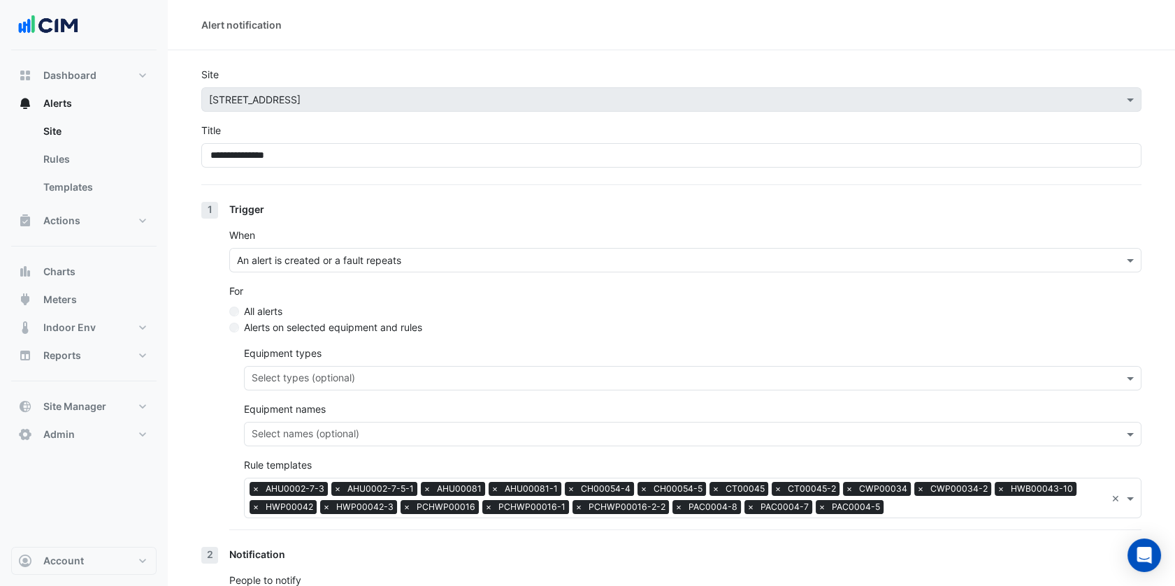
scroll to position [178, 0]
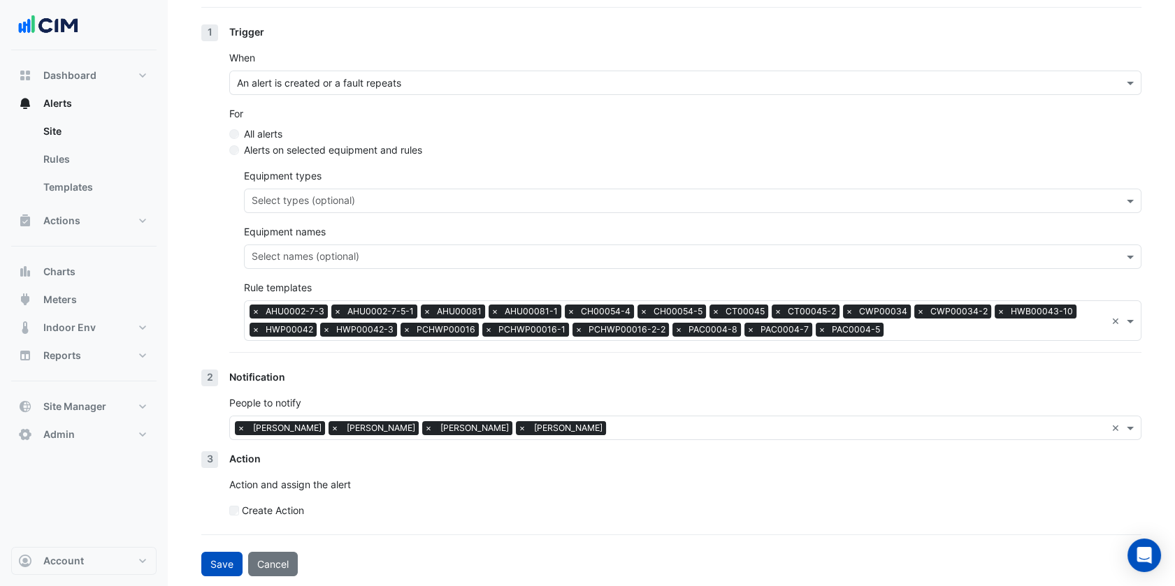
click at [923, 335] on input "text" at bounding box center [997, 331] width 217 height 15
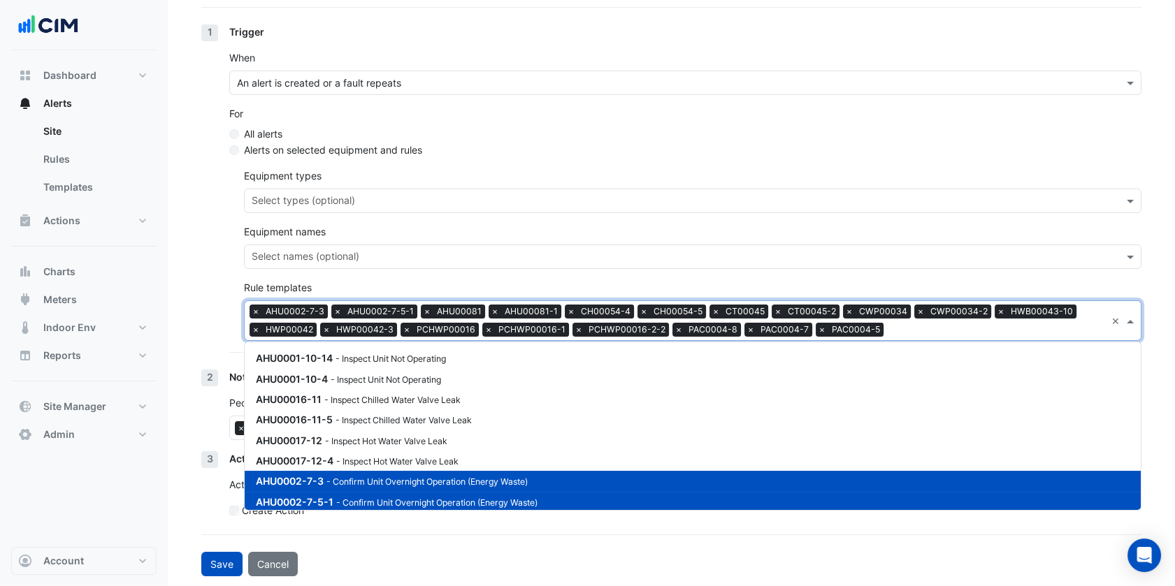
scroll to position [1930, 0]
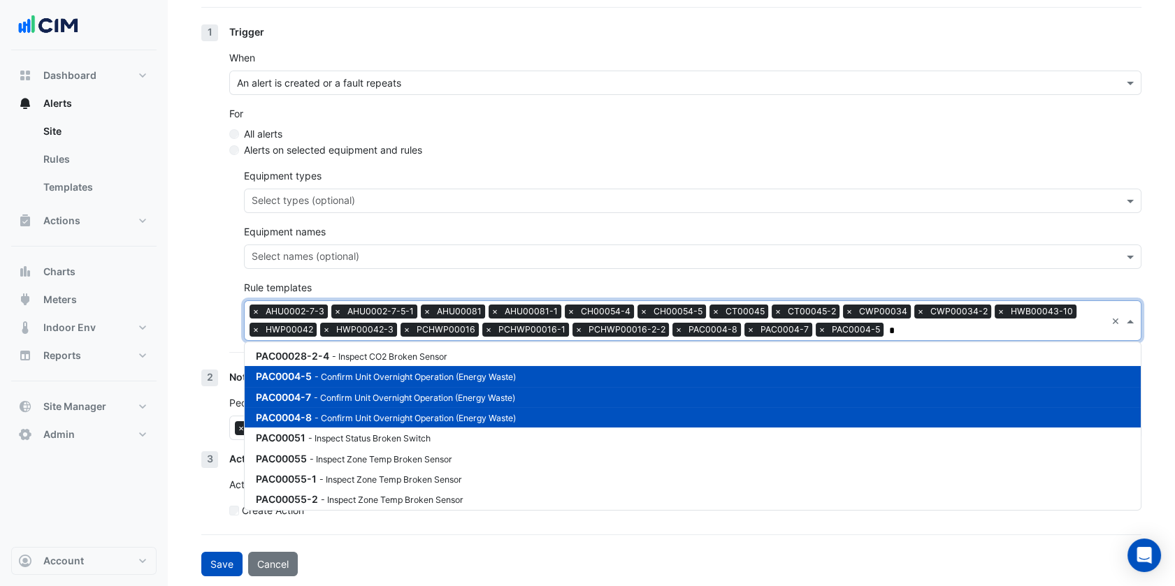
type input "**"
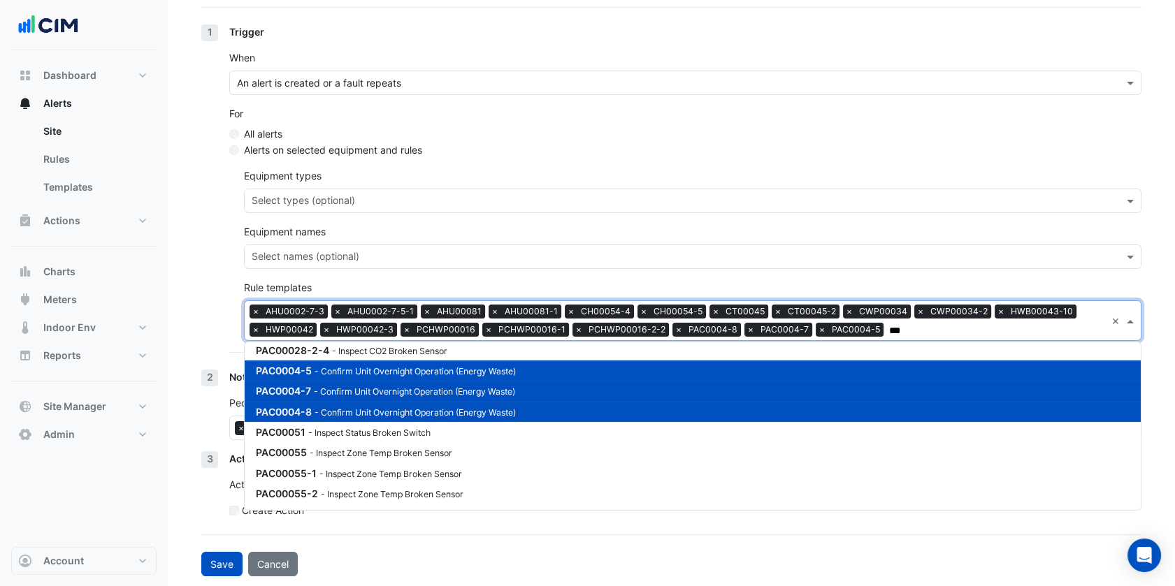
scroll to position [795, 0]
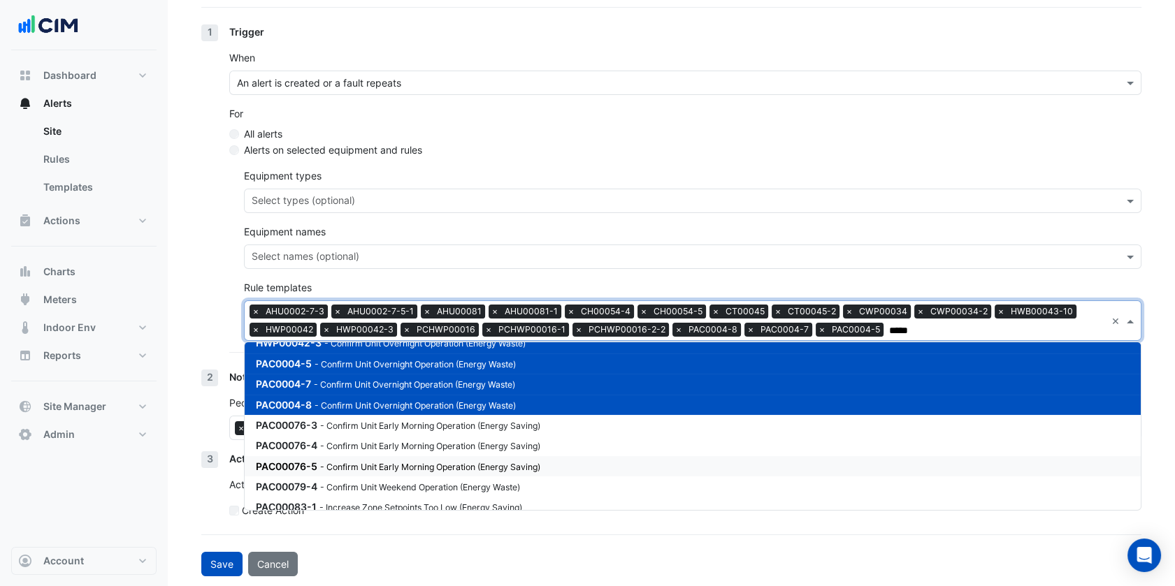
type input "******"
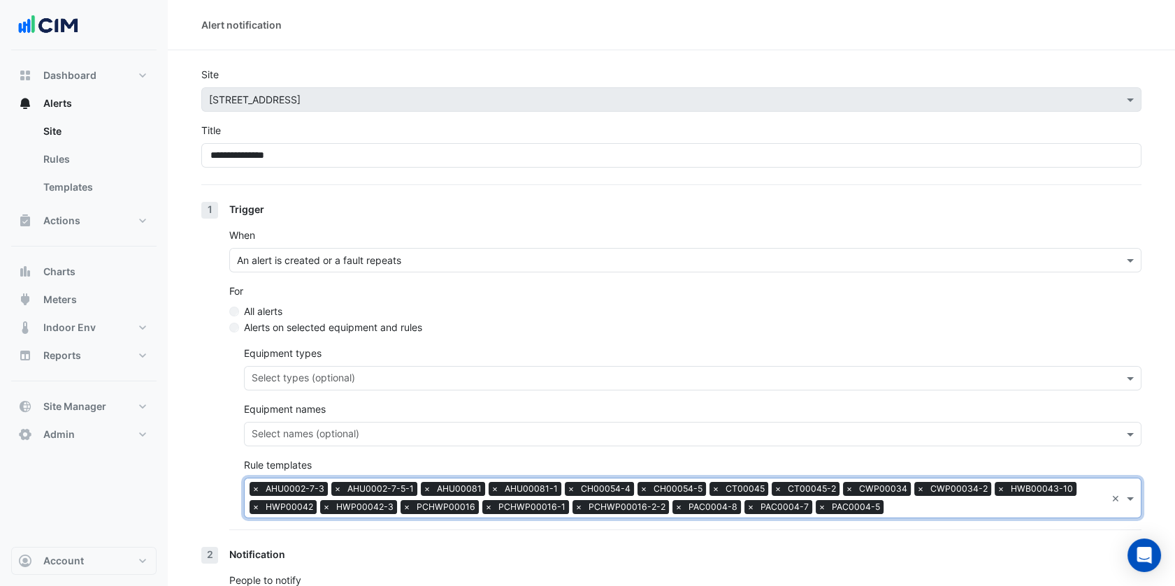
scroll to position [178, 0]
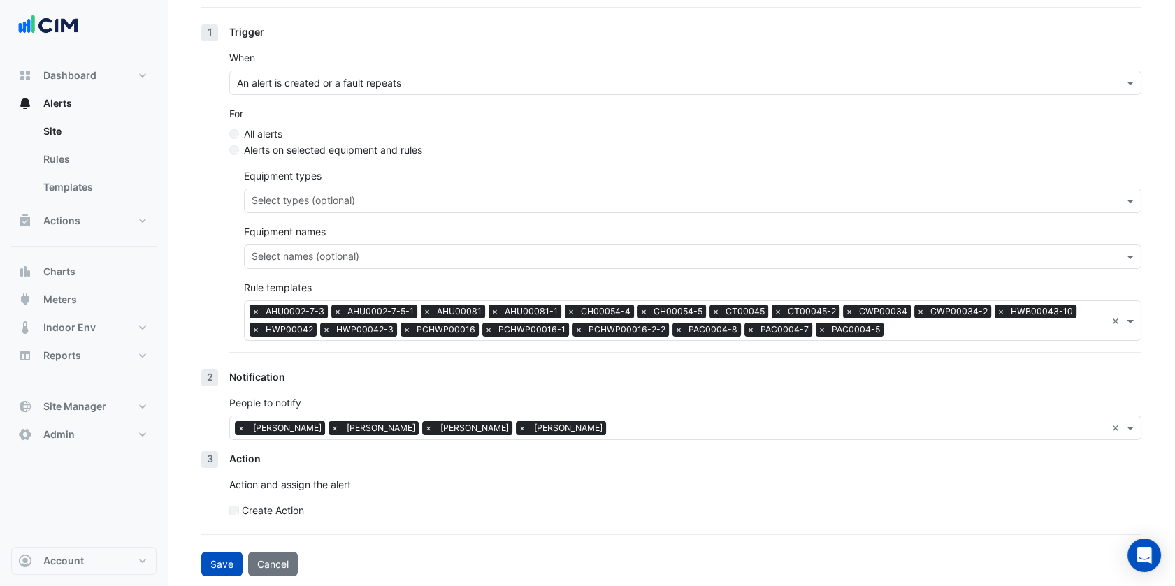
click at [277, 570] on button "Cancel" at bounding box center [273, 564] width 50 height 24
select select "******"
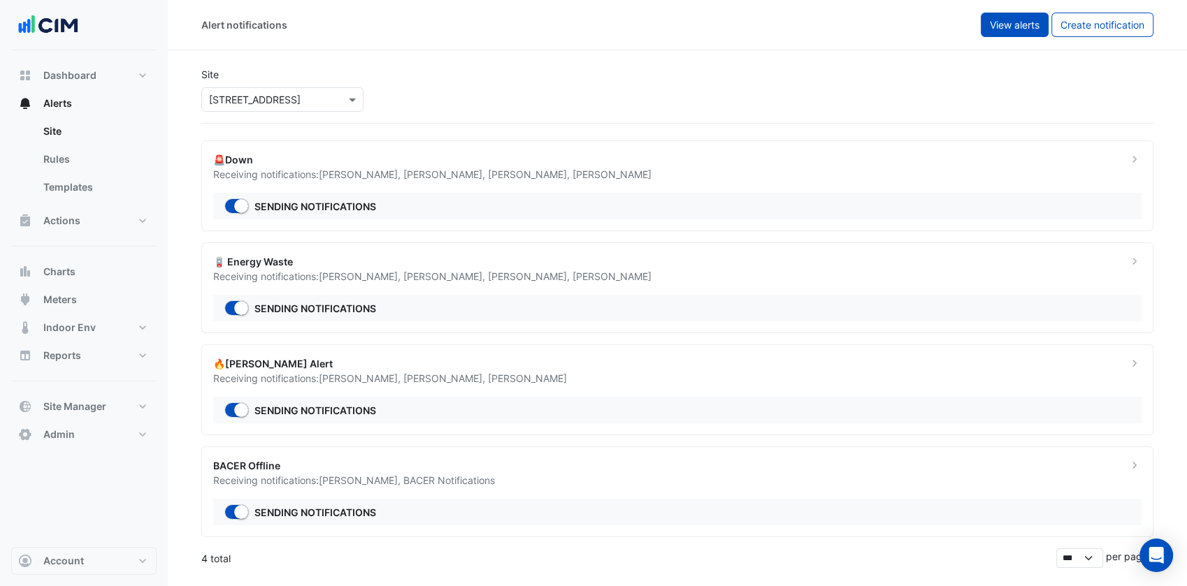
click at [1017, 20] on span "View alerts" at bounding box center [1015, 25] width 50 height 12
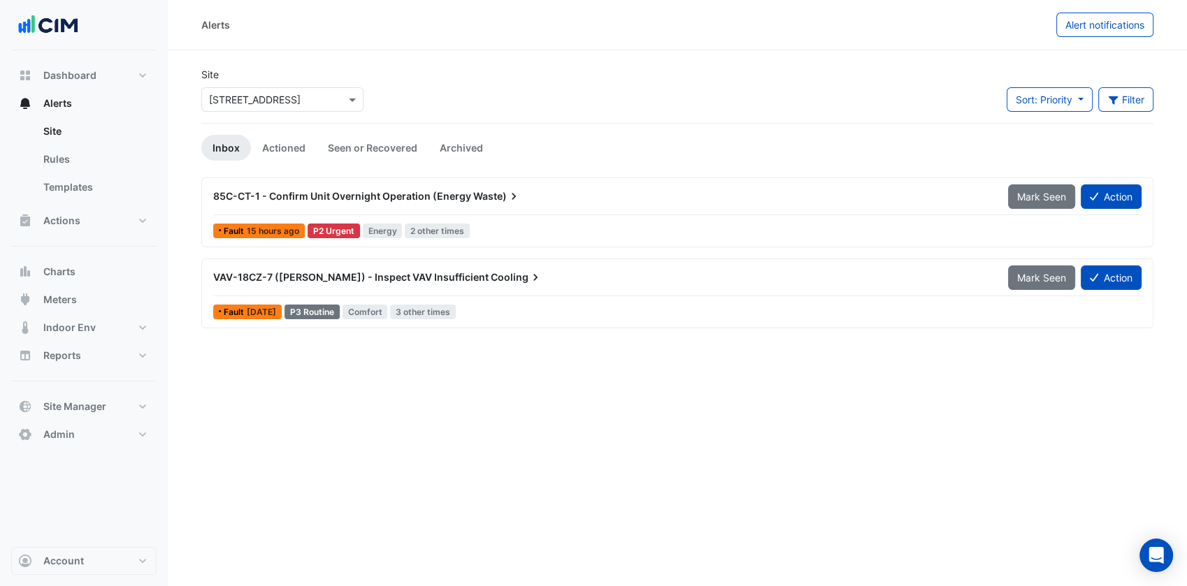
click at [289, 212] on div "85C-CT-1 - Confirm Unit Overnight Operation (Energy Waste) Mark Seen Action" at bounding box center [677, 199] width 928 height 31
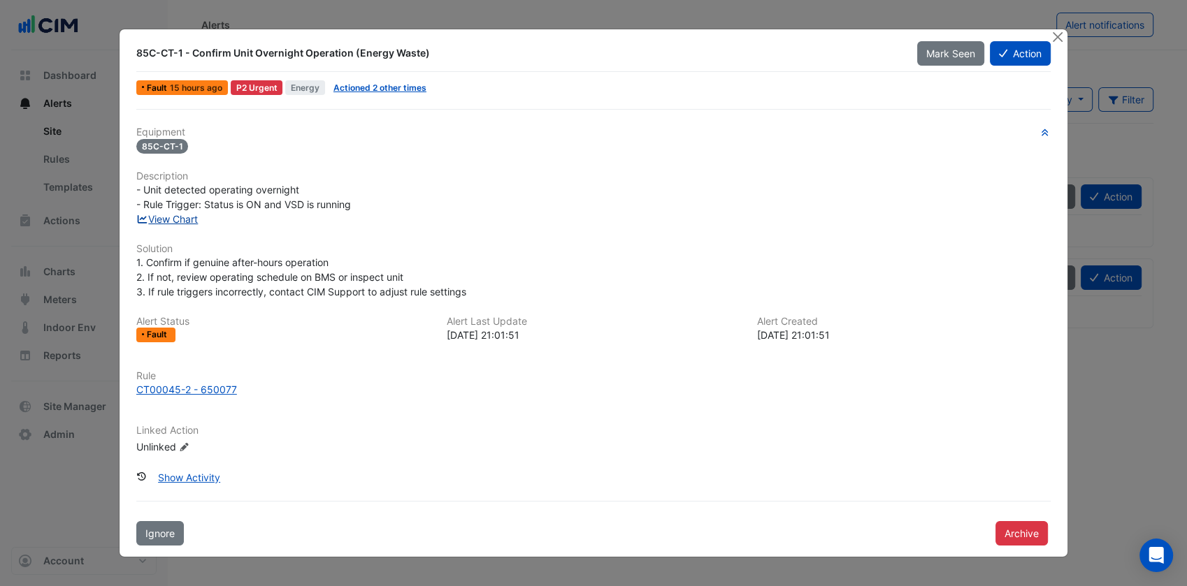
click at [193, 222] on link "View Chart" at bounding box center [167, 219] width 62 height 12
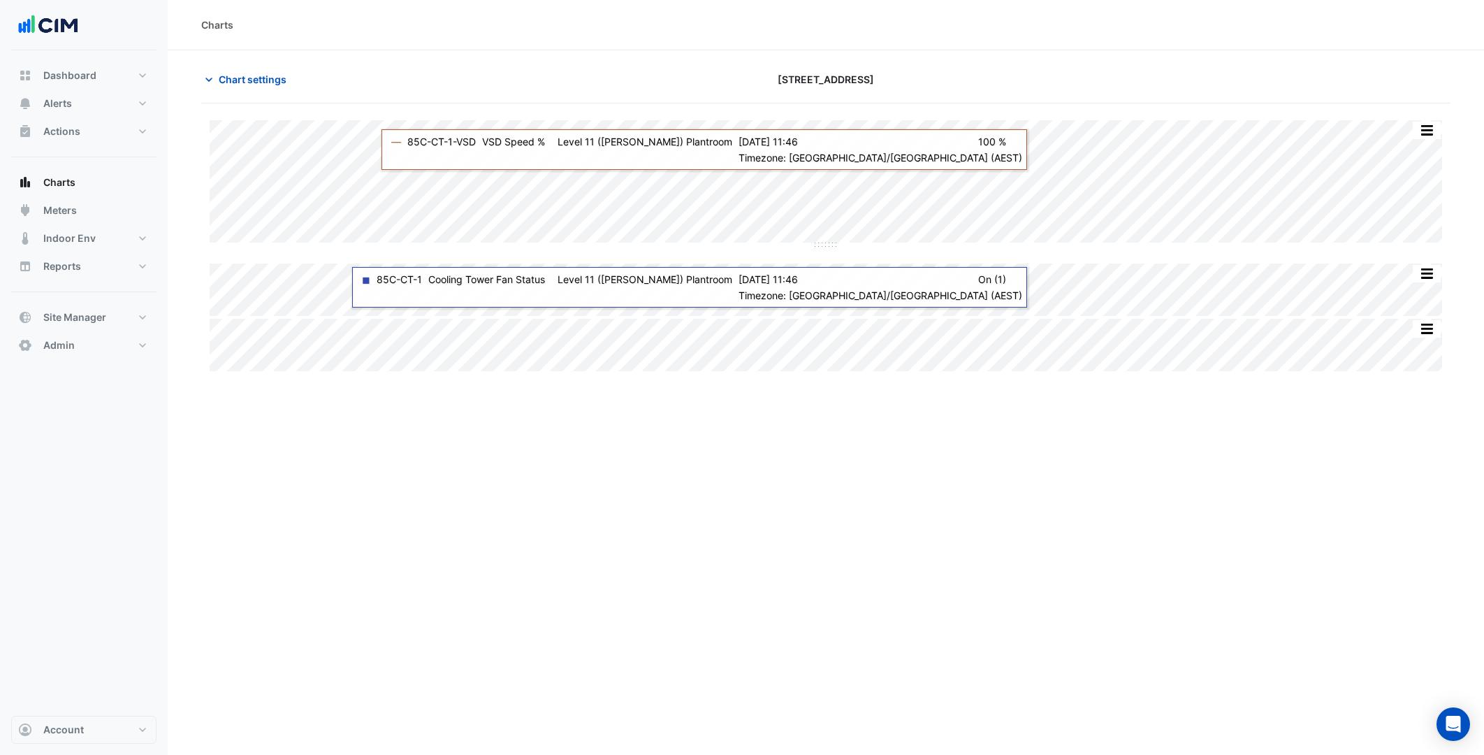
click at [94, 240] on button "Indoor Env" at bounding box center [83, 238] width 145 height 28
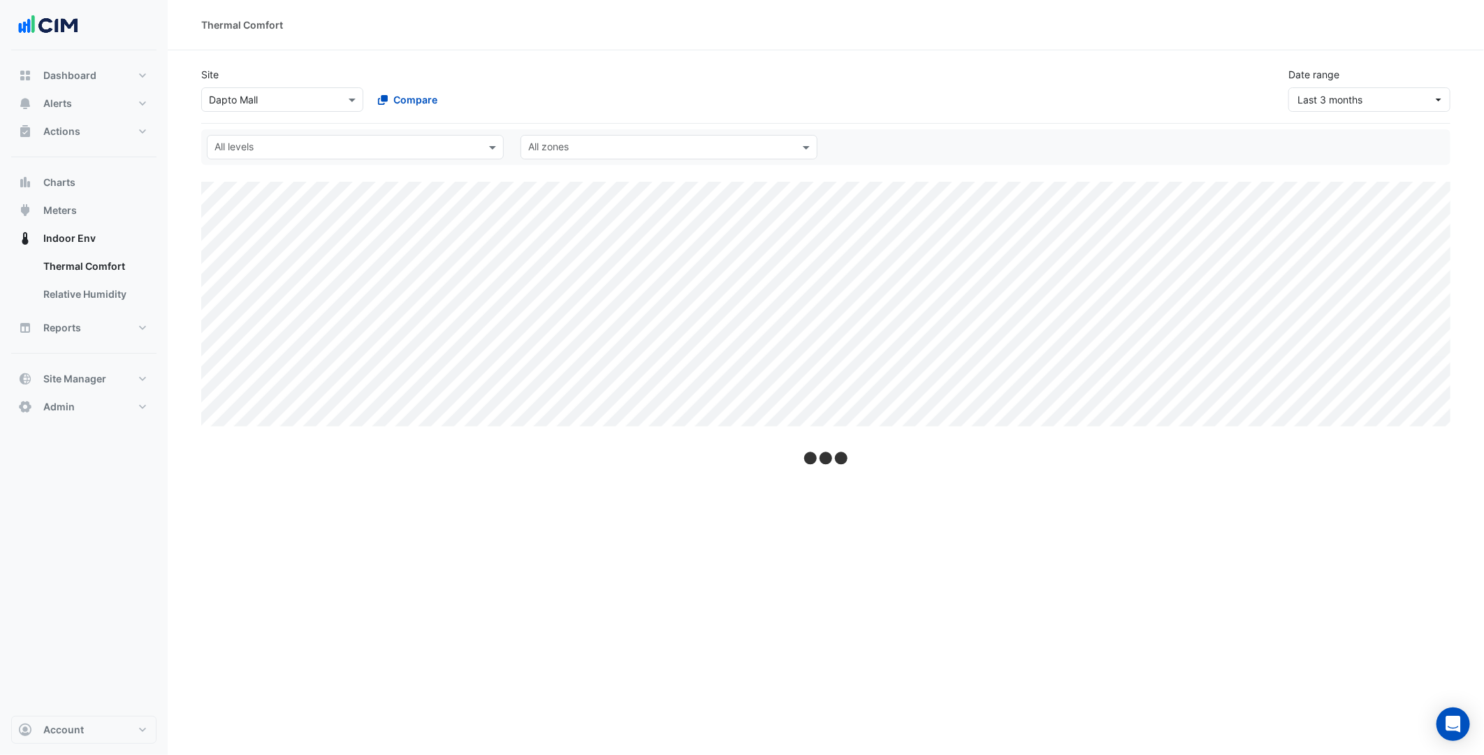
click at [294, 98] on input "text" at bounding box center [268, 100] width 119 height 15
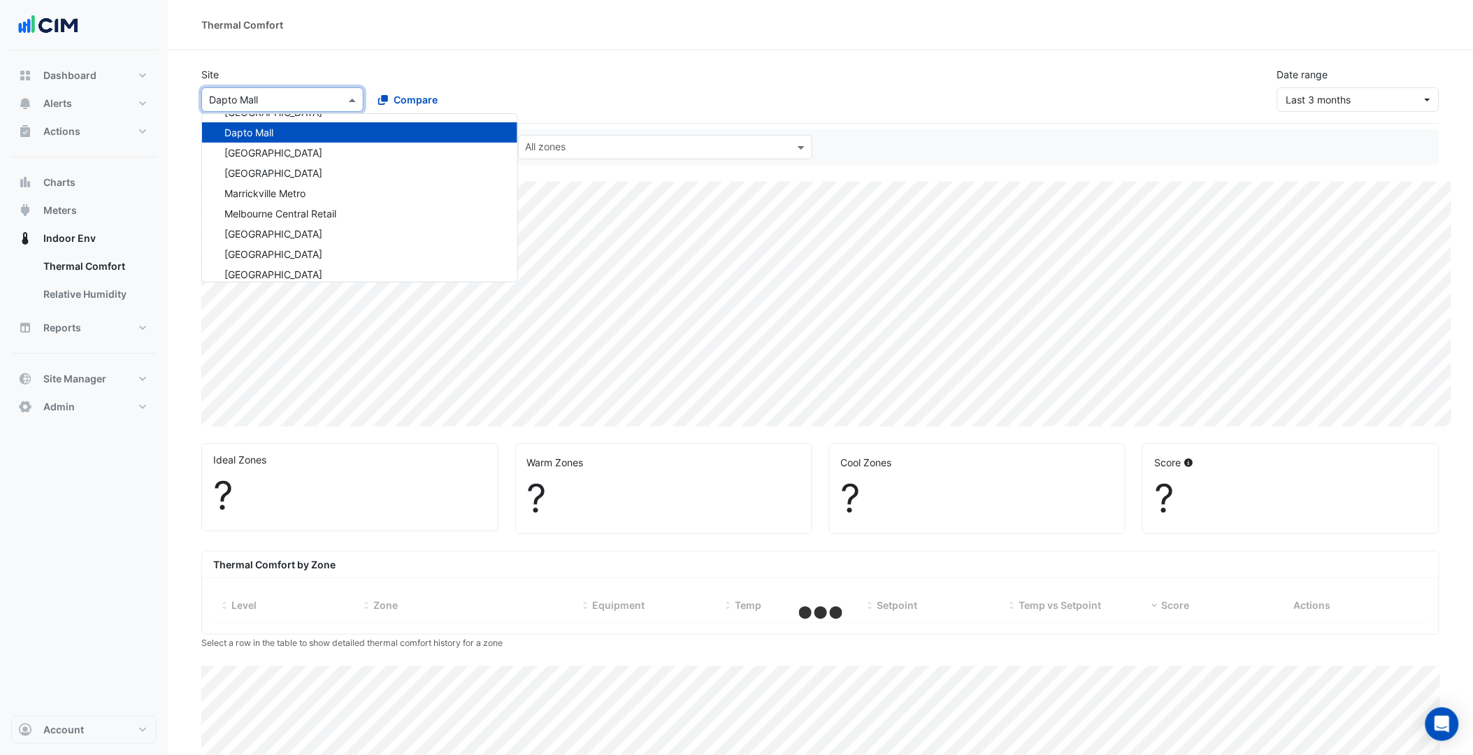
type input "*"
select select "***"
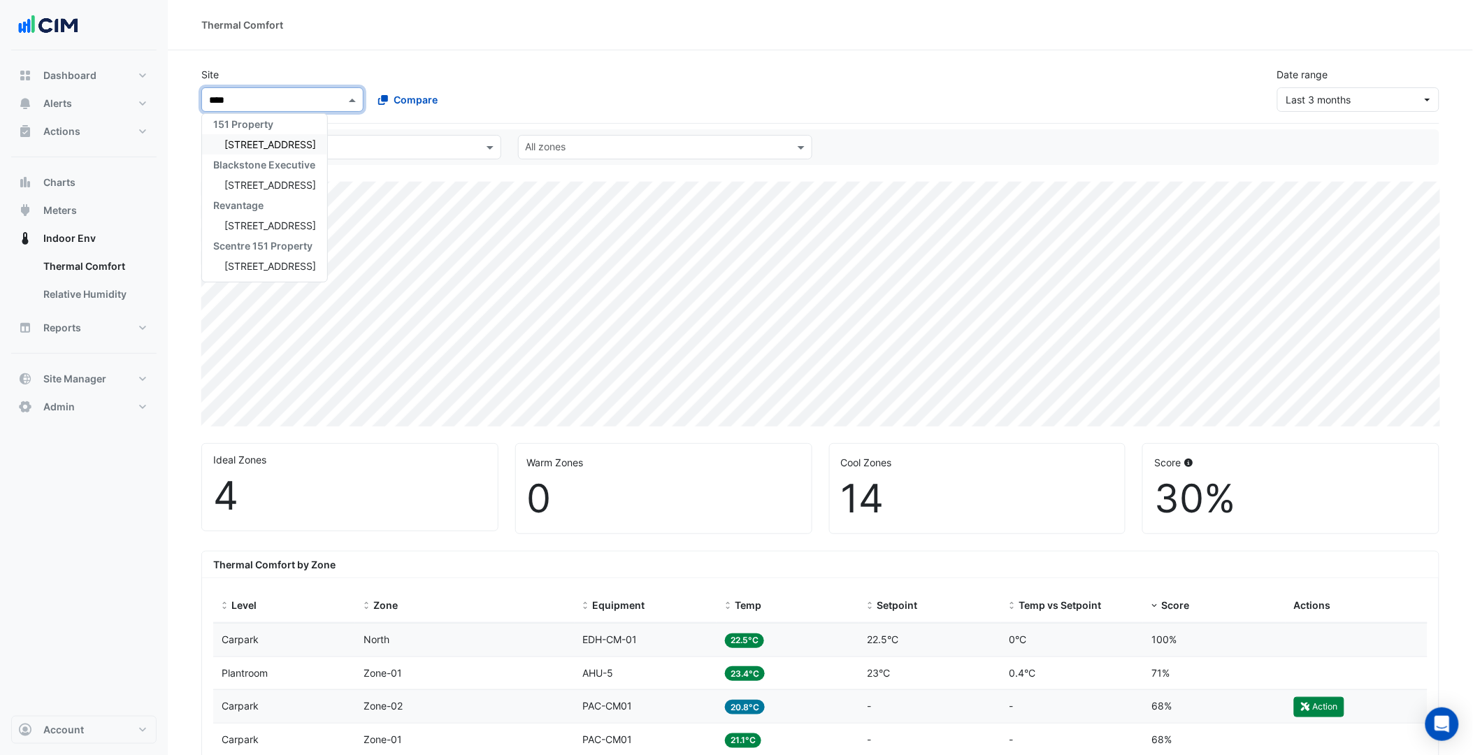
scroll to position [5, 0]
type input "******"
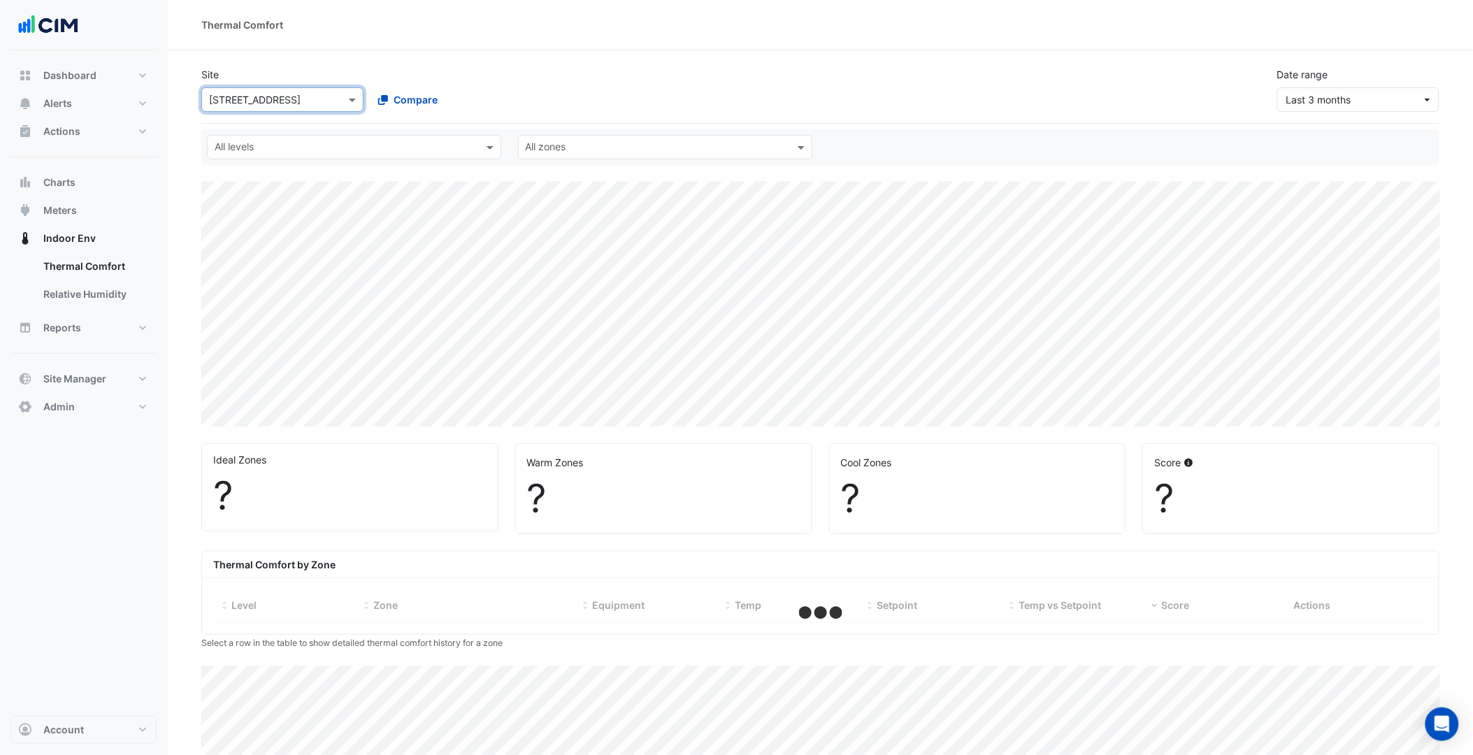
select select "***"
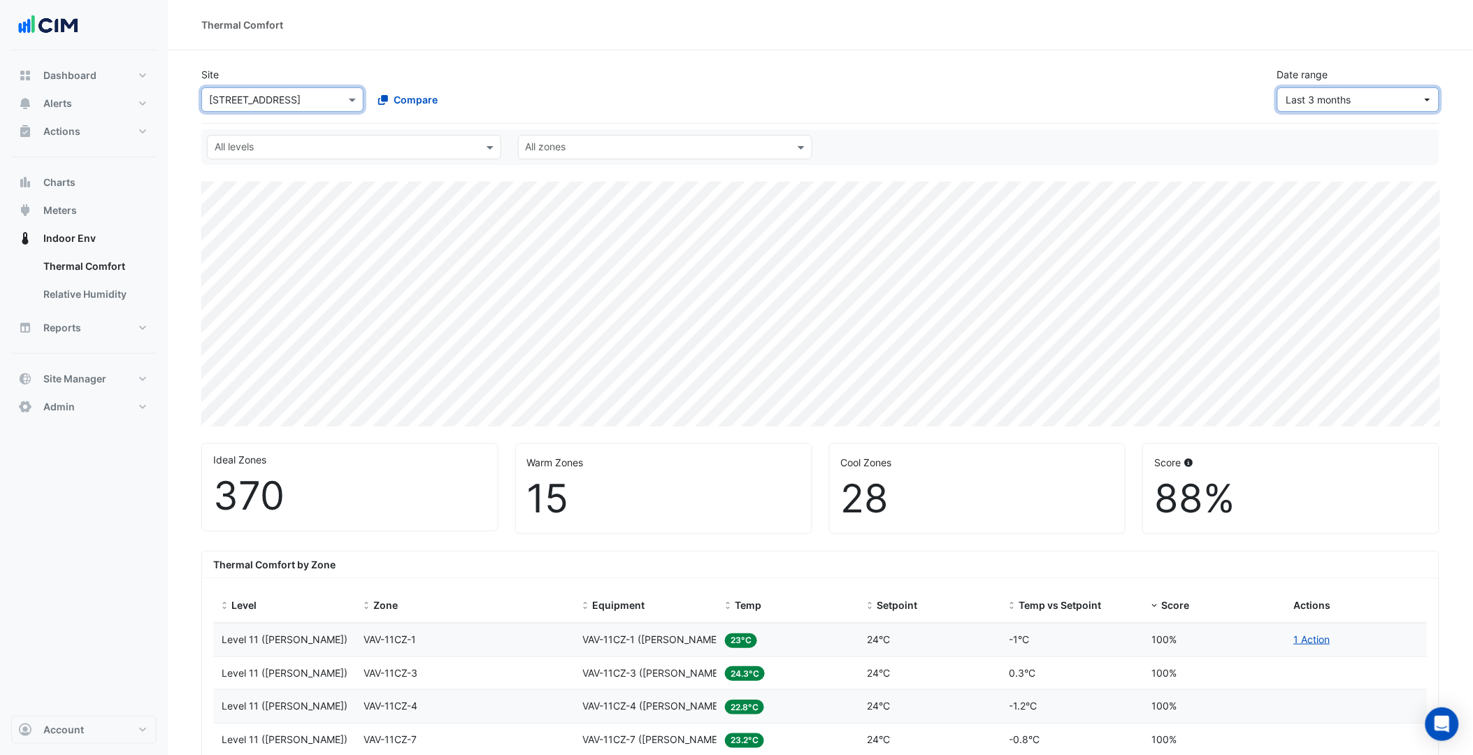
click at [1335, 92] on span "Last 3 months" at bounding box center [1354, 99] width 136 height 15
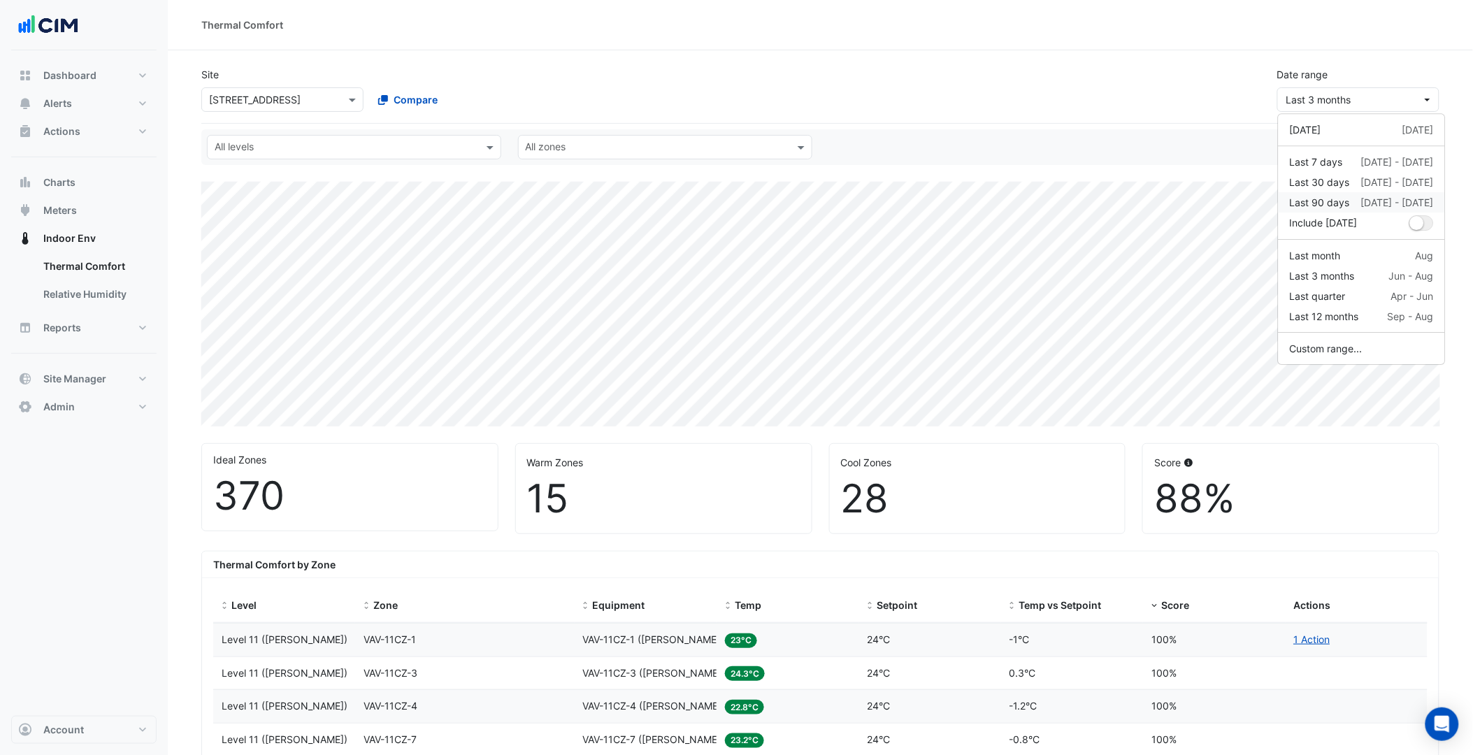
click at [1338, 208] on div "Last 90 days" at bounding box center [1319, 202] width 60 height 15
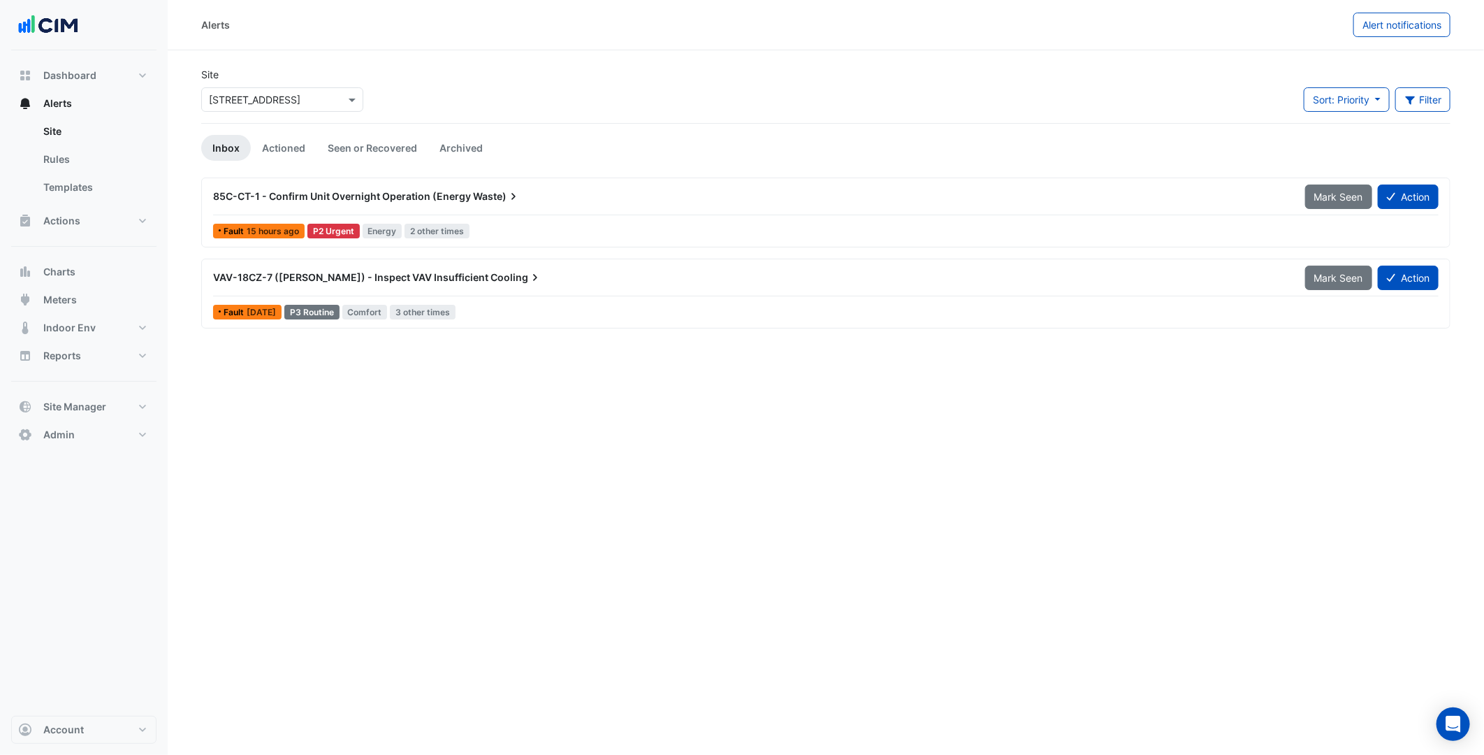
click at [446, 205] on div "85C-CT-1 - Confirm Unit Overnight Operation (Energy Waste)" at bounding box center [751, 196] width 1092 height 25
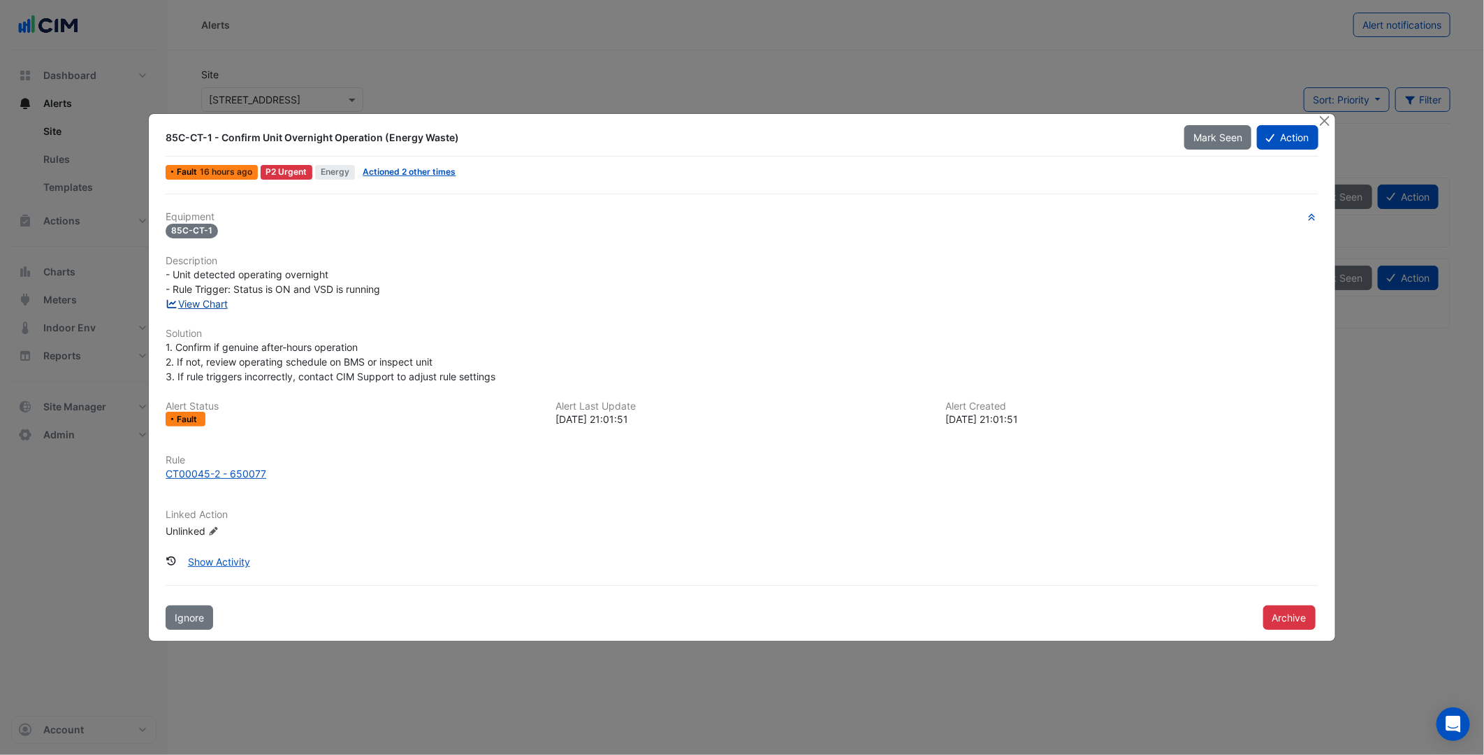
click at [199, 305] on link "View Chart" at bounding box center [197, 304] width 62 height 12
click at [748, 231] on div "85C-CT-1" at bounding box center [742, 230] width 1152 height 16
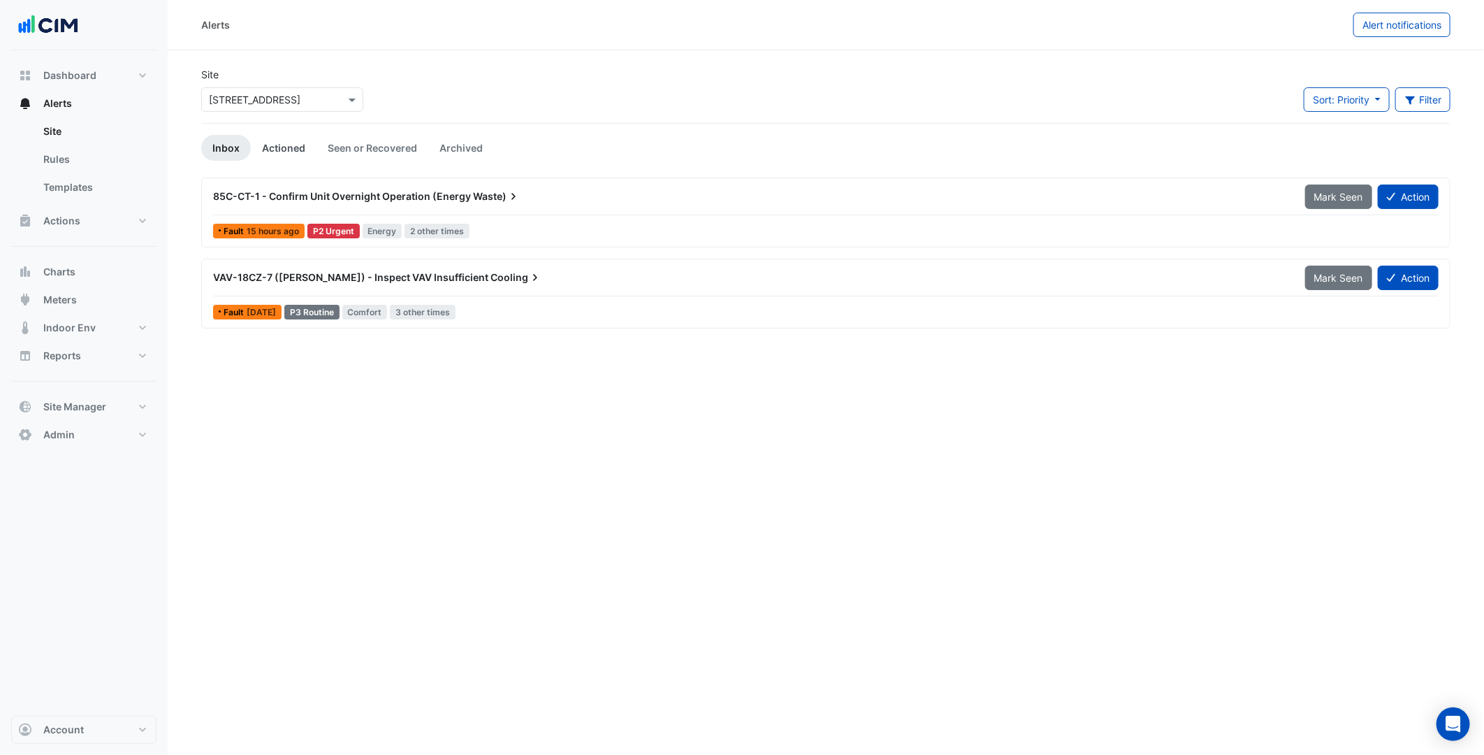
click at [270, 152] on link "Actioned" at bounding box center [284, 148] width 66 height 26
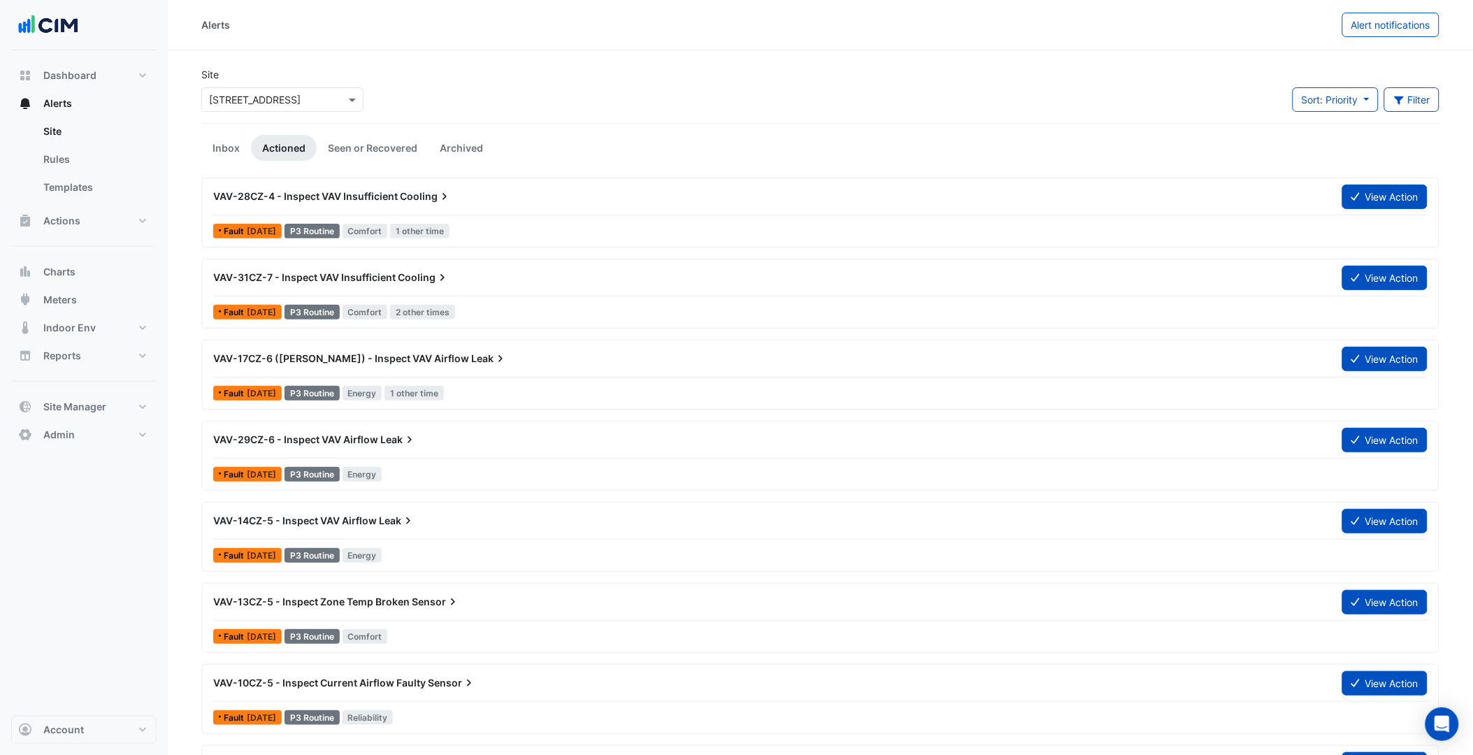
click at [477, 89] on div "Site × [STREET_ADDRESS] Sort: Priority Priority Updated Filter Title Priority F…" at bounding box center [820, 95] width 1254 height 56
click at [233, 140] on link "Inbox" at bounding box center [226, 148] width 50 height 26
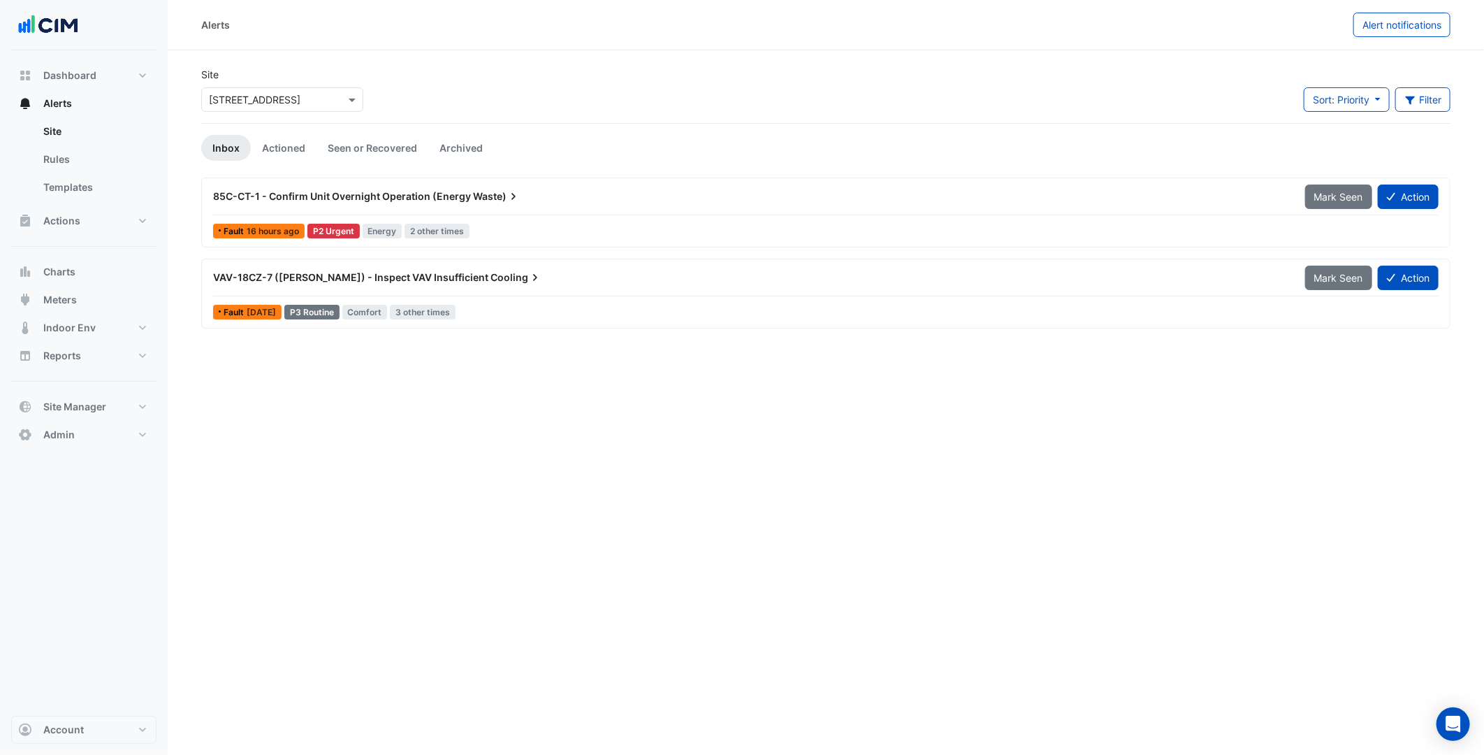
click at [459, 199] on span "85C-CT-1 - Confirm Unit Overnight Operation (Energy" at bounding box center [342, 196] width 258 height 12
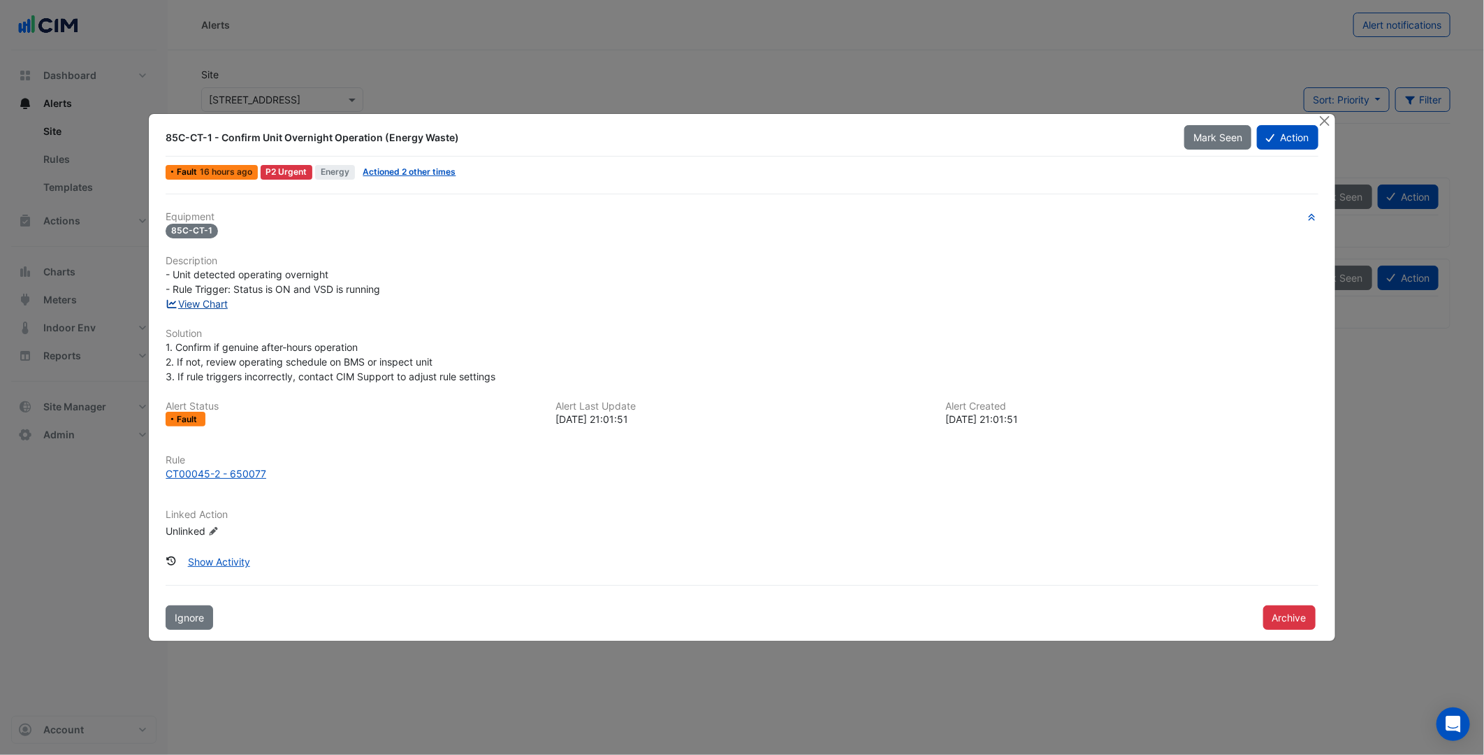
click at [191, 303] on link "View Chart" at bounding box center [197, 304] width 62 height 12
click at [1324, 115] on button "Close" at bounding box center [1325, 121] width 15 height 15
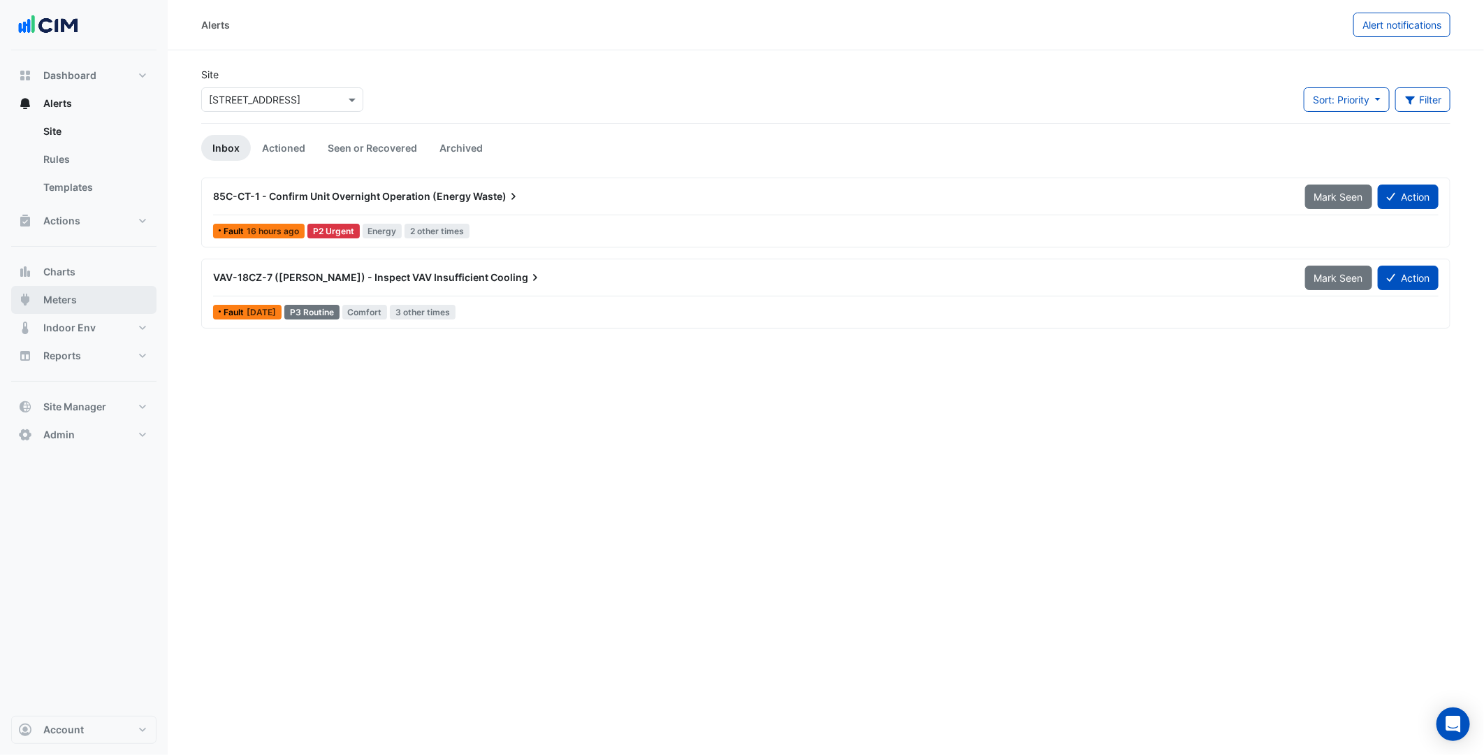
click at [67, 290] on button "Meters" at bounding box center [83, 300] width 145 height 28
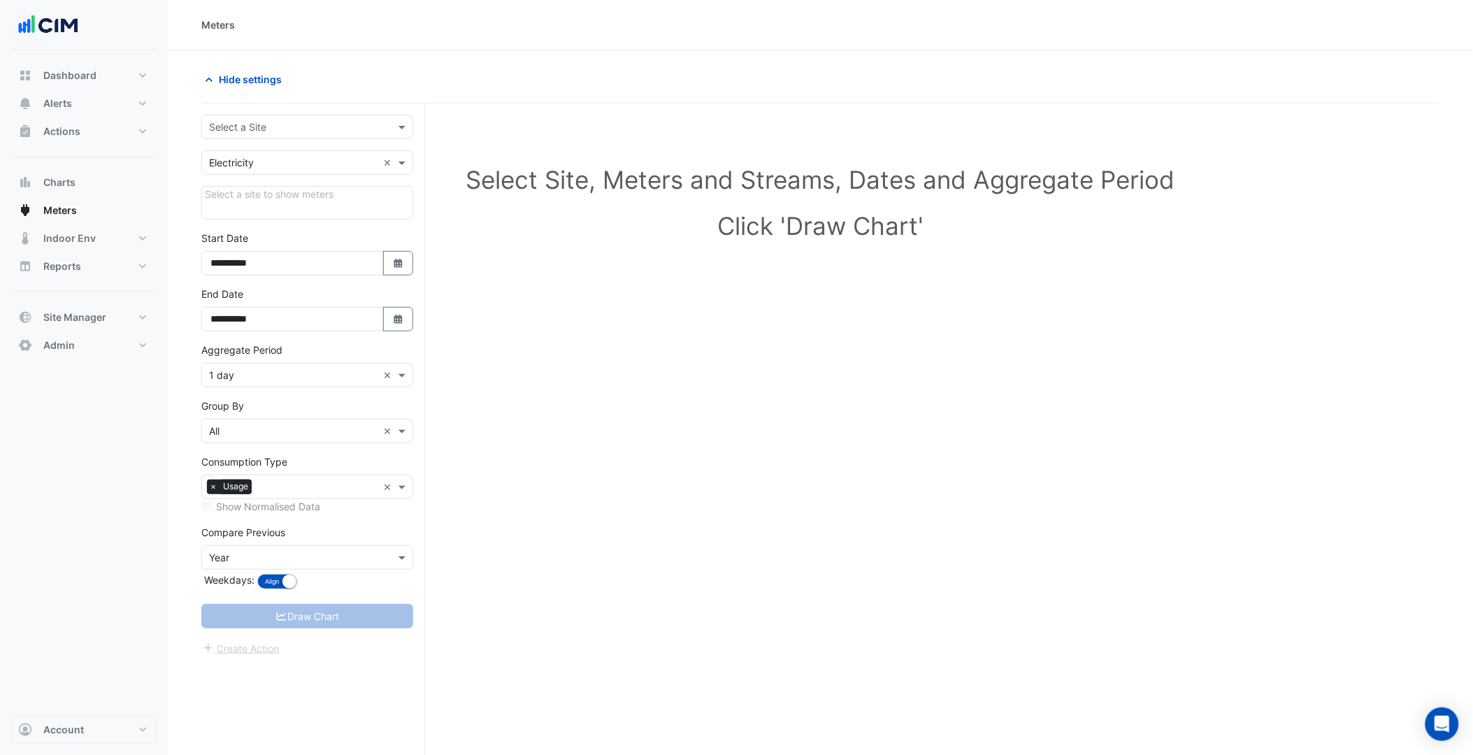
click at [341, 124] on input "text" at bounding box center [293, 127] width 168 height 15
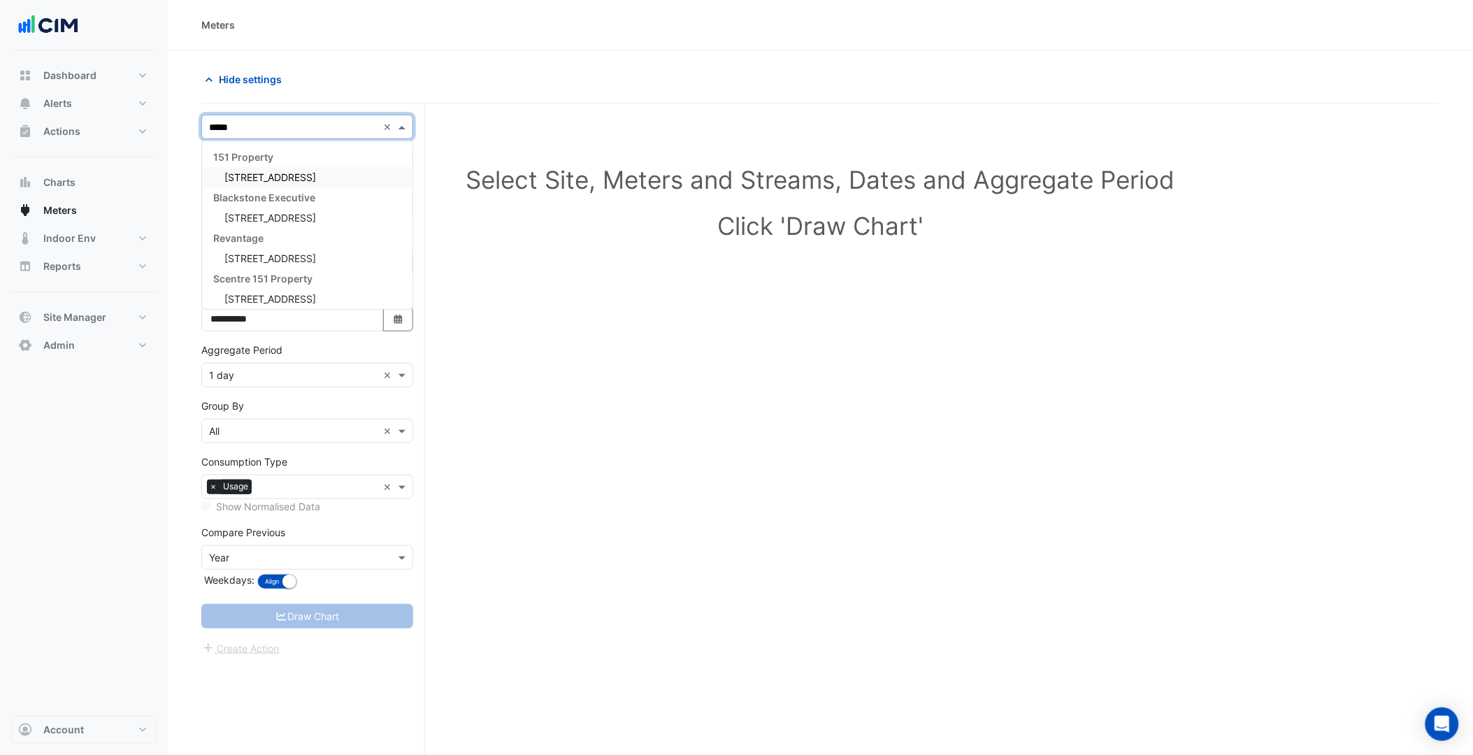
type input "******"
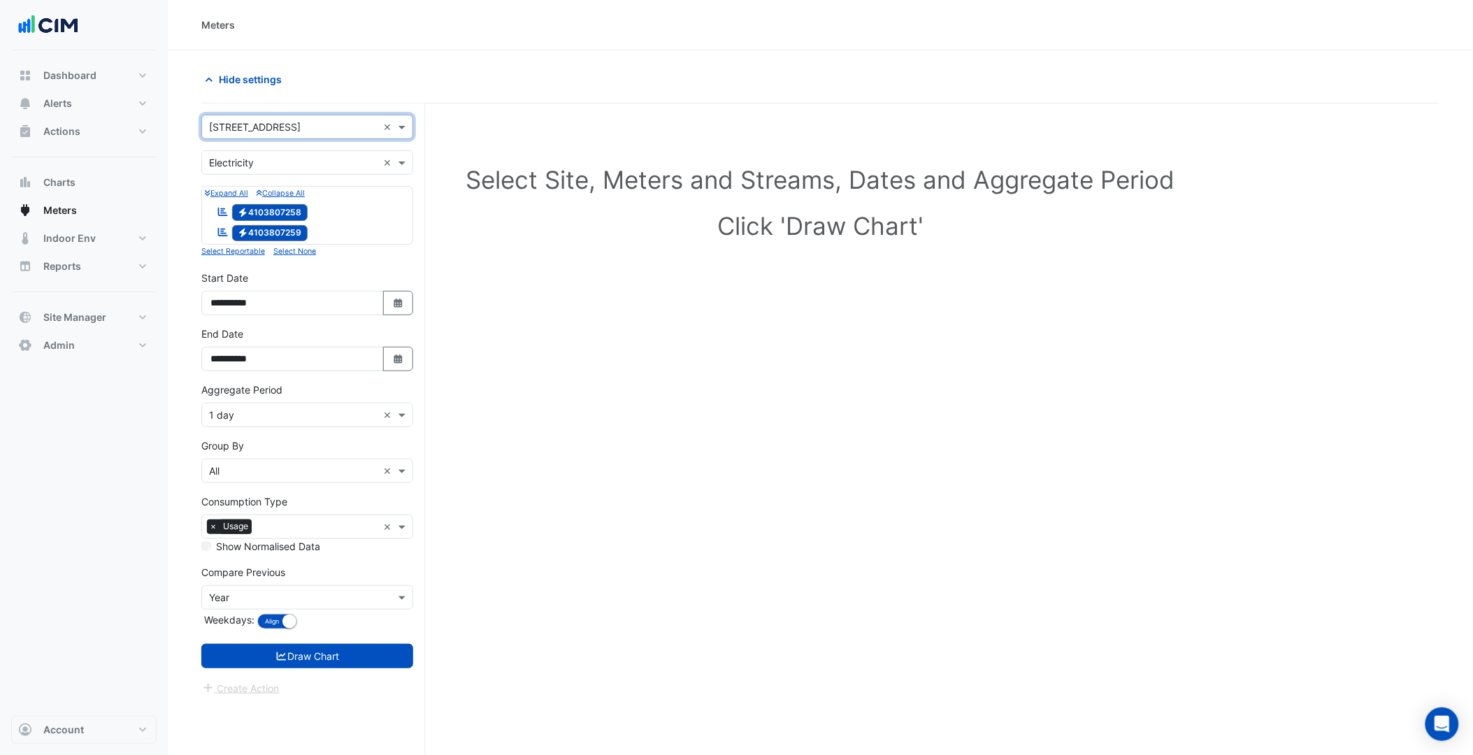
click at [321, 164] on input "text" at bounding box center [293, 163] width 168 height 15
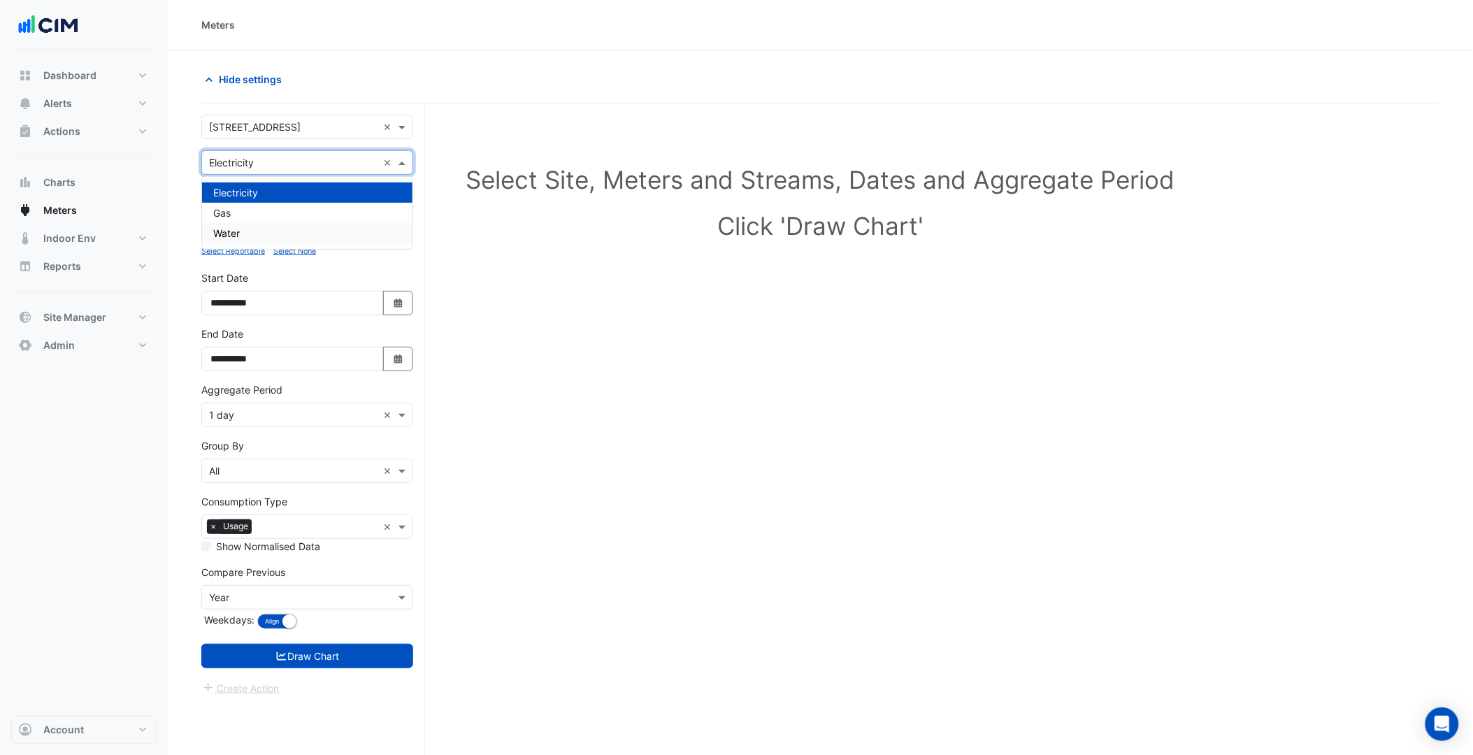
click at [264, 229] on div "Water" at bounding box center [307, 233] width 210 height 20
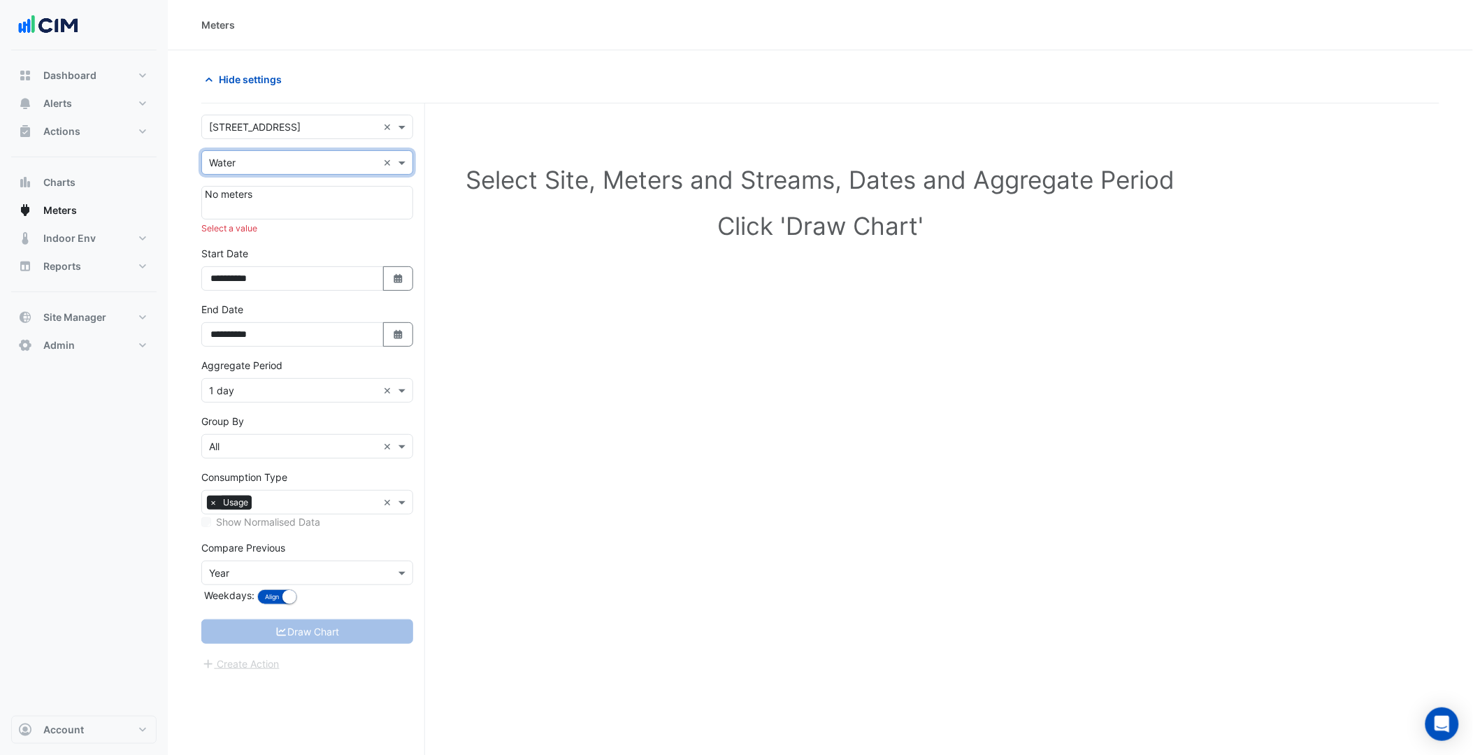
drag, startPoint x: 302, startPoint y: 163, endPoint x: 294, endPoint y: 173, distance: 12.9
click at [302, 164] on input "text" at bounding box center [293, 163] width 168 height 15
click at [260, 211] on div "Gas" at bounding box center [307, 213] width 210 height 20
click at [324, 162] on input "text" at bounding box center [293, 163] width 168 height 15
click at [271, 192] on div "Electricity" at bounding box center [307, 192] width 210 height 20
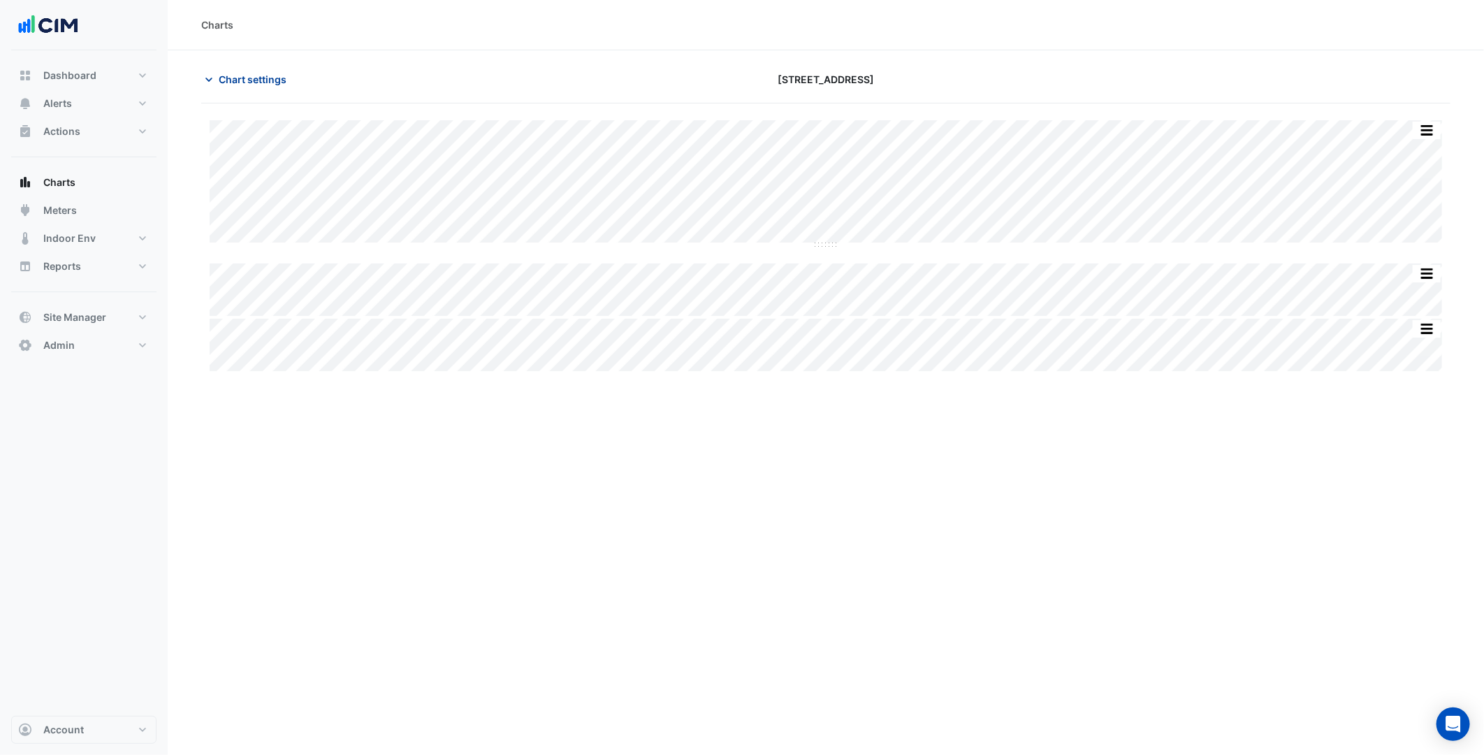
click at [253, 75] on span "Chart settings" at bounding box center [253, 79] width 68 height 15
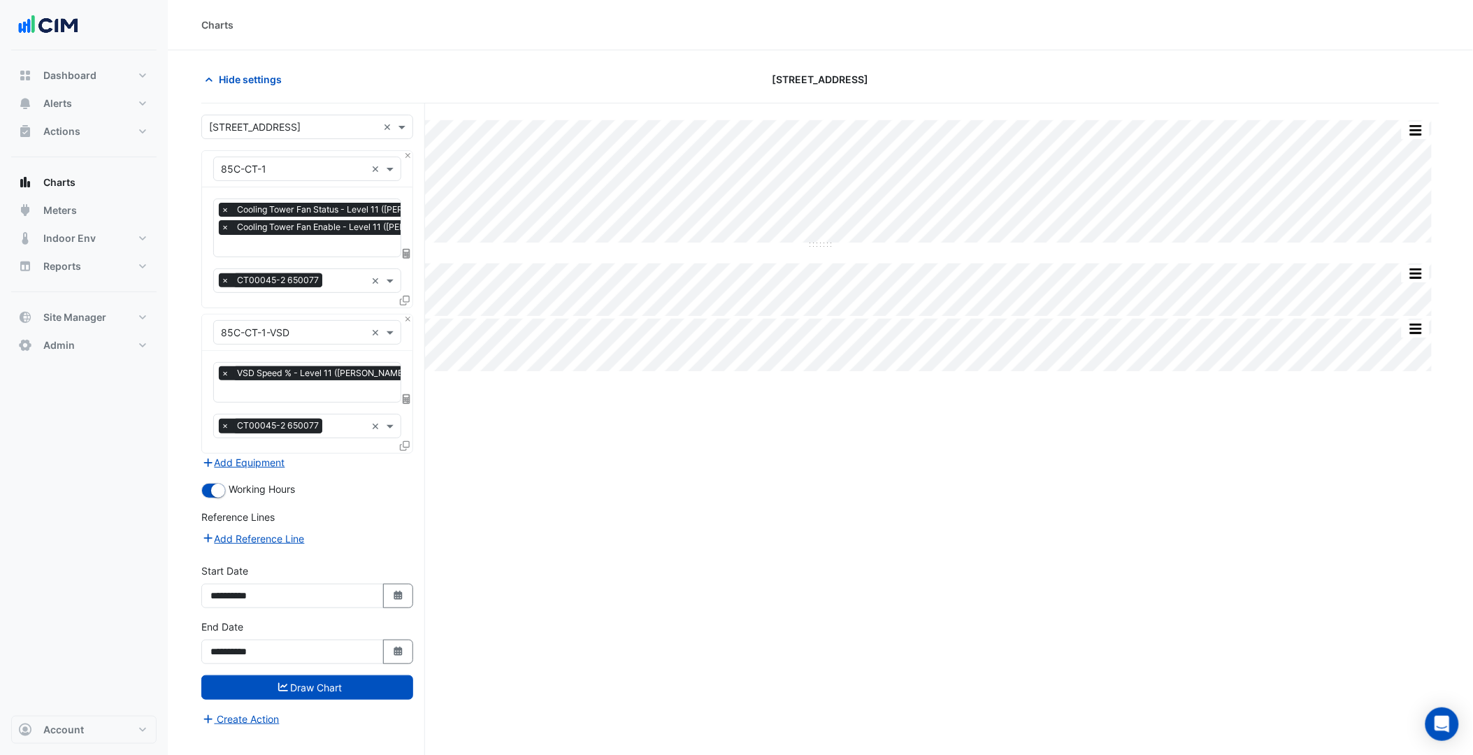
click at [310, 380] on div "× VSD Speed % - Level 11 (JP Morgan), Plantroom" at bounding box center [340, 374] width 242 height 17
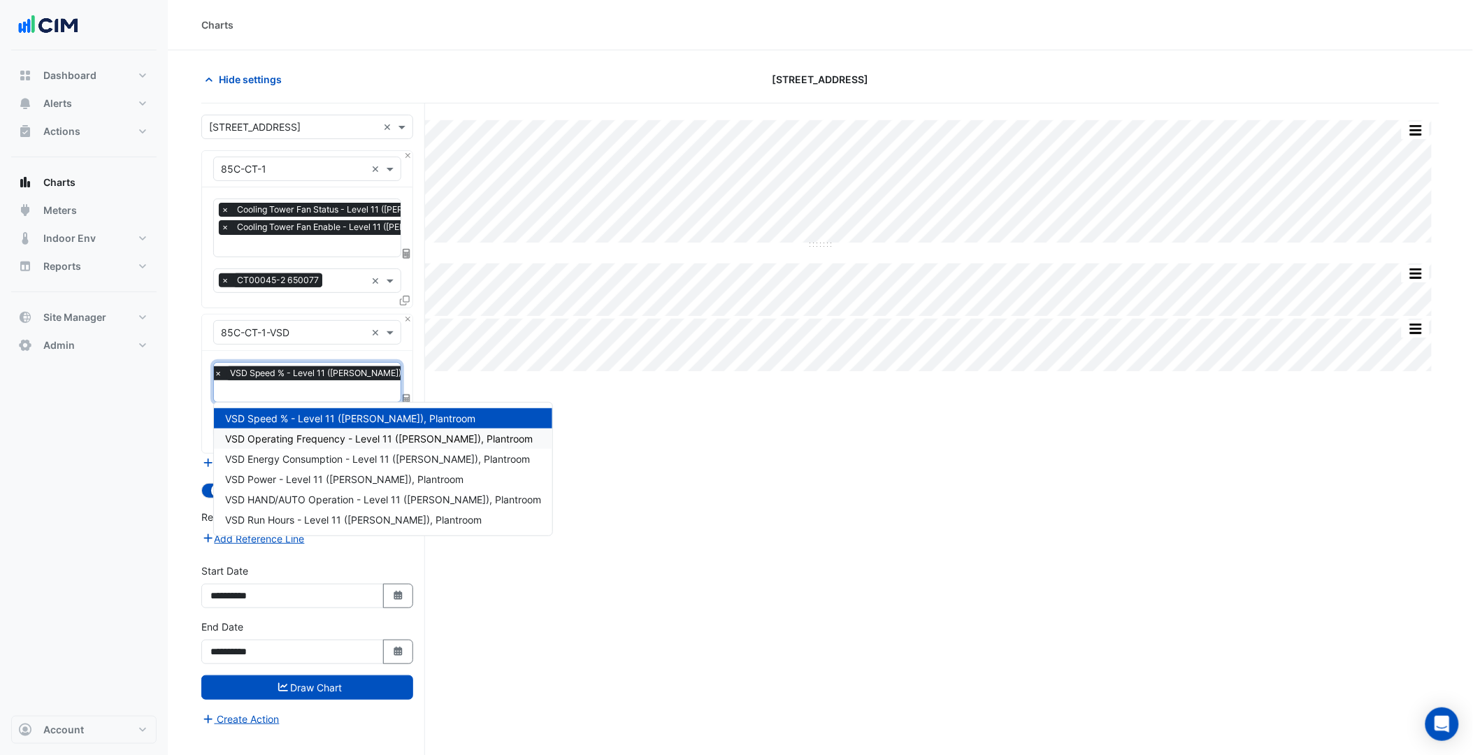
click at [312, 435] on span "VSD Operating Frequency - Level 11 (JP Morgan), Plantroom" at bounding box center [379, 439] width 308 height 12
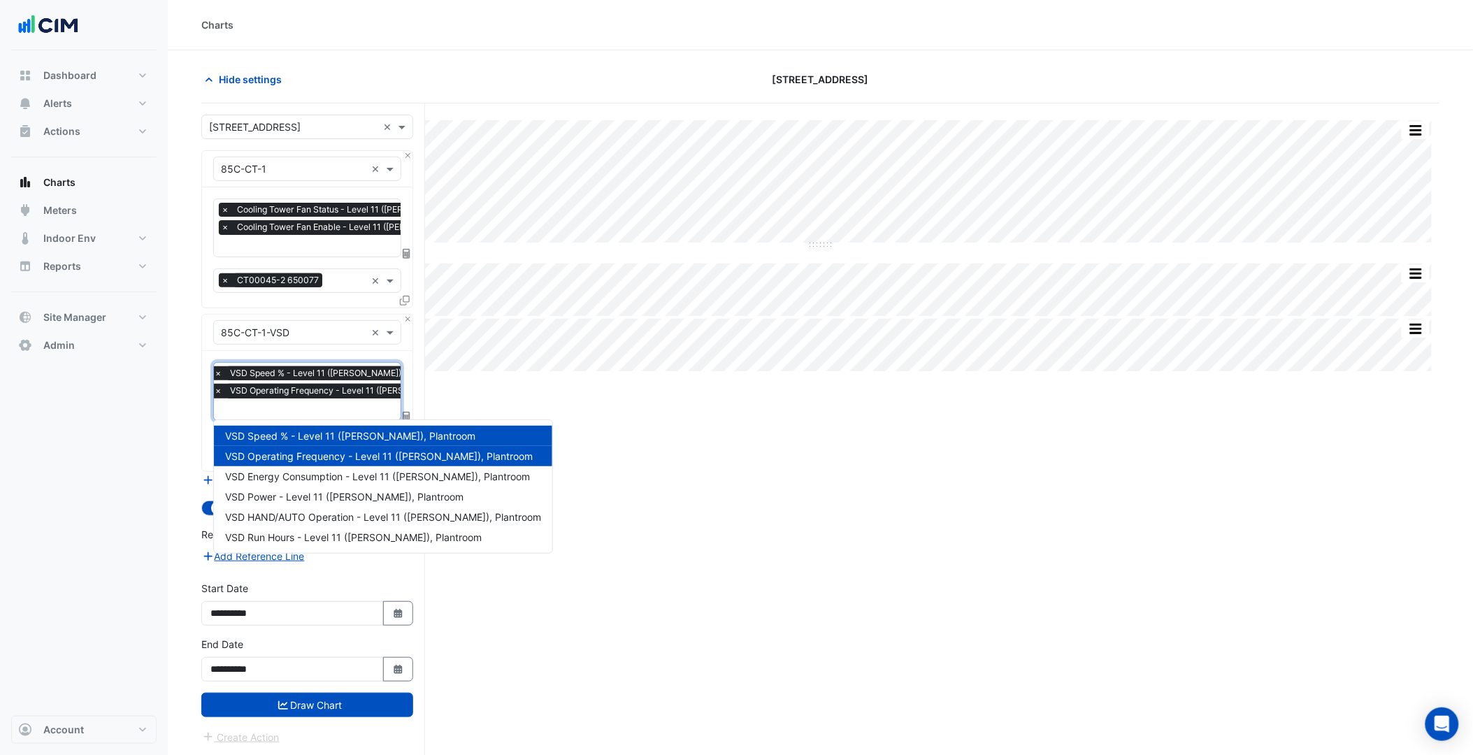
click at [319, 403] on input "text" at bounding box center [358, 410] width 289 height 15
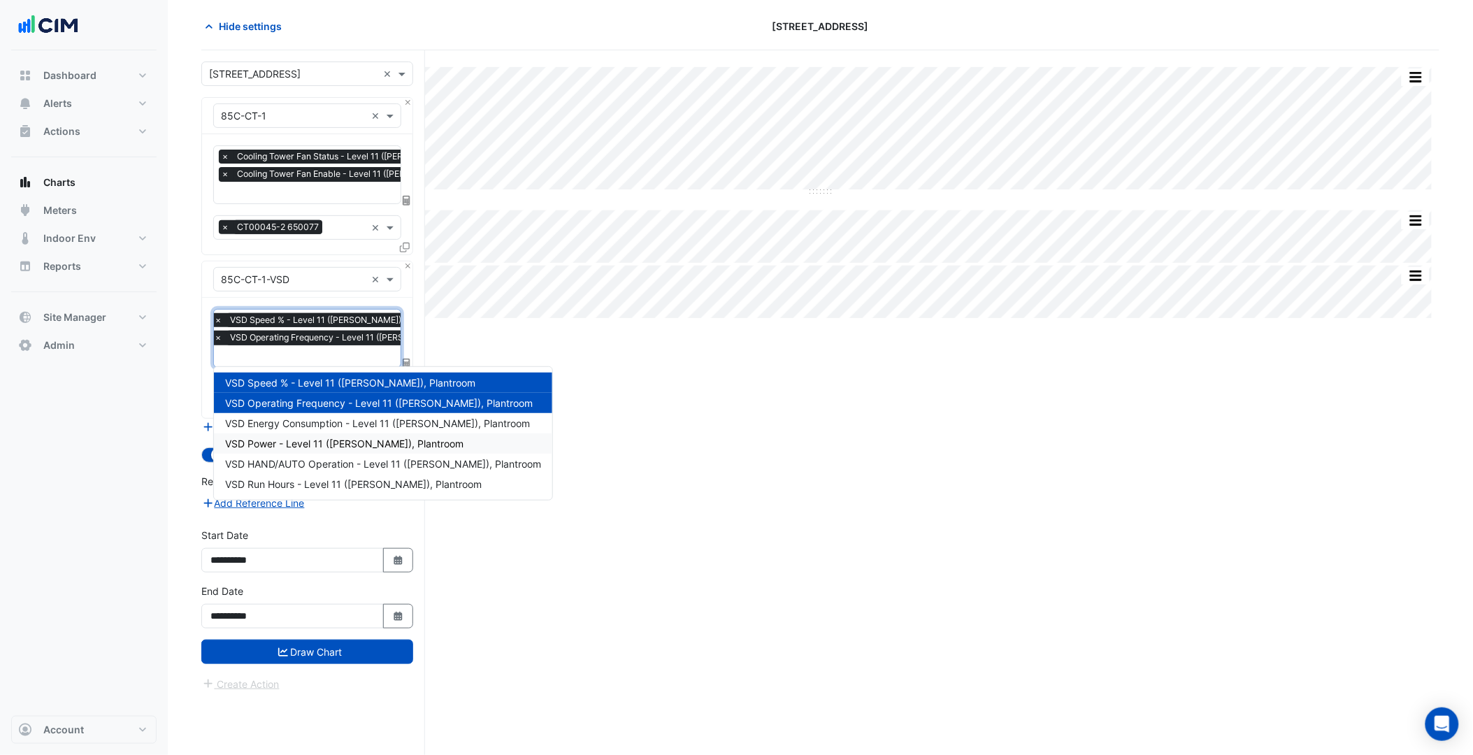
scroll to position [0, 0]
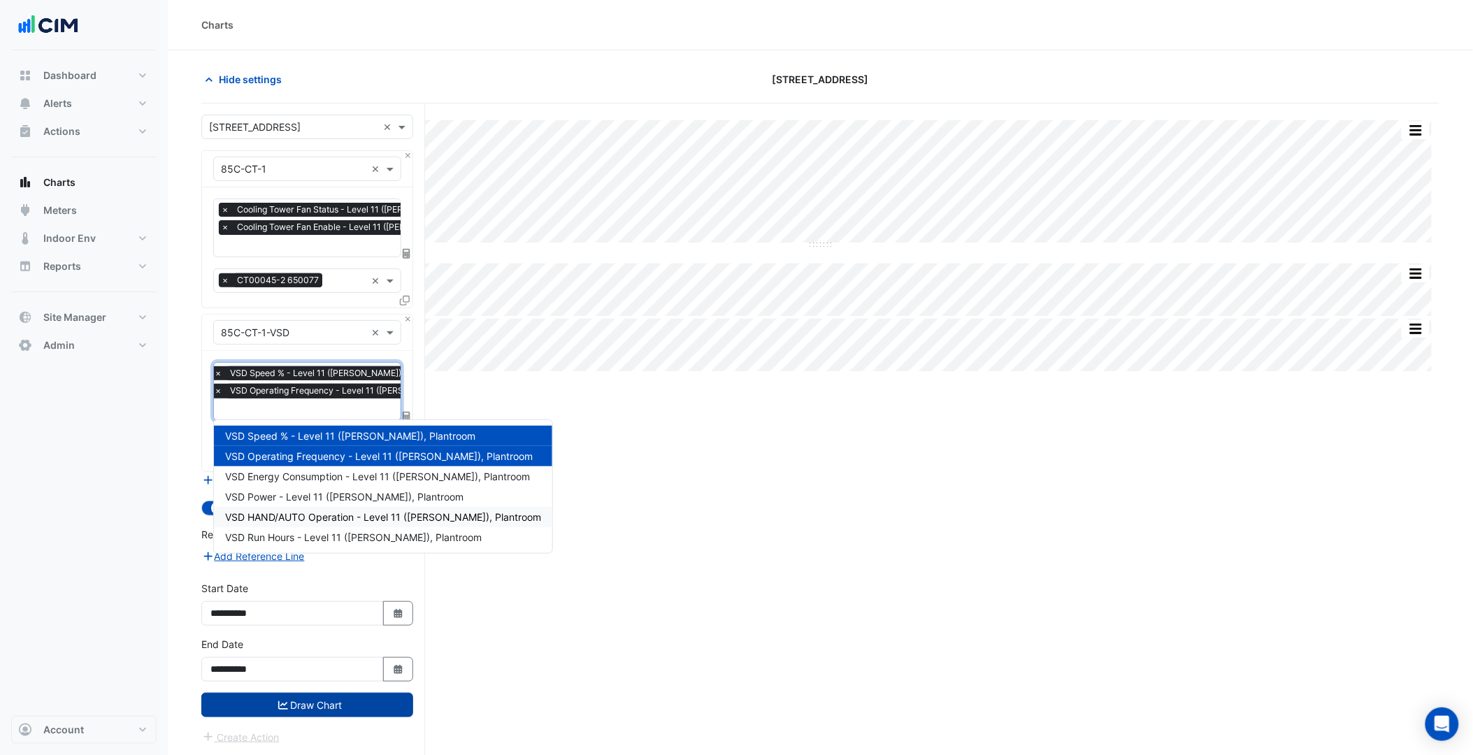
click at [316, 700] on button "Draw Chart" at bounding box center [307, 705] width 212 height 24
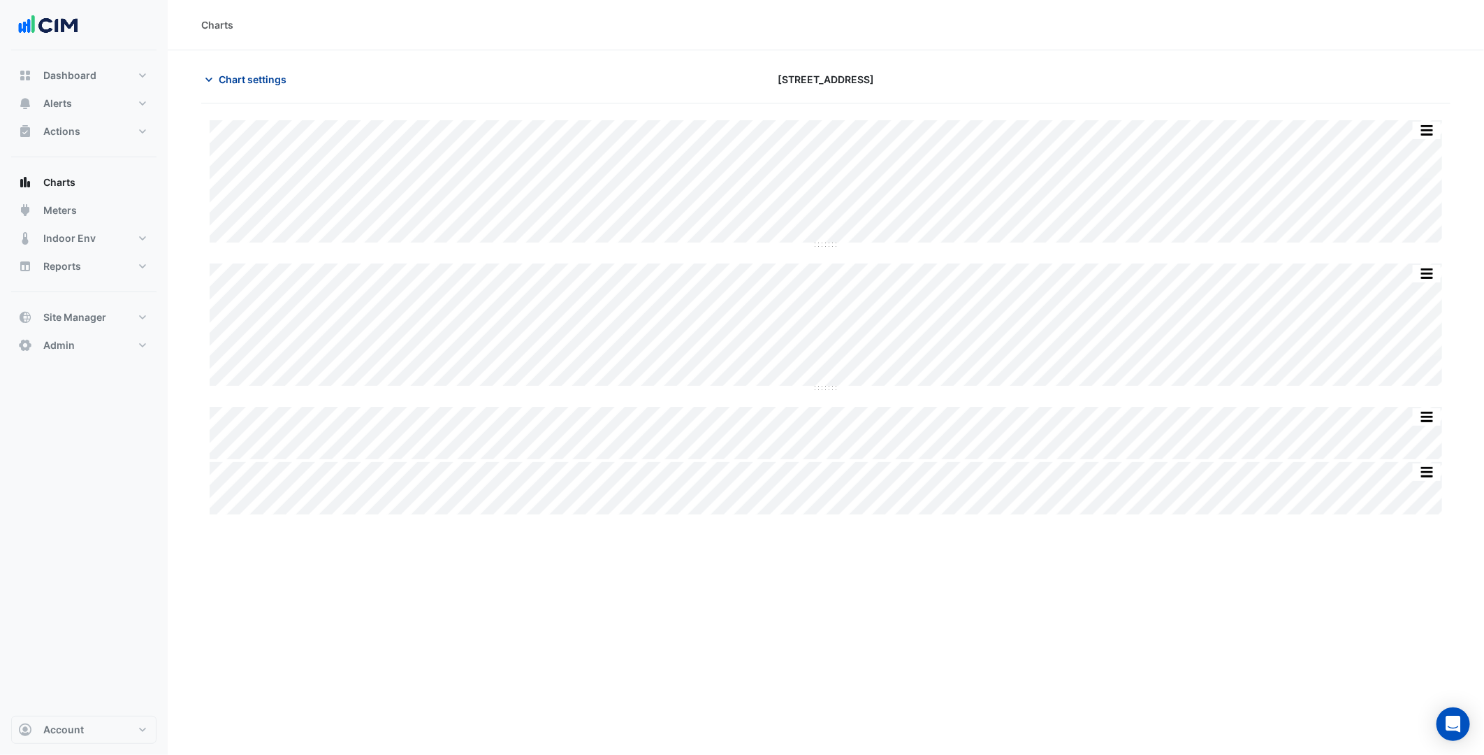
click at [255, 77] on span "Chart settings" at bounding box center [253, 79] width 68 height 15
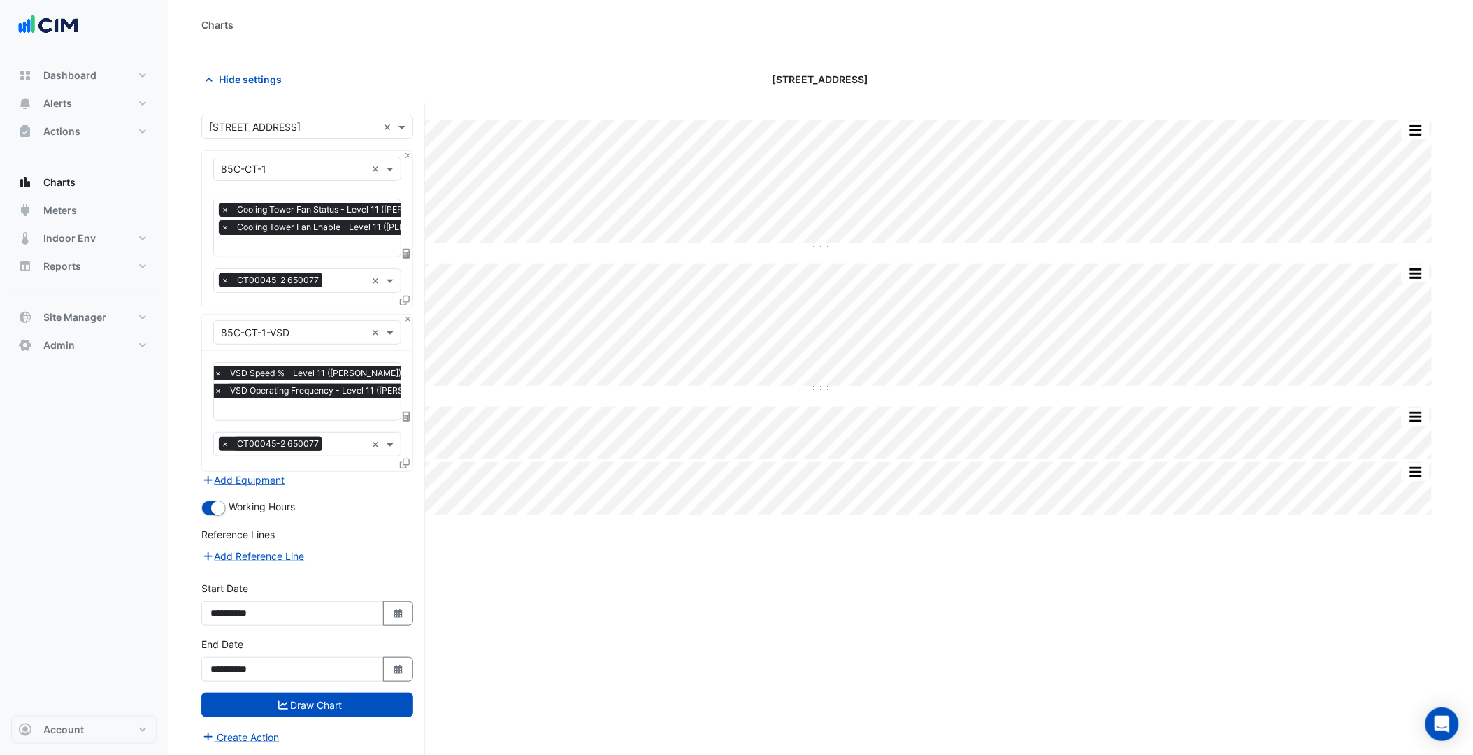
click at [297, 242] on input "text" at bounding box center [365, 247] width 289 height 15
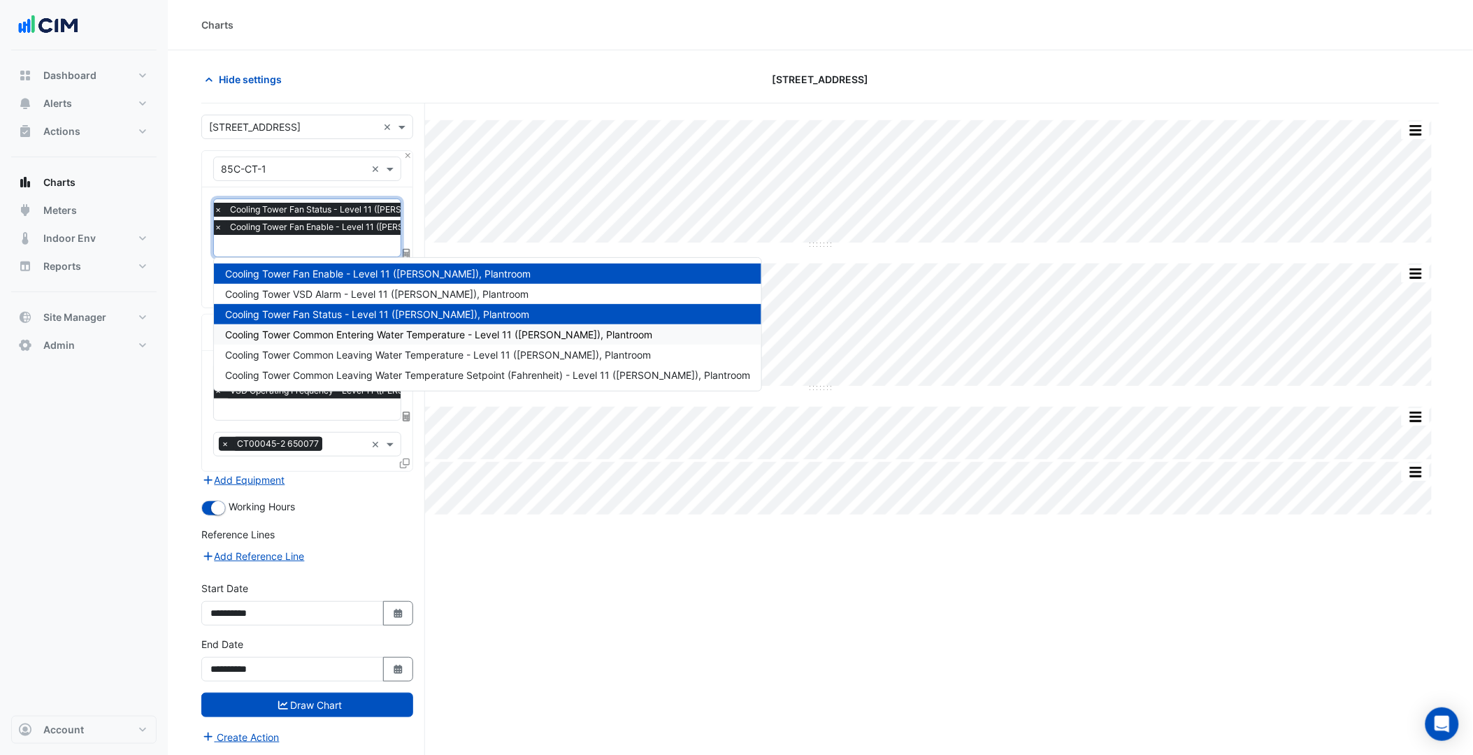
click at [198, 325] on section "Hide settings 85 Castlereagh St Split by Equip Split All Split None Print Save …" at bounding box center [820, 429] width 1305 height 758
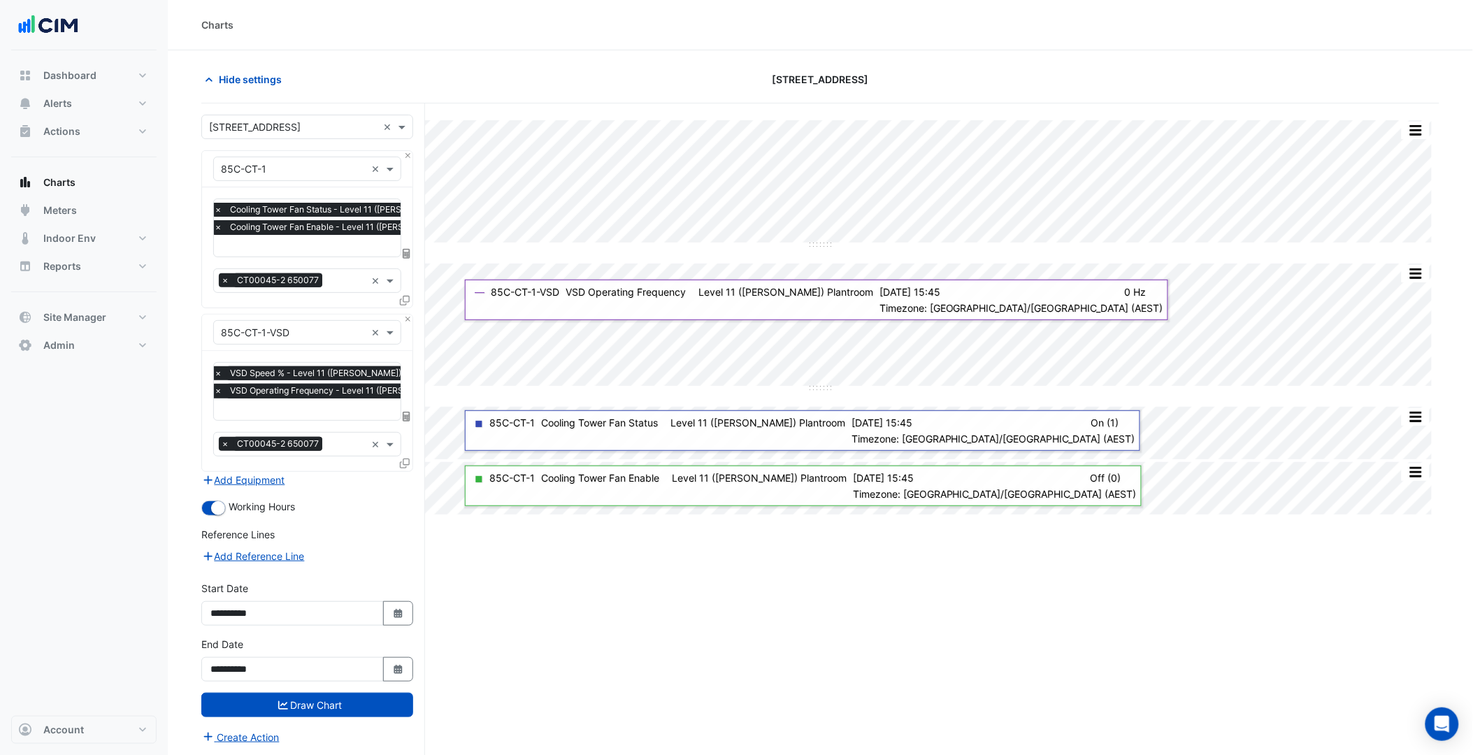
click at [319, 331] on input "text" at bounding box center [293, 333] width 145 height 15
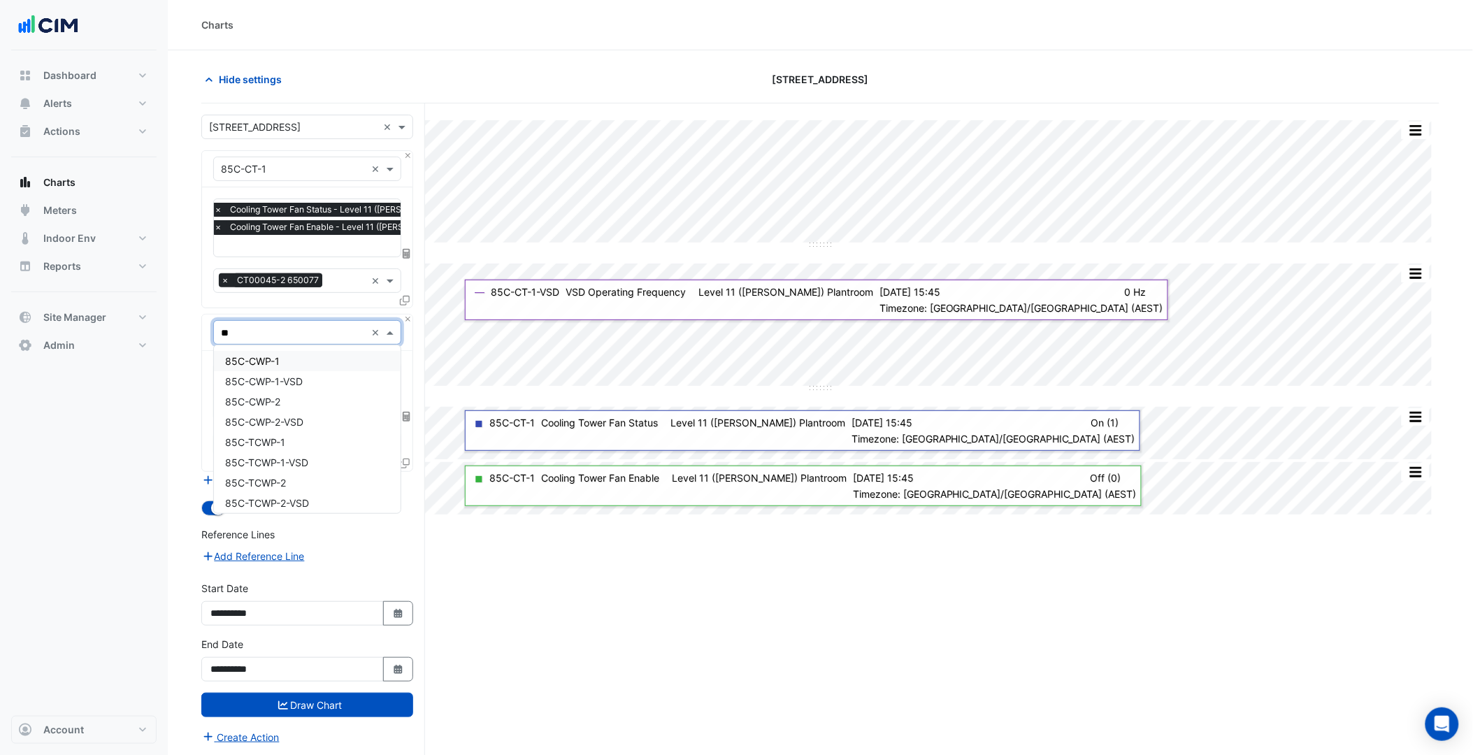
type input "***"
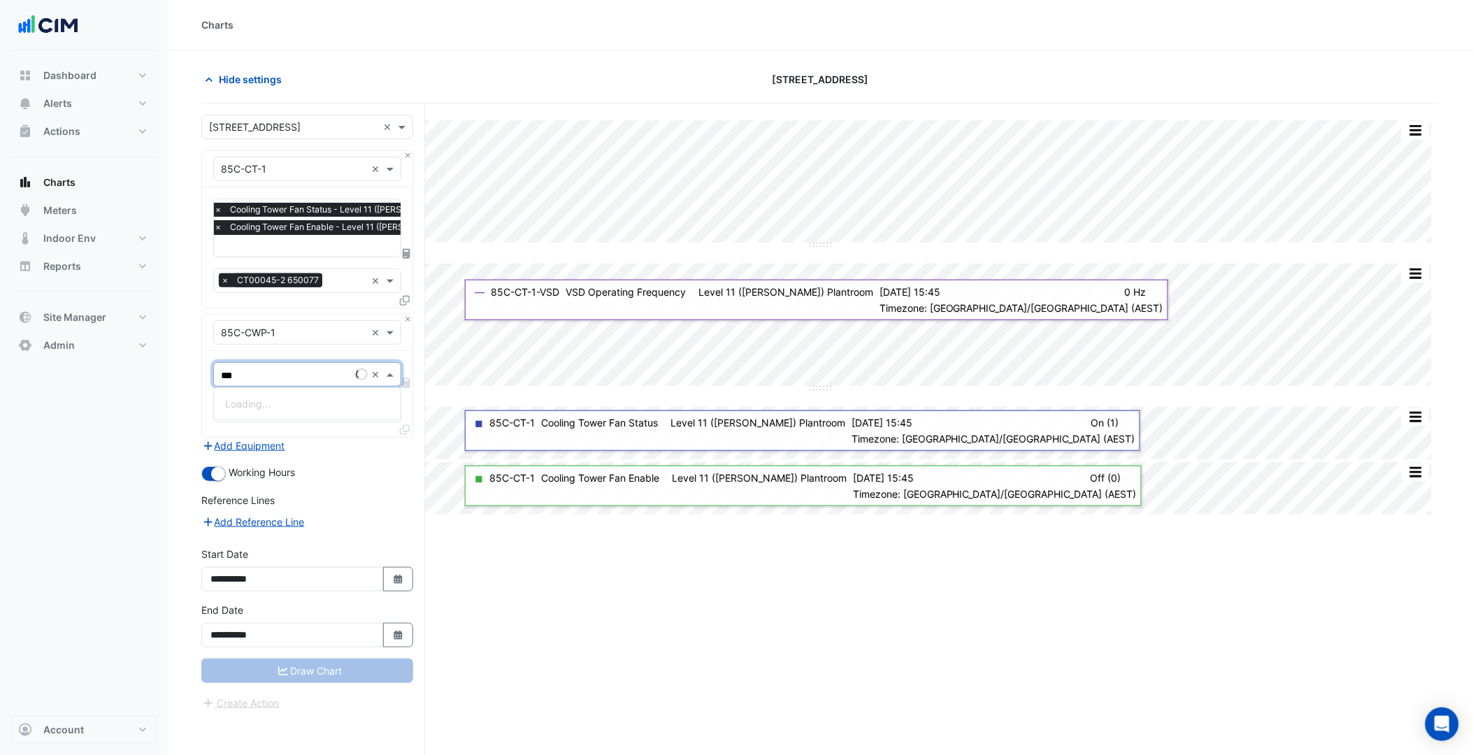
type input "****"
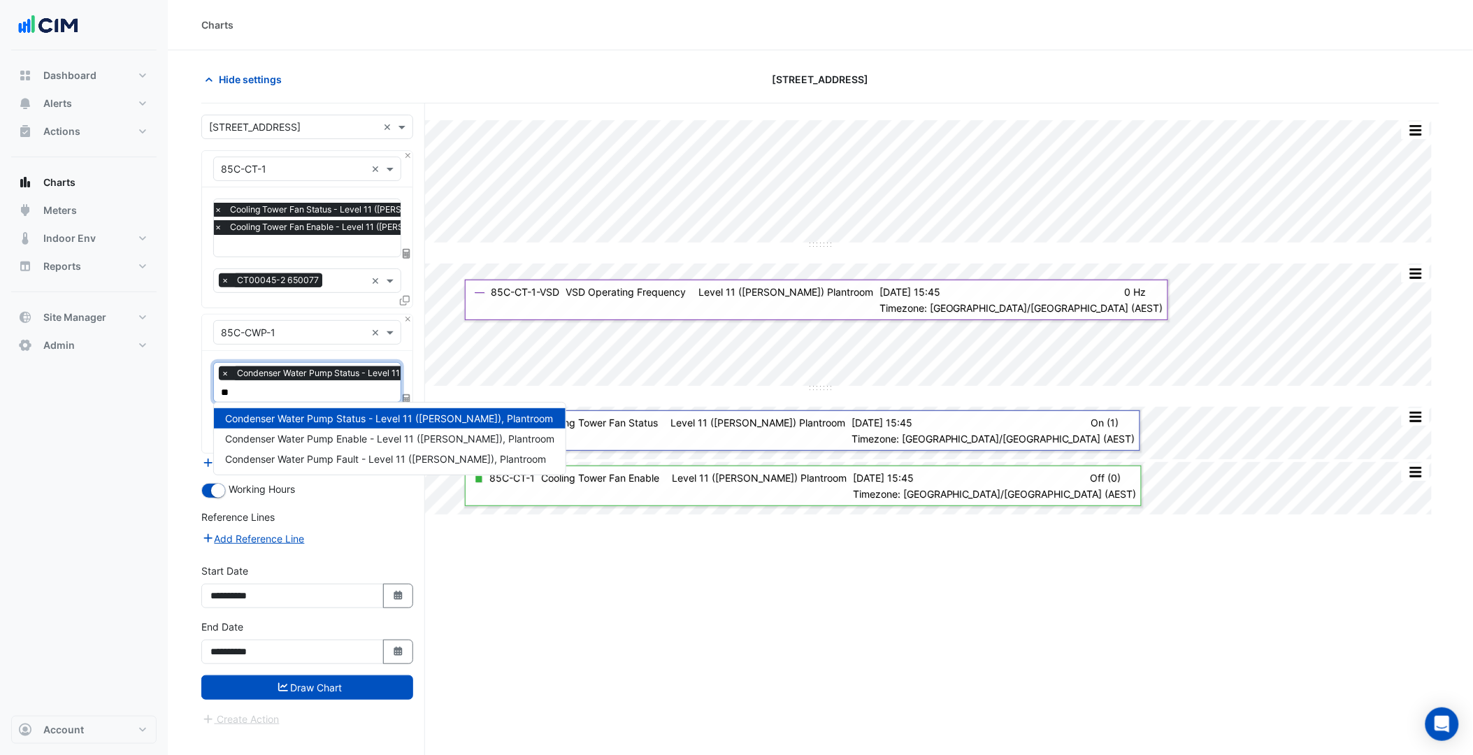
type input "***"
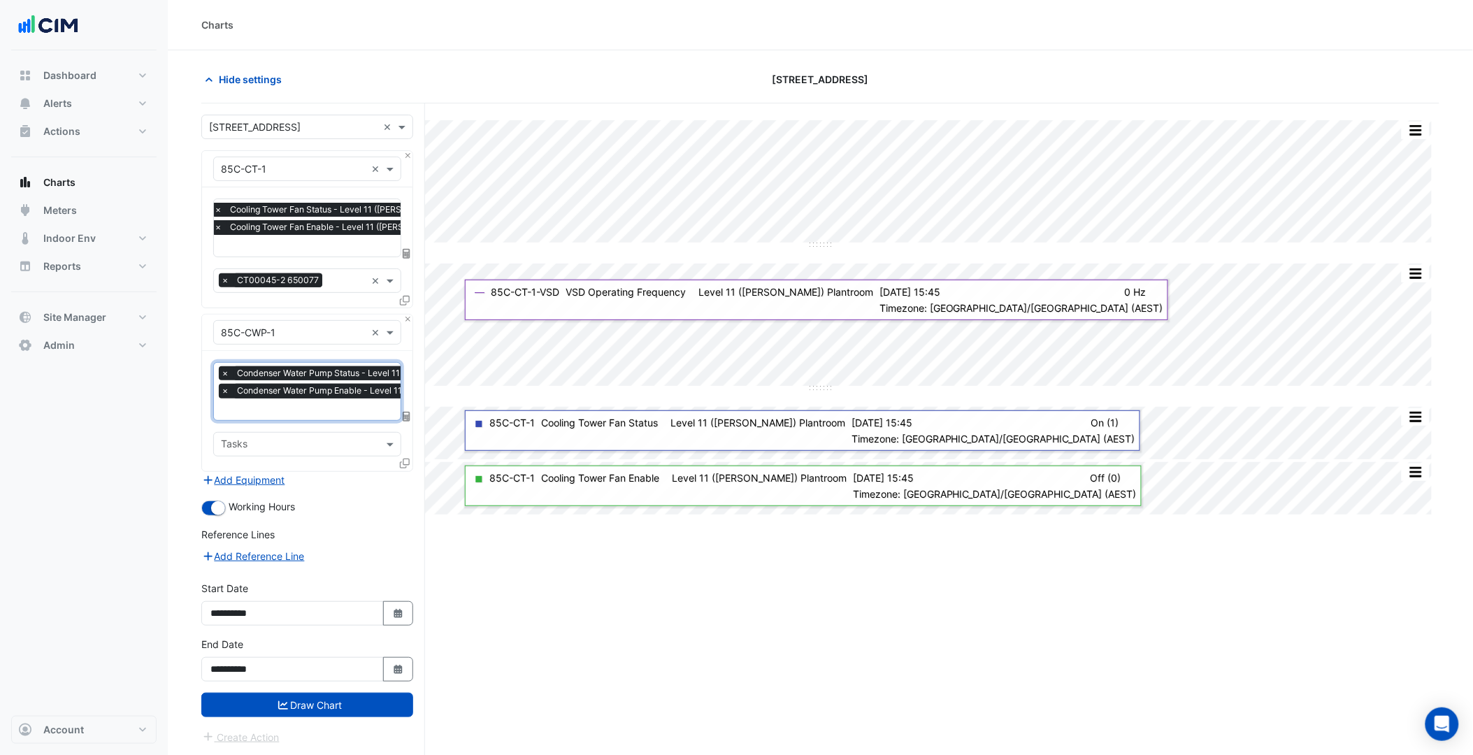
click at [402, 460] on icon at bounding box center [405, 463] width 10 height 10
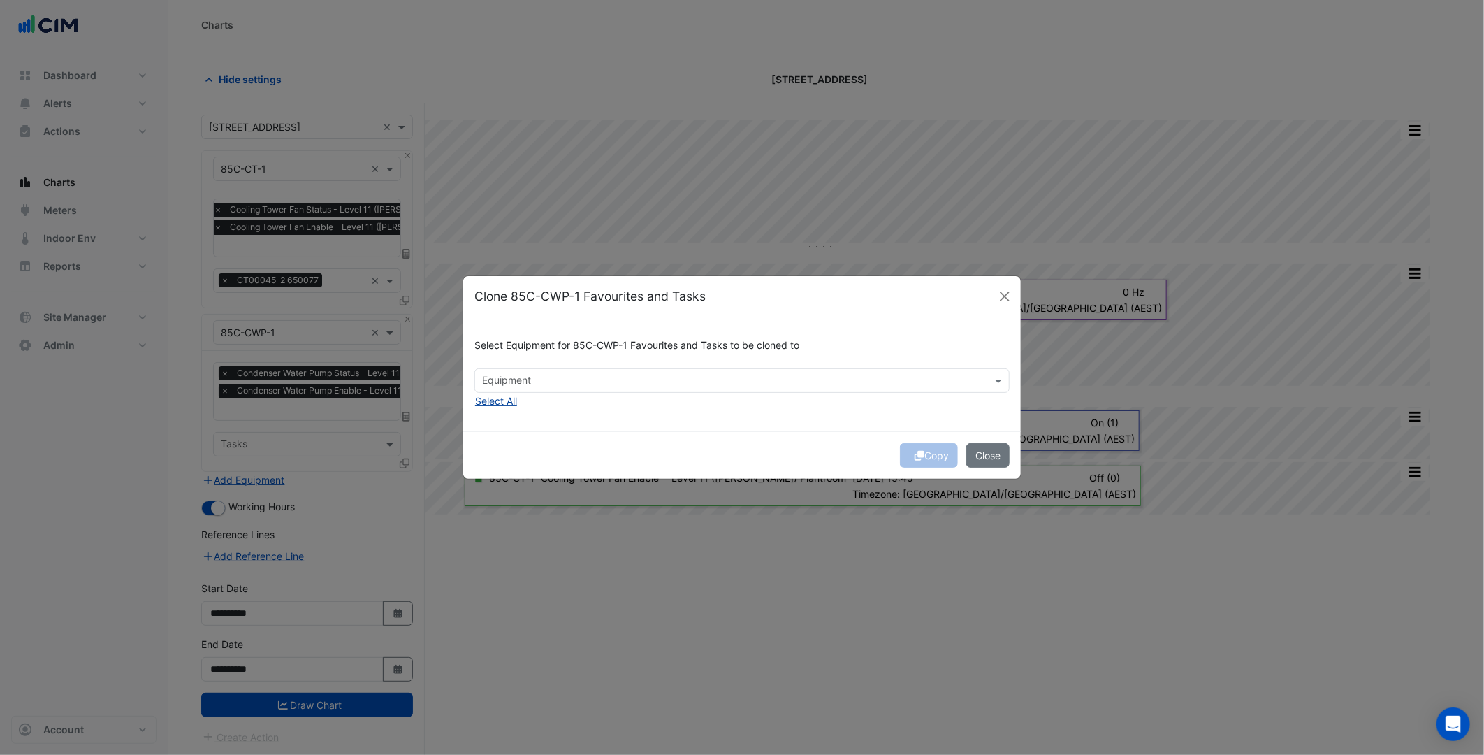
click at [486, 406] on button "Select All" at bounding box center [496, 401] width 43 height 16
click at [846, 435] on div "Copy Close" at bounding box center [742, 455] width 558 height 48
click at [933, 454] on button "Copy" at bounding box center [929, 455] width 58 height 24
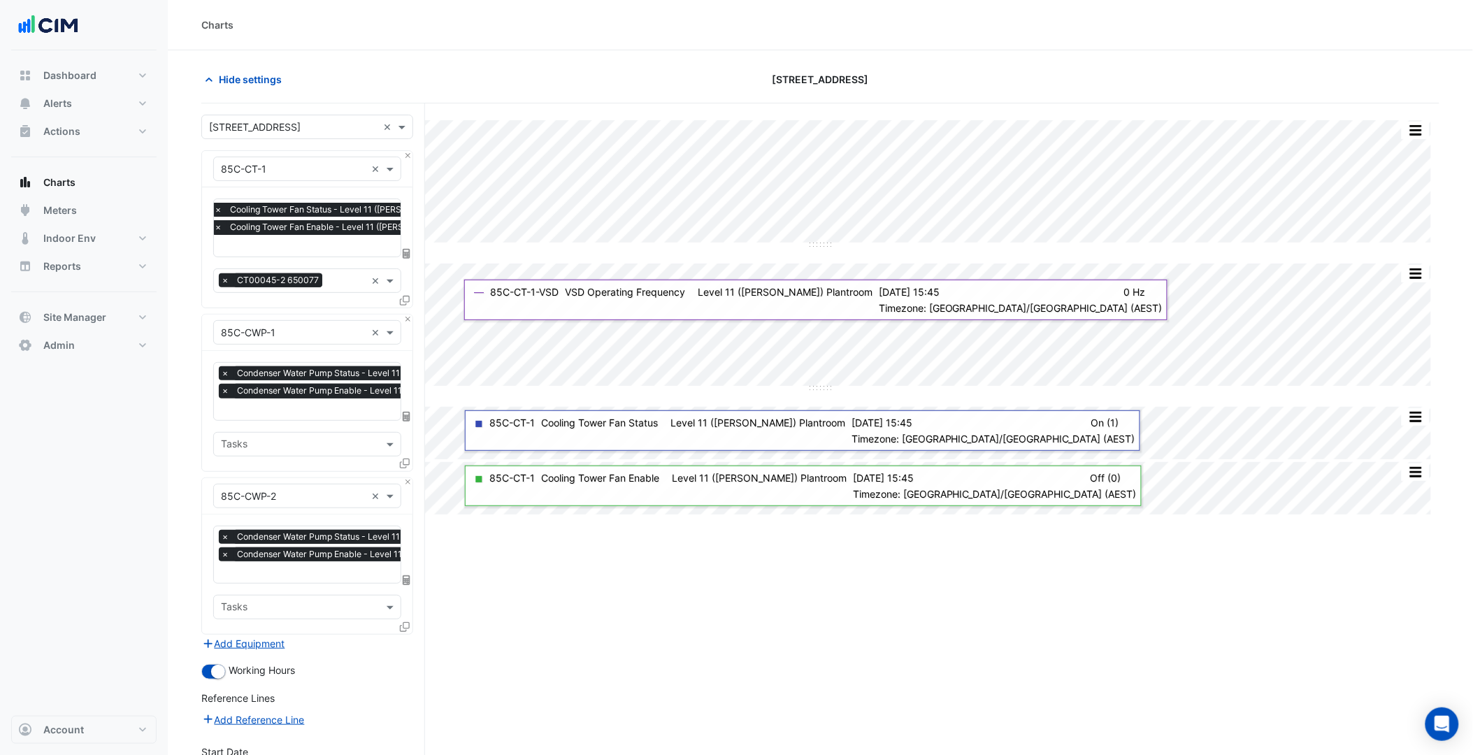
scroll to position [159, 0]
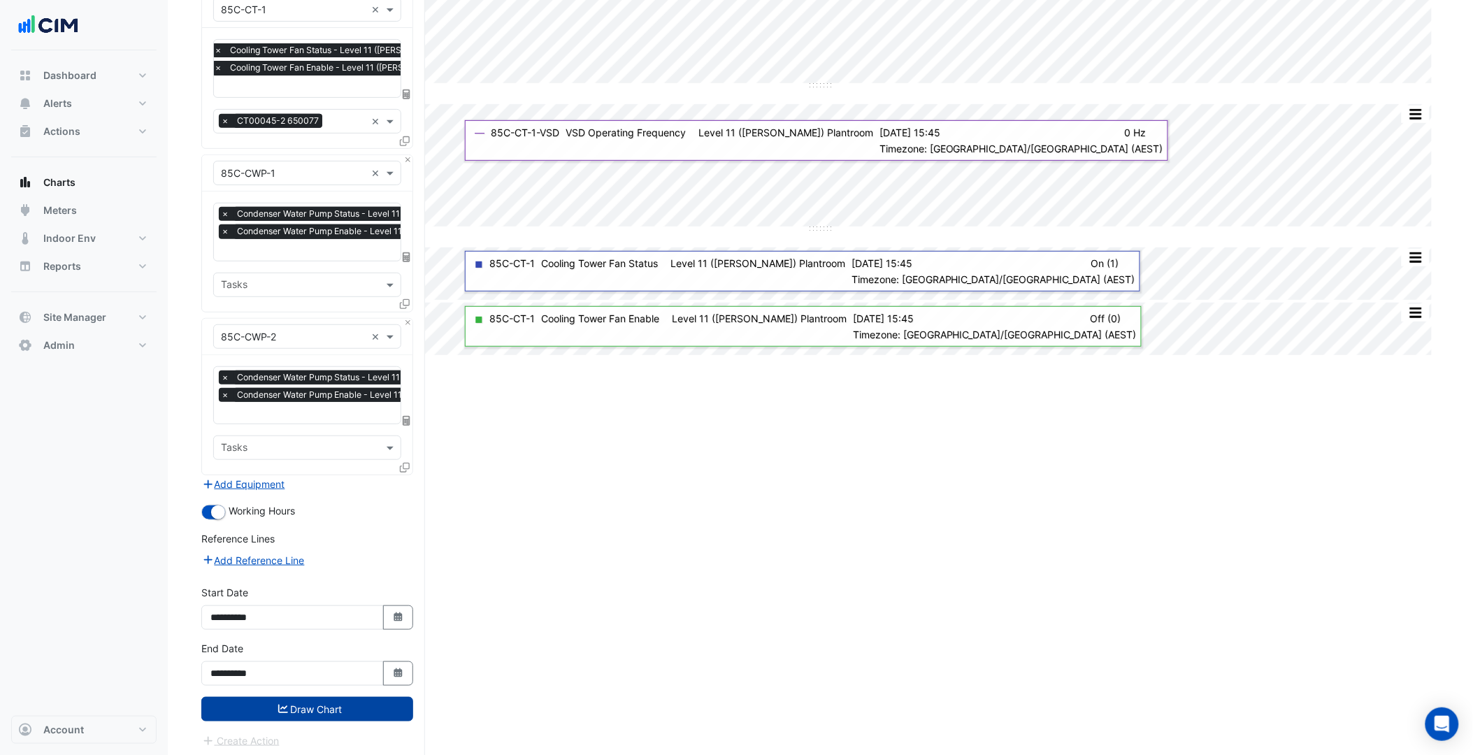
click at [356, 703] on button "Draw Chart" at bounding box center [307, 709] width 212 height 24
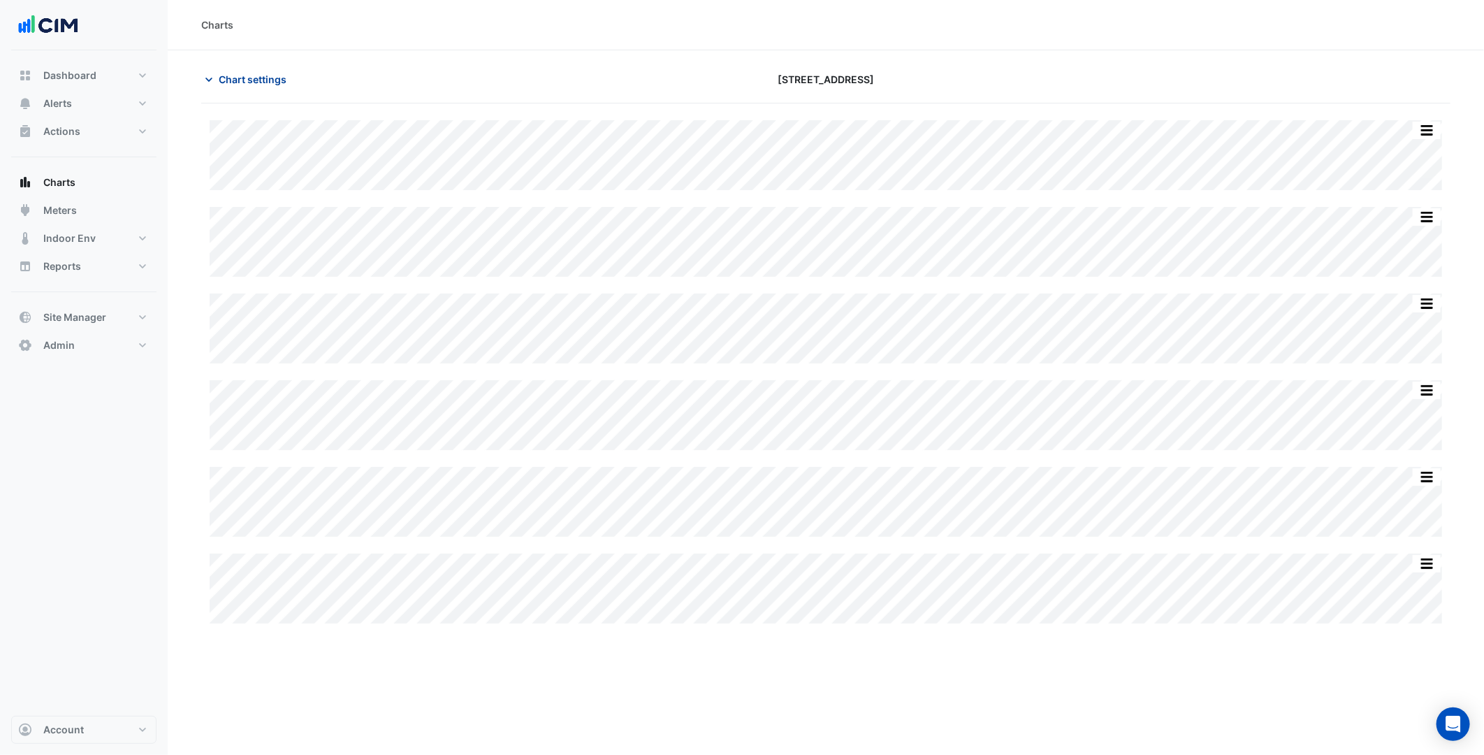
click at [263, 82] on span "Chart settings" at bounding box center [253, 79] width 68 height 15
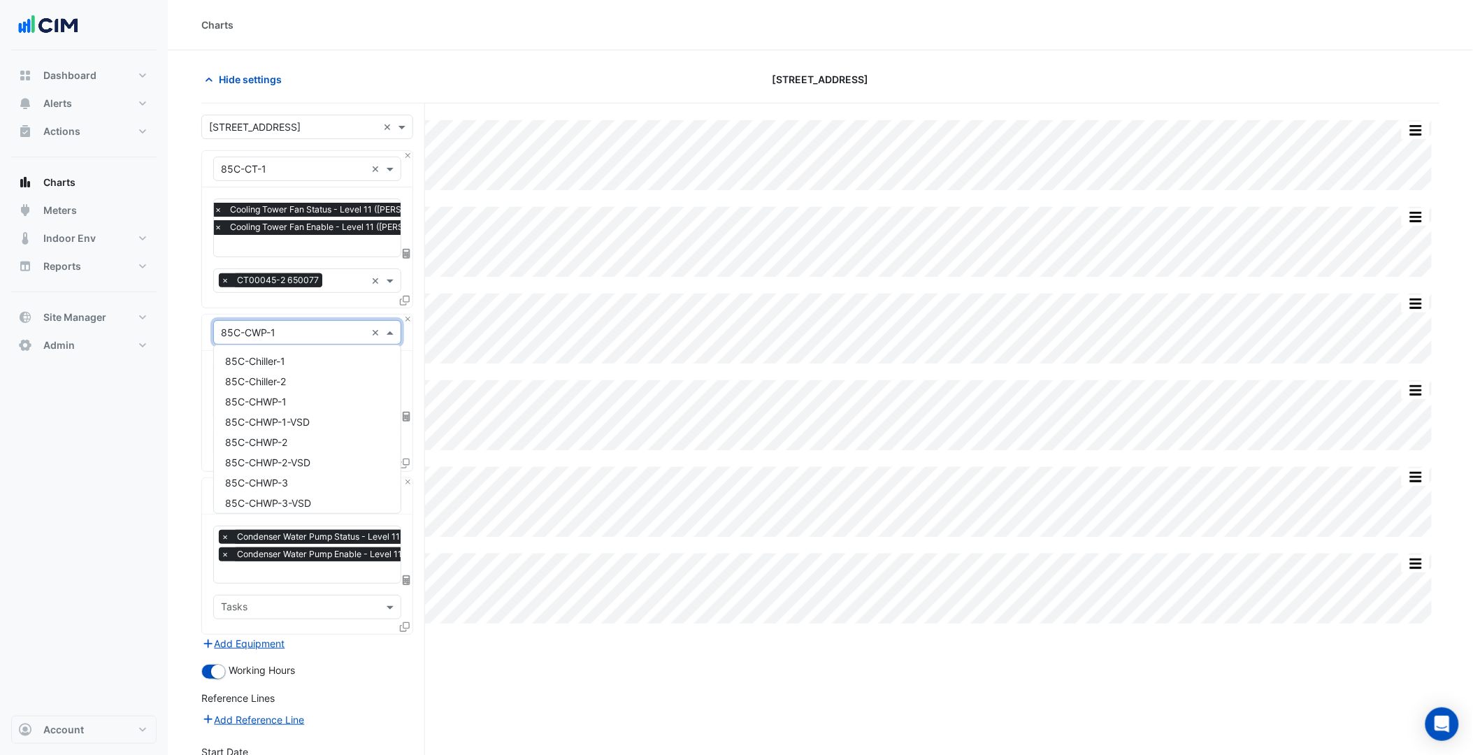
click at [328, 337] on div "× 85C-CWP-1 ×" at bounding box center [307, 332] width 188 height 24
click at [408, 319] on button "Close" at bounding box center [407, 318] width 9 height 9
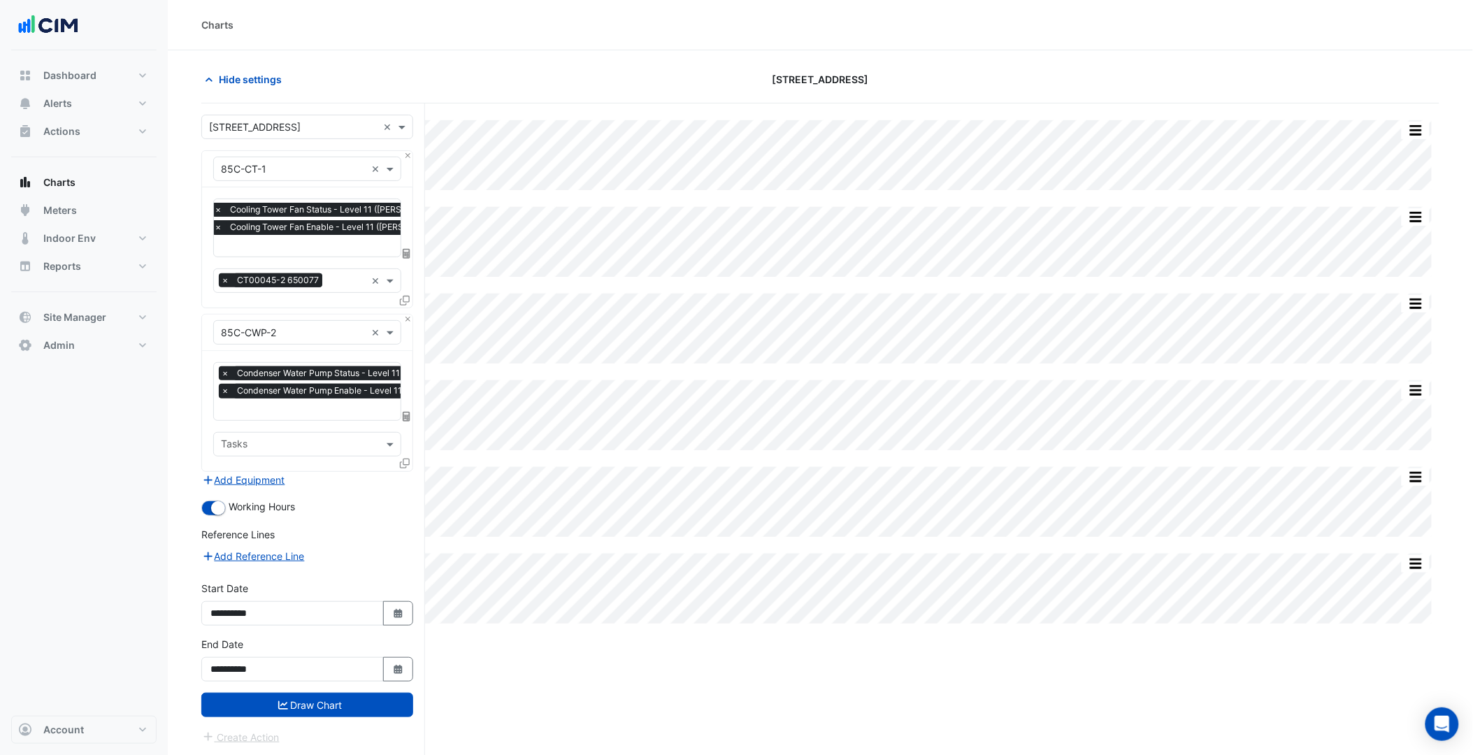
click at [340, 331] on input "text" at bounding box center [293, 333] width 145 height 15
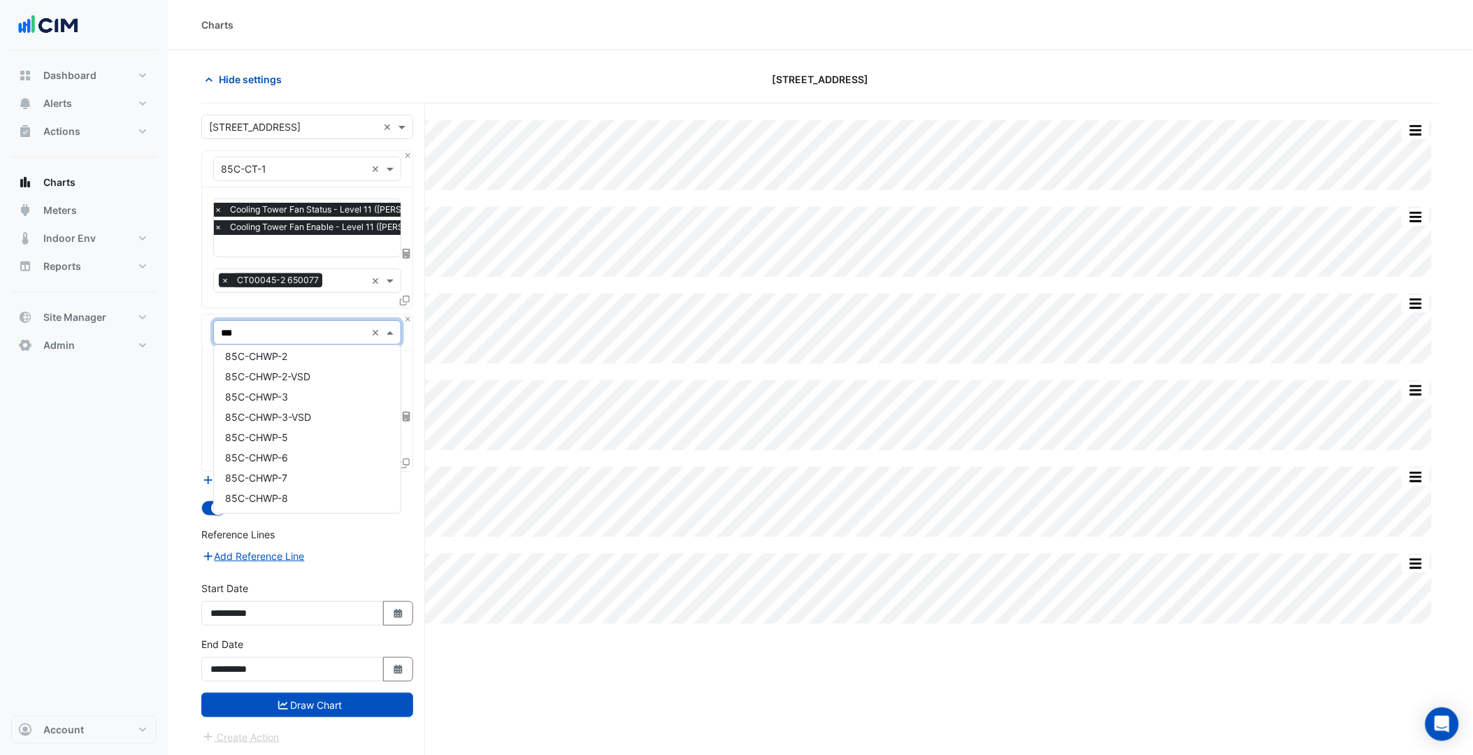
scroll to position [0, 0]
type input "**"
click at [303, 361] on div "85C-Chiller-1" at bounding box center [307, 361] width 187 height 20
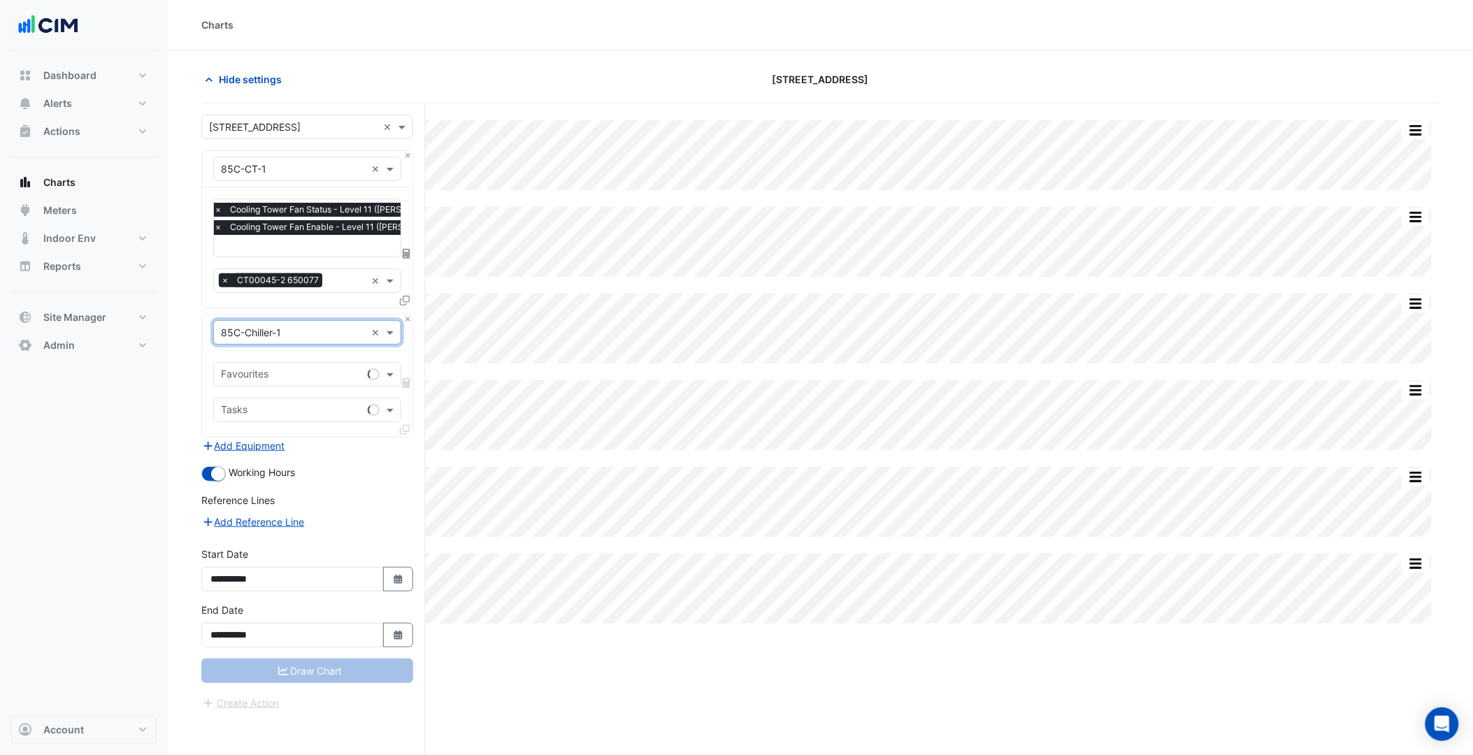
click at [304, 363] on div "Favourites" at bounding box center [288, 374] width 148 height 22
type input "***"
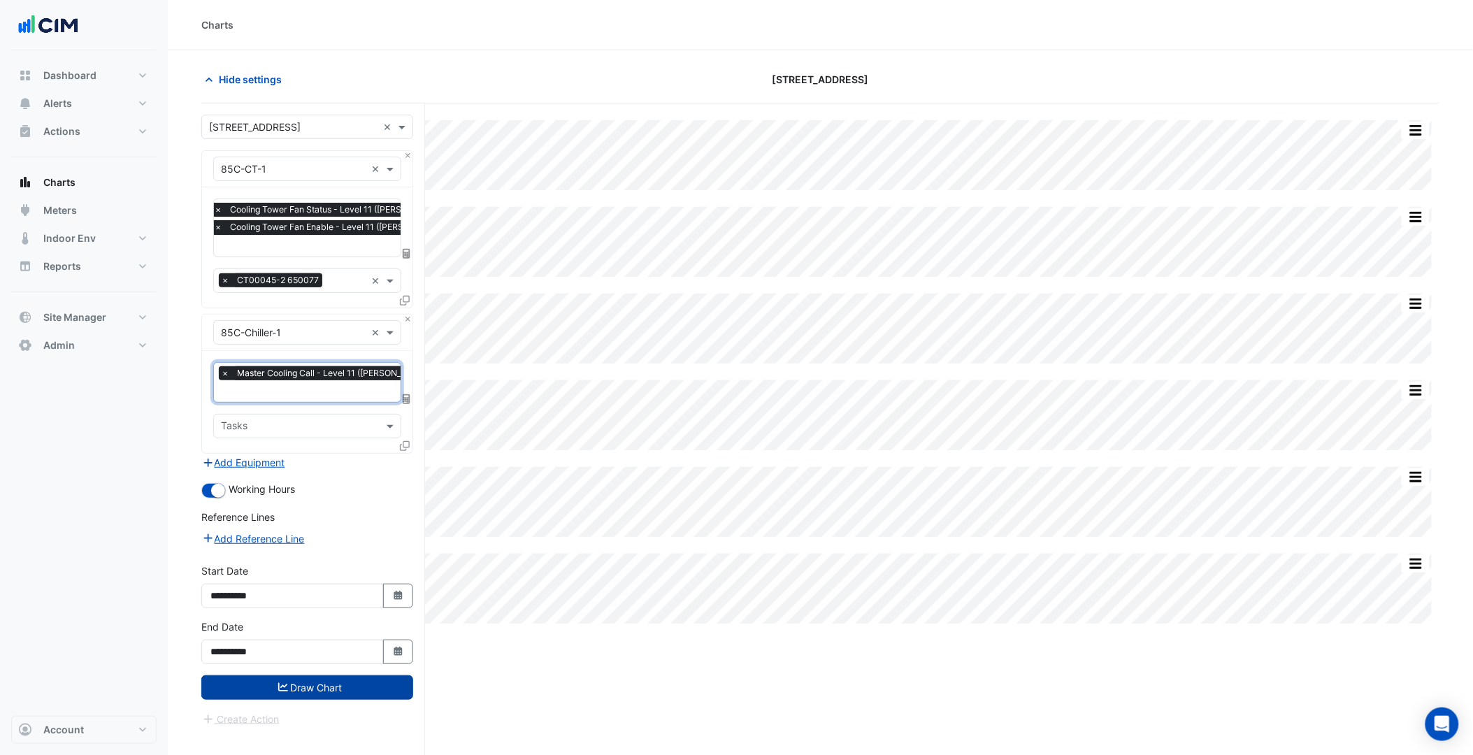
click at [330, 688] on button "Draw Chart" at bounding box center [307, 687] width 212 height 24
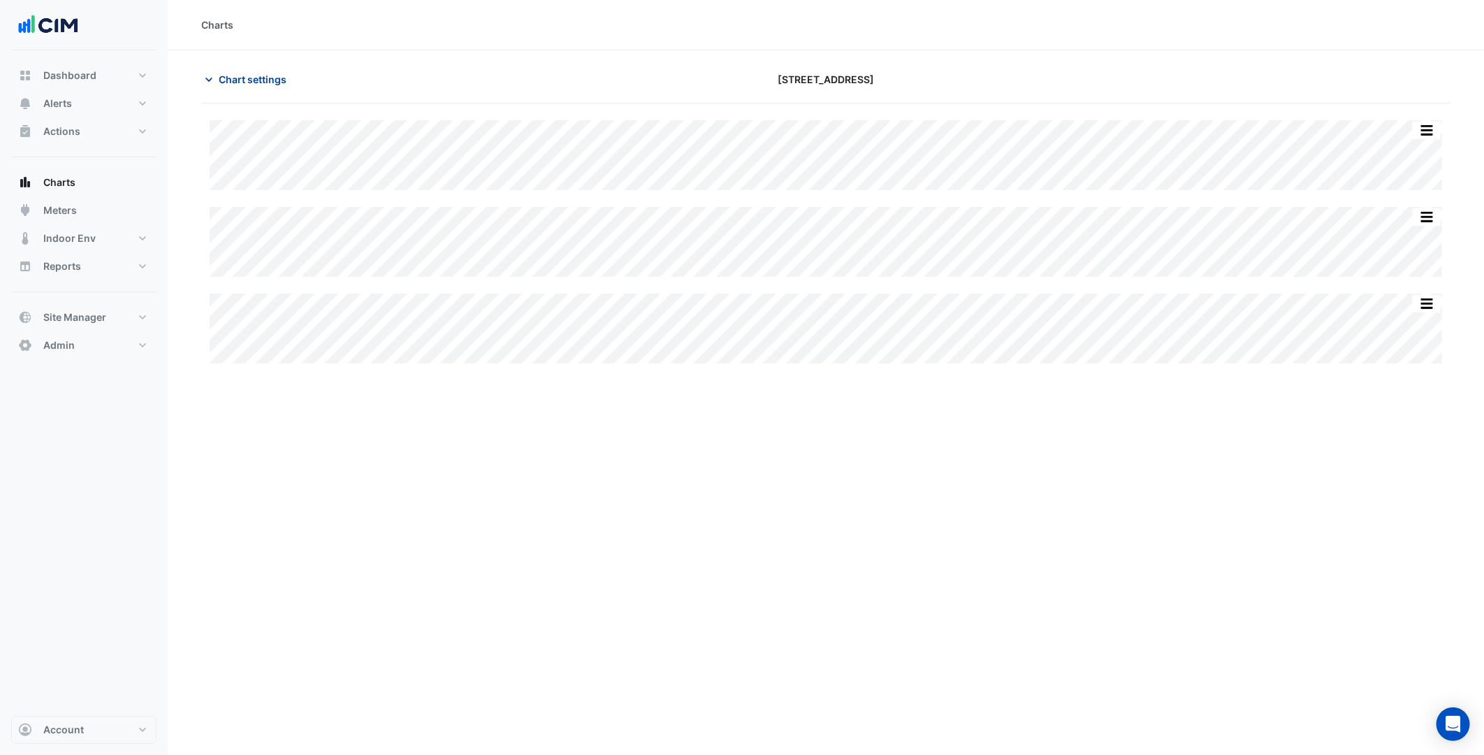
click at [256, 73] on span "Chart settings" at bounding box center [253, 79] width 68 height 15
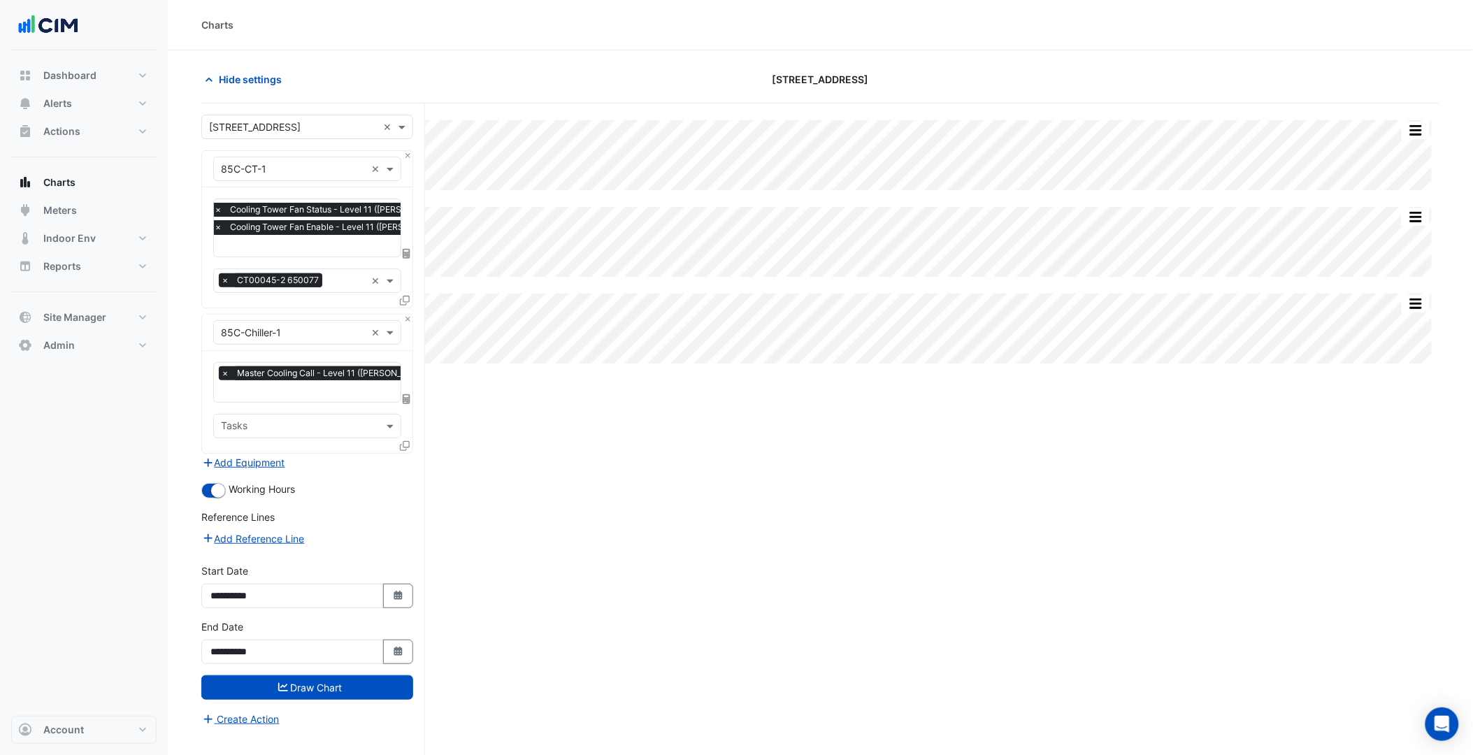
scroll to position [0, 7]
click at [301, 385] on input "text" at bounding box center [345, 392] width 263 height 15
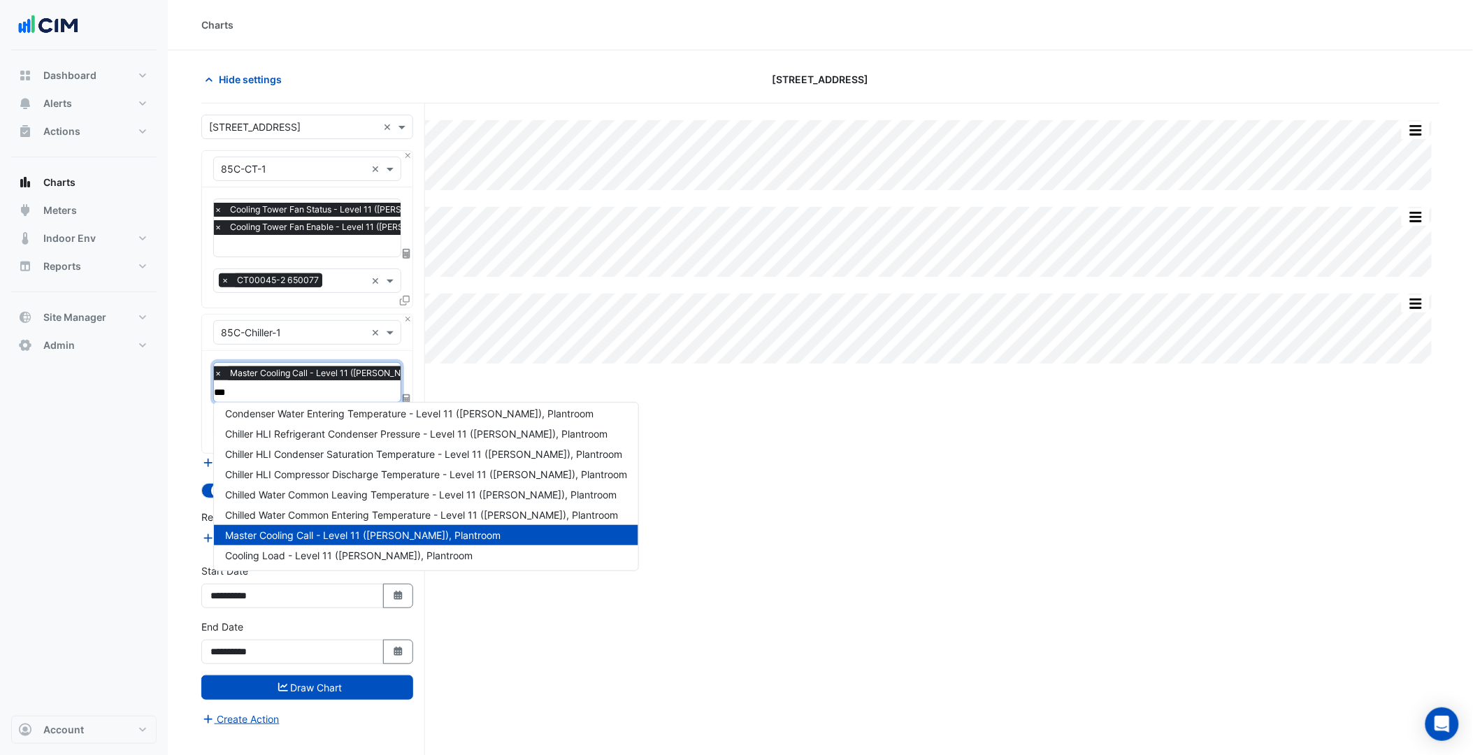
scroll to position [0, 0]
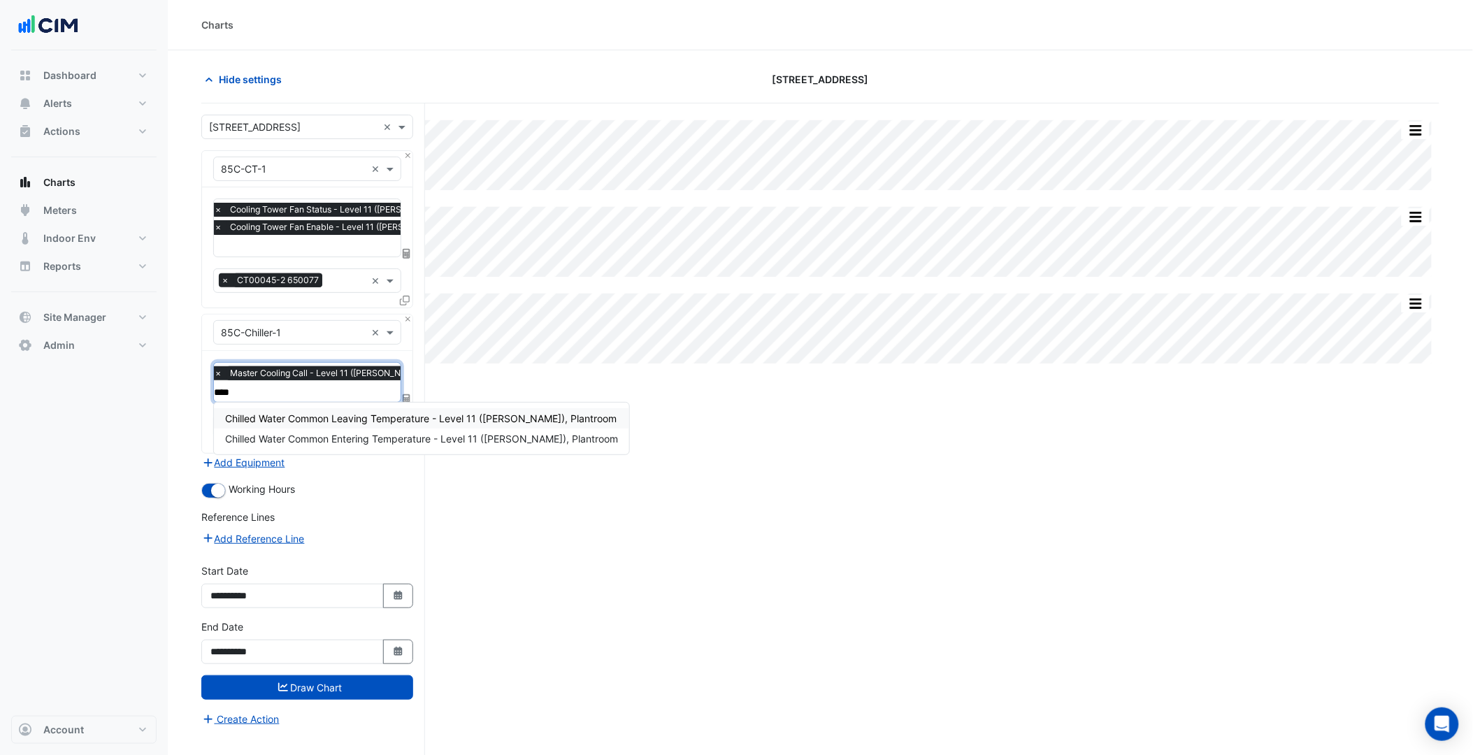
type input "*****"
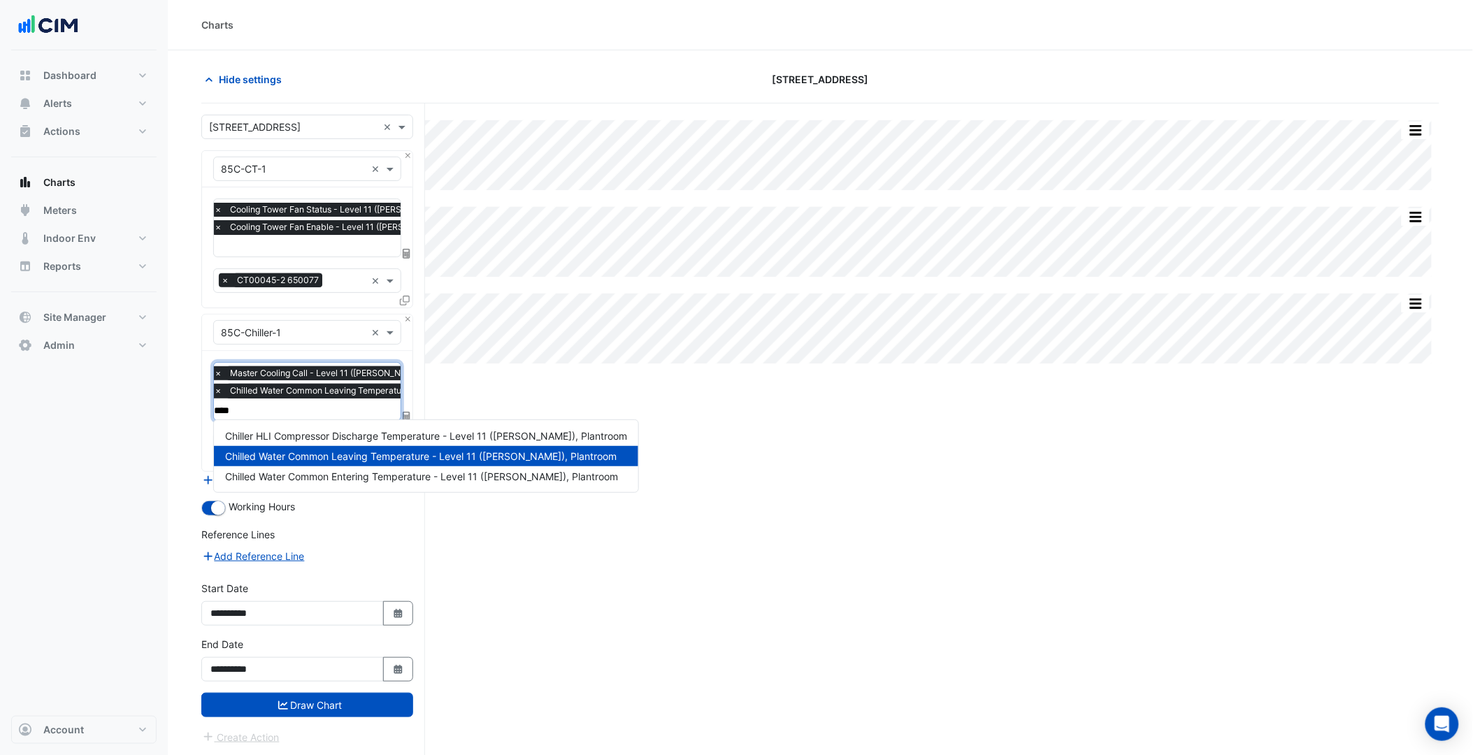
type input "*****"
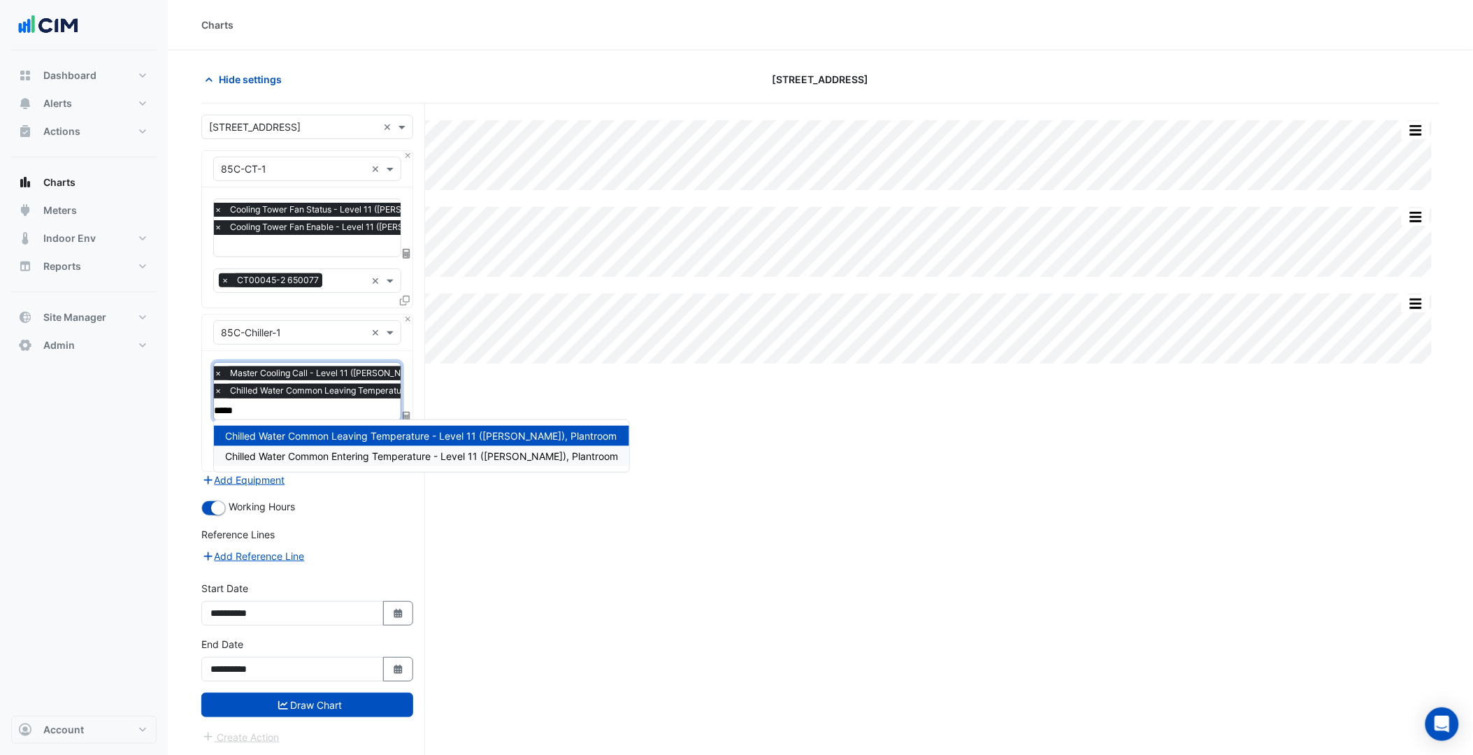
click at [349, 458] on span "Chilled Water Common Entering Temperature - Level 11 (JP Morgan), Plantroom" at bounding box center [421, 456] width 393 height 12
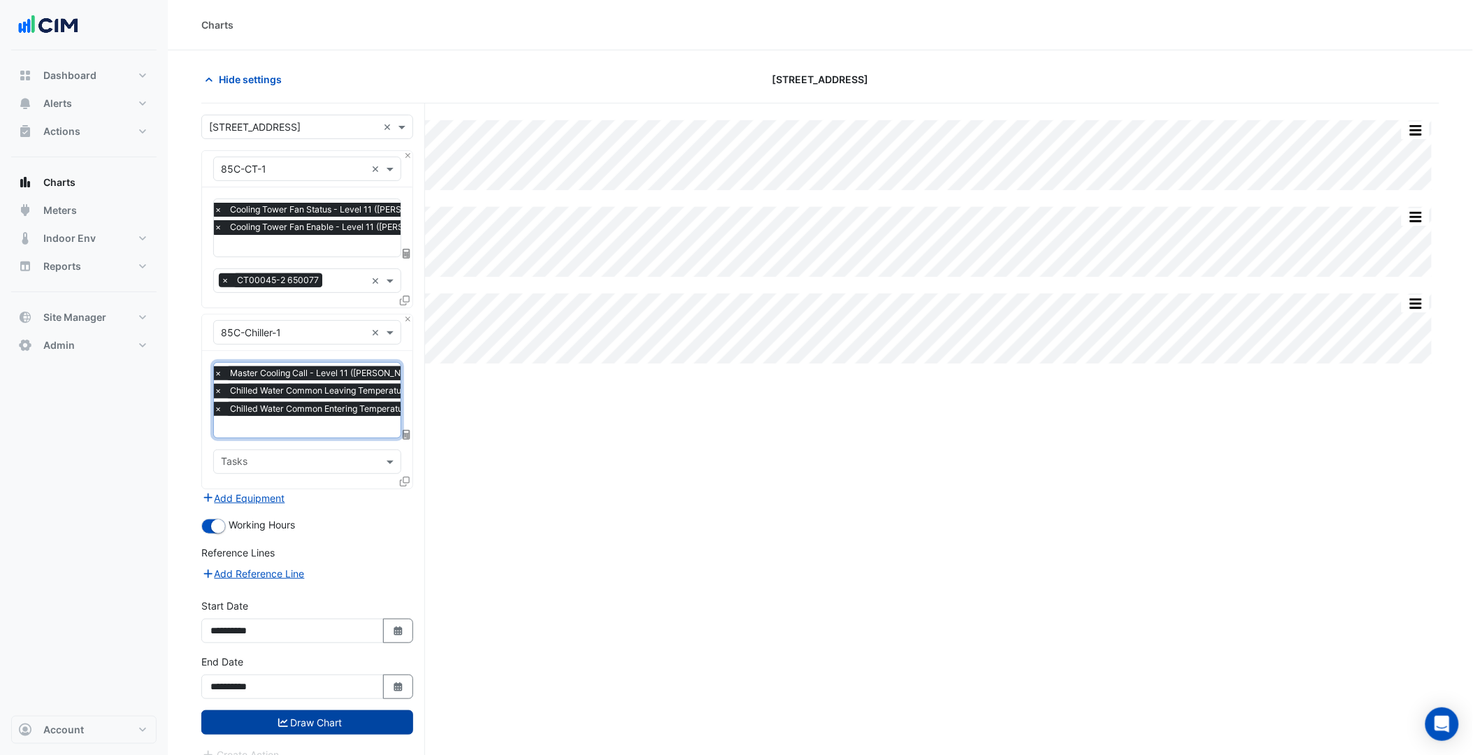
click at [333, 713] on button "Draw Chart" at bounding box center [307, 722] width 212 height 24
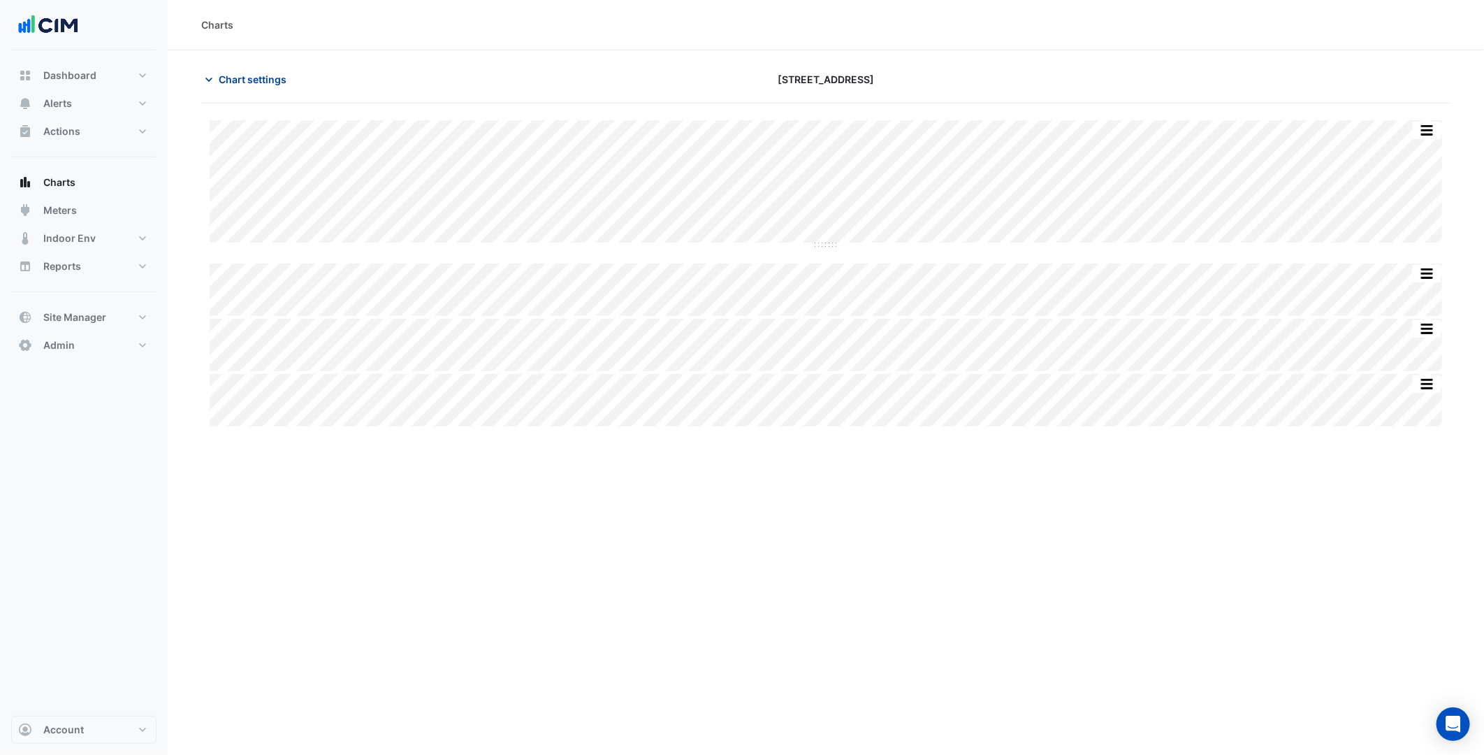
click at [261, 82] on span "Chart settings" at bounding box center [253, 79] width 68 height 15
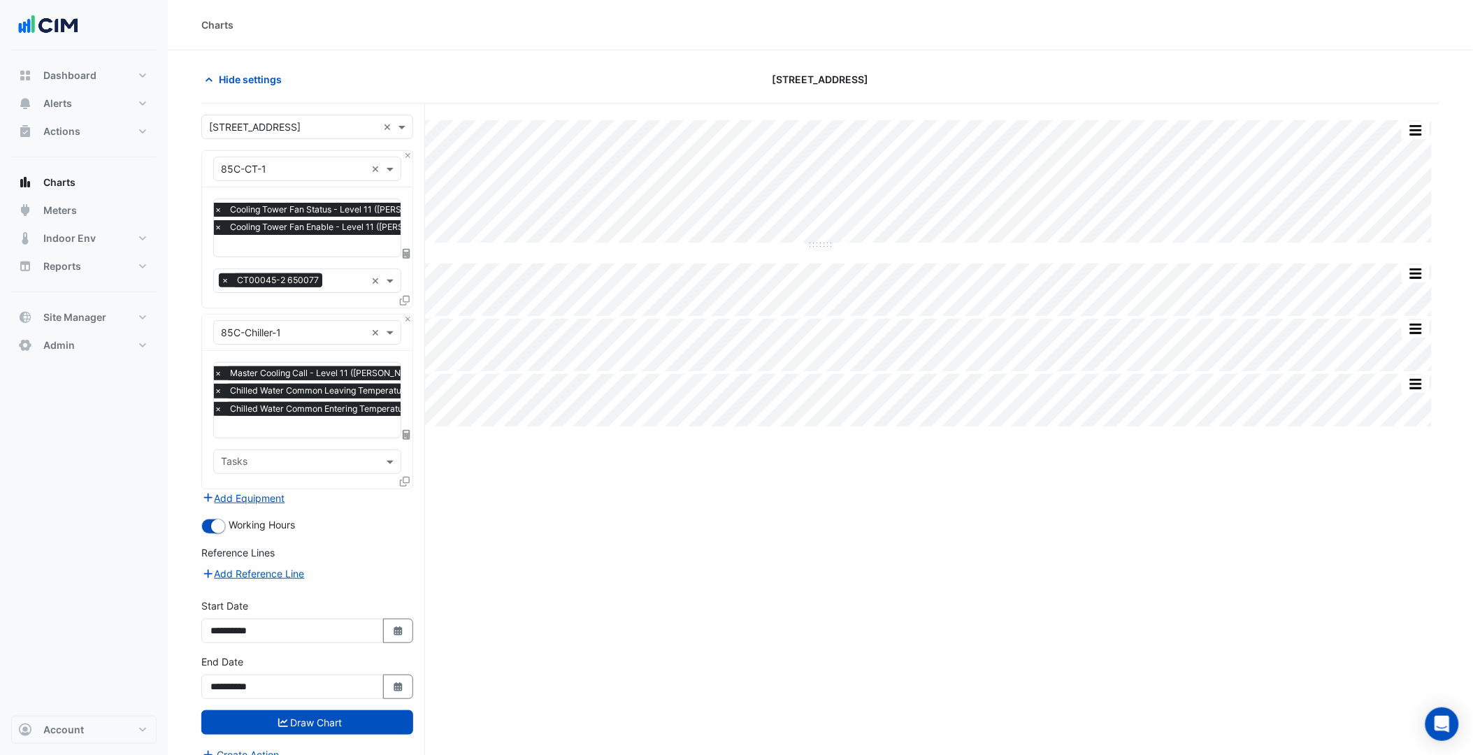
click at [243, 527] on div "Working Hours" at bounding box center [307, 525] width 212 height 17
click at [282, 492] on button "Add Equipment" at bounding box center [243, 498] width 85 height 16
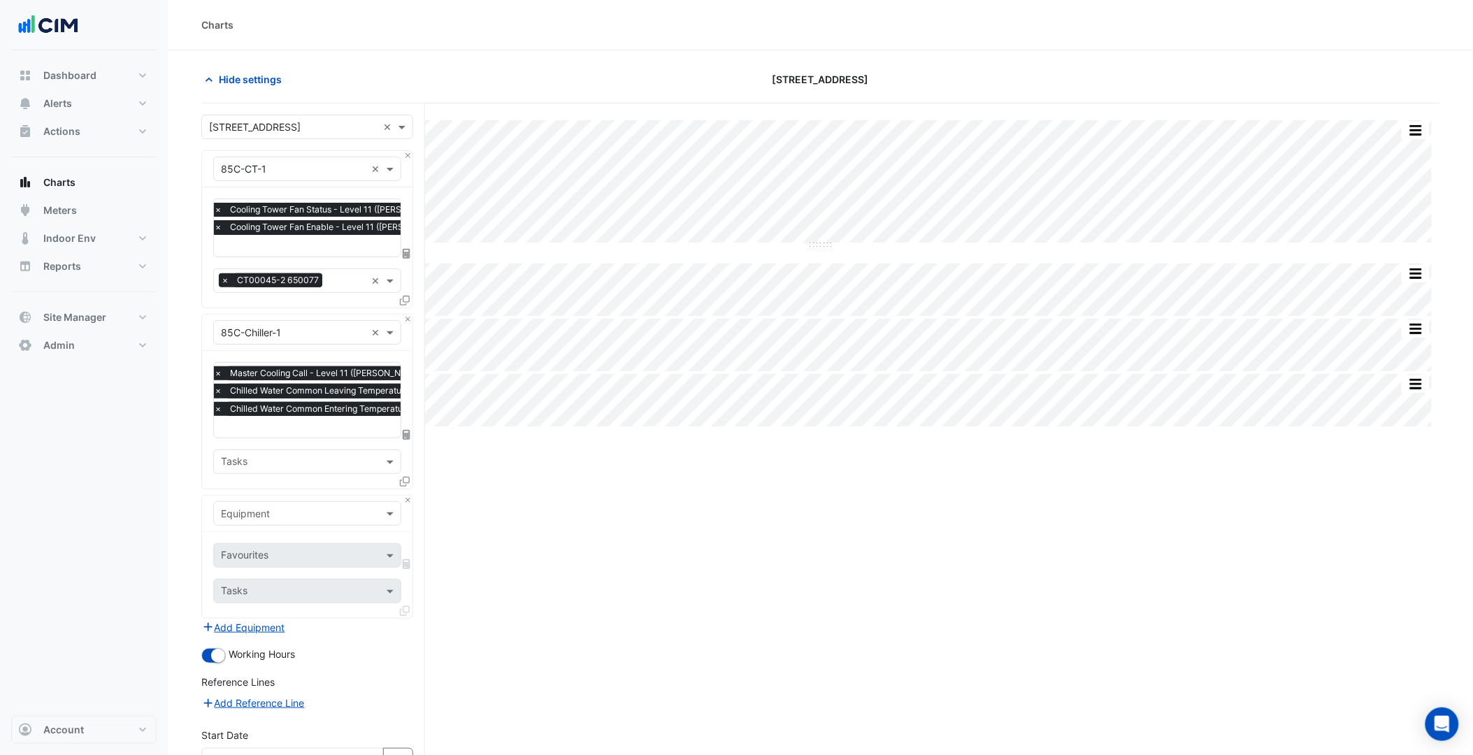
click at [270, 511] on input "text" at bounding box center [293, 514] width 145 height 15
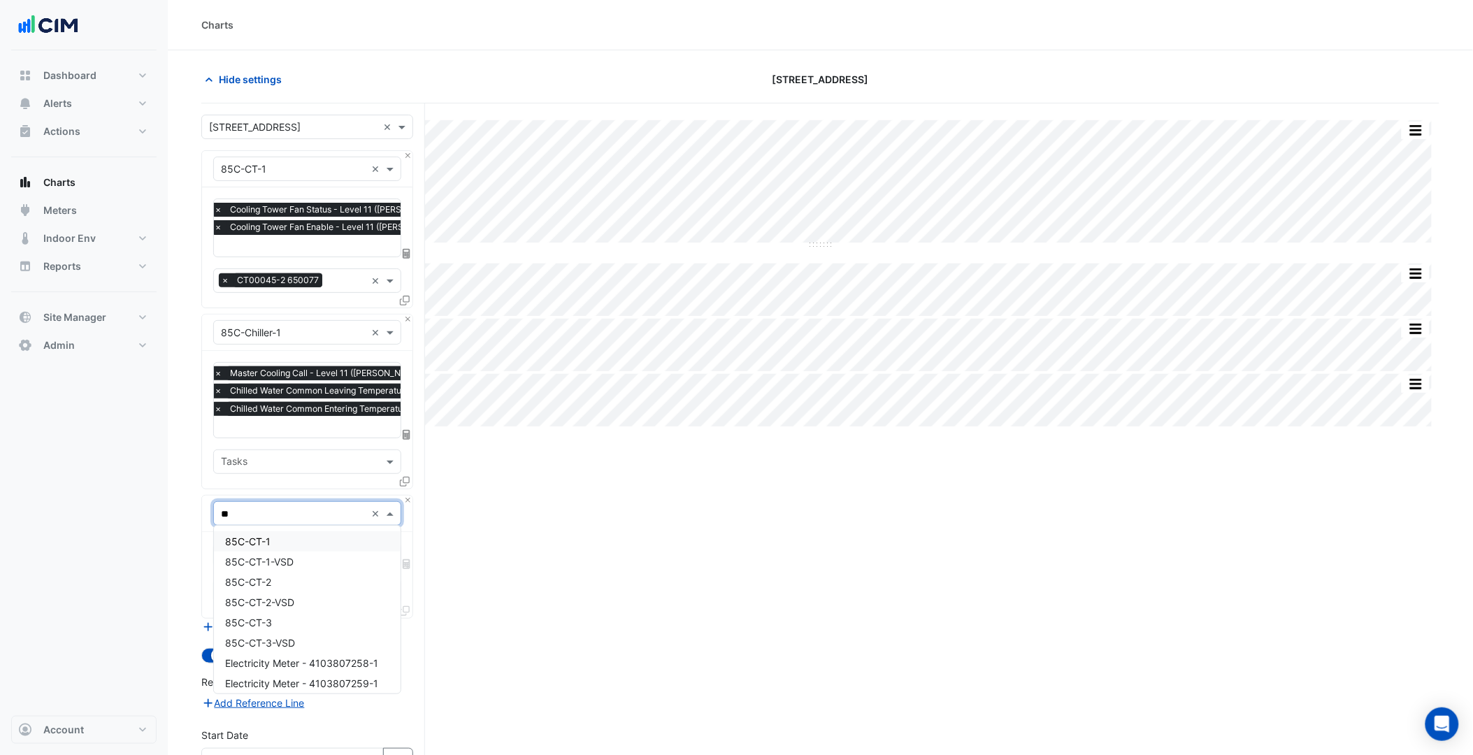
drag, startPoint x: 261, startPoint y: 516, endPoint x: 222, endPoint y: 516, distance: 39.8
click at [221, 516] on input "**" at bounding box center [293, 514] width 145 height 15
type input "***"
click at [263, 538] on span "85C-TCWP-1" at bounding box center [255, 541] width 60 height 12
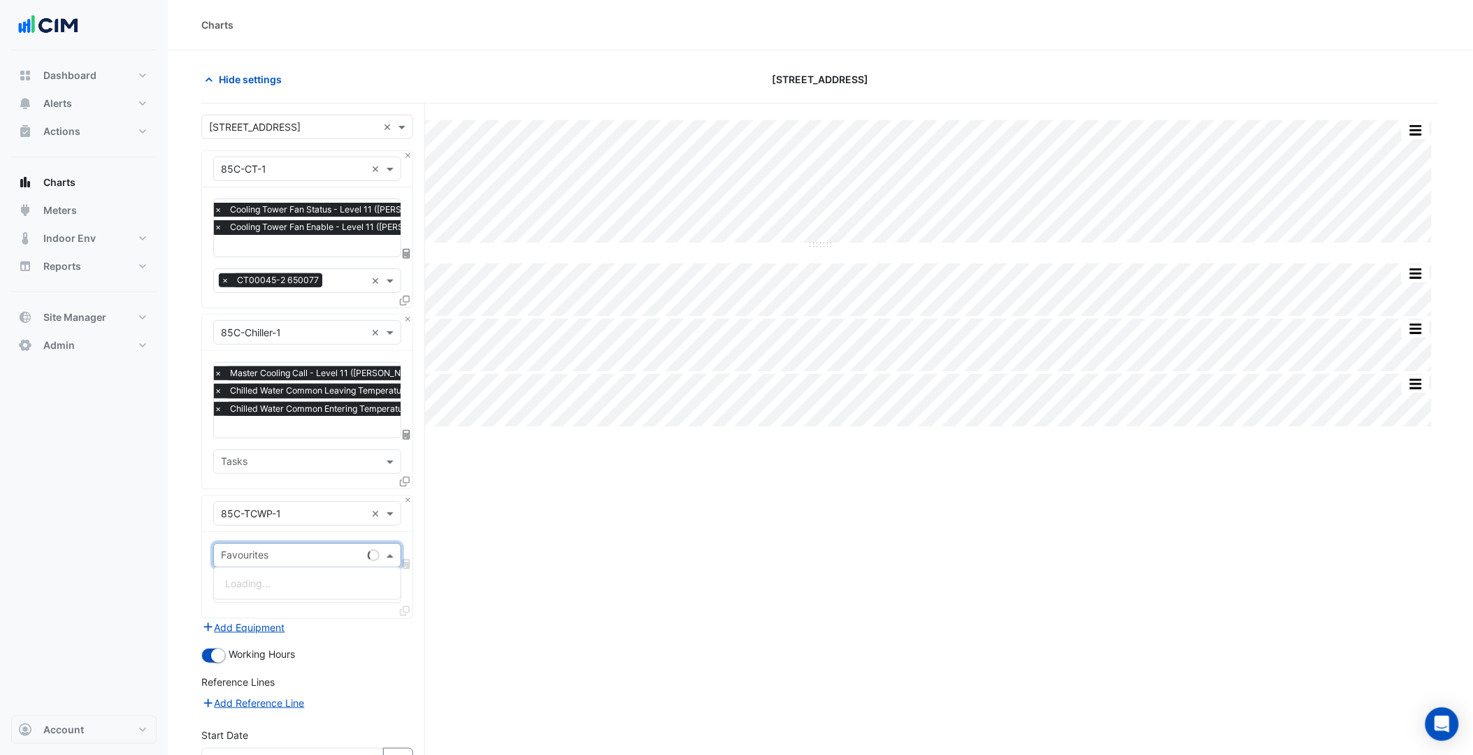
click at [354, 544] on div "Favourites" at bounding box center [288, 555] width 148 height 22
type input "****"
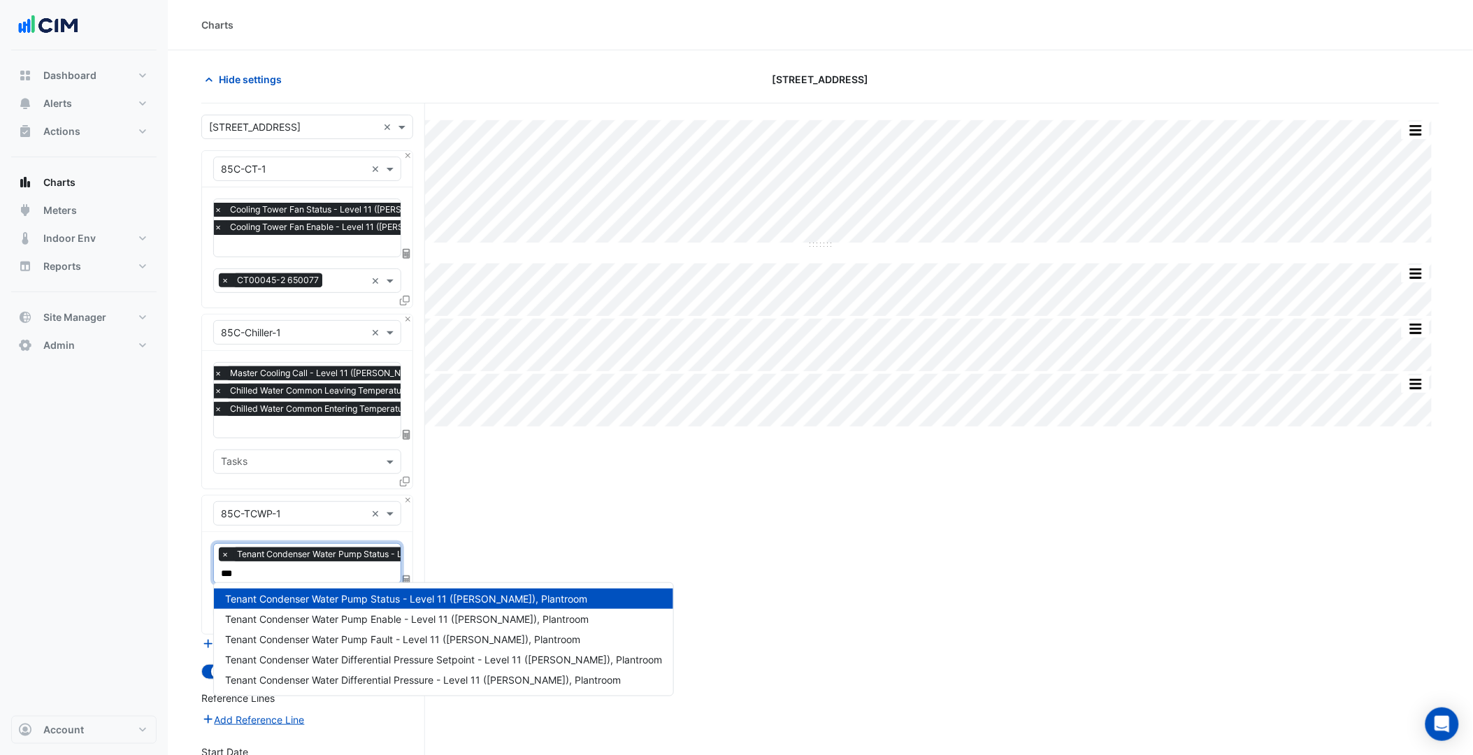
type input "****"
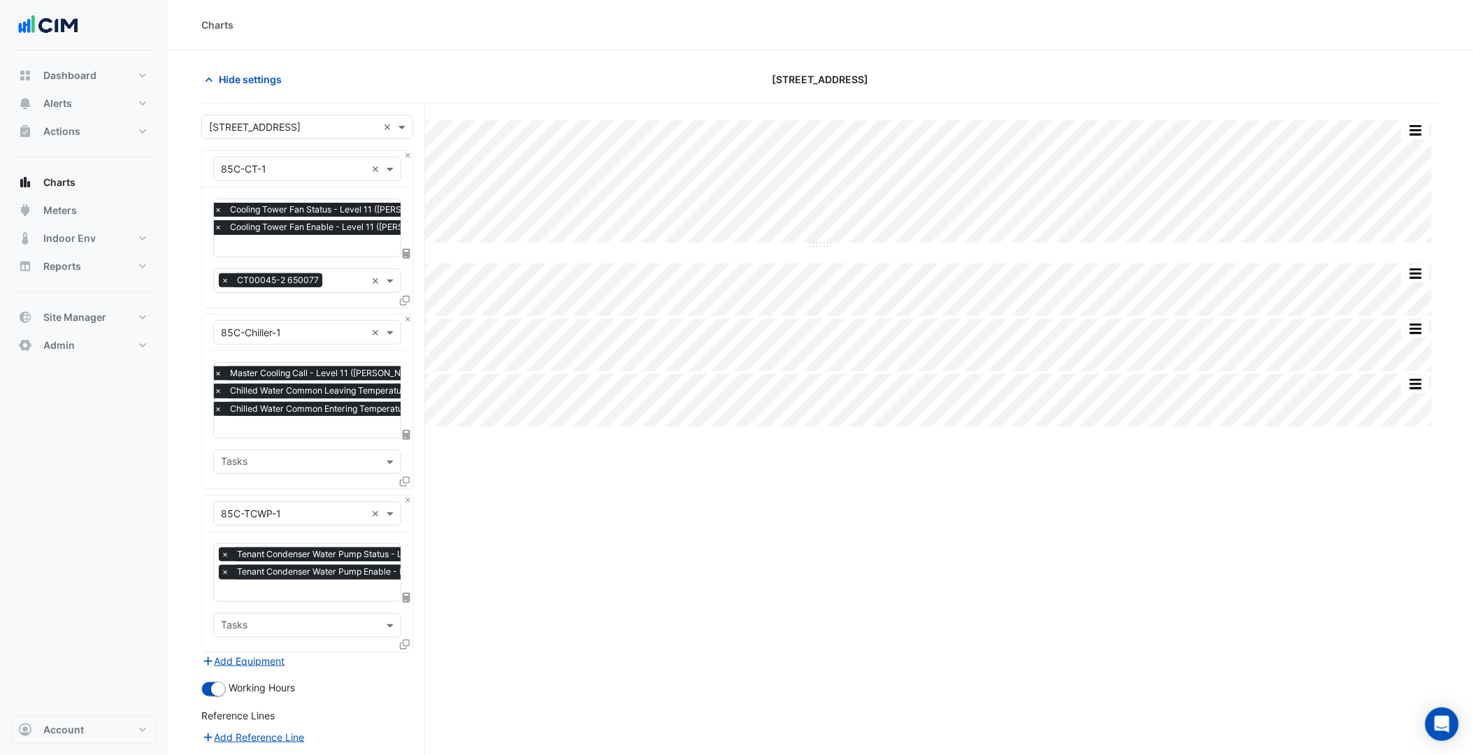
click at [407, 645] on fa-icon at bounding box center [405, 645] width 10 height 12
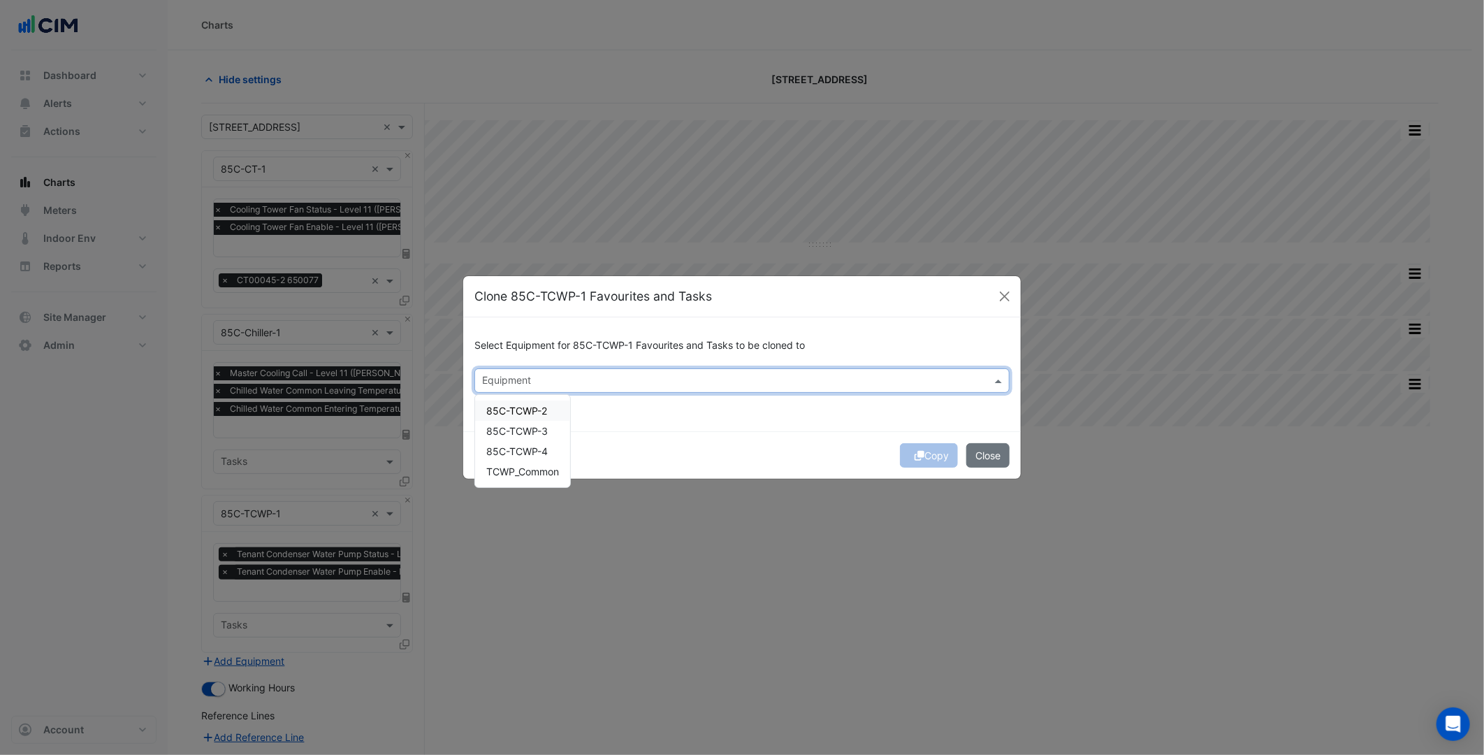
click at [533, 378] on input "text" at bounding box center [734, 382] width 504 height 15
drag, startPoint x: 527, startPoint y: 400, endPoint x: 526, endPoint y: 411, distance: 11.2
click at [526, 402] on div "85C-TCWP-2" at bounding box center [522, 410] width 95 height 20
click at [526, 426] on span "85C-TCWP-3" at bounding box center [517, 431] width 62 height 12
click at [529, 451] on span "85C-TCWP-4" at bounding box center [517, 451] width 62 height 12
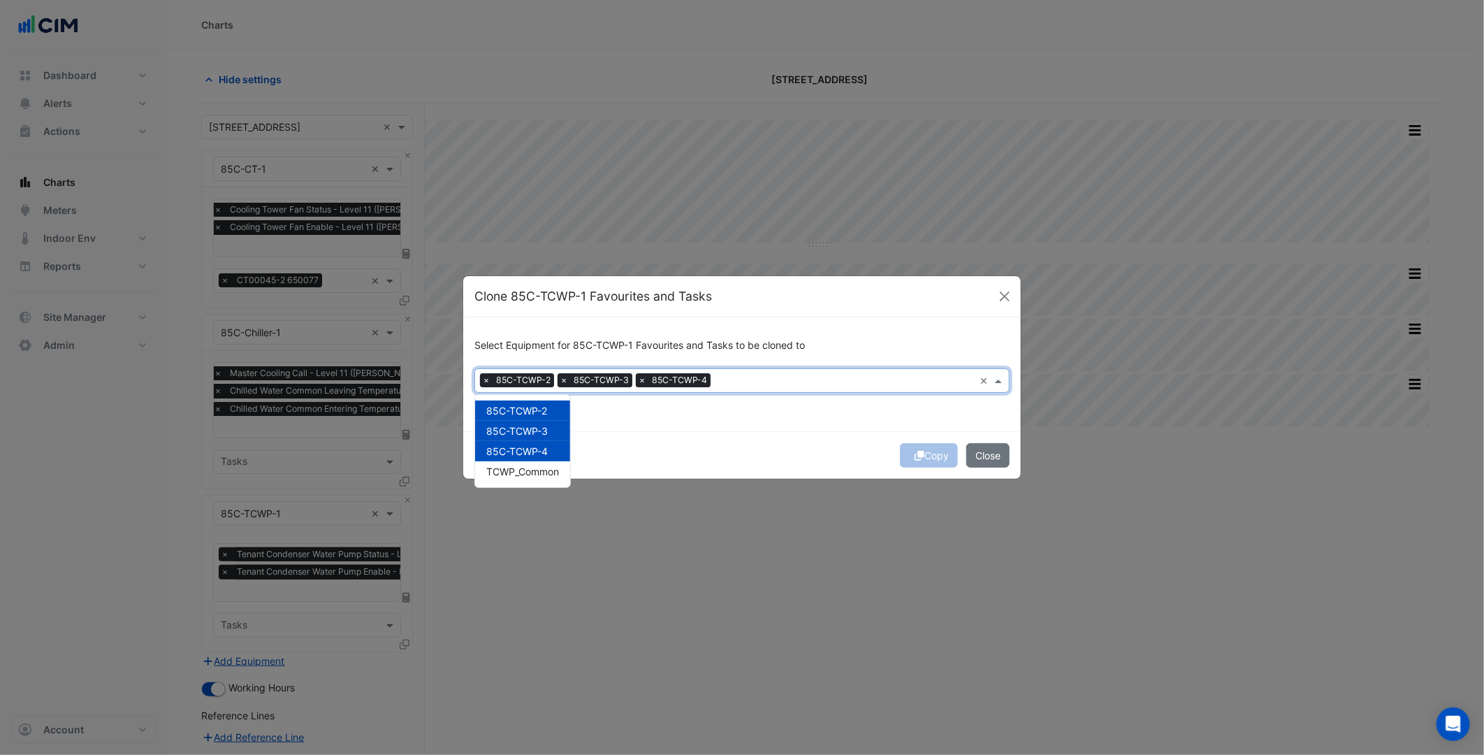
click at [759, 435] on div "Copy Close" at bounding box center [742, 455] width 558 height 48
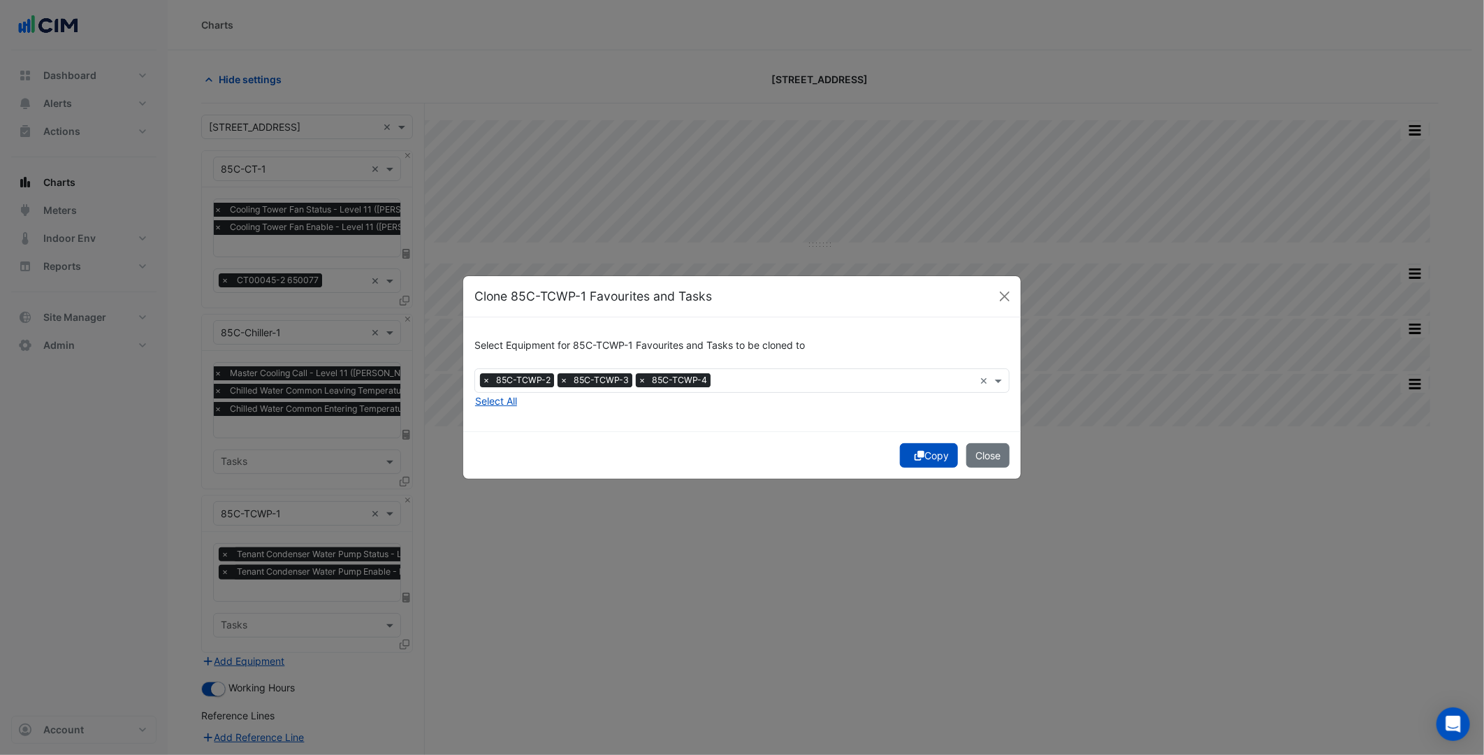
click at [915, 458] on icon "submit" at bounding box center [920, 456] width 10 height 10
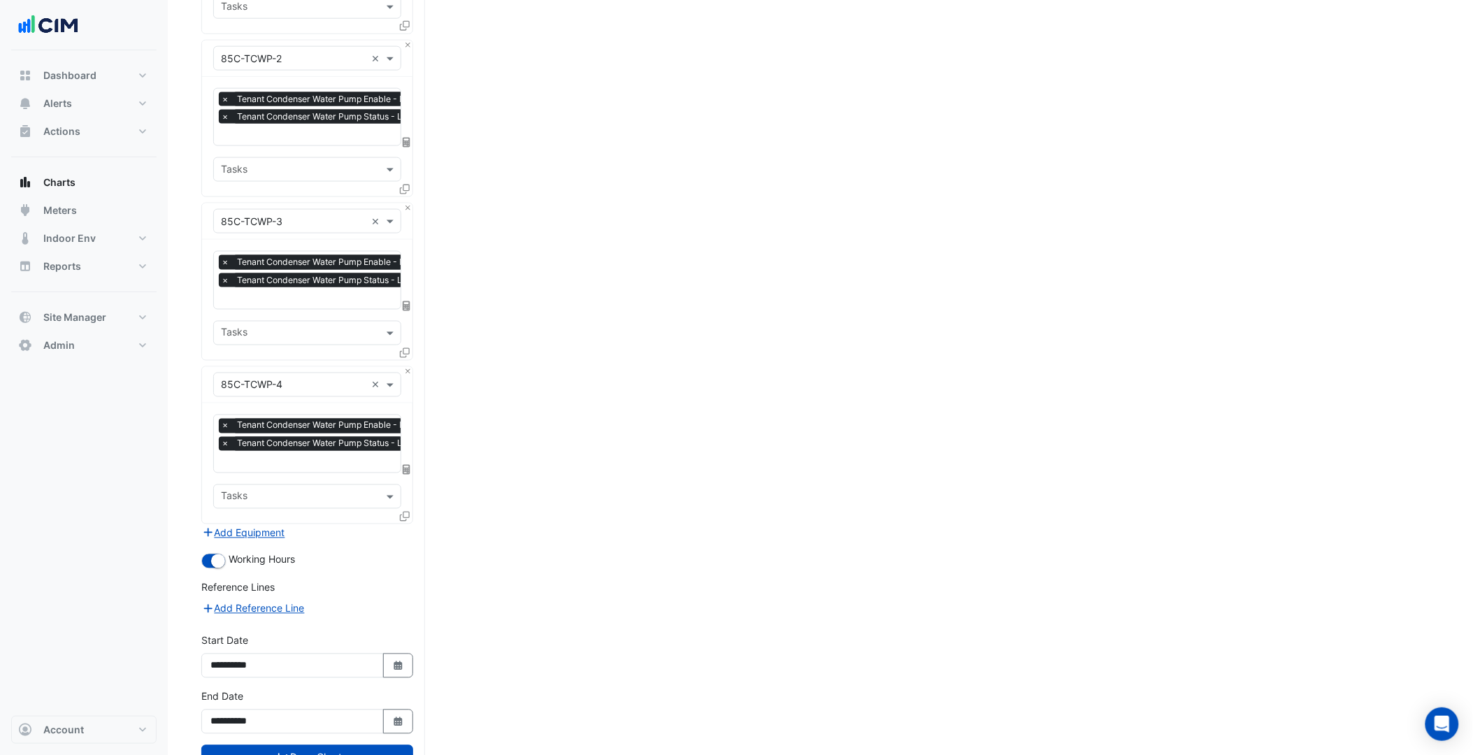
scroll to position [665, 0]
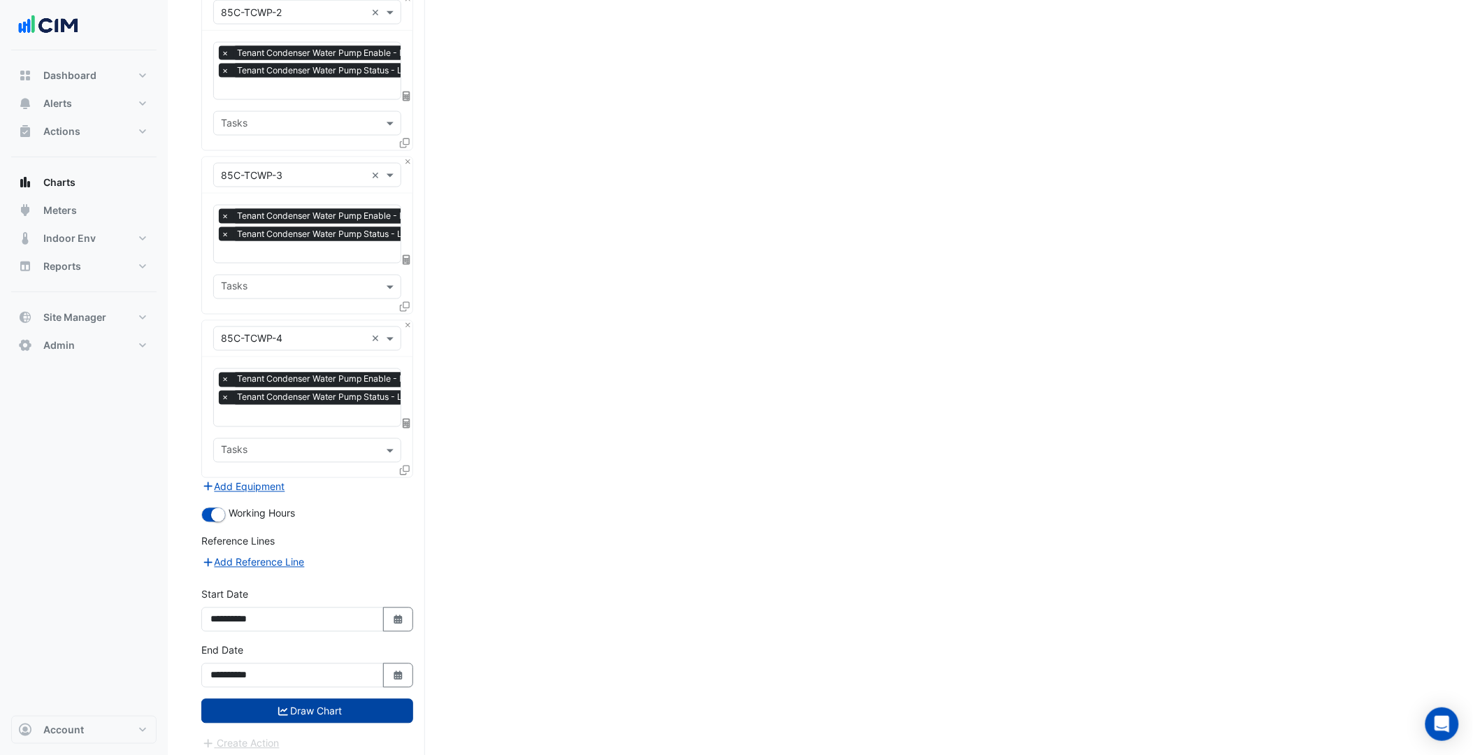
click at [352, 704] on button "Draw Chart" at bounding box center [307, 711] width 212 height 24
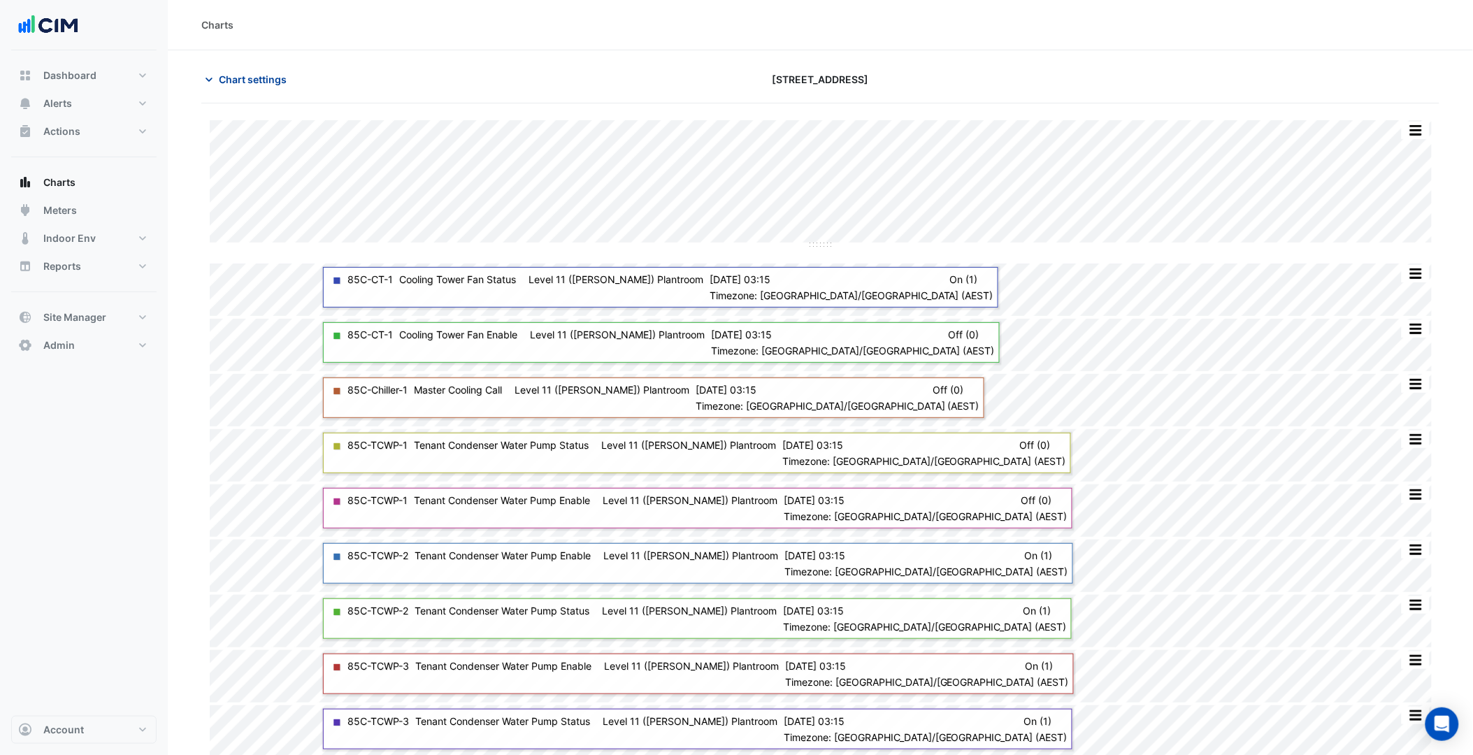
click at [257, 74] on span "Chart settings" at bounding box center [253, 79] width 68 height 15
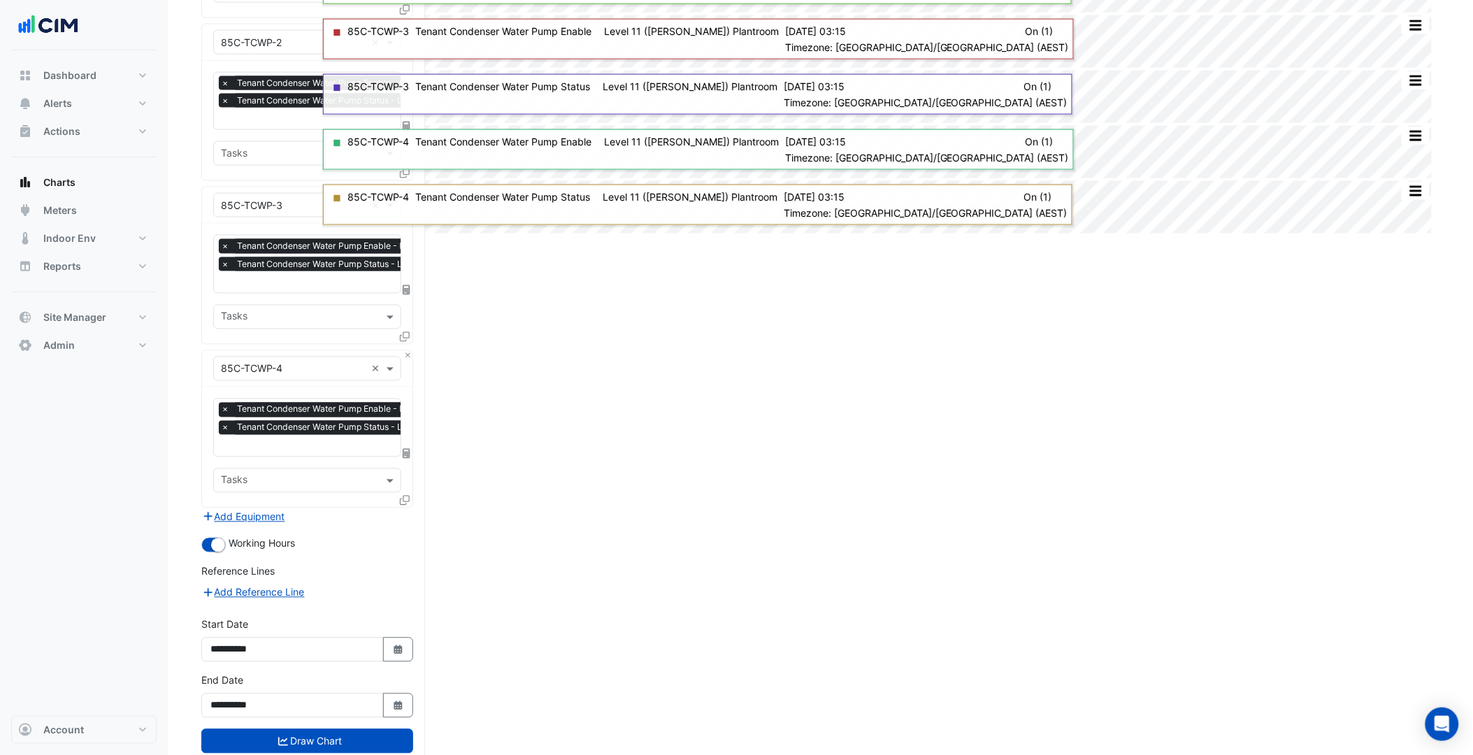
scroll to position [665, 0]
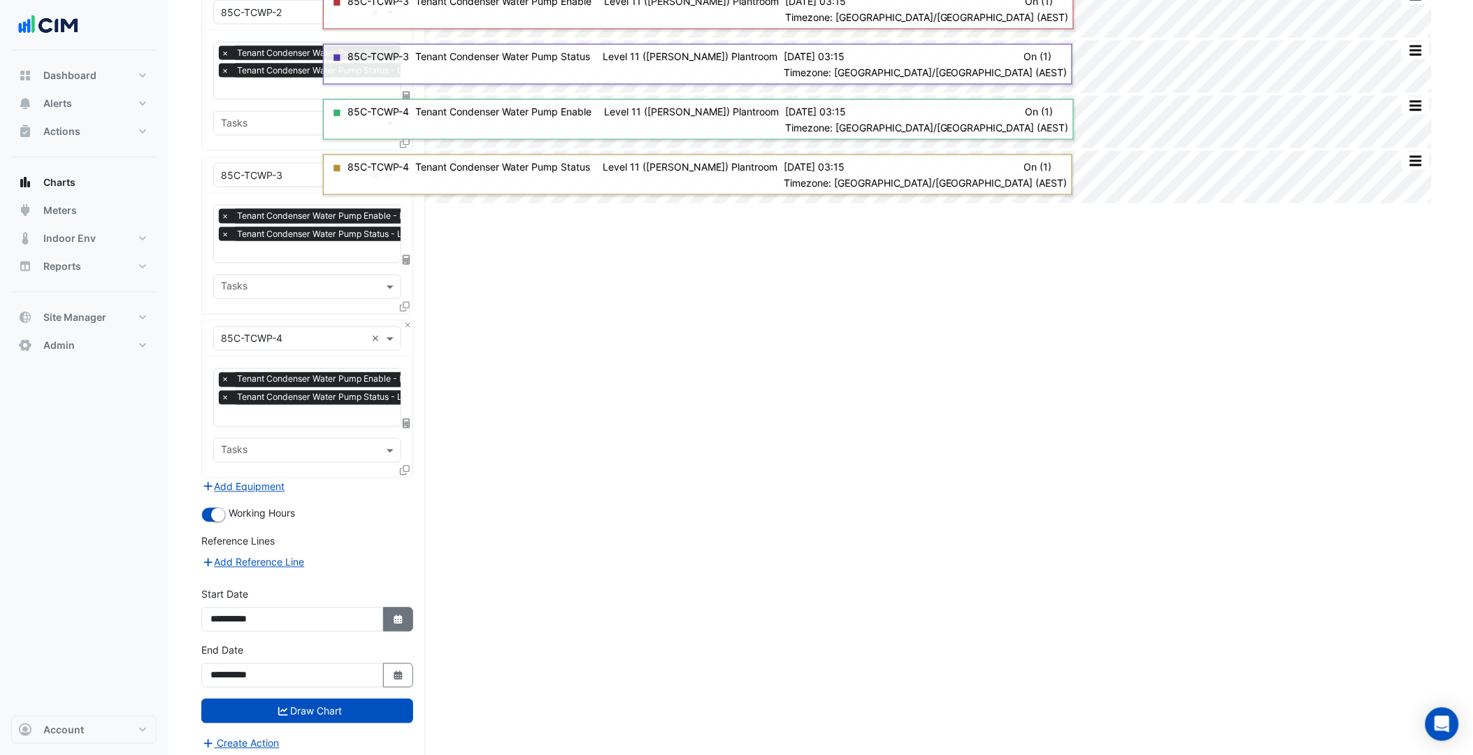
click at [400, 615] on icon "button" at bounding box center [397, 619] width 8 height 9
select select "*"
select select "****"
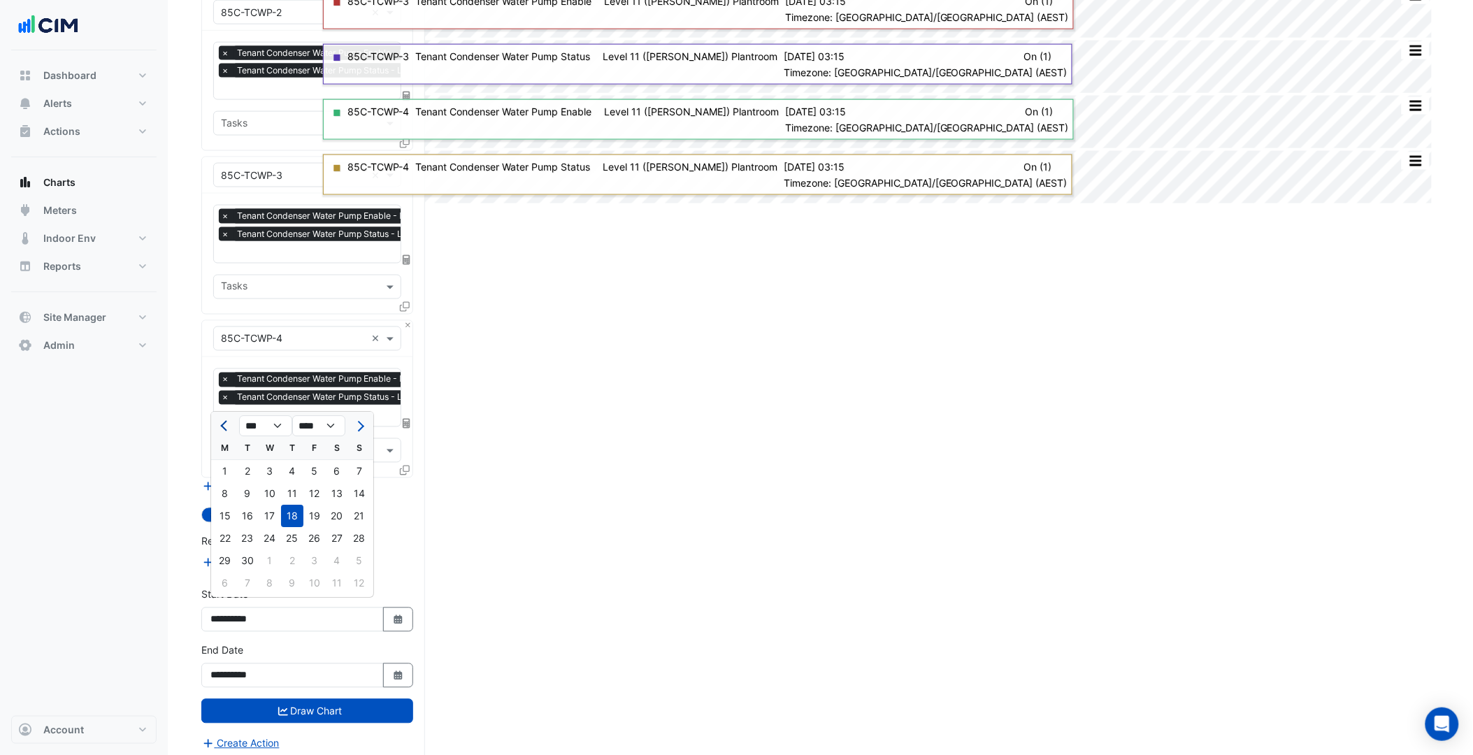
click at [224, 425] on span "Previous month" at bounding box center [225, 426] width 10 height 10
select select "*"
click at [248, 467] on div "1" at bounding box center [247, 472] width 22 height 22
type input "**********"
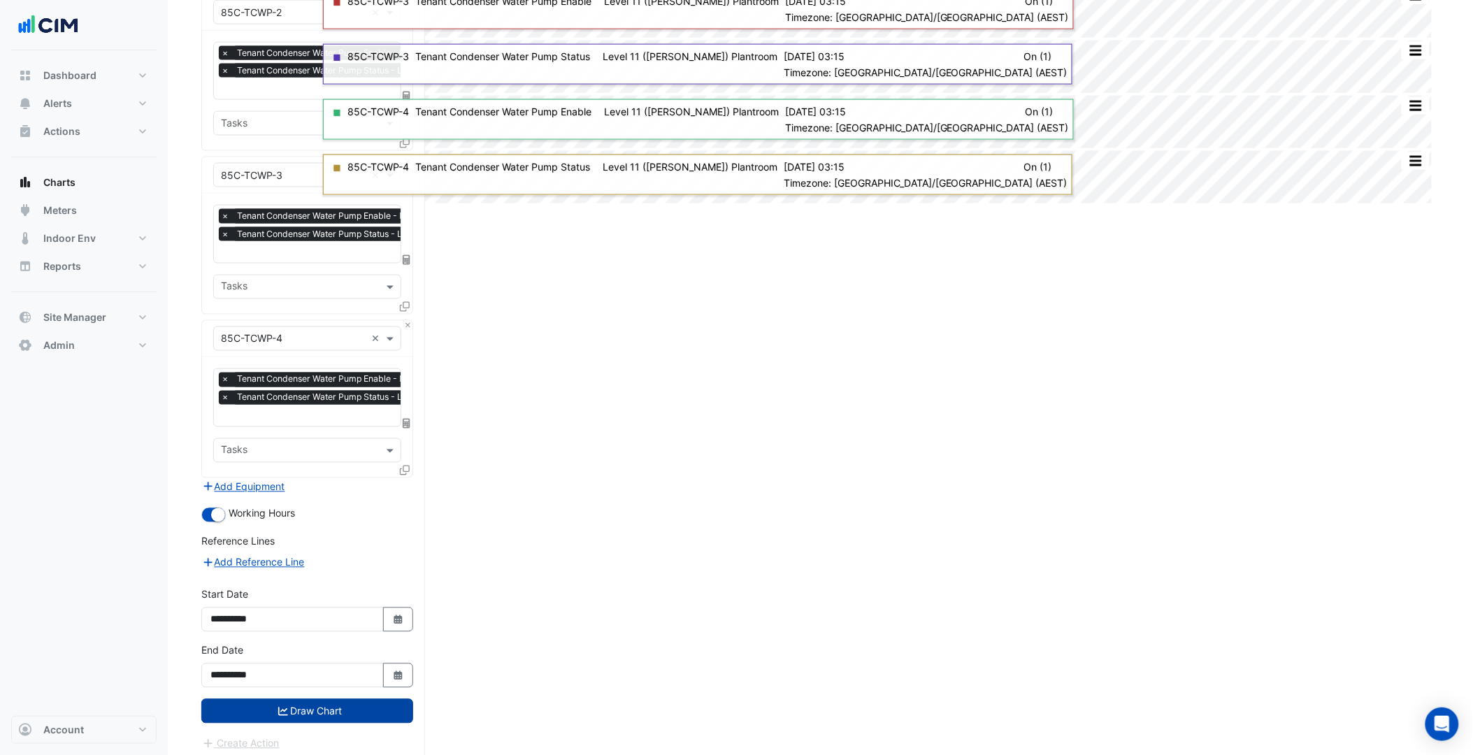
click at [329, 699] on button "Draw Chart" at bounding box center [307, 711] width 212 height 24
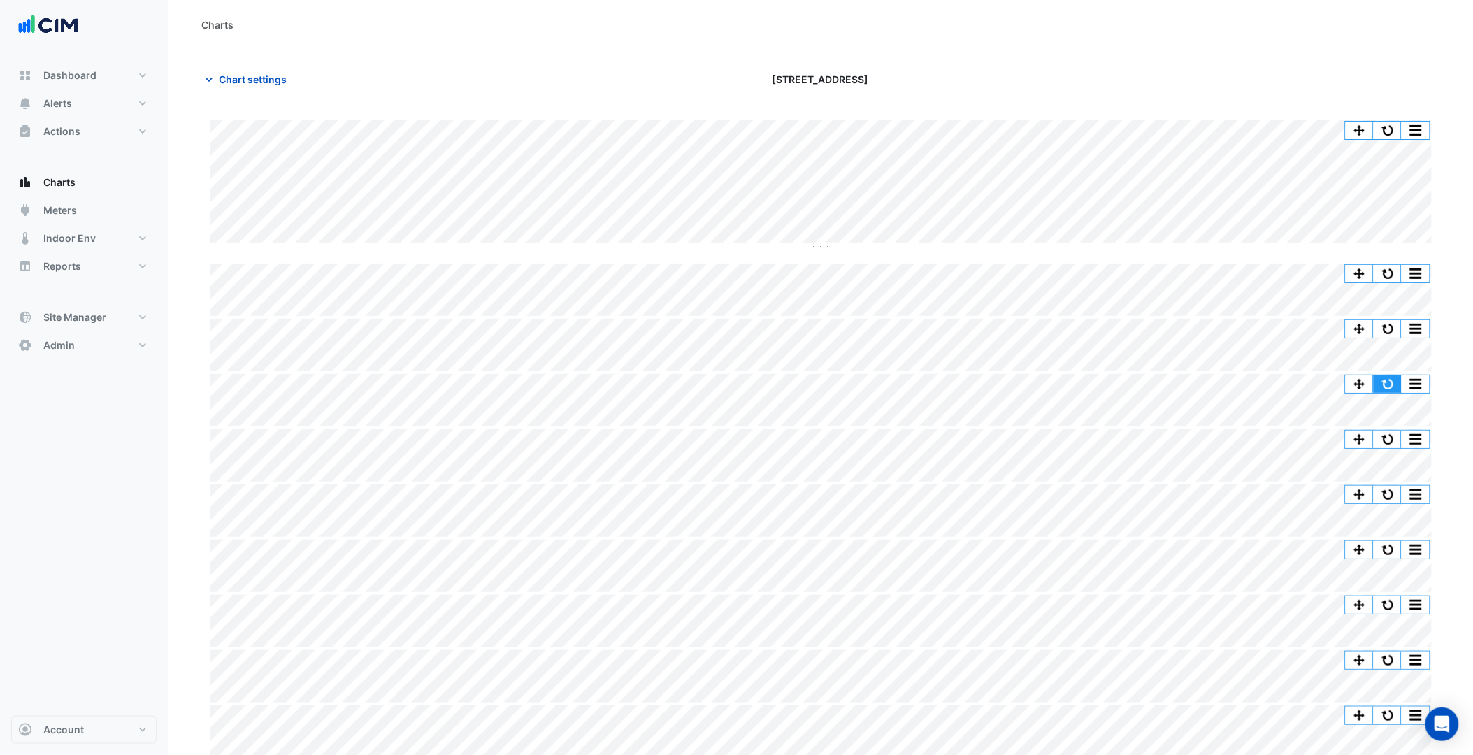
click at [1386, 379] on button "button" at bounding box center [1387, 383] width 28 height 17
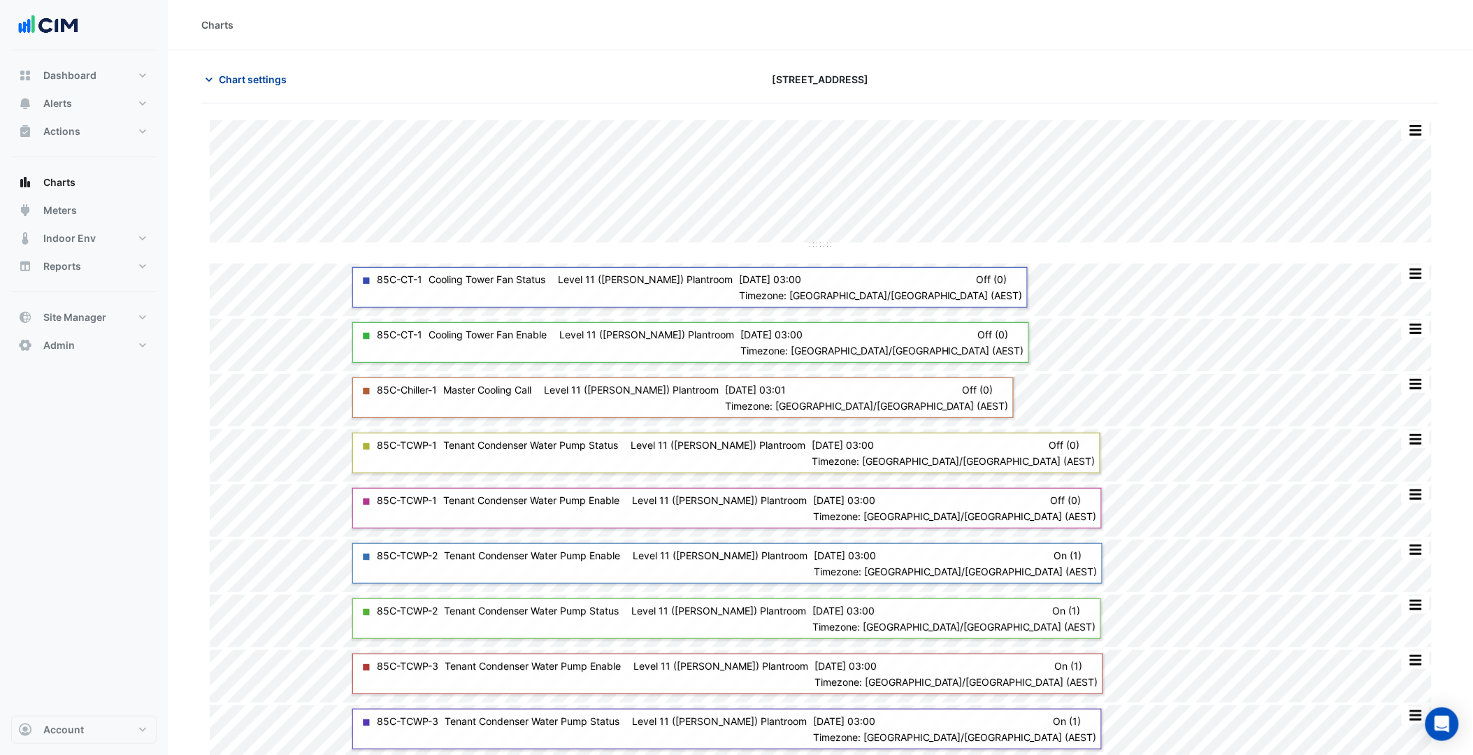
click at [229, 87] on button "Chart settings" at bounding box center [248, 79] width 94 height 24
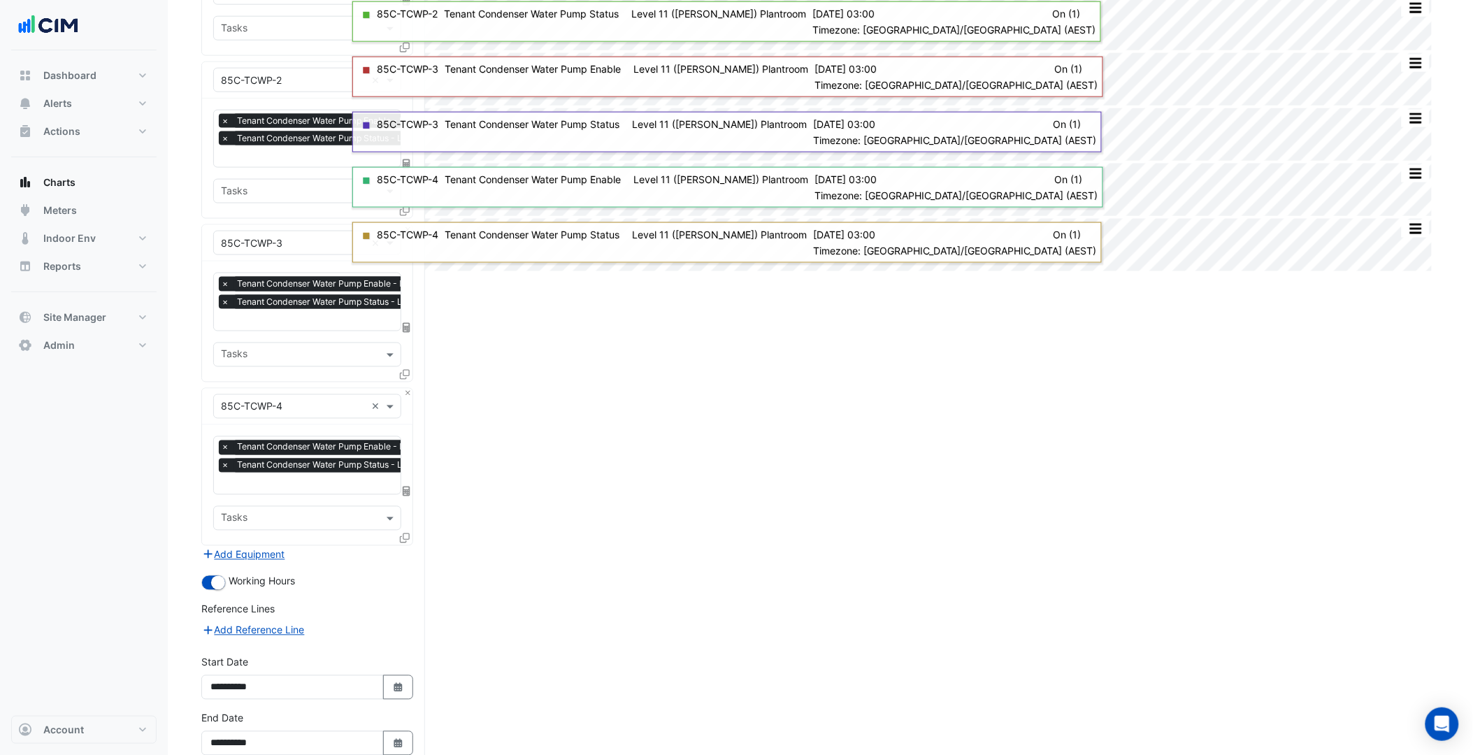
scroll to position [598, 0]
click at [256, 548] on button "Add Equipment" at bounding box center [243, 554] width 85 height 16
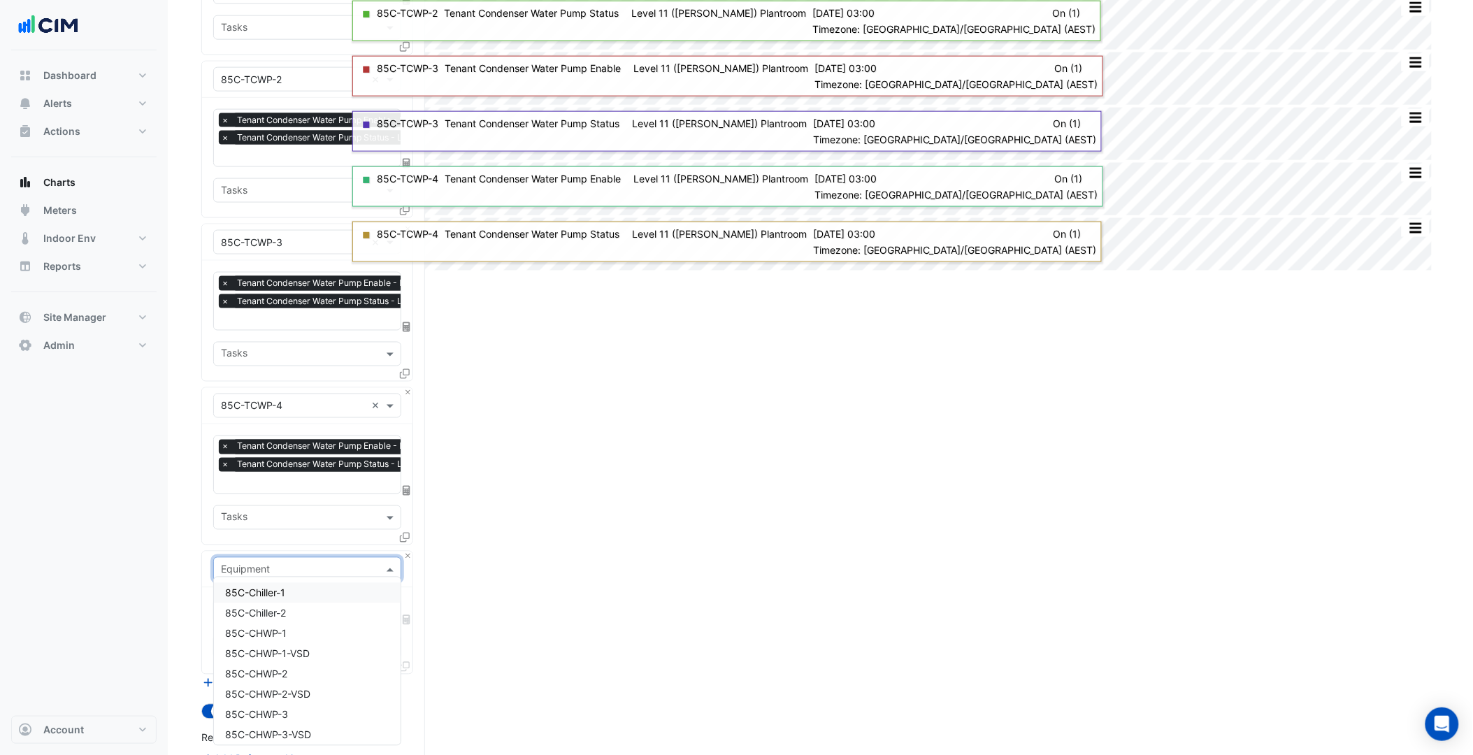
click at [287, 563] on input "text" at bounding box center [293, 570] width 145 height 15
click at [289, 618] on div "85C-TCWT-1" at bounding box center [307, 621] width 187 height 20
click at [294, 605] on input "text" at bounding box center [291, 612] width 141 height 15
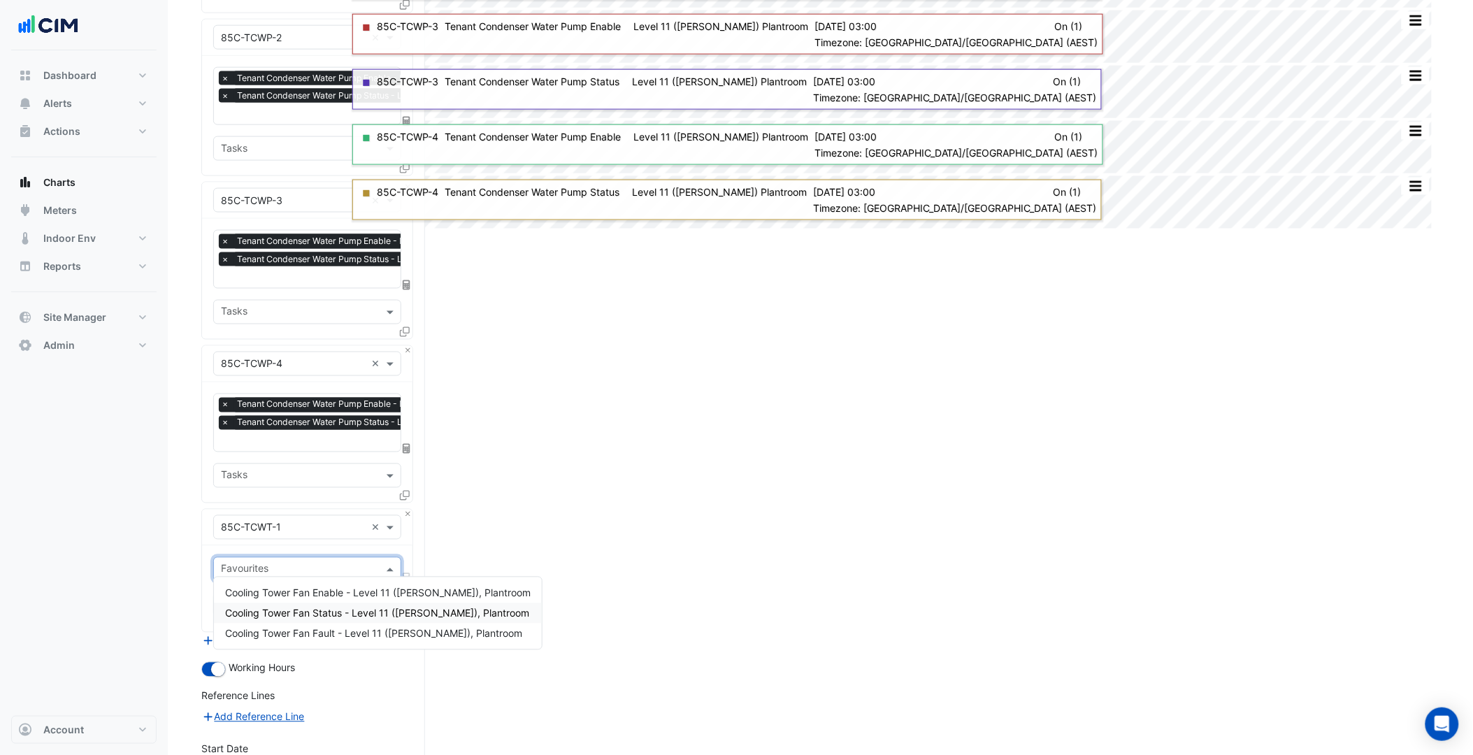
scroll to position [640, 0]
click at [326, 595] on span "Cooling Tower Fan Enable - Level 11 ([PERSON_NAME]), Plantroom" at bounding box center [377, 592] width 305 height 12
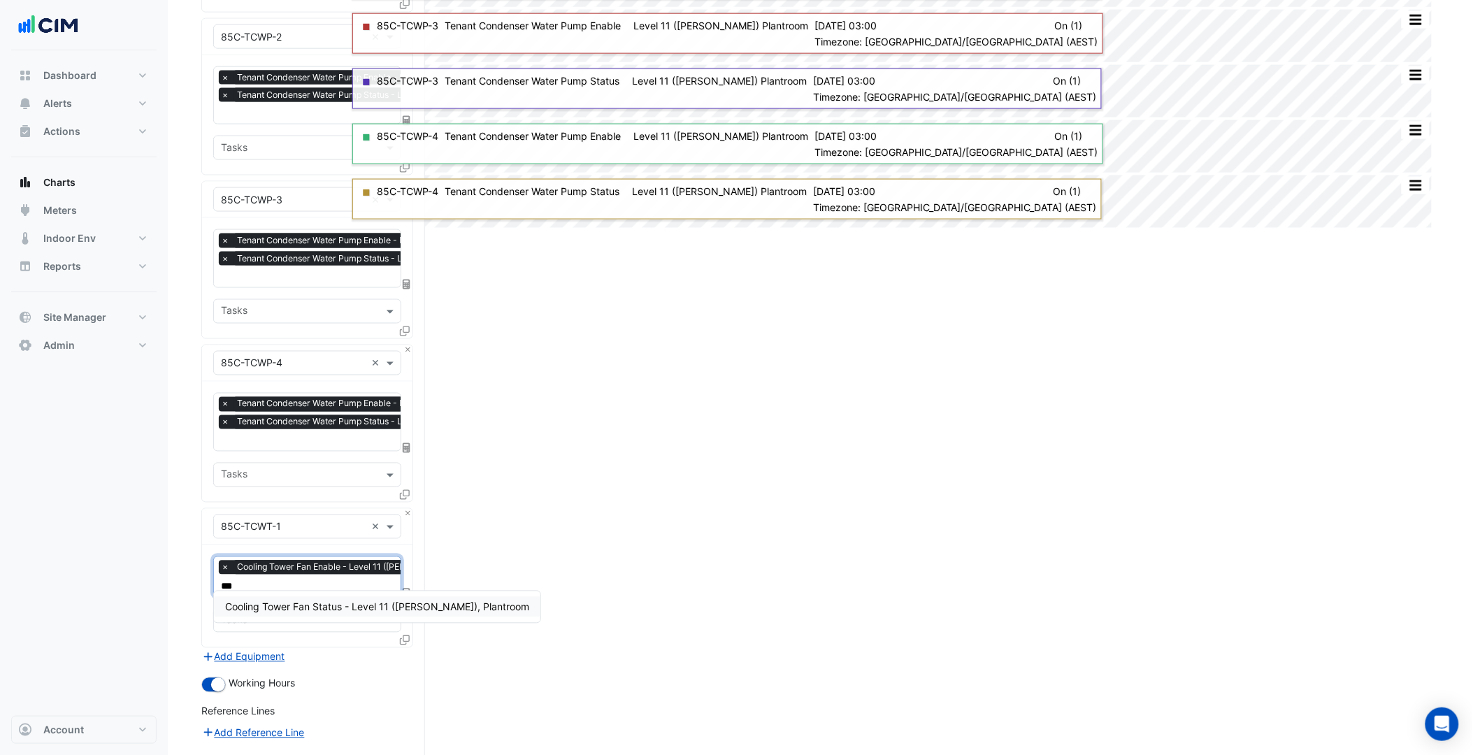
type input "****"
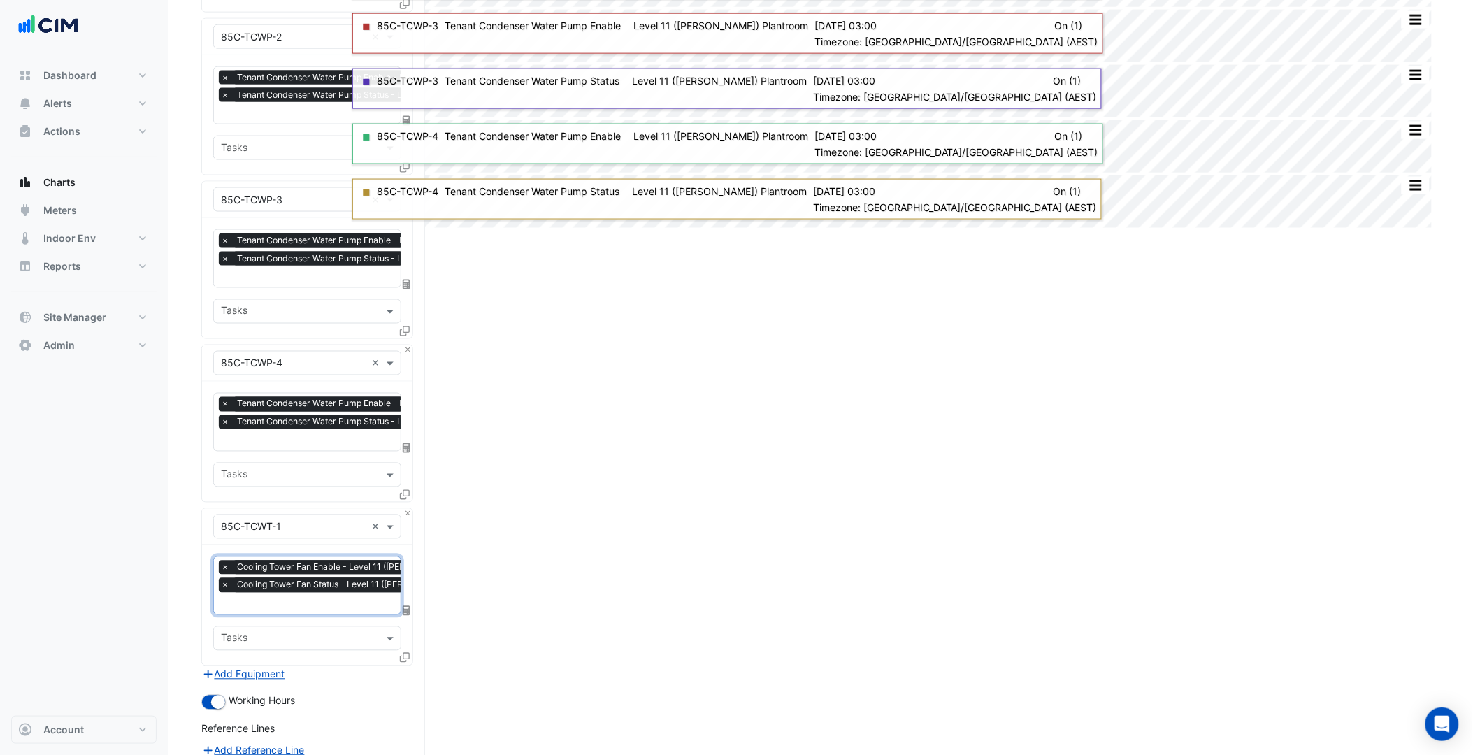
scroll to position [827, 0]
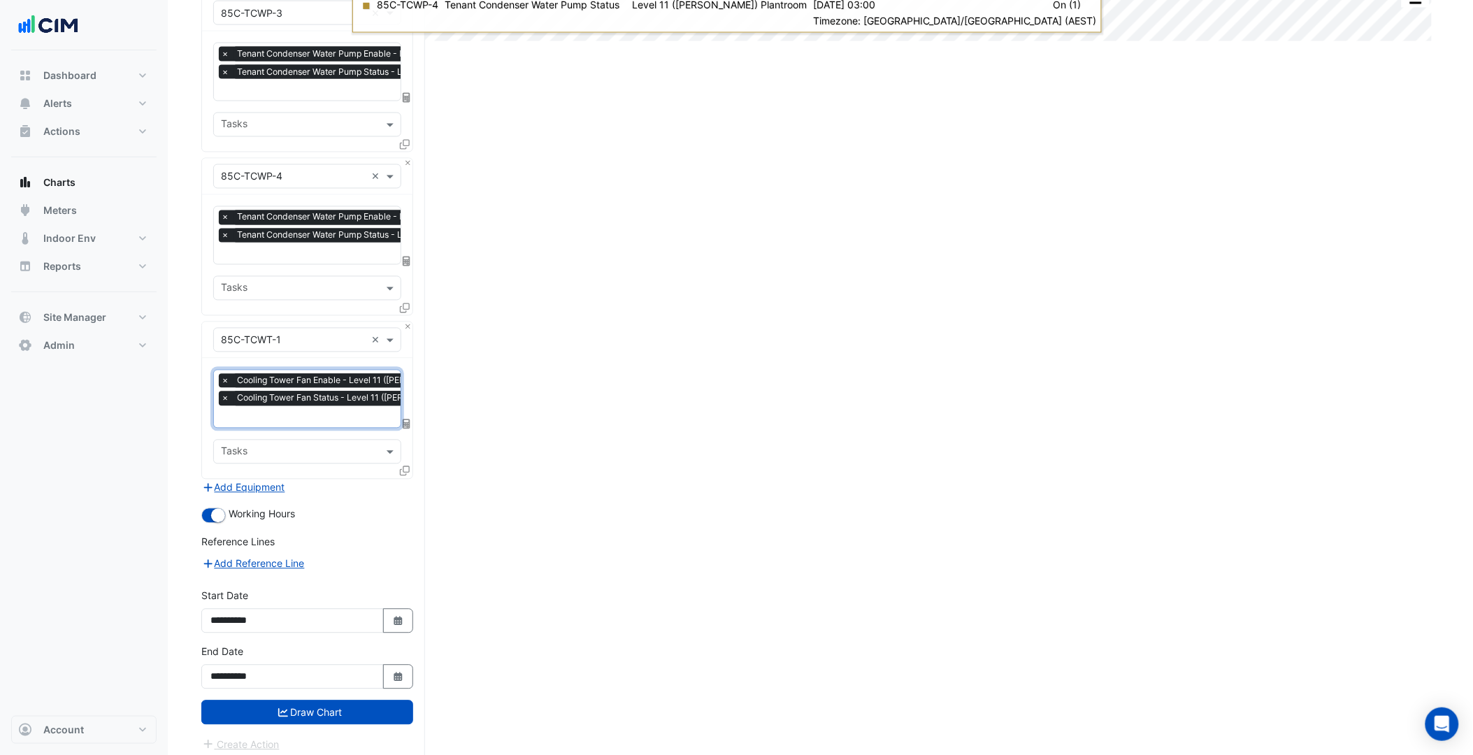
click at [406, 466] on icon at bounding box center [405, 471] width 10 height 10
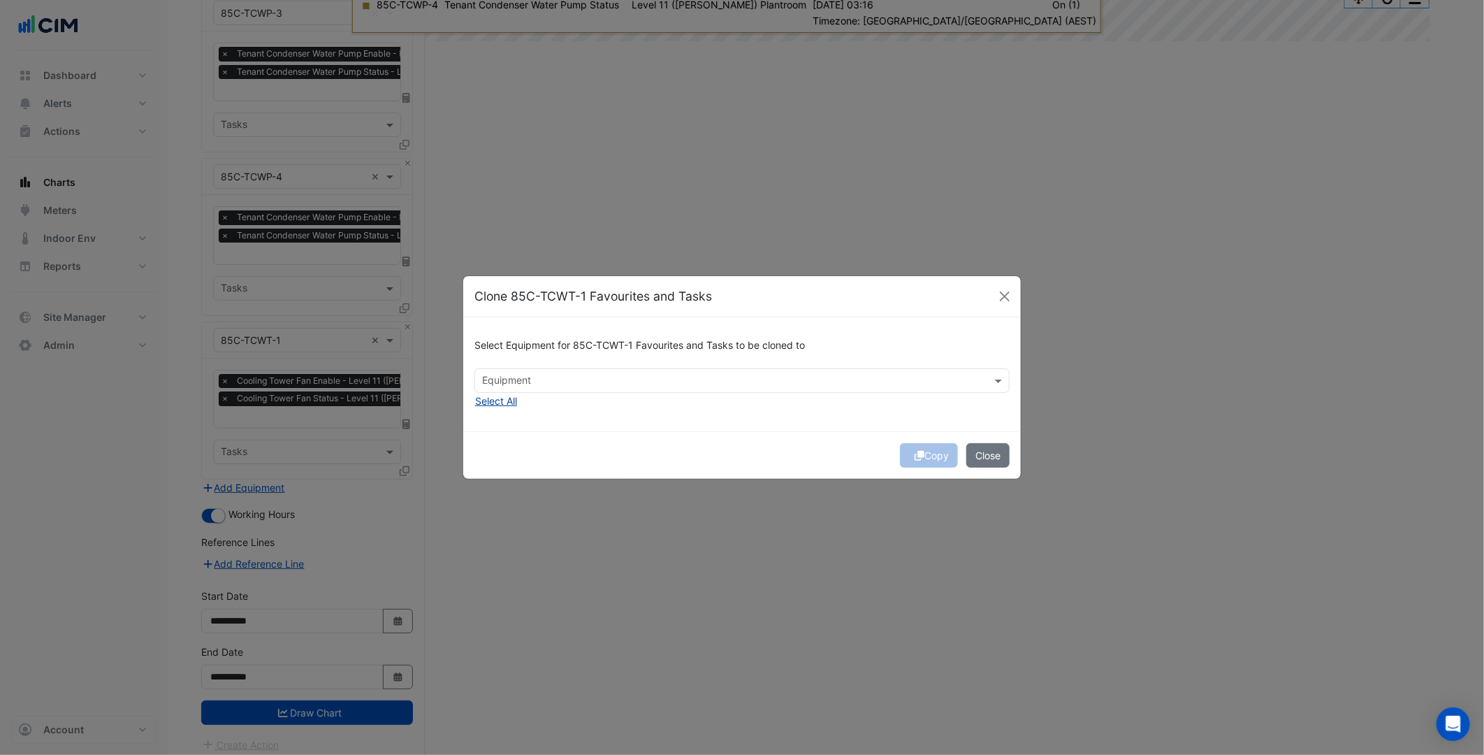
click at [504, 400] on button "Select All" at bounding box center [496, 401] width 43 height 16
click at [619, 424] on div "Select Equipment for 85C-TCWT-1 Favourites and Tasks to be cloned to × 85C-CT-2…" at bounding box center [742, 374] width 558 height 114
click at [488, 382] on span "×" at bounding box center [486, 380] width 13 height 14
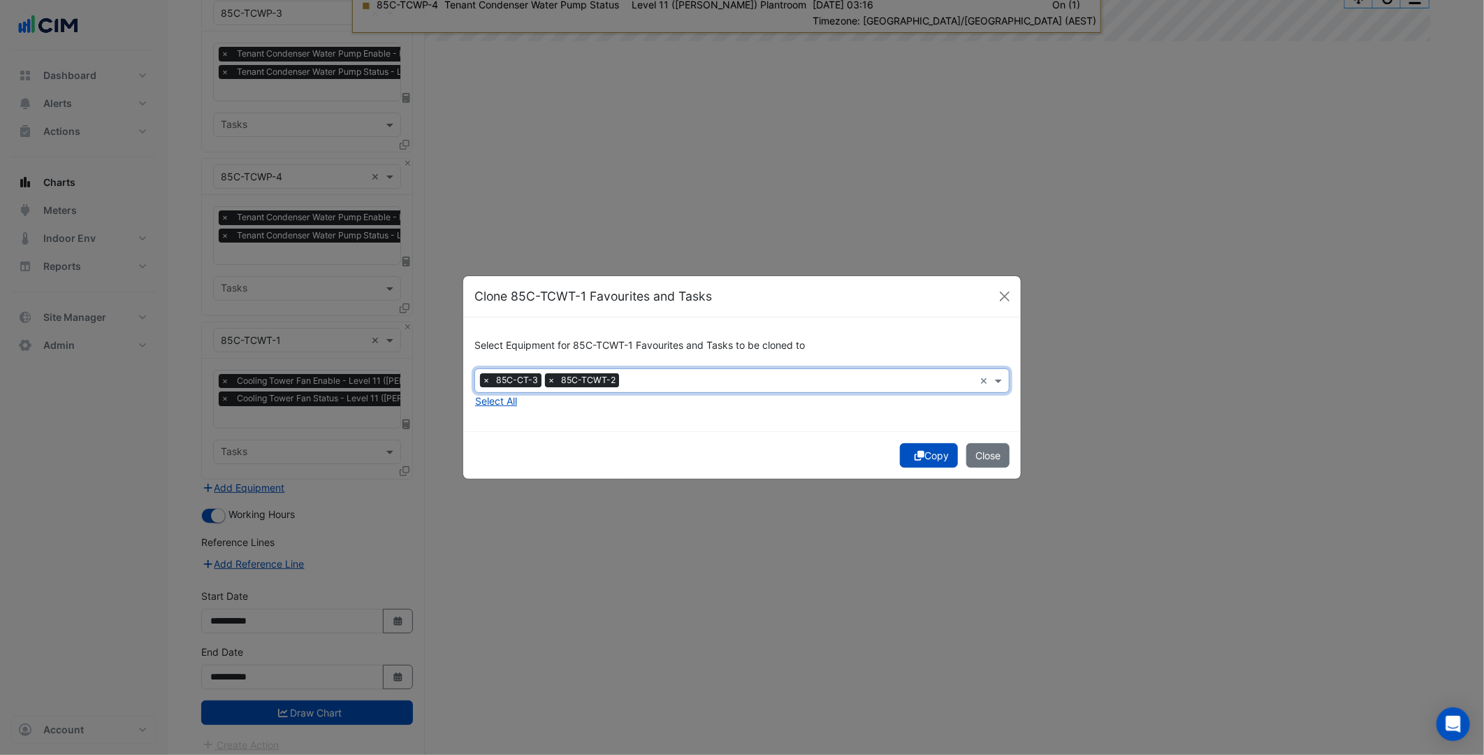
click at [488, 382] on span "×" at bounding box center [486, 380] width 13 height 14
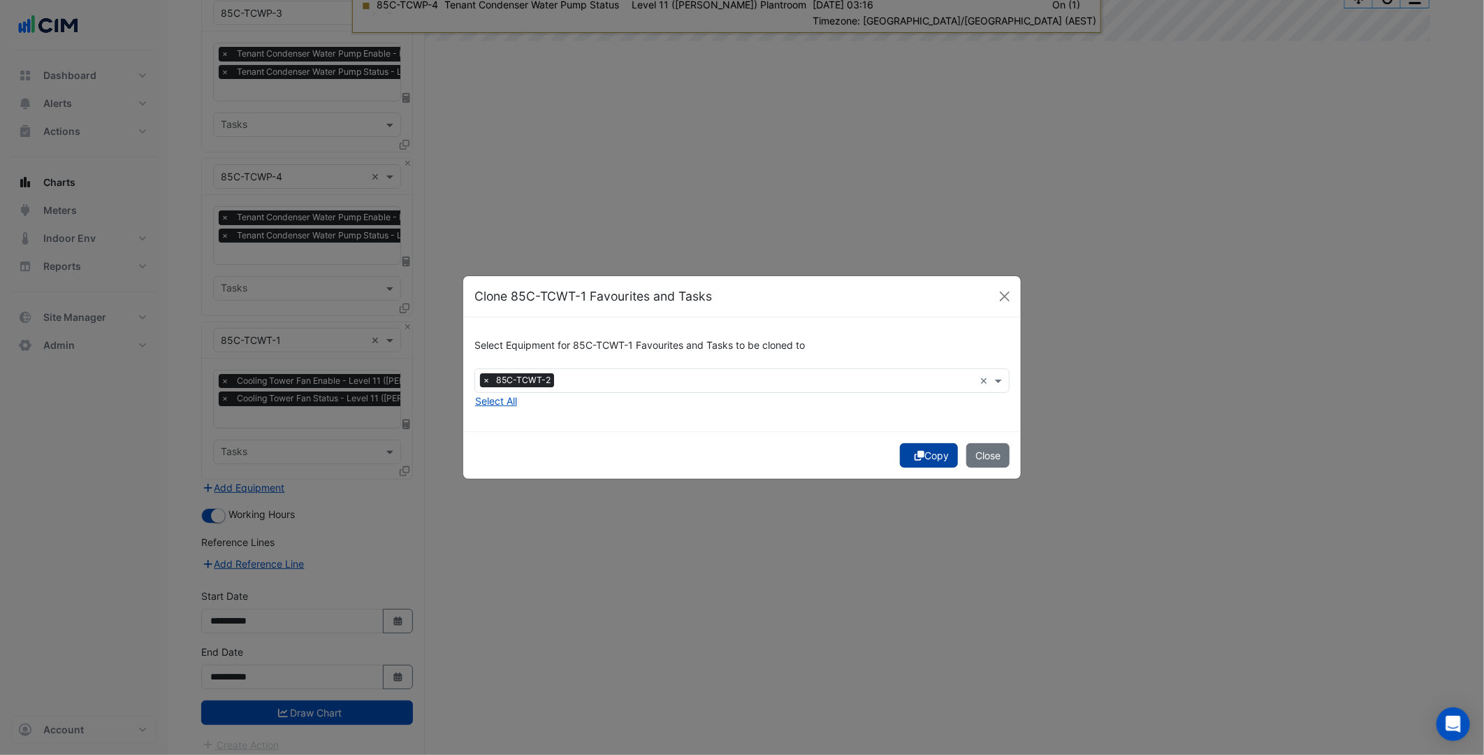
click at [927, 452] on button "Copy" at bounding box center [929, 455] width 58 height 24
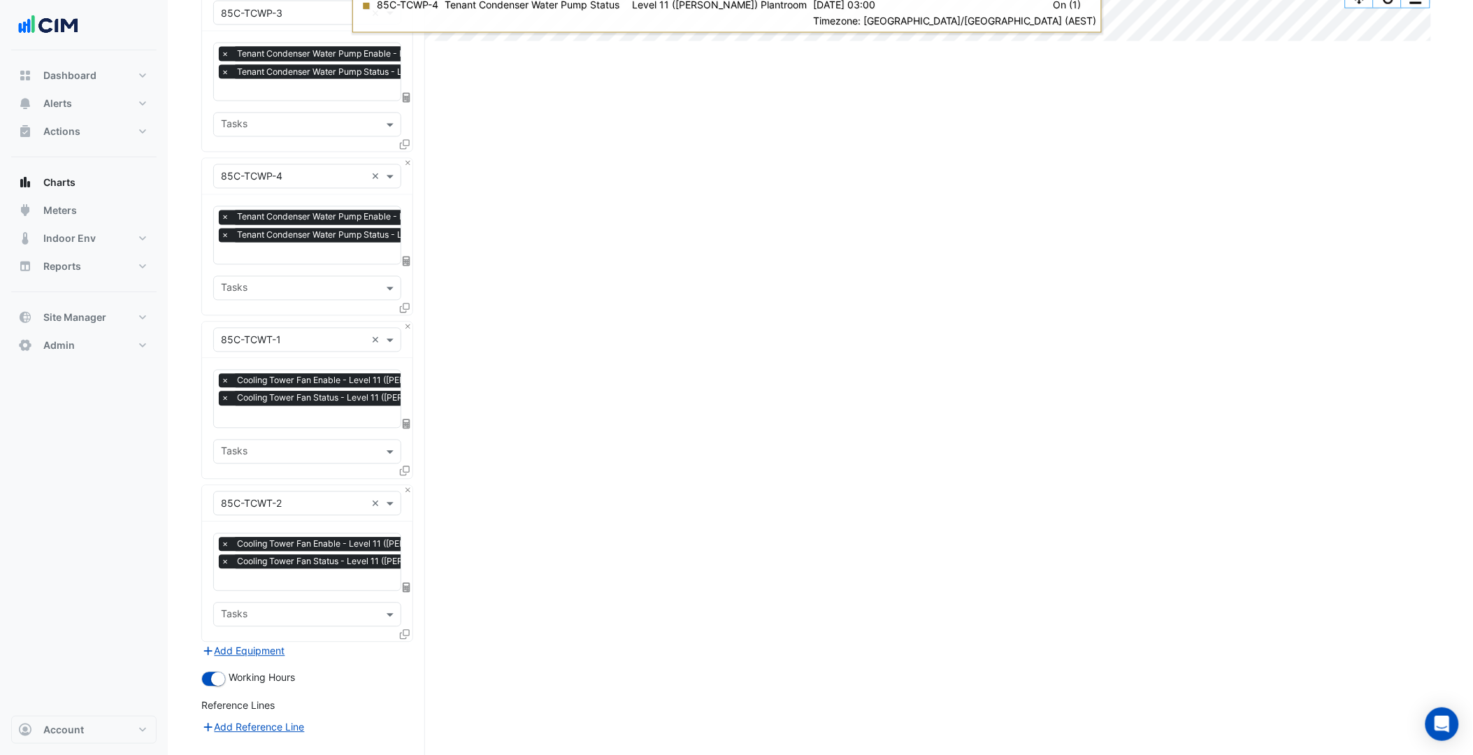
scroll to position [989, 0]
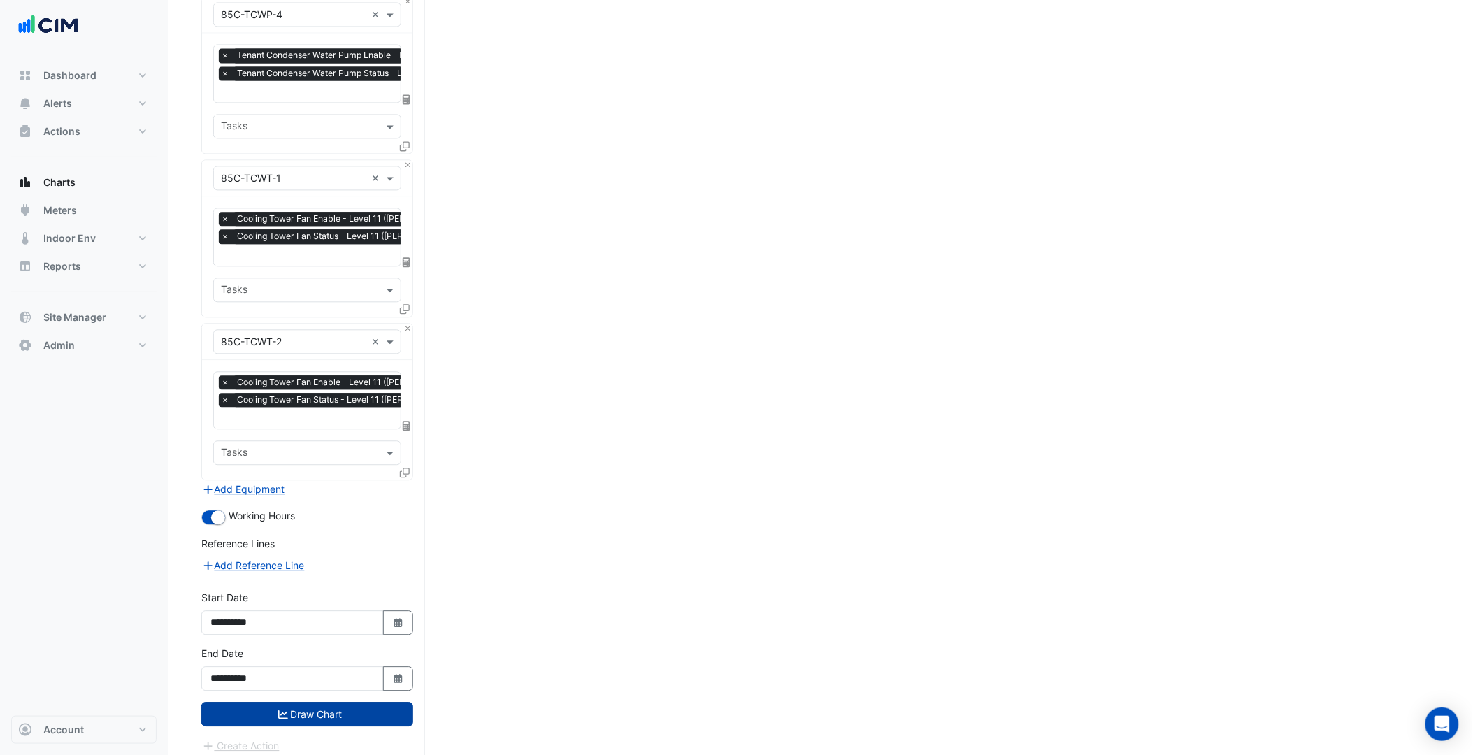
click at [358, 702] on button "Draw Chart" at bounding box center [307, 714] width 212 height 24
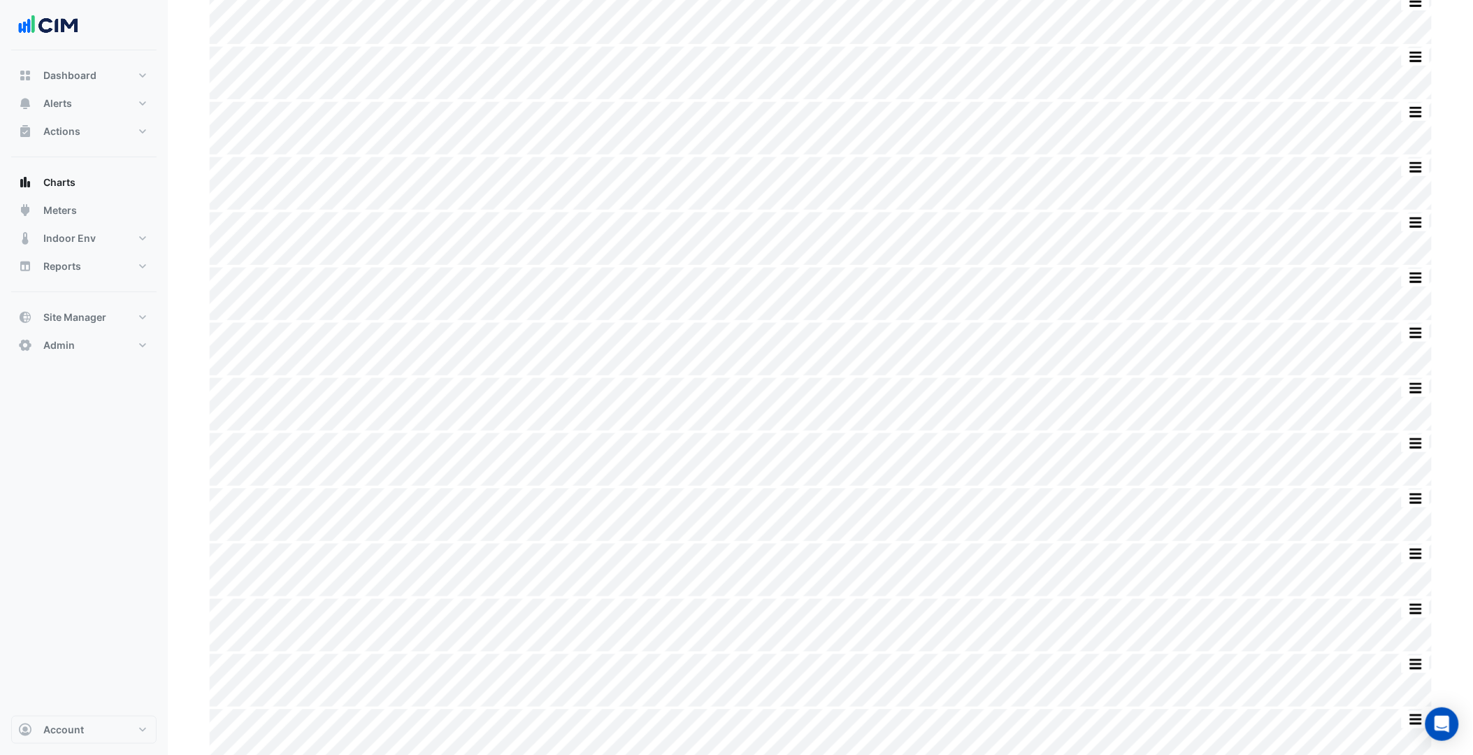
scroll to position [337, 0]
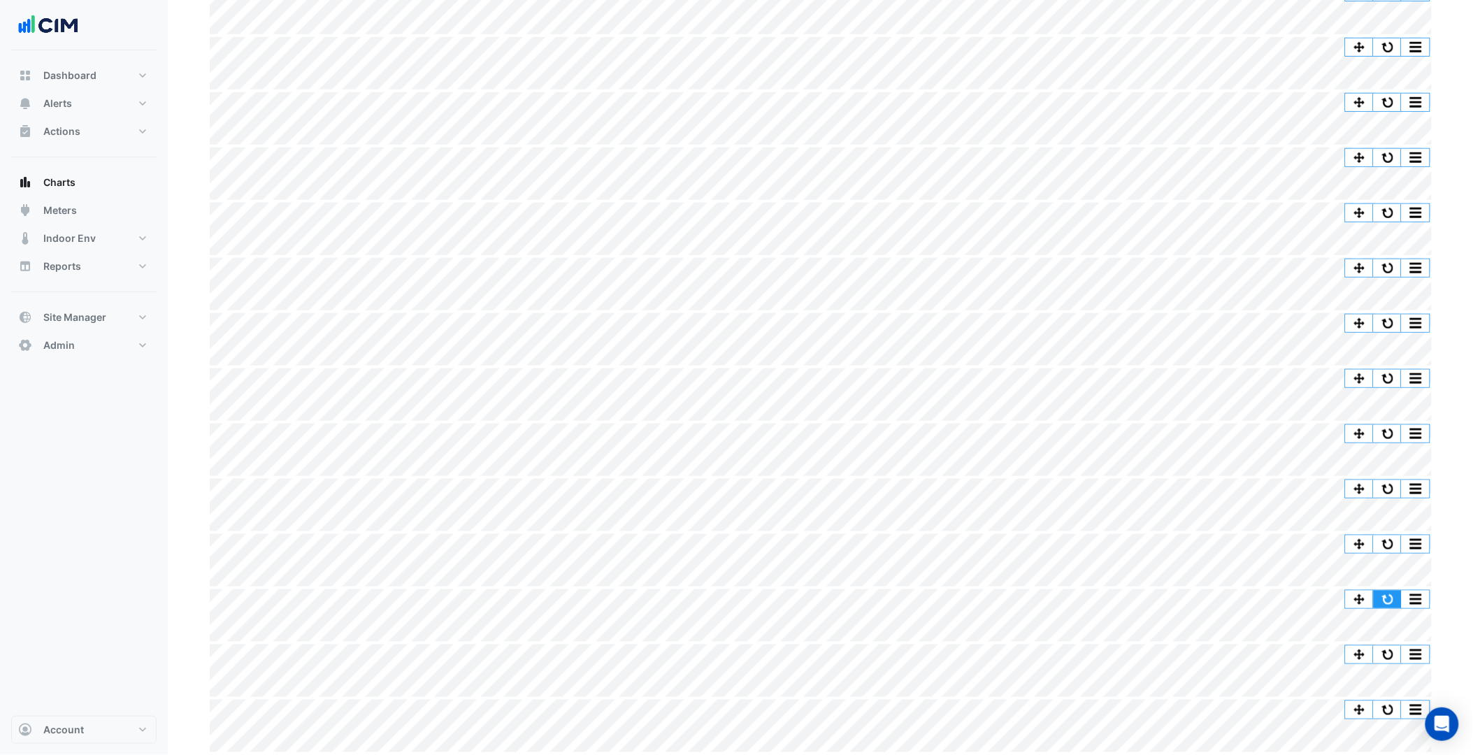
click at [1389, 595] on button "button" at bounding box center [1387, 599] width 28 height 17
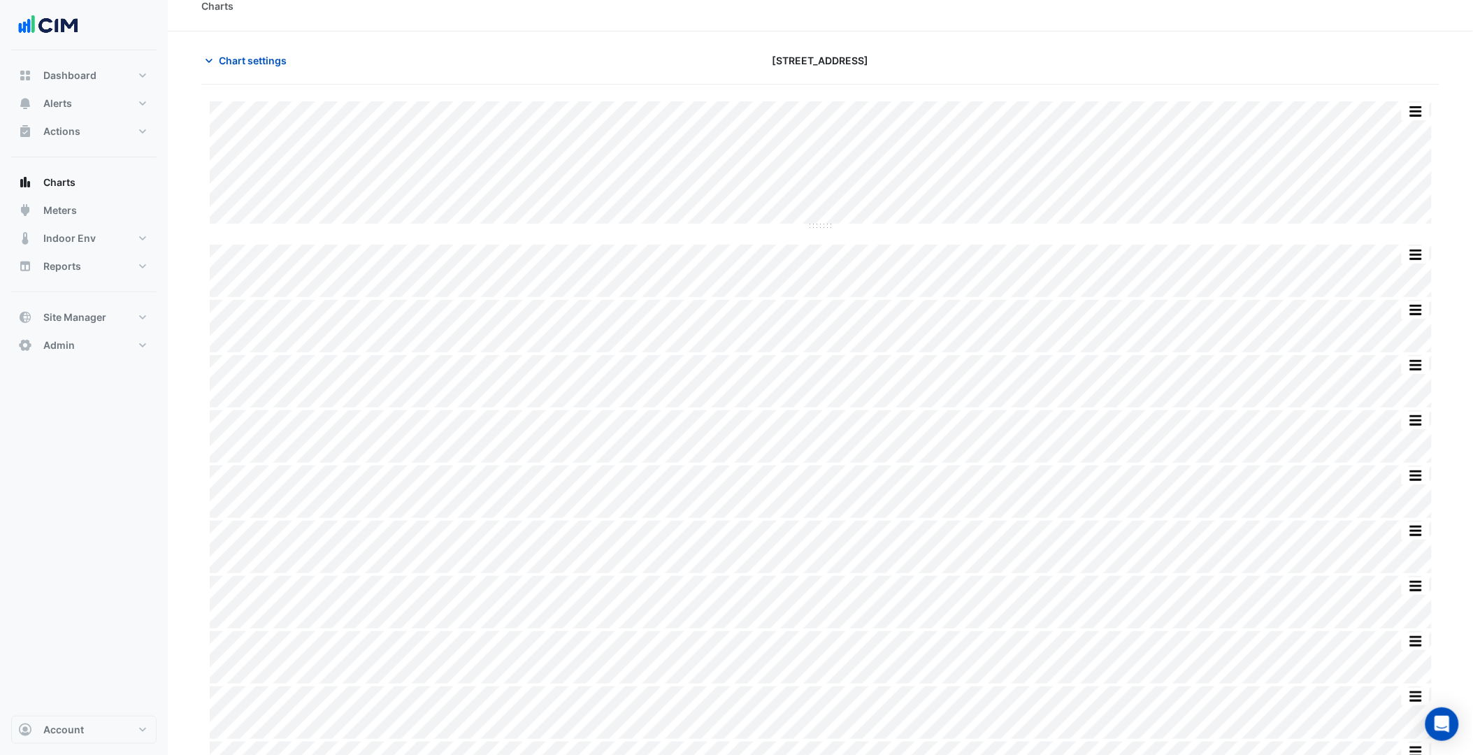
scroll to position [0, 0]
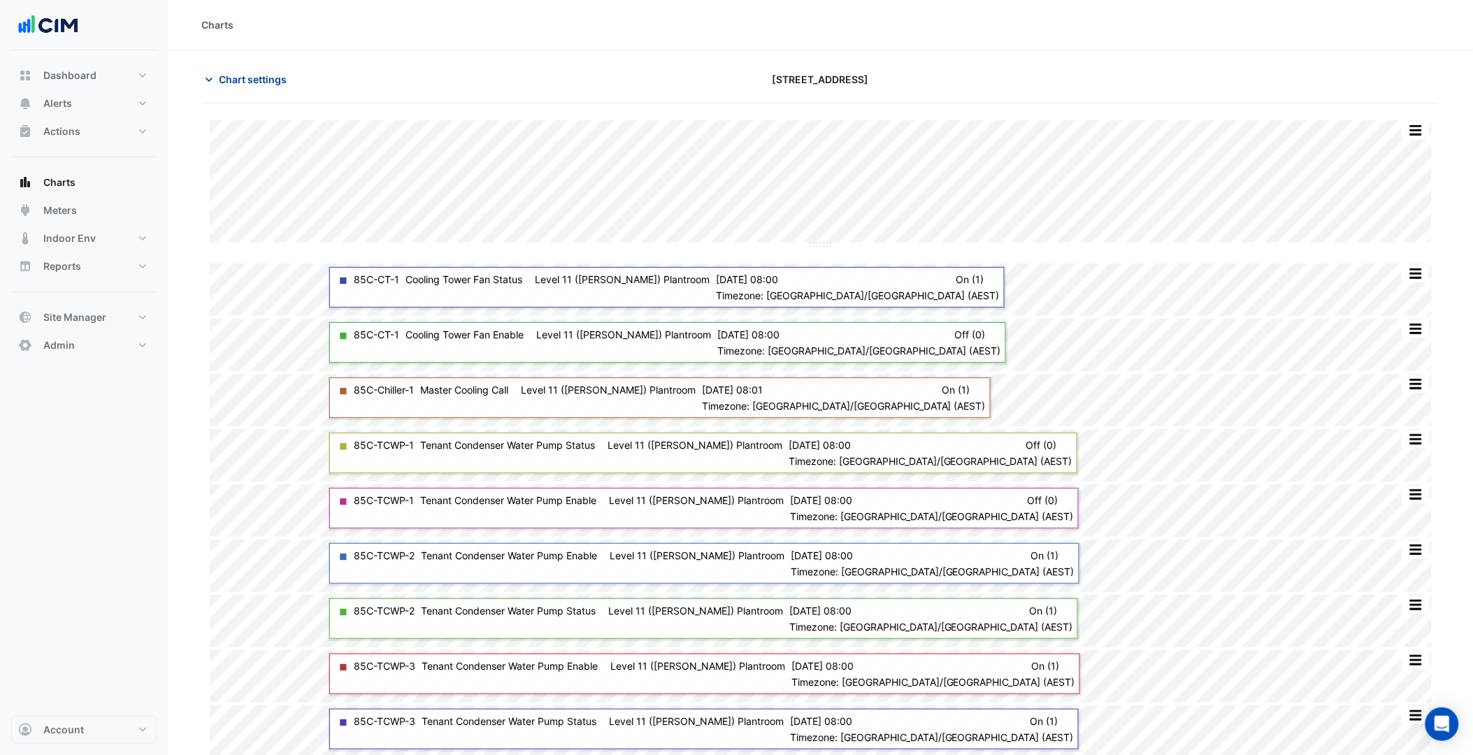
click at [255, 78] on span "Chart settings" at bounding box center [253, 79] width 68 height 15
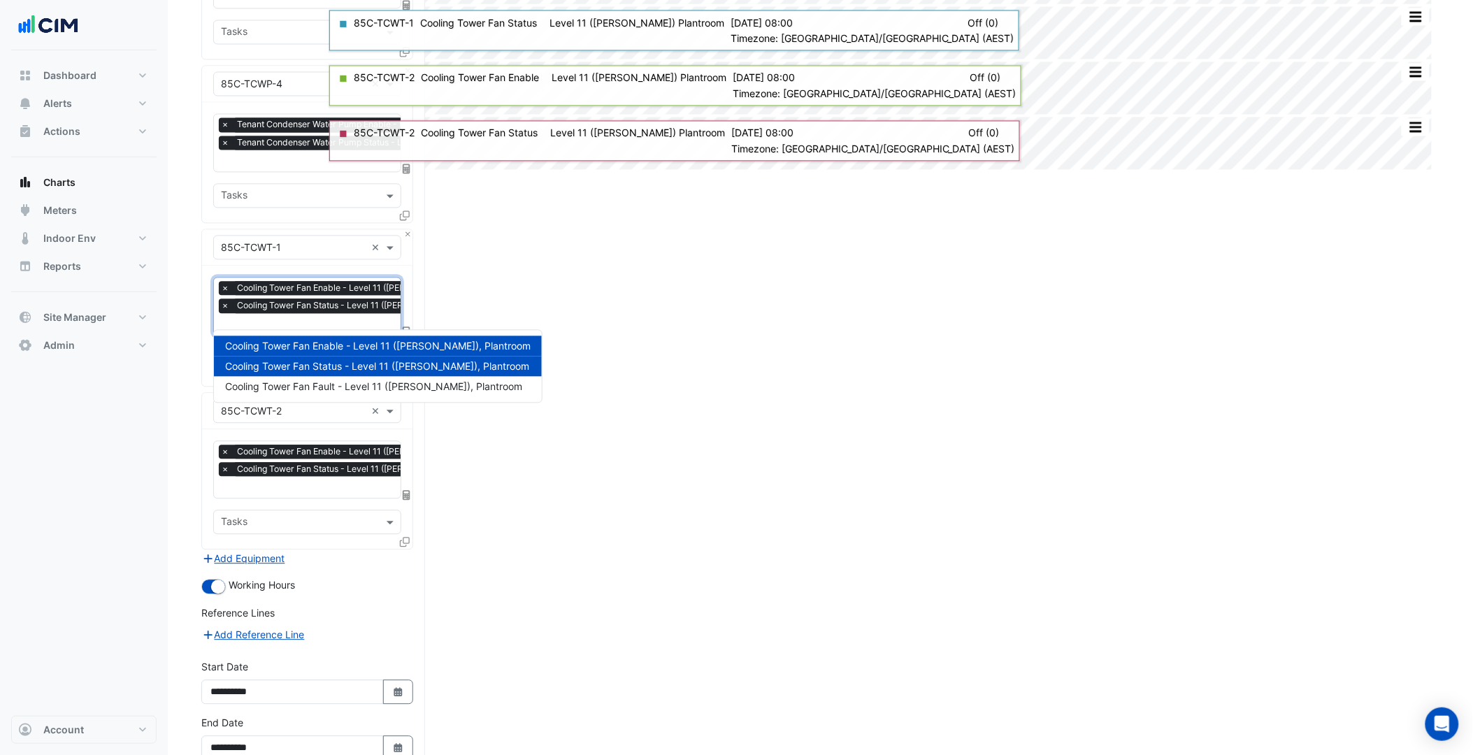
scroll to position [0, 7]
click at [338, 319] on input "text" at bounding box center [358, 326] width 289 height 15
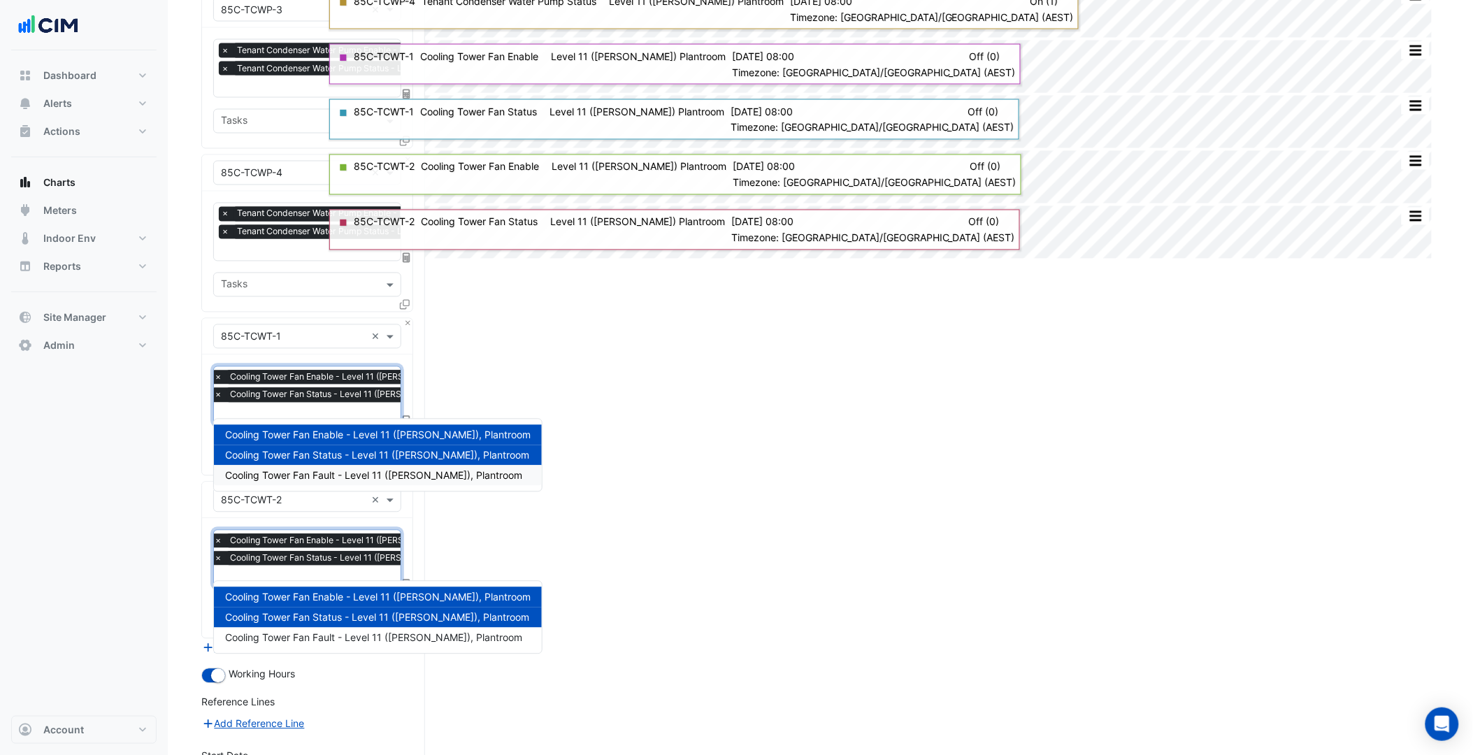
click at [319, 570] on input "text" at bounding box center [358, 577] width 289 height 15
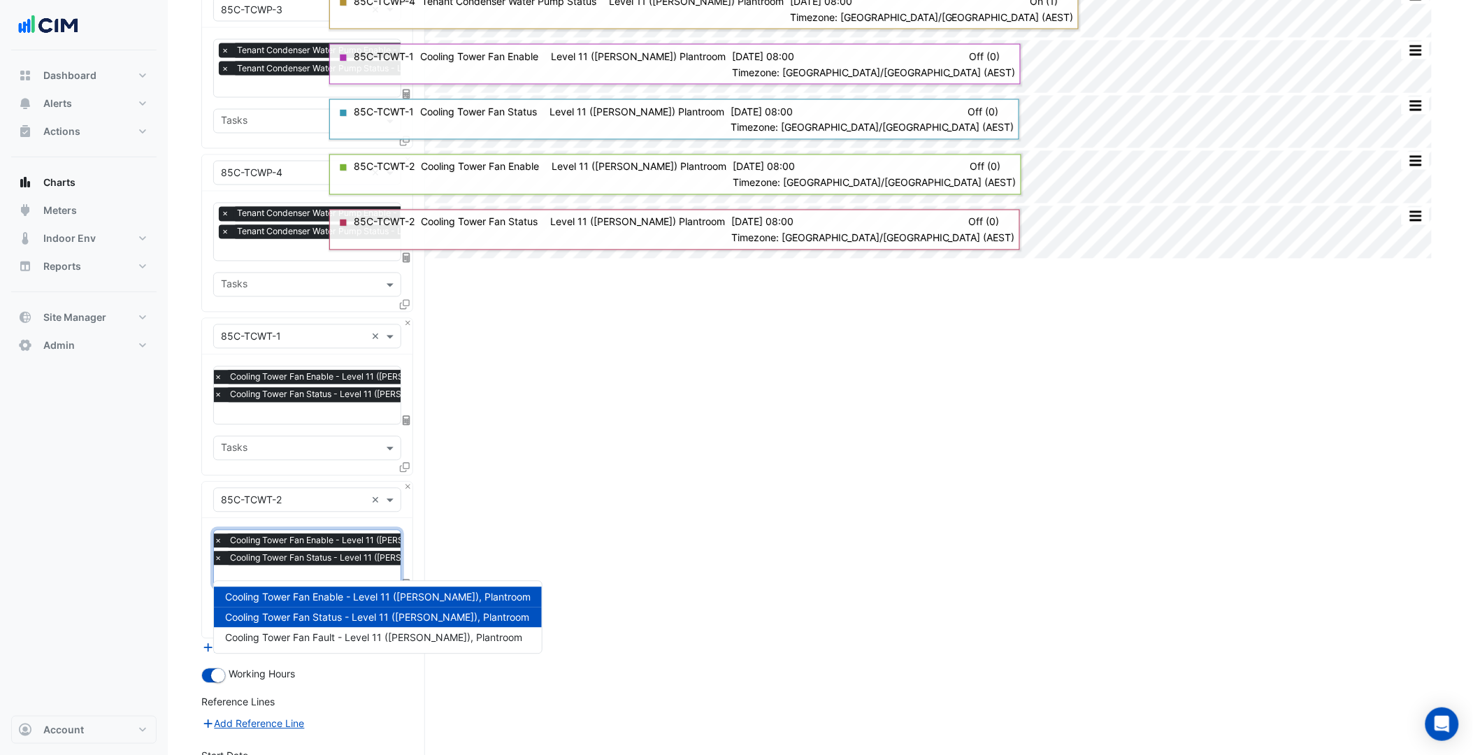
click at [182, 524] on section "Hide settings 85 Castlereagh St Split by Equip Split All Split None Print Save …" at bounding box center [820, 71] width 1305 height 1703
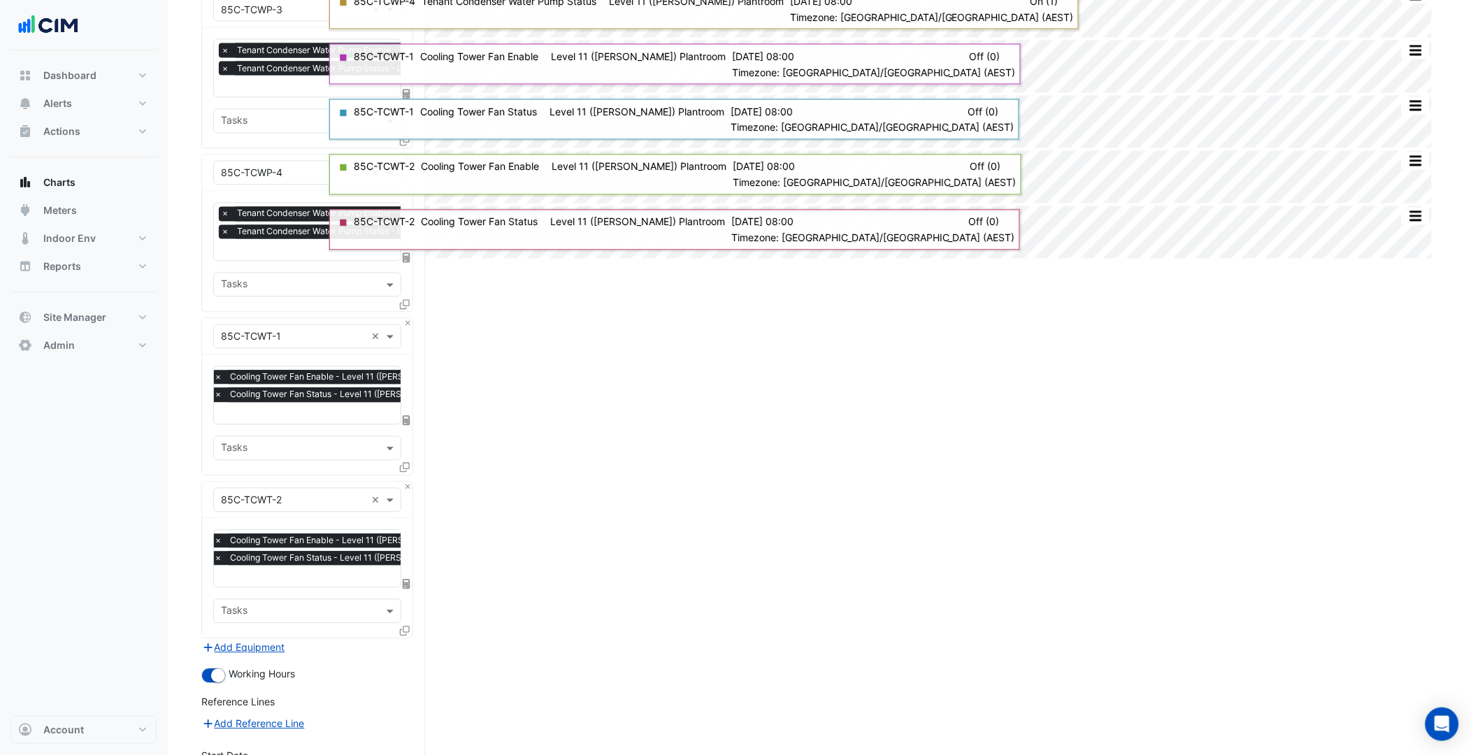
scroll to position [989, 0]
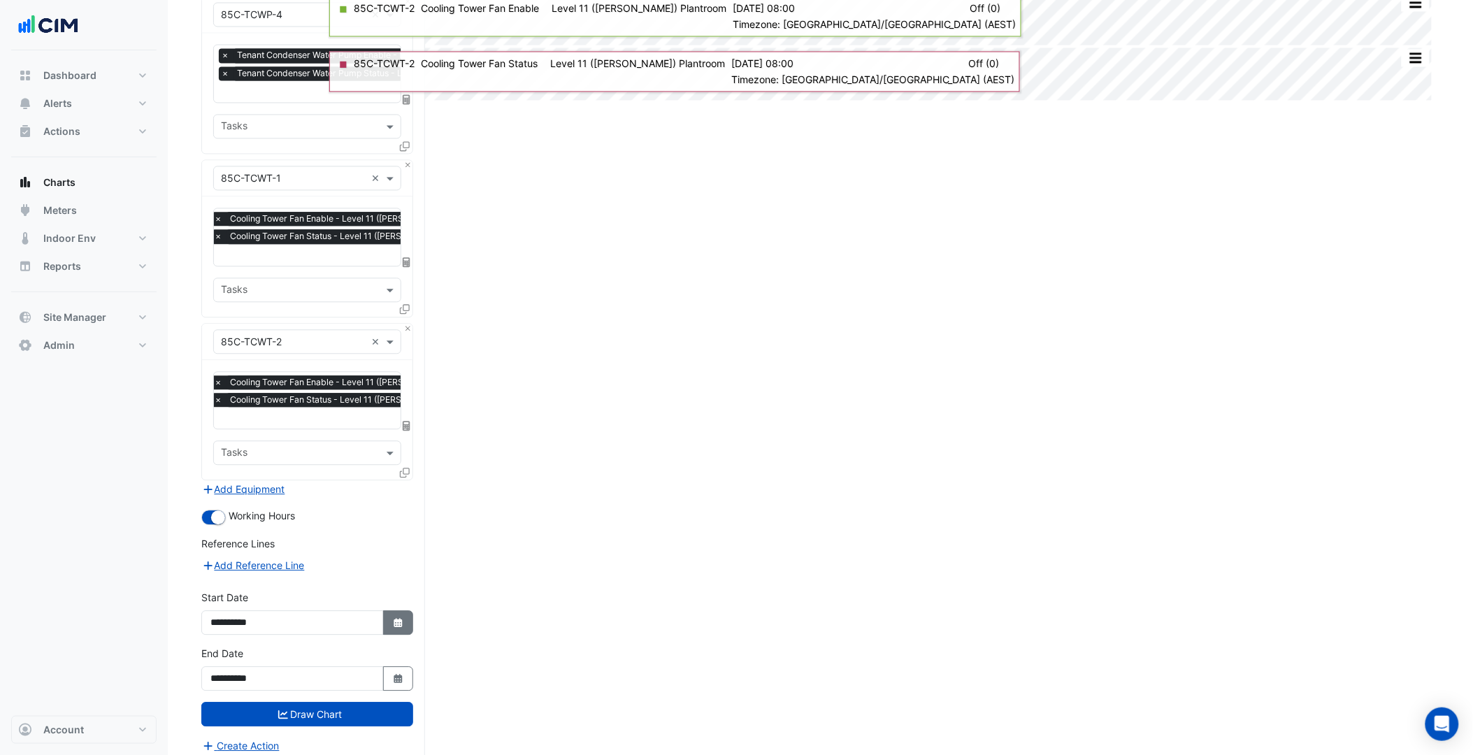
click at [404, 617] on button "Select Date" at bounding box center [398, 622] width 31 height 24
select select "*"
select select "****"
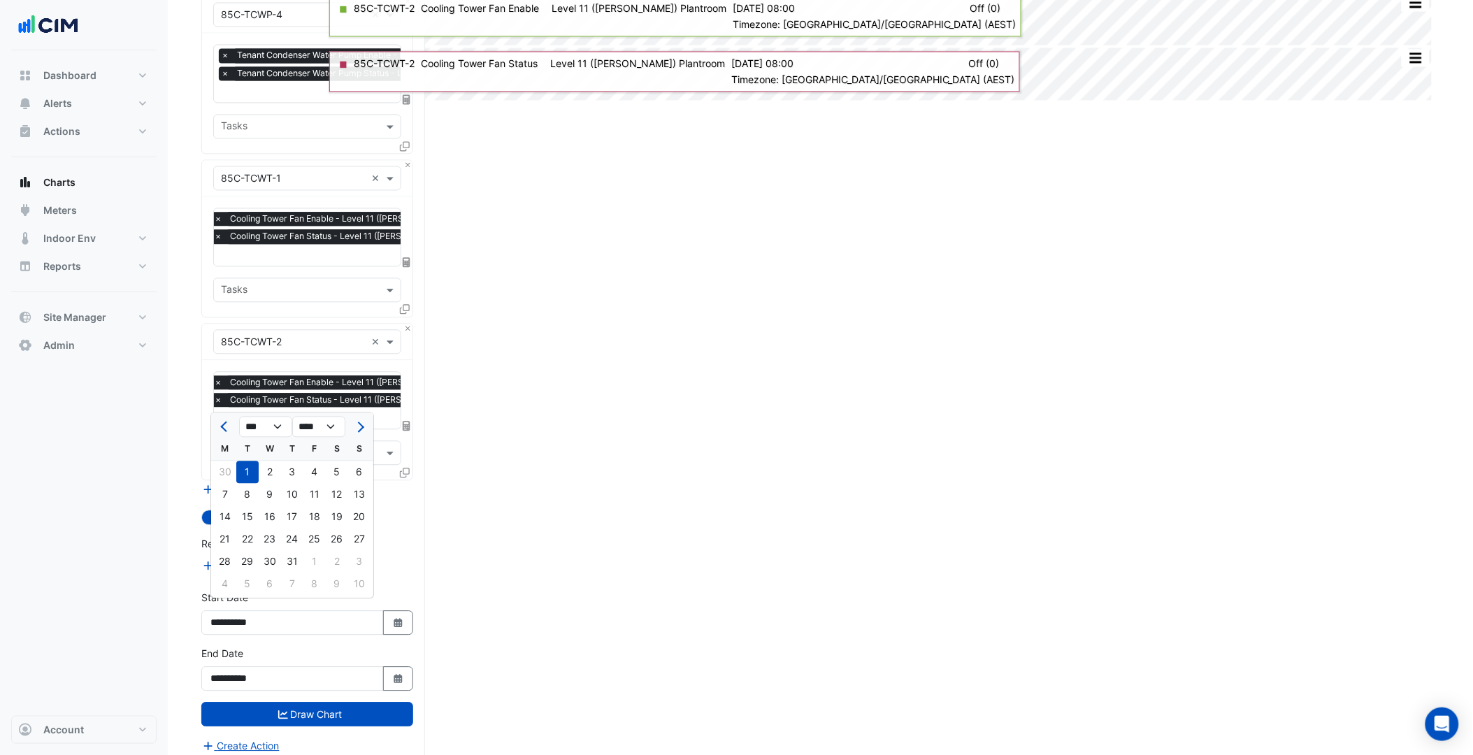
click at [150, 457] on div "Dashboard Portfolio Ratings Performance Alerts Site Rules Templates Actions Sit…" at bounding box center [83, 382] width 145 height 665
click at [233, 481] on button "Add Equipment" at bounding box center [243, 489] width 85 height 16
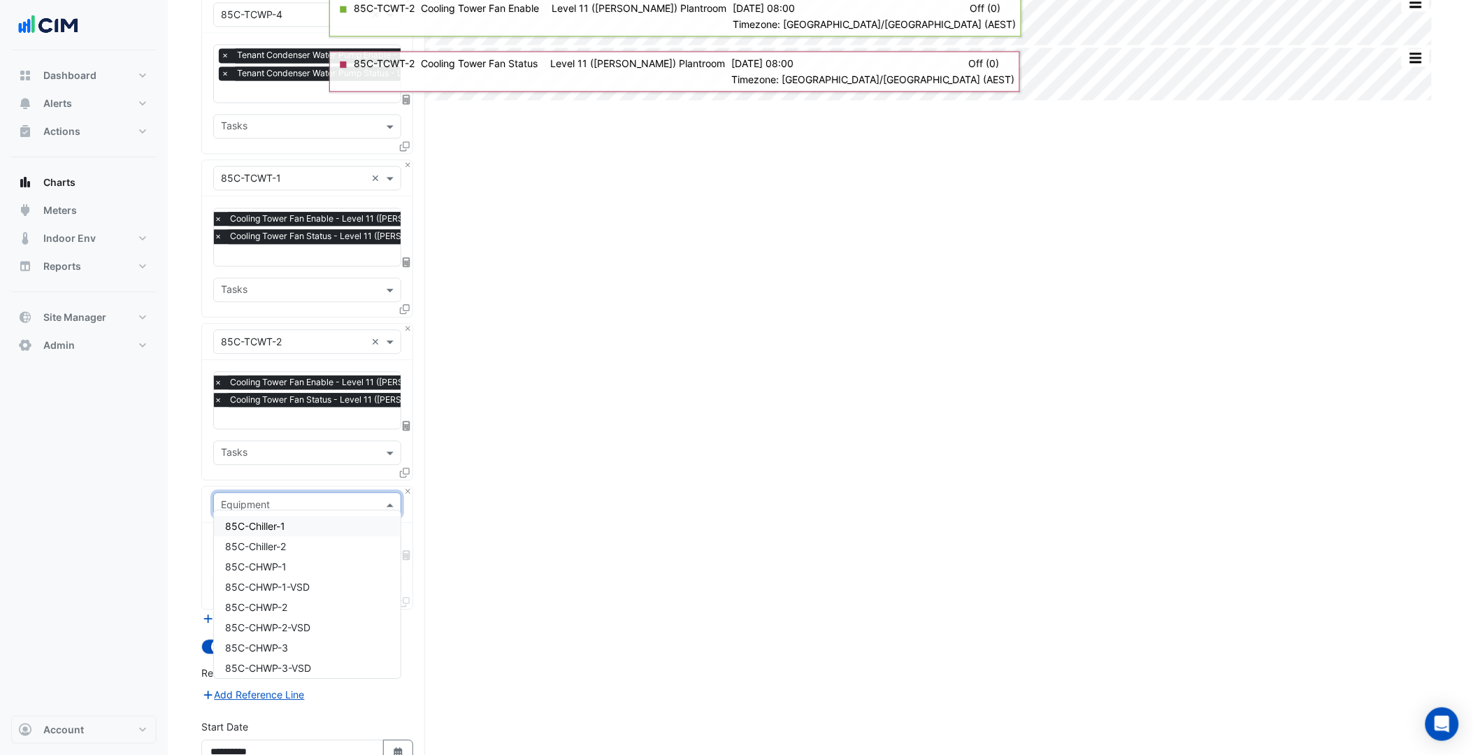
click at [266, 498] on input "text" at bounding box center [293, 505] width 145 height 15
type input "****"
click at [288, 538] on div "85C-TCWT-1-VSD" at bounding box center [307, 546] width 187 height 20
click at [309, 535] on div "Favourites" at bounding box center [288, 546] width 148 height 22
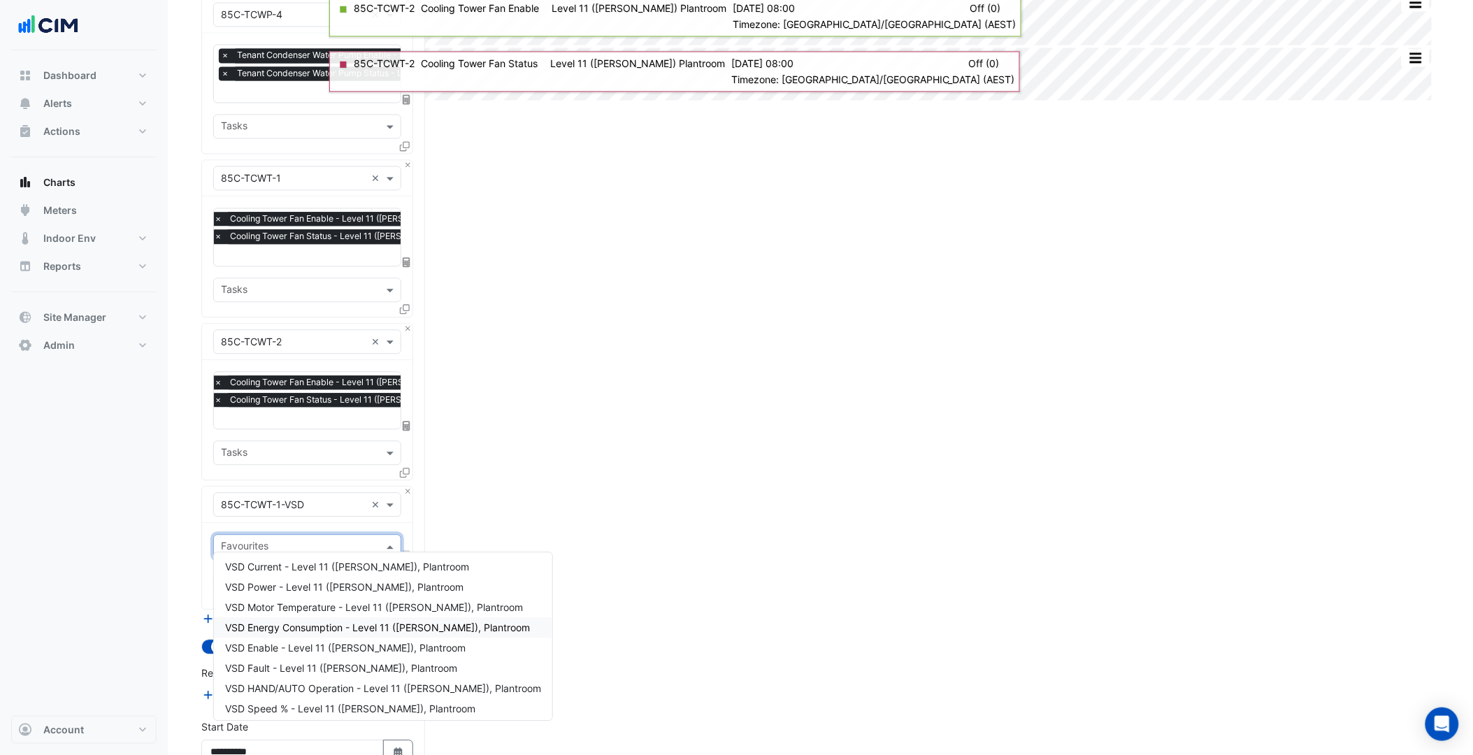
scroll to position [86, 0]
click at [326, 699] on span "VSD Speed % - Level 11 ([PERSON_NAME]), Plantroom" at bounding box center [350, 705] width 250 height 12
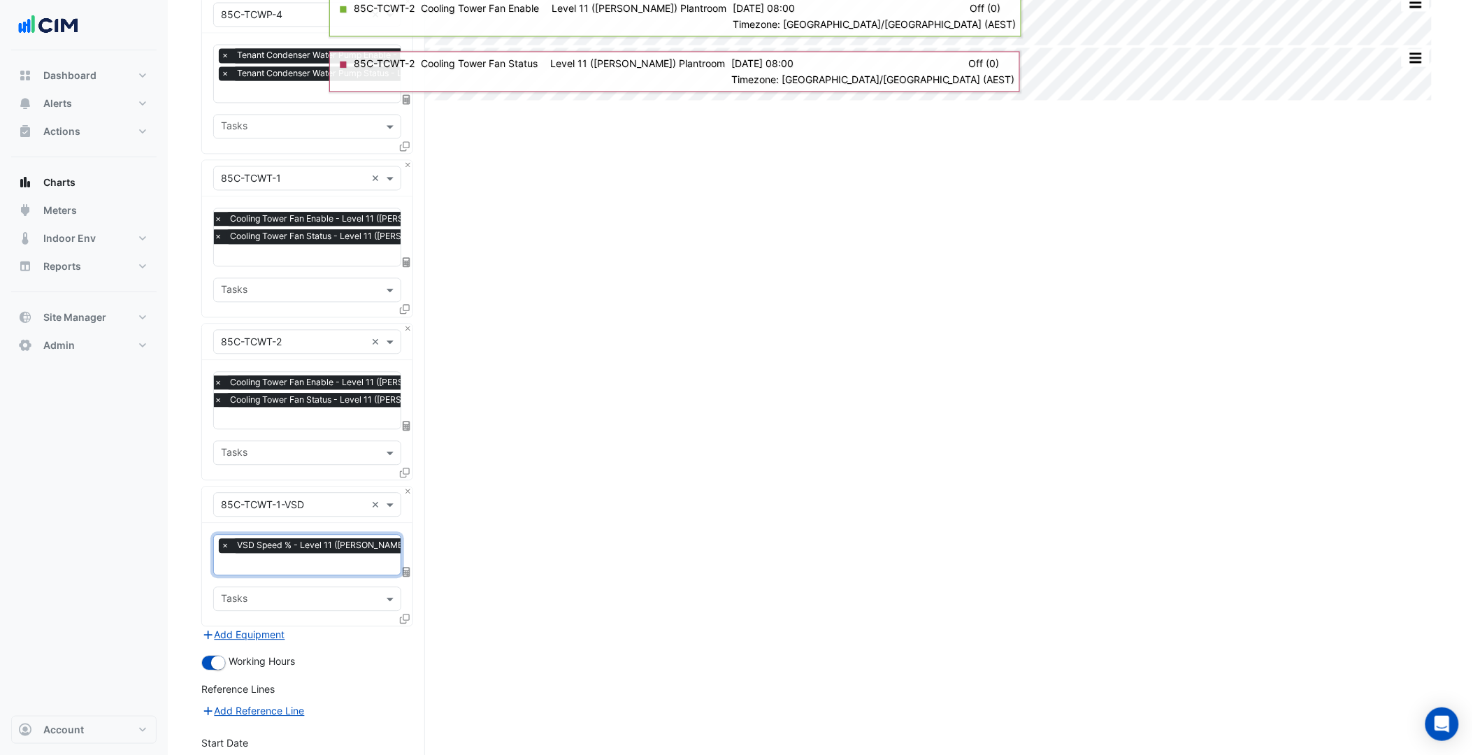
click at [298, 558] on input "text" at bounding box center [341, 565] width 240 height 15
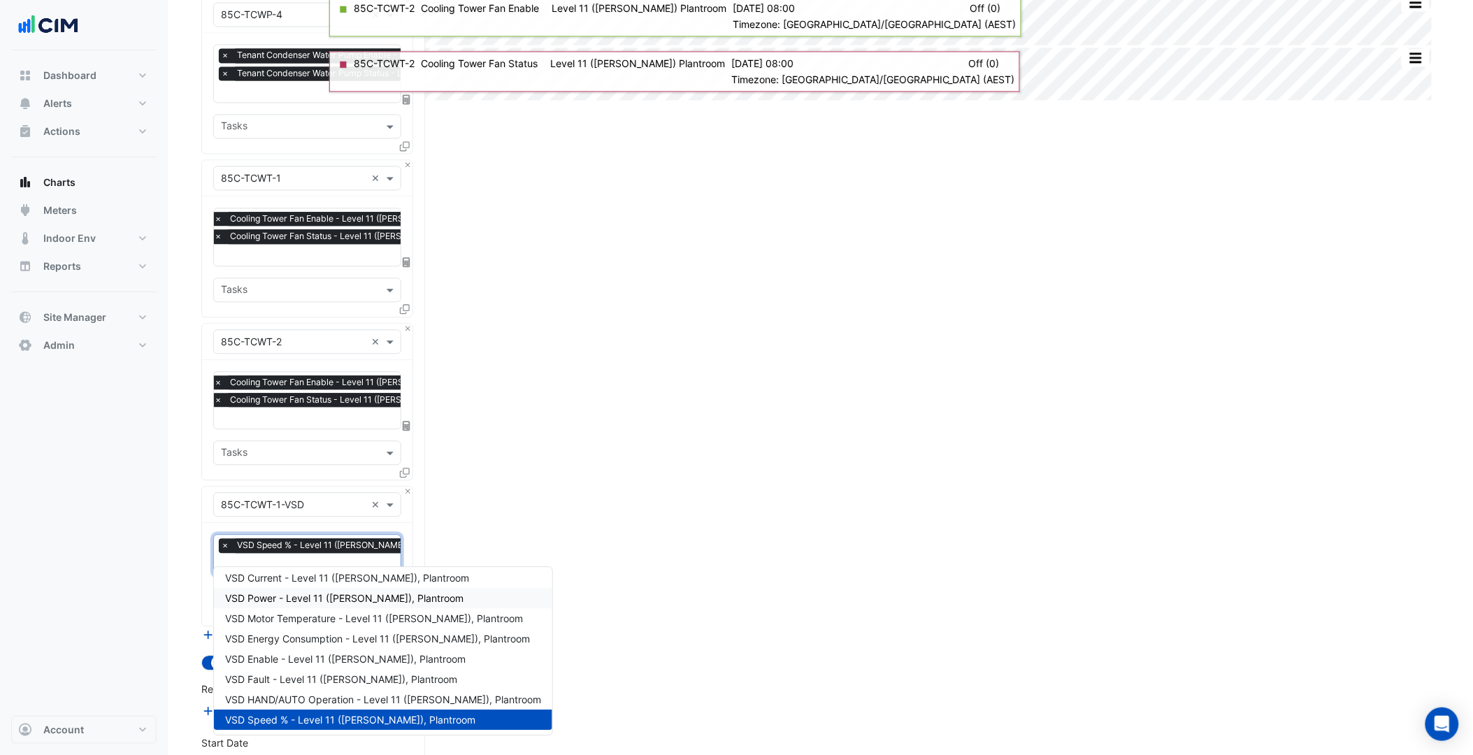
click at [303, 602] on span "VSD Power - Level 11 (JP Morgan), Plantroom" at bounding box center [344, 598] width 238 height 12
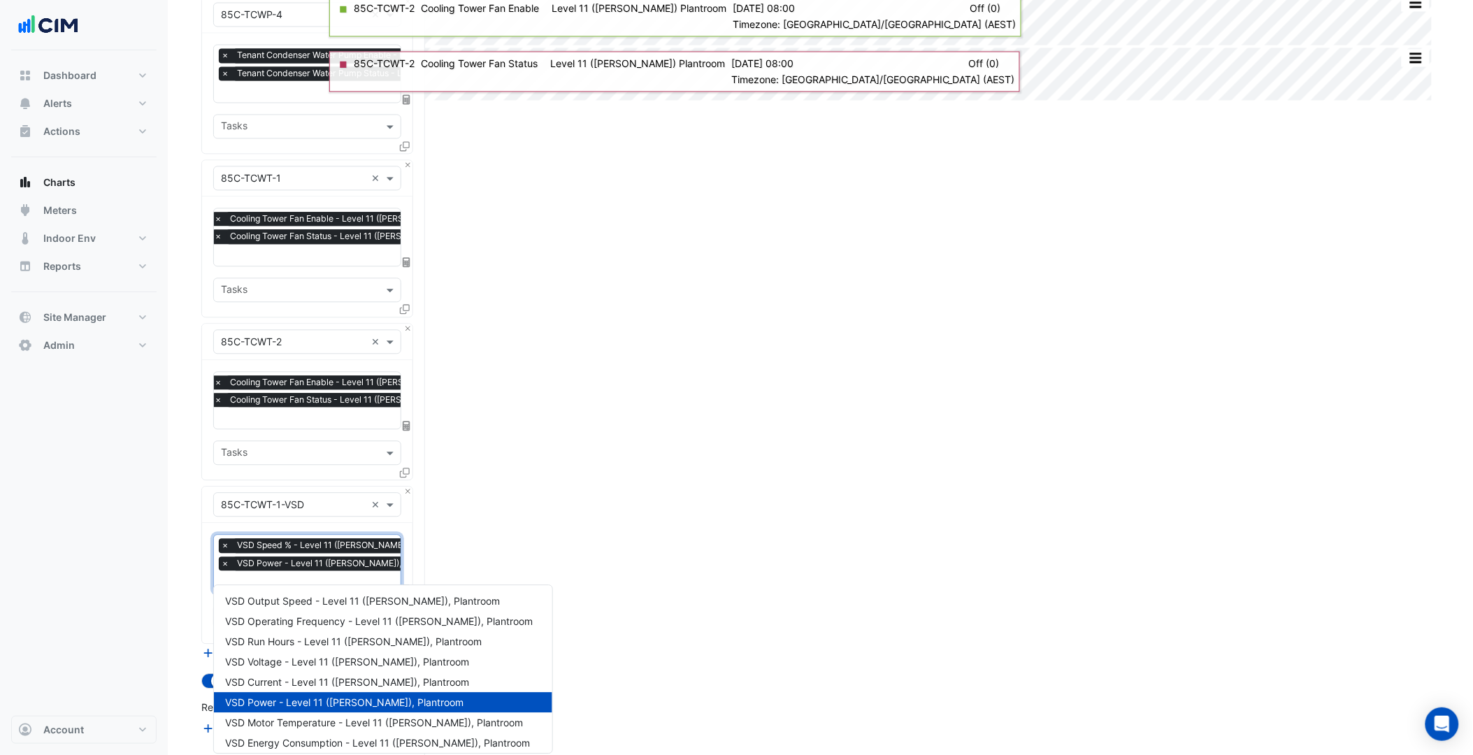
click at [298, 575] on input "text" at bounding box center [341, 582] width 240 height 15
click at [317, 619] on span "VSD Operating Frequency - Level 11 (JP Morgan), Plantroom" at bounding box center [379, 621] width 308 height 12
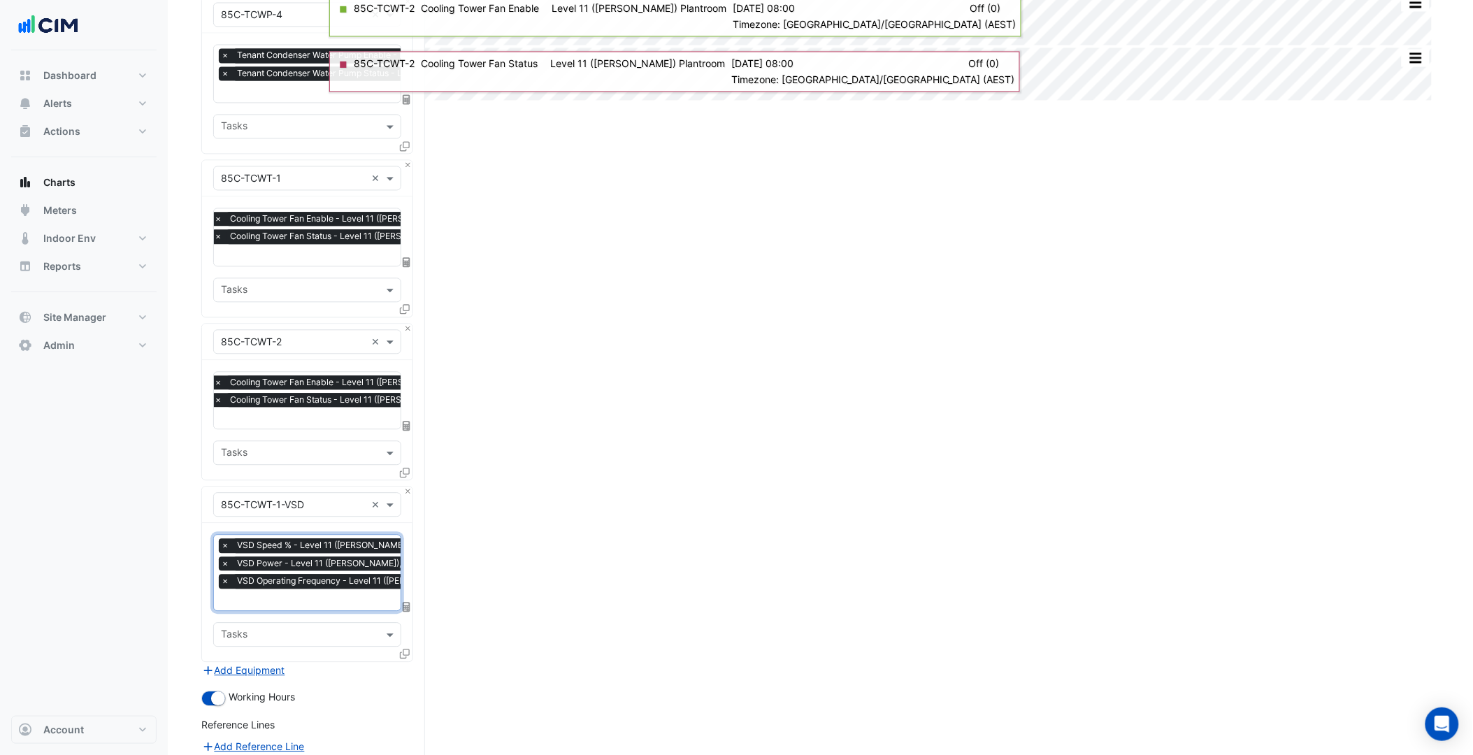
click at [407, 649] on icon at bounding box center [405, 654] width 10 height 10
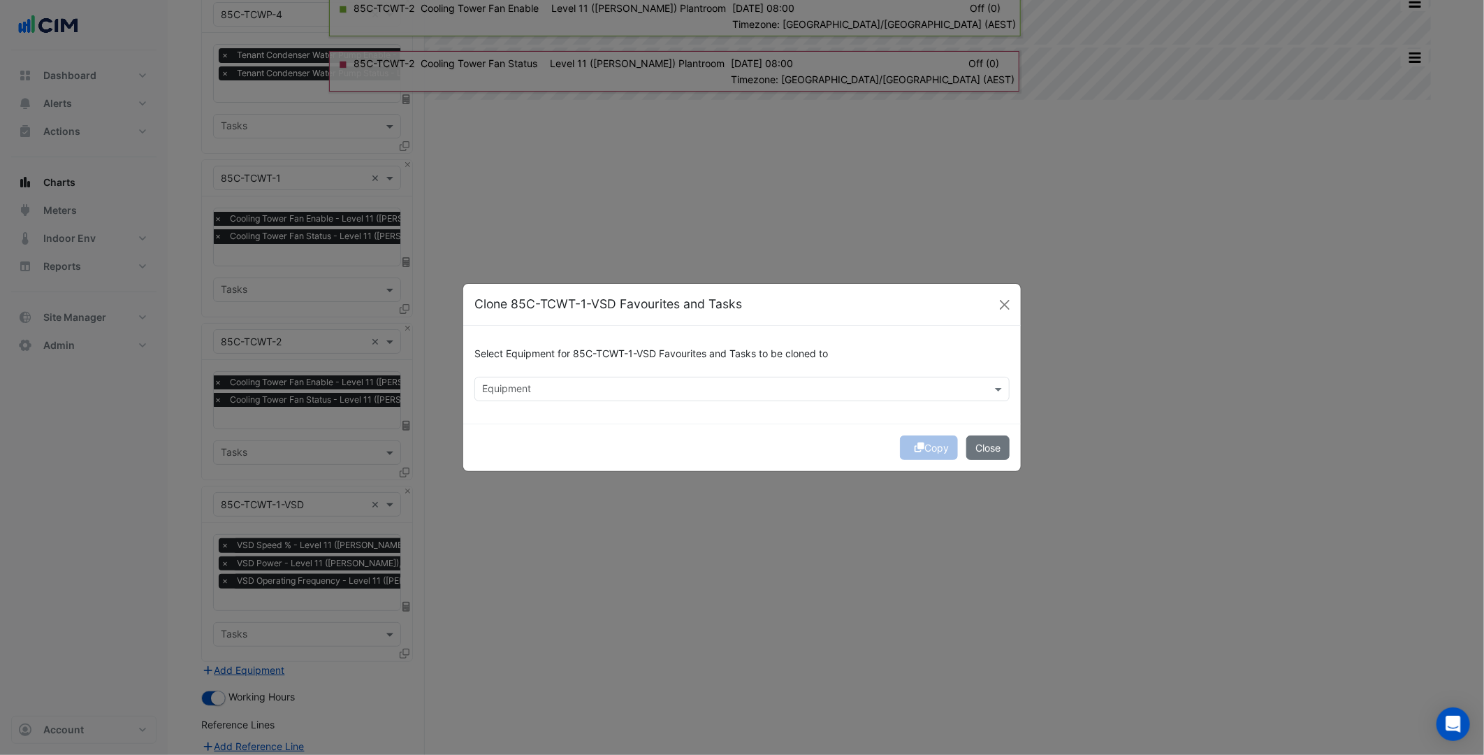
click at [526, 391] on input "text" at bounding box center [734, 390] width 504 height 15
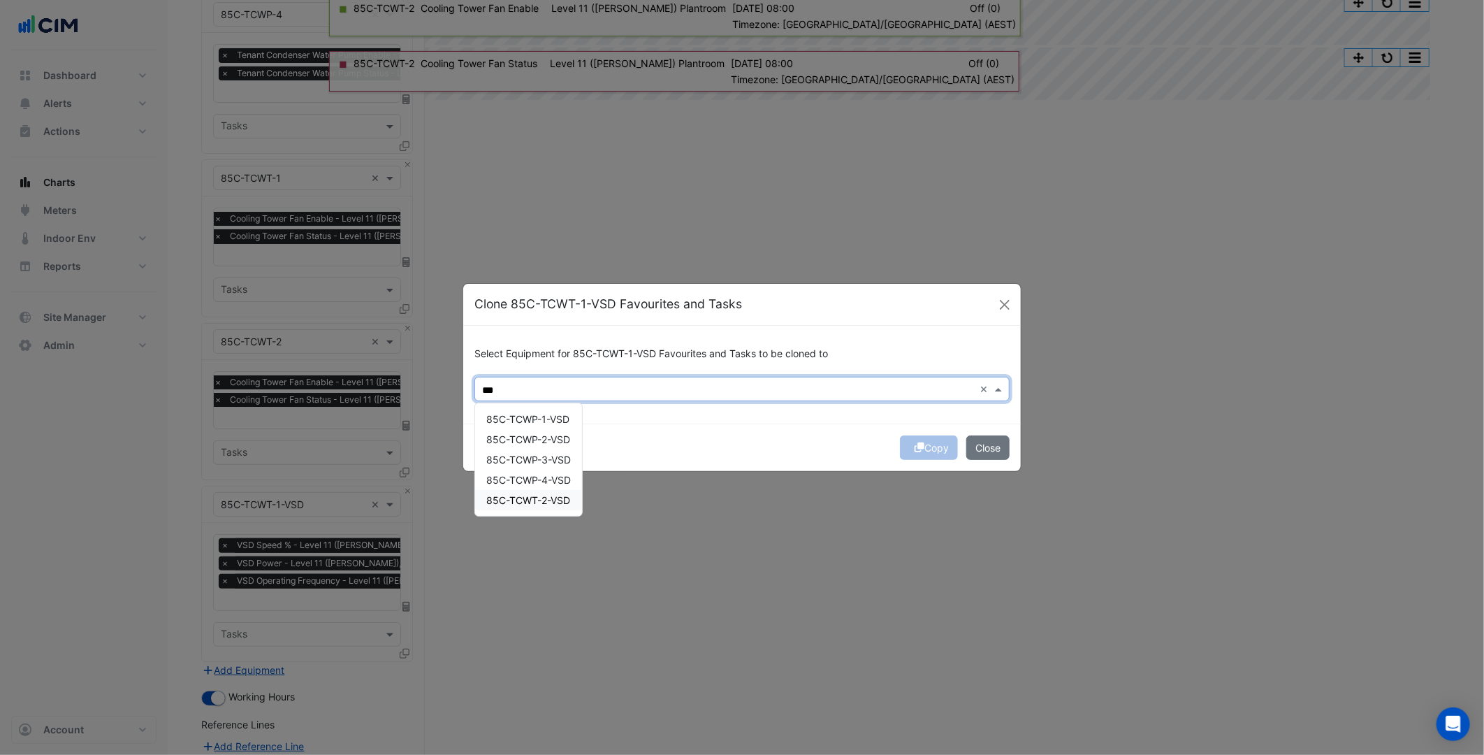
click at [551, 498] on span "85C-TCWT-2-VSD" at bounding box center [528, 500] width 84 height 12
type input "***"
click at [779, 424] on div "Copy Close" at bounding box center [742, 448] width 558 height 48
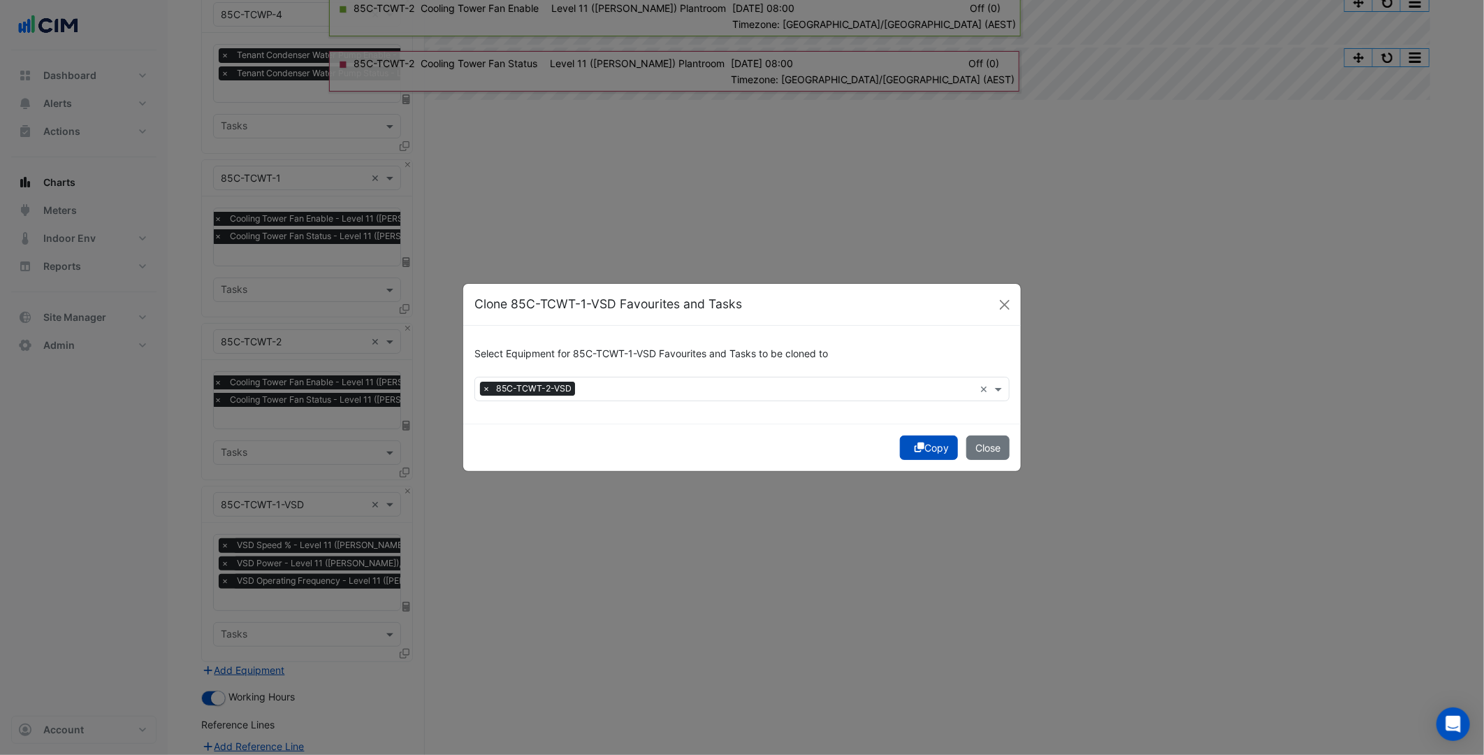
click at [942, 452] on button "Copy" at bounding box center [929, 447] width 58 height 24
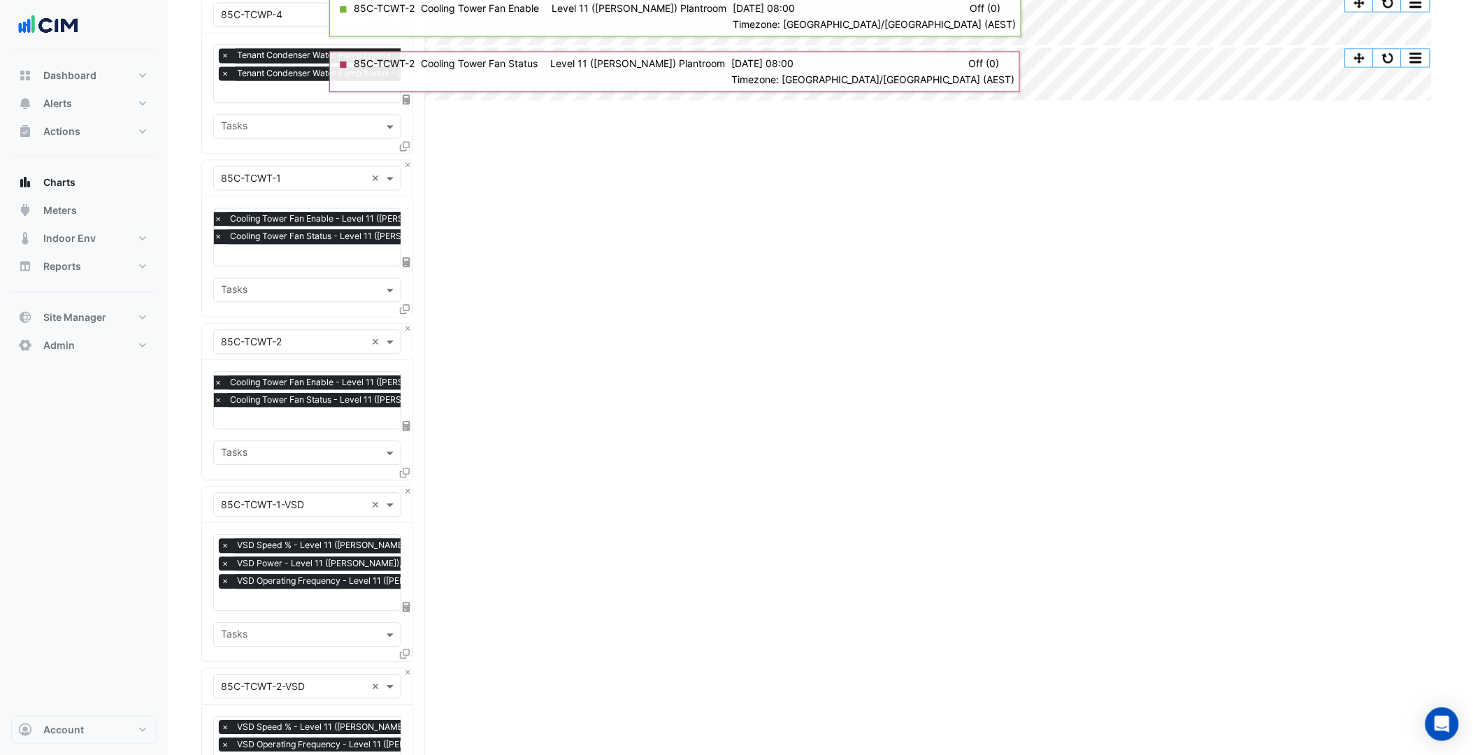
scroll to position [1349, 0]
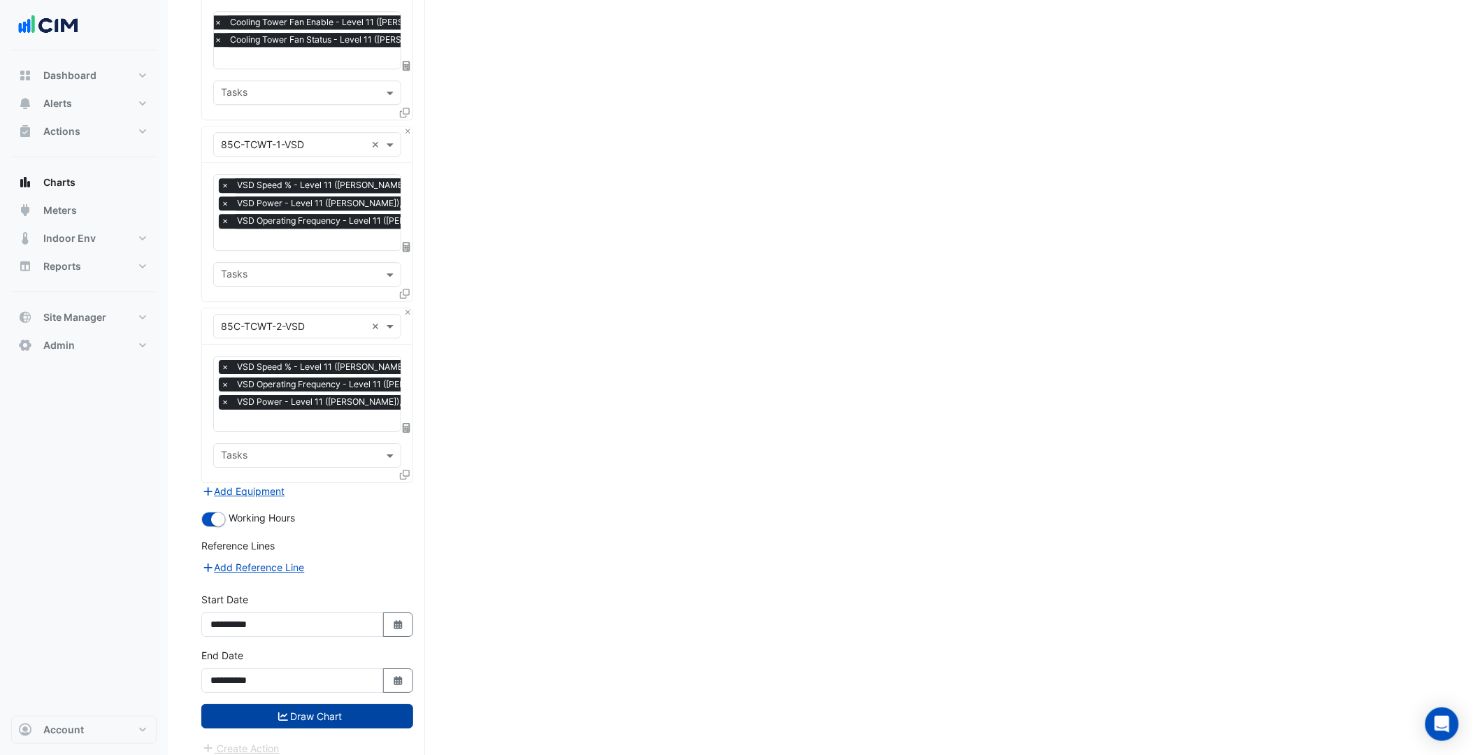
click at [338, 704] on button "Draw Chart" at bounding box center [307, 716] width 212 height 24
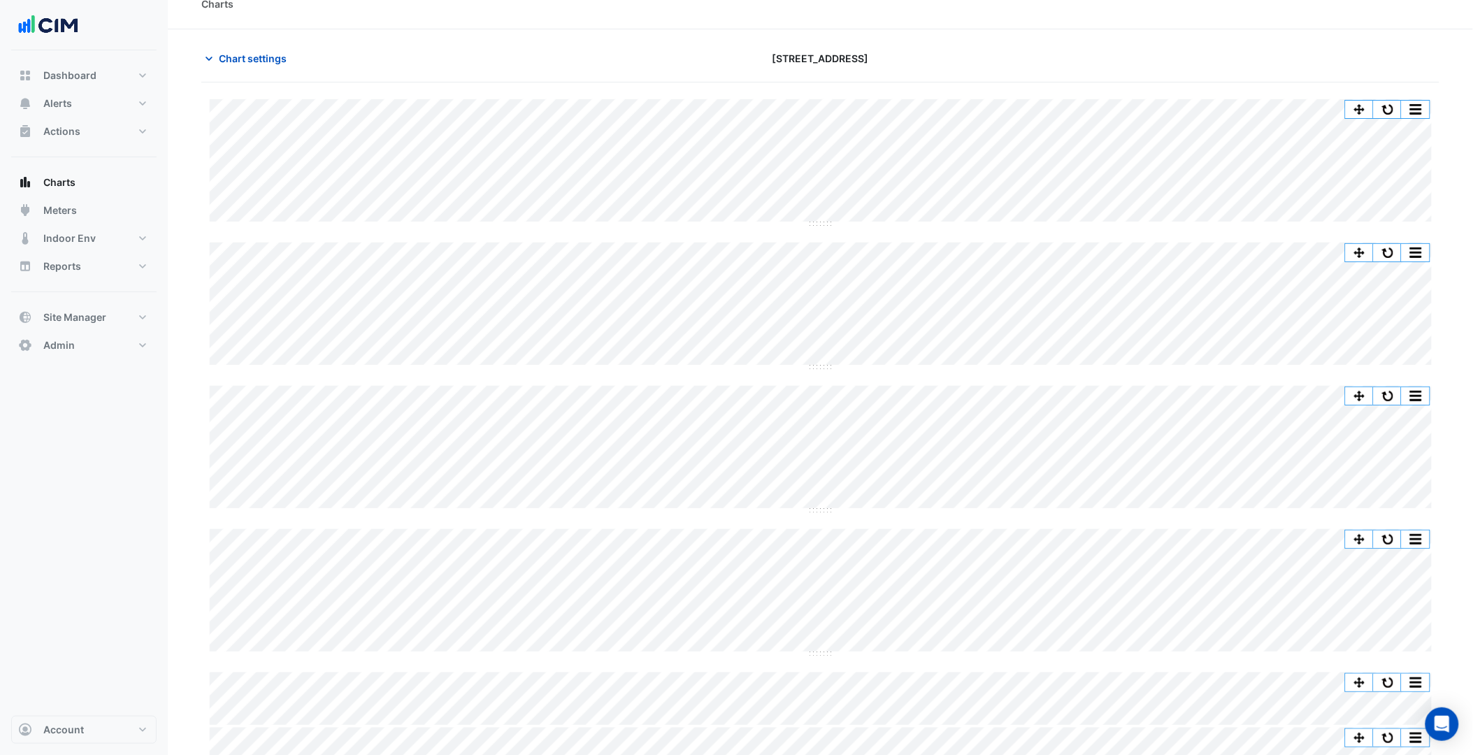
scroll to position [17, 0]
click at [1382, 249] on button "button" at bounding box center [1387, 255] width 28 height 17
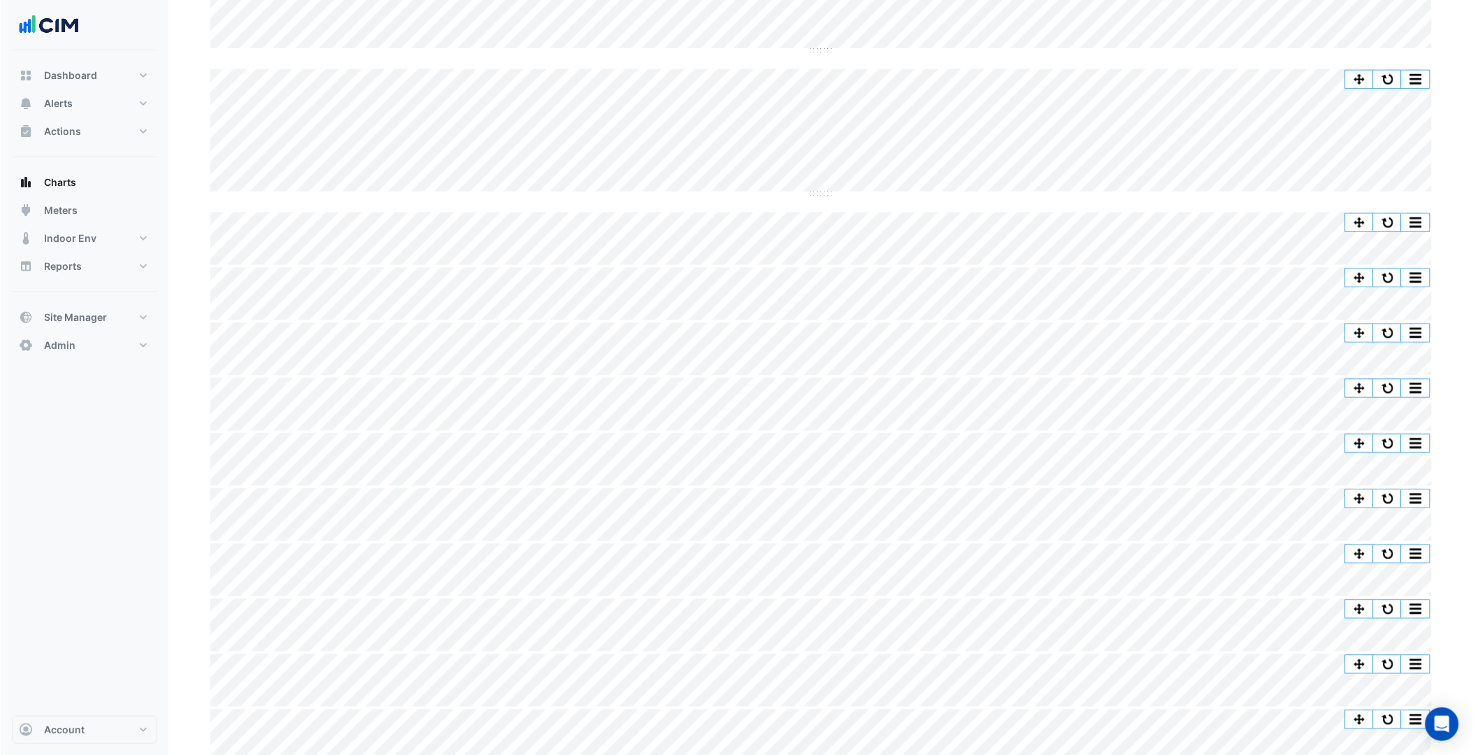
scroll to position [0, 0]
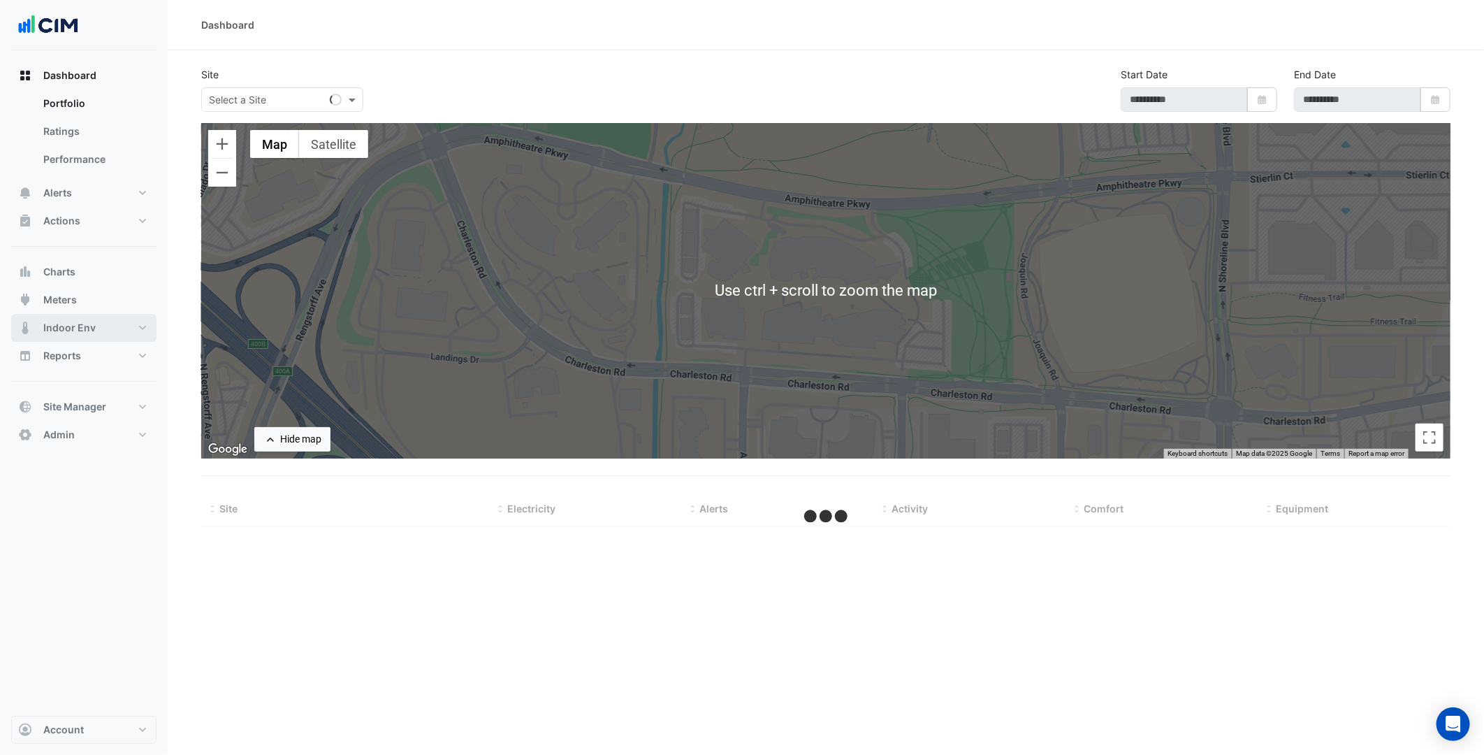
select select "***"
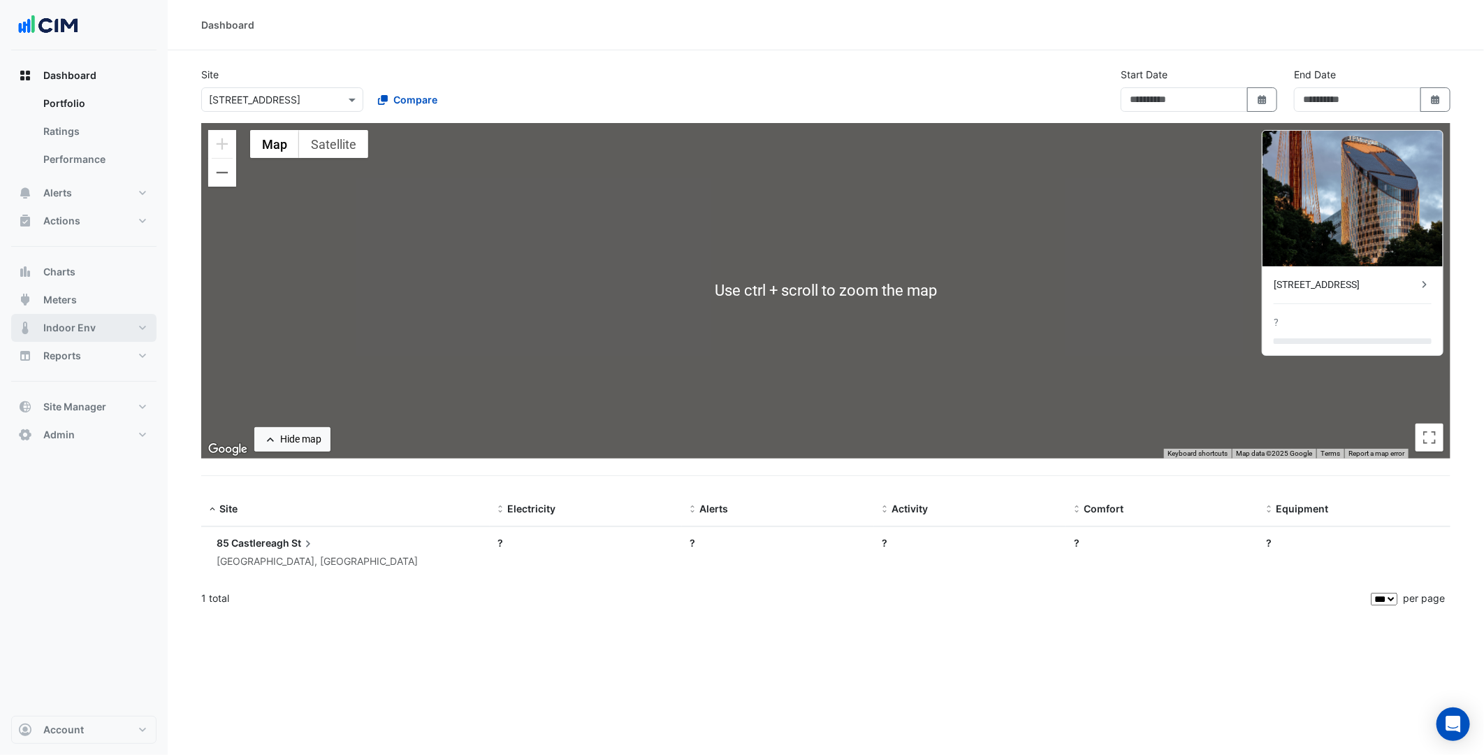
type input "**********"
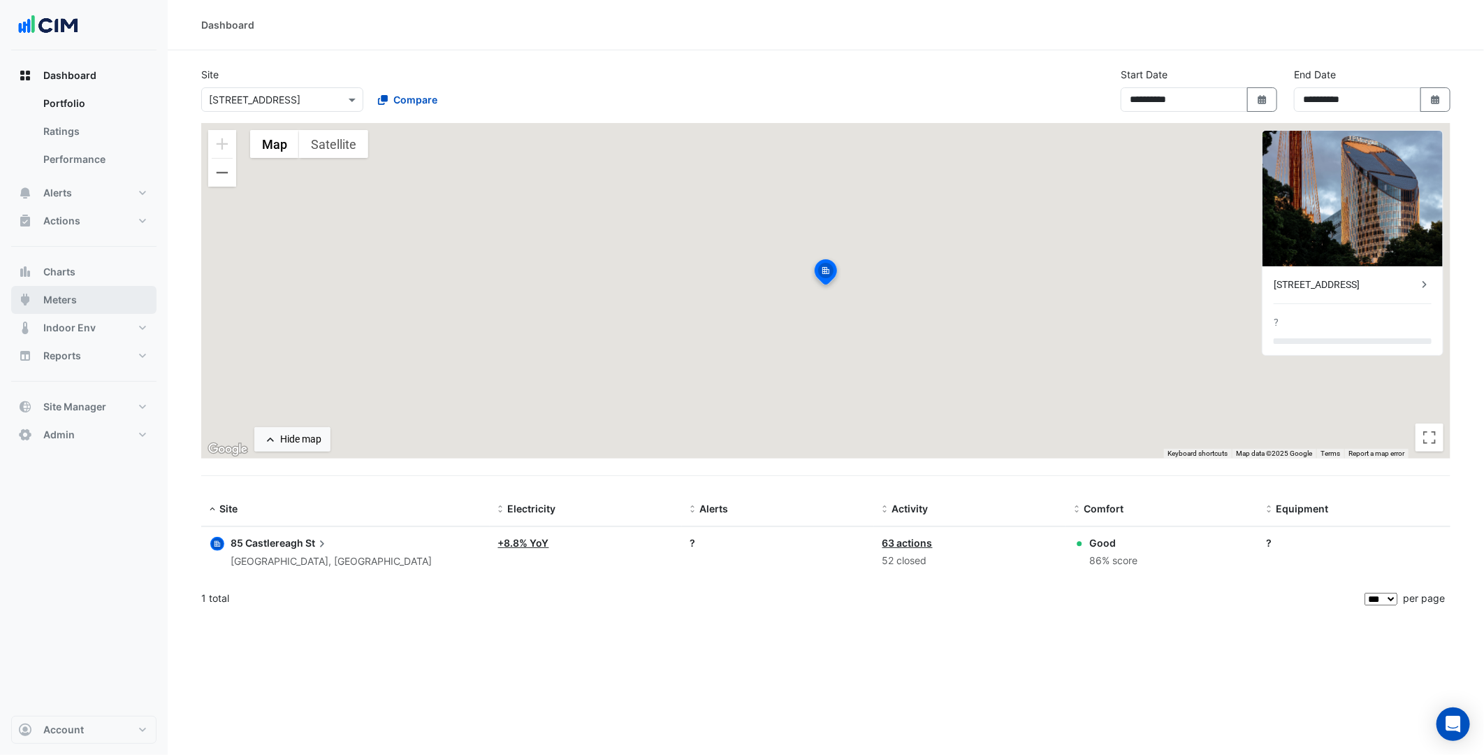
click at [88, 294] on button "Meters" at bounding box center [83, 300] width 145 height 28
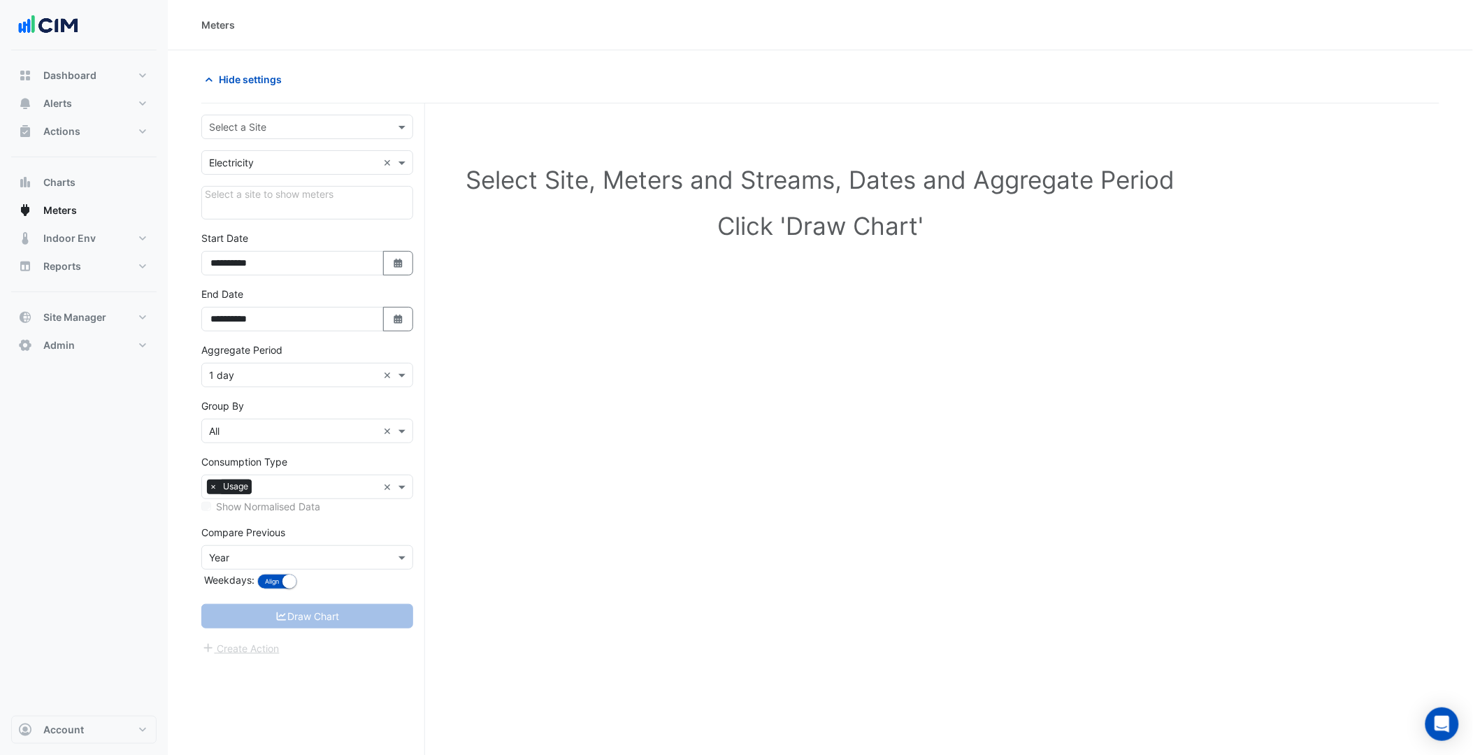
click at [287, 131] on input "text" at bounding box center [293, 127] width 168 height 15
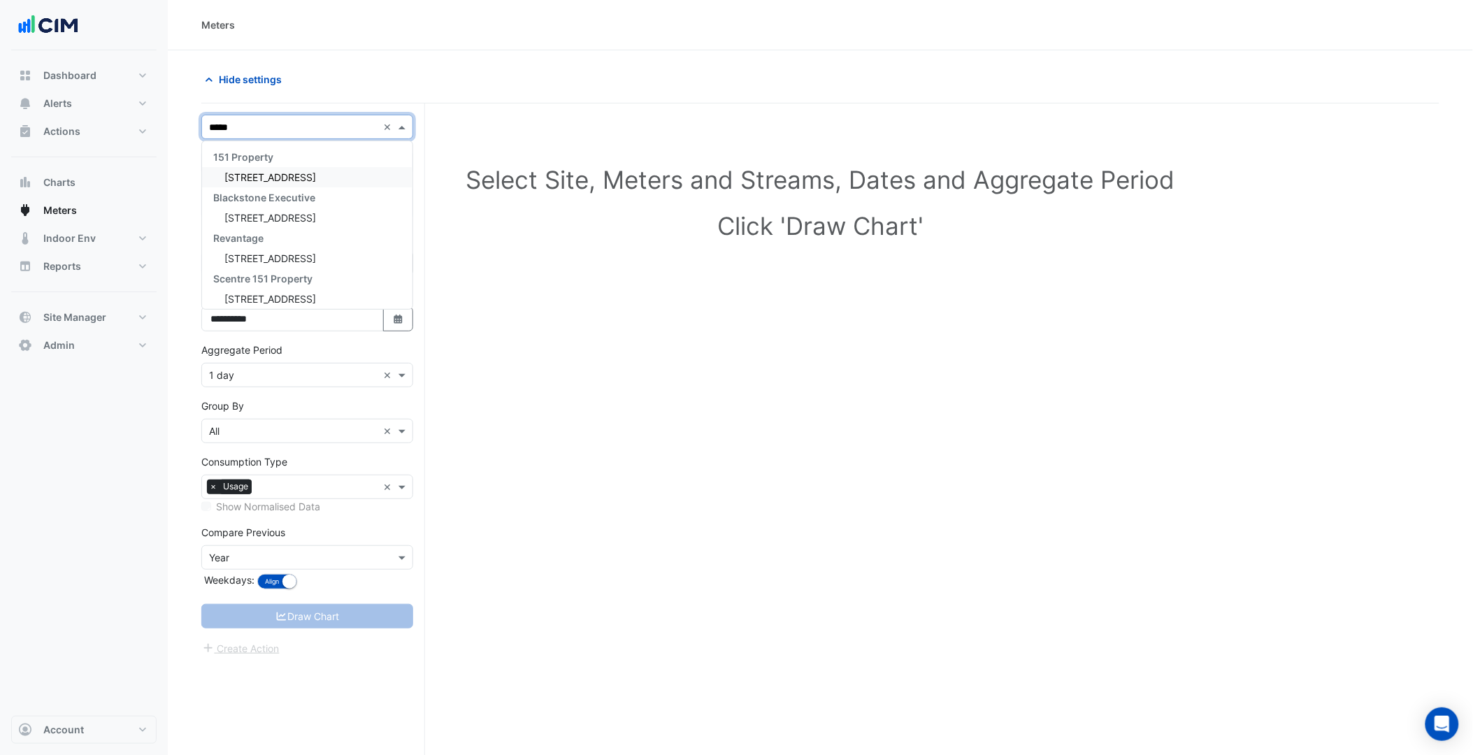
type input "******"
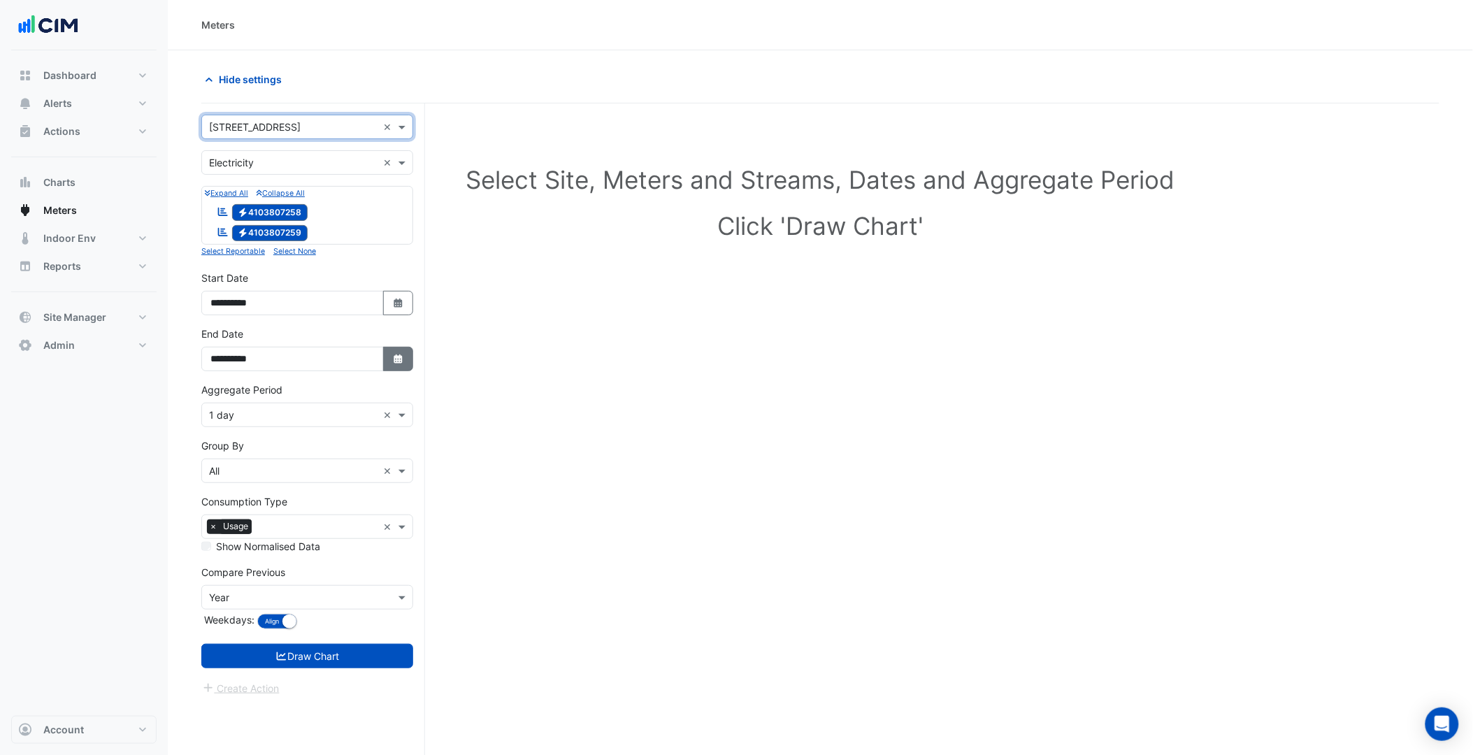
click at [399, 361] on icon "button" at bounding box center [397, 358] width 8 height 9
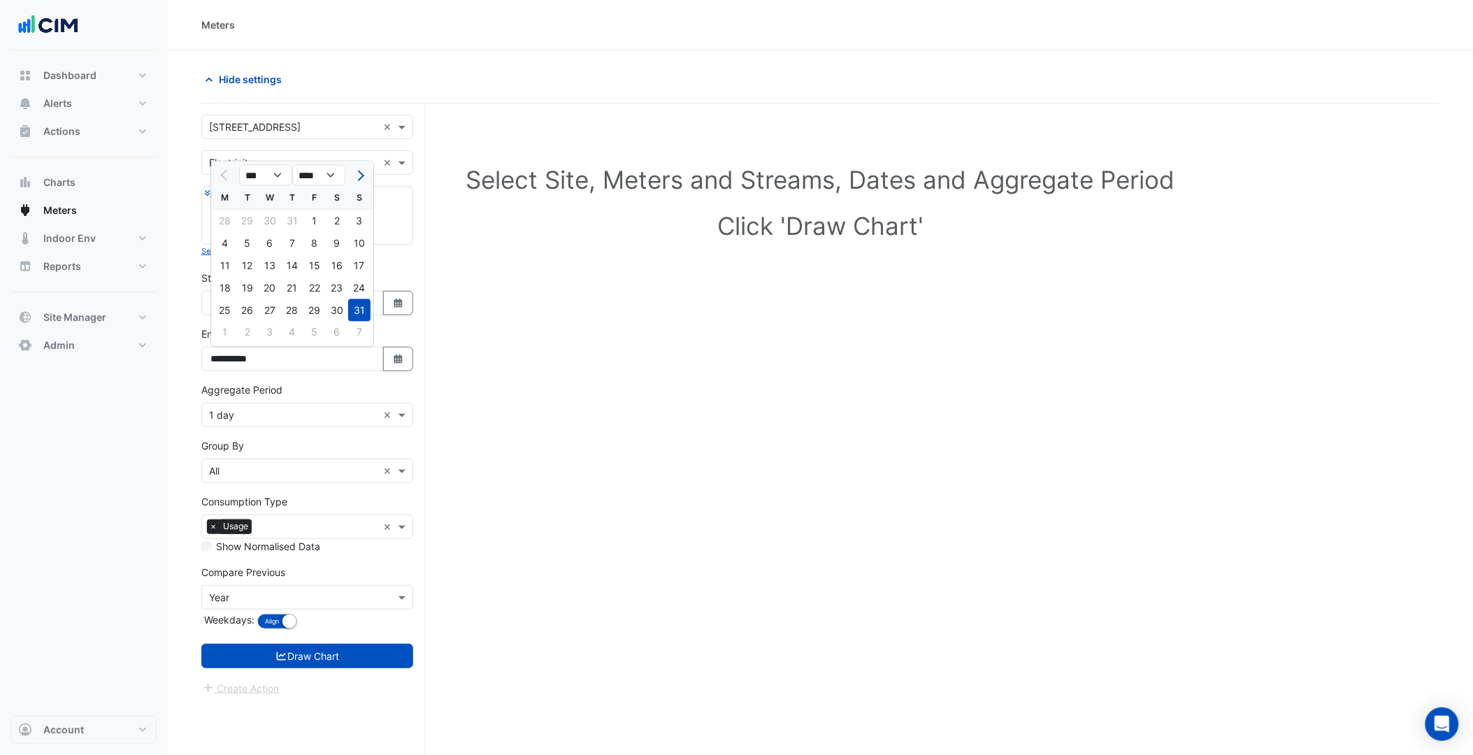
drag, startPoint x: 361, startPoint y: 173, endPoint x: 428, endPoint y: 721, distance: 552.0
click at [361, 173] on span "Next month" at bounding box center [359, 175] width 10 height 10
select select "*"
click at [331, 270] on div "20" at bounding box center [337, 265] width 22 height 22
type input "**********"
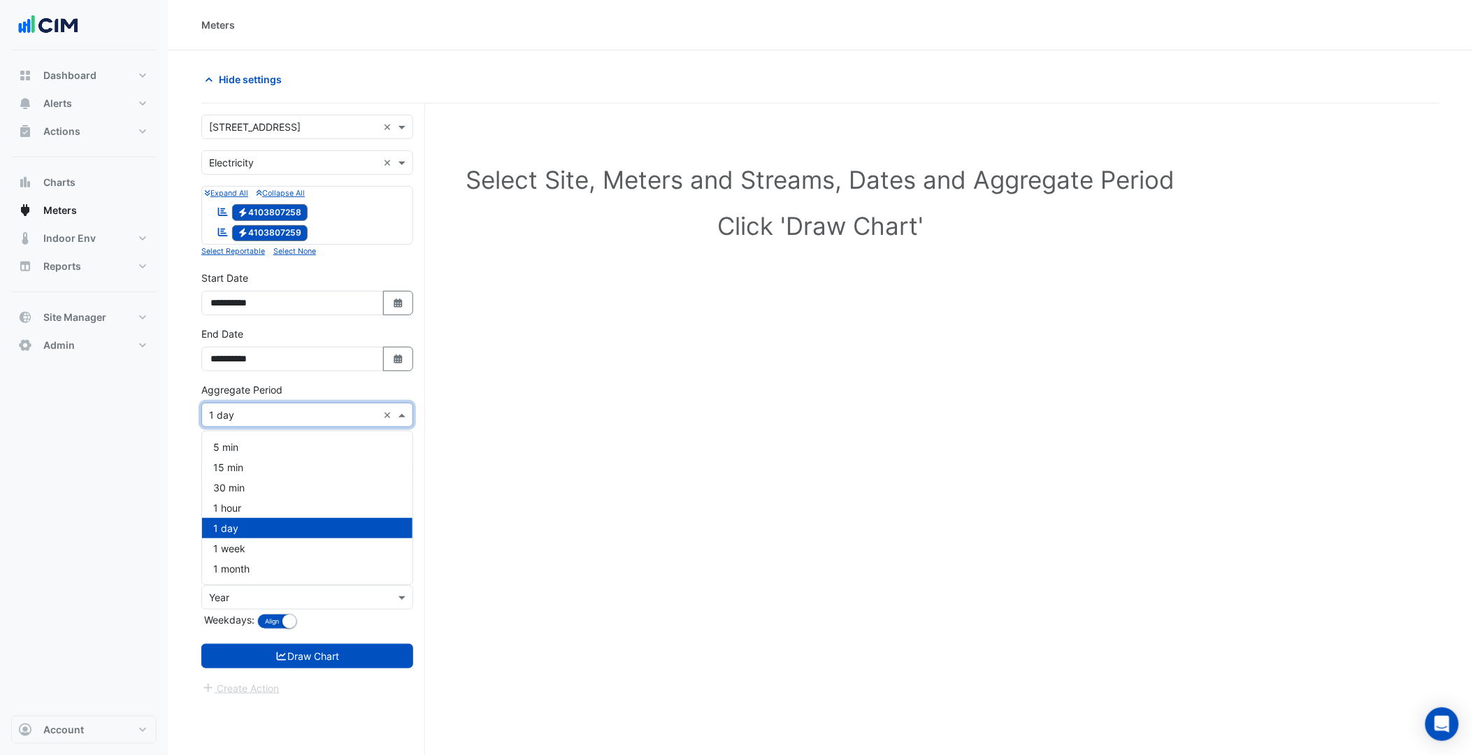
click at [269, 410] on input "text" at bounding box center [293, 415] width 168 height 15
click at [243, 491] on span "30 min" at bounding box center [228, 488] width 31 height 12
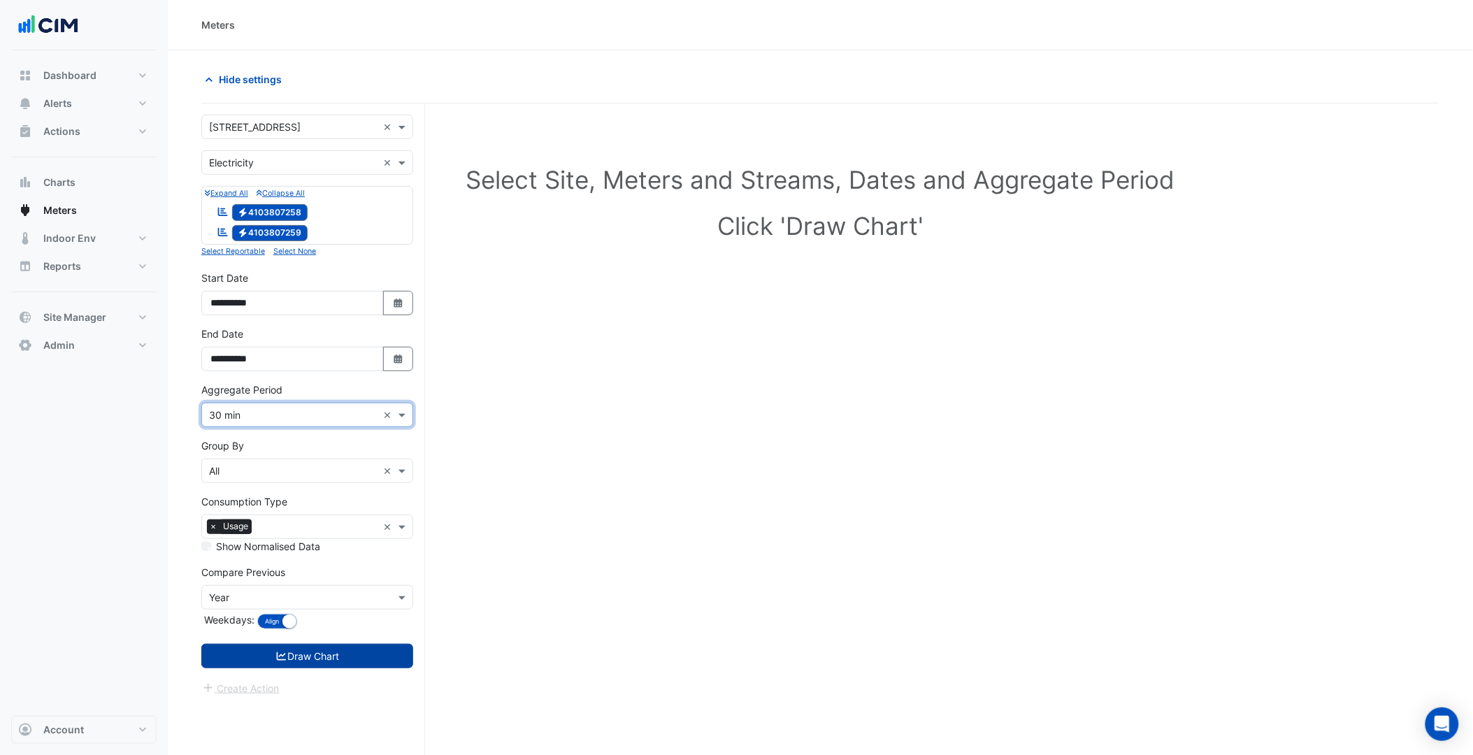
click at [333, 662] on button "Draw Chart" at bounding box center [307, 656] width 212 height 24
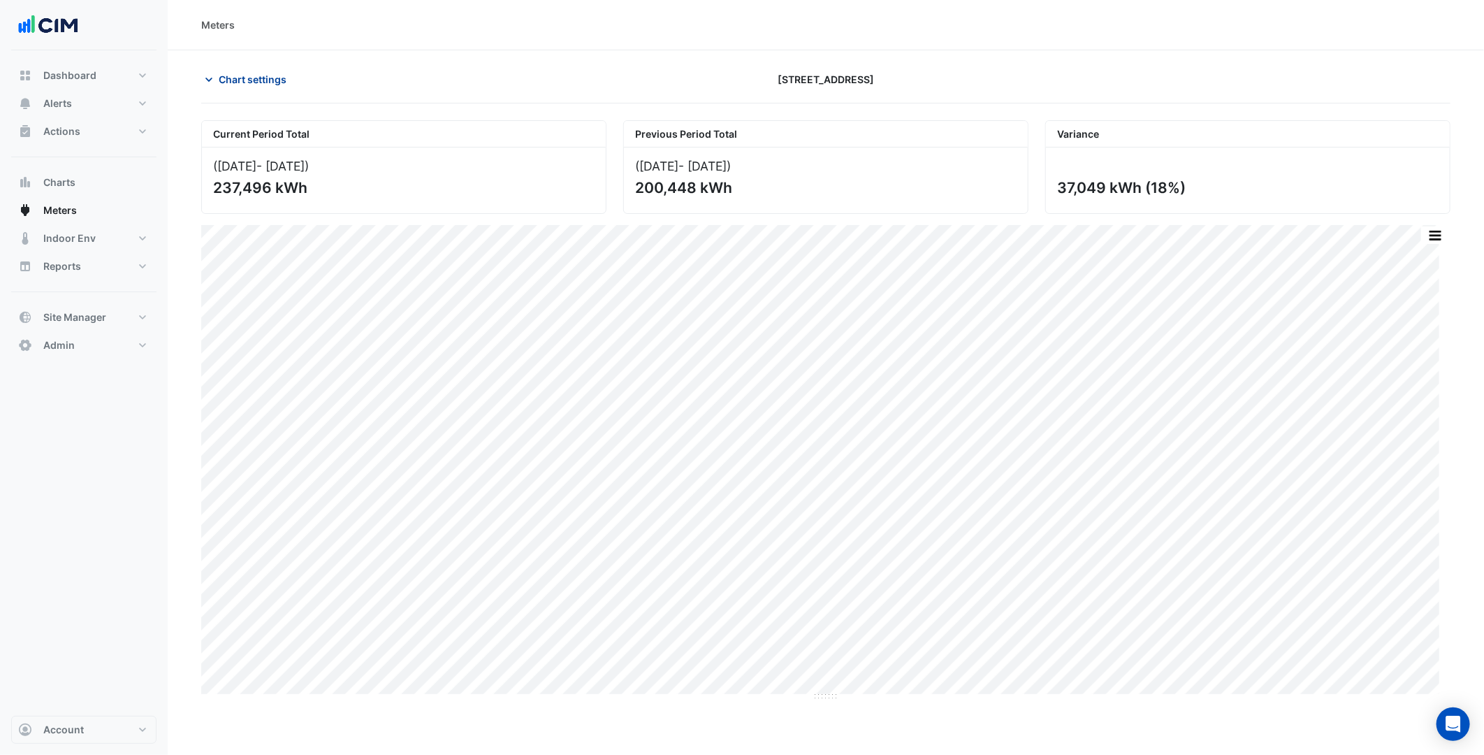
click at [270, 85] on span "Chart settings" at bounding box center [253, 79] width 68 height 15
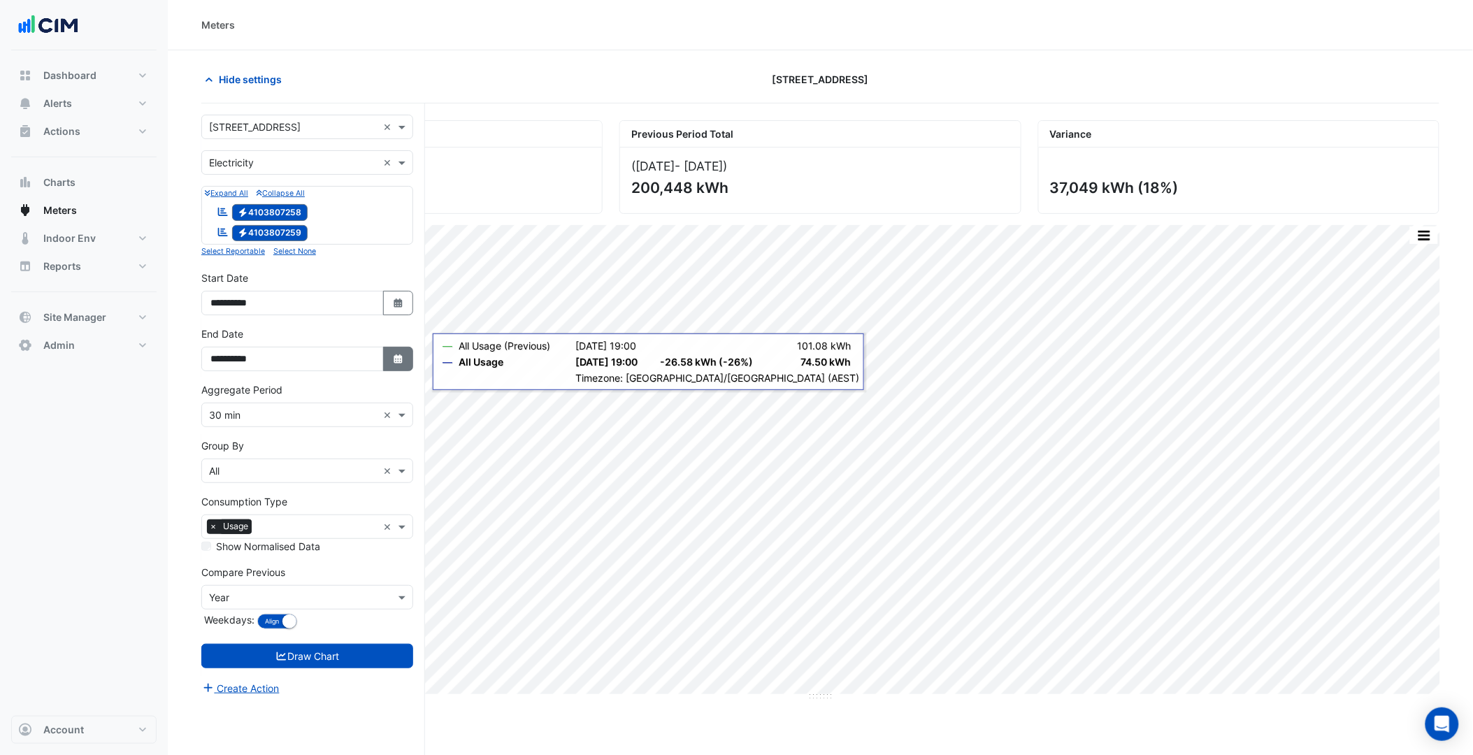
click at [399, 363] on icon "button" at bounding box center [397, 358] width 8 height 9
select select "*"
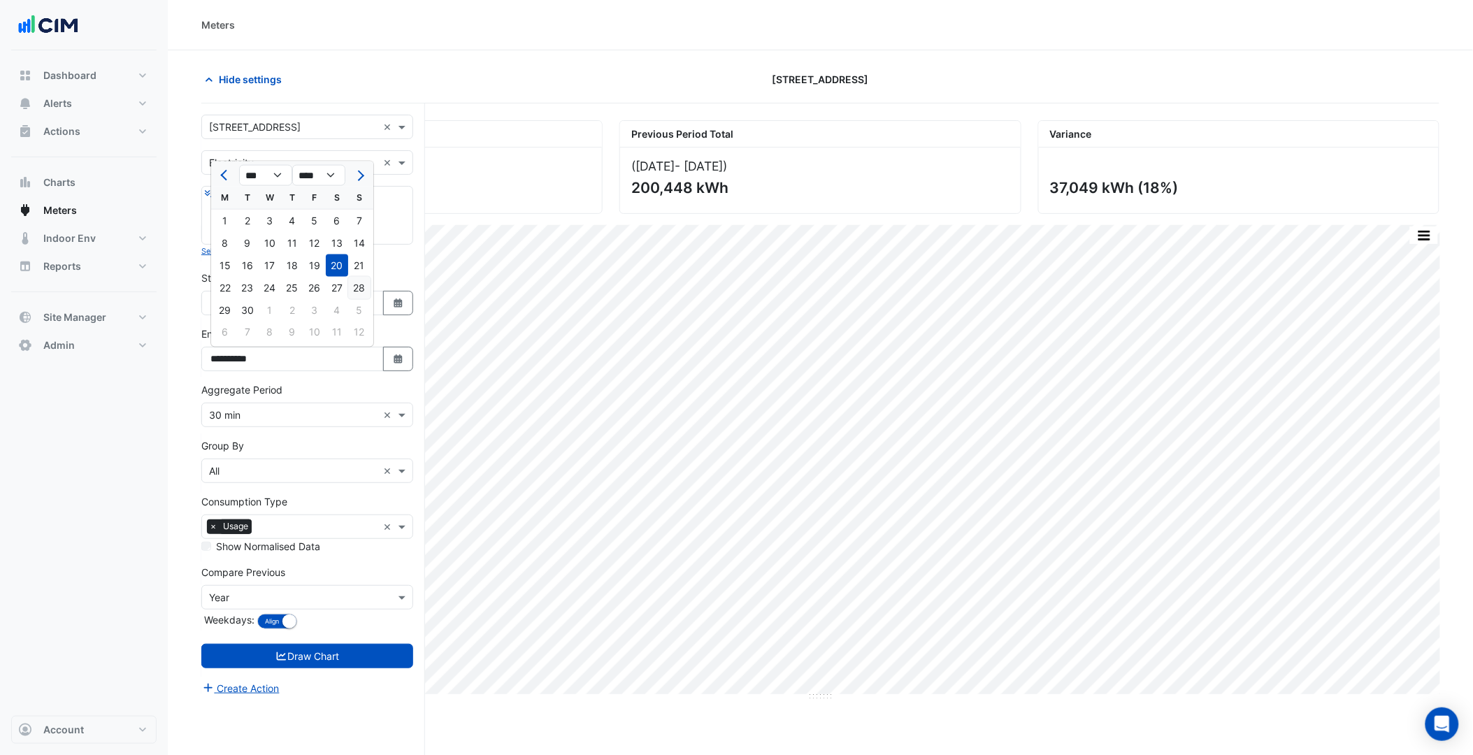
click at [349, 291] on div "28" at bounding box center [359, 288] width 22 height 22
type input "**********"
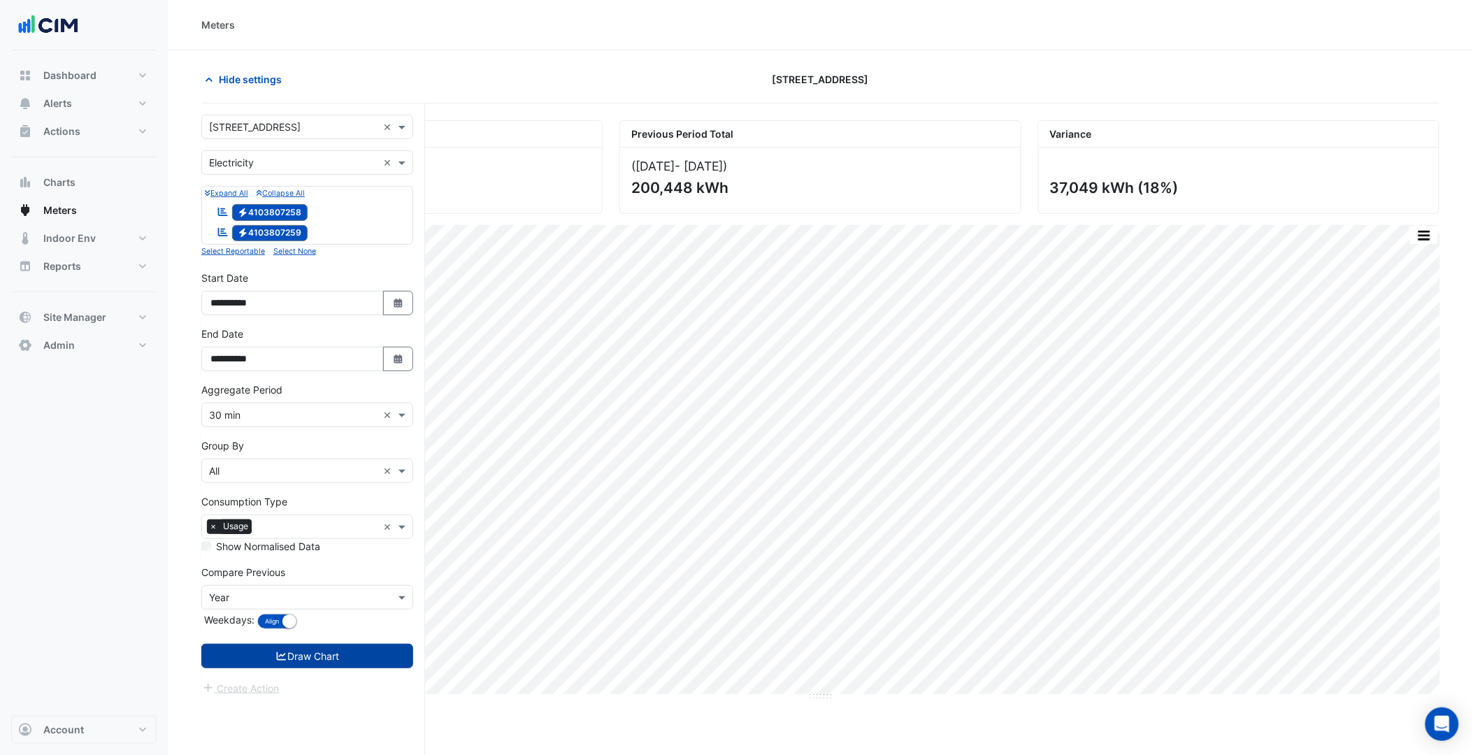
click at [365, 661] on button "Draw Chart" at bounding box center [307, 656] width 212 height 24
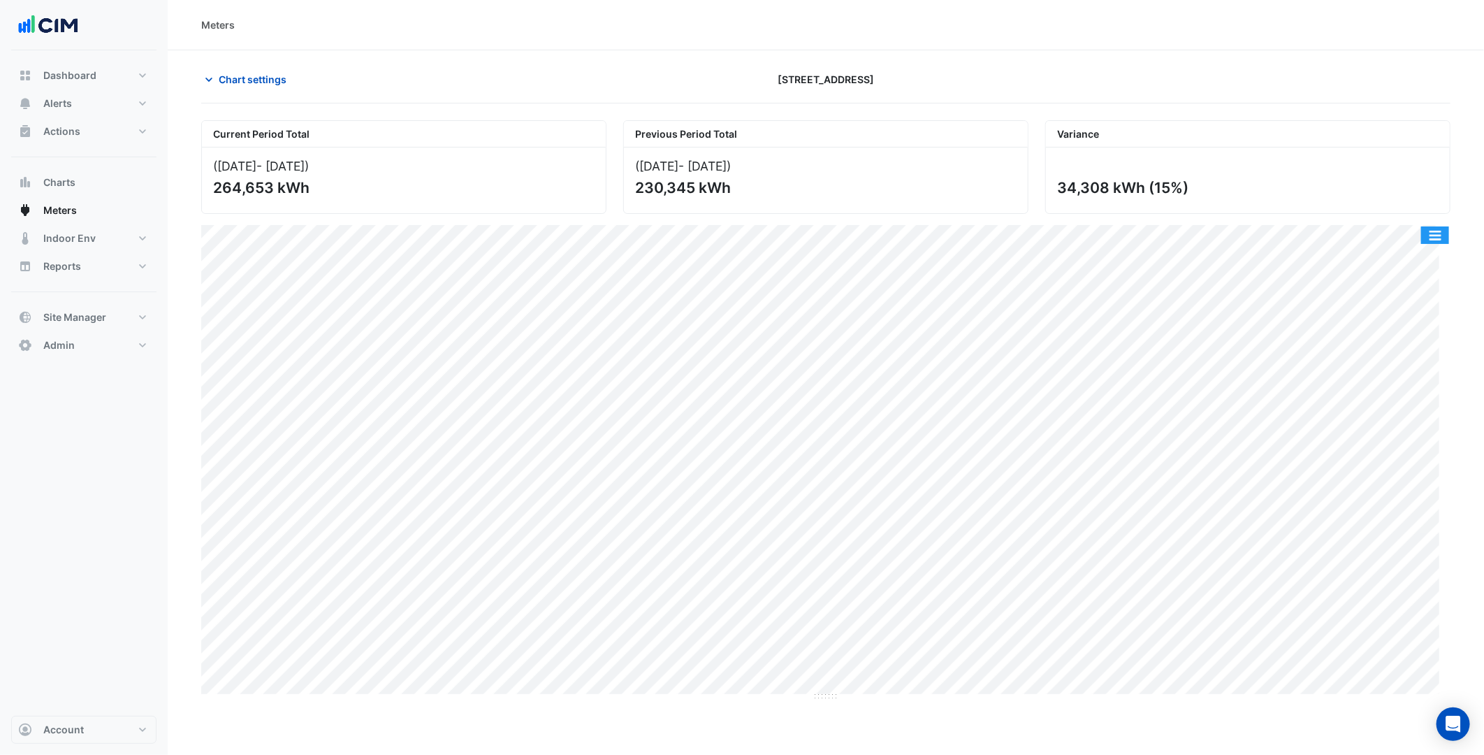
click at [1433, 239] on button "button" at bounding box center [1436, 234] width 28 height 17
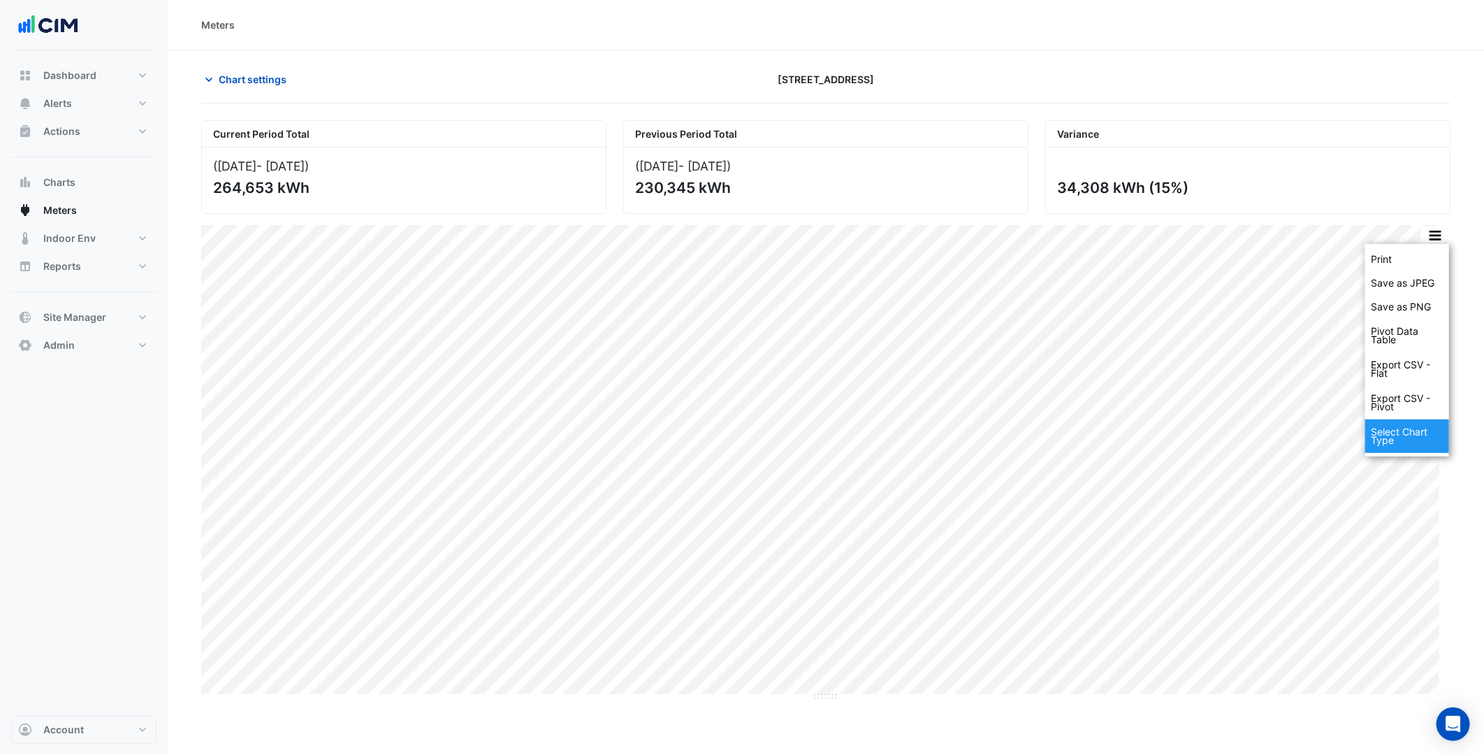
click at [1384, 435] on div "Select Chart Type" at bounding box center [1408, 436] width 84 height 34
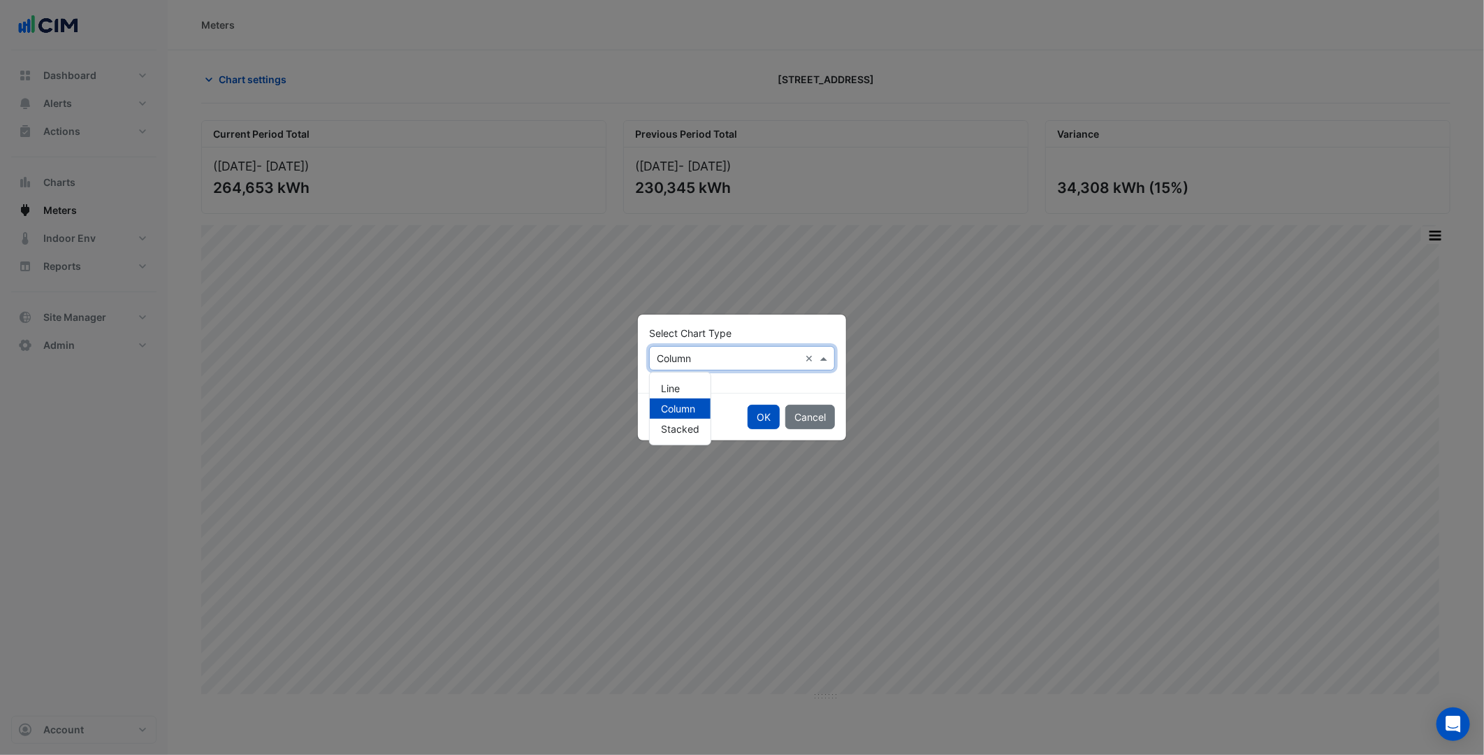
click at [727, 359] on input "text" at bounding box center [728, 359] width 143 height 15
click at [678, 393] on div "Line" at bounding box center [680, 388] width 61 height 20
click at [744, 414] on div "OK Cancel" at bounding box center [742, 417] width 208 height 48
drag, startPoint x: 755, startPoint y: 414, endPoint x: 735, endPoint y: 453, distance: 44.4
click at [756, 414] on button "OK" at bounding box center [764, 417] width 32 height 24
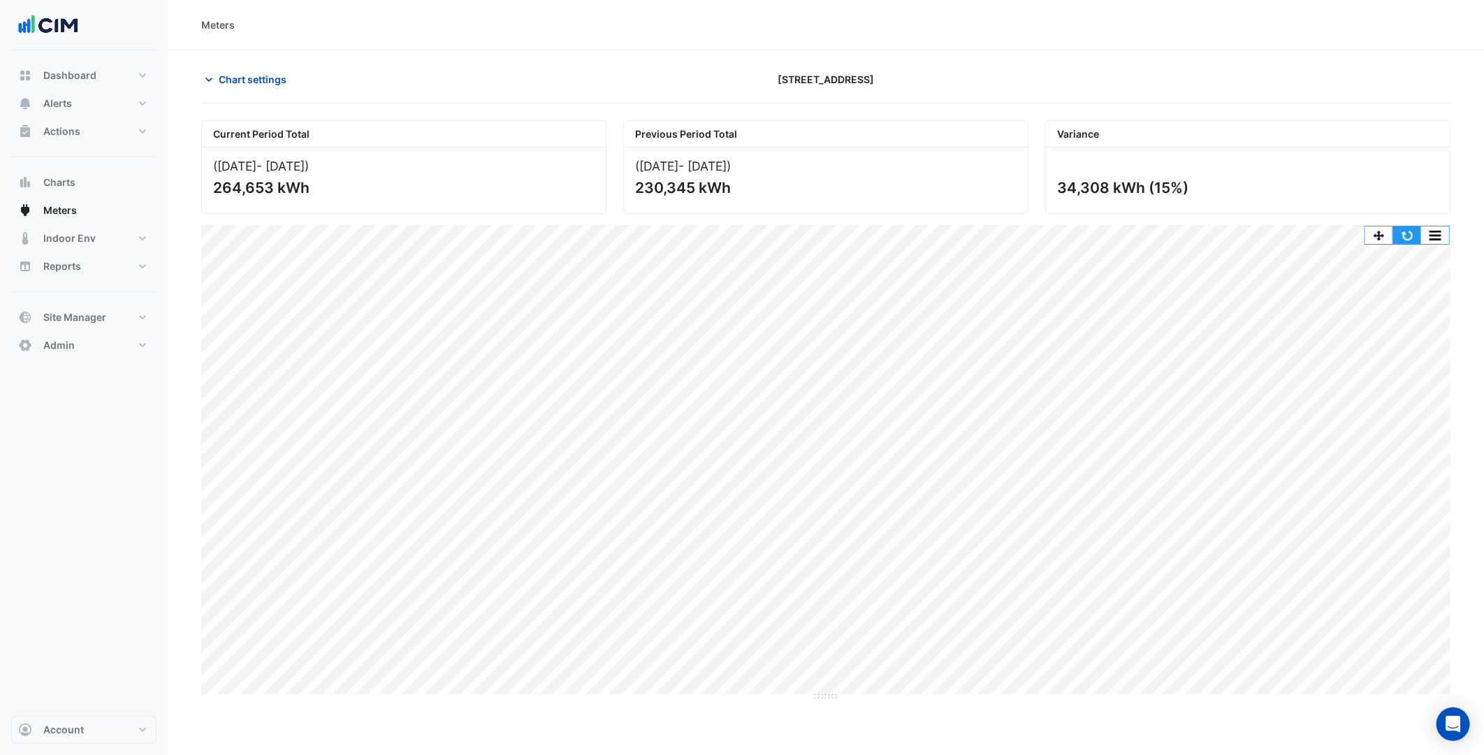
click at [1401, 236] on button "button" at bounding box center [1408, 234] width 28 height 17
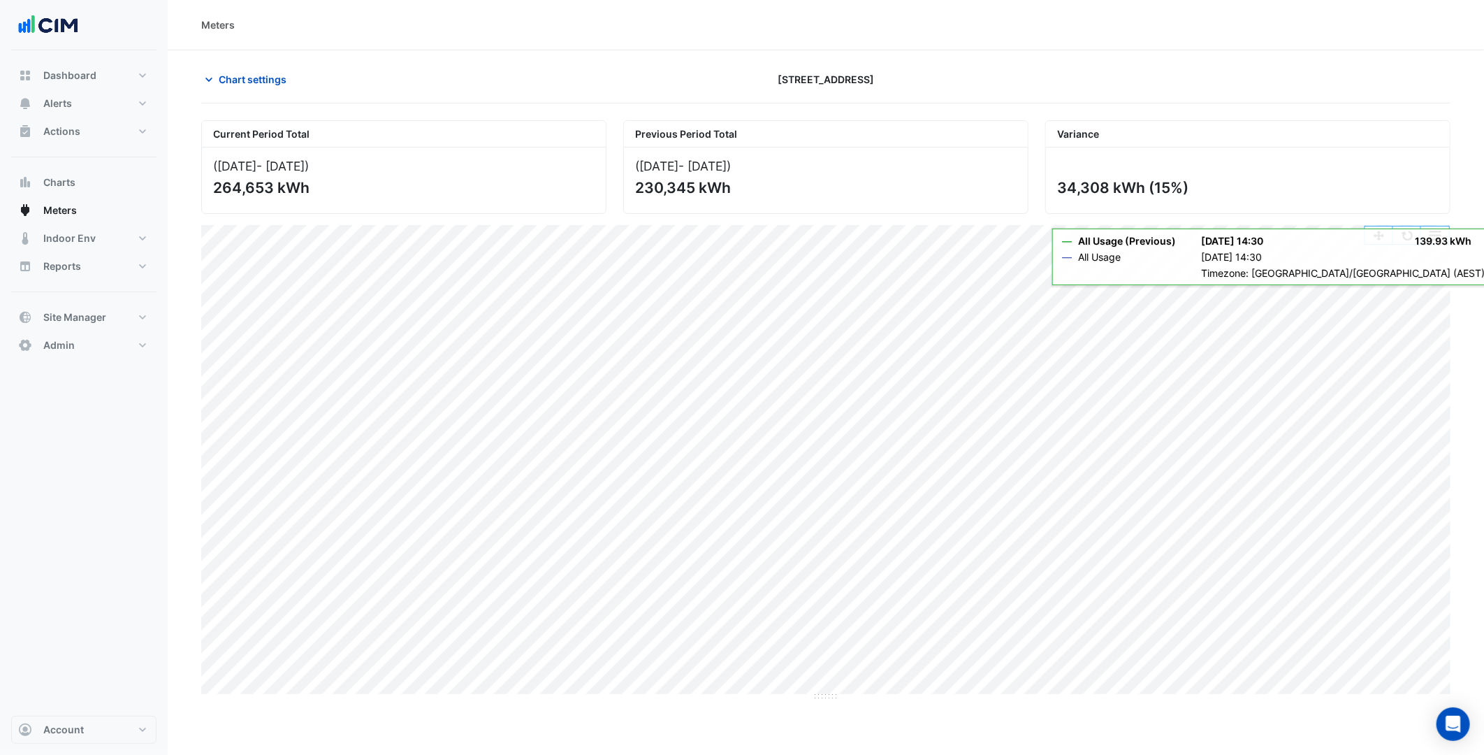
click at [1408, 227] on div "Print Save as JPEG Save as PNG Pivot Data Table Export CSV - Flat Export CSV - …" at bounding box center [1407, 235] width 85 height 19
click at [1407, 229] on button "button" at bounding box center [1408, 234] width 28 height 17
click at [221, 68] on button "Chart settings" at bounding box center [248, 79] width 94 height 24
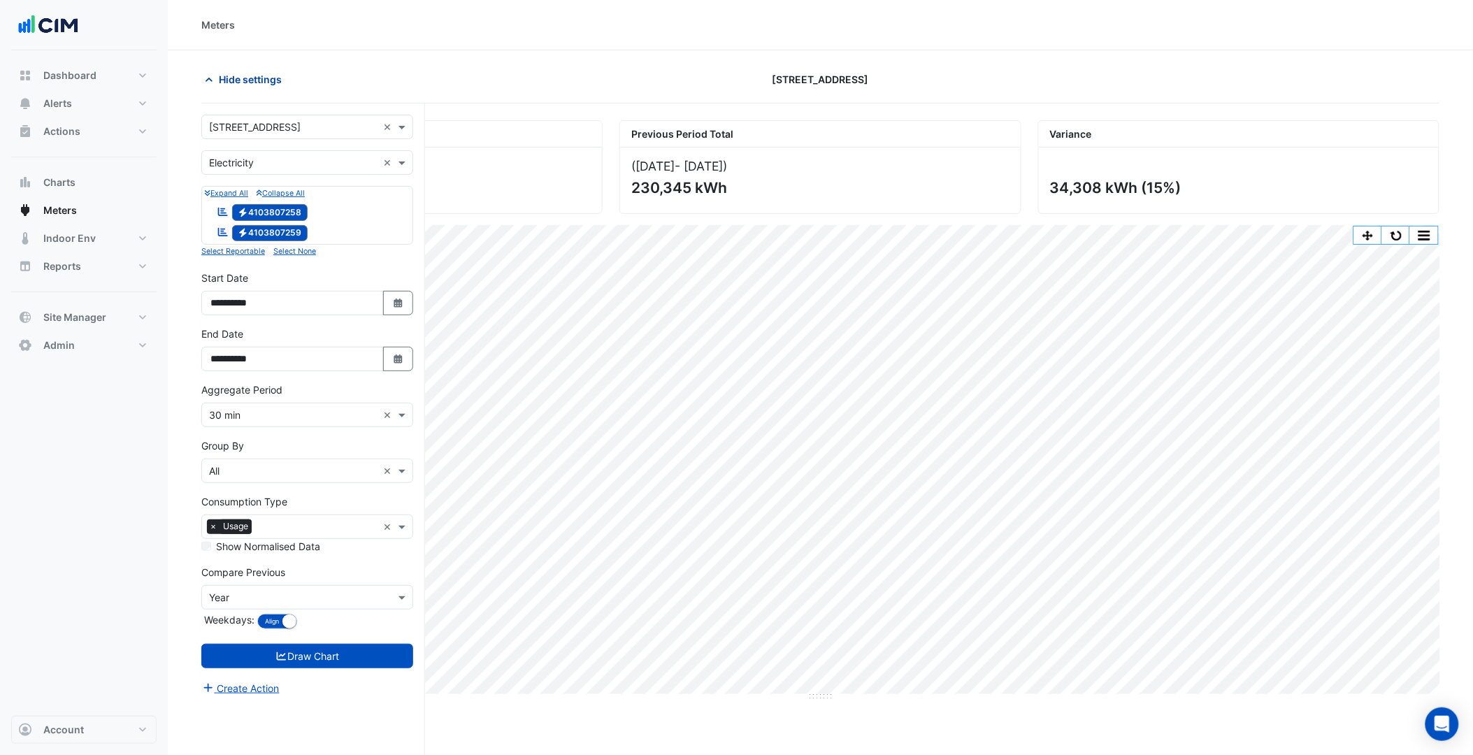
click at [255, 88] on button "Hide settings" at bounding box center [245, 79] width 89 height 24
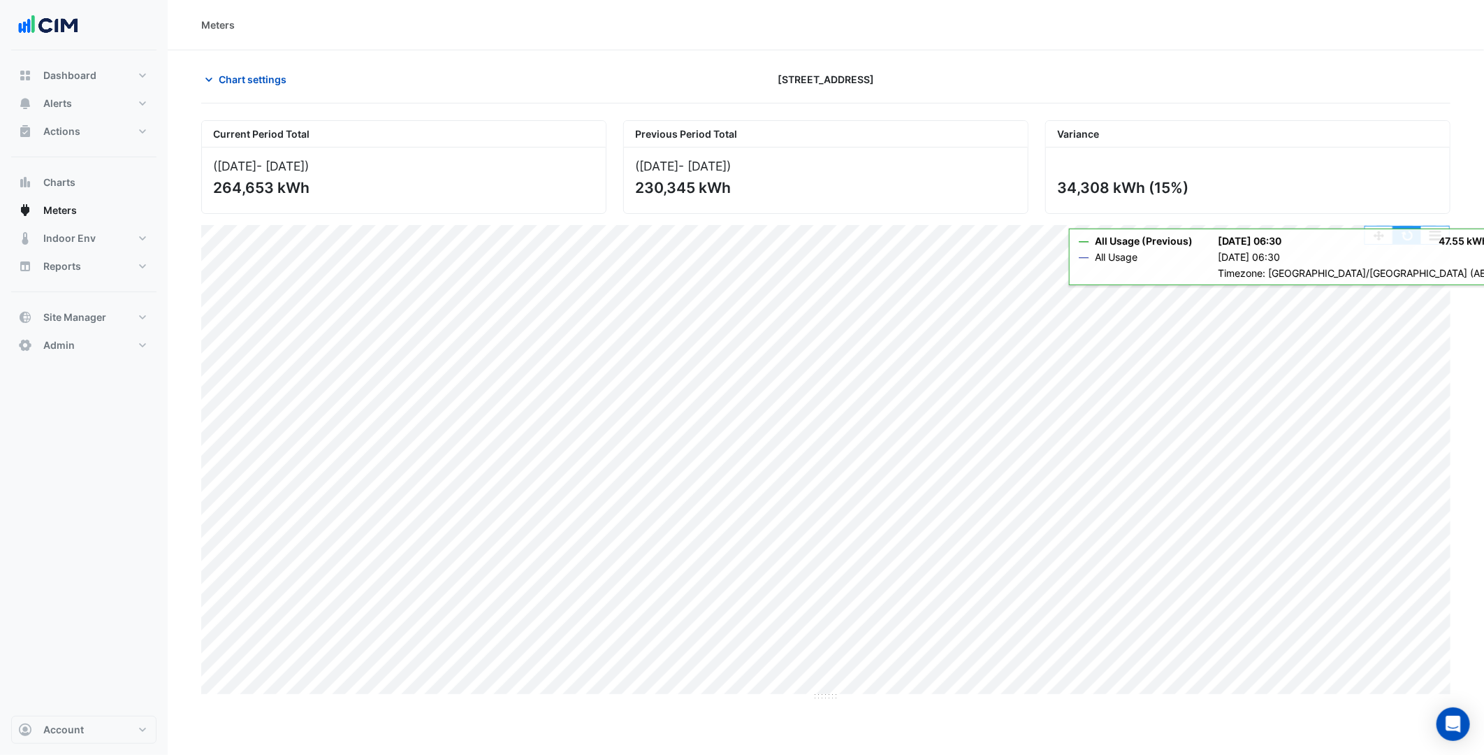
click at [1409, 241] on button "button" at bounding box center [1408, 234] width 28 height 17
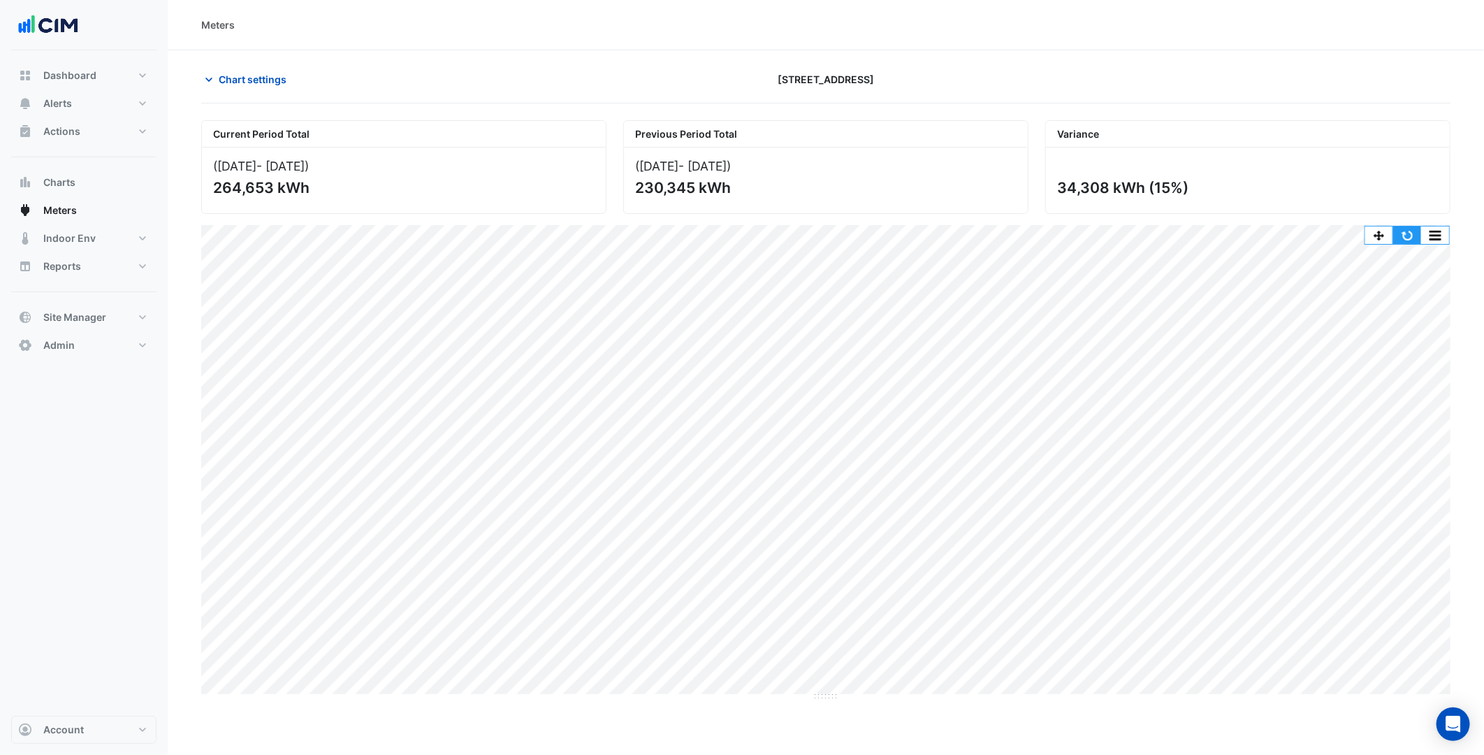
click at [1415, 235] on button "button" at bounding box center [1408, 234] width 28 height 17
